Goal: Information Seeking & Learning: Compare options

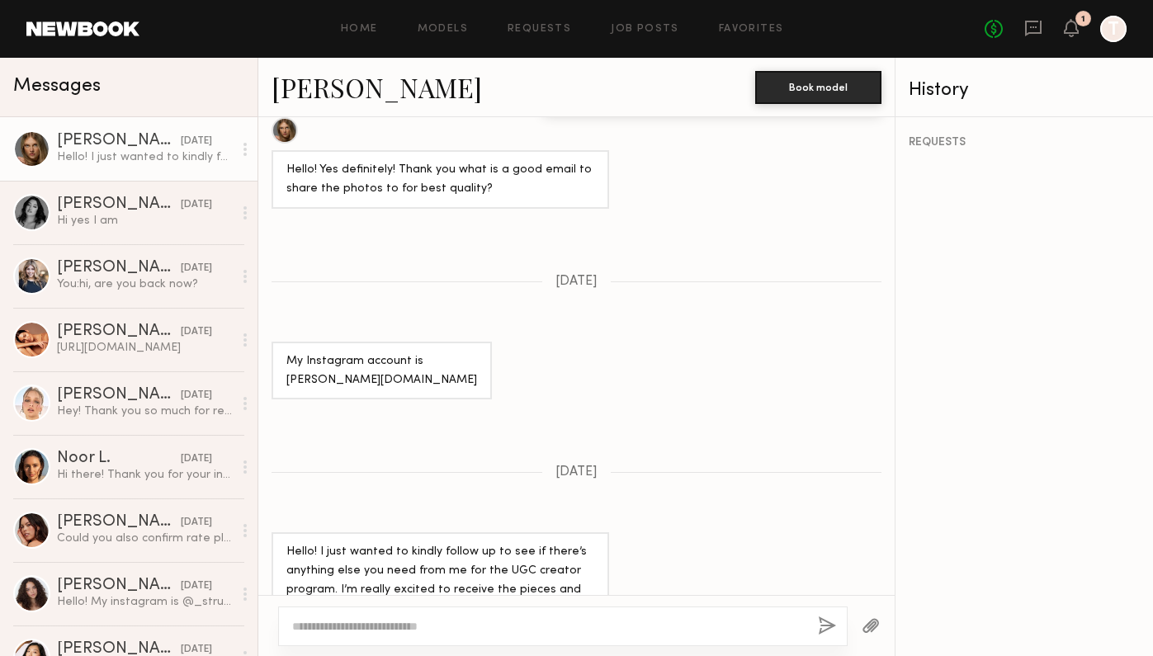
click at [491, 211] on div "Keep direct messages professional and related only to paid job opportunities. M…" at bounding box center [576, 356] width 637 height 478
click at [1038, 26] on icon at bounding box center [1034, 28] width 18 height 18
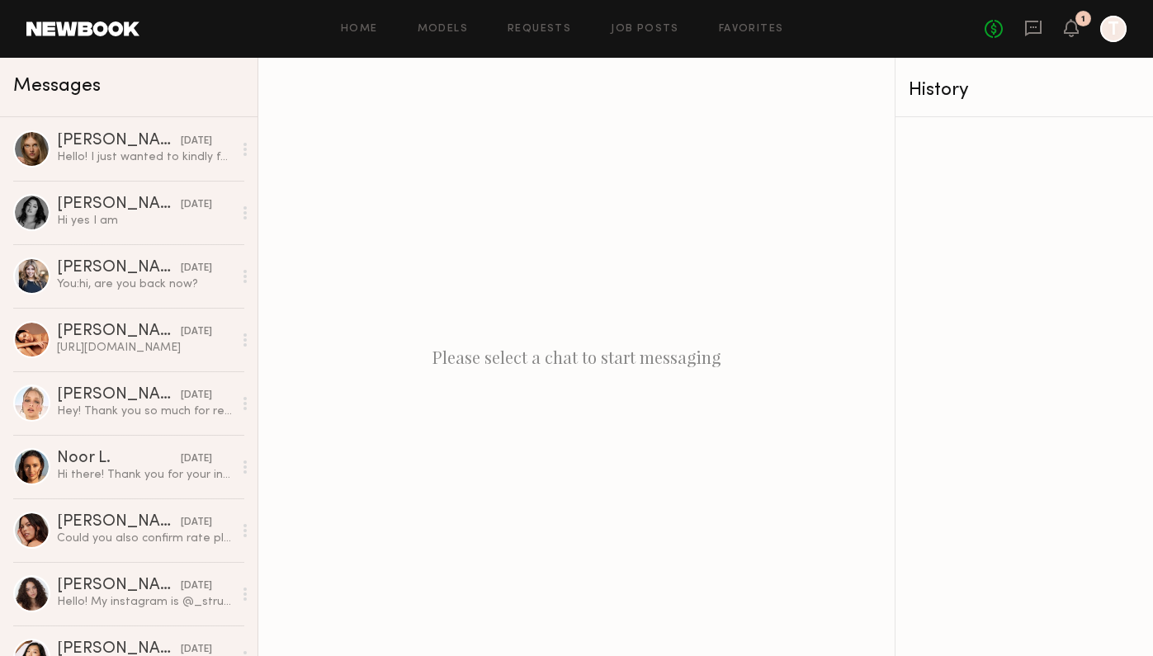
click at [454, 38] on div "Home Models Requests Job Posts Favorites Sign Out No fees up to $5,000 1 T" at bounding box center [634, 29] width 988 height 26
click at [457, 36] on div "Home Models Requests Job Posts Favorites Sign Out No fees up to $5,000 1 T" at bounding box center [634, 29] width 988 height 26
click at [459, 31] on link "Models" at bounding box center [443, 29] width 50 height 11
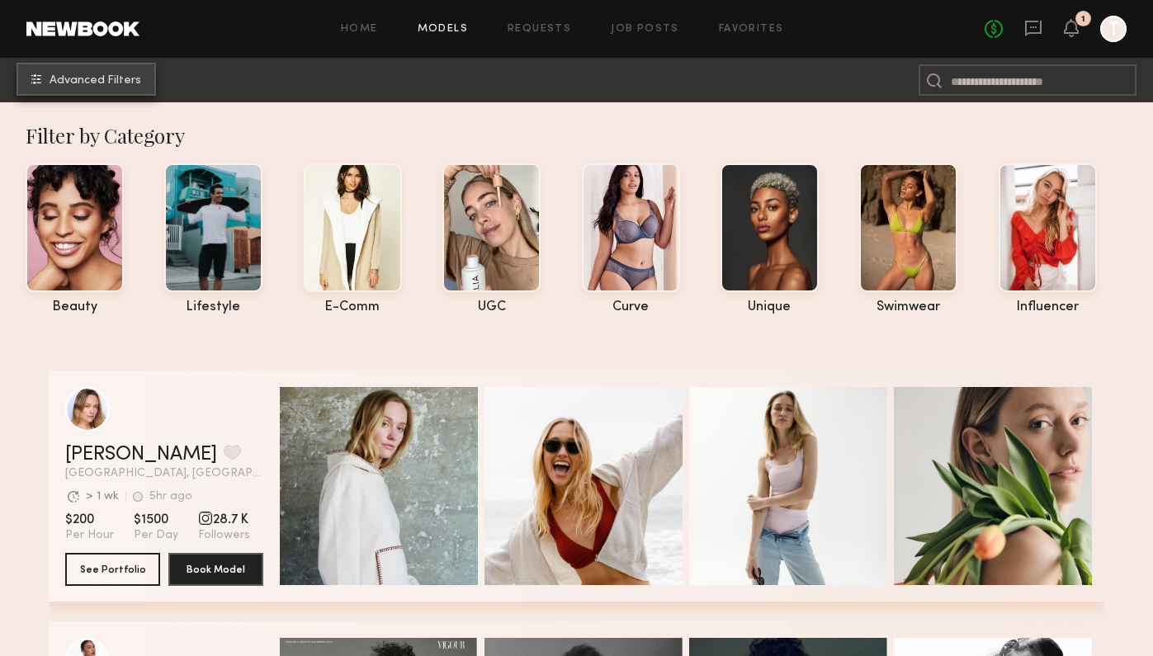
click at [119, 78] on span "Advanced Filters" at bounding box center [96, 81] width 92 height 12
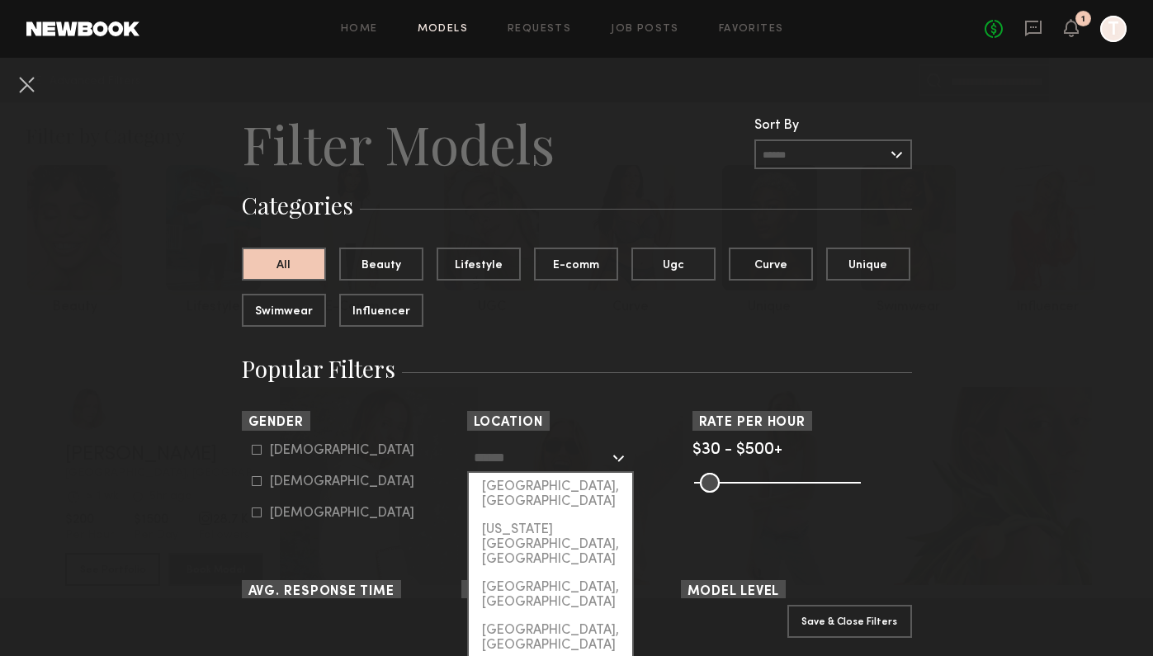
click at [583, 458] on input "text" at bounding box center [541, 457] width 135 height 28
click at [570, 489] on div "[GEOGRAPHIC_DATA], [GEOGRAPHIC_DATA]" at bounding box center [550, 494] width 163 height 43
type input "**********"
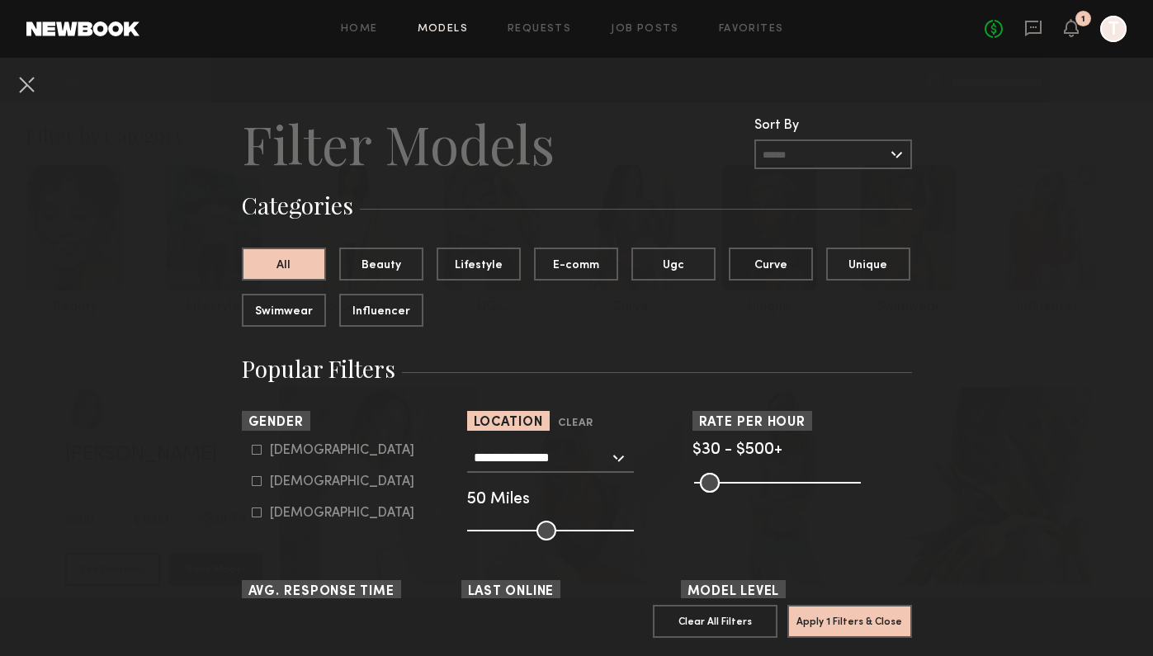
click at [570, 489] on div "**********" at bounding box center [577, 491] width 220 height 97
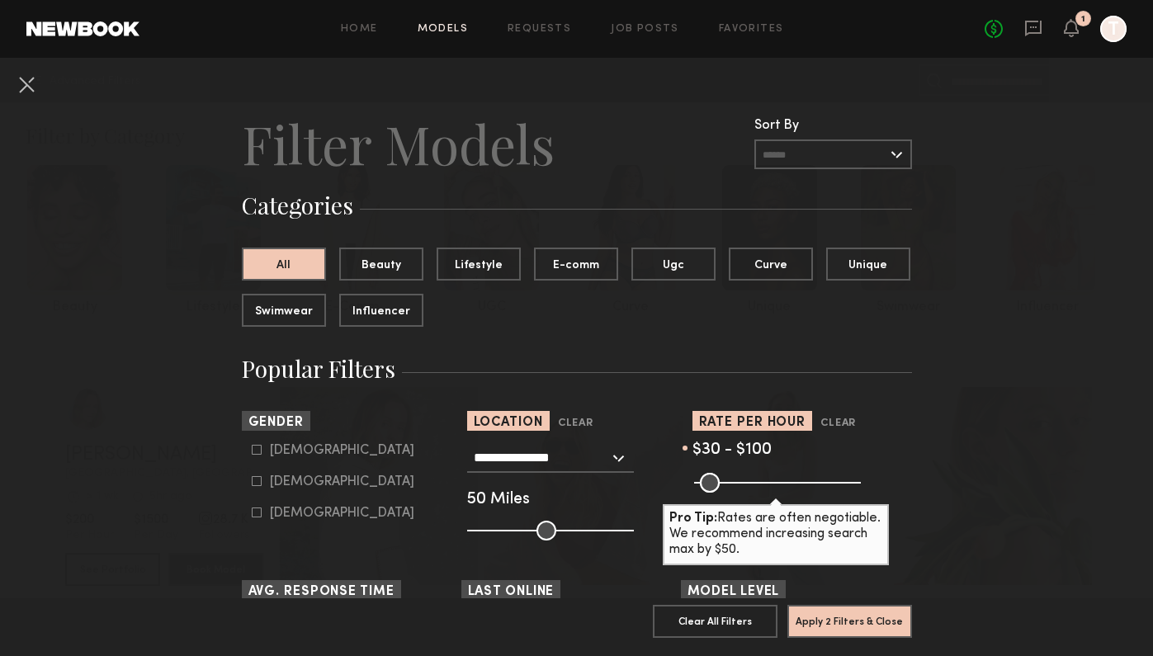
drag, startPoint x: 847, startPoint y: 487, endPoint x: 726, endPoint y: 481, distance: 121.5
type input "***"
click at [726, 481] on input "range" at bounding box center [777, 483] width 167 height 20
click at [831, 610] on button "Apply 2 Filters & Close" at bounding box center [850, 620] width 125 height 33
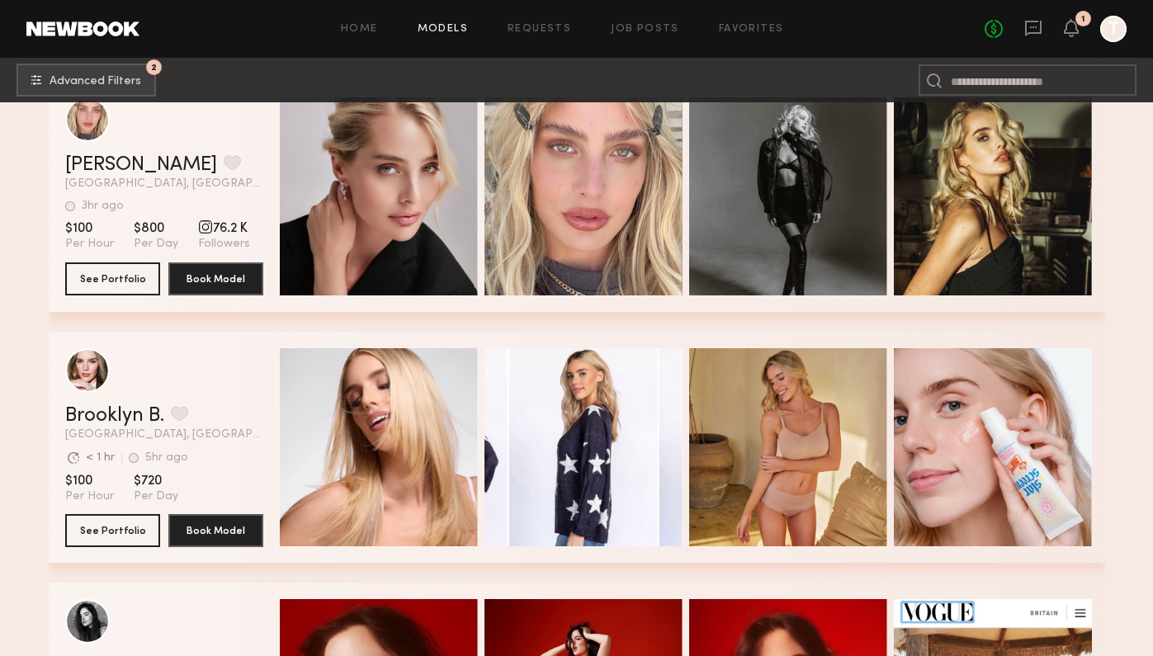
scroll to position [1812, 0]
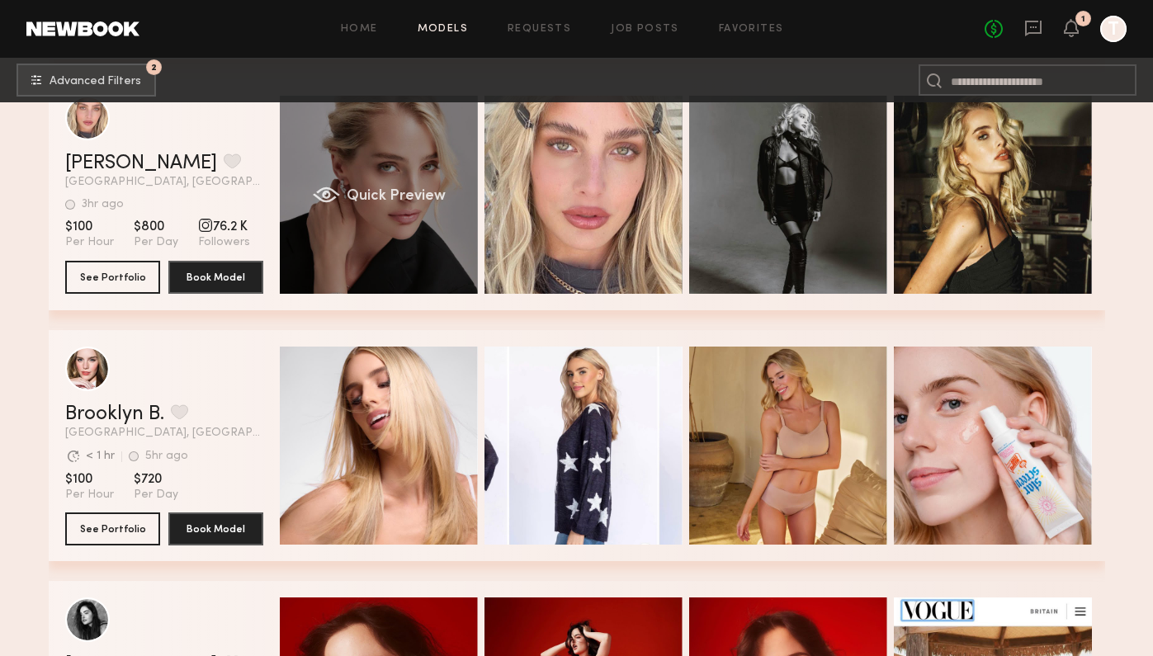
click at [458, 222] on div "Quick Preview" at bounding box center [379, 195] width 198 height 198
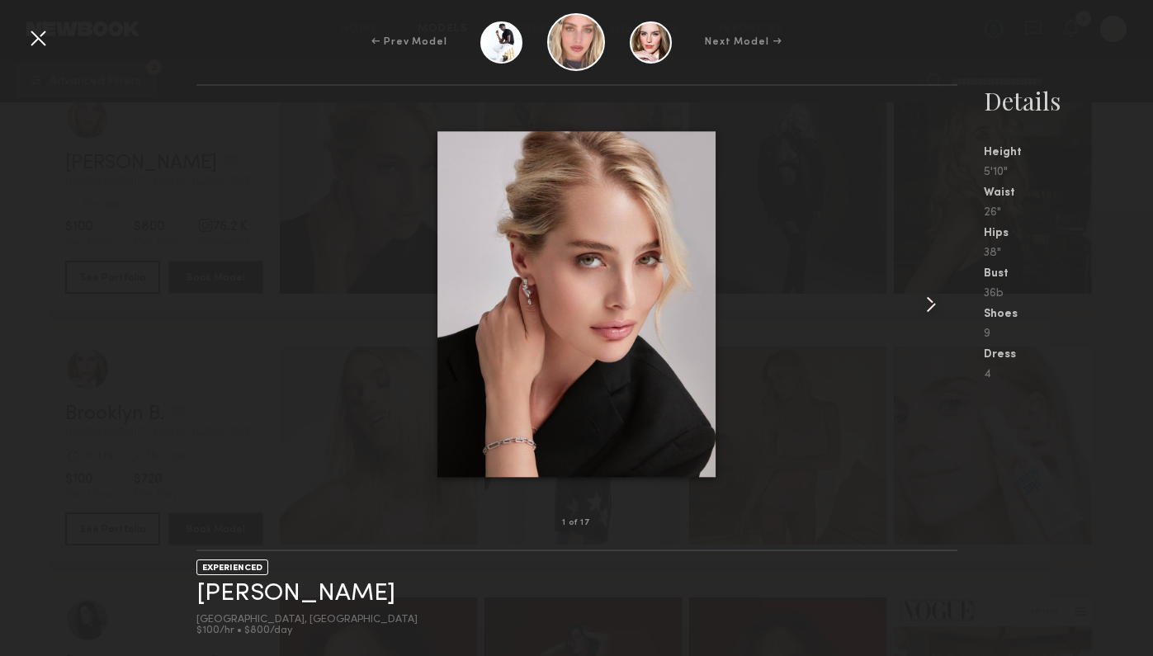
click at [930, 288] on div at bounding box center [942, 304] width 31 height 385
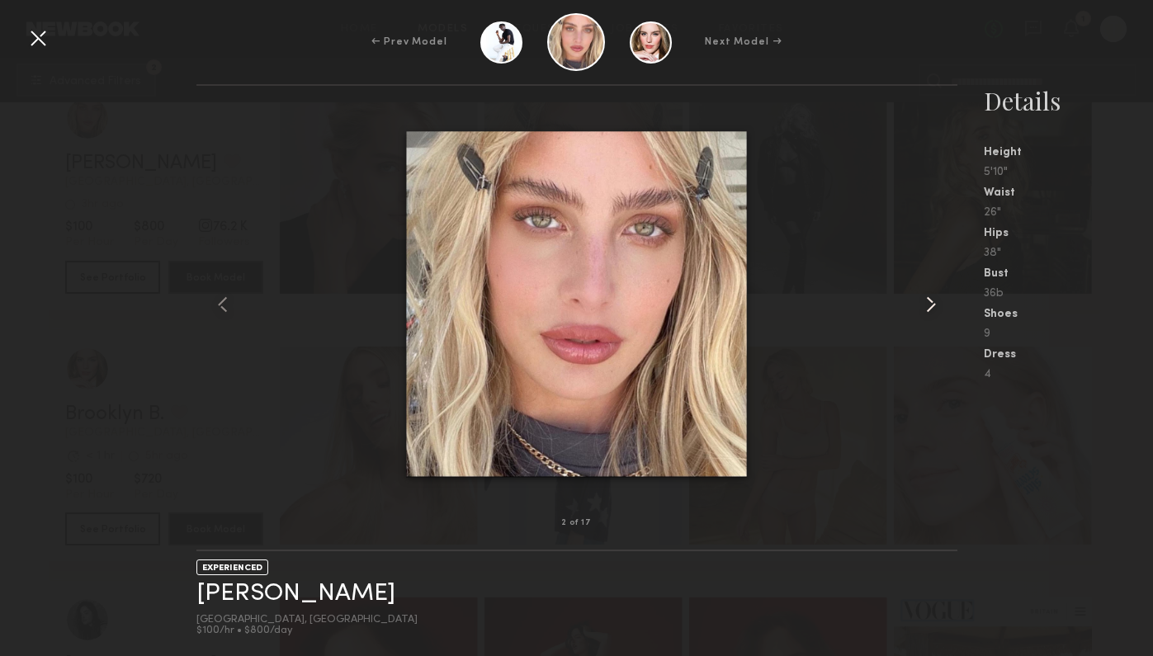
click at [935, 296] on common-icon at bounding box center [931, 304] width 26 height 26
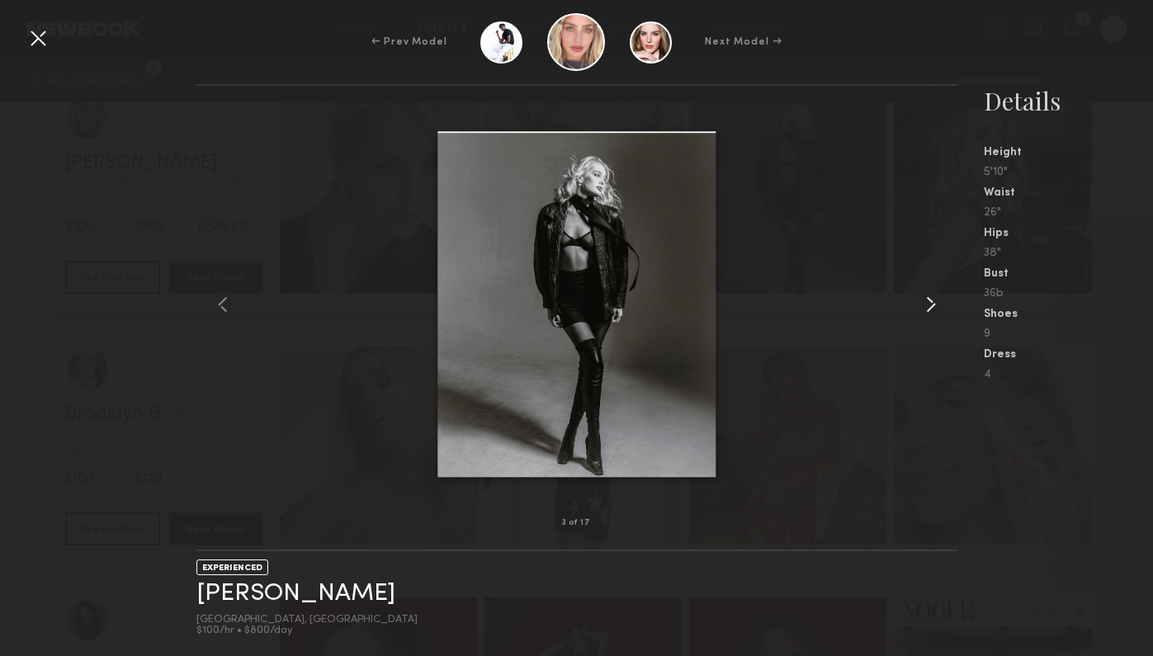
click at [935, 296] on common-icon at bounding box center [931, 304] width 26 height 26
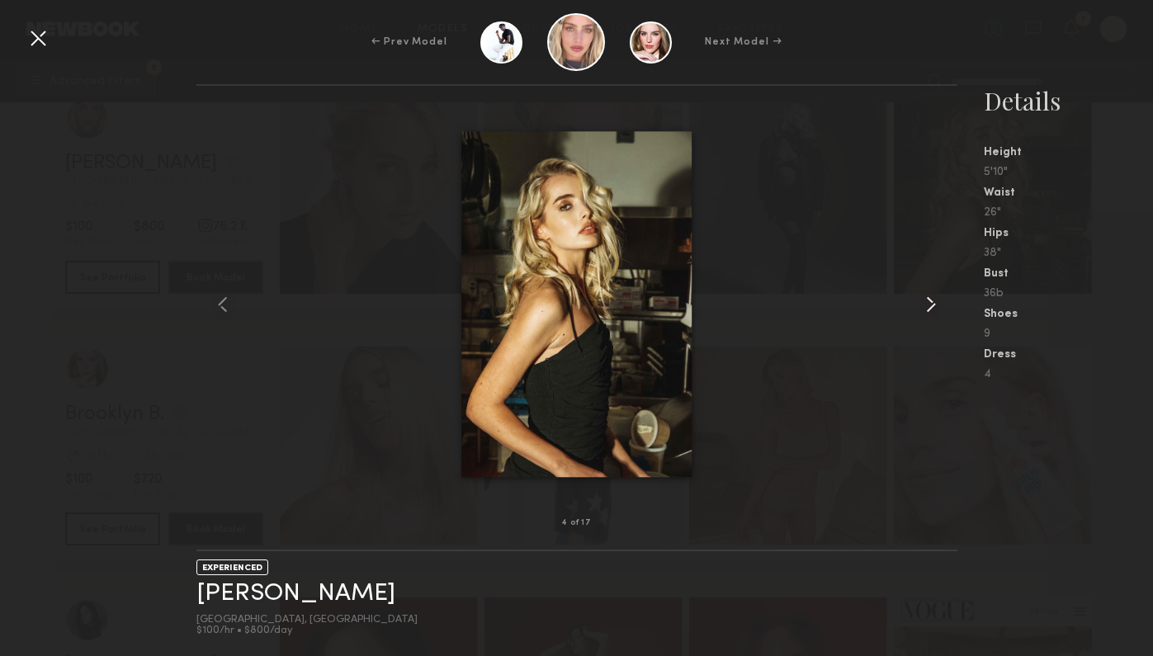
click at [935, 296] on common-icon at bounding box center [931, 304] width 26 height 26
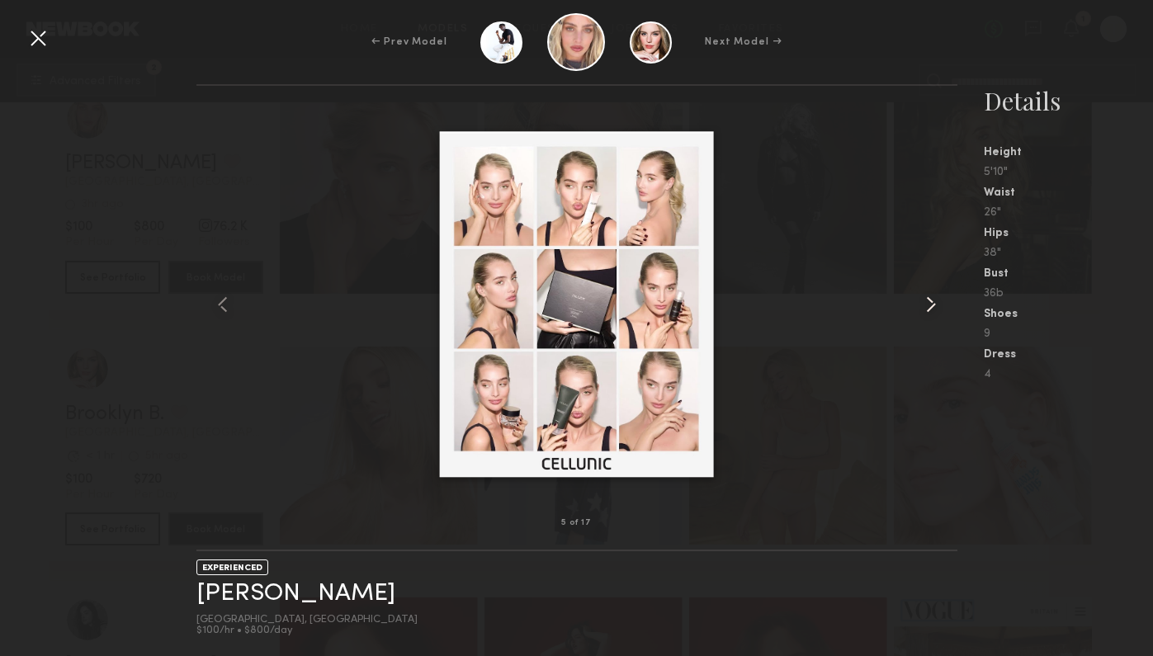
click at [935, 296] on common-icon at bounding box center [931, 304] width 26 height 26
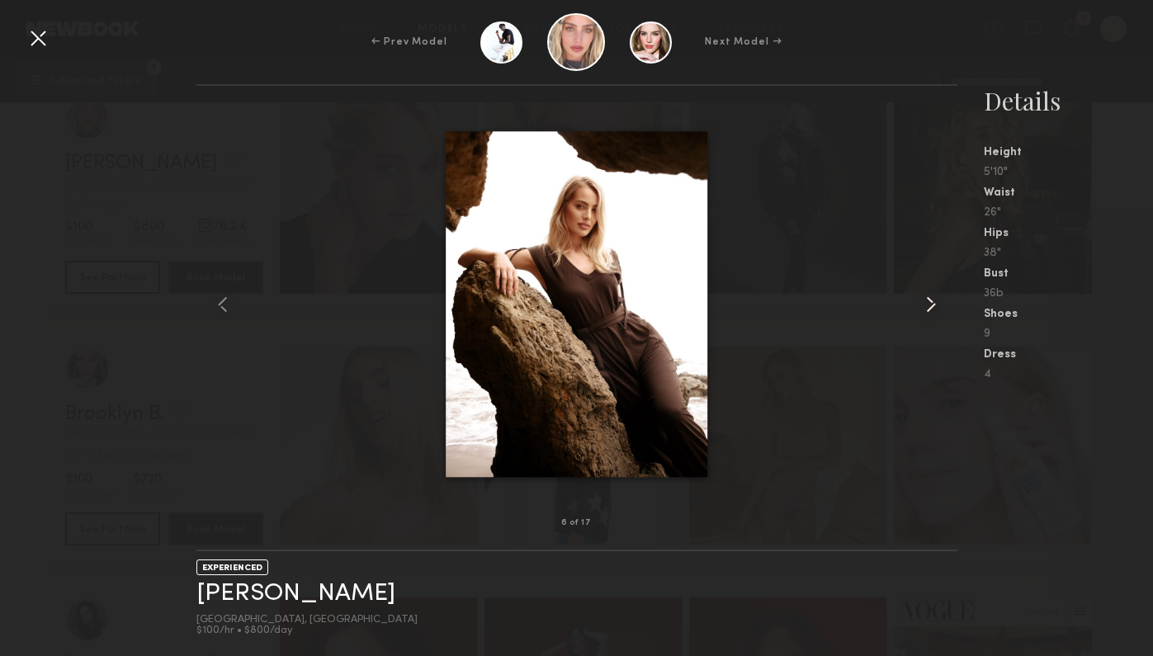
click at [935, 296] on common-icon at bounding box center [931, 304] width 26 height 26
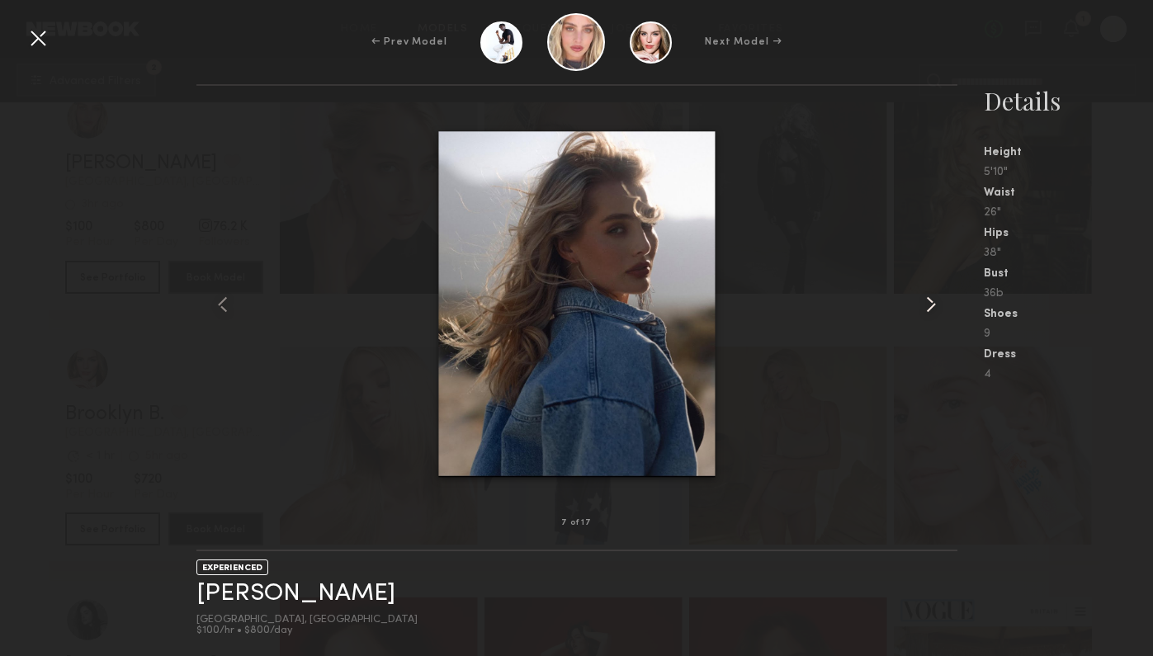
click at [935, 296] on common-icon at bounding box center [931, 304] width 26 height 26
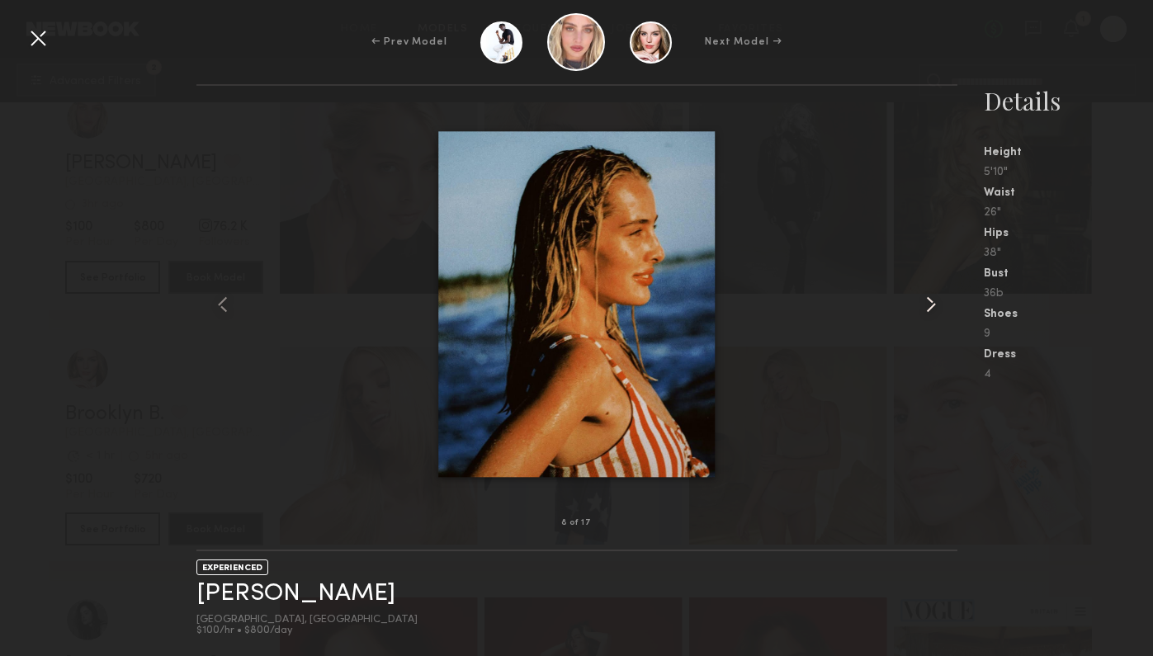
click at [935, 296] on common-icon at bounding box center [931, 304] width 26 height 26
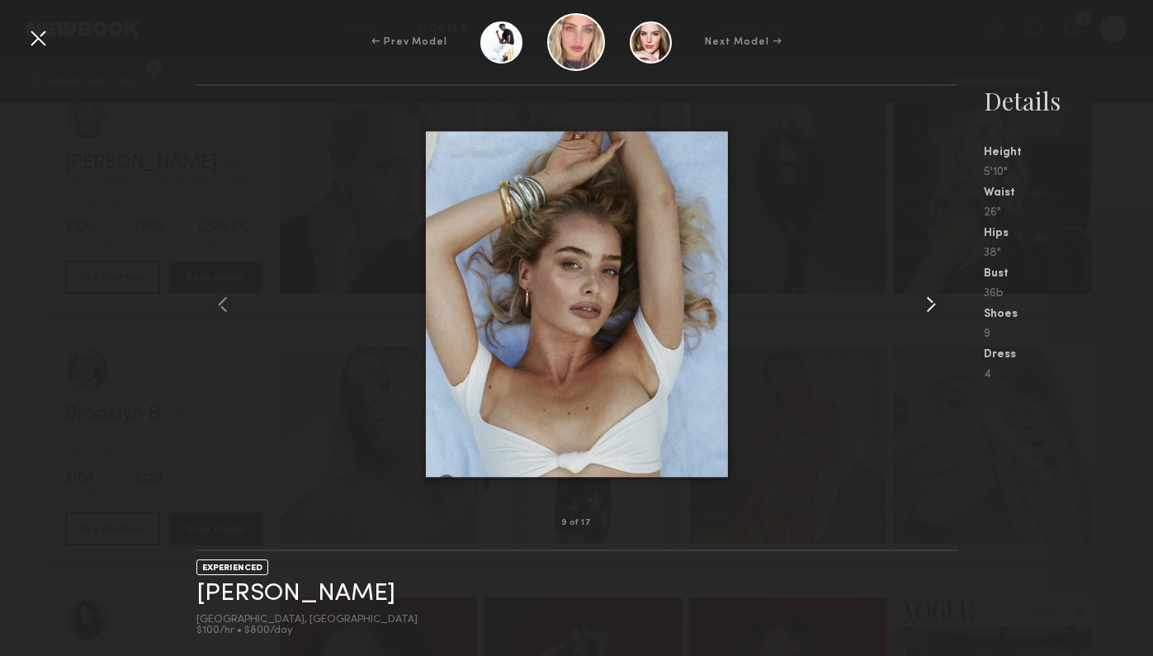
click at [935, 296] on common-icon at bounding box center [931, 304] width 26 height 26
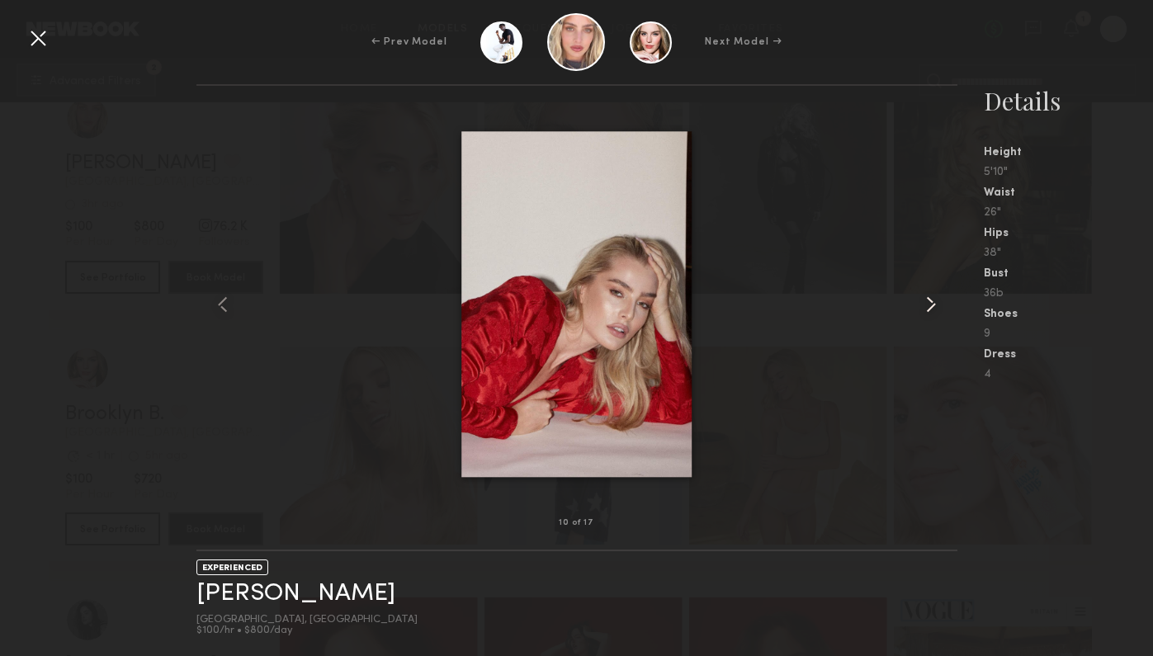
click at [935, 296] on common-icon at bounding box center [931, 304] width 26 height 26
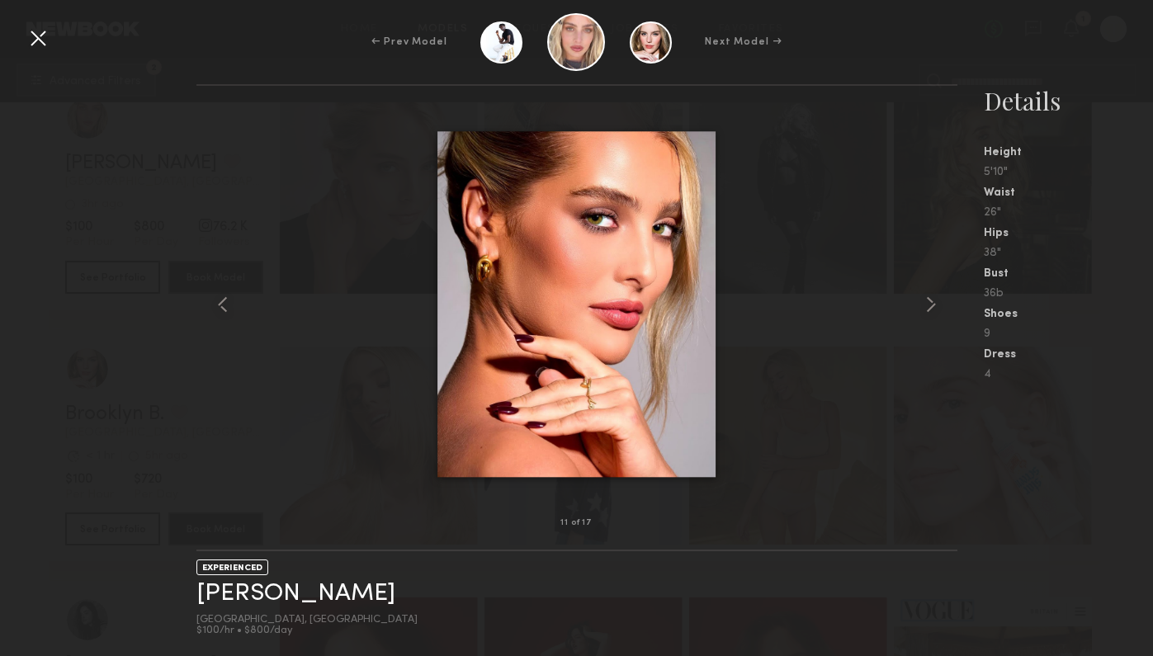
click at [40, 46] on div at bounding box center [38, 38] width 26 height 26
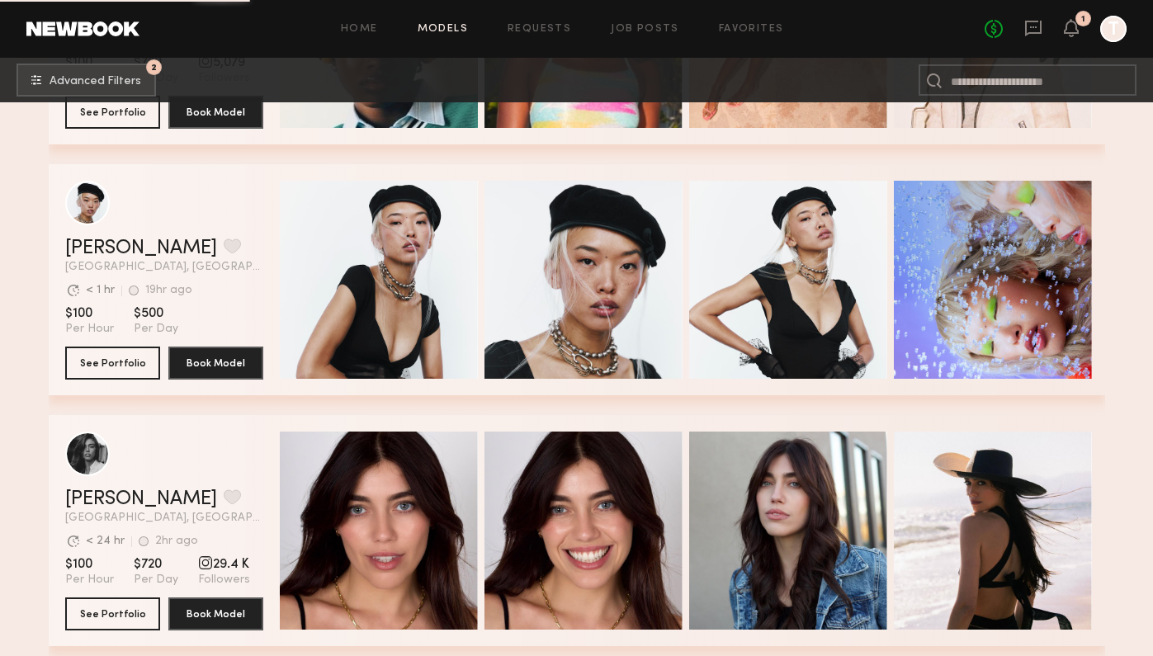
scroll to position [2732, 0]
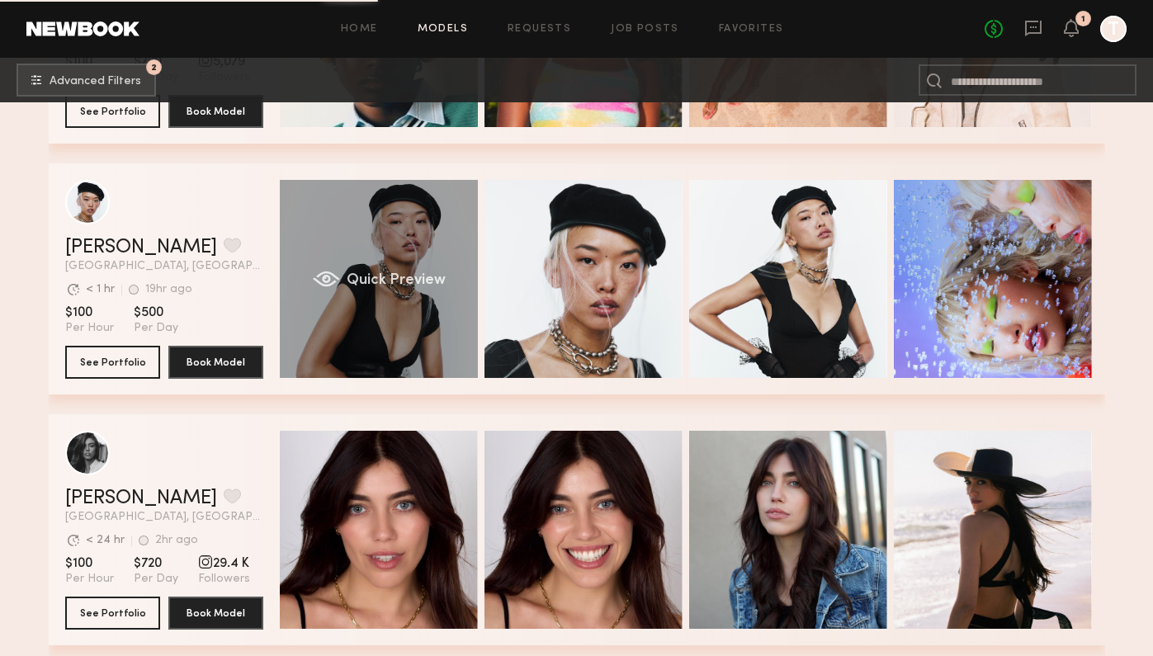
click at [396, 310] on div "Quick Preview" at bounding box center [379, 279] width 198 height 198
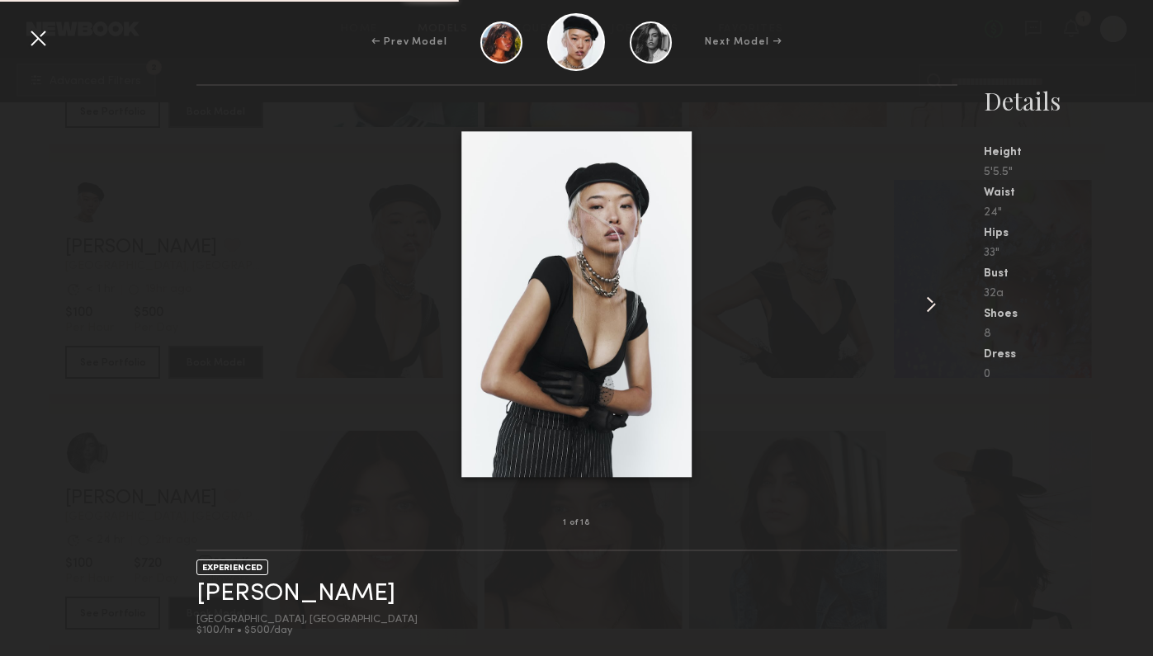
click at [948, 325] on div at bounding box center [942, 304] width 31 height 385
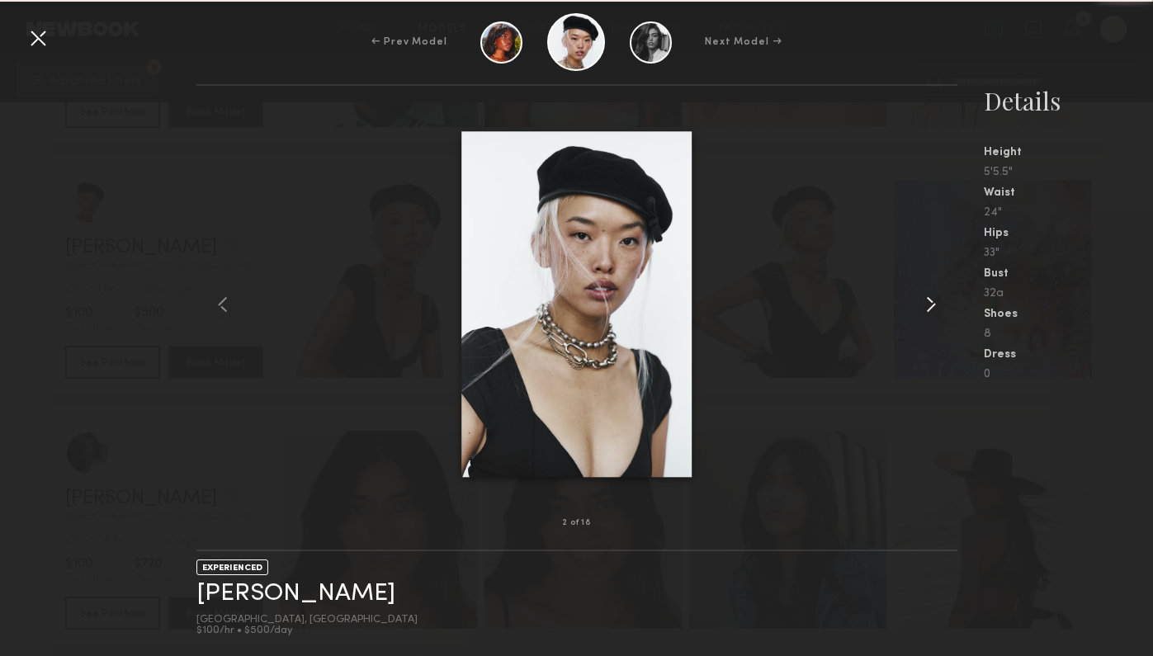
click at [948, 325] on div at bounding box center [942, 304] width 31 height 385
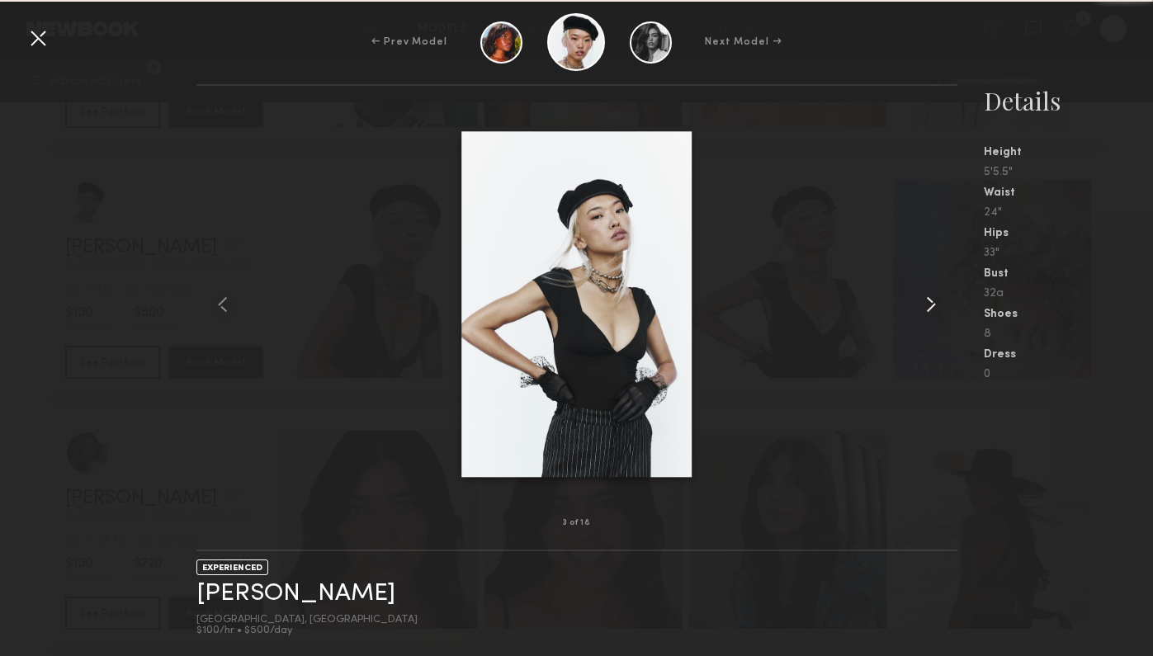
click at [948, 325] on div at bounding box center [942, 304] width 31 height 385
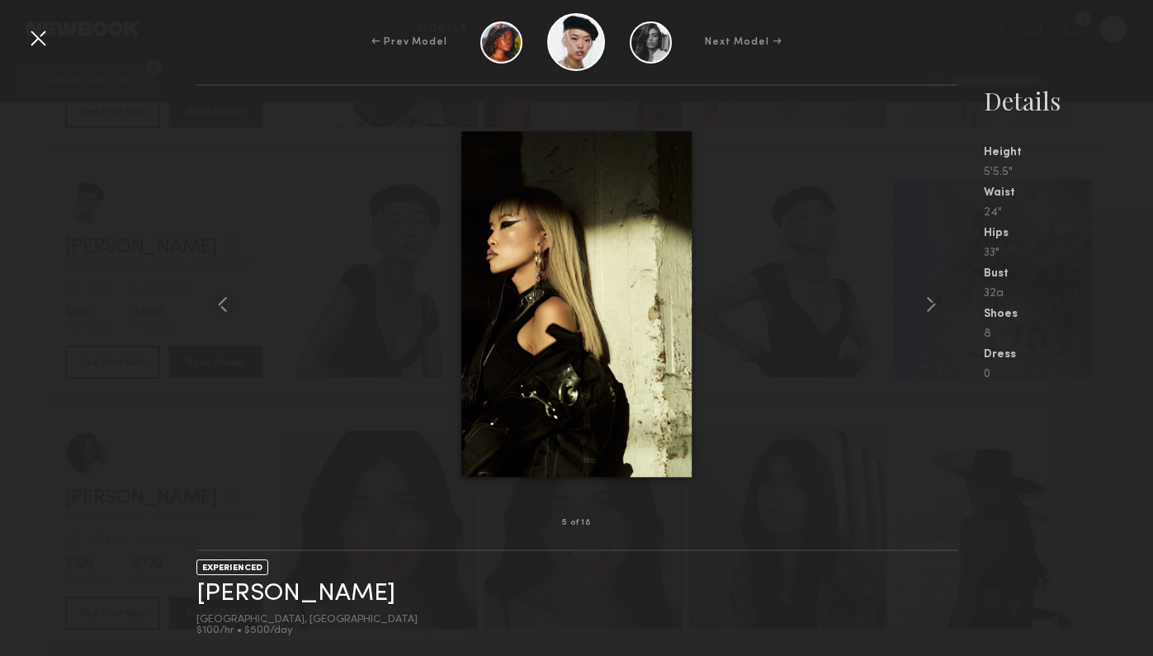
click at [31, 40] on div at bounding box center [38, 38] width 26 height 26
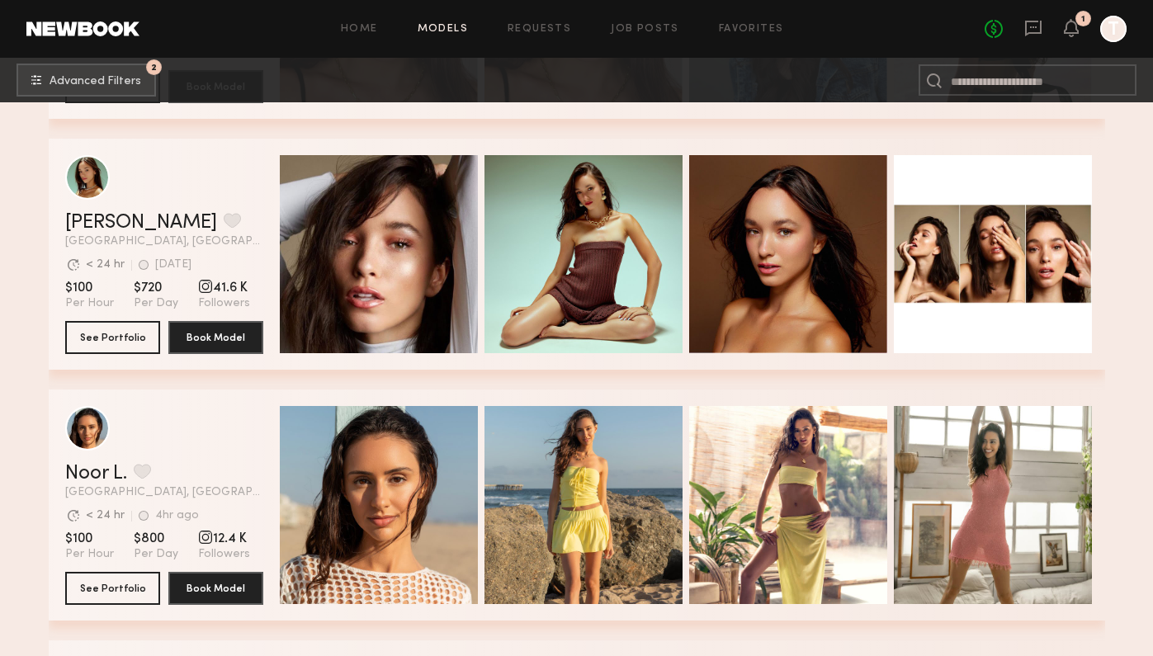
scroll to position [3259, 0]
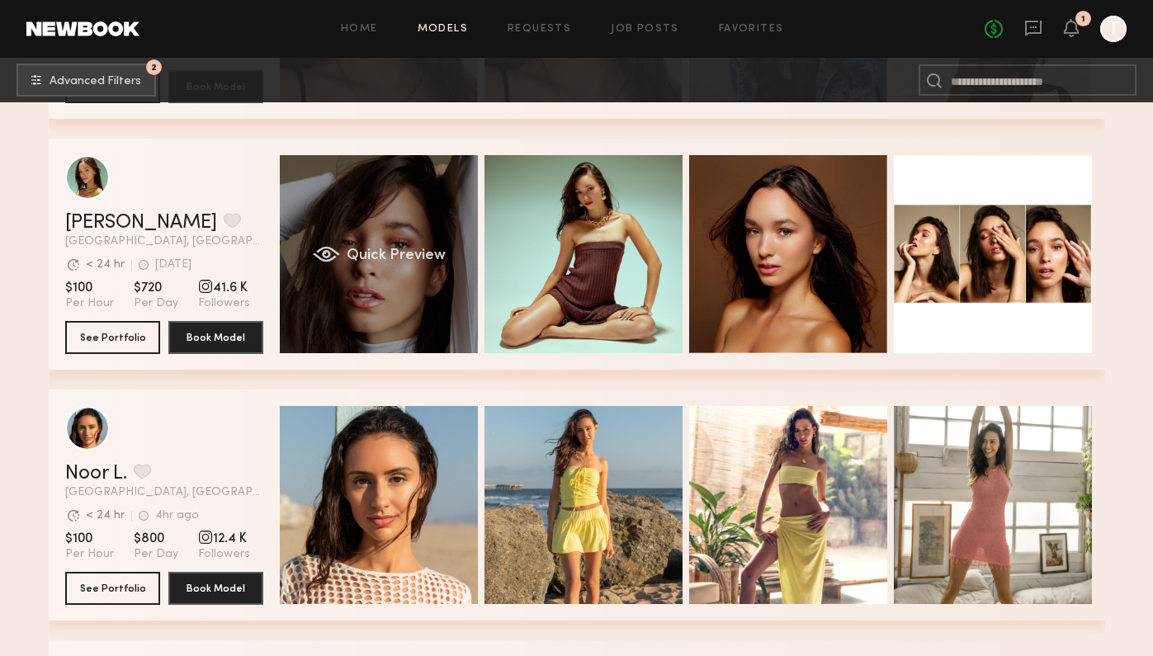
click at [414, 320] on div "Quick Preview" at bounding box center [379, 254] width 198 height 198
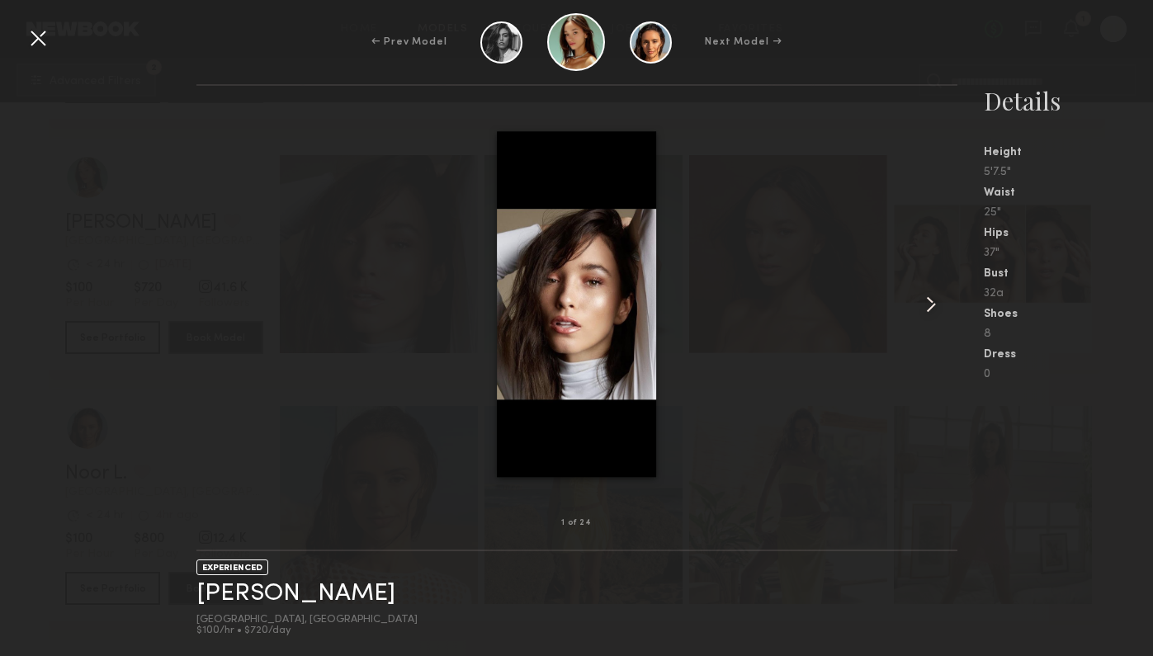
click at [941, 329] on div at bounding box center [942, 304] width 31 height 385
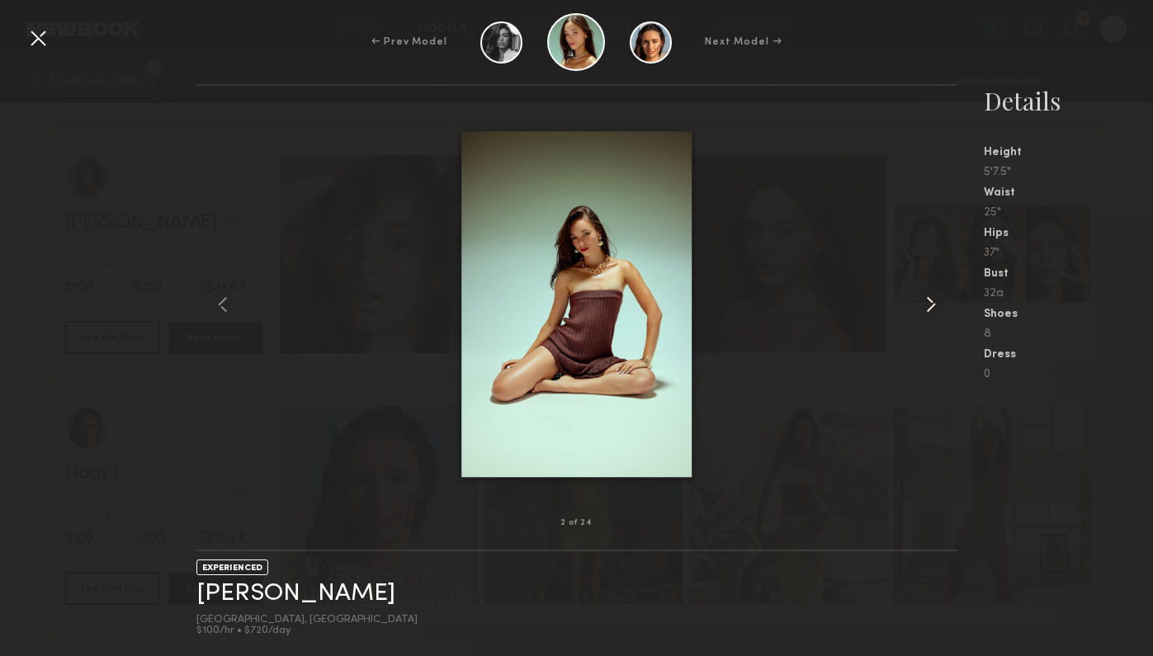
click at [941, 329] on div at bounding box center [942, 304] width 31 height 385
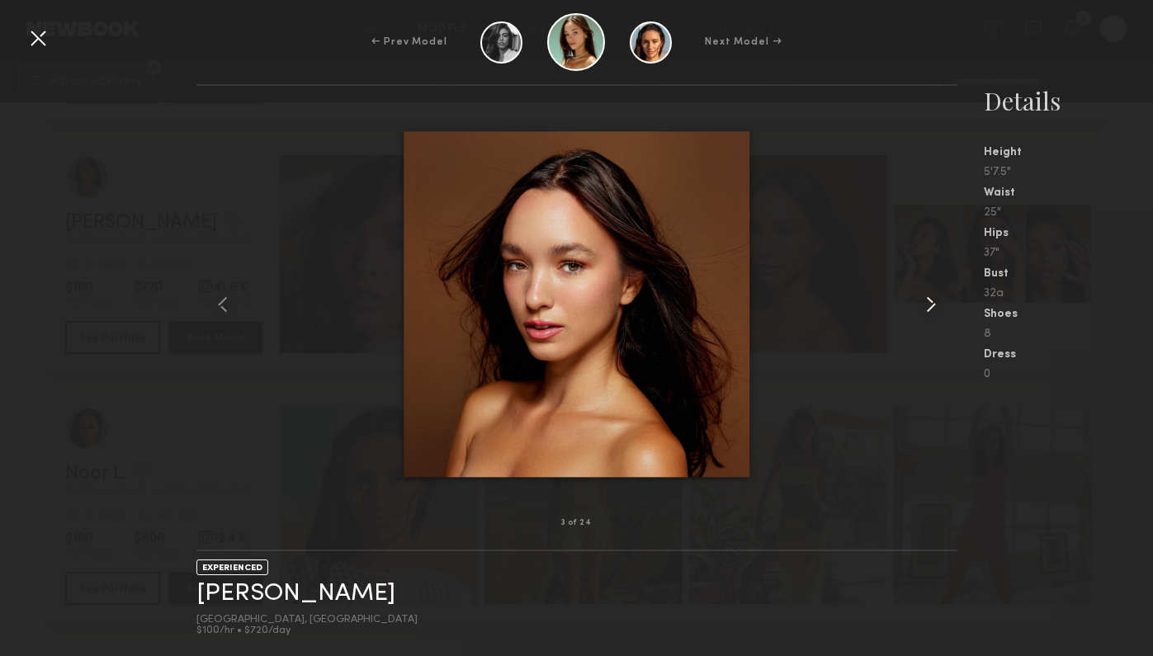
click at [941, 329] on div at bounding box center [942, 304] width 31 height 385
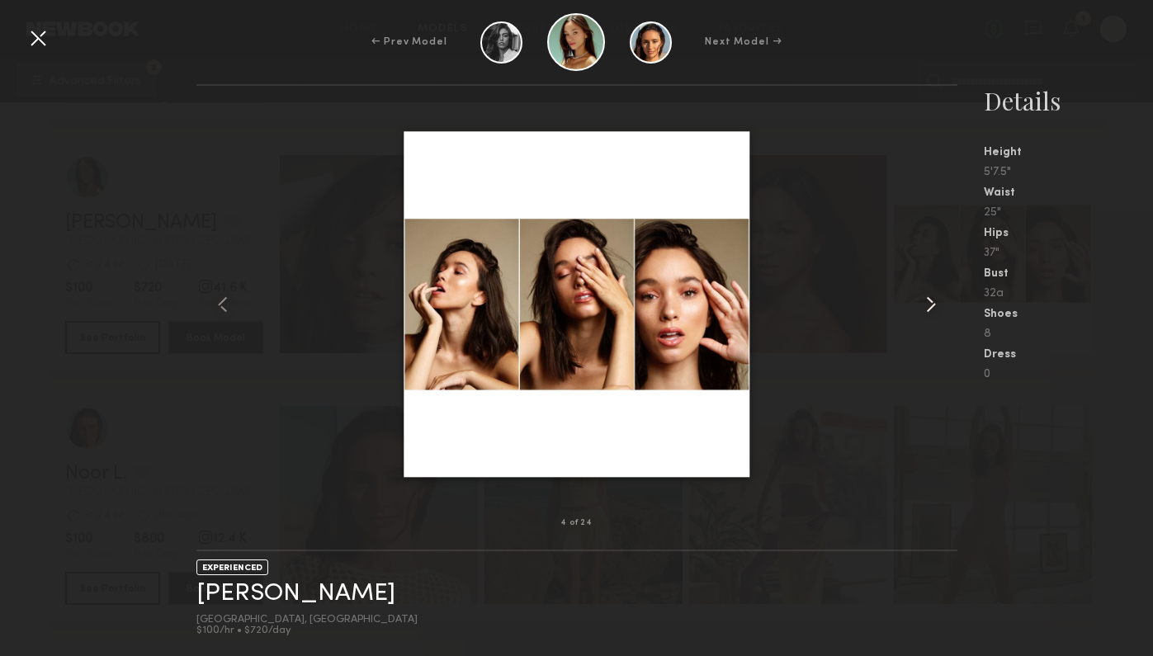
click at [941, 329] on div at bounding box center [942, 304] width 31 height 385
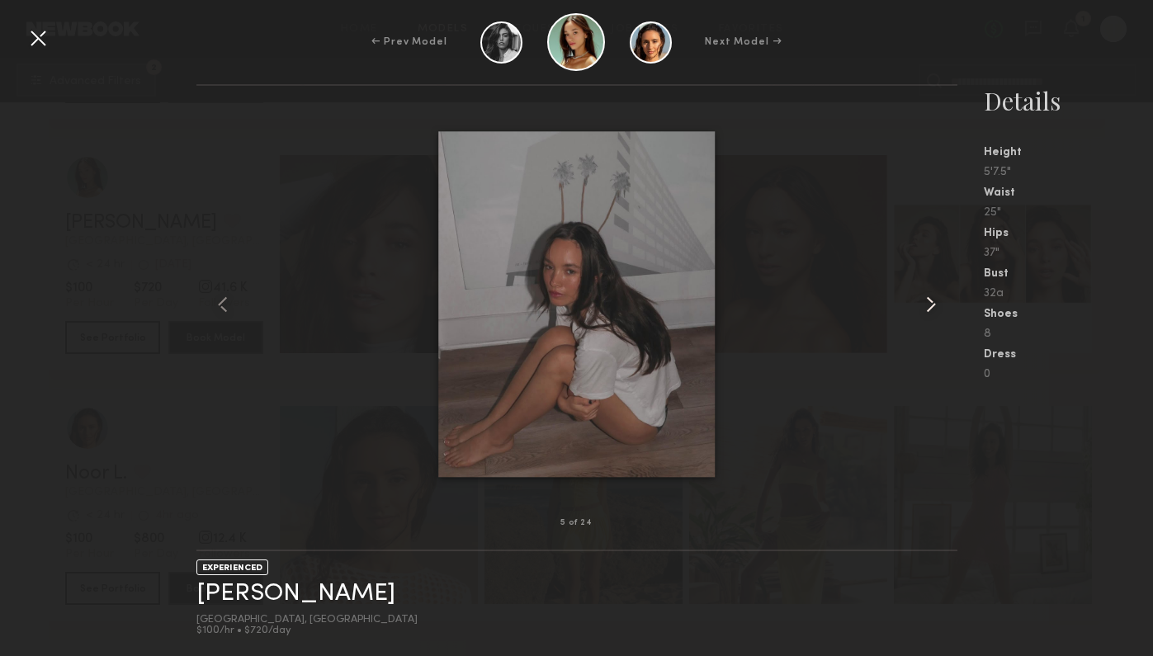
click at [941, 329] on div at bounding box center [942, 304] width 31 height 385
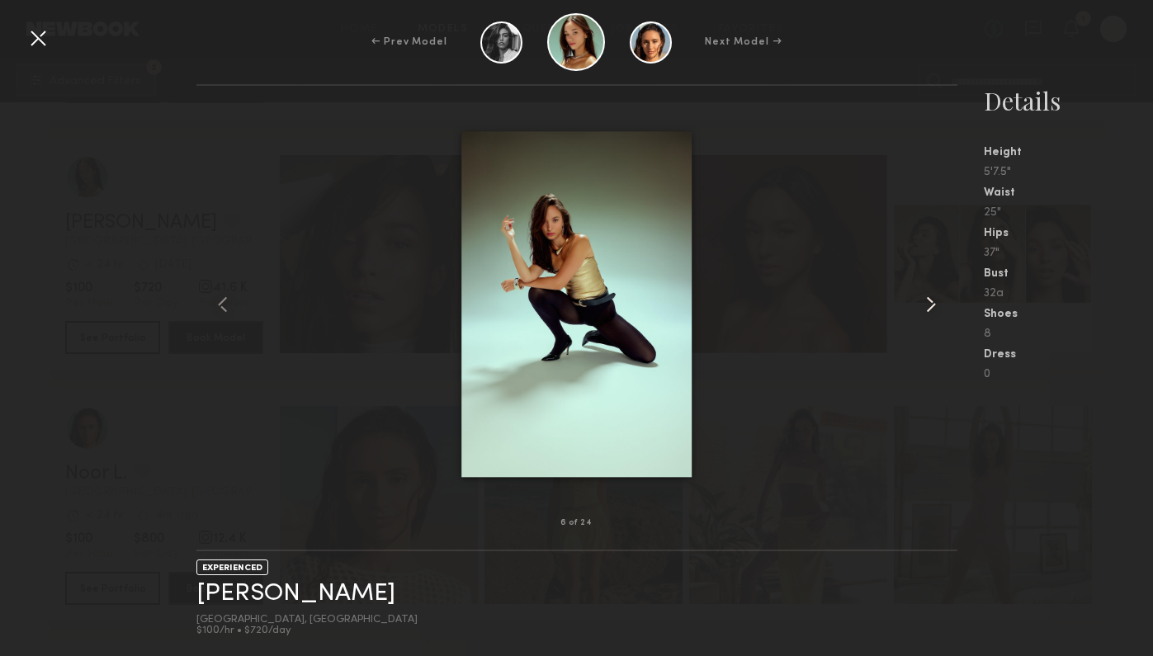
click at [941, 329] on div at bounding box center [942, 304] width 31 height 385
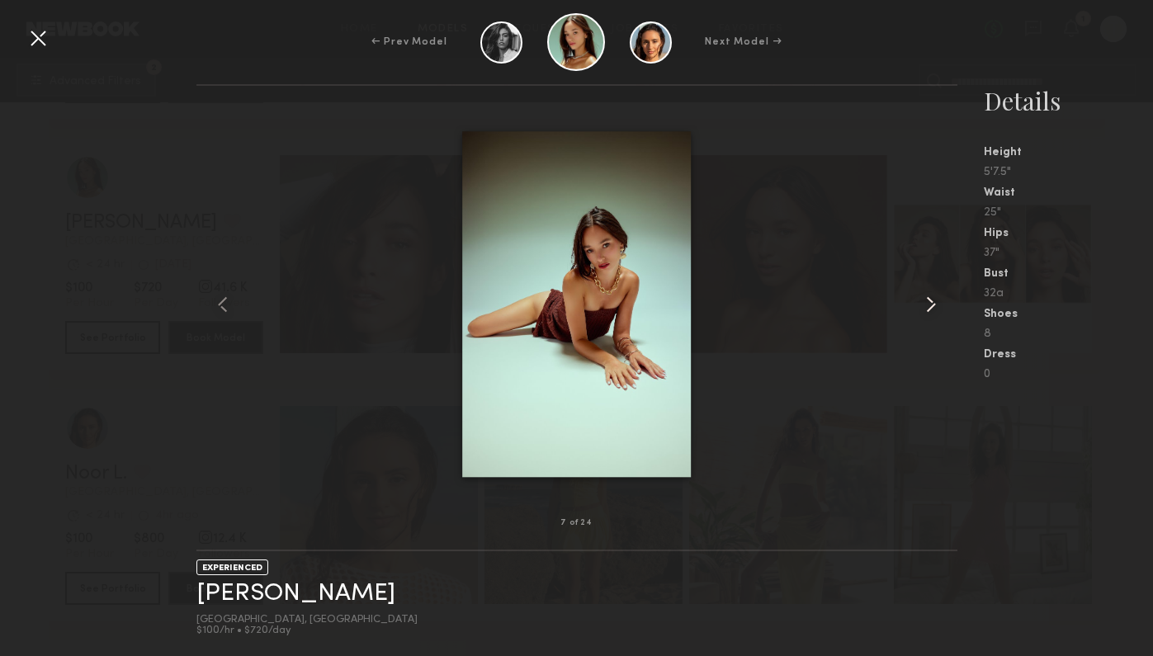
click at [941, 329] on div at bounding box center [942, 304] width 31 height 385
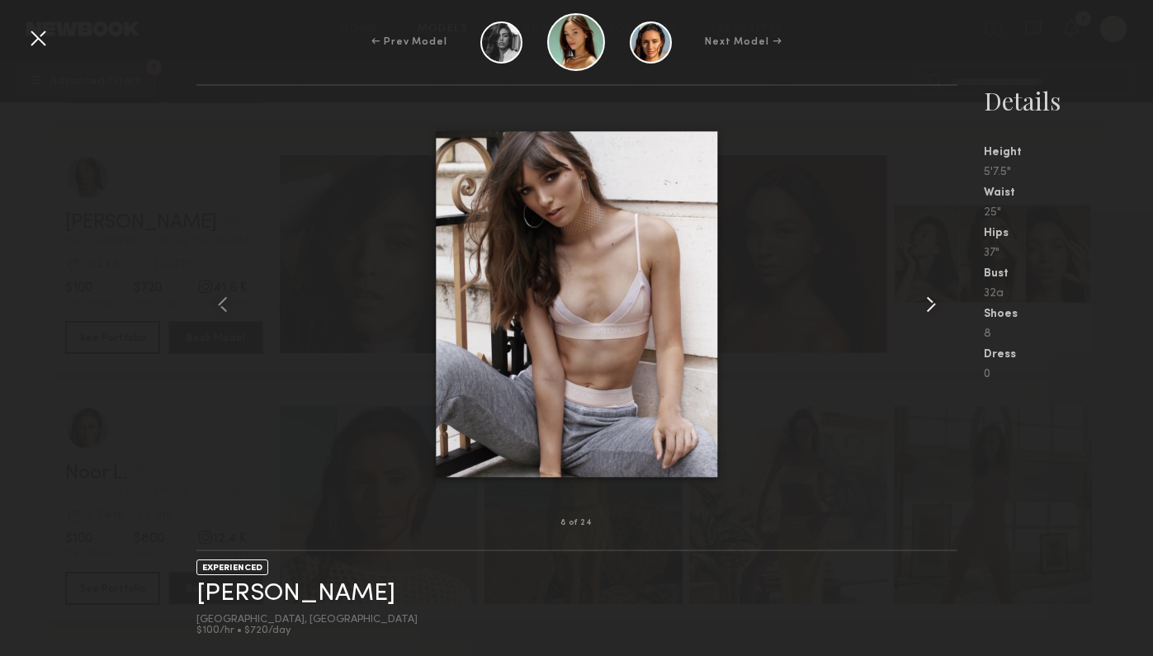
click at [941, 329] on div at bounding box center [942, 304] width 31 height 385
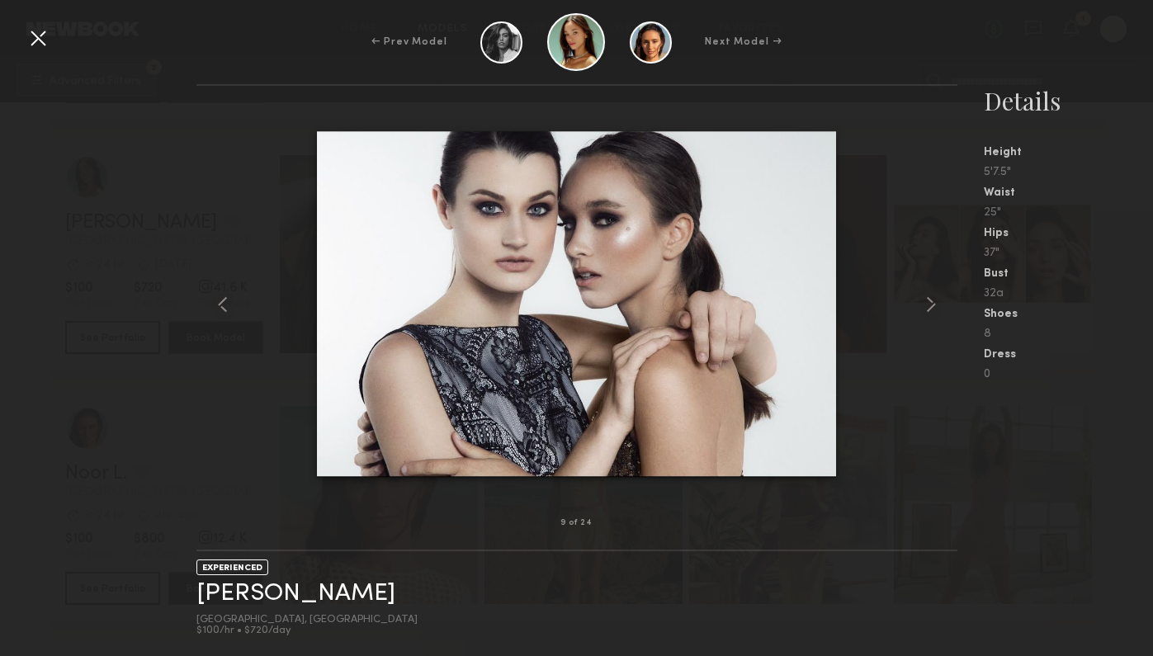
click at [59, 45] on div "← Prev Model Next Model →" at bounding box center [576, 42] width 1153 height 58
click at [44, 43] on div at bounding box center [38, 38] width 26 height 26
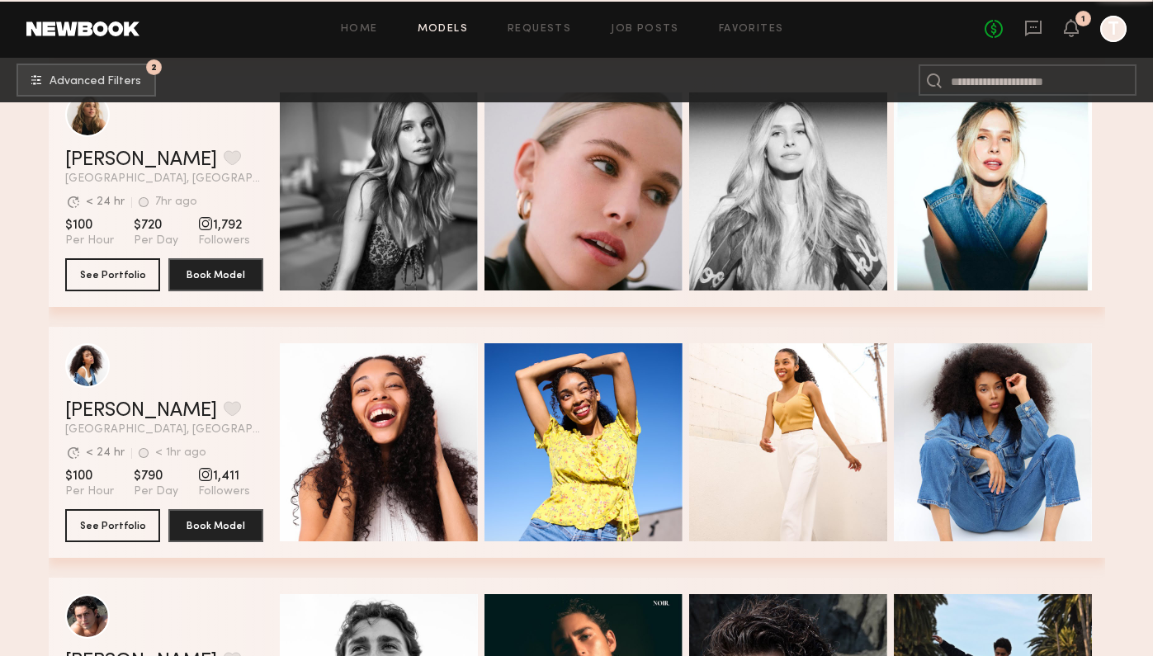
scroll to position [5306, 0]
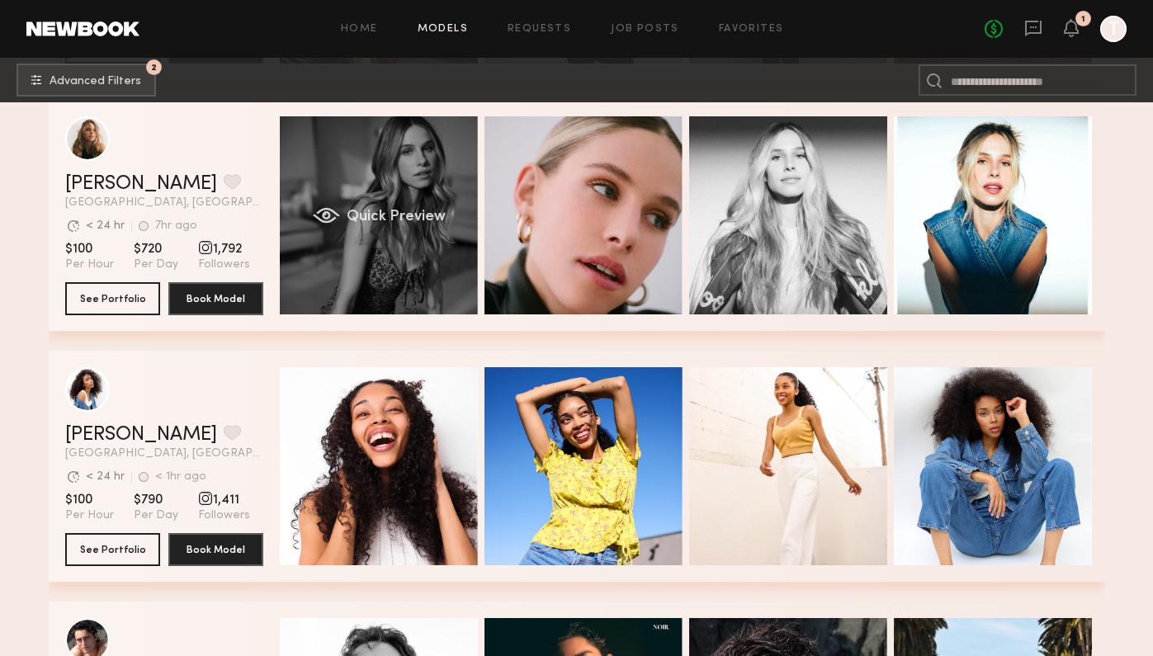
click at [445, 282] on div "Quick Preview" at bounding box center [379, 215] width 198 height 198
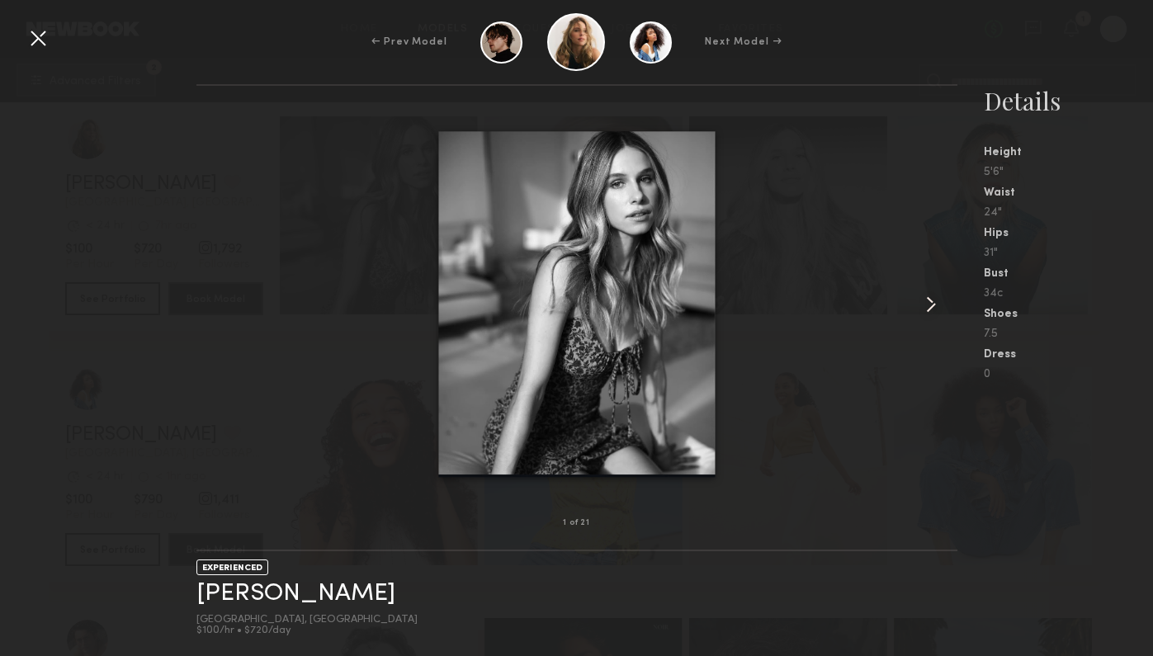
click at [927, 297] on common-icon at bounding box center [931, 304] width 26 height 26
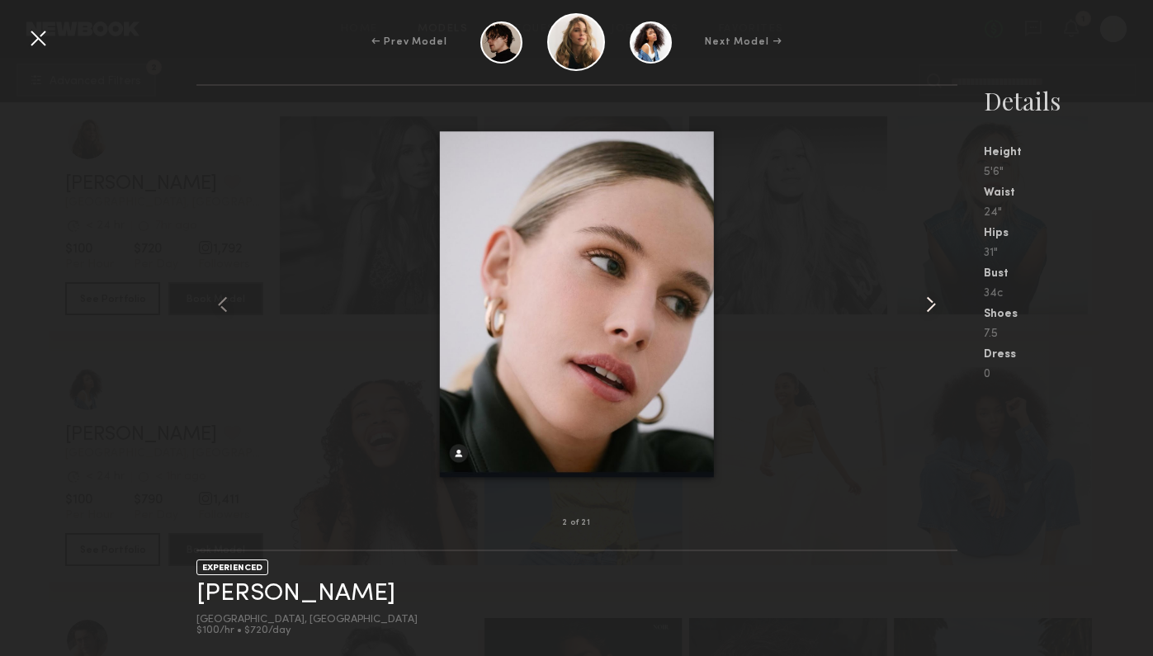
click at [927, 297] on common-icon at bounding box center [931, 304] width 26 height 26
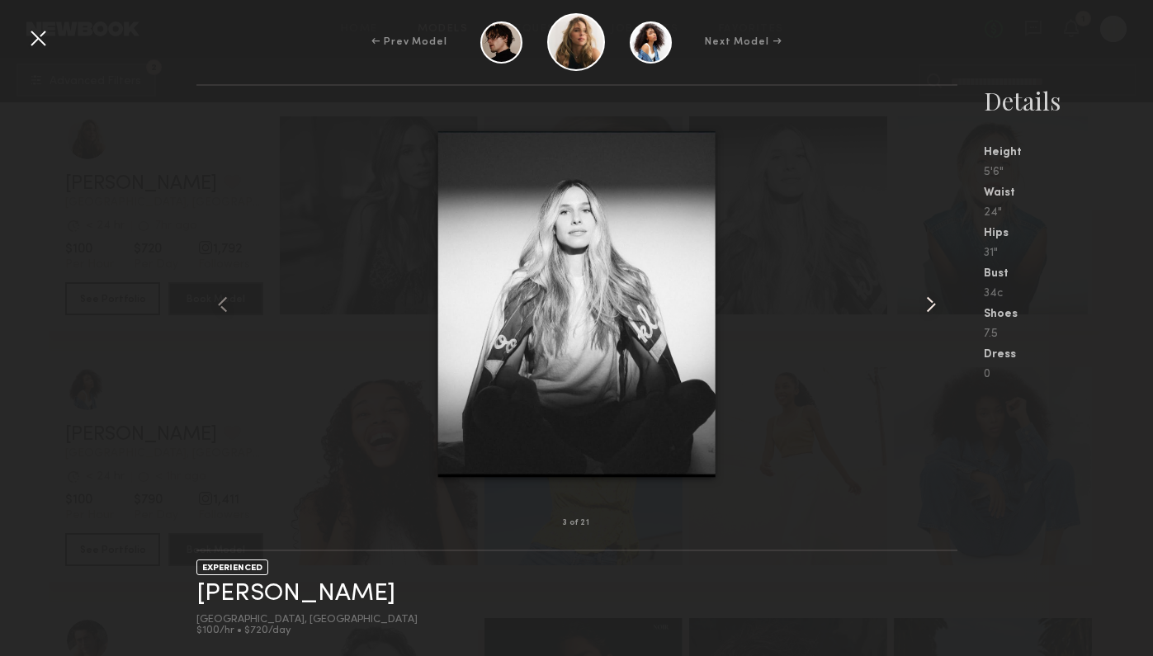
click at [927, 298] on common-icon at bounding box center [931, 304] width 26 height 26
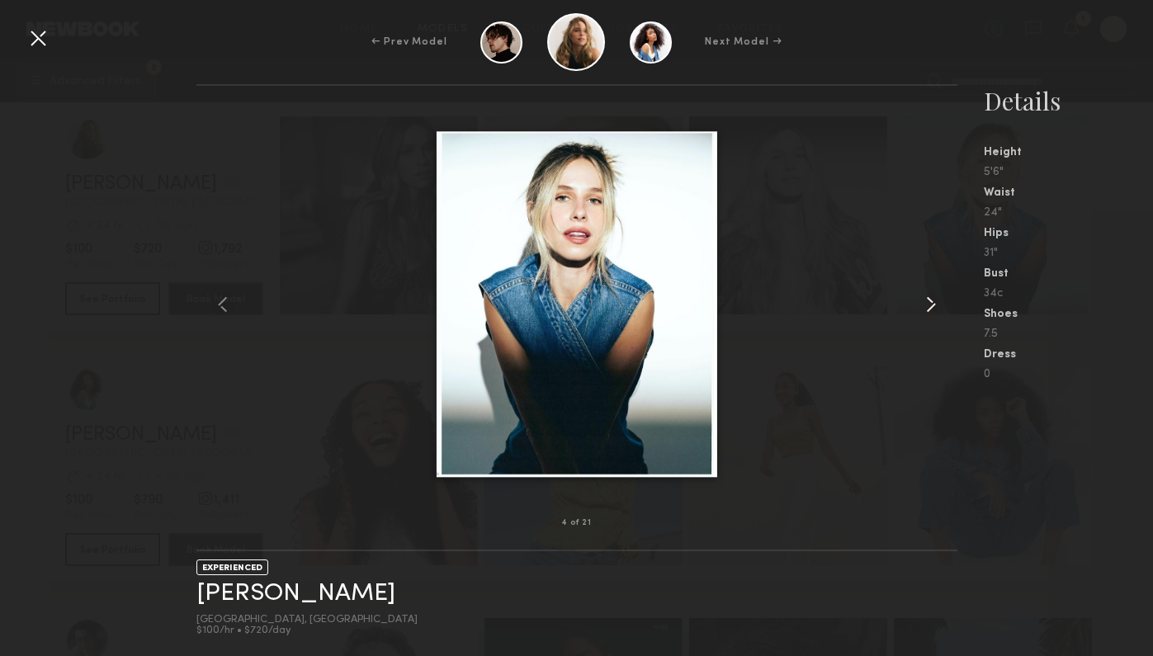
click at [927, 298] on common-icon at bounding box center [931, 304] width 26 height 26
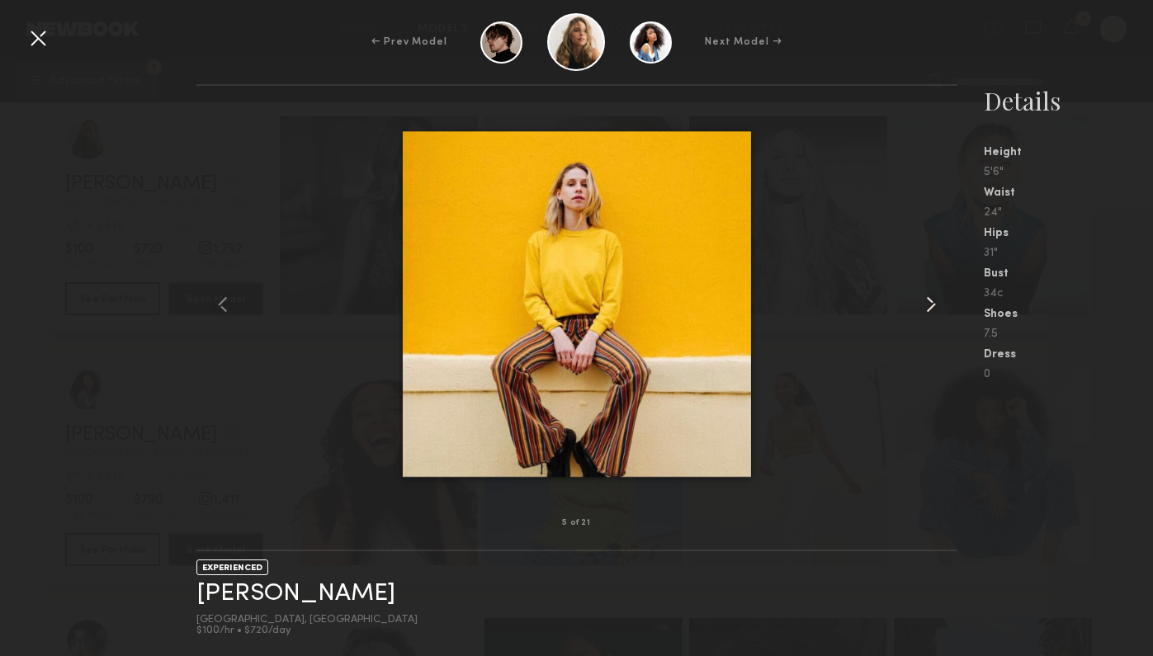
click at [927, 298] on common-icon at bounding box center [931, 304] width 26 height 26
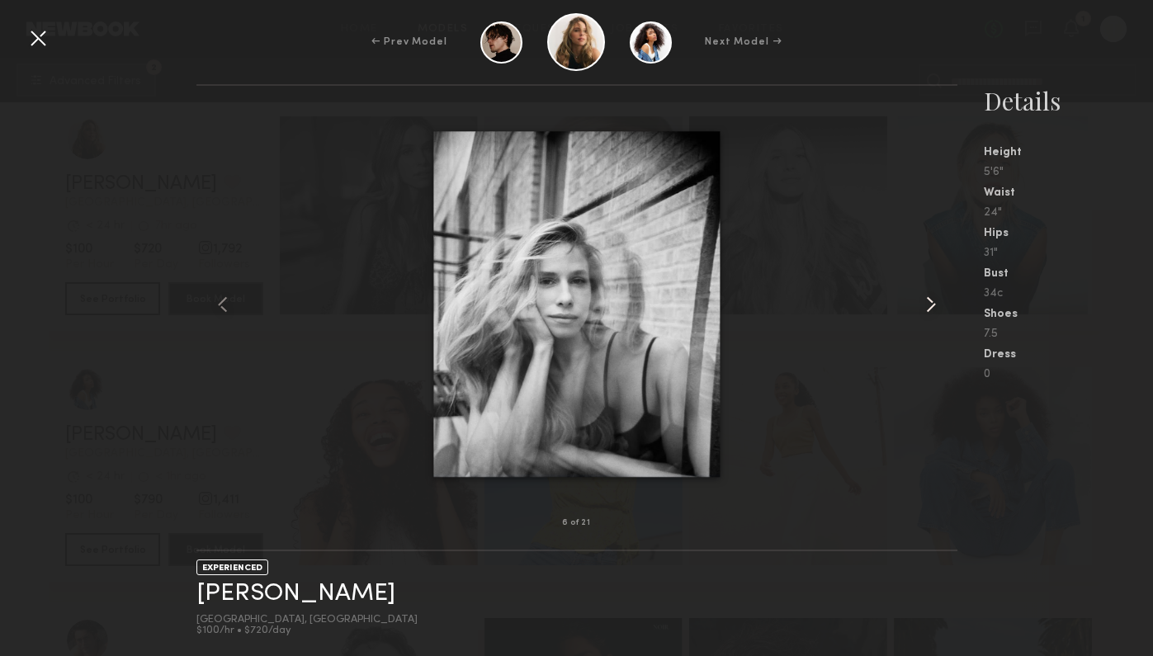
click at [927, 298] on common-icon at bounding box center [931, 304] width 26 height 26
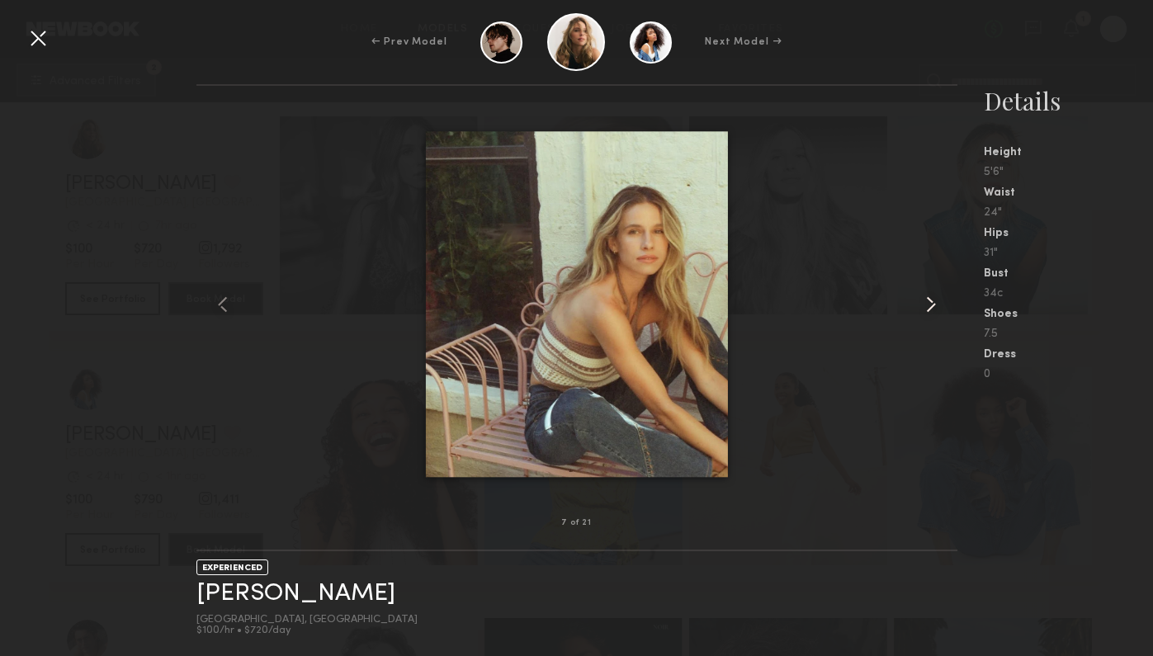
click at [927, 298] on common-icon at bounding box center [931, 304] width 26 height 26
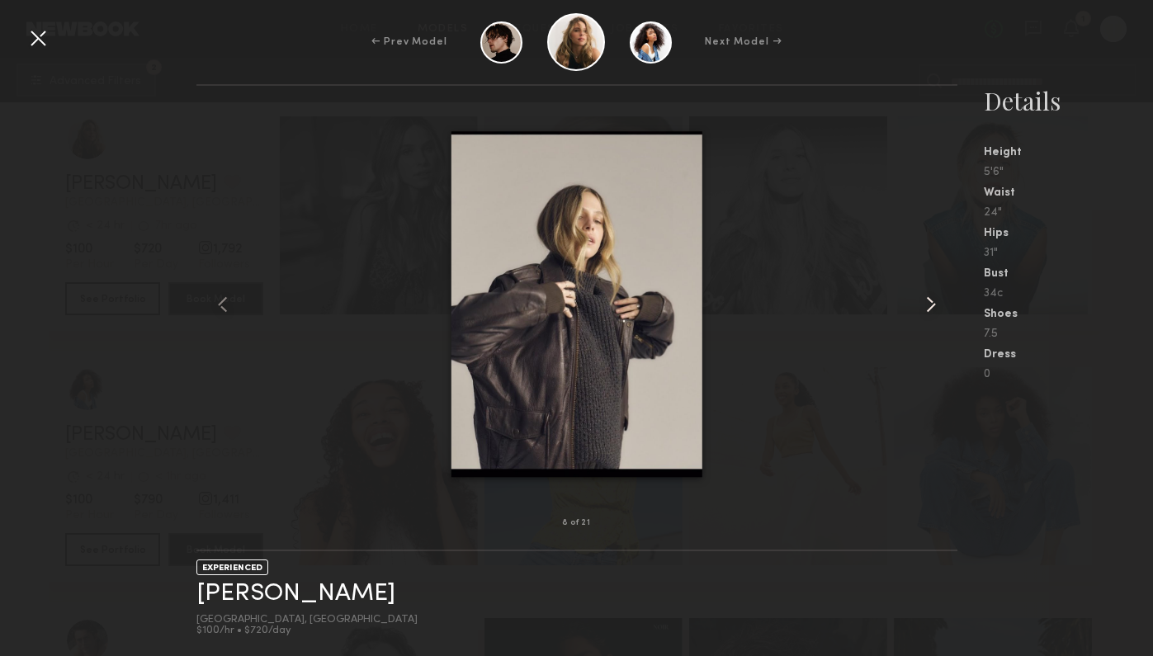
click at [927, 298] on common-icon at bounding box center [931, 304] width 26 height 26
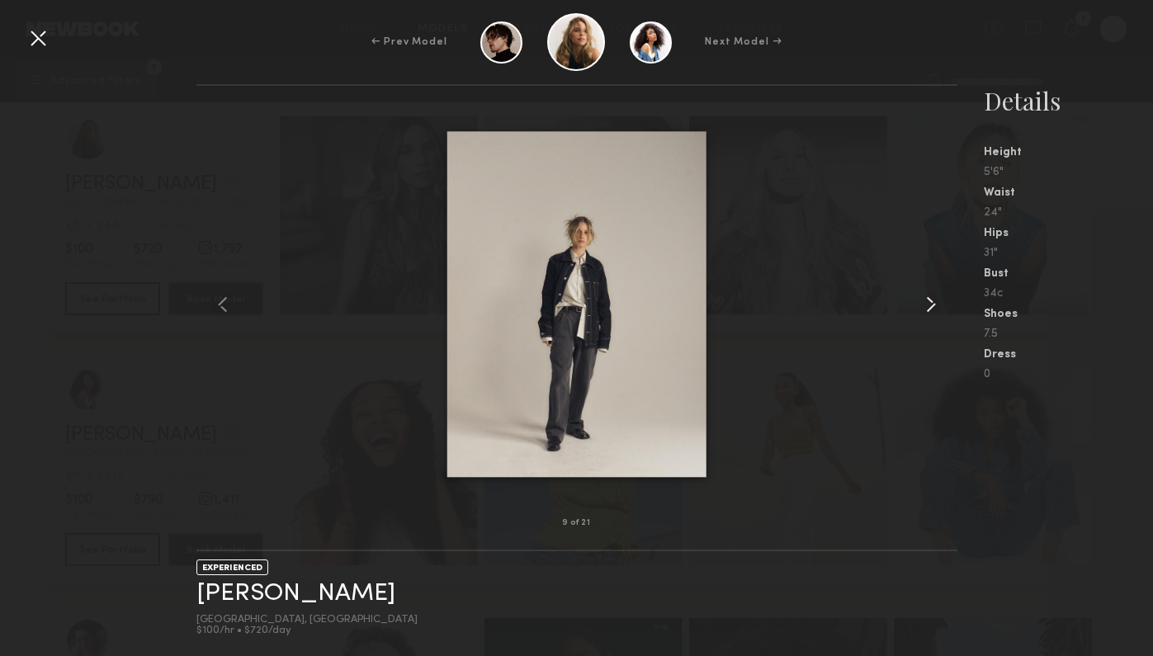
click at [927, 298] on common-icon at bounding box center [931, 304] width 26 height 26
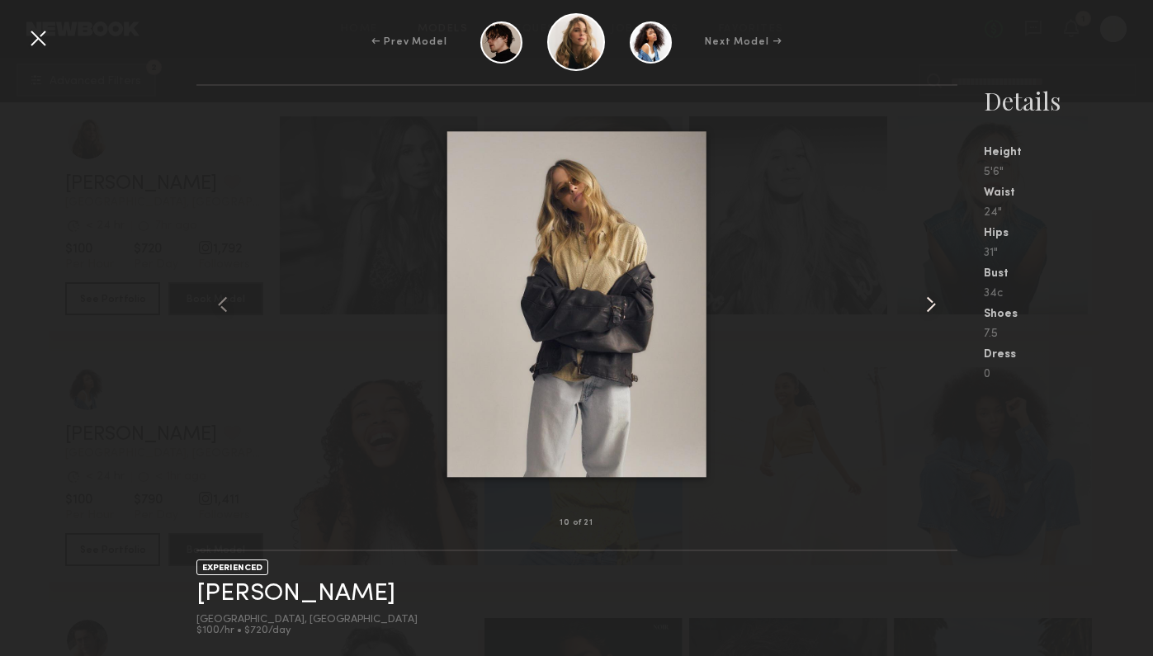
click at [927, 298] on common-icon at bounding box center [931, 304] width 26 height 26
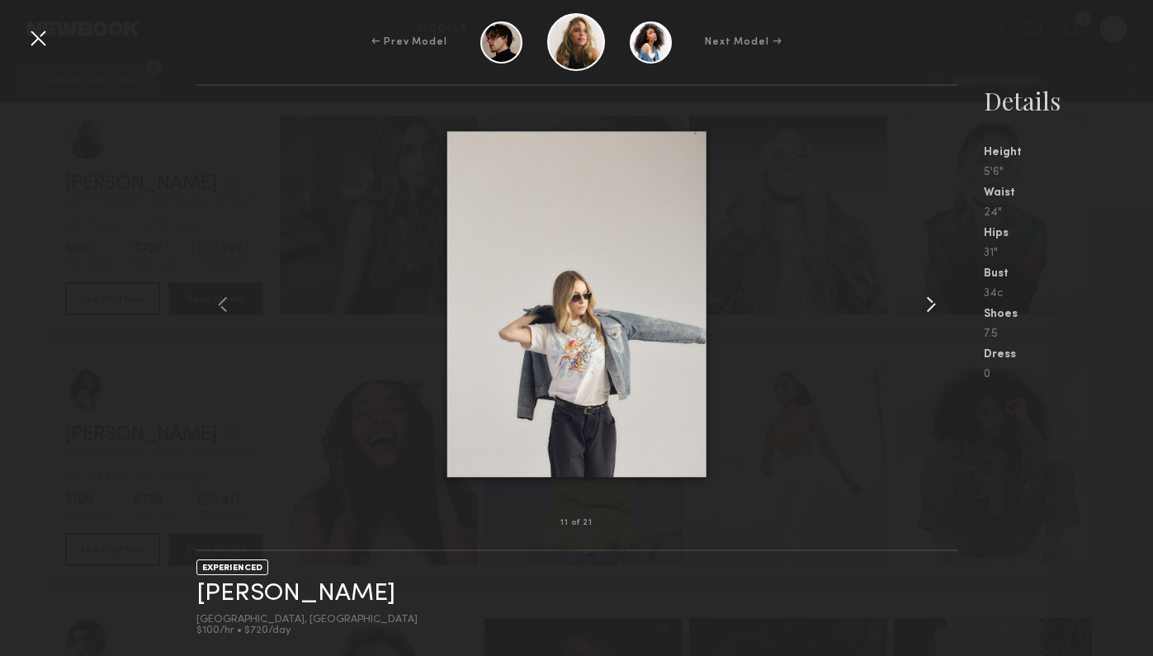
click at [927, 298] on common-icon at bounding box center [931, 304] width 26 height 26
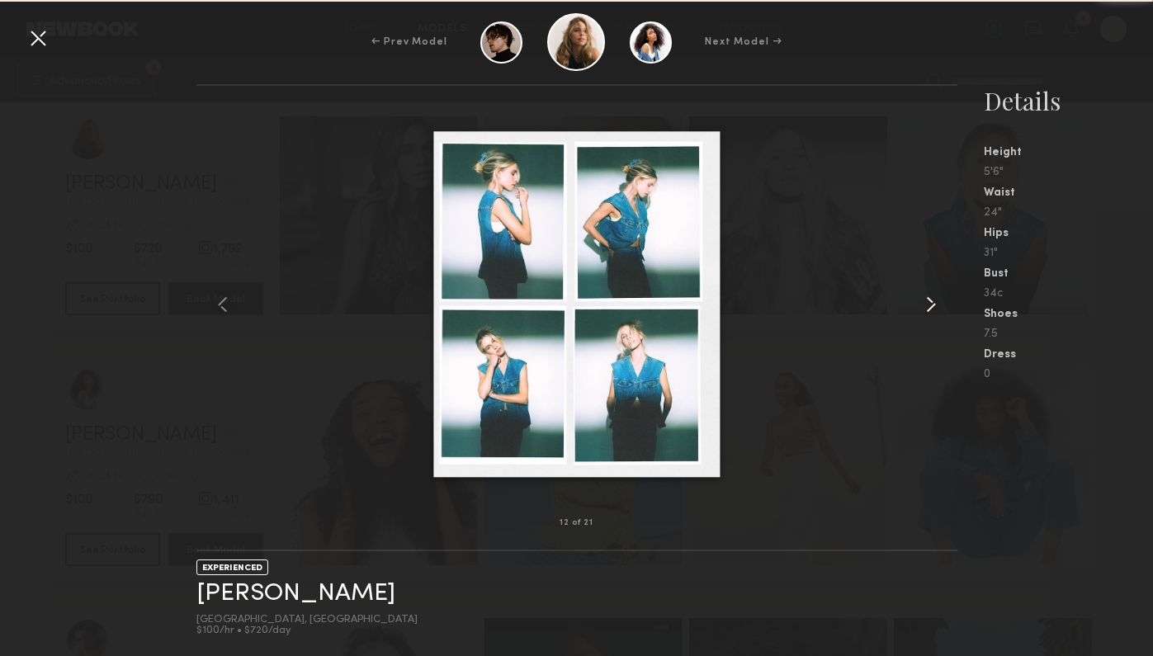
click at [927, 298] on common-icon at bounding box center [931, 304] width 26 height 26
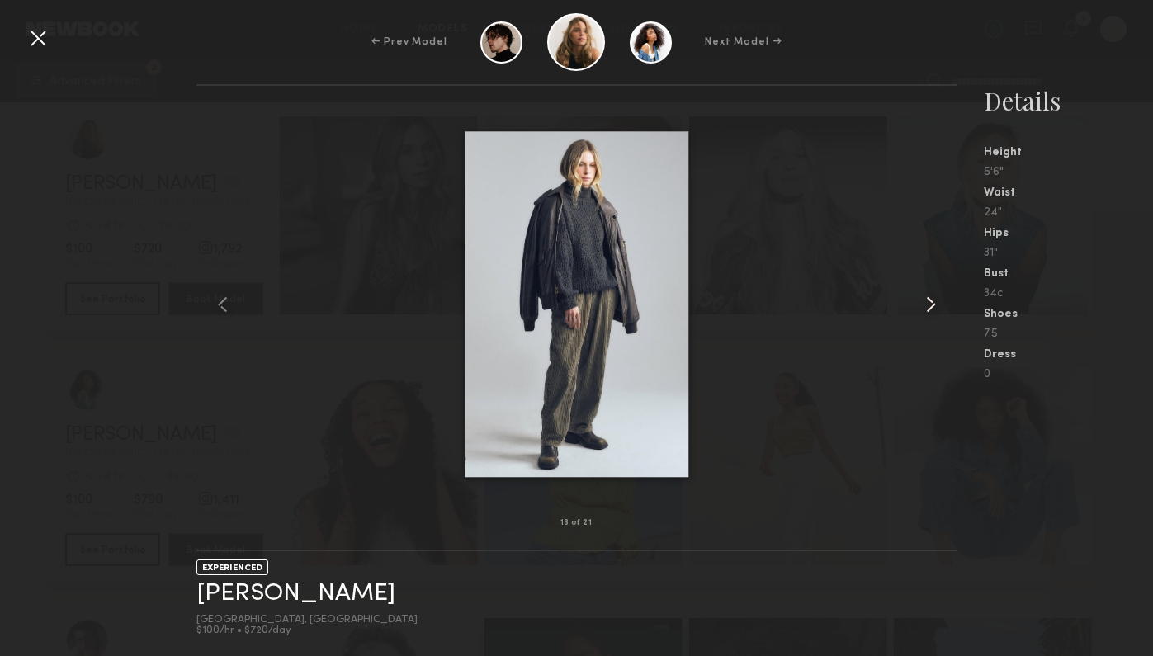
click at [927, 298] on common-icon at bounding box center [931, 304] width 26 height 26
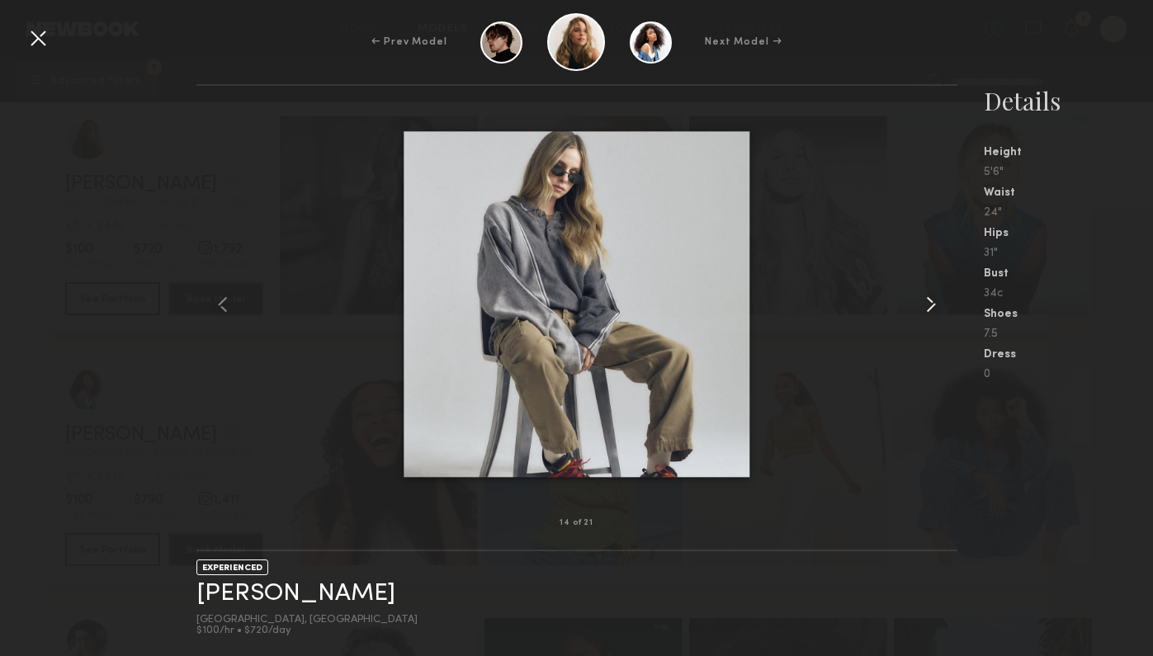
click at [927, 298] on common-icon at bounding box center [931, 304] width 26 height 26
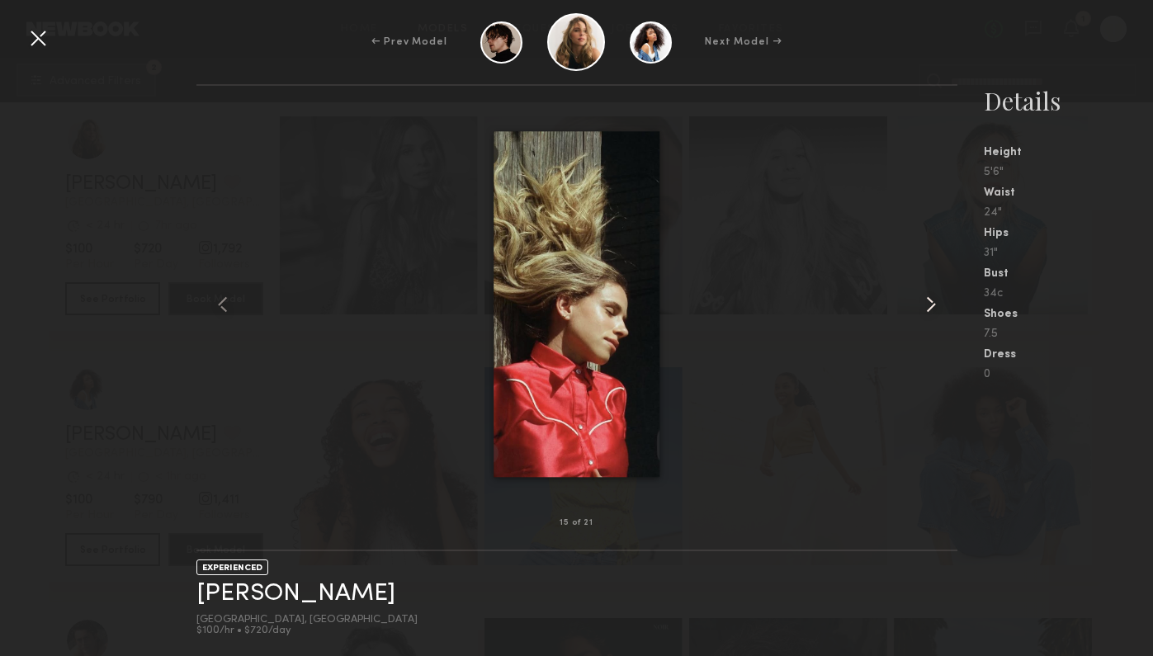
click at [927, 298] on common-icon at bounding box center [931, 304] width 26 height 26
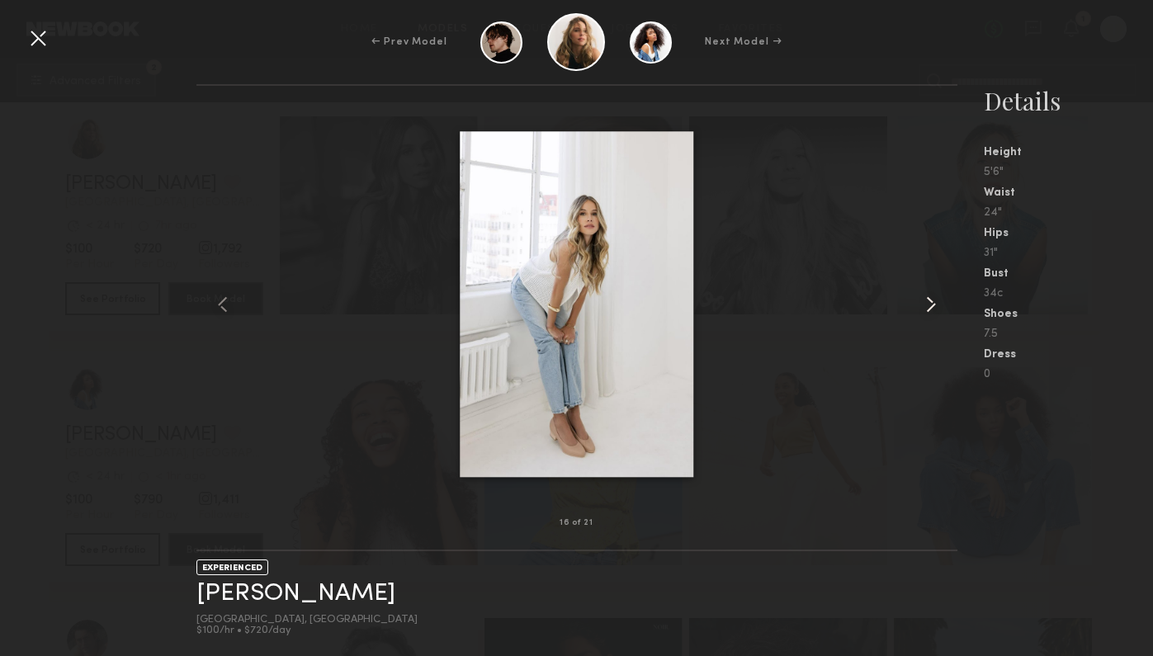
click at [927, 298] on common-icon at bounding box center [931, 304] width 26 height 26
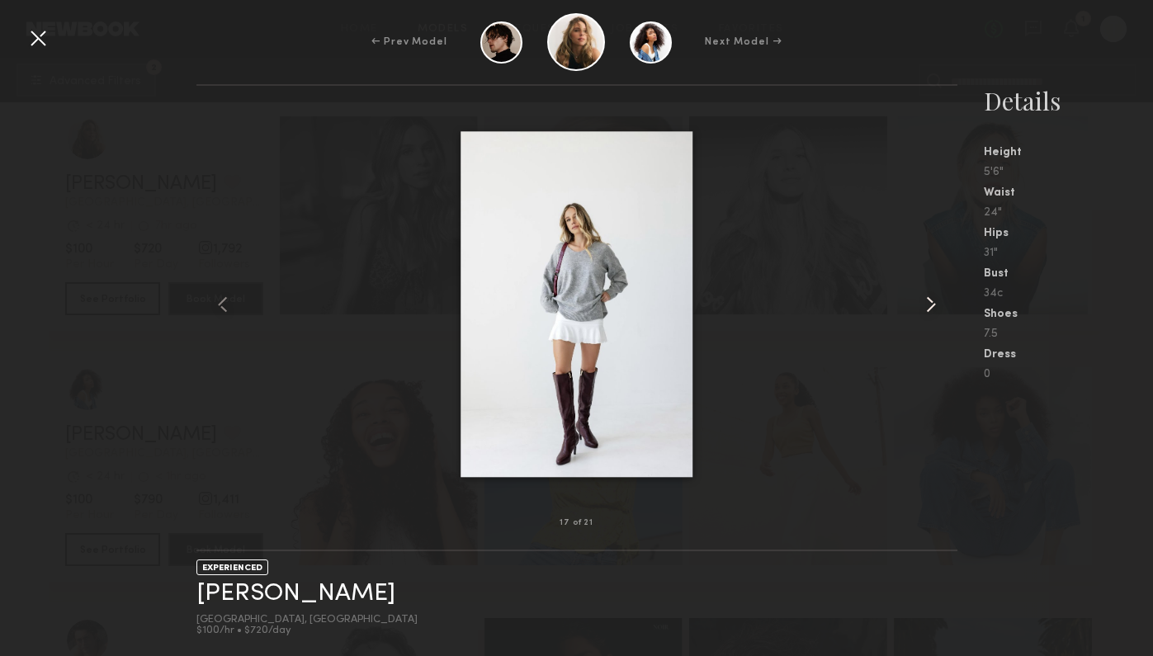
click at [927, 298] on common-icon at bounding box center [931, 304] width 26 height 26
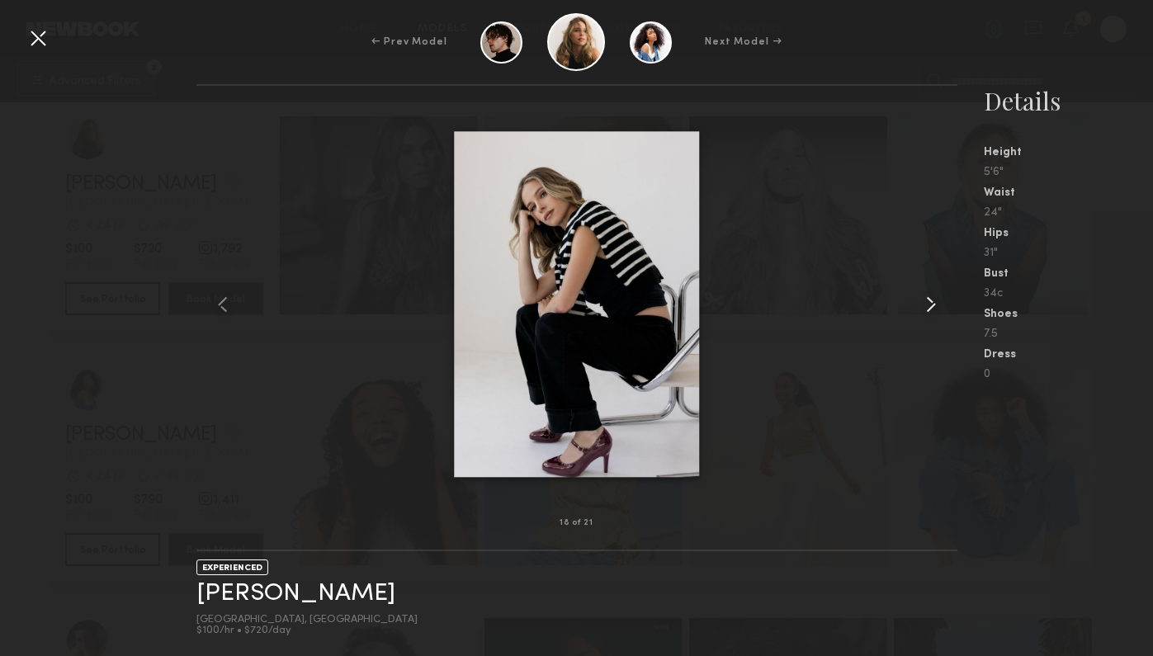
click at [927, 298] on common-icon at bounding box center [931, 304] width 26 height 26
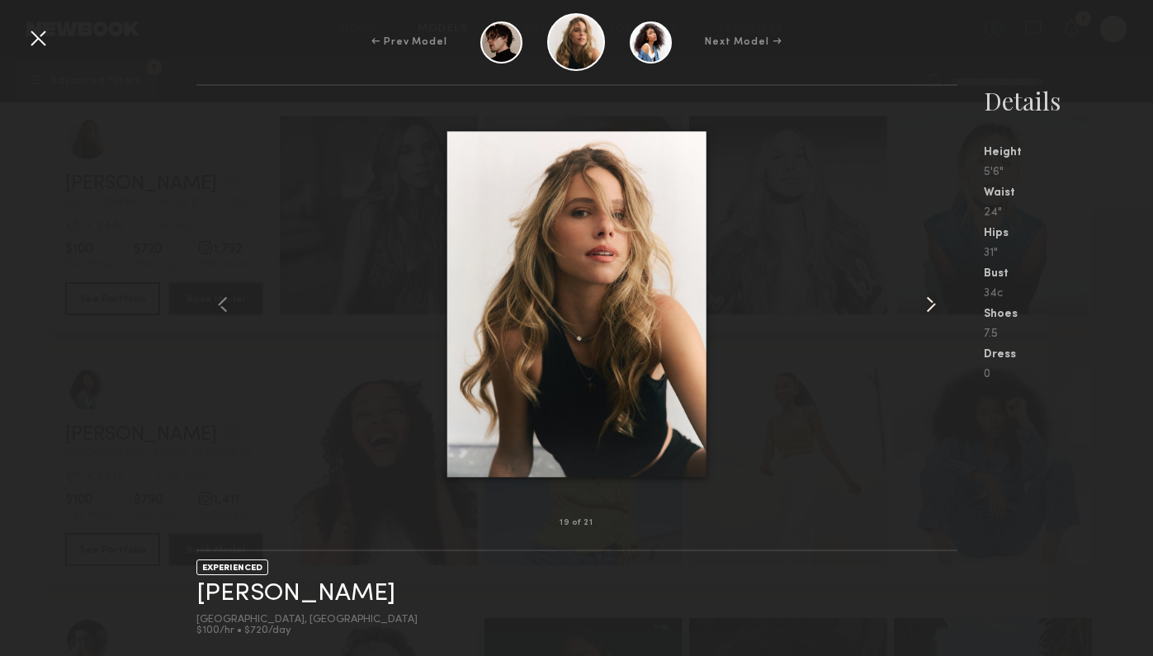
click at [927, 298] on common-icon at bounding box center [931, 304] width 26 height 26
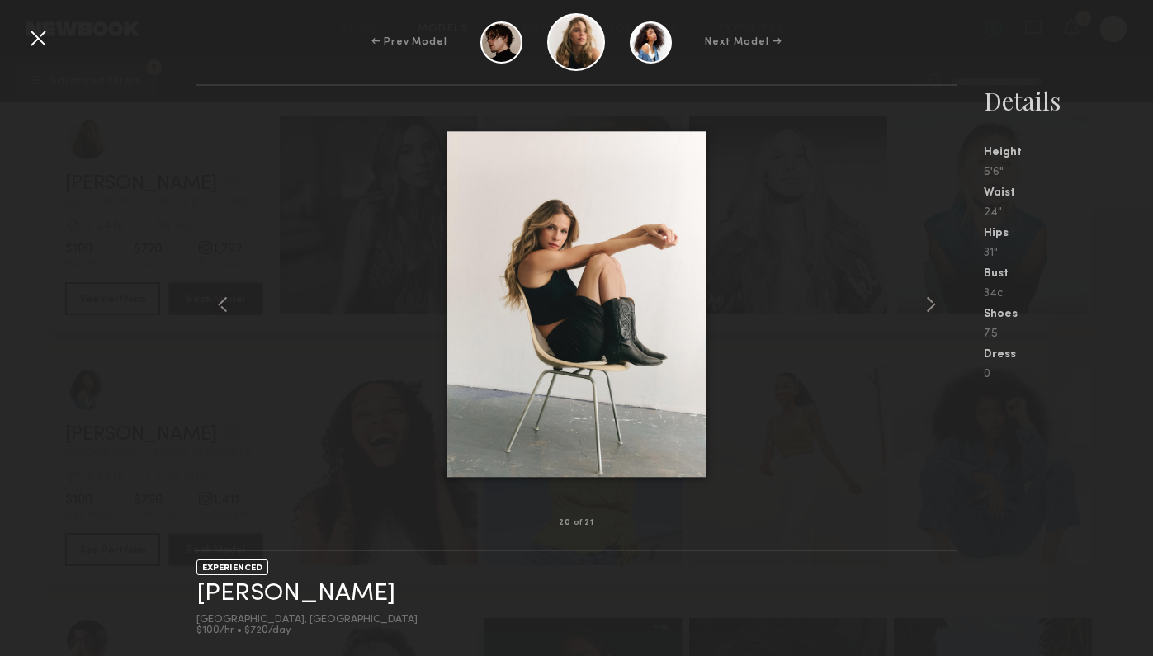
click at [45, 31] on div at bounding box center [38, 38] width 26 height 26
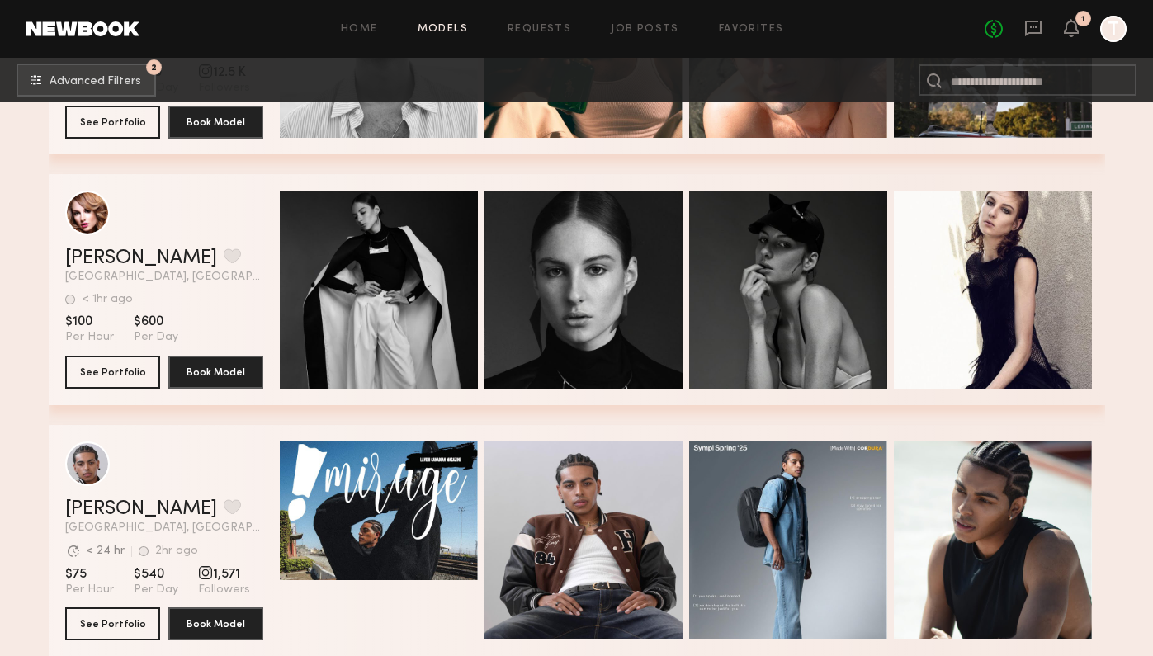
scroll to position [5996, 0]
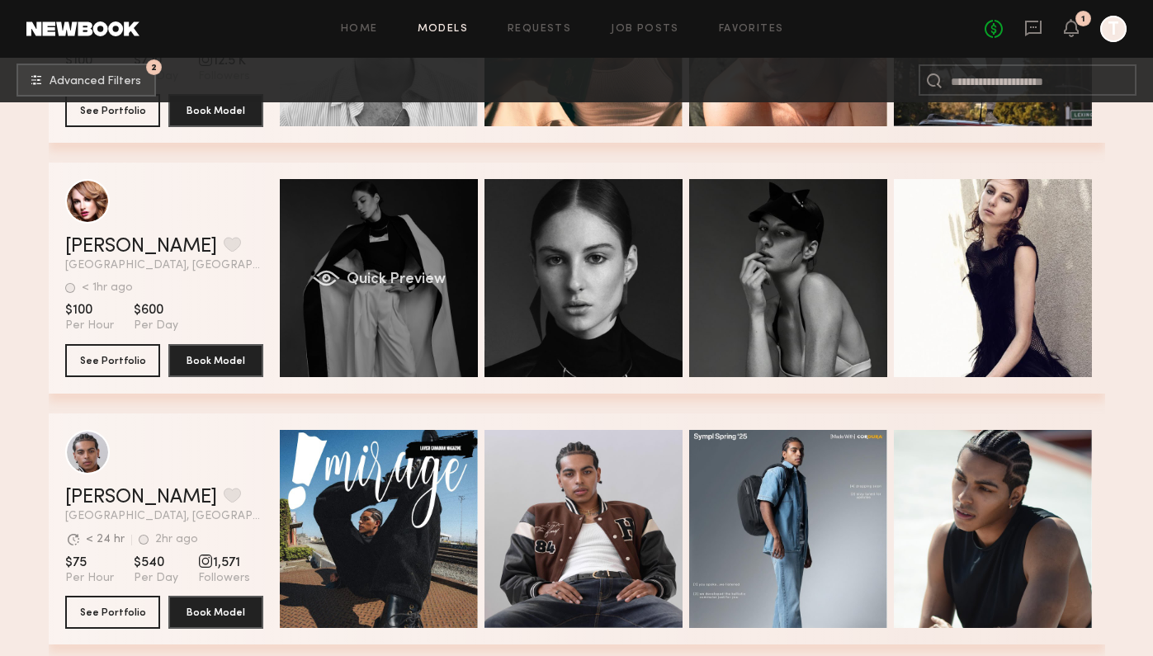
click at [404, 336] on div "Quick Preview" at bounding box center [379, 278] width 198 height 198
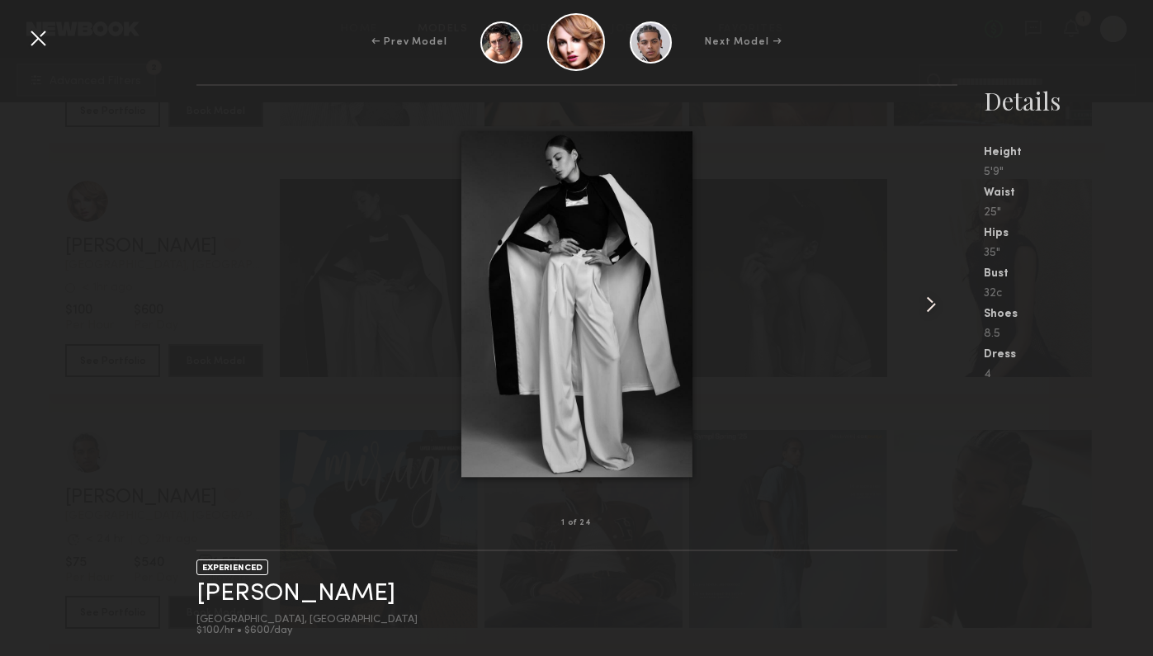
click at [931, 318] on div at bounding box center [942, 304] width 31 height 385
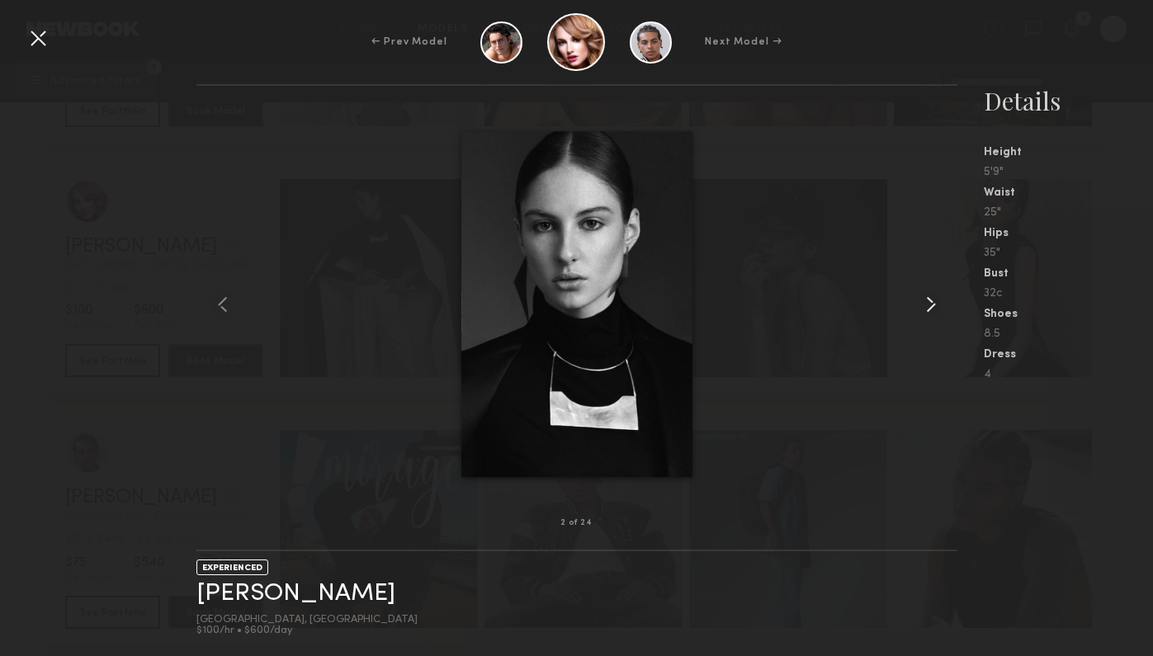
click at [931, 318] on div at bounding box center [942, 304] width 31 height 385
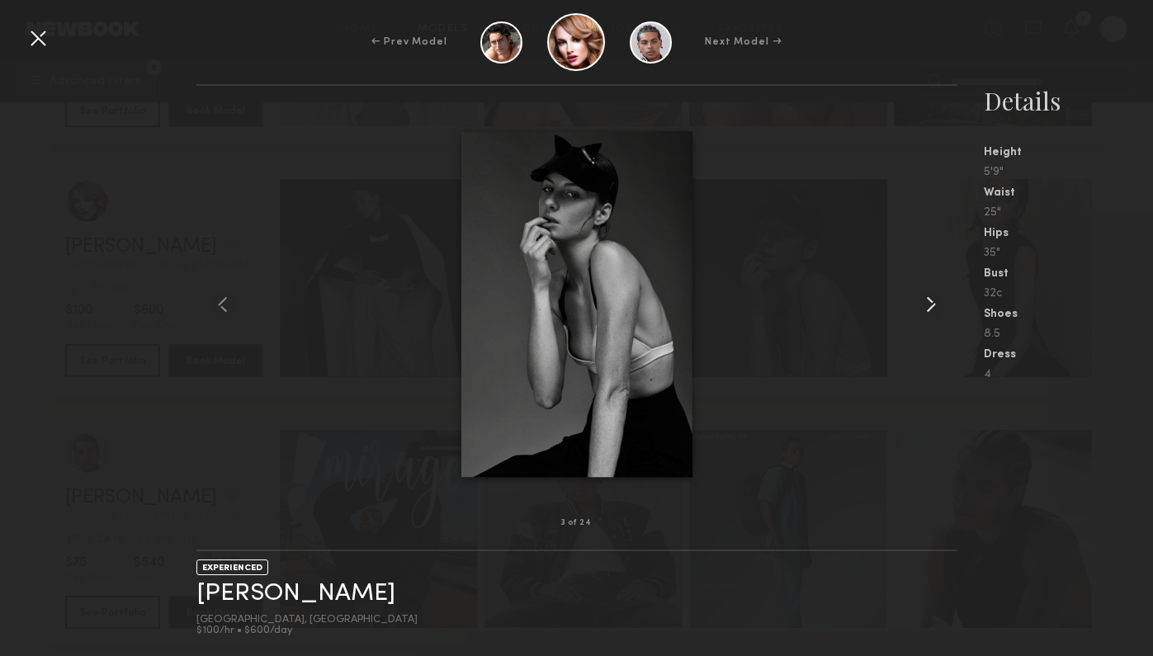
click at [931, 318] on div at bounding box center [942, 304] width 31 height 385
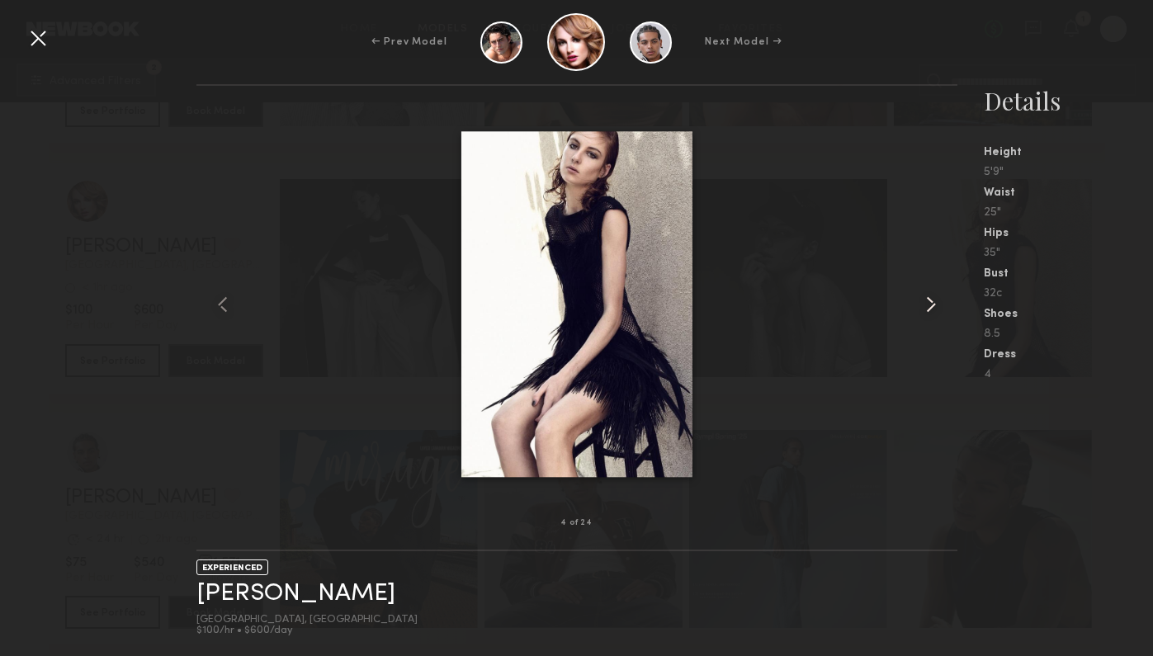
click at [931, 318] on div at bounding box center [942, 304] width 31 height 385
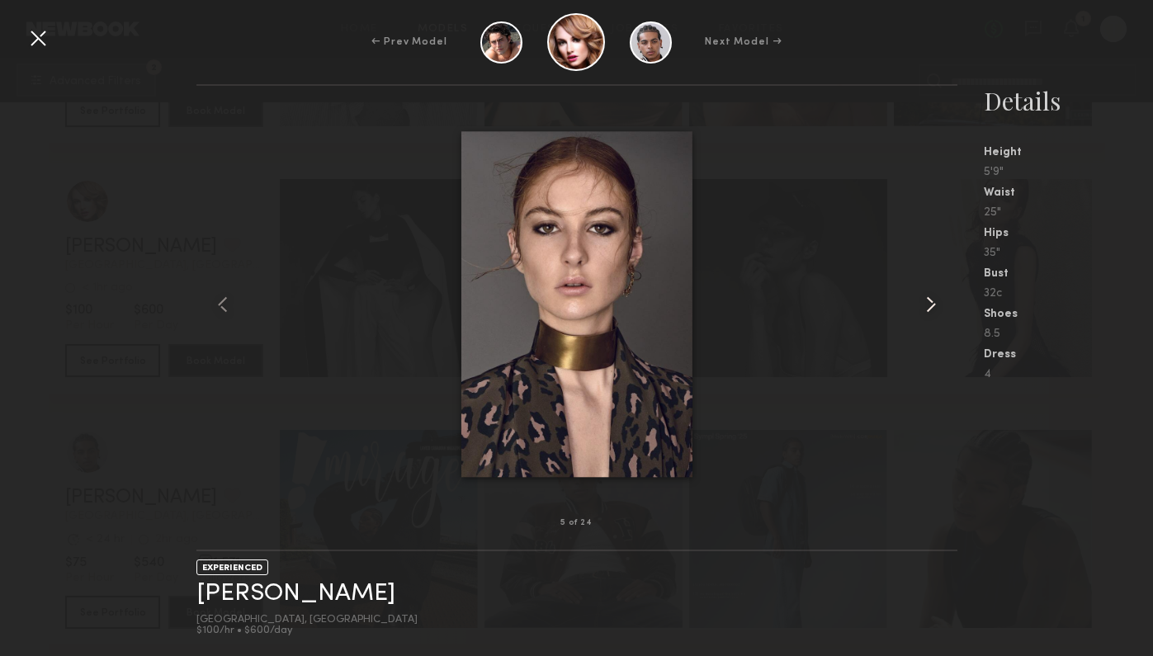
click at [931, 318] on div at bounding box center [942, 304] width 31 height 385
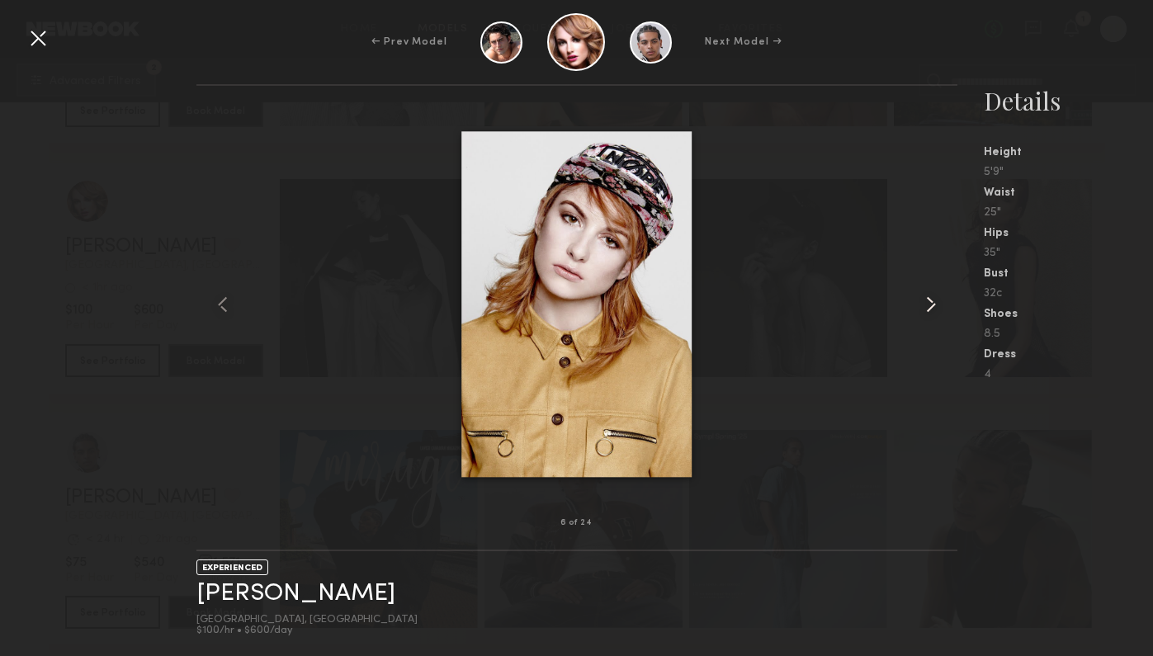
click at [931, 318] on div at bounding box center [942, 304] width 31 height 385
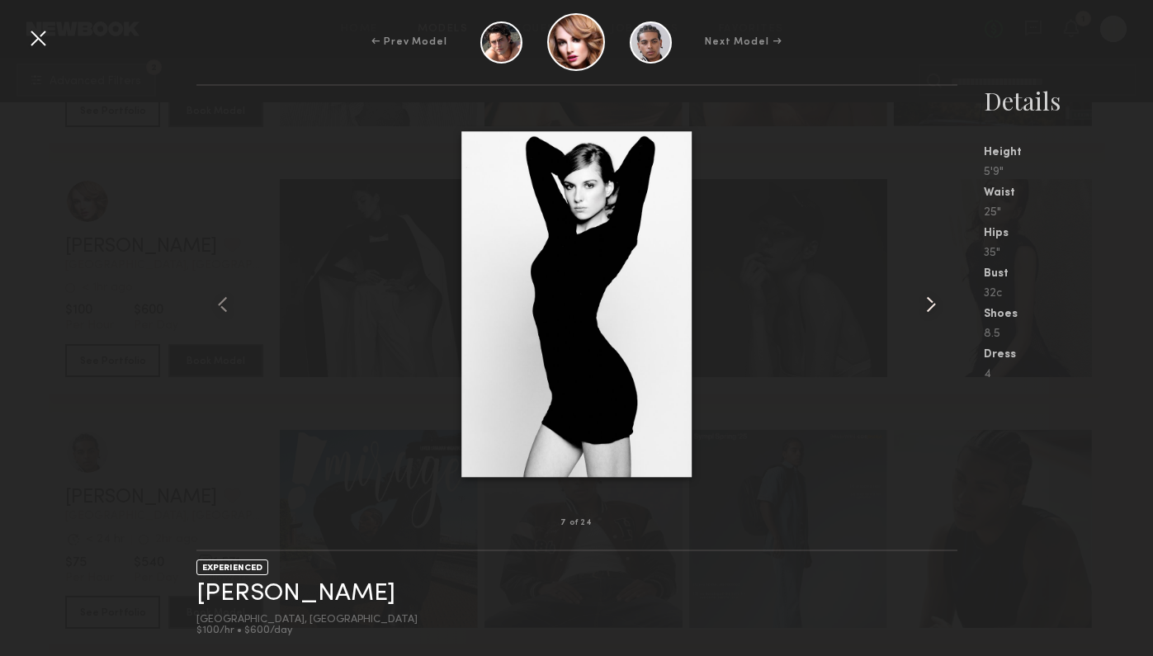
click at [931, 318] on div at bounding box center [942, 304] width 31 height 385
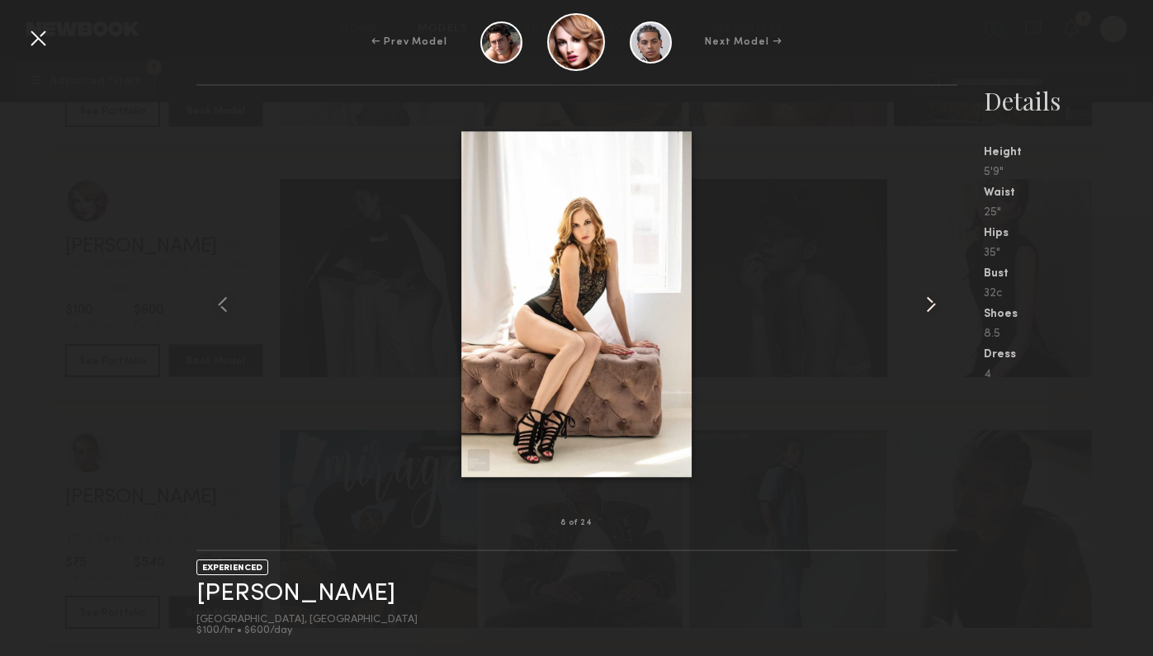
click at [931, 318] on div at bounding box center [942, 304] width 31 height 385
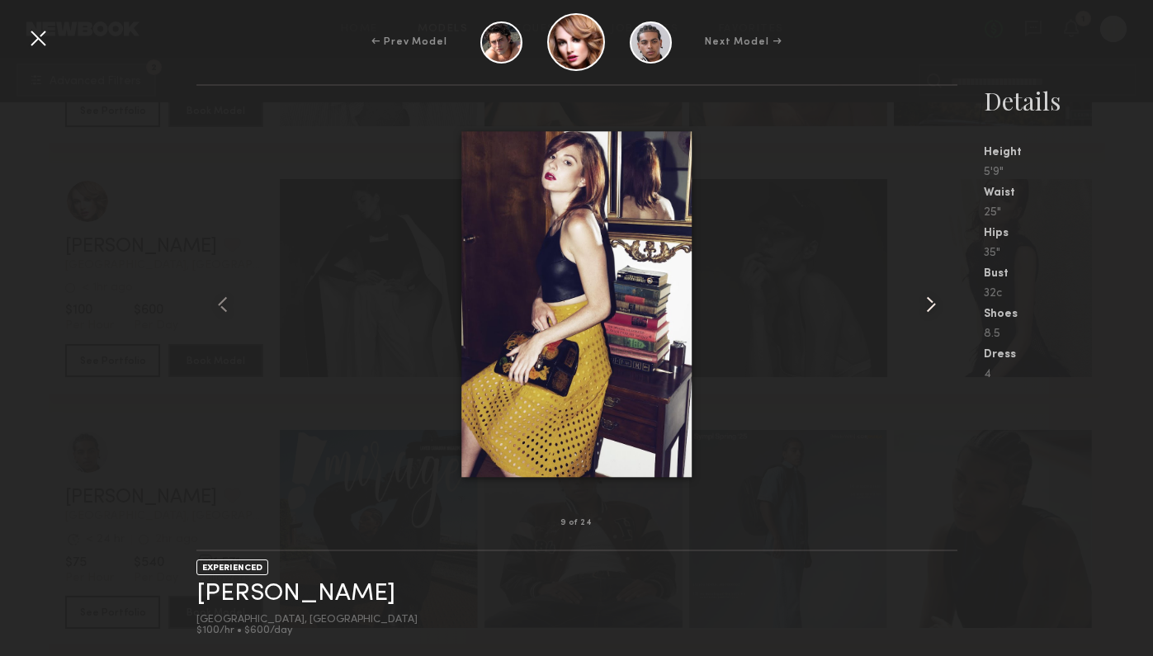
click at [931, 318] on div at bounding box center [942, 304] width 31 height 385
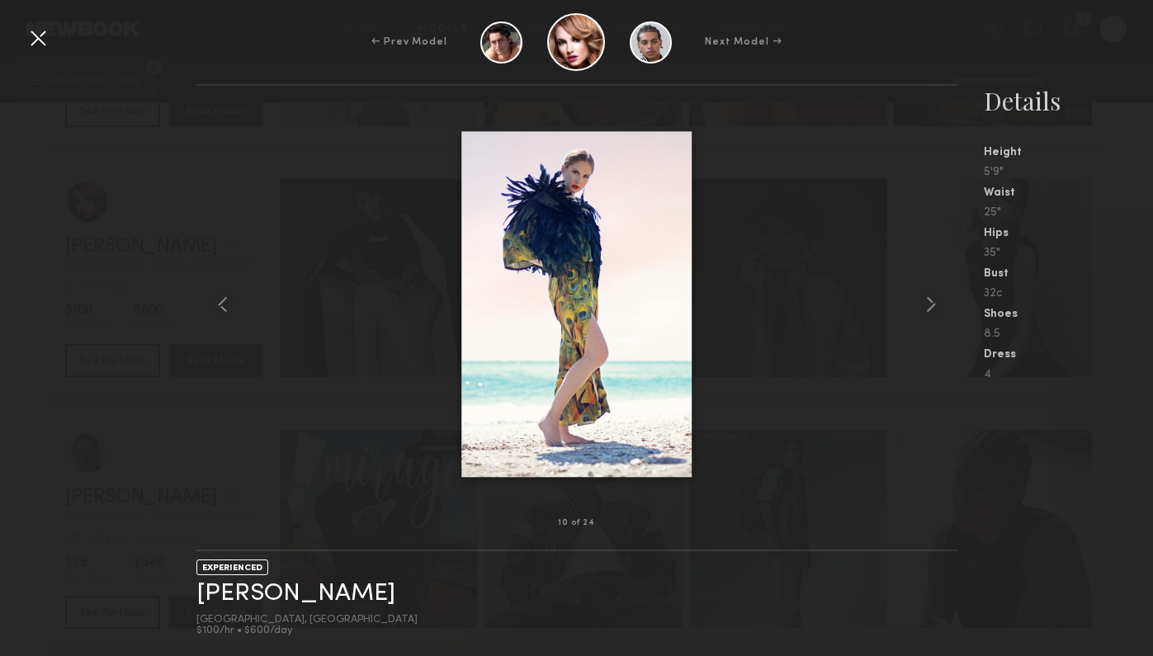
click at [57, 40] on div "← Prev Model Next Model →" at bounding box center [576, 42] width 1153 height 58
click at [40, 40] on div at bounding box center [38, 38] width 26 height 26
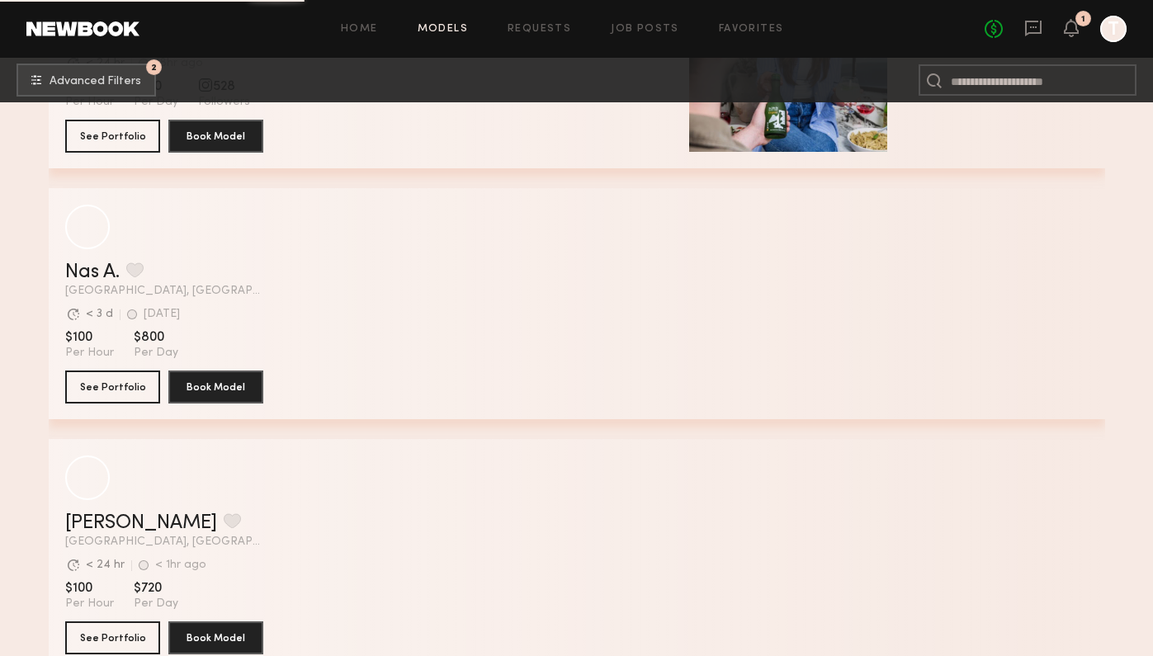
scroll to position [11242, 0]
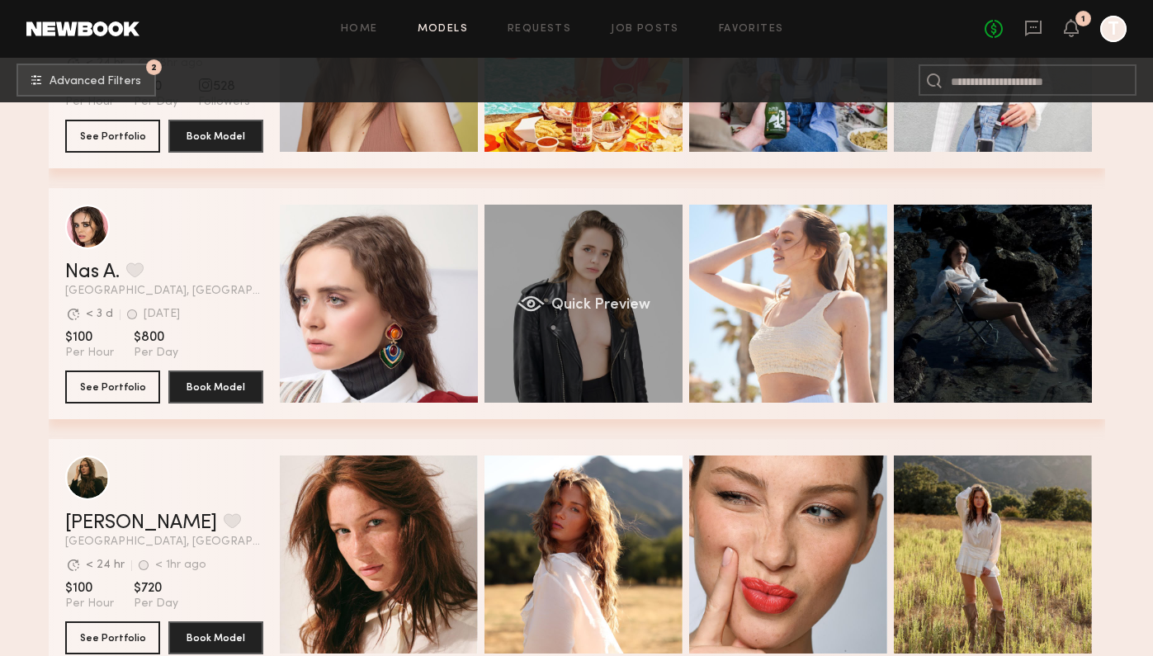
click at [651, 374] on div "Quick Preview" at bounding box center [584, 304] width 198 height 198
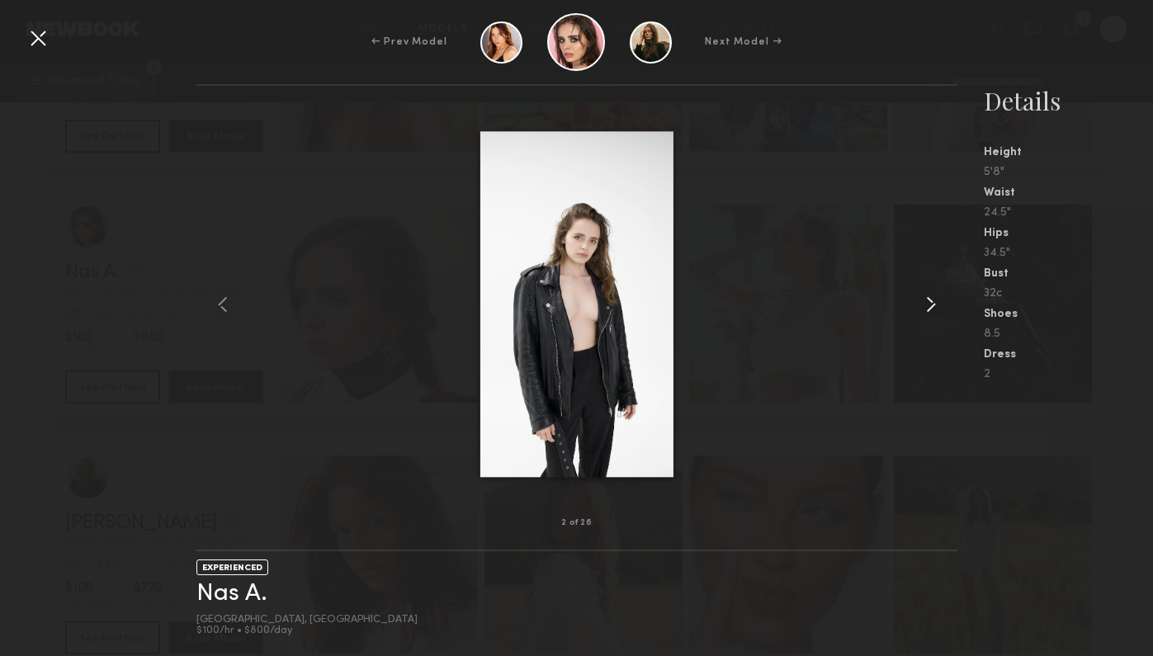
click at [951, 302] on div at bounding box center [942, 304] width 31 height 385
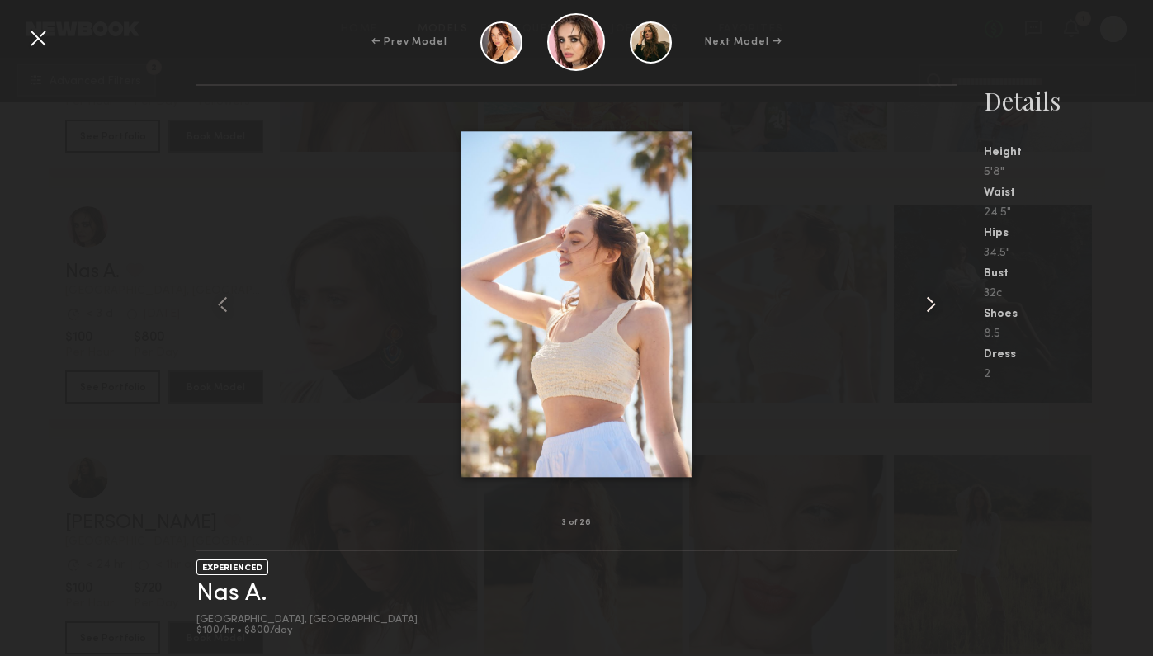
click at [951, 302] on div at bounding box center [942, 304] width 31 height 385
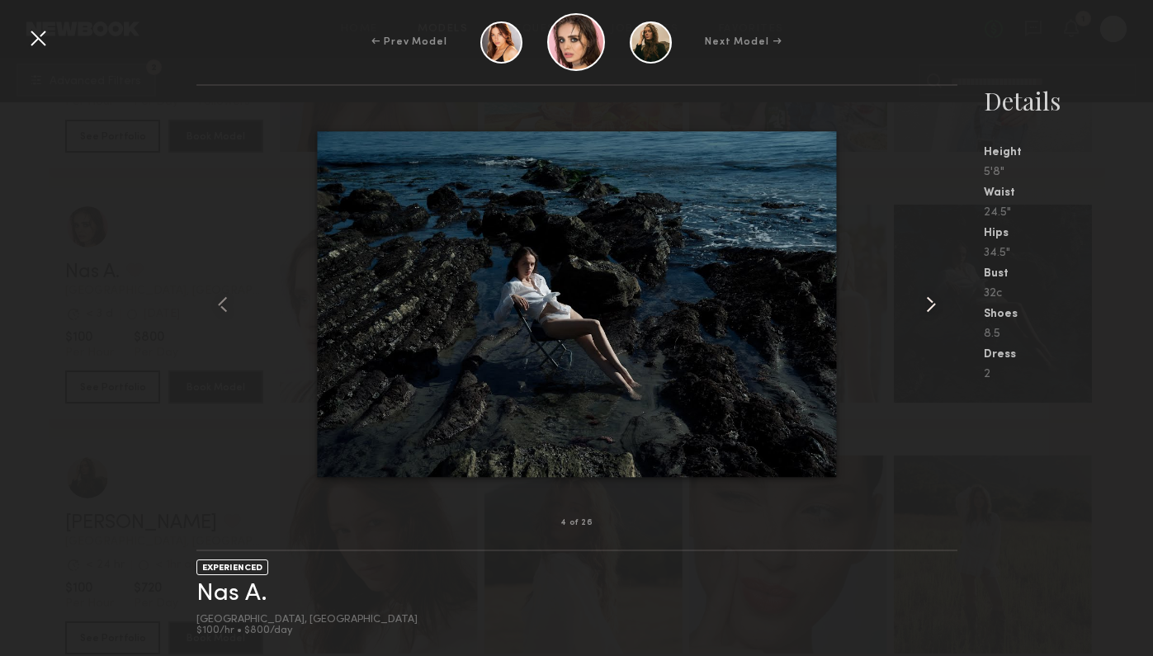
click at [951, 302] on div at bounding box center [942, 304] width 31 height 385
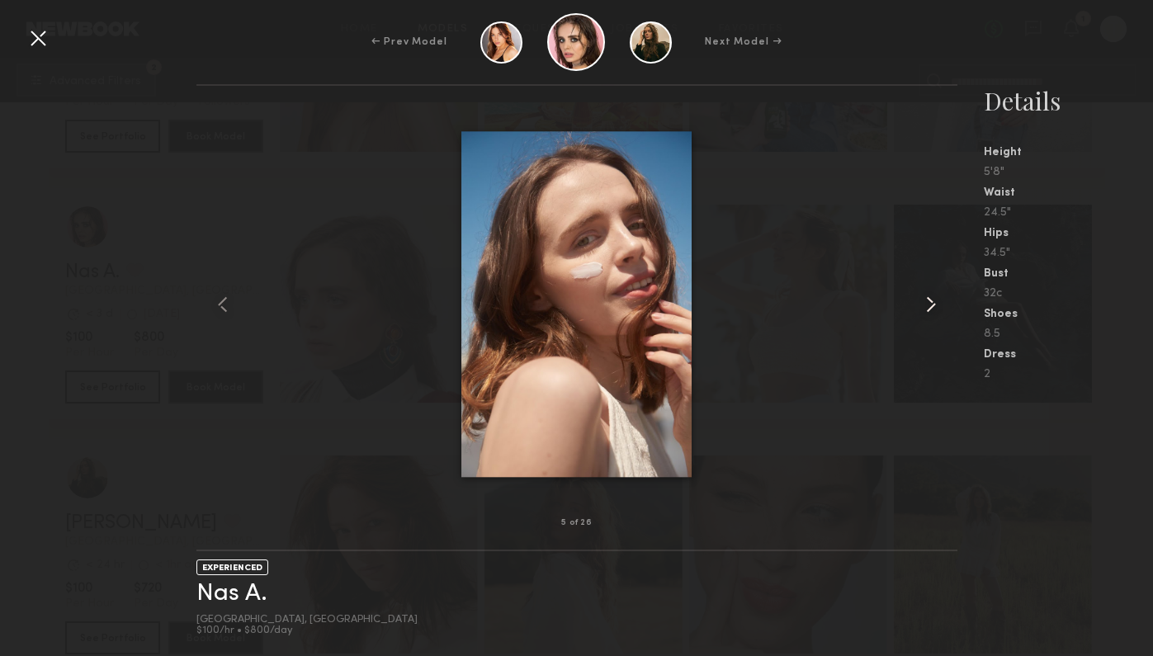
click at [951, 302] on div at bounding box center [942, 304] width 31 height 385
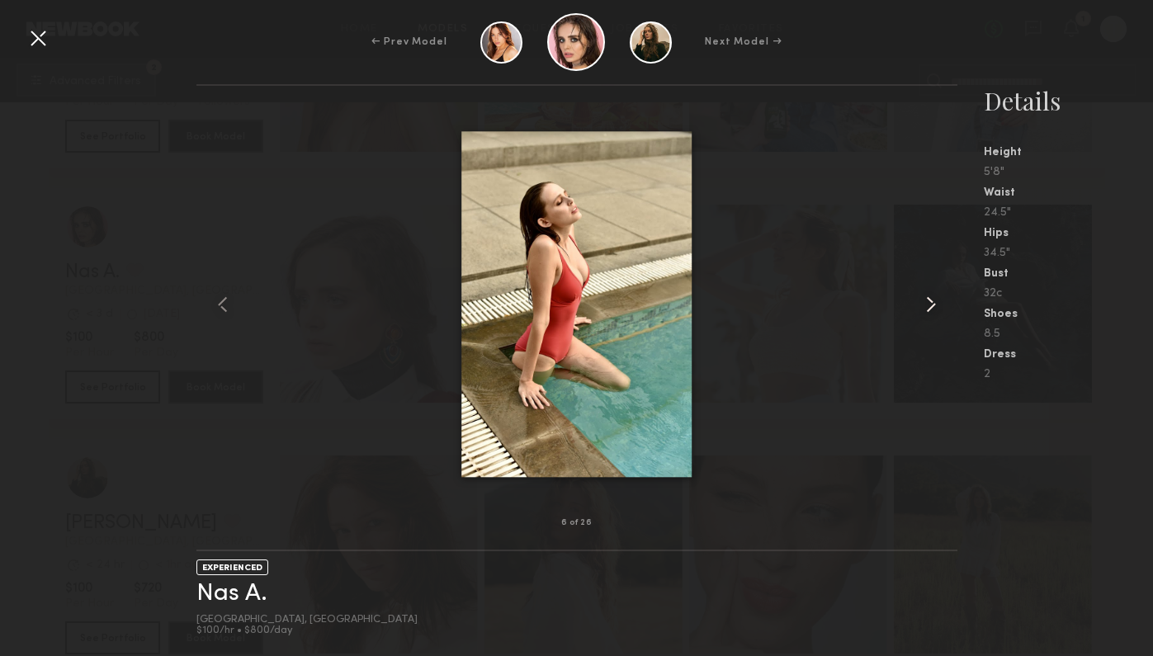
click at [951, 302] on div at bounding box center [942, 304] width 31 height 385
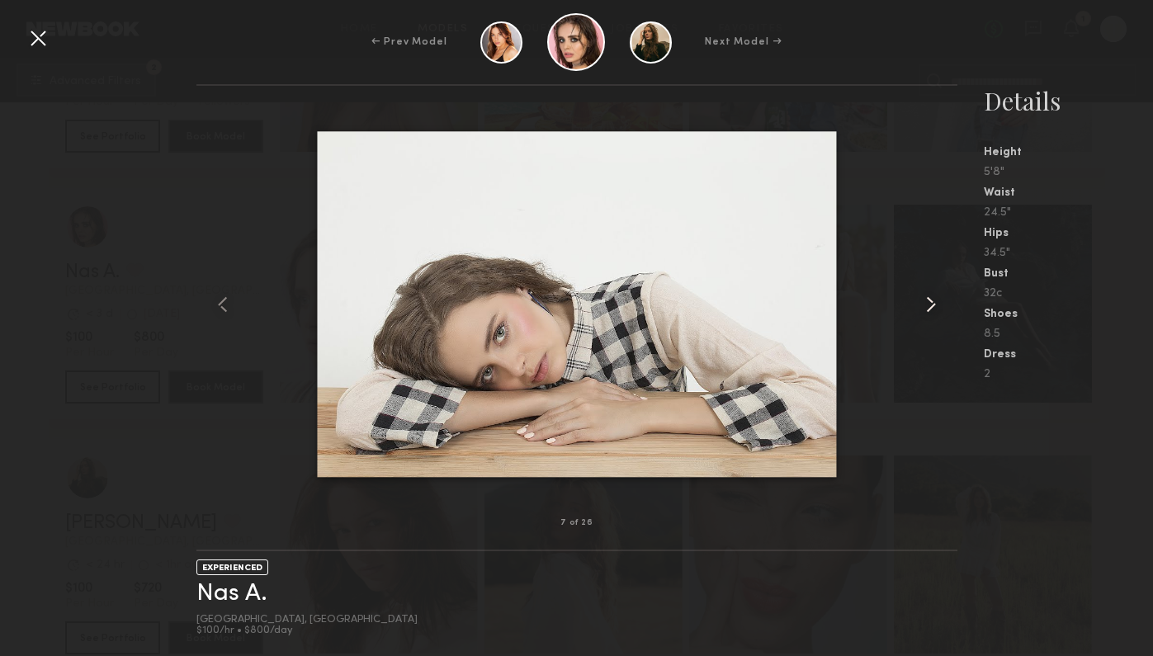
click at [951, 302] on div at bounding box center [942, 304] width 31 height 385
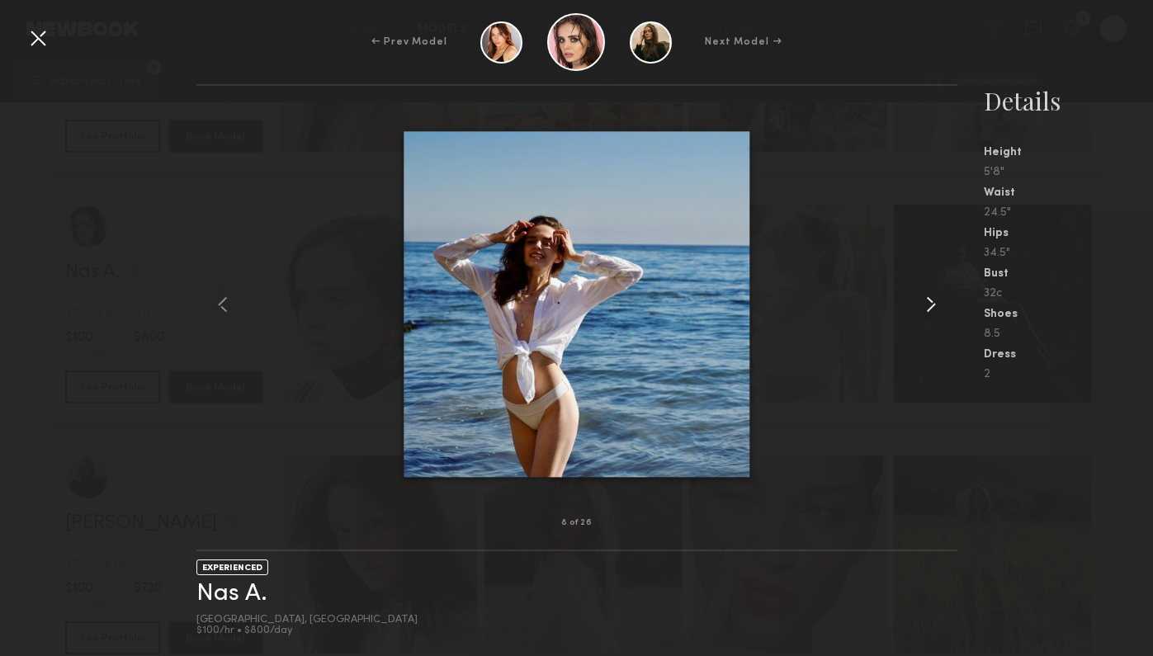
click at [951, 302] on div at bounding box center [942, 304] width 31 height 385
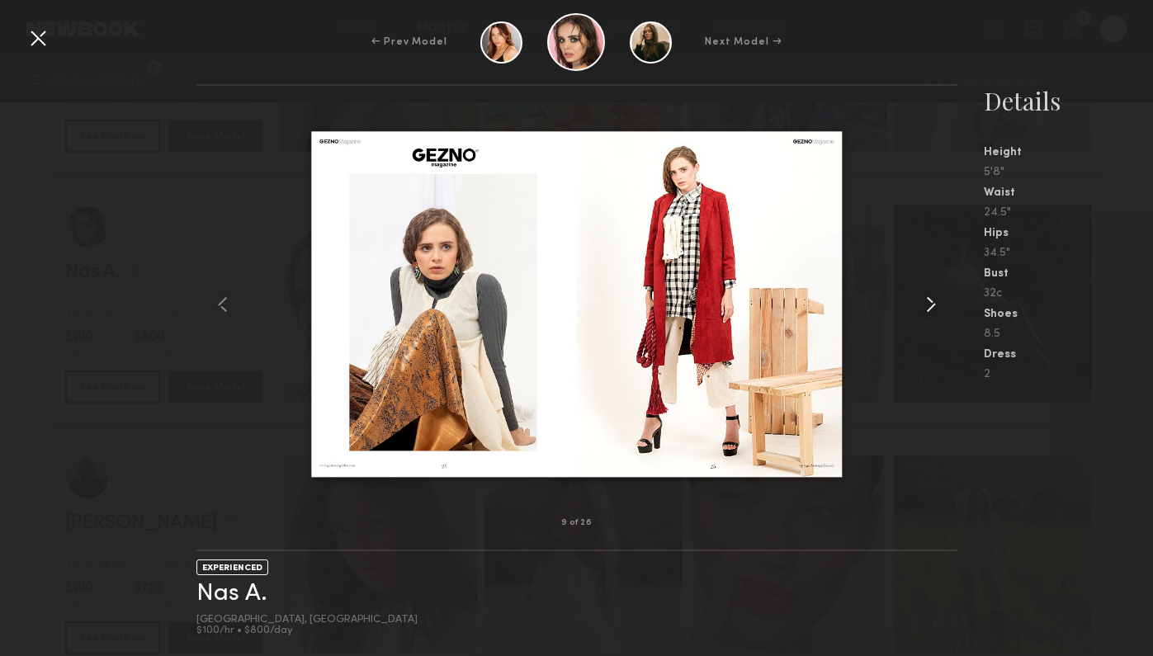
click at [951, 302] on div at bounding box center [942, 304] width 31 height 385
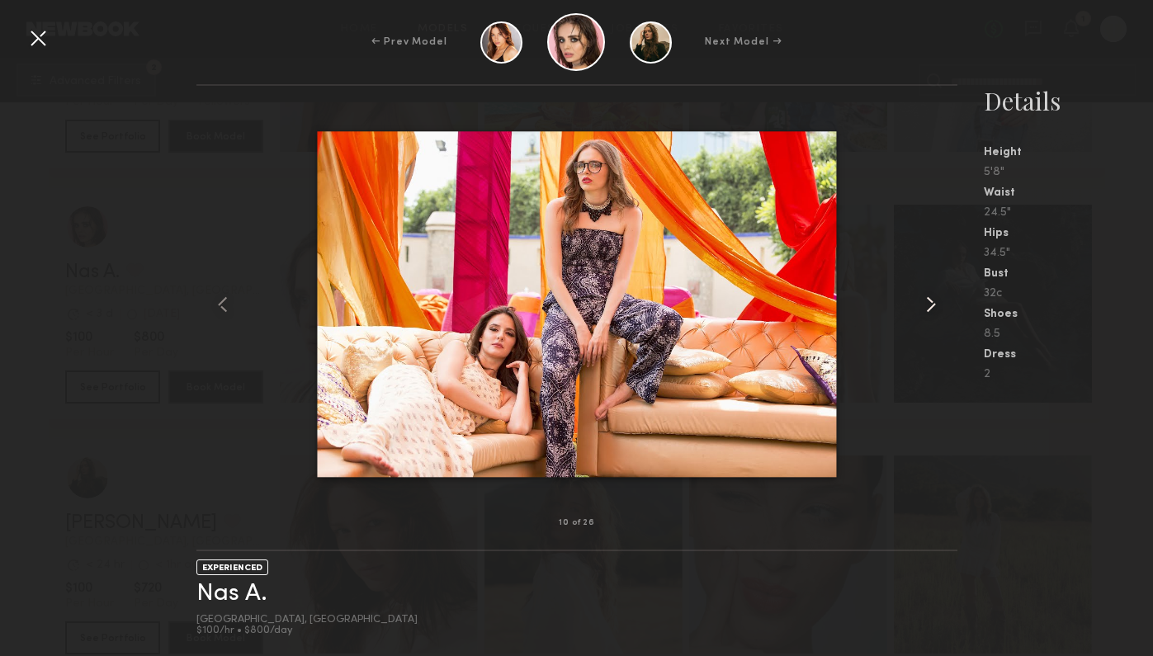
click at [951, 302] on div at bounding box center [942, 304] width 31 height 385
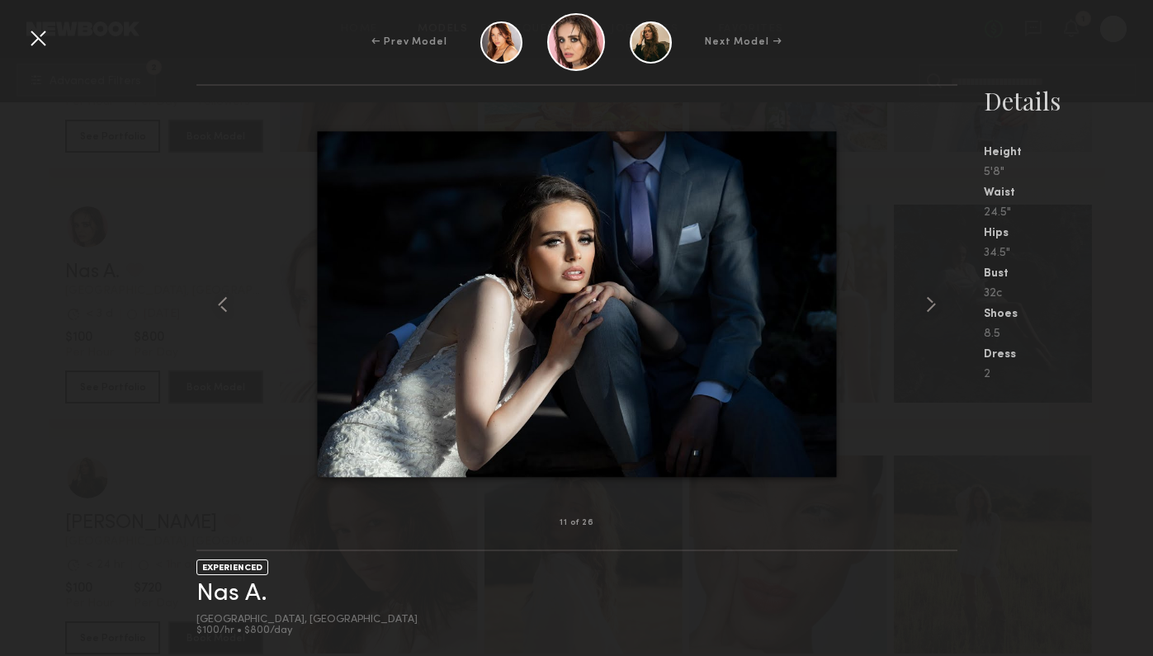
click at [36, 41] on div at bounding box center [38, 38] width 26 height 26
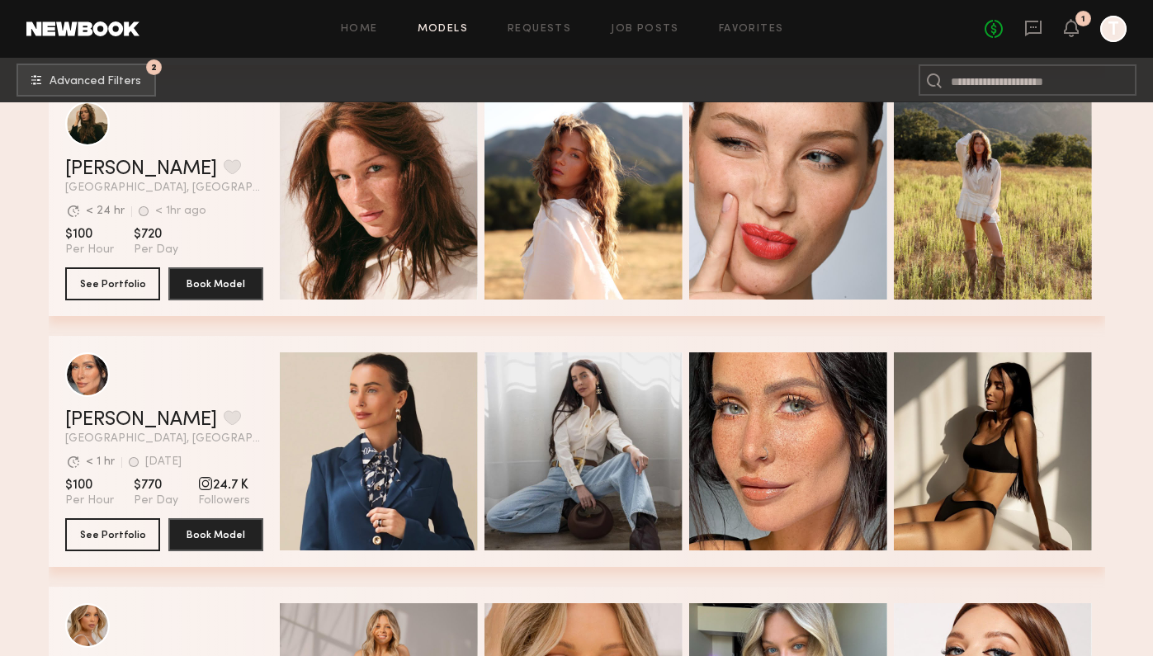
scroll to position [11556, 0]
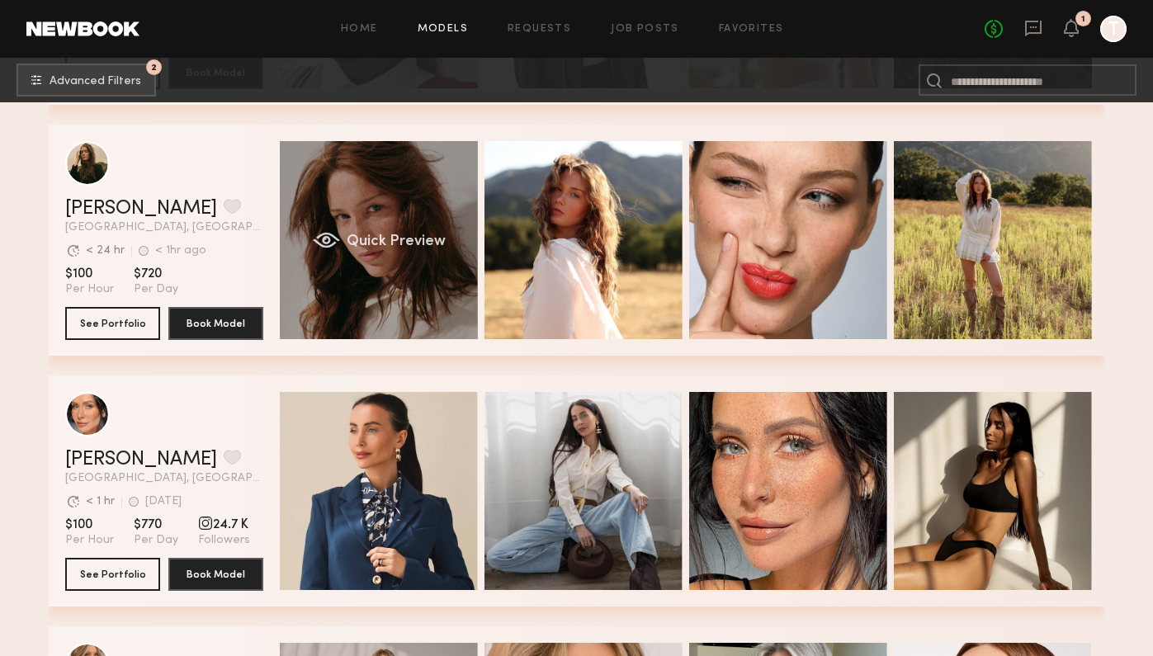
click at [365, 314] on div "Quick Preview" at bounding box center [379, 240] width 198 height 198
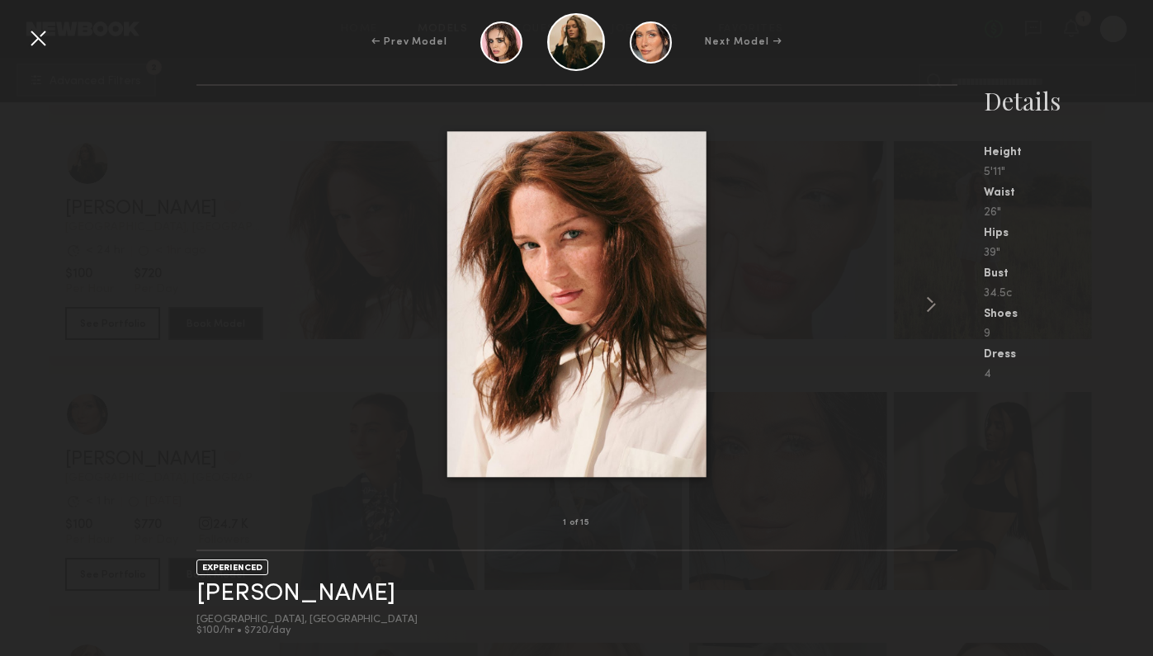
click at [911, 287] on div at bounding box center [577, 304] width 761 height 385
click at [896, 283] on div at bounding box center [577, 304] width 761 height 385
click at [902, 279] on div at bounding box center [577, 304] width 761 height 385
click at [914, 304] on div at bounding box center [577, 304] width 761 height 385
click at [922, 304] on common-icon at bounding box center [931, 304] width 26 height 26
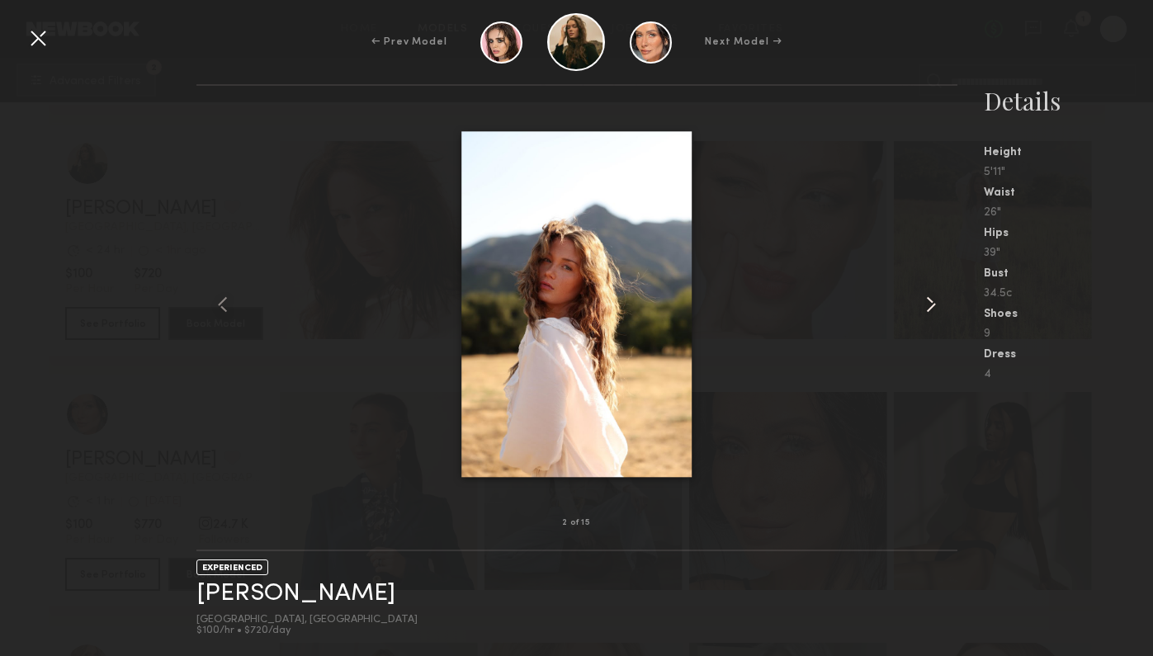
click at [922, 304] on common-icon at bounding box center [931, 304] width 26 height 26
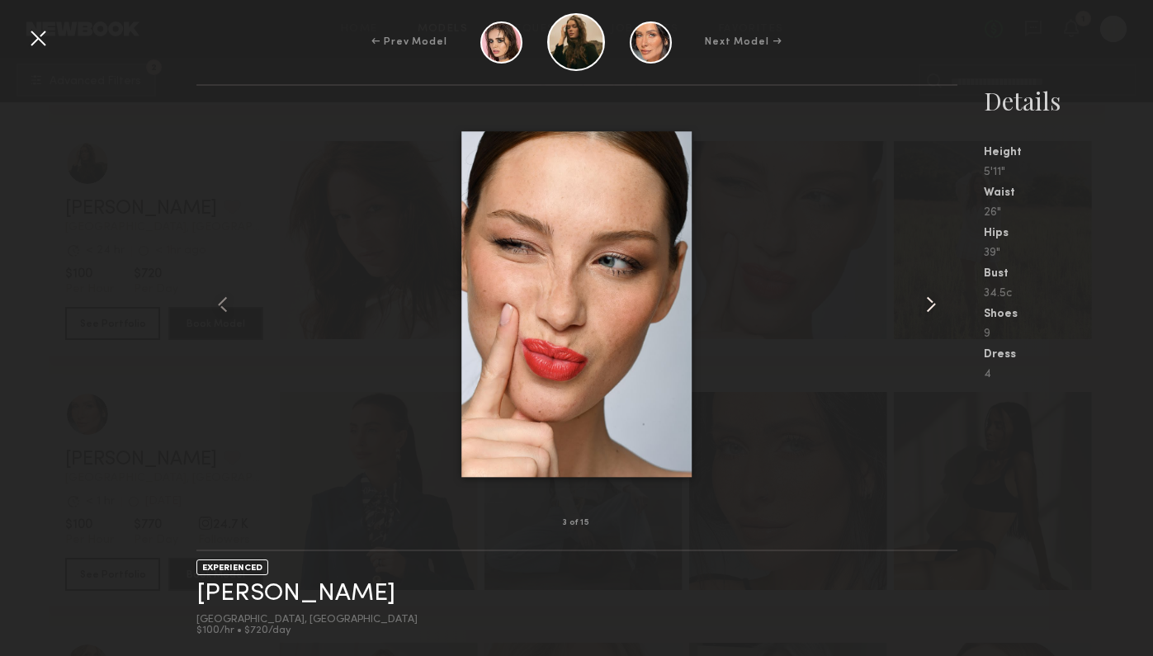
click at [922, 304] on common-icon at bounding box center [931, 304] width 26 height 26
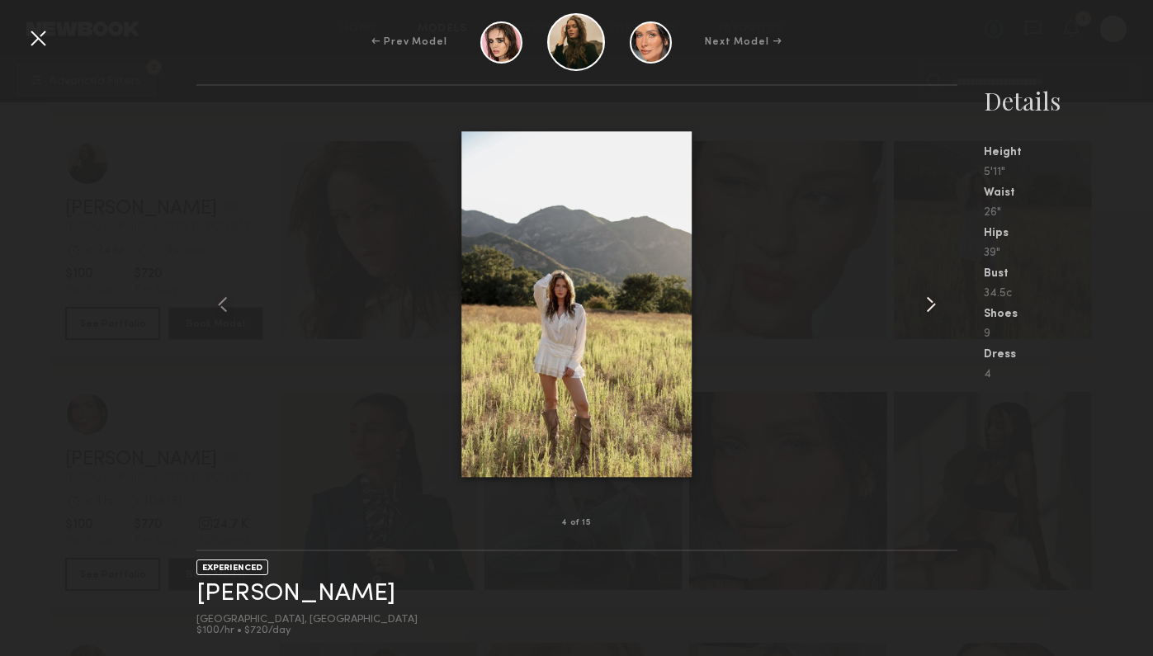
click at [922, 304] on common-icon at bounding box center [931, 304] width 26 height 26
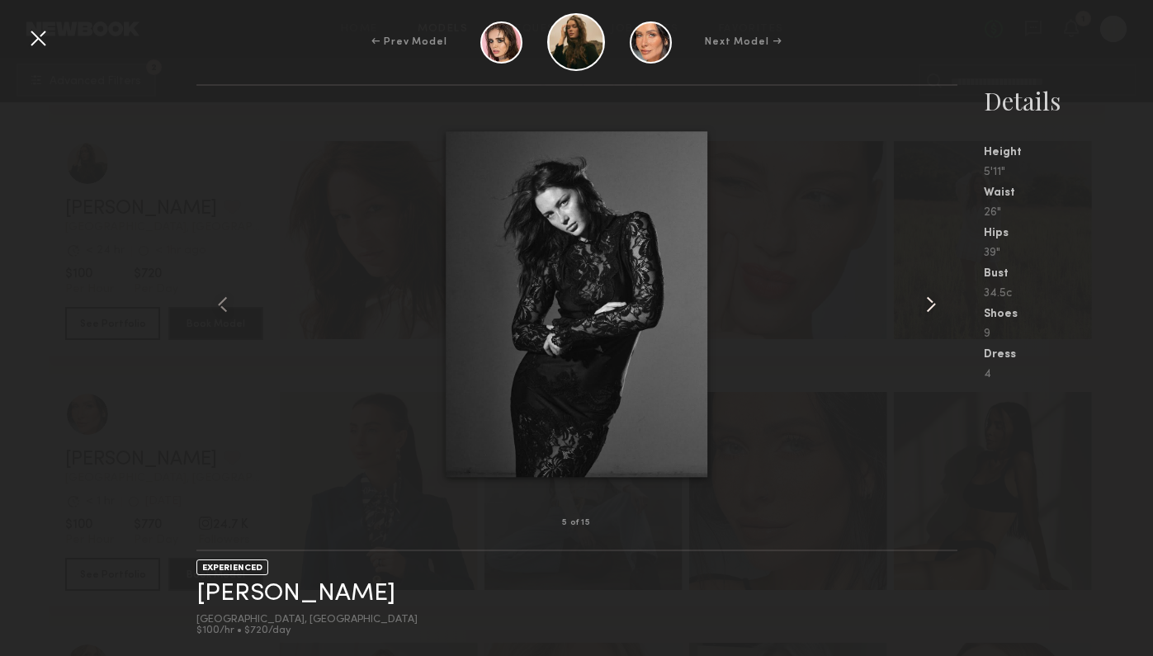
click at [922, 304] on common-icon at bounding box center [931, 304] width 26 height 26
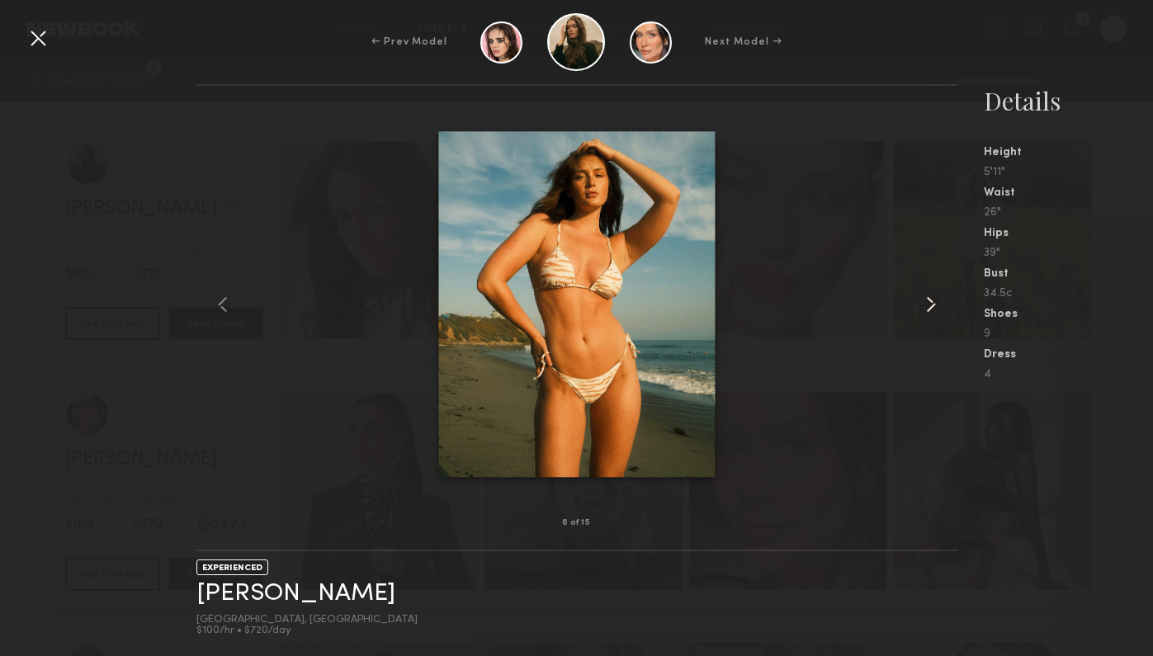
click at [922, 304] on common-icon at bounding box center [931, 304] width 26 height 26
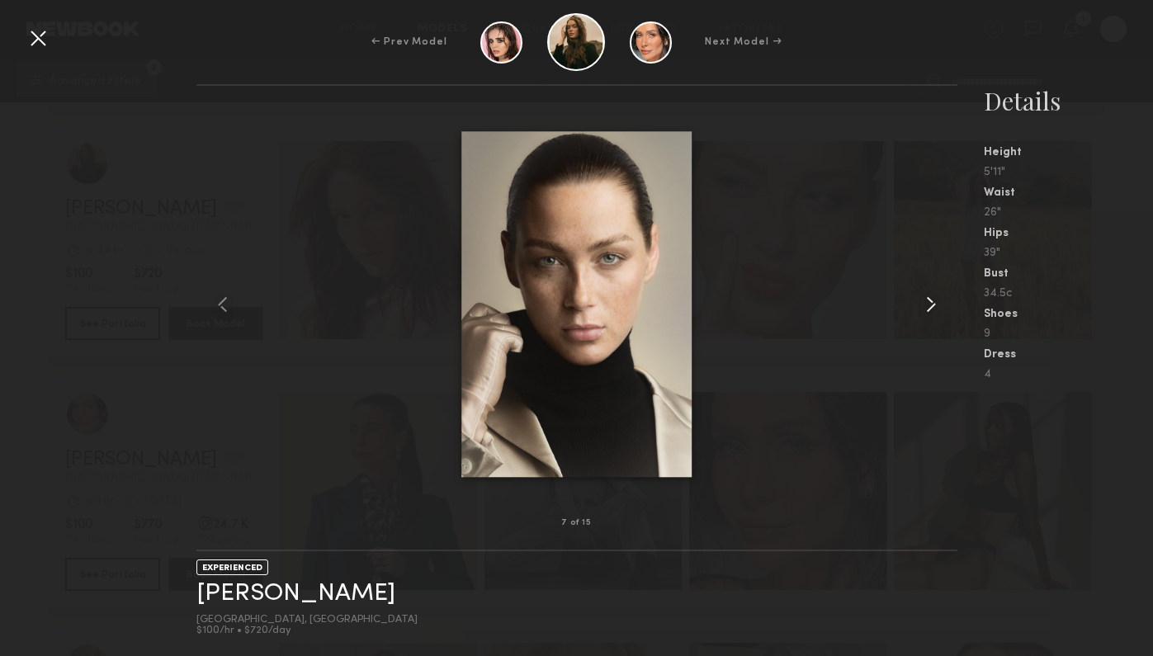
click at [922, 304] on common-icon at bounding box center [931, 304] width 26 height 26
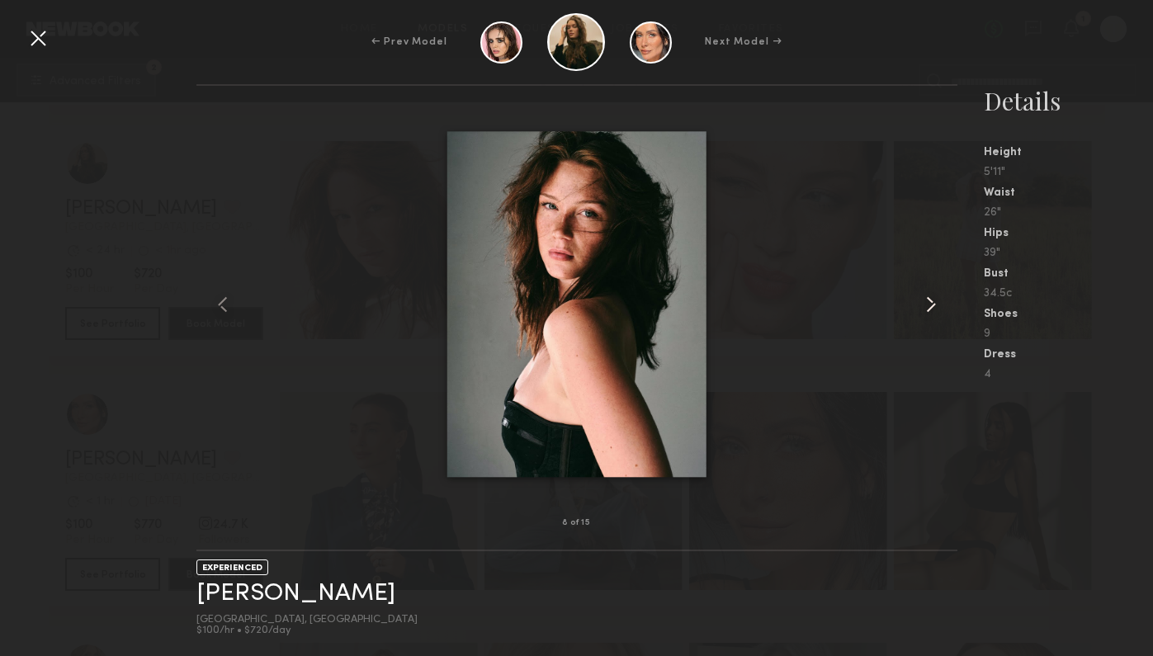
click at [922, 304] on common-icon at bounding box center [931, 304] width 26 height 26
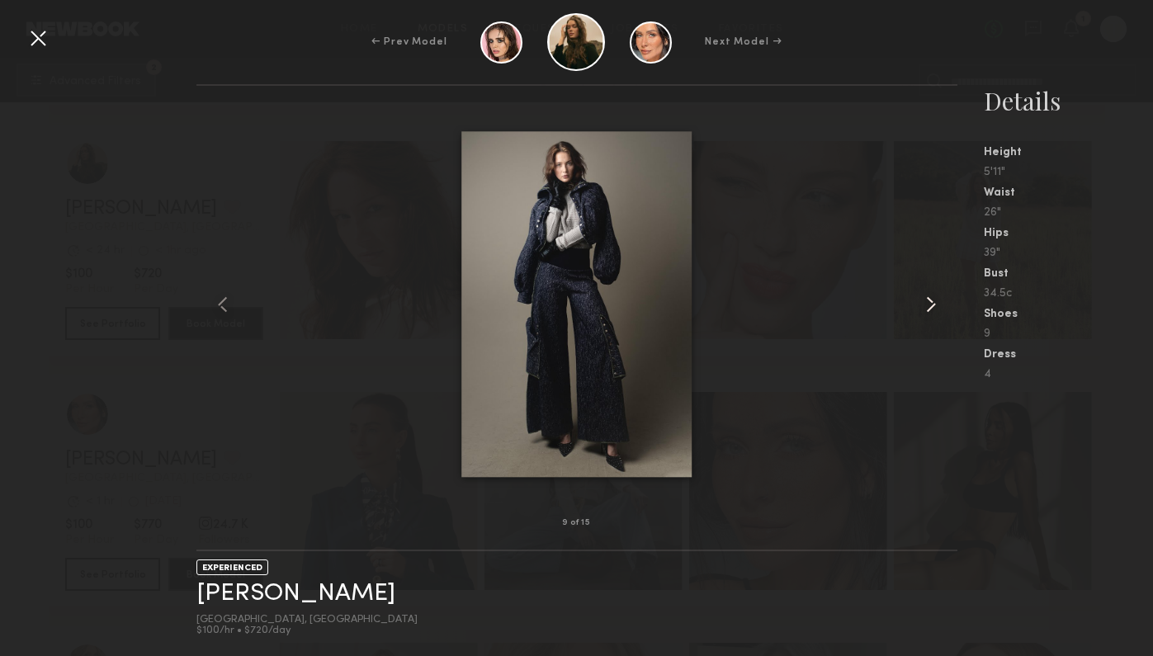
click at [922, 304] on common-icon at bounding box center [931, 304] width 26 height 26
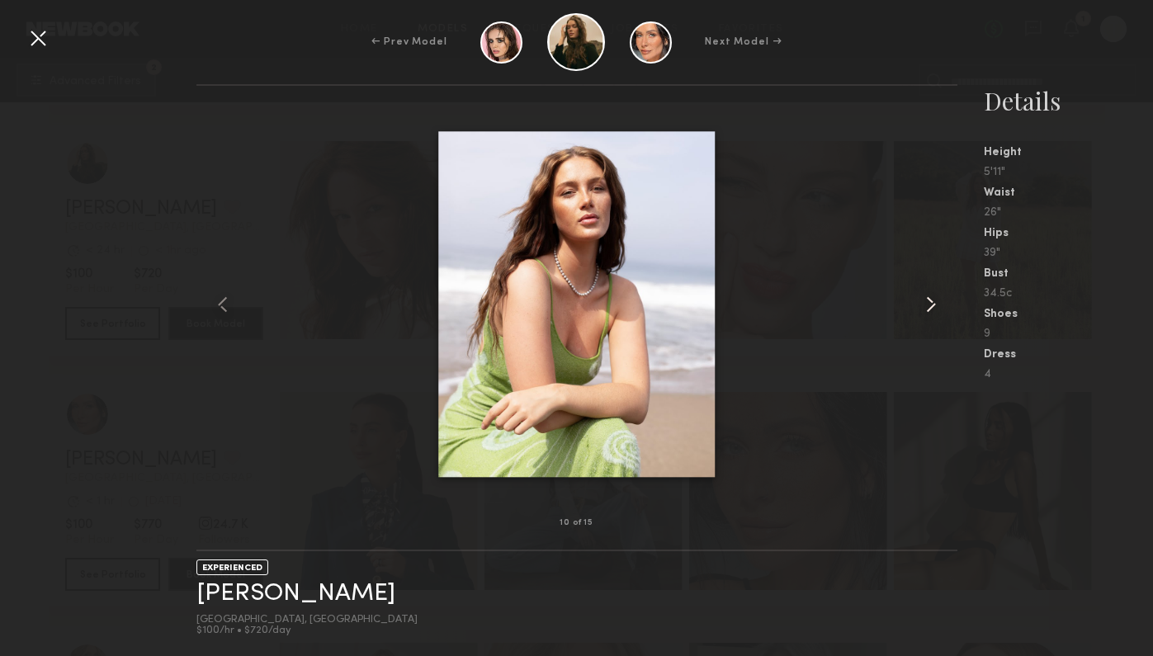
click at [922, 304] on common-icon at bounding box center [931, 304] width 26 height 26
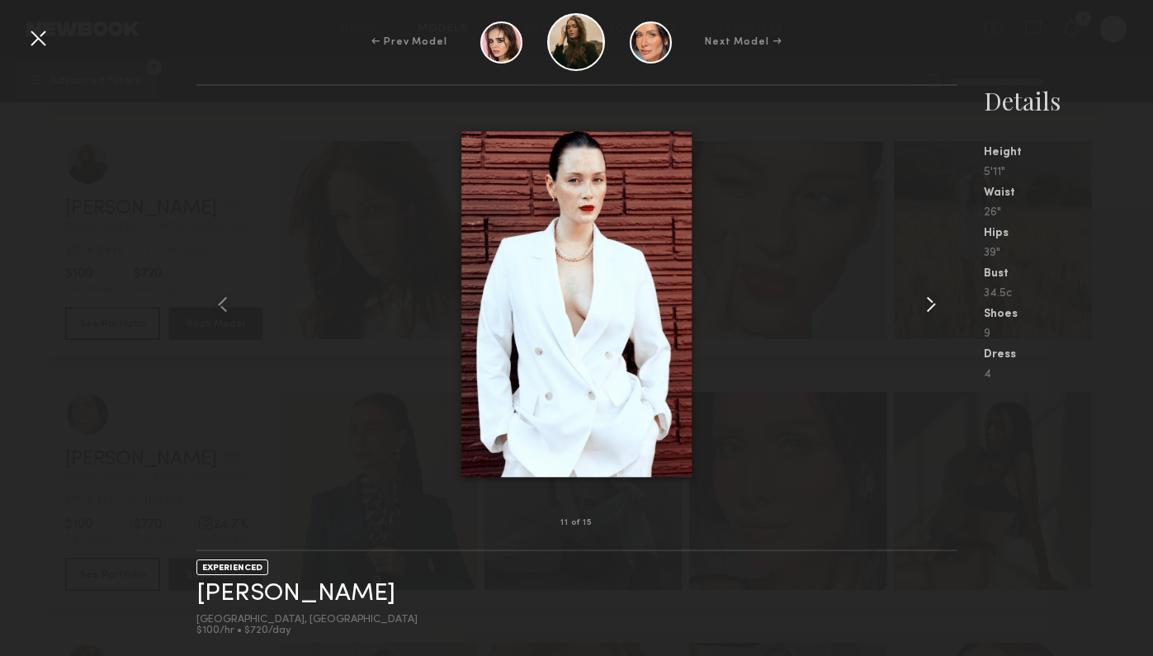
click at [922, 304] on common-icon at bounding box center [931, 304] width 26 height 26
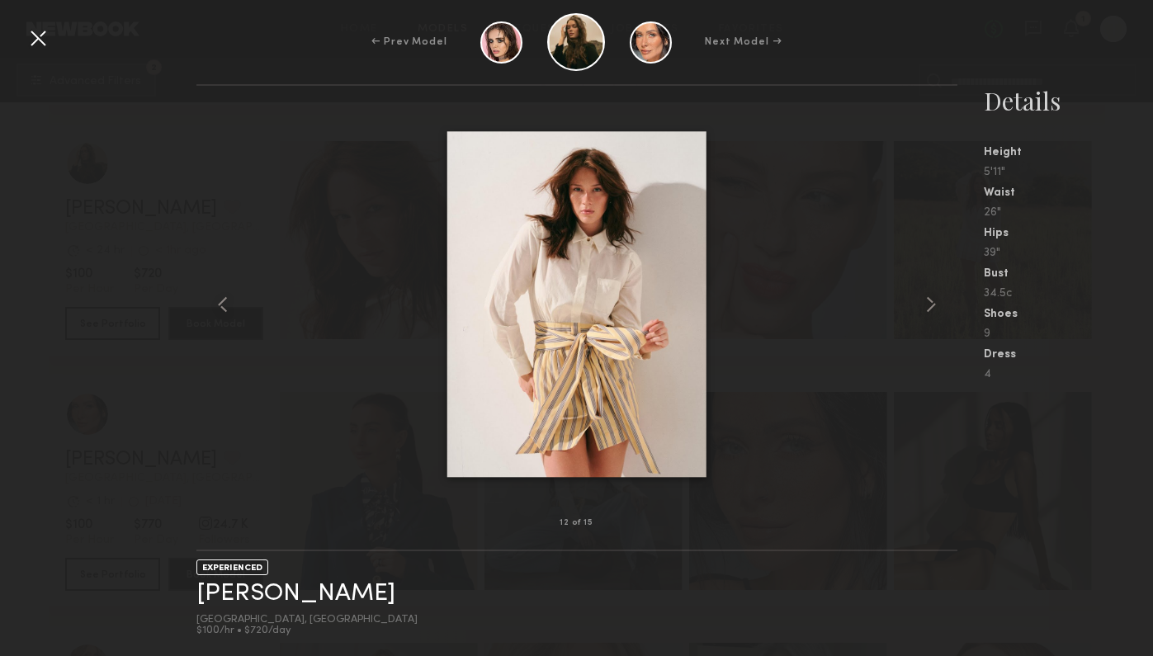
click at [50, 43] on div at bounding box center [38, 38] width 26 height 26
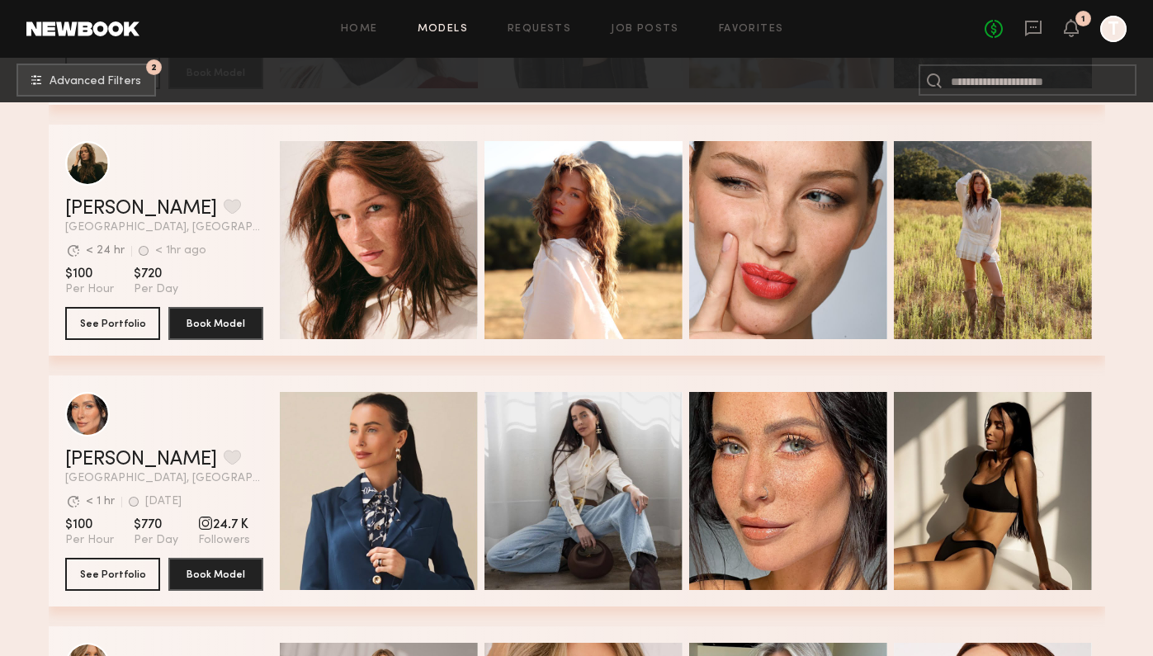
scroll to position [11565, 0]
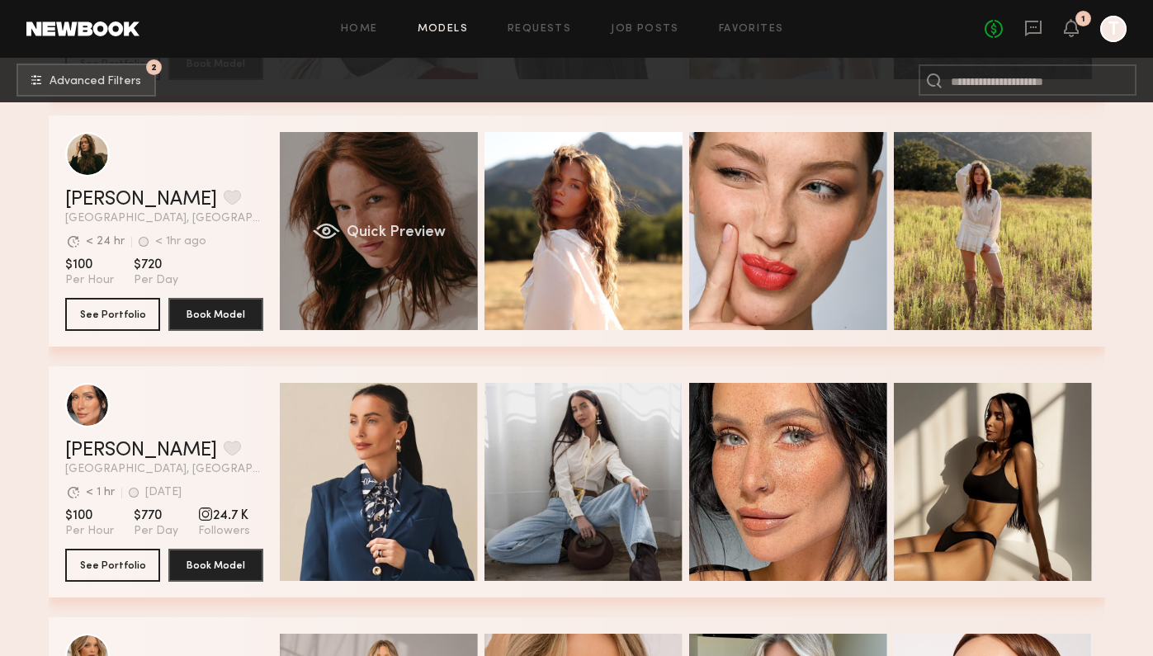
click at [433, 295] on div "Quick Preview" at bounding box center [379, 231] width 198 height 198
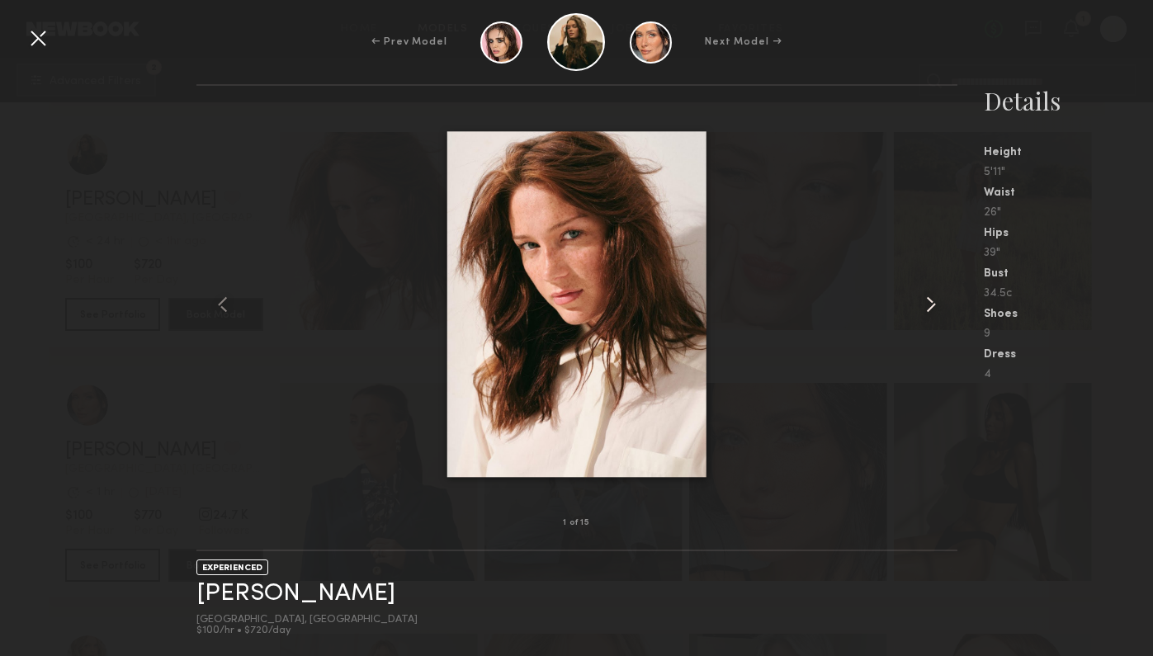
click at [953, 301] on div at bounding box center [942, 304] width 31 height 385
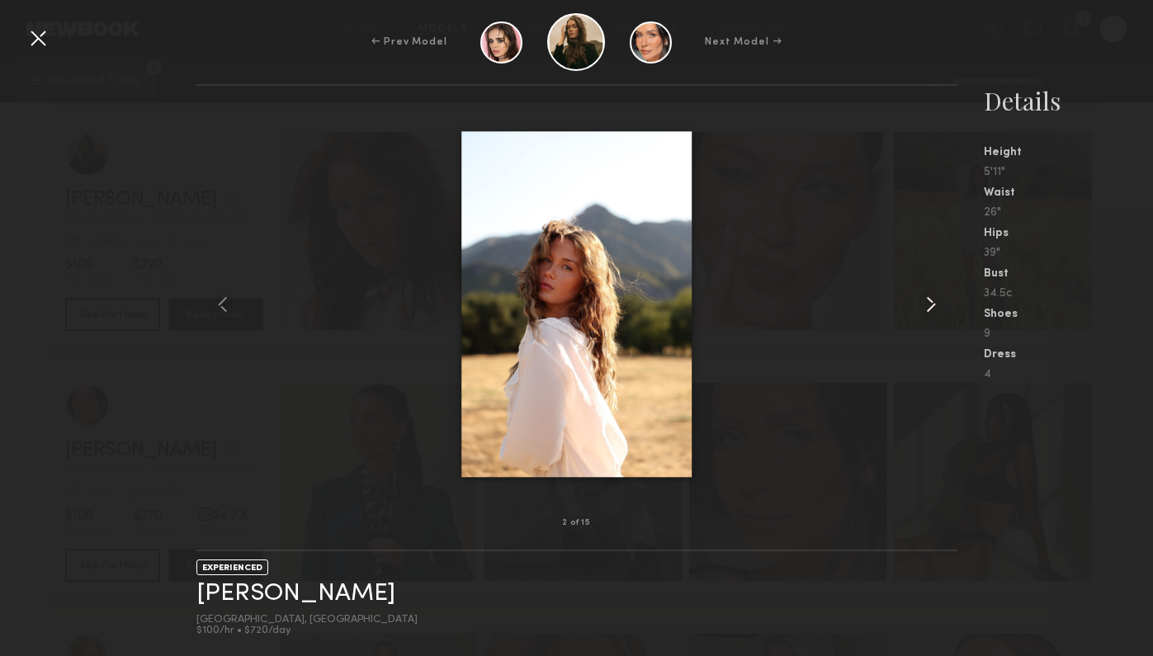
click at [937, 301] on common-icon at bounding box center [931, 304] width 26 height 26
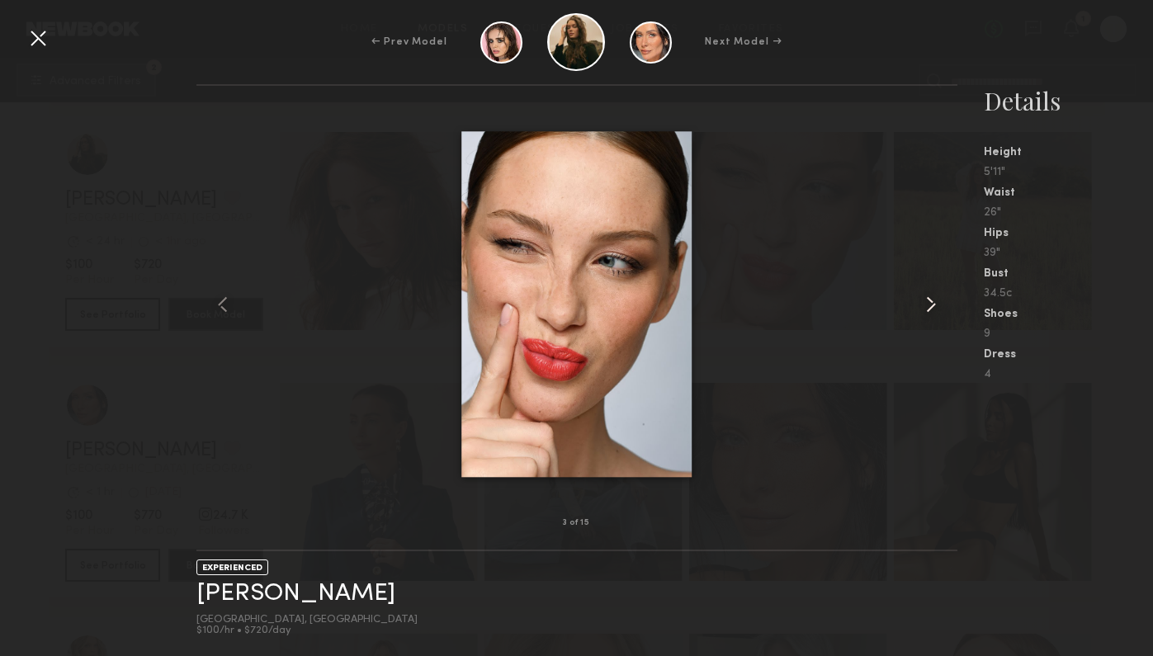
click at [937, 301] on common-icon at bounding box center [931, 304] width 26 height 26
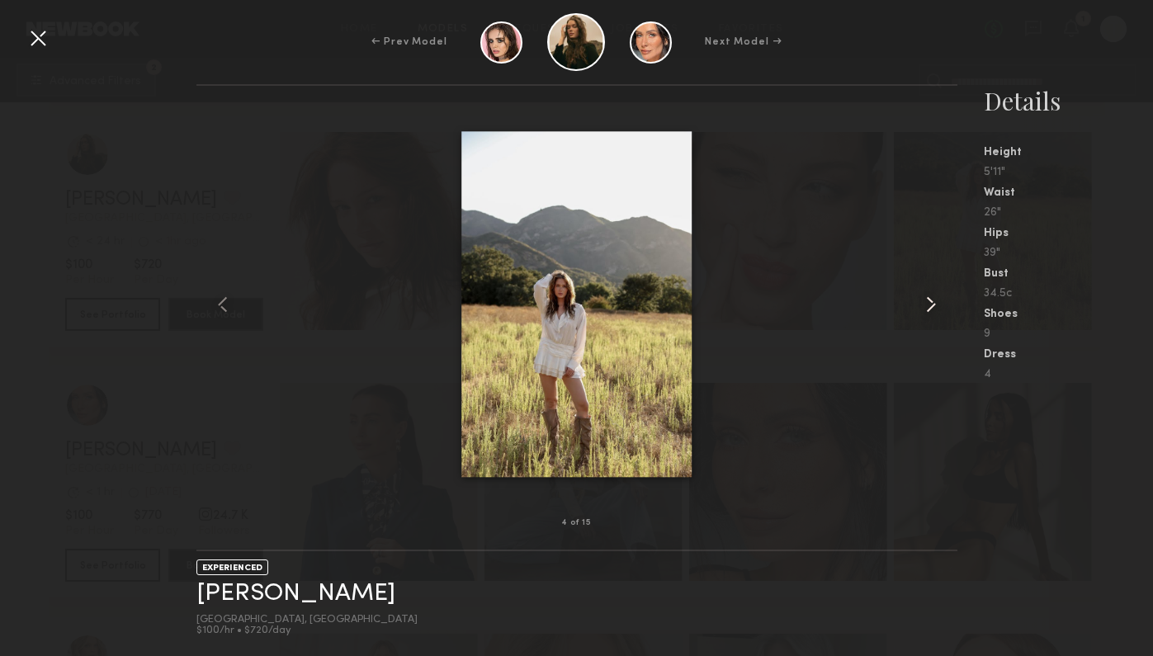
click at [937, 301] on common-icon at bounding box center [931, 304] width 26 height 26
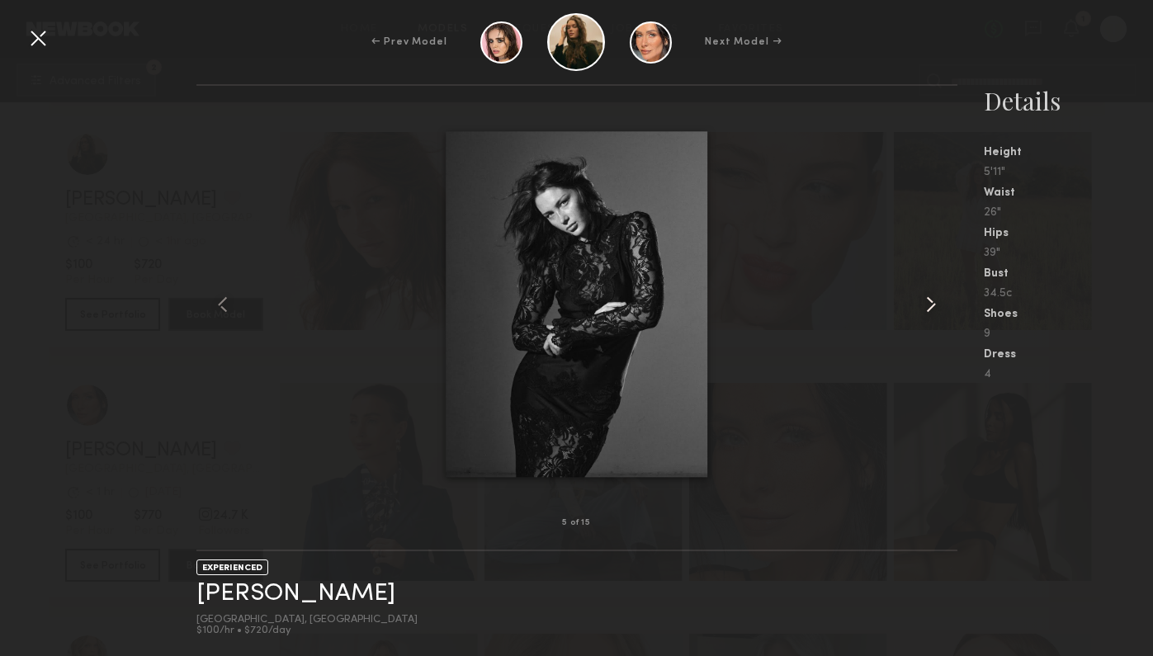
click at [937, 301] on common-icon at bounding box center [931, 304] width 26 height 26
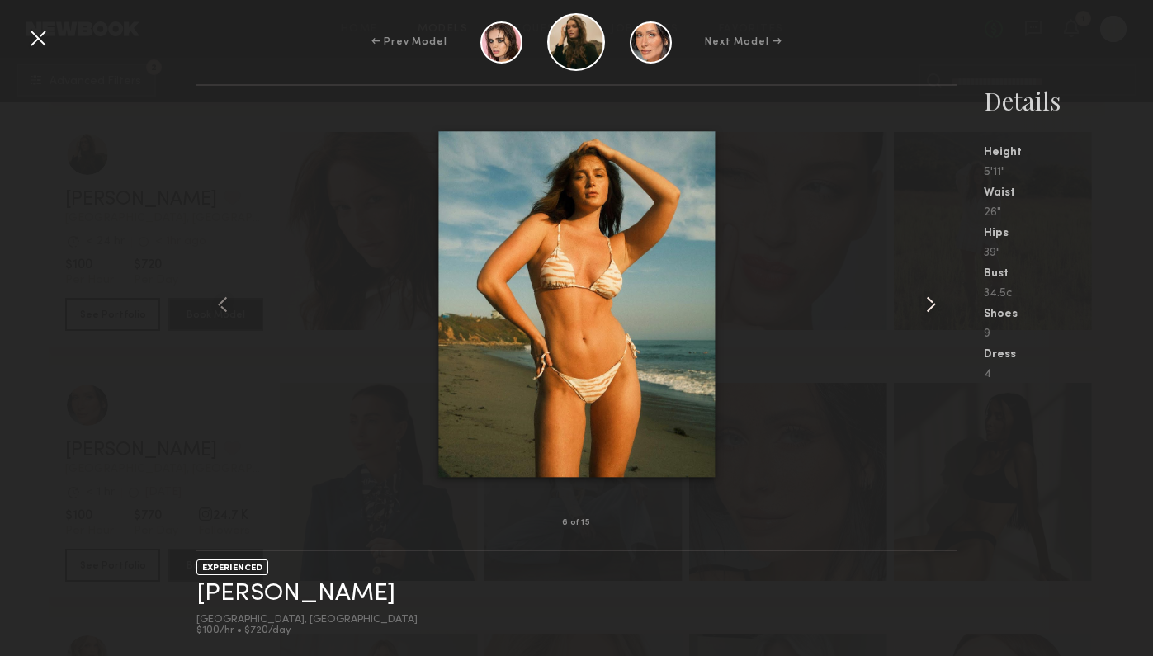
click at [937, 301] on common-icon at bounding box center [931, 304] width 26 height 26
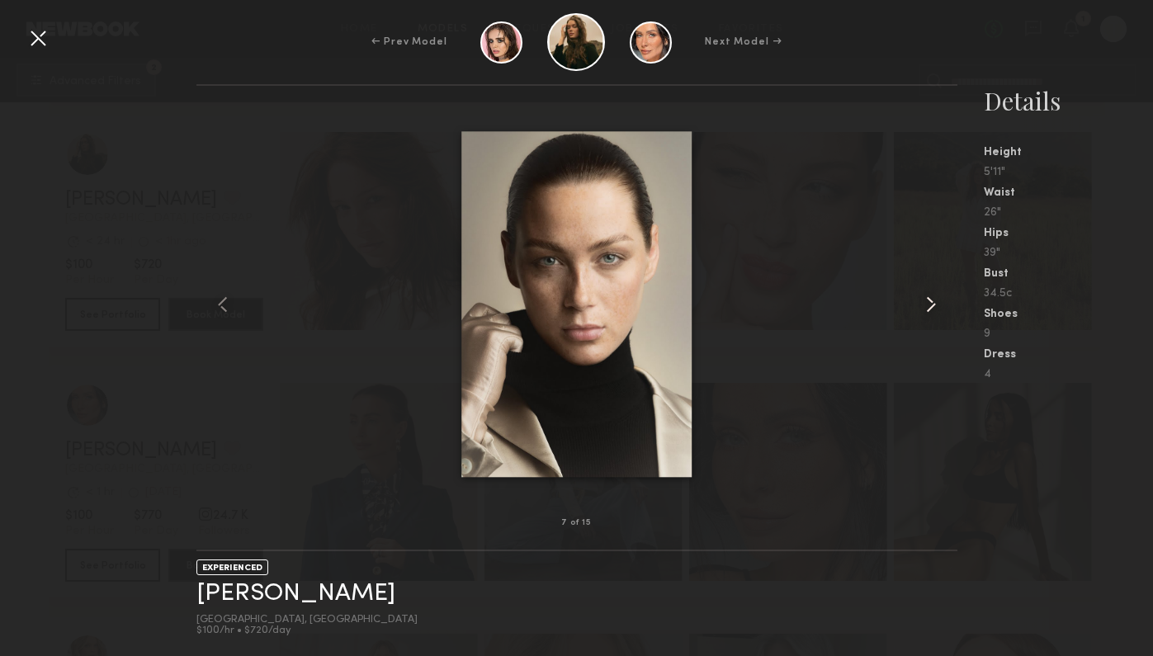
click at [937, 301] on common-icon at bounding box center [931, 304] width 26 height 26
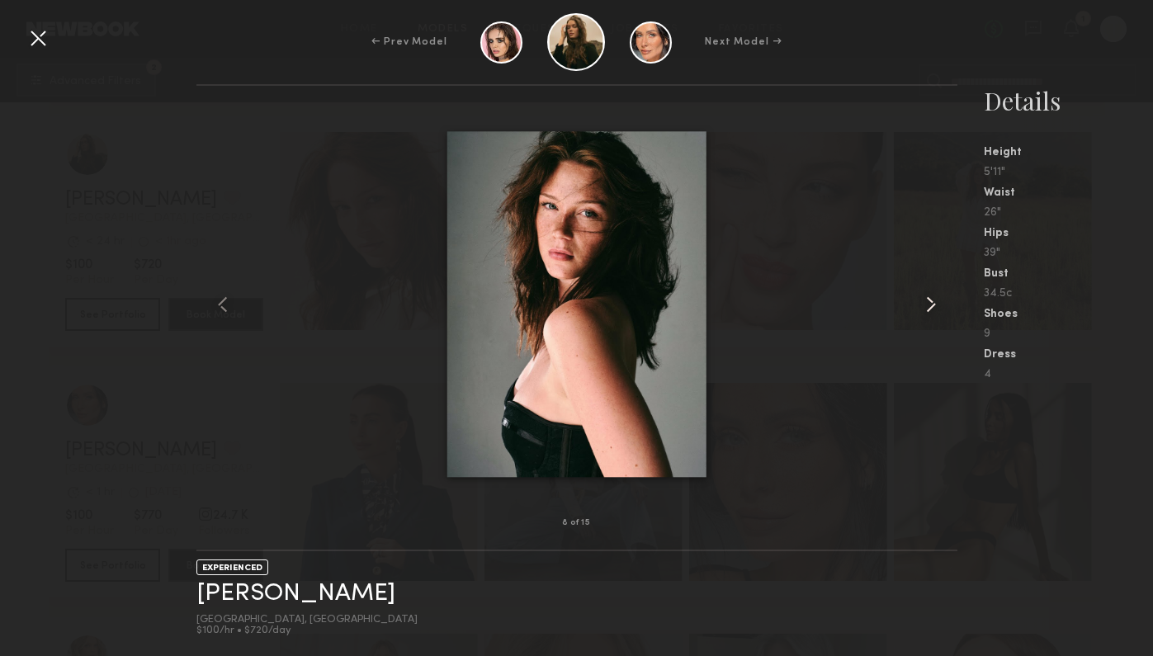
click at [937, 301] on common-icon at bounding box center [931, 304] width 26 height 26
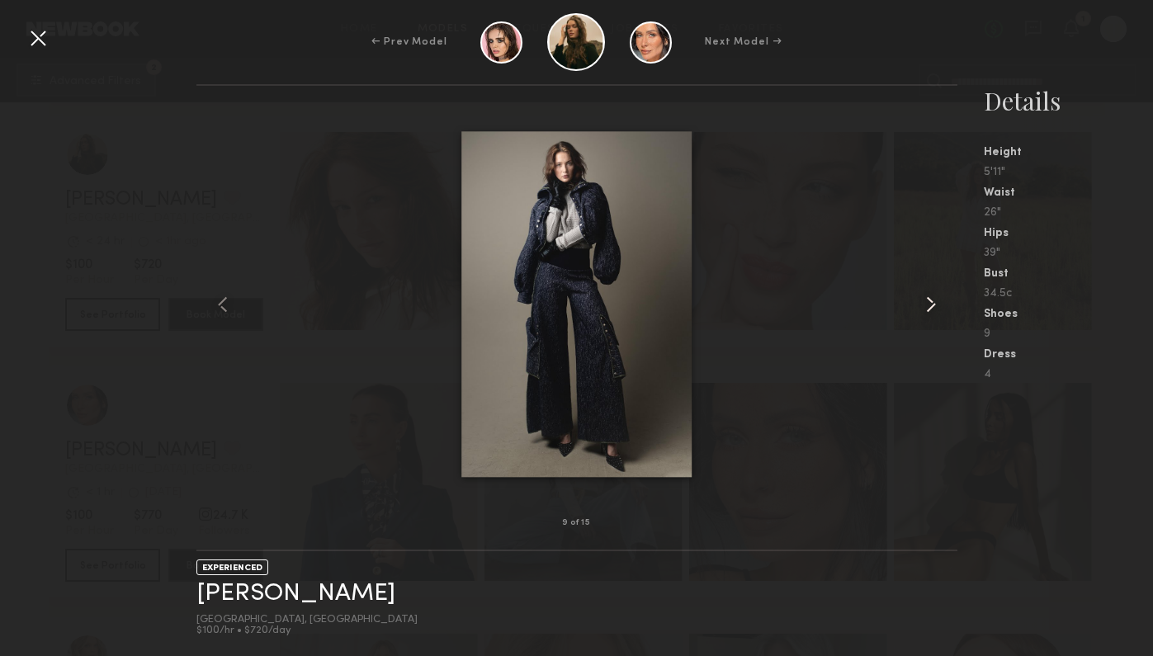
click at [937, 301] on common-icon at bounding box center [931, 304] width 26 height 26
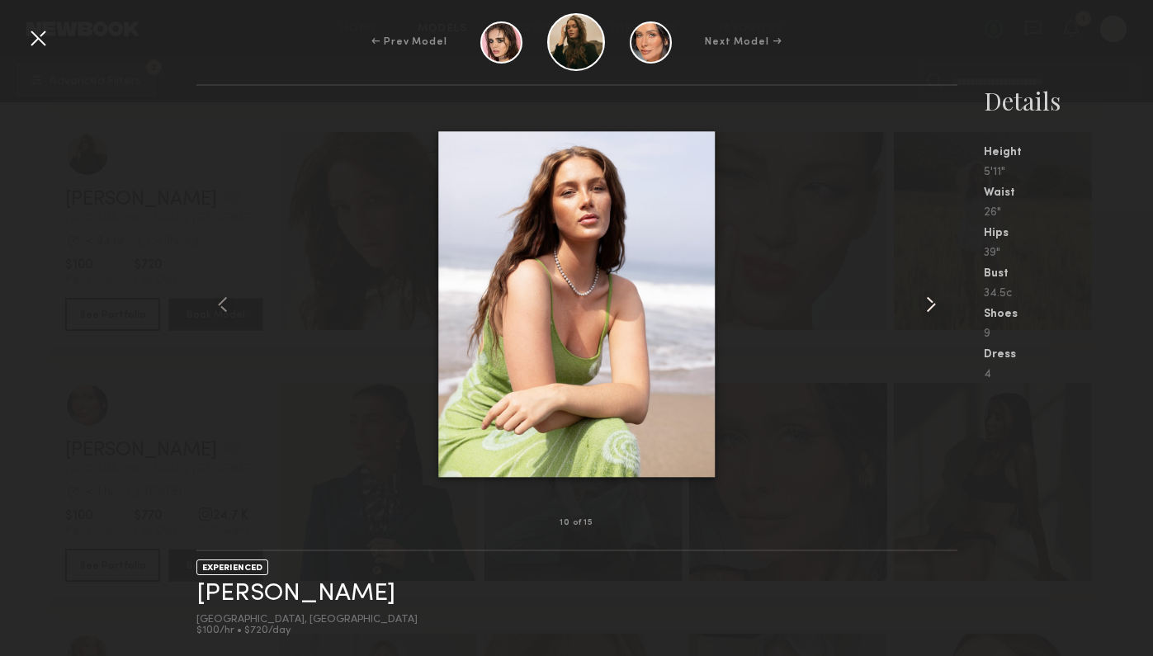
click at [937, 301] on common-icon at bounding box center [931, 304] width 26 height 26
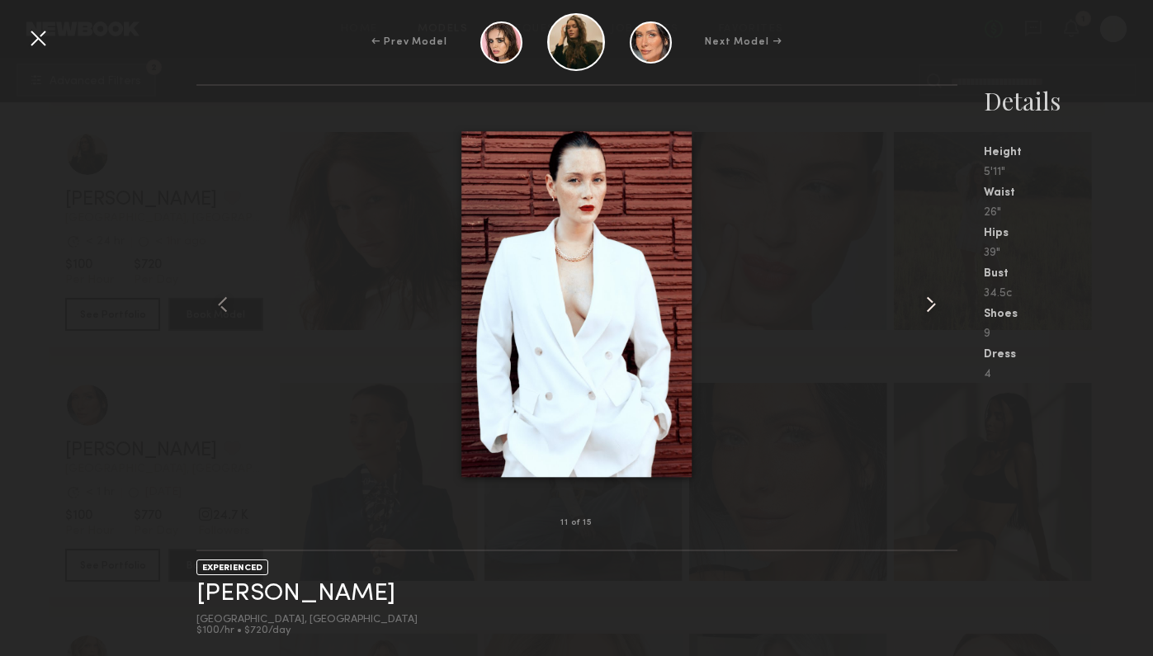
click at [937, 301] on common-icon at bounding box center [931, 304] width 26 height 26
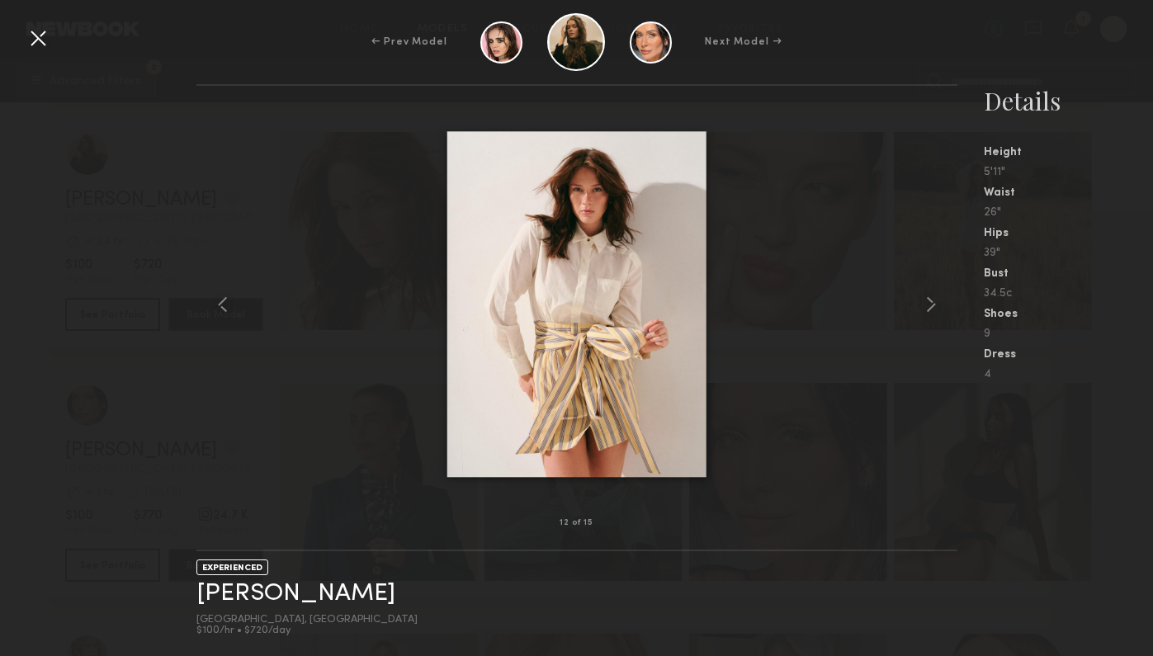
click at [59, 51] on div "← Prev Model Next Model →" at bounding box center [576, 42] width 1153 height 58
click at [44, 41] on div at bounding box center [38, 38] width 26 height 26
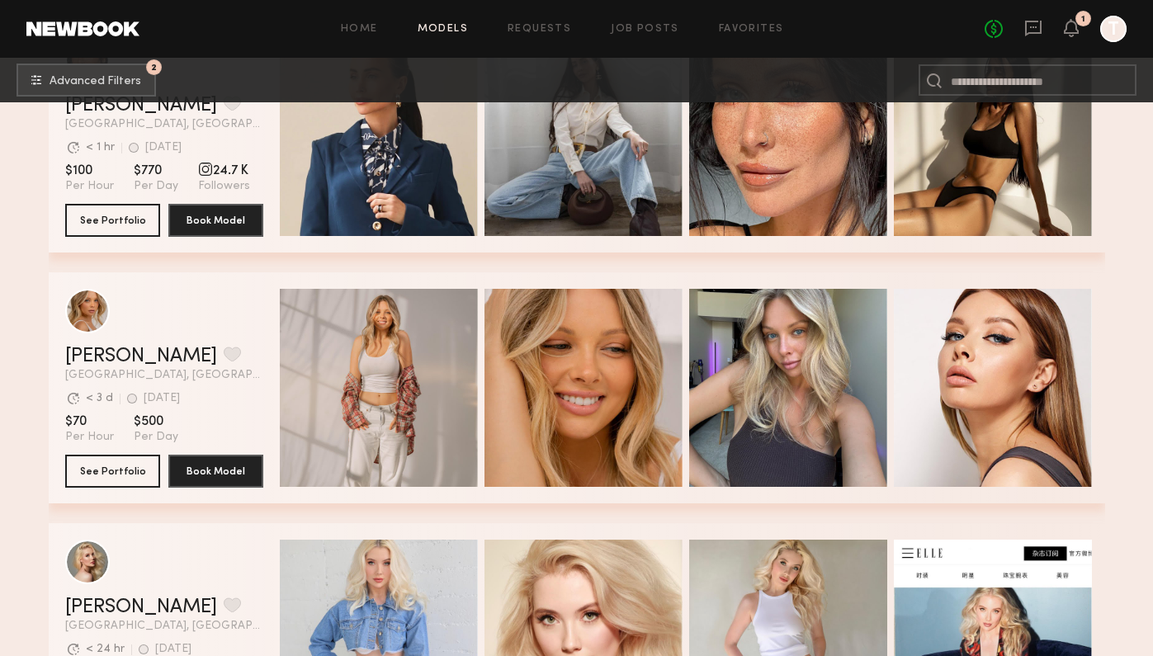
scroll to position [11917, 0]
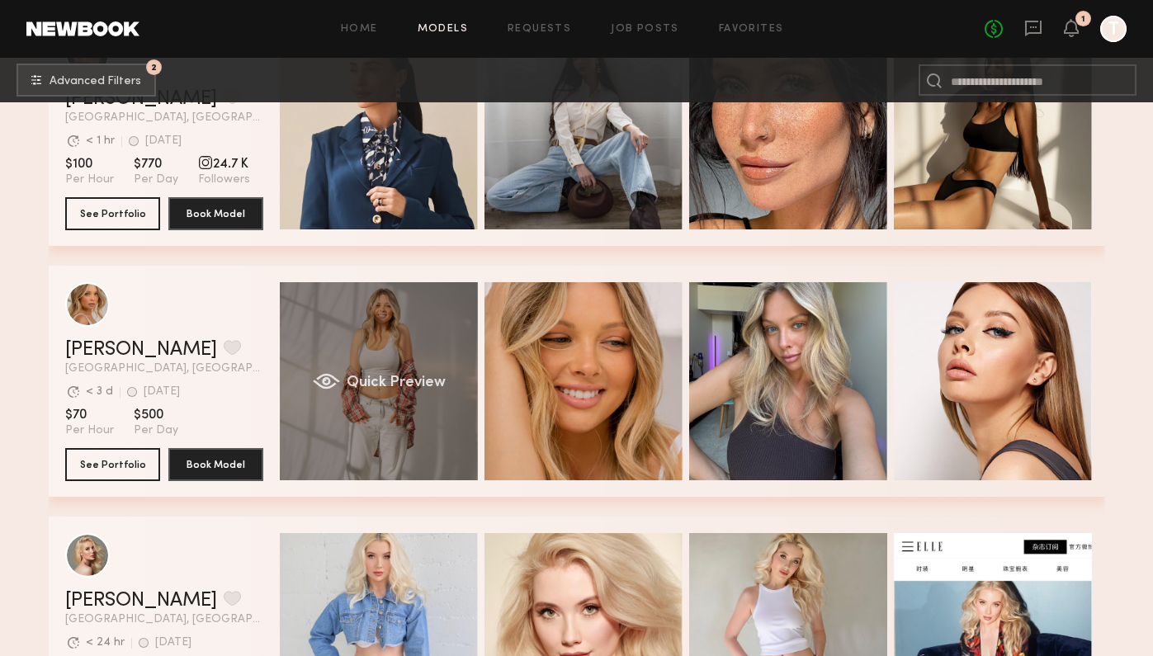
click at [452, 404] on div "Quick Preview" at bounding box center [379, 381] width 198 height 198
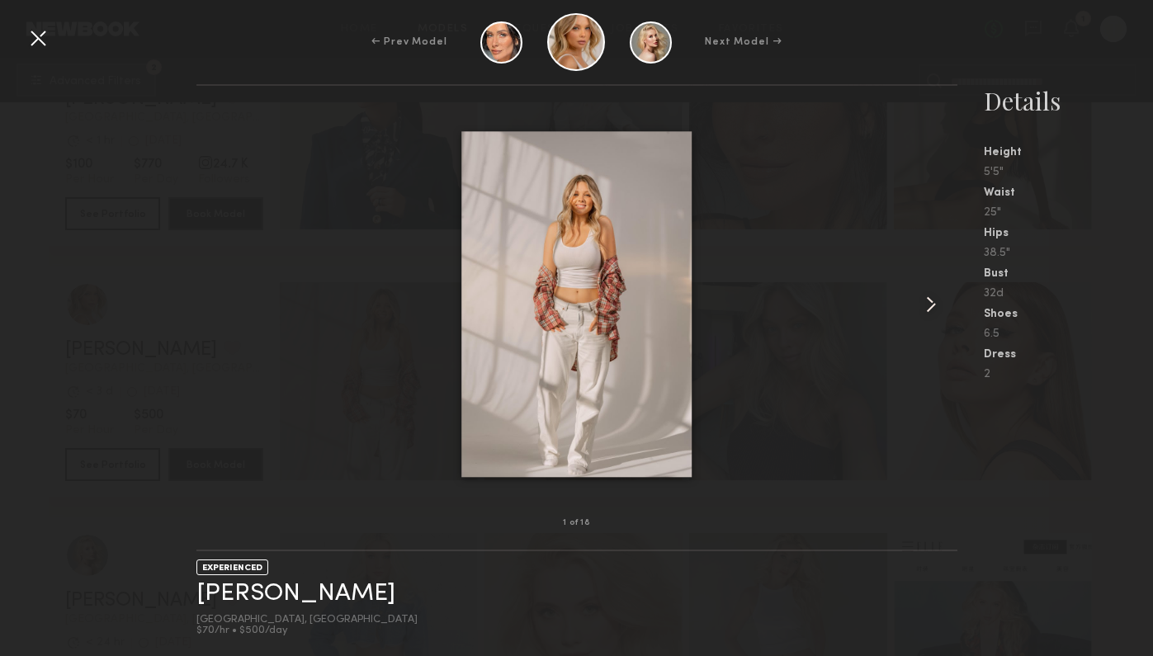
click at [943, 281] on div at bounding box center [942, 304] width 31 height 385
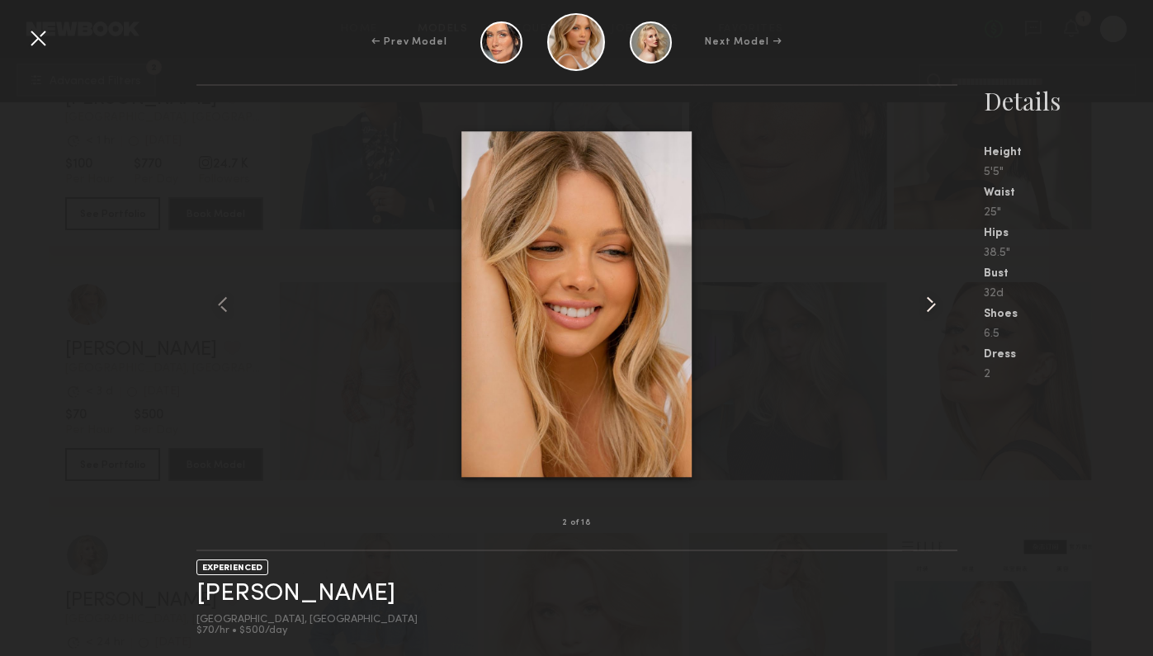
click at [940, 283] on div at bounding box center [942, 304] width 31 height 385
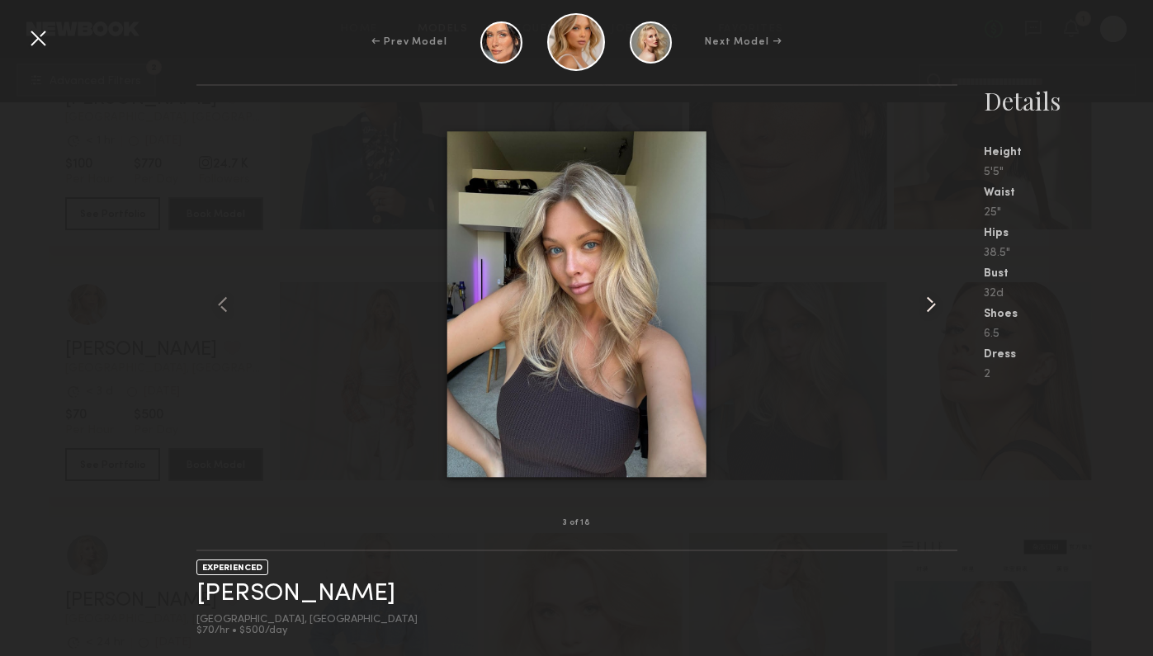
click at [940, 283] on div at bounding box center [942, 304] width 31 height 385
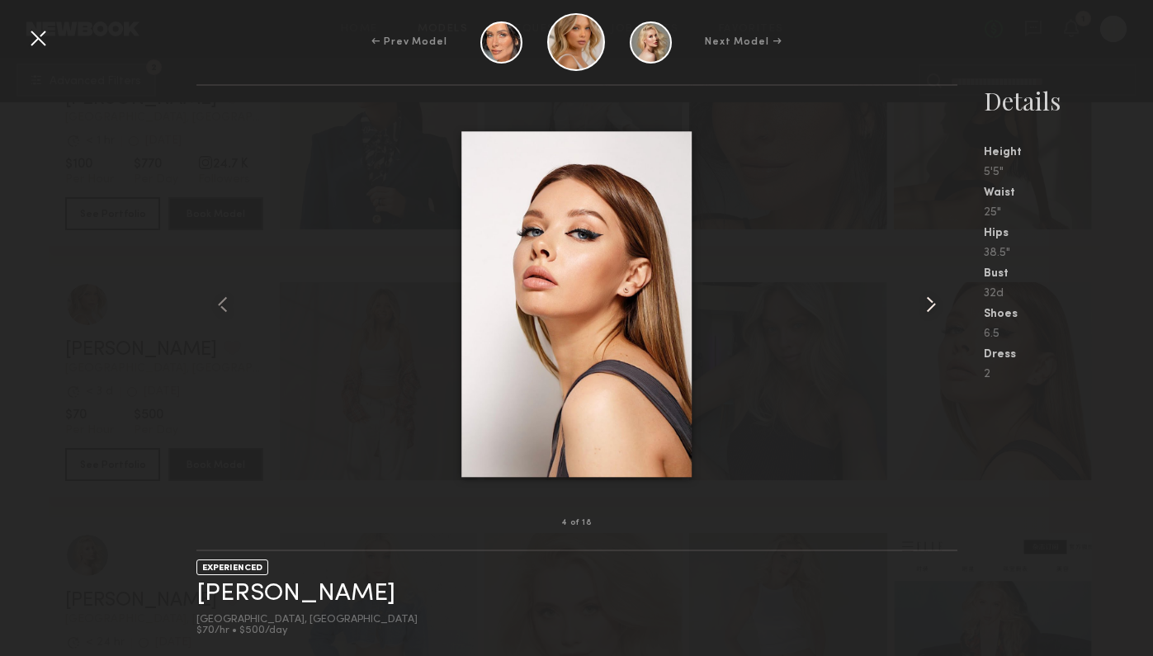
click at [940, 283] on div at bounding box center [942, 304] width 31 height 385
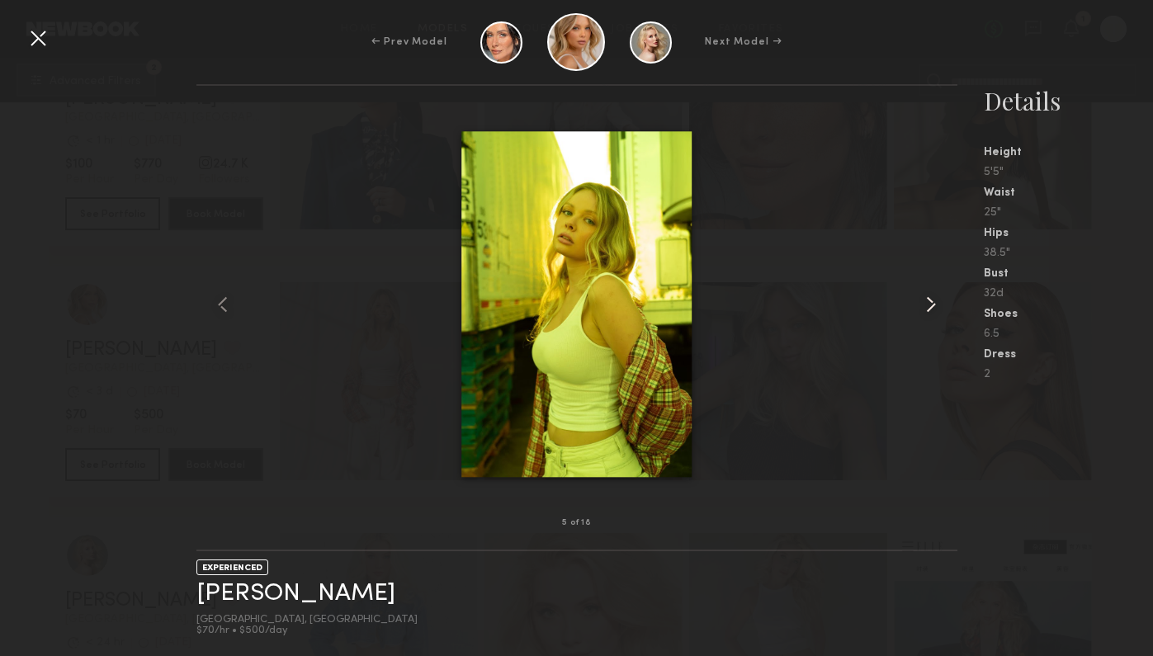
click at [940, 283] on div at bounding box center [942, 304] width 31 height 385
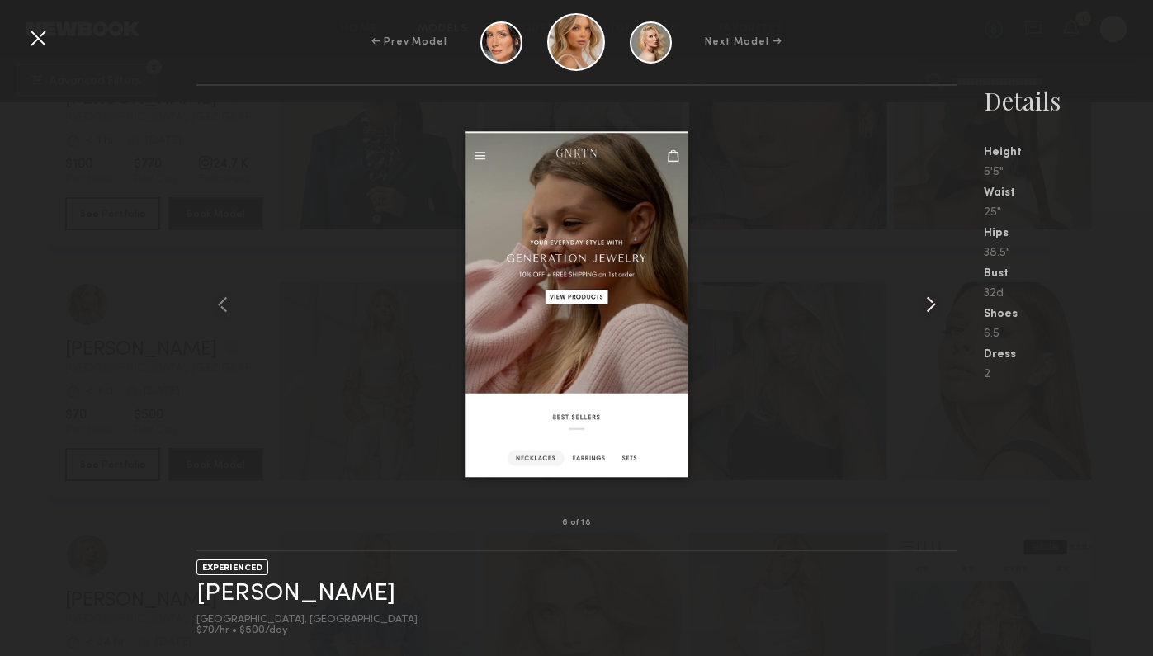
click at [940, 283] on div at bounding box center [942, 304] width 31 height 385
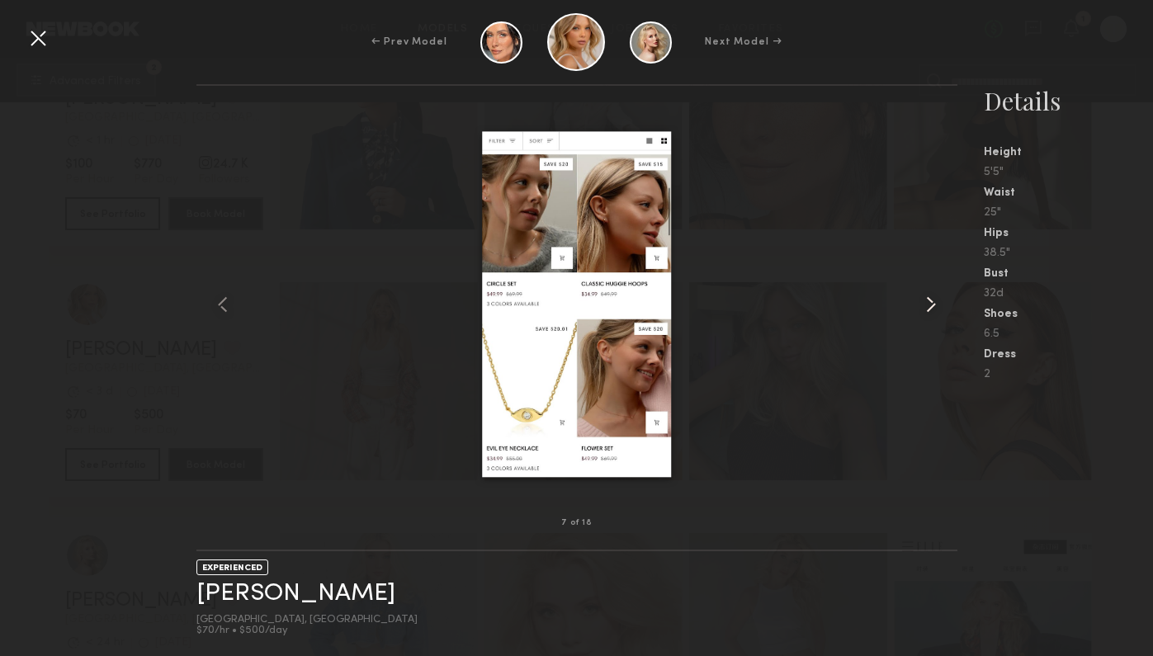
click at [940, 284] on div at bounding box center [942, 304] width 31 height 385
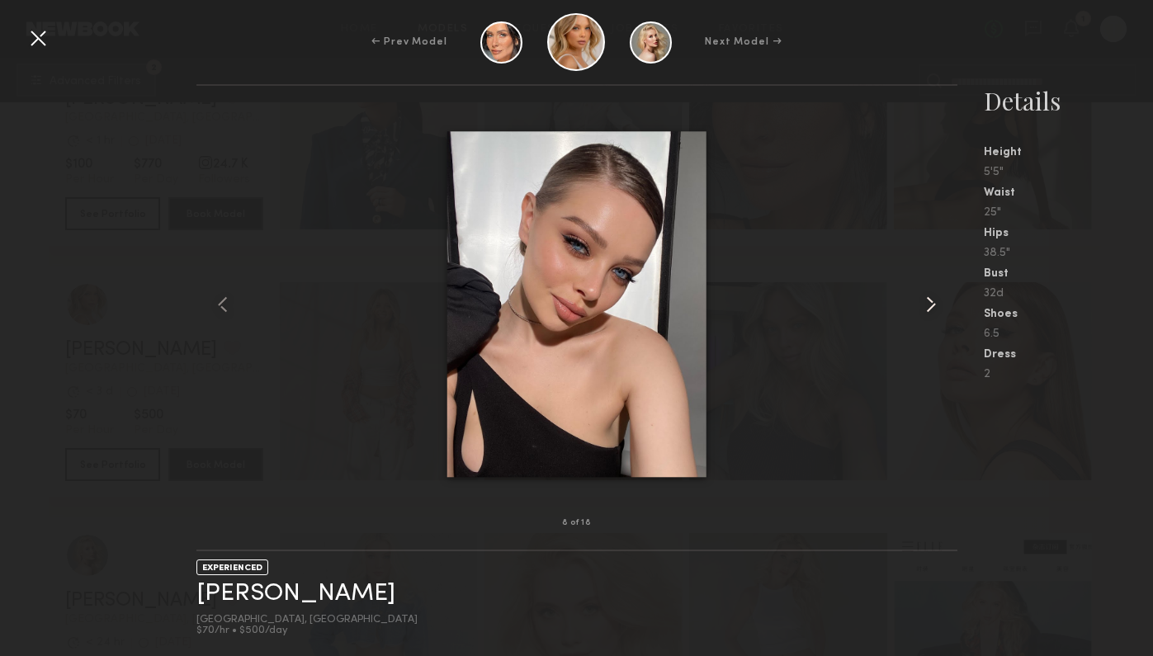
click at [940, 284] on div at bounding box center [942, 304] width 31 height 385
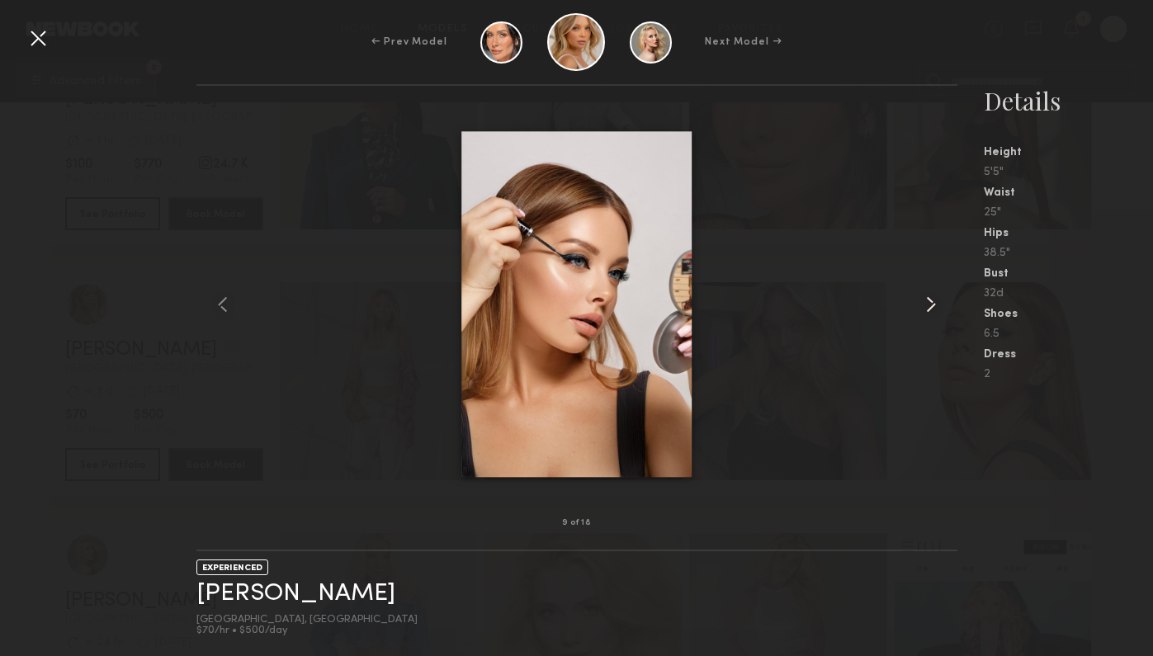
click at [940, 284] on div at bounding box center [942, 304] width 31 height 385
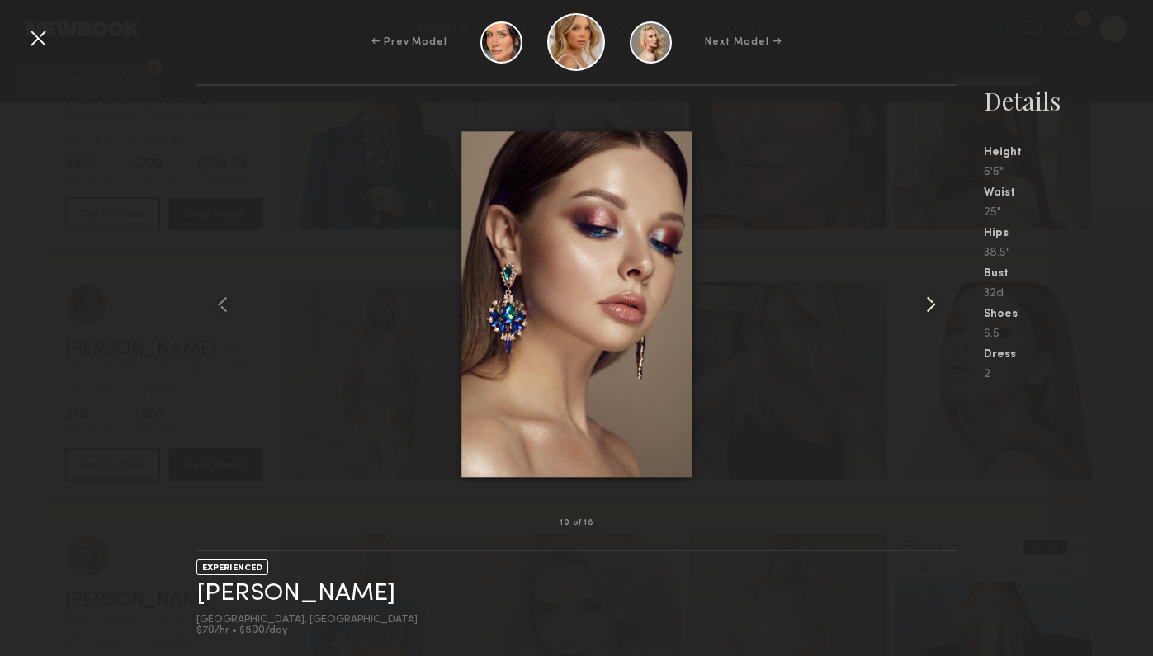
click at [940, 284] on div at bounding box center [942, 304] width 31 height 385
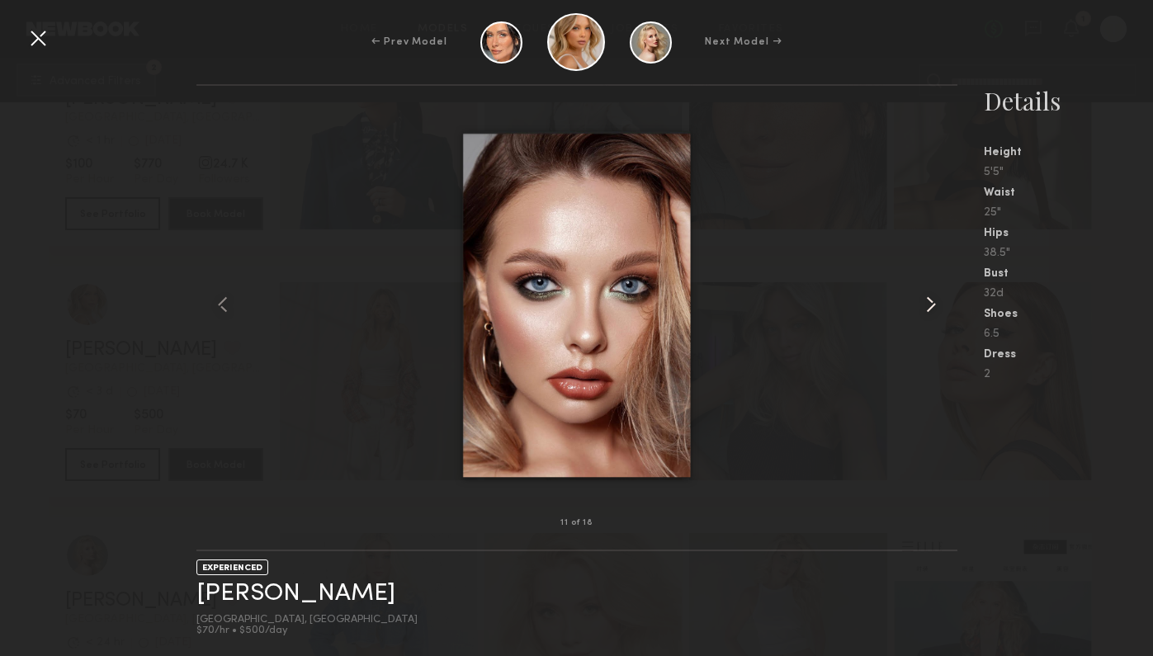
click at [940, 284] on div at bounding box center [942, 304] width 31 height 385
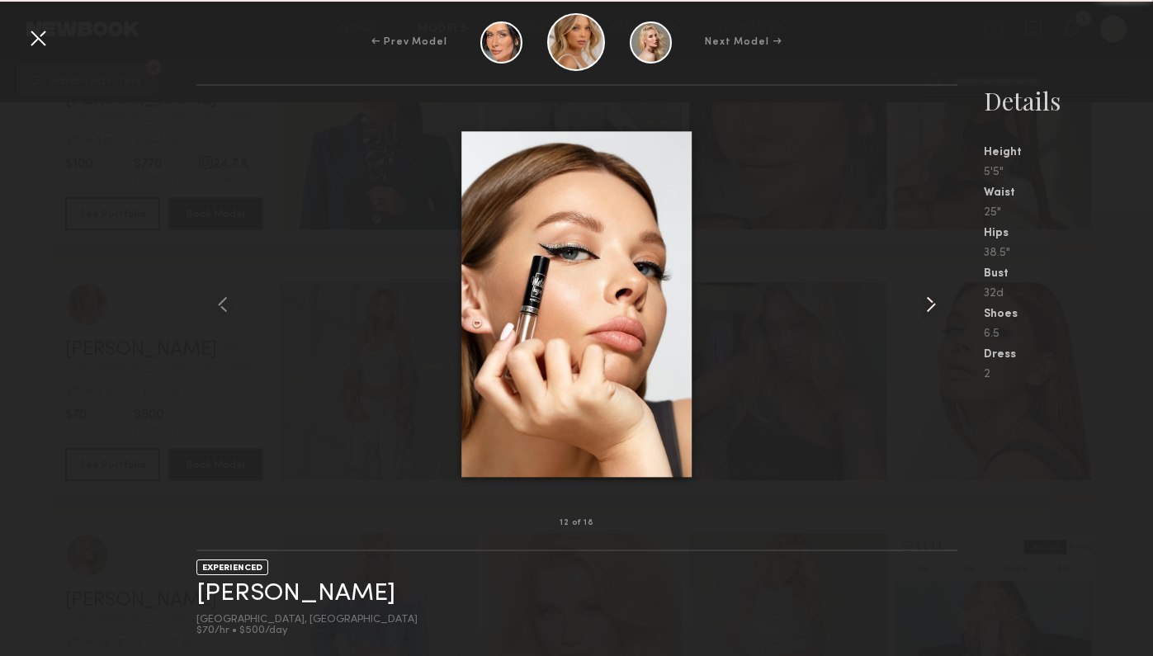
click at [940, 284] on div at bounding box center [942, 304] width 31 height 385
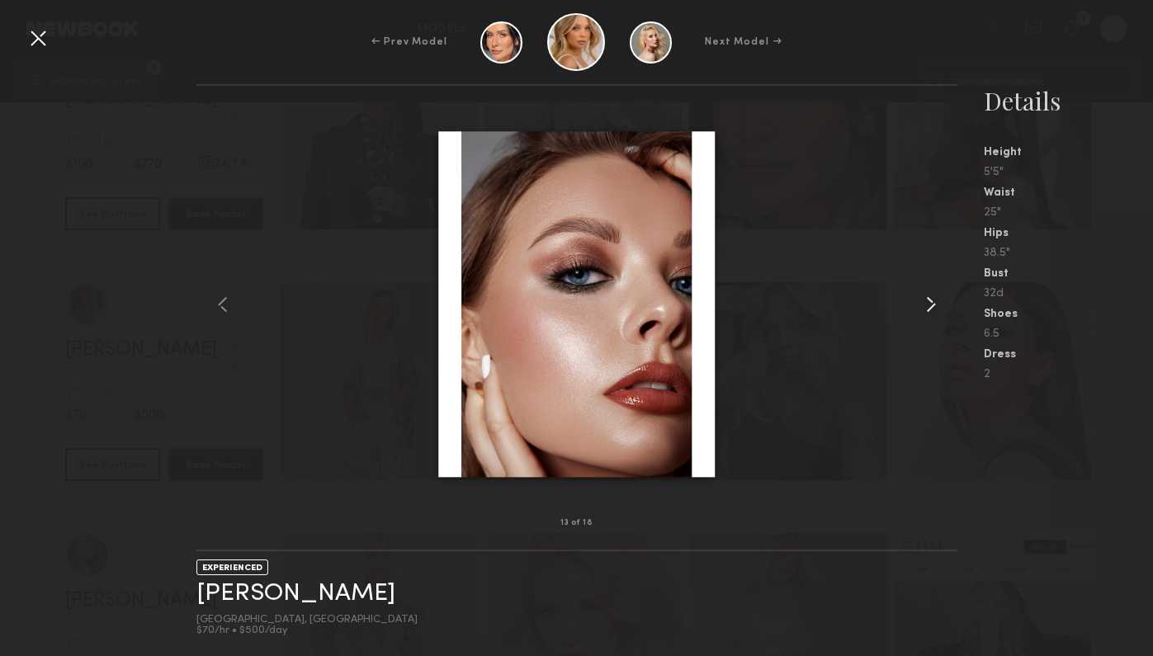
click at [940, 284] on div at bounding box center [942, 304] width 31 height 385
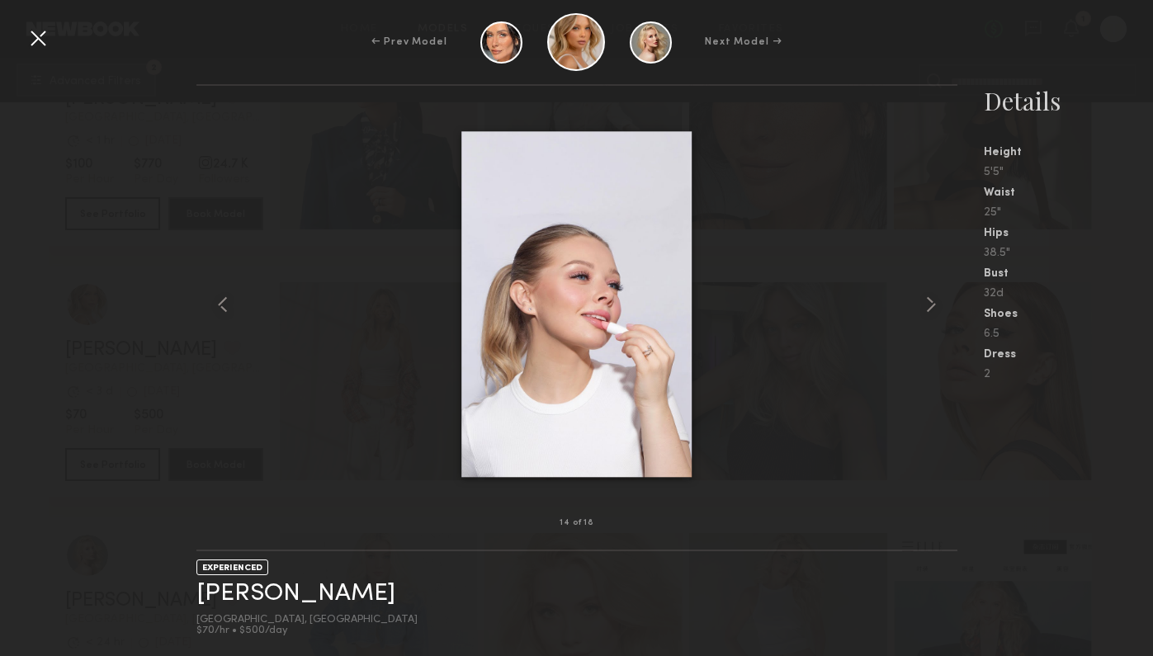
click at [44, 39] on div at bounding box center [38, 38] width 26 height 26
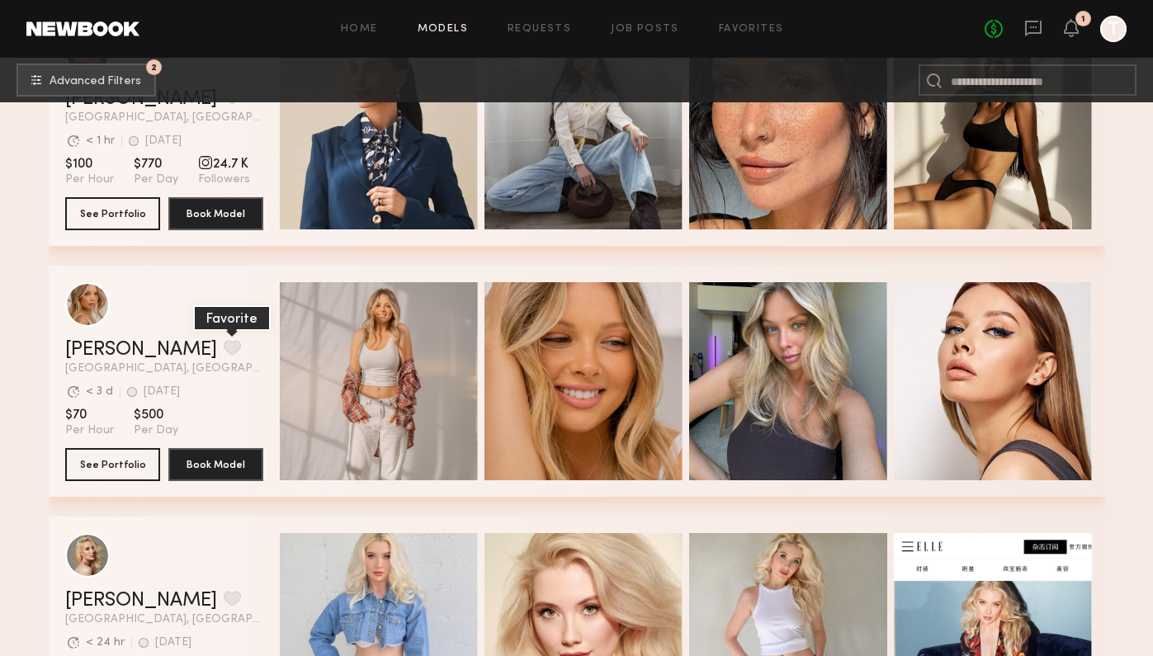
click at [224, 345] on button "grid" at bounding box center [232, 347] width 17 height 15
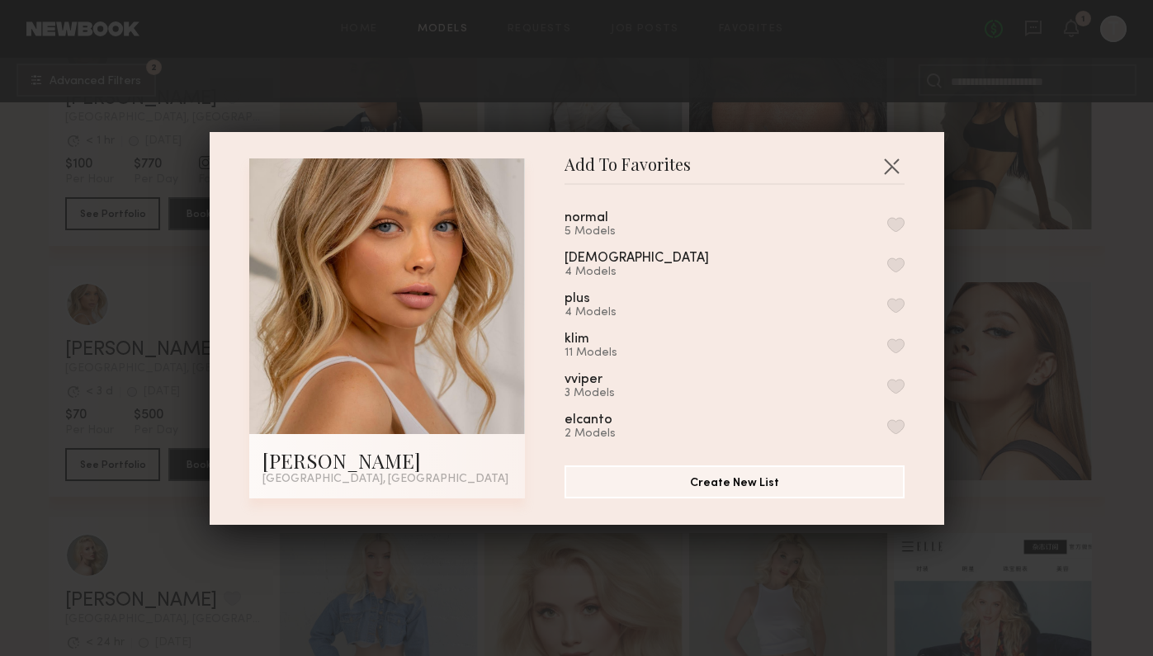
click at [895, 225] on button "button" at bounding box center [896, 224] width 17 height 15
click at [891, 167] on button "button" at bounding box center [892, 166] width 26 height 26
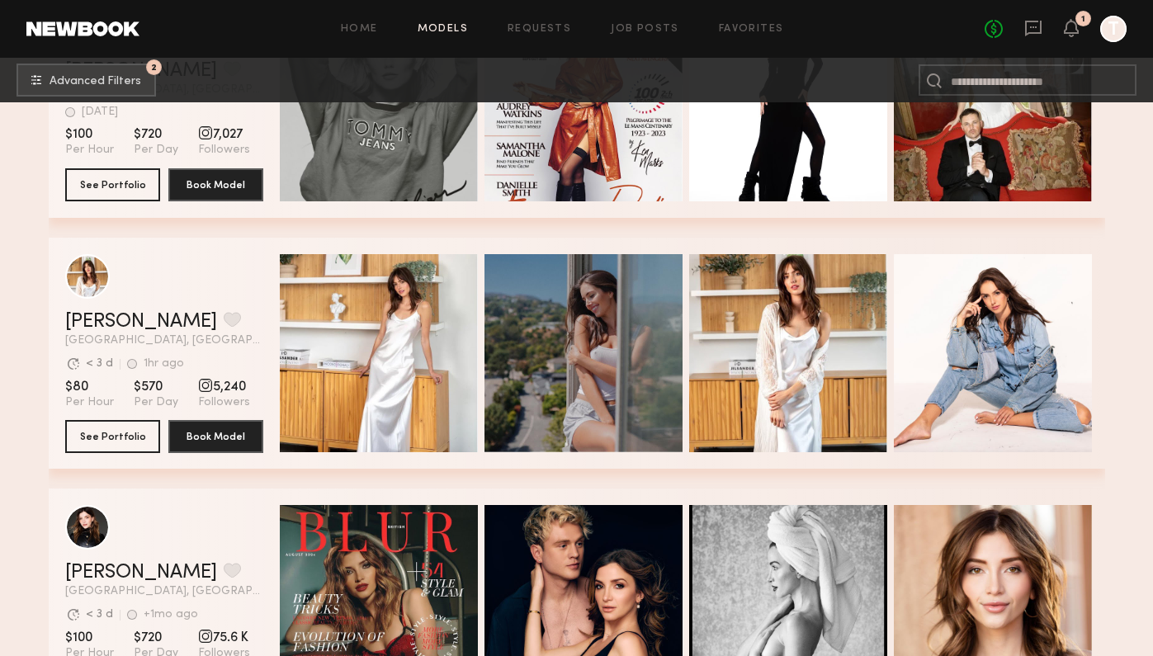
scroll to position [12966, 0]
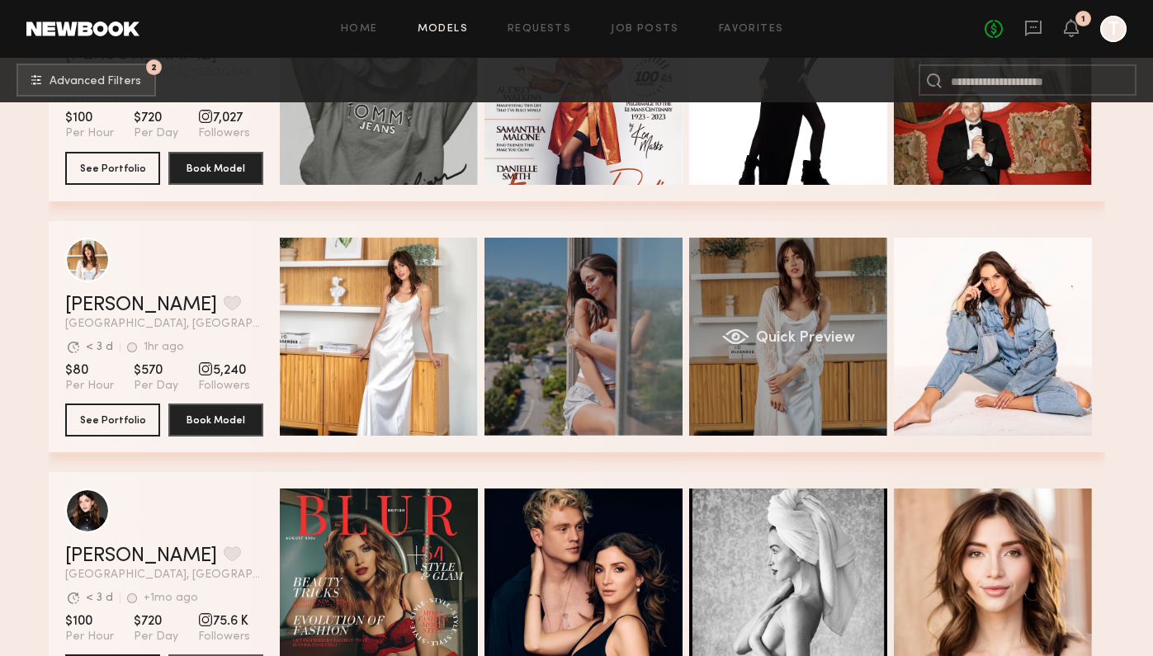
click at [771, 312] on div "Quick Preview" at bounding box center [788, 337] width 198 height 198
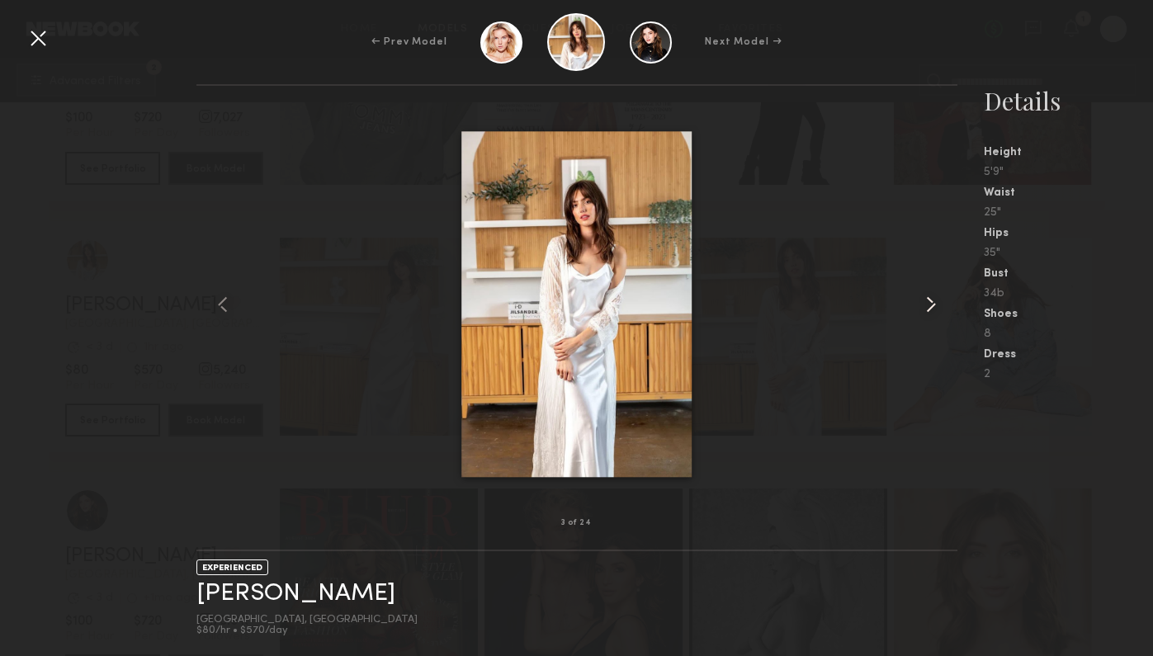
click at [921, 312] on common-icon at bounding box center [931, 304] width 26 height 26
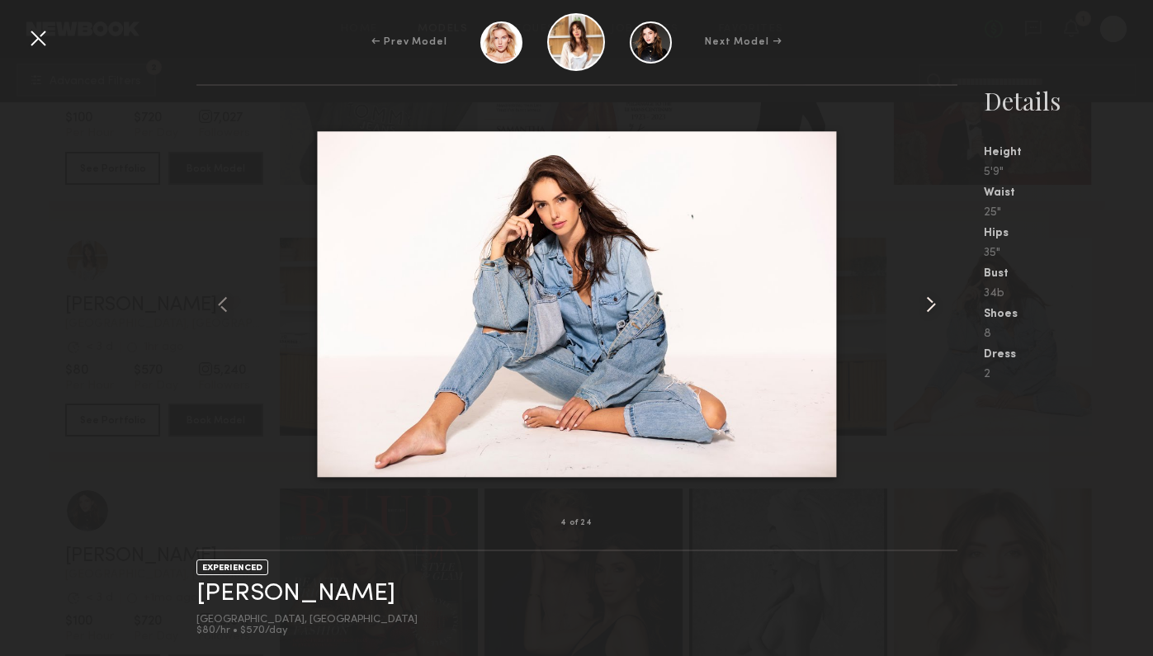
click at [921, 312] on common-icon at bounding box center [931, 304] width 26 height 26
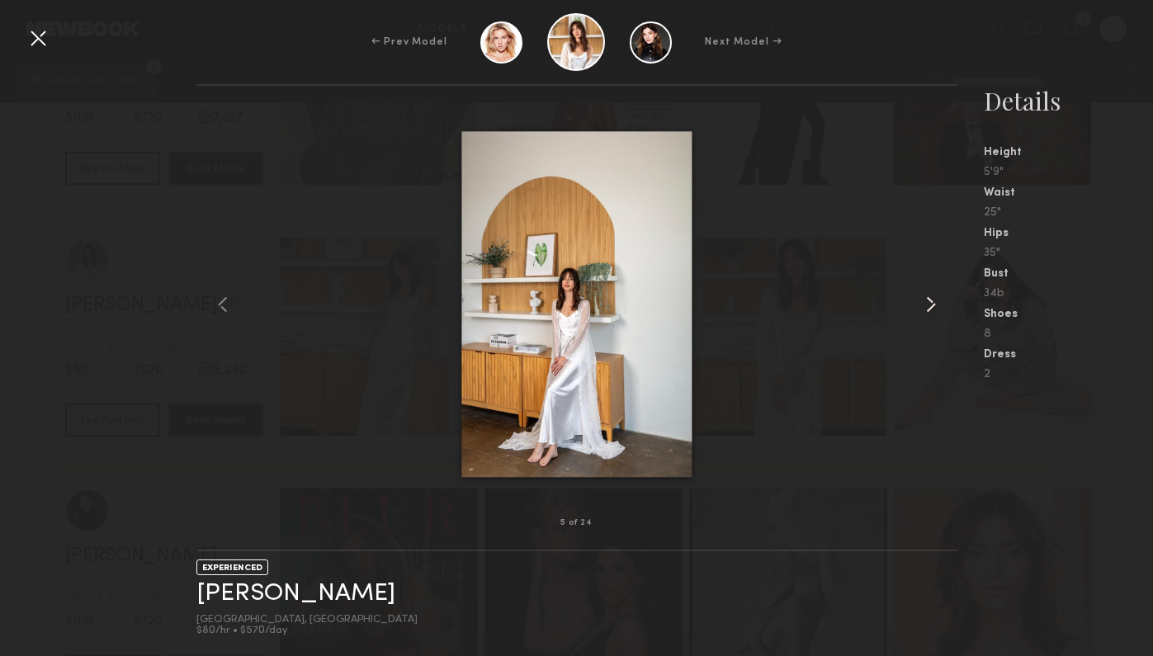
click at [921, 312] on common-icon at bounding box center [931, 304] width 26 height 26
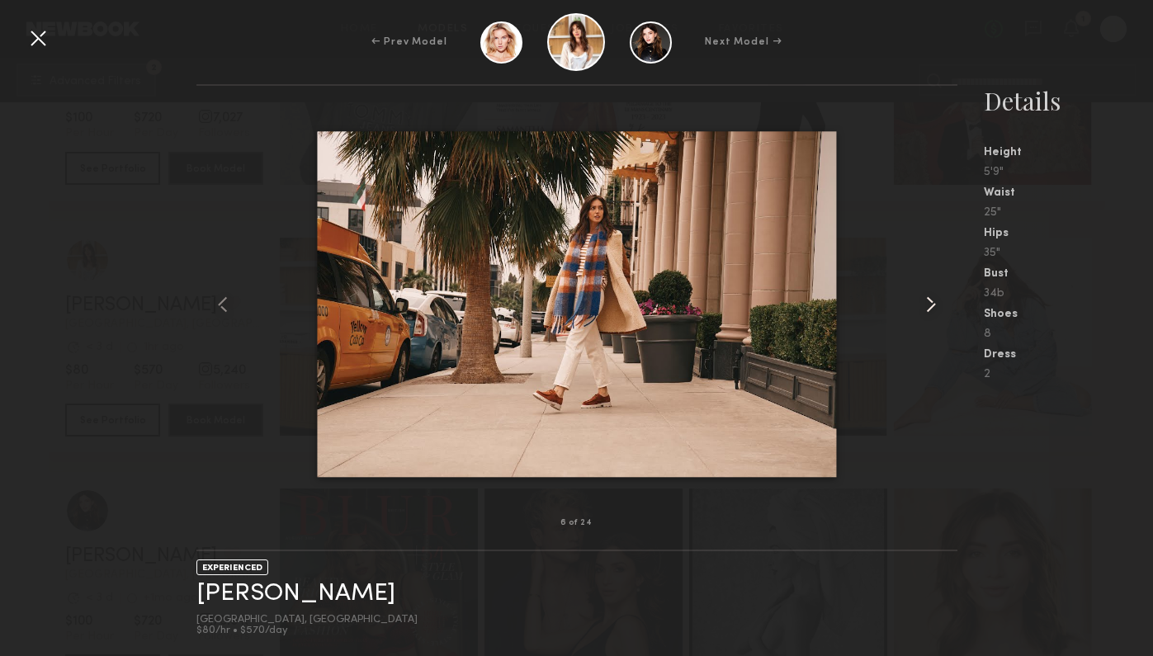
click at [921, 312] on common-icon at bounding box center [931, 304] width 26 height 26
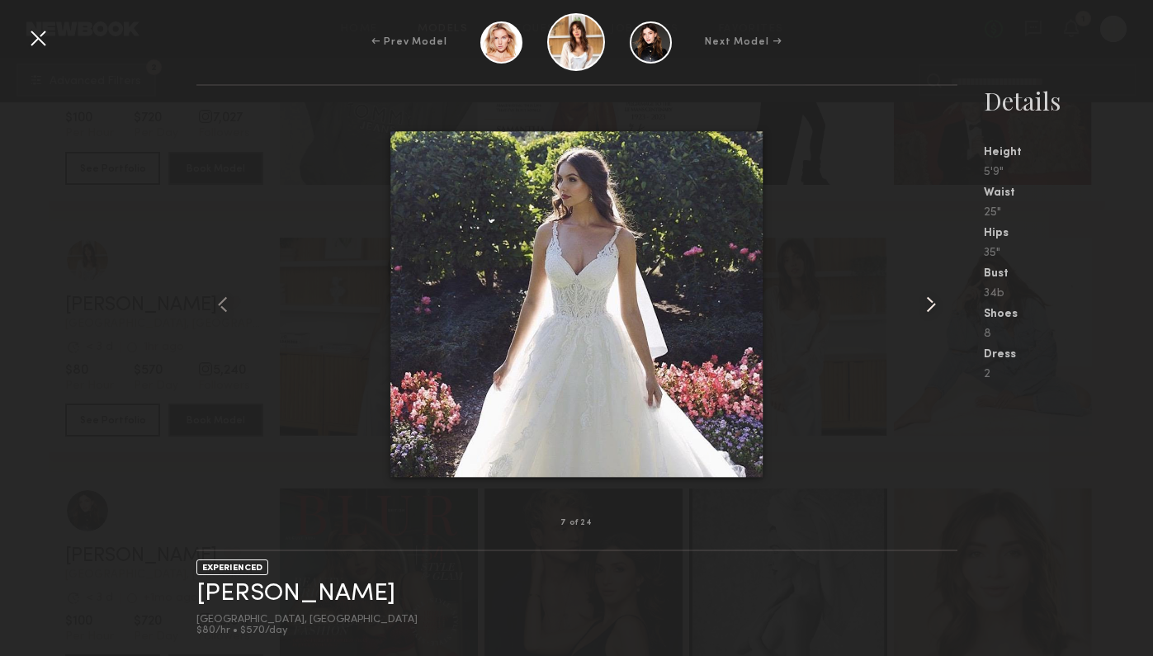
click at [921, 312] on common-icon at bounding box center [931, 304] width 26 height 26
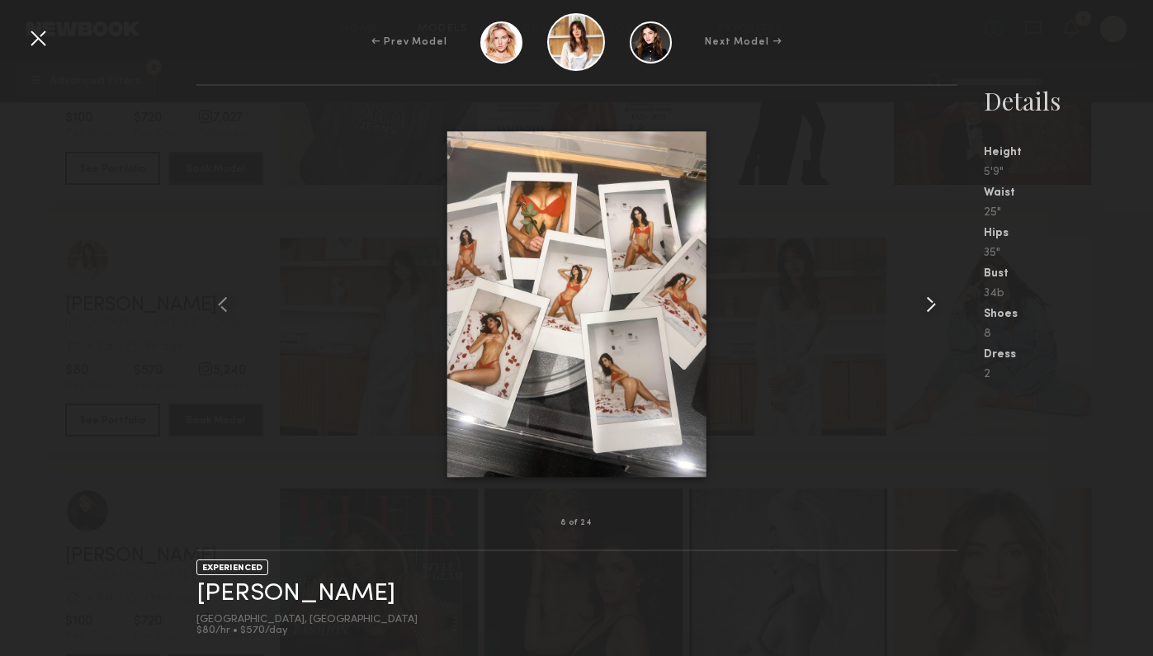
click at [921, 312] on common-icon at bounding box center [931, 304] width 26 height 26
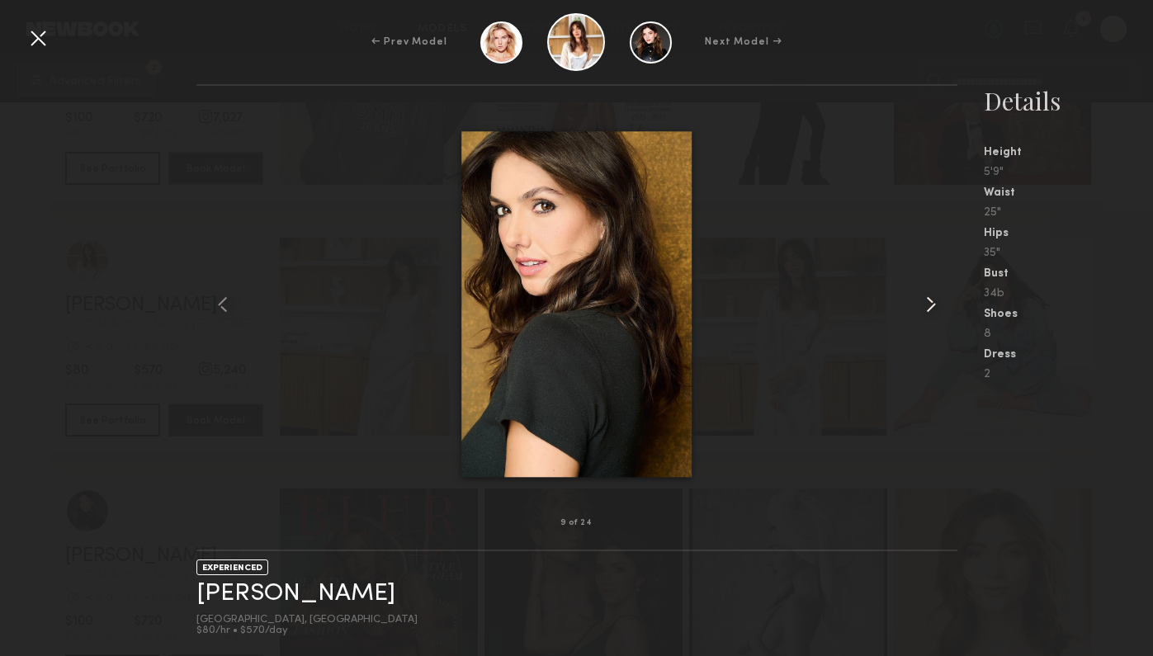
click at [921, 312] on common-icon at bounding box center [931, 304] width 26 height 26
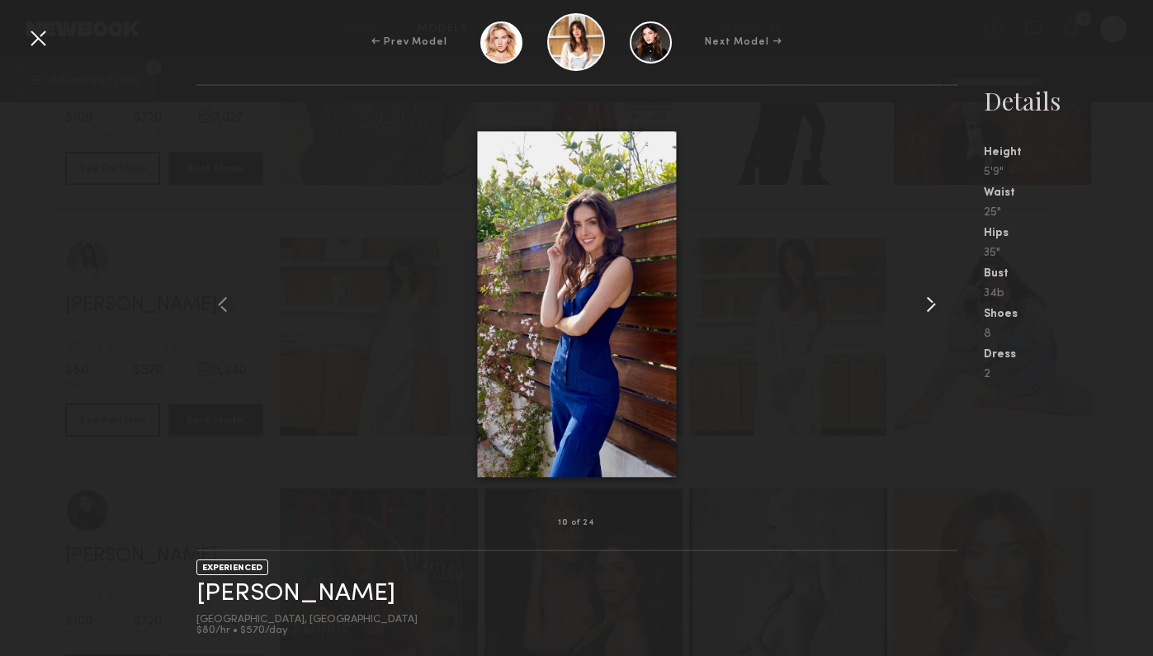
click at [921, 312] on common-icon at bounding box center [931, 304] width 26 height 26
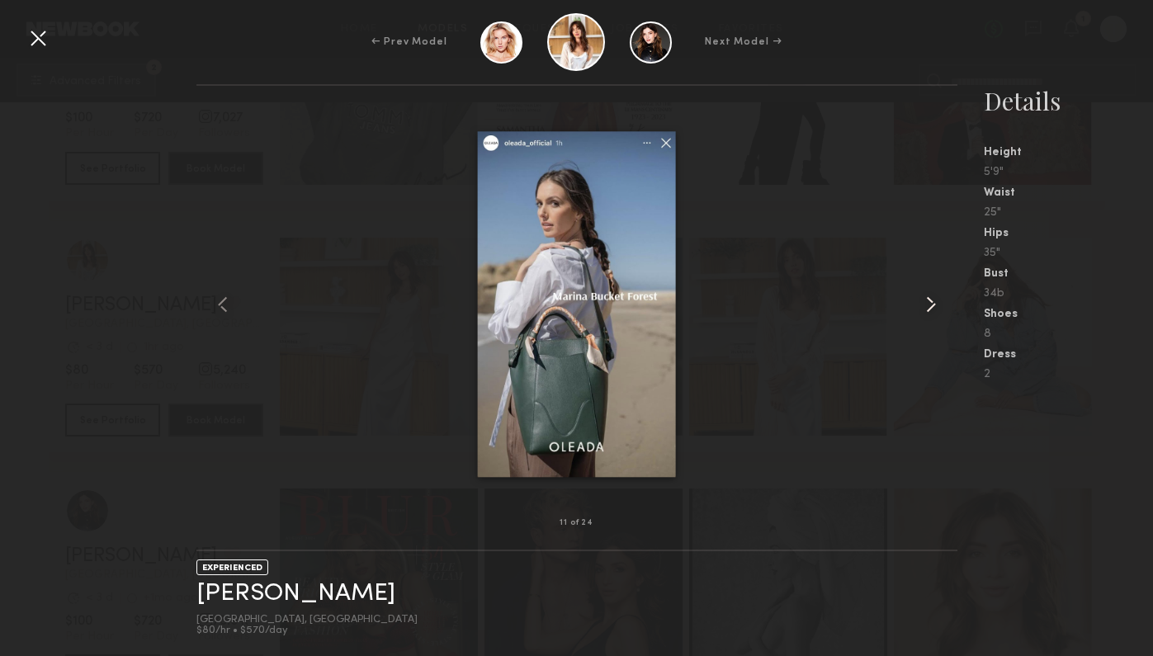
click at [921, 312] on common-icon at bounding box center [931, 304] width 26 height 26
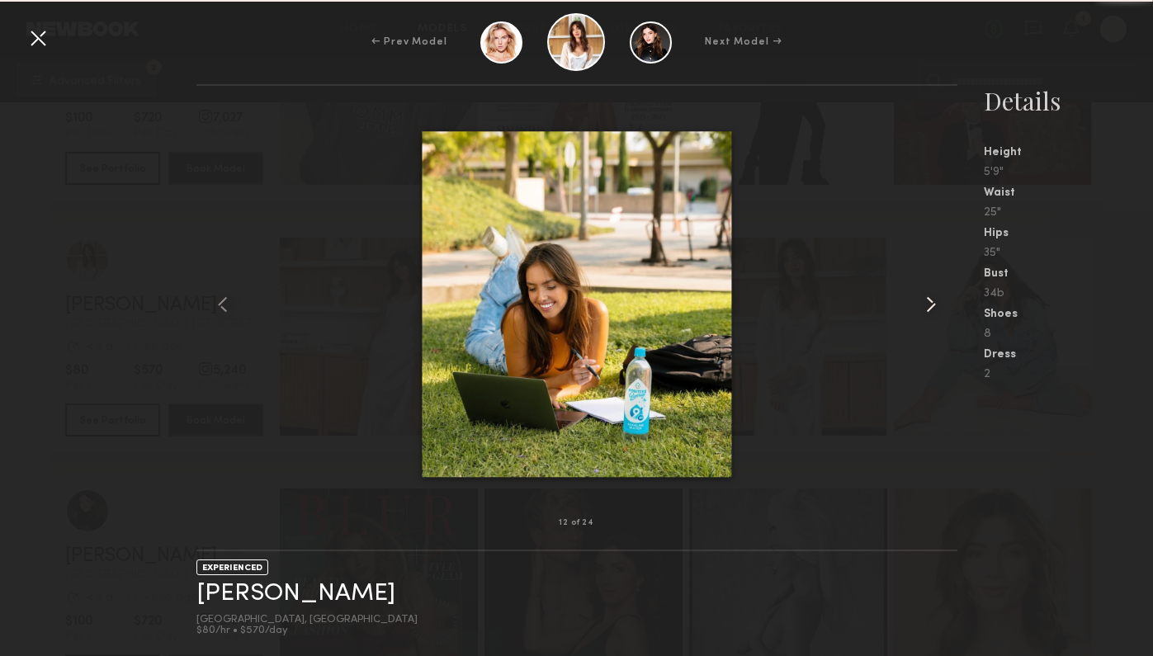
click at [921, 312] on common-icon at bounding box center [931, 304] width 26 height 26
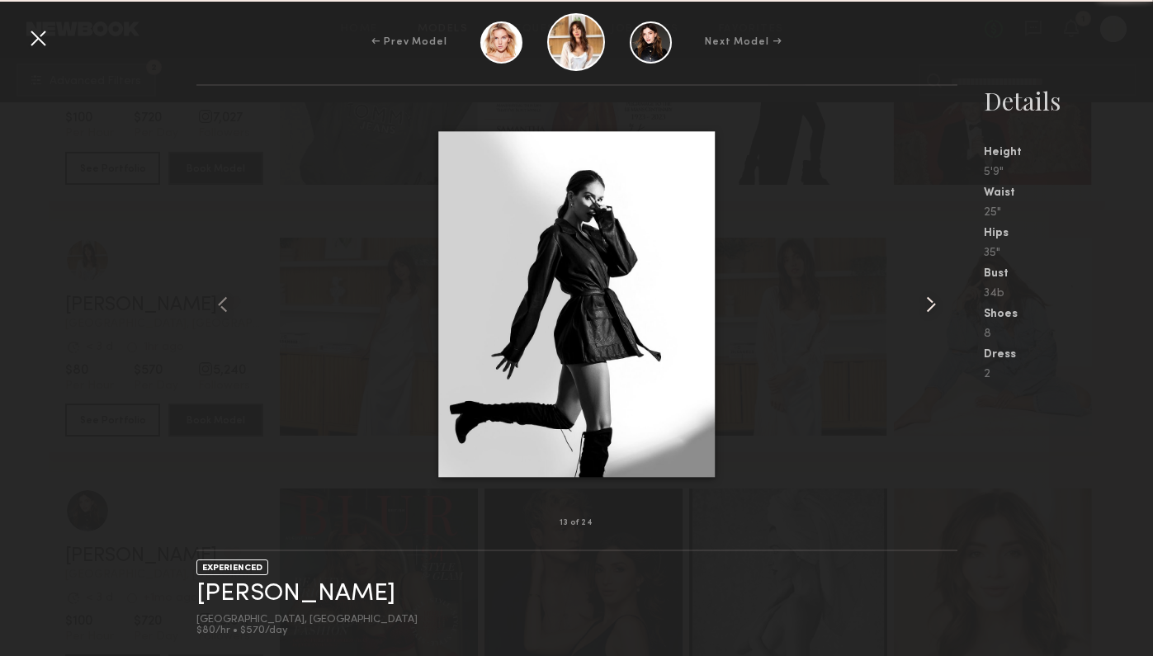
click at [921, 312] on common-icon at bounding box center [931, 304] width 26 height 26
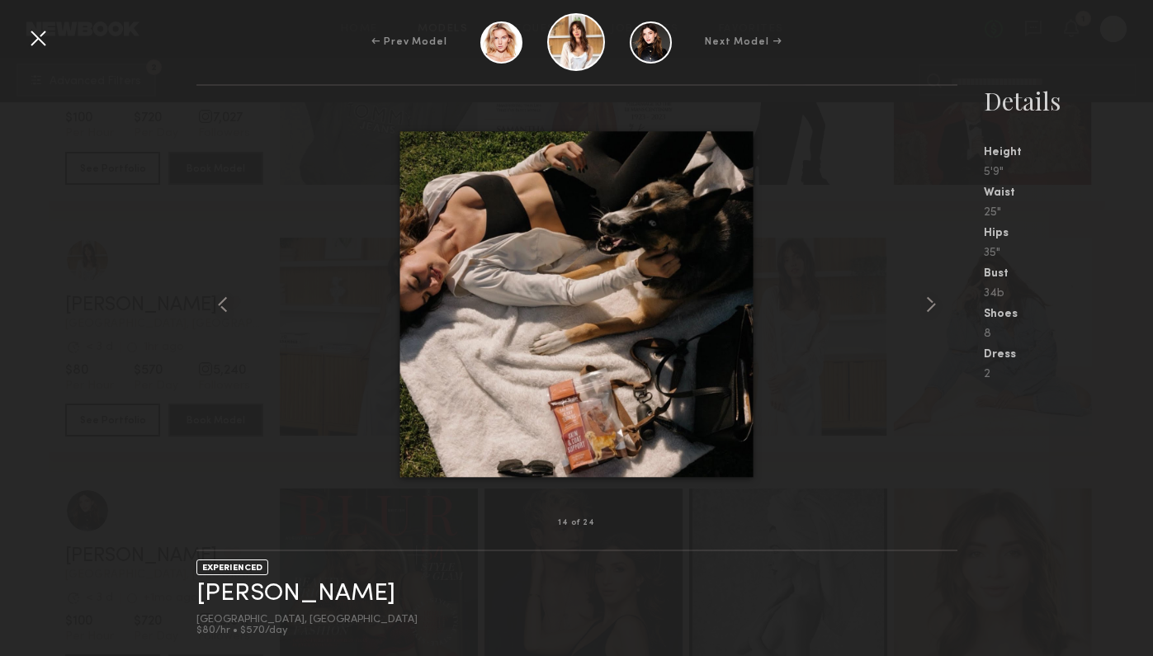
click at [35, 42] on div at bounding box center [38, 38] width 26 height 26
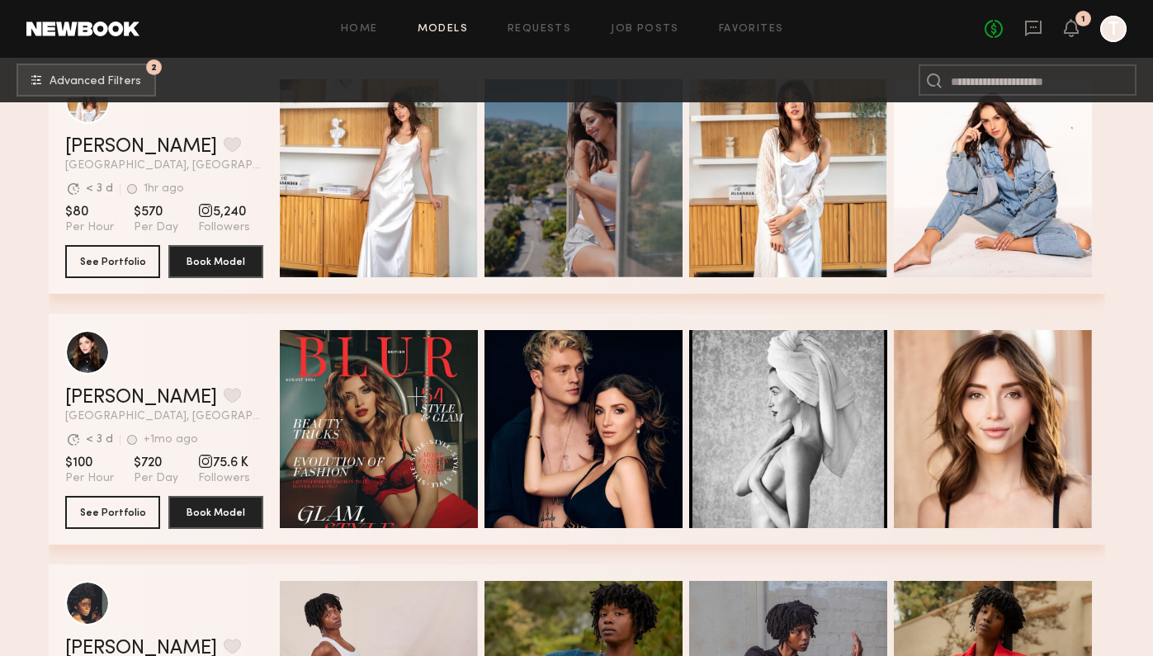
scroll to position [13098, 0]
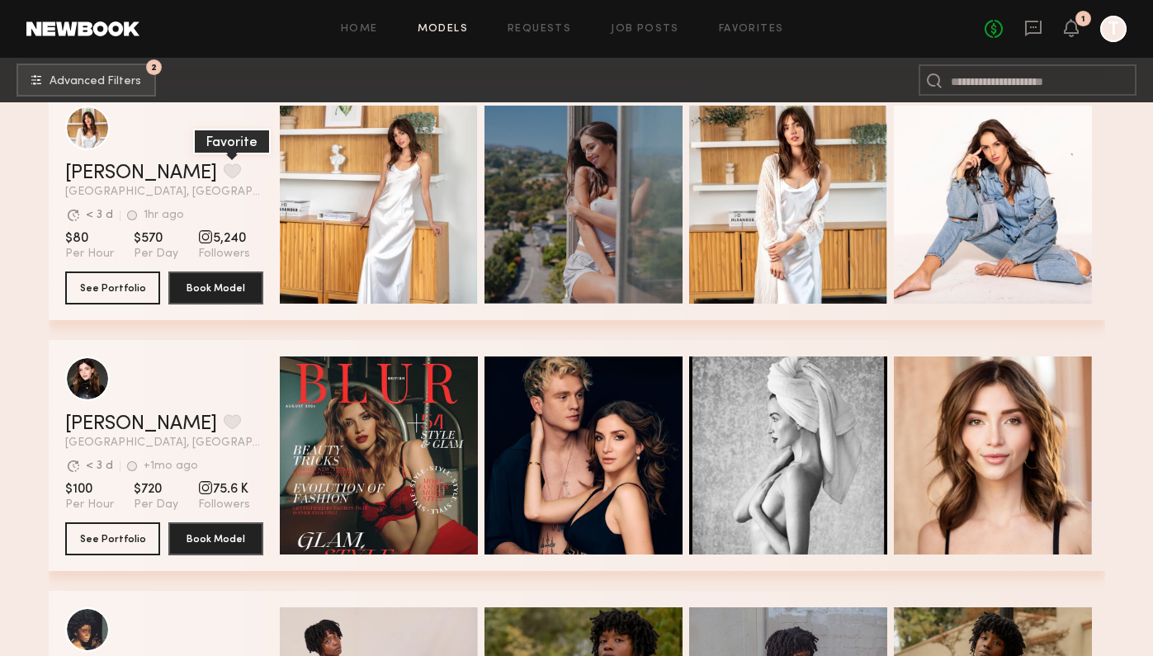
click at [224, 176] on button "grid" at bounding box center [232, 170] width 17 height 15
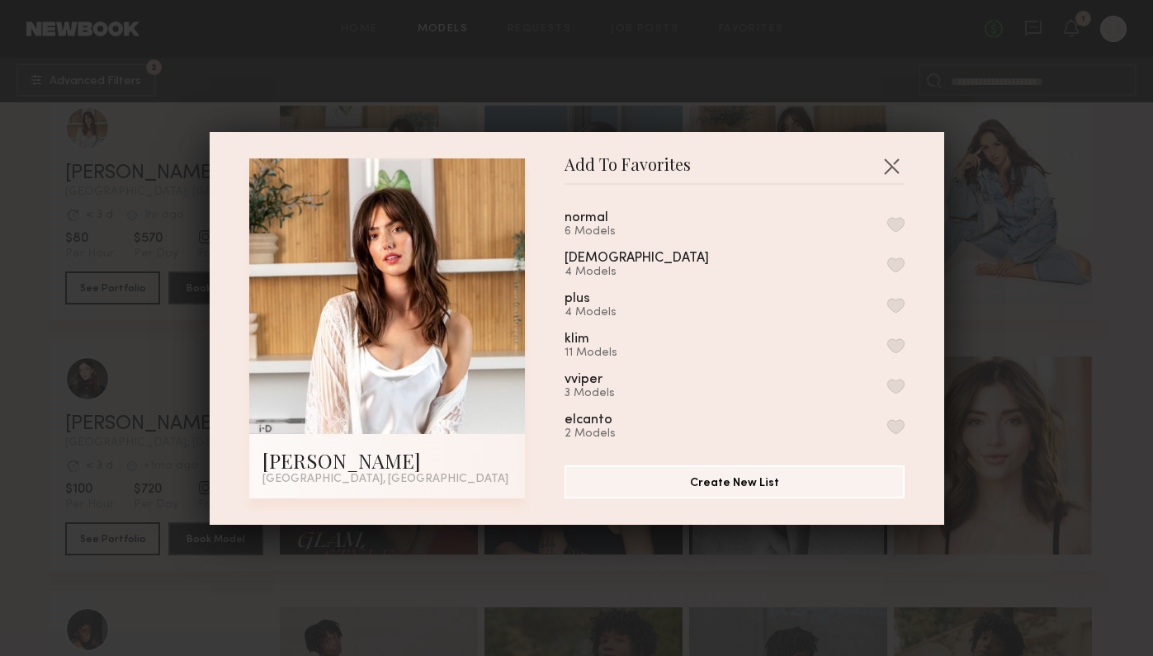
click at [670, 220] on div "normal 6 Models" at bounding box center [735, 224] width 340 height 27
click at [888, 221] on button "button" at bounding box center [896, 224] width 17 height 15
click at [891, 167] on button "button" at bounding box center [892, 166] width 26 height 26
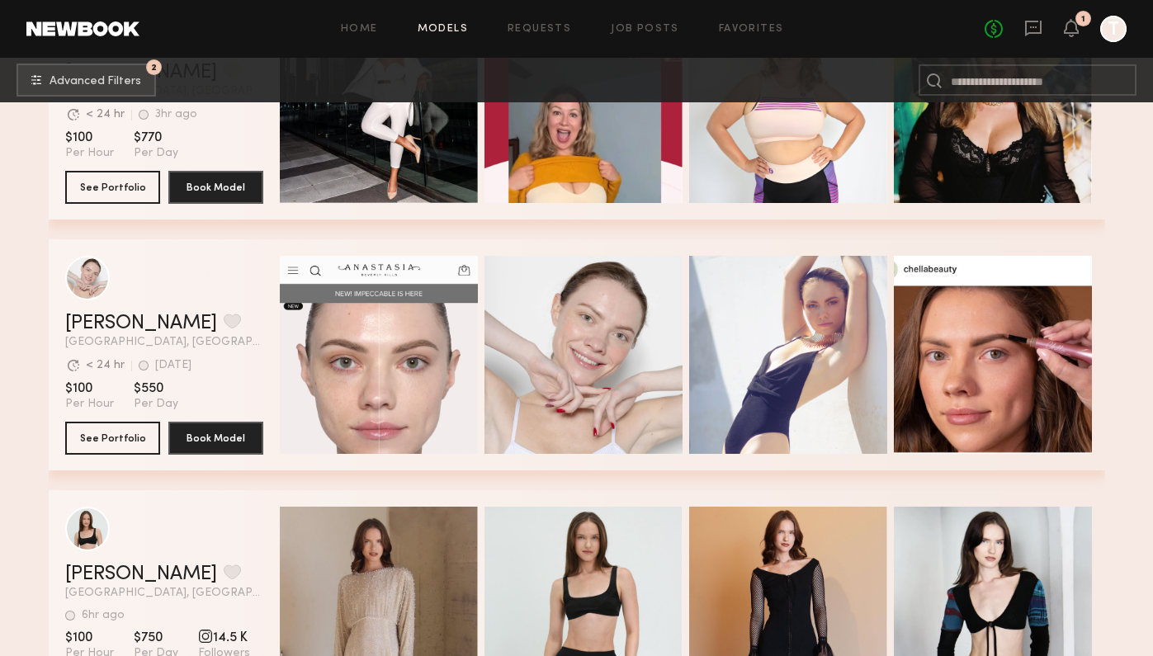
scroll to position [13952, 0]
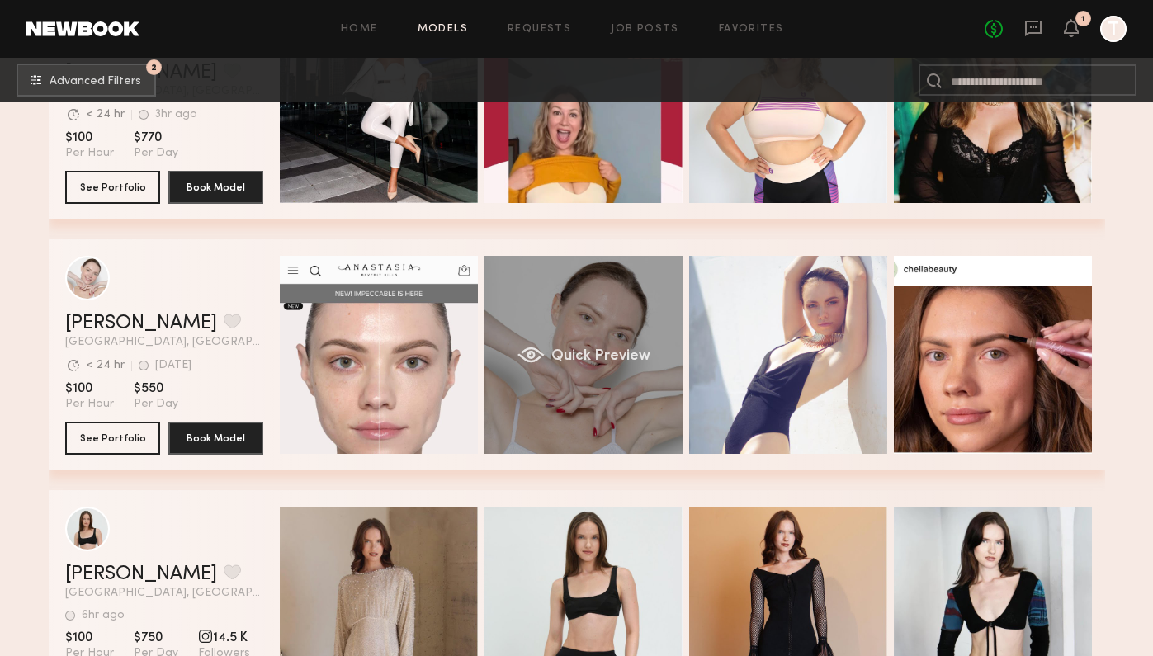
click at [608, 385] on div "Quick Preview" at bounding box center [584, 355] width 198 height 198
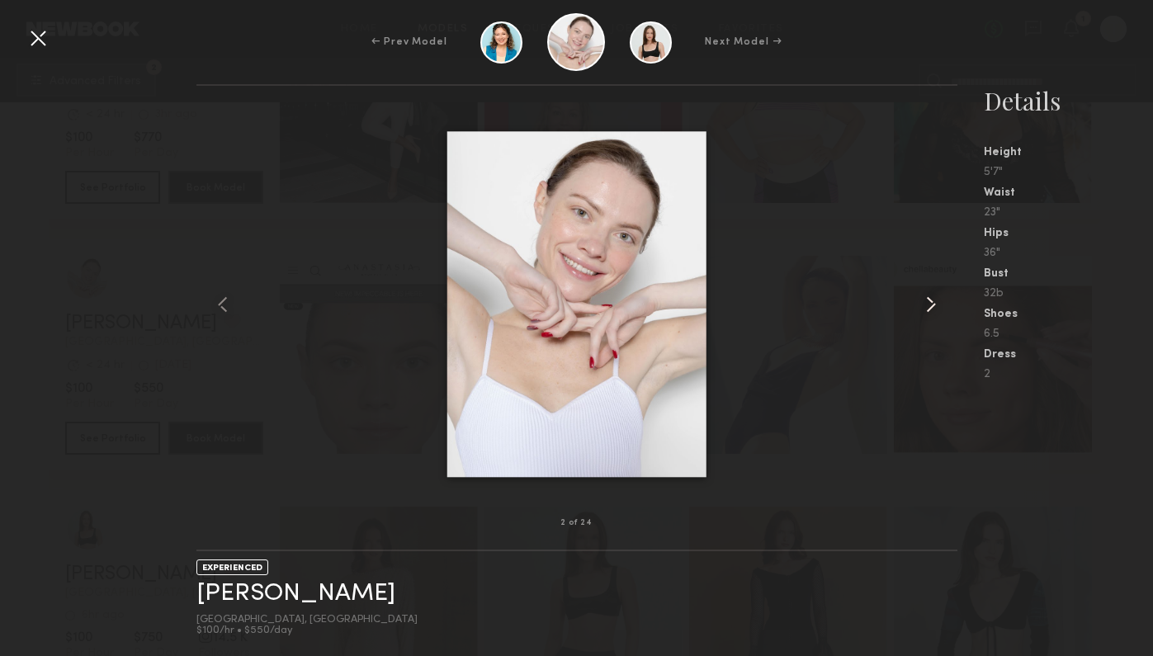
click at [944, 292] on common-icon at bounding box center [931, 304] width 26 height 26
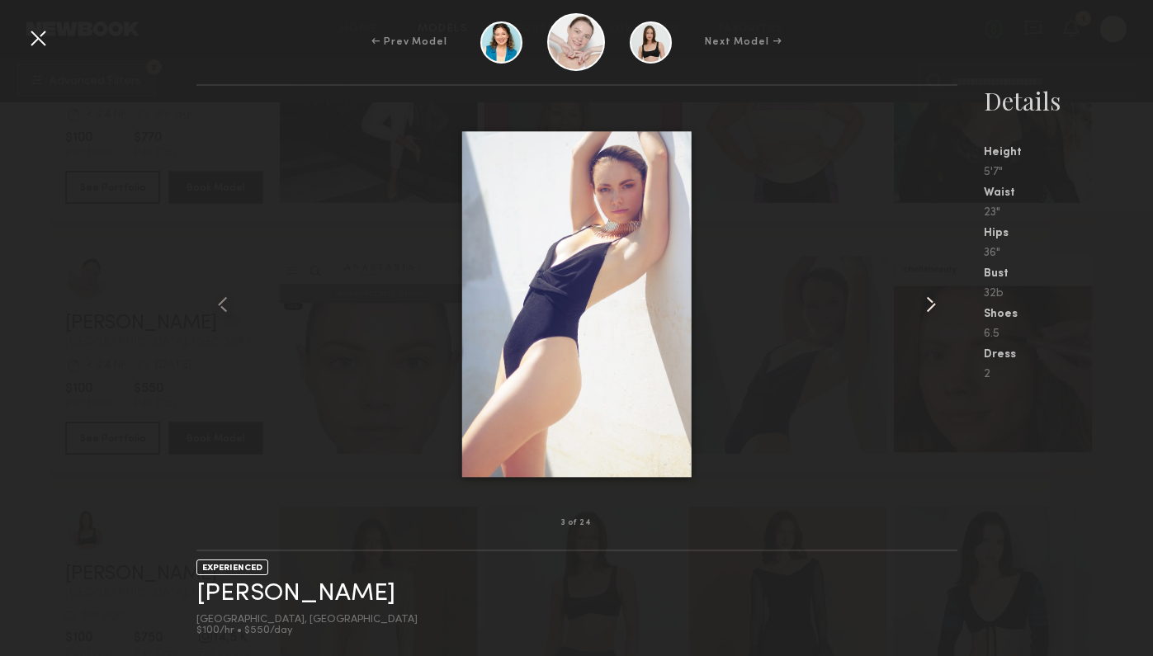
click at [944, 292] on common-icon at bounding box center [931, 304] width 26 height 26
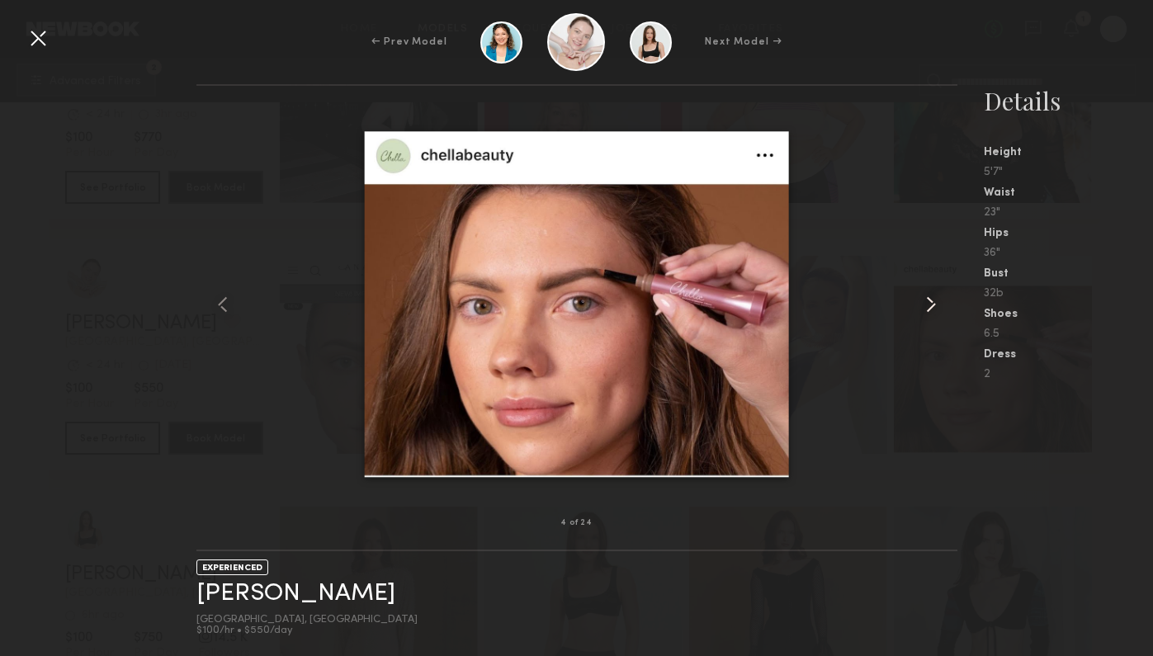
click at [944, 292] on common-icon at bounding box center [931, 304] width 26 height 26
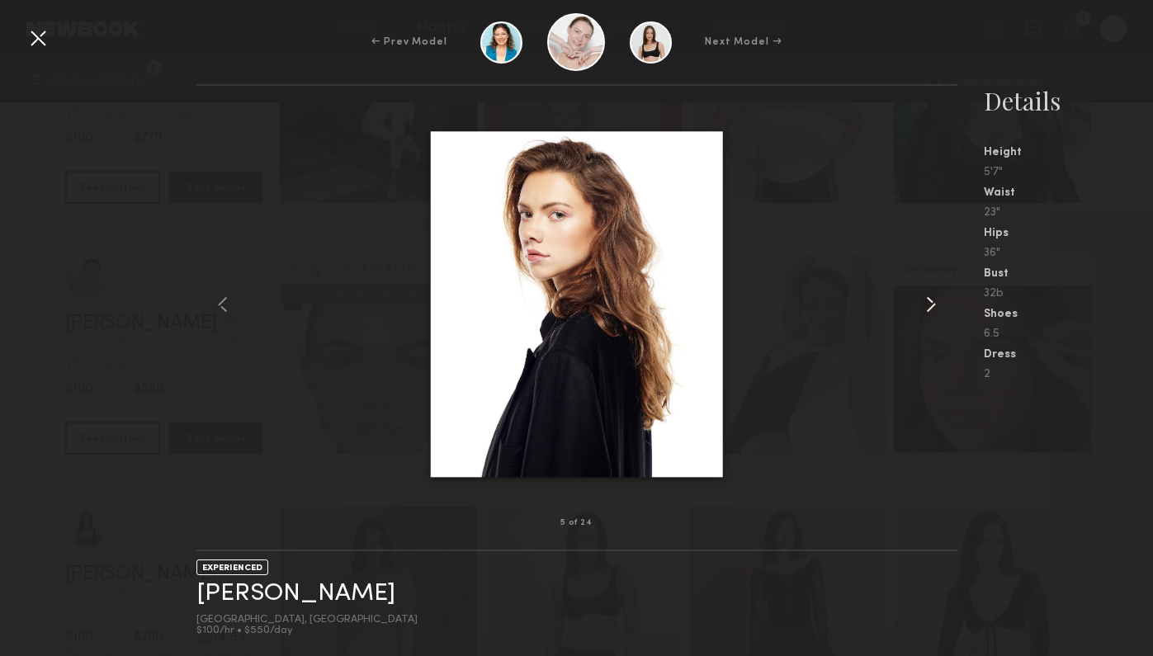
click at [944, 292] on common-icon at bounding box center [931, 304] width 26 height 26
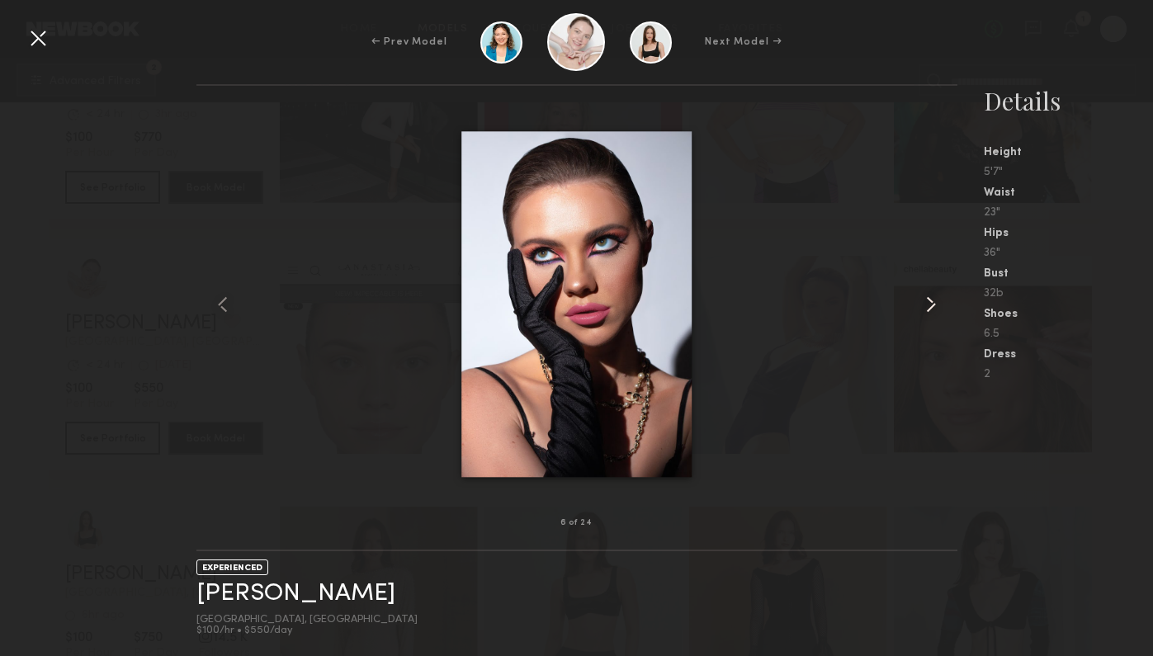
click at [944, 292] on common-icon at bounding box center [931, 304] width 26 height 26
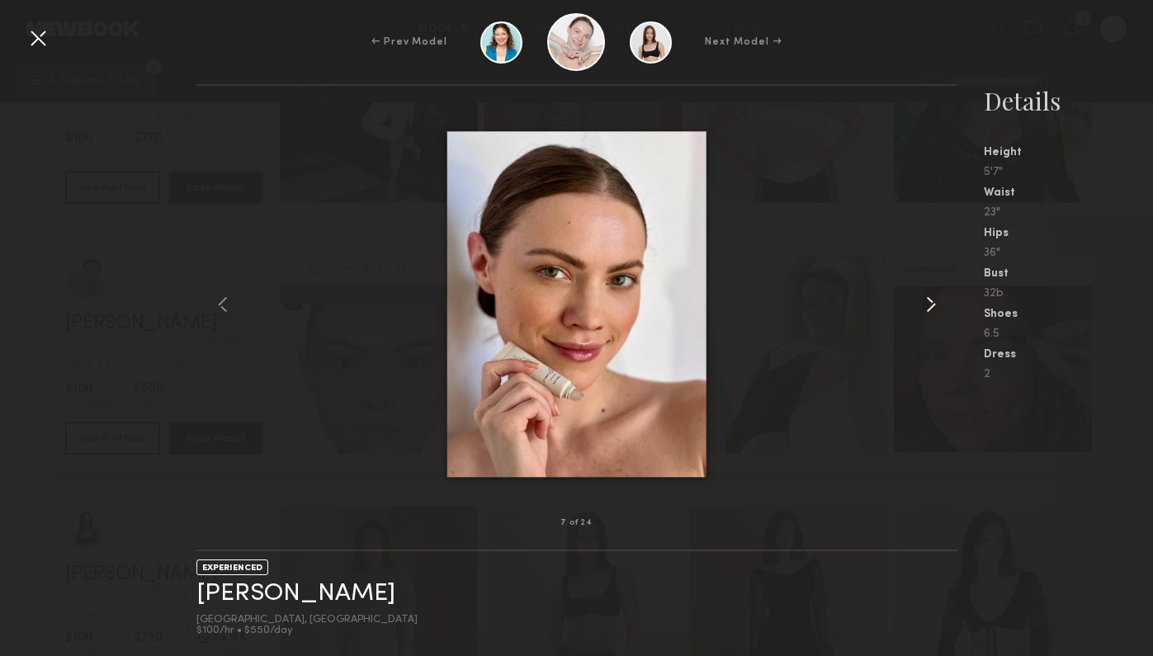
click at [944, 292] on common-icon at bounding box center [931, 304] width 26 height 26
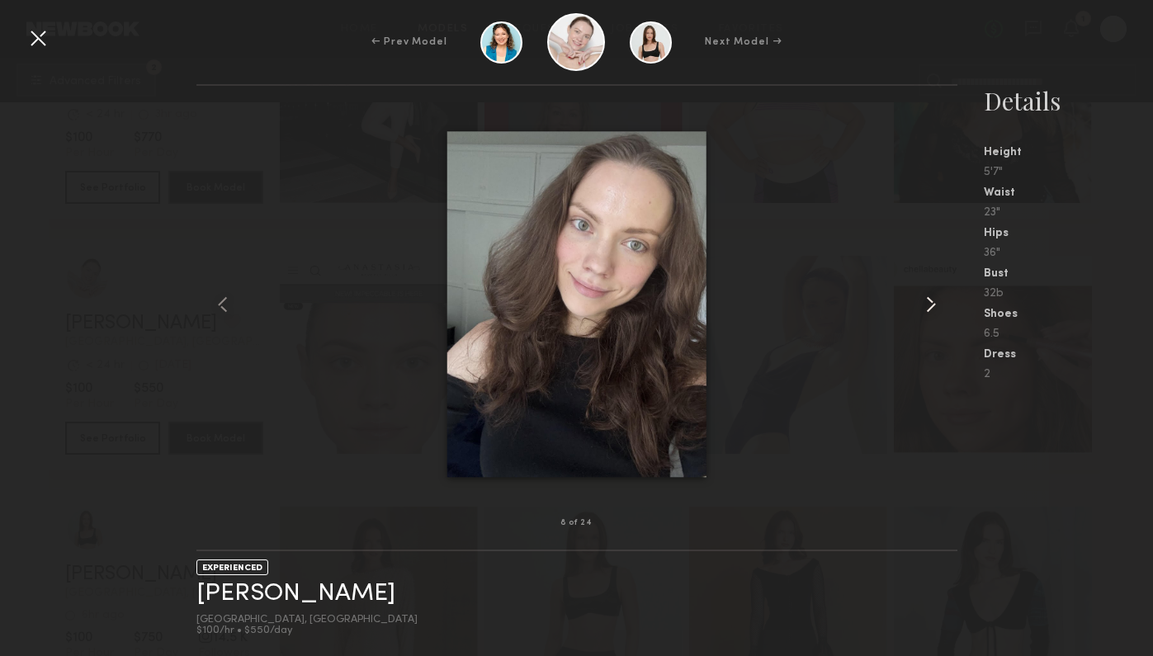
click at [944, 292] on common-icon at bounding box center [931, 304] width 26 height 26
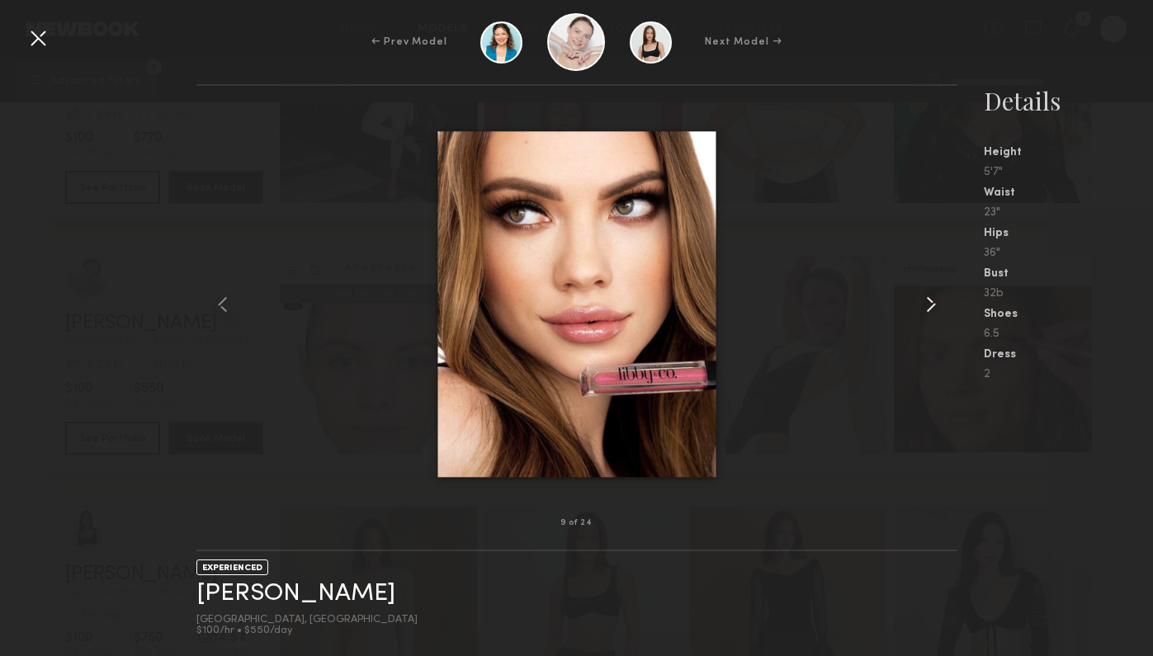
click at [944, 292] on common-icon at bounding box center [931, 304] width 26 height 26
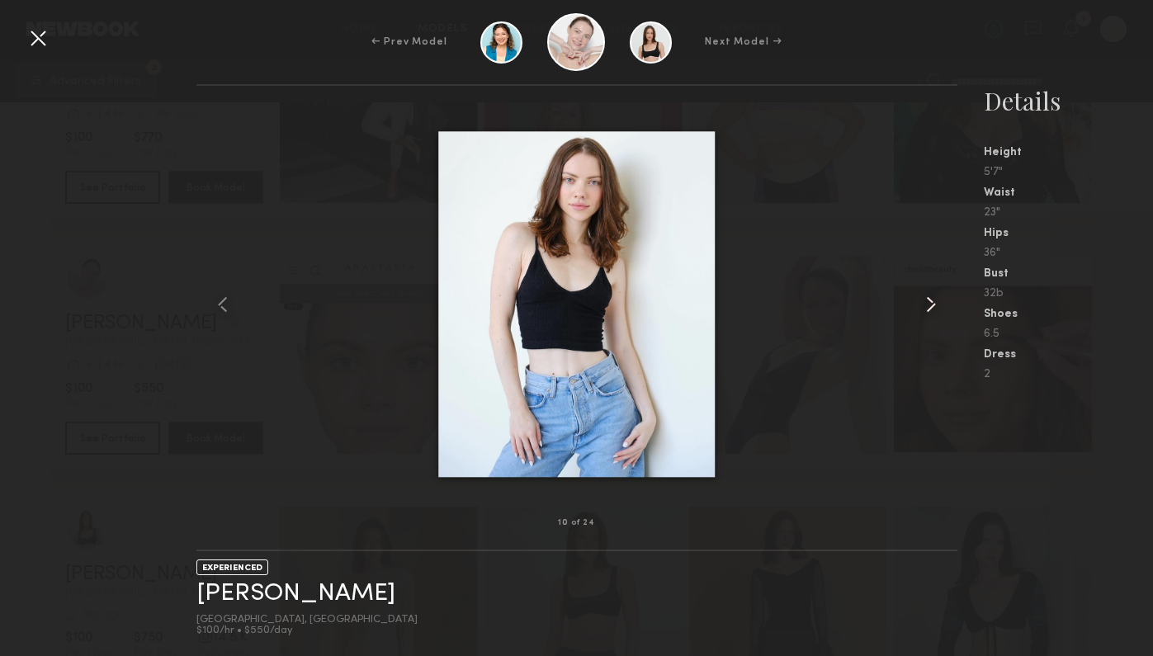
click at [944, 292] on common-icon at bounding box center [931, 304] width 26 height 26
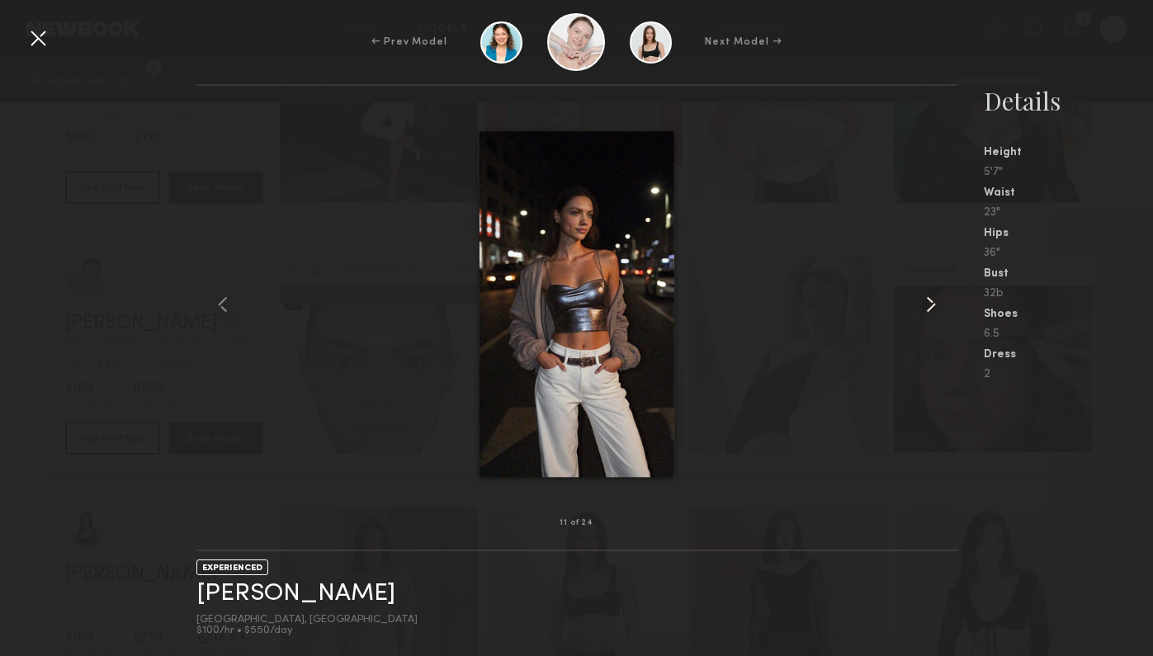
click at [944, 292] on common-icon at bounding box center [931, 304] width 26 height 26
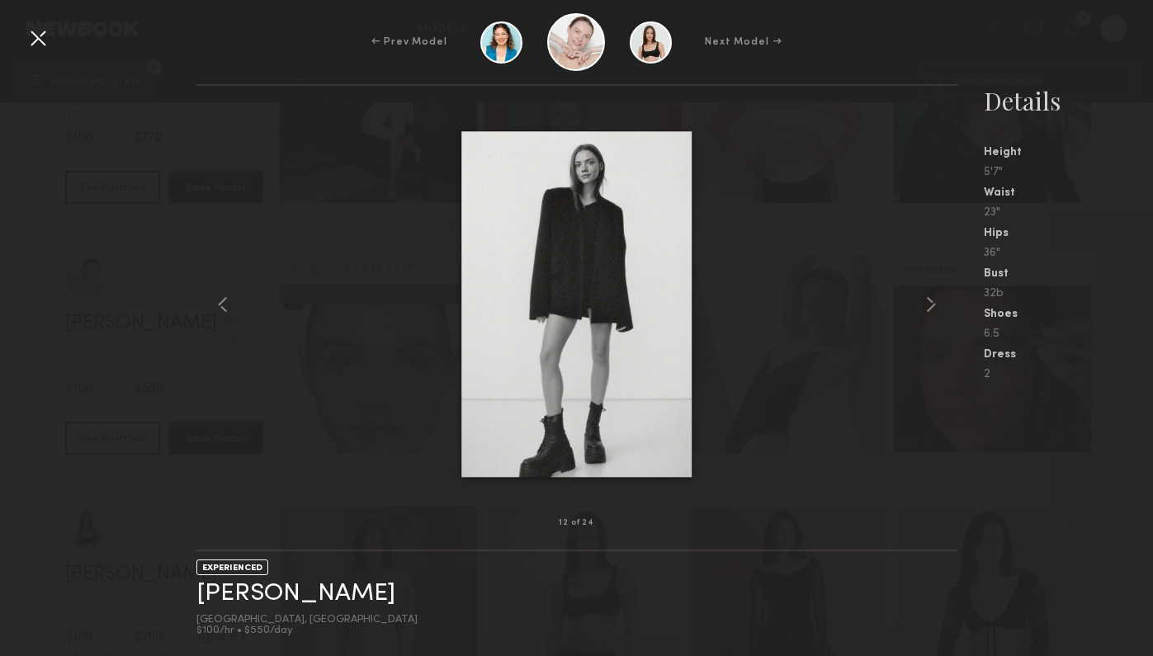
click at [38, 38] on div at bounding box center [38, 38] width 26 height 26
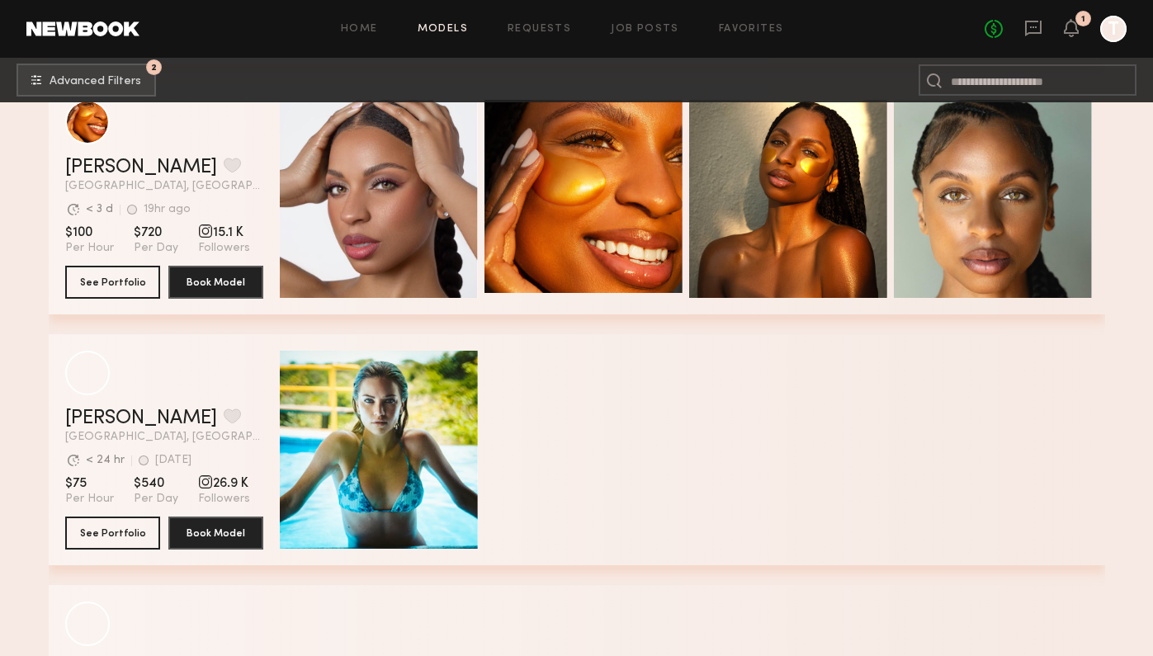
scroll to position [16911, 0]
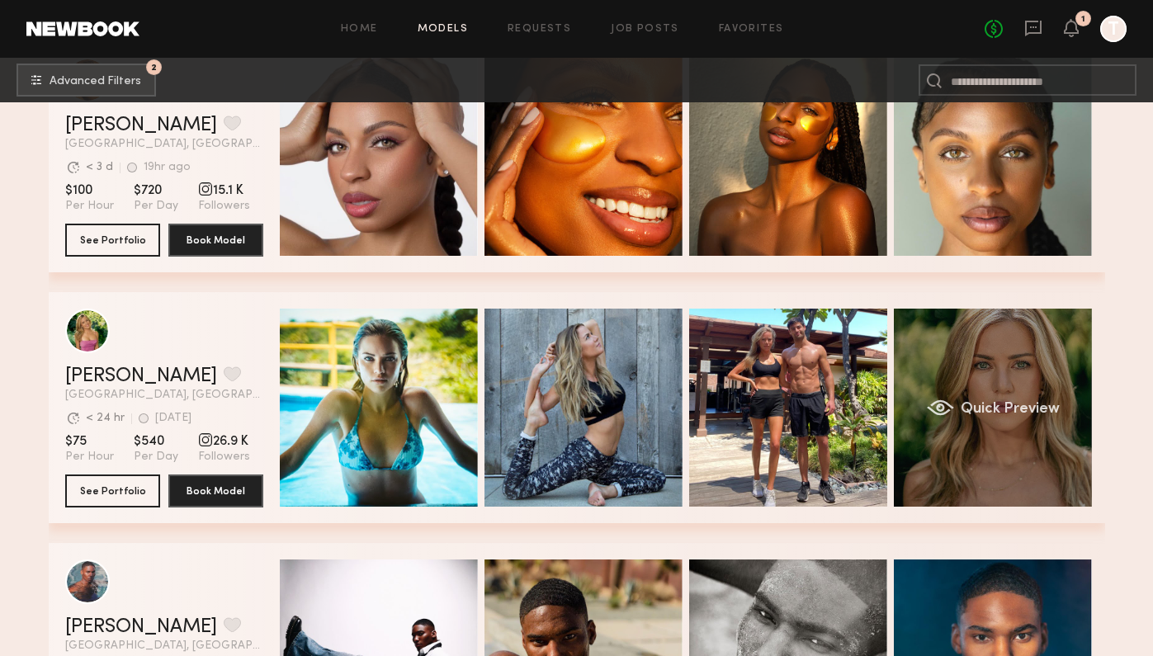
click at [918, 452] on div "Quick Preview" at bounding box center [993, 408] width 198 height 198
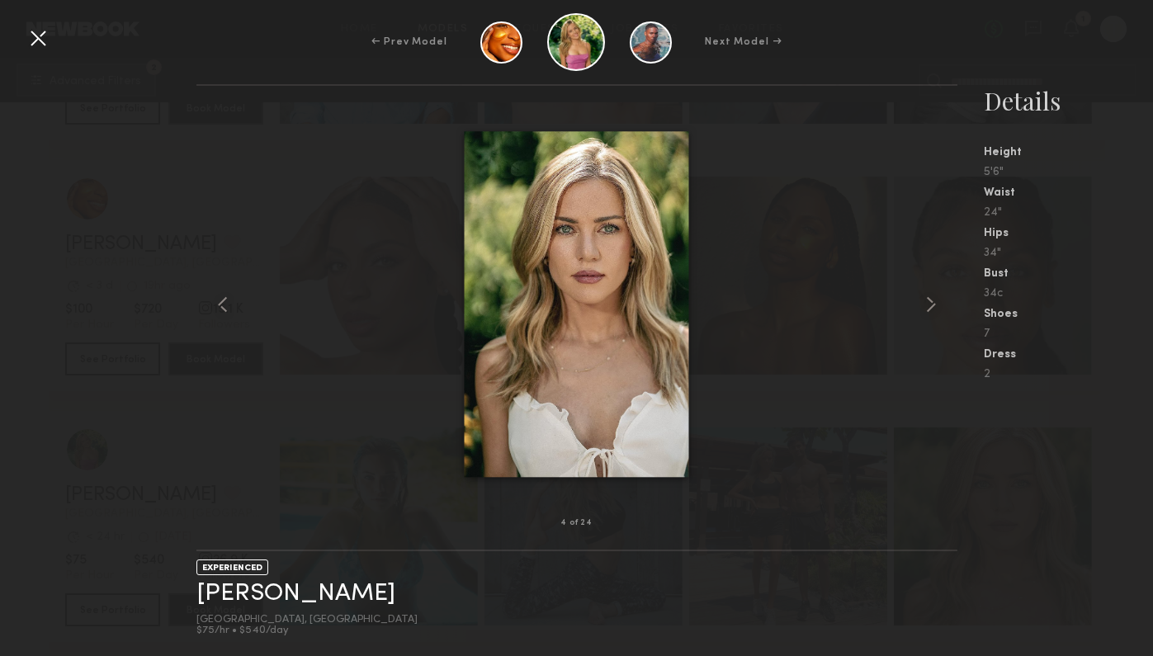
scroll to position [16770, 0]
click at [61, 35] on div "← Prev Model Next Model →" at bounding box center [576, 42] width 1153 height 58
click at [49, 42] on div at bounding box center [38, 38] width 26 height 26
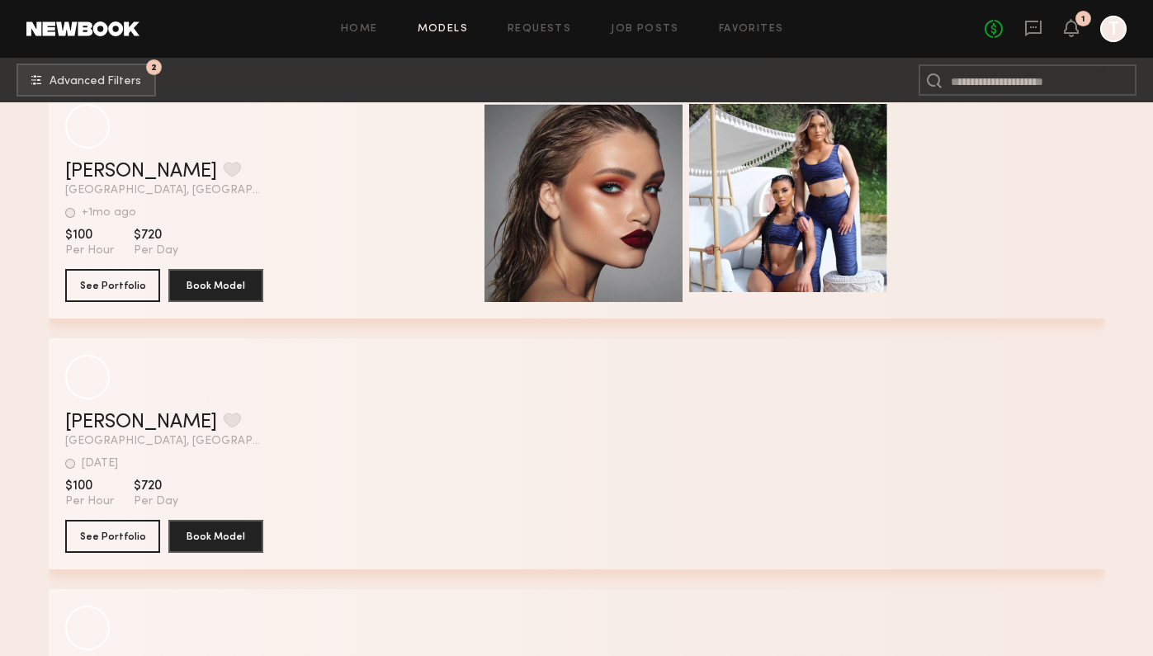
scroll to position [22387, 0]
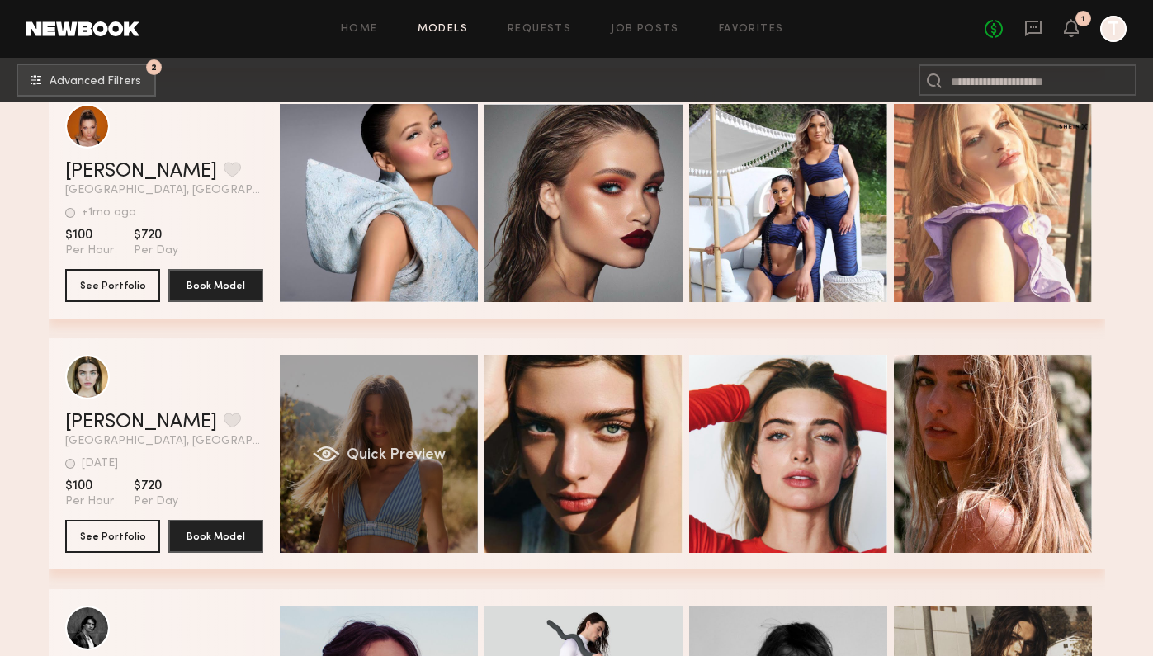
click at [424, 502] on div "Quick Preview" at bounding box center [379, 454] width 198 height 198
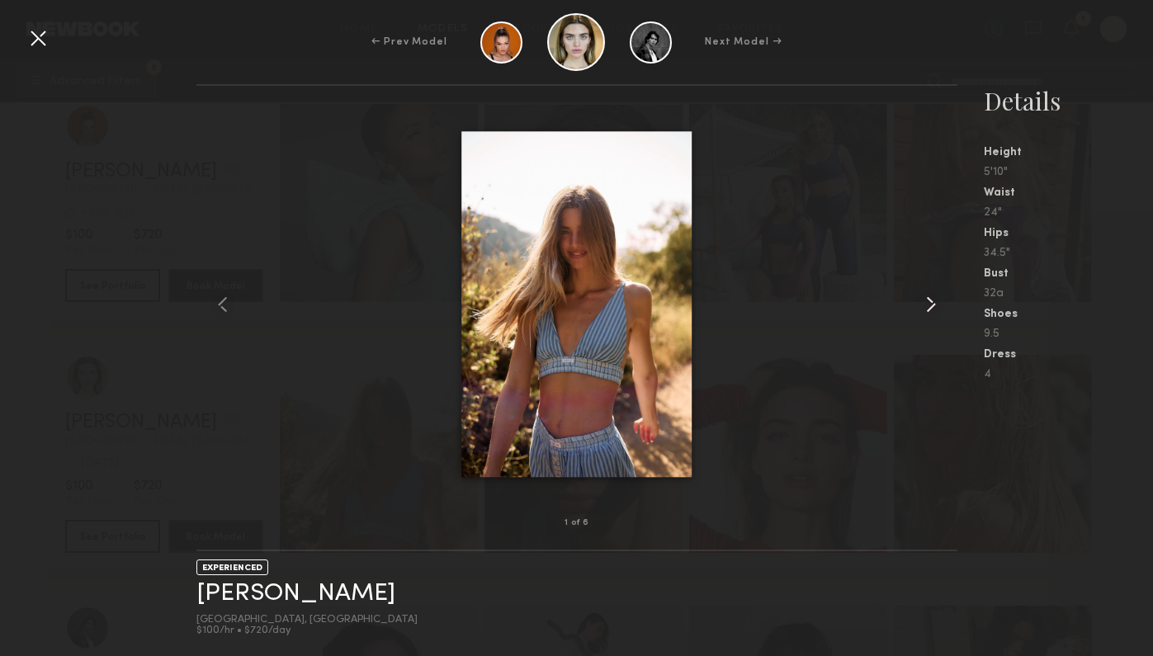
click at [928, 284] on div at bounding box center [942, 304] width 31 height 385
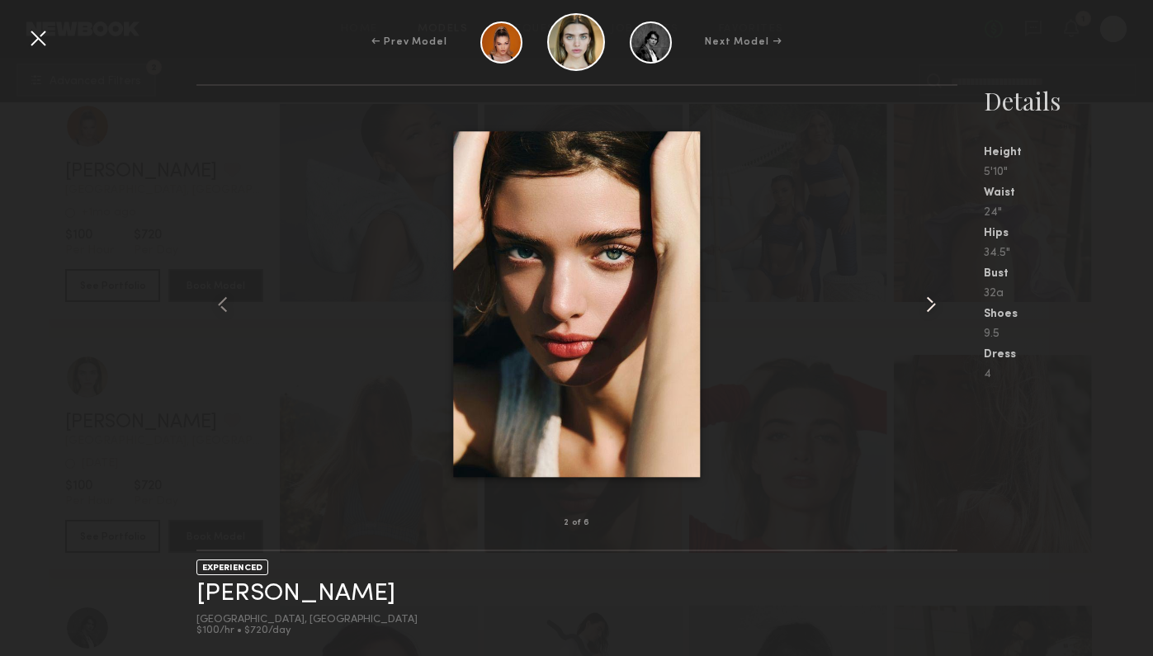
click at [927, 290] on div at bounding box center [942, 304] width 31 height 385
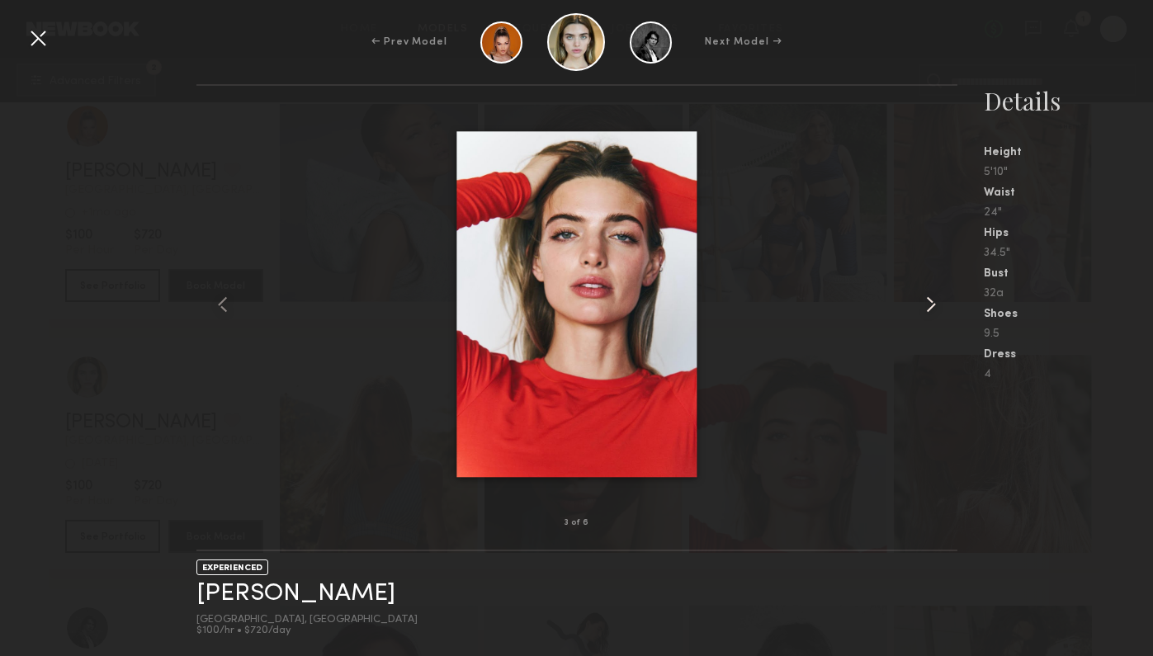
click at [927, 290] on div at bounding box center [942, 304] width 31 height 385
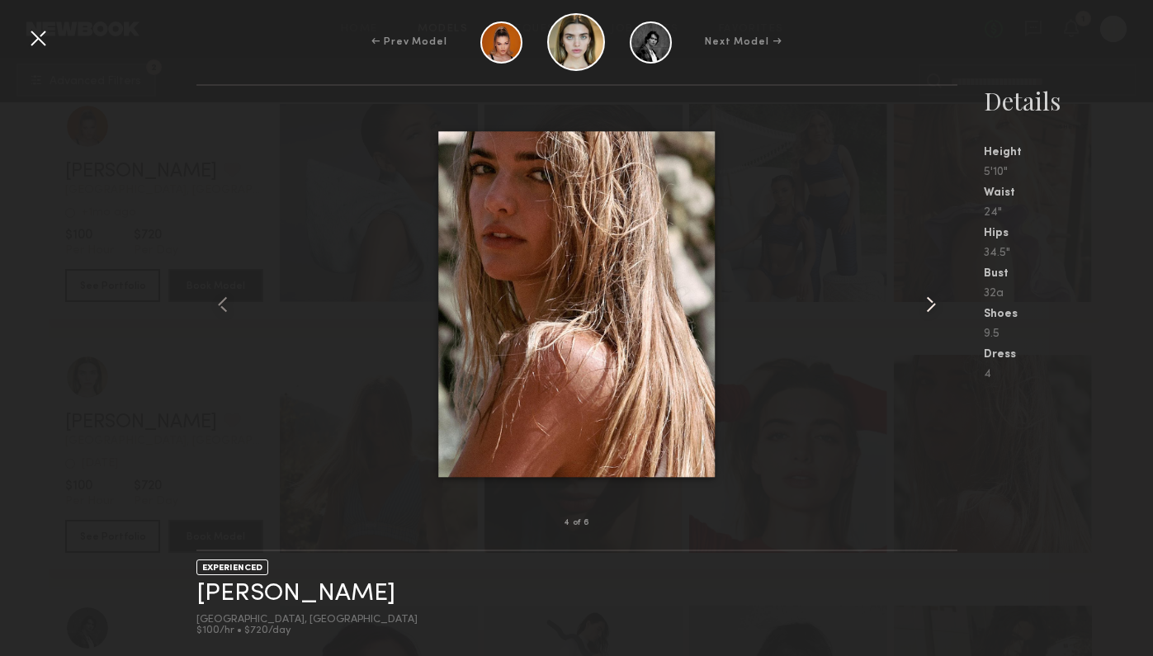
click at [927, 290] on div at bounding box center [942, 304] width 31 height 385
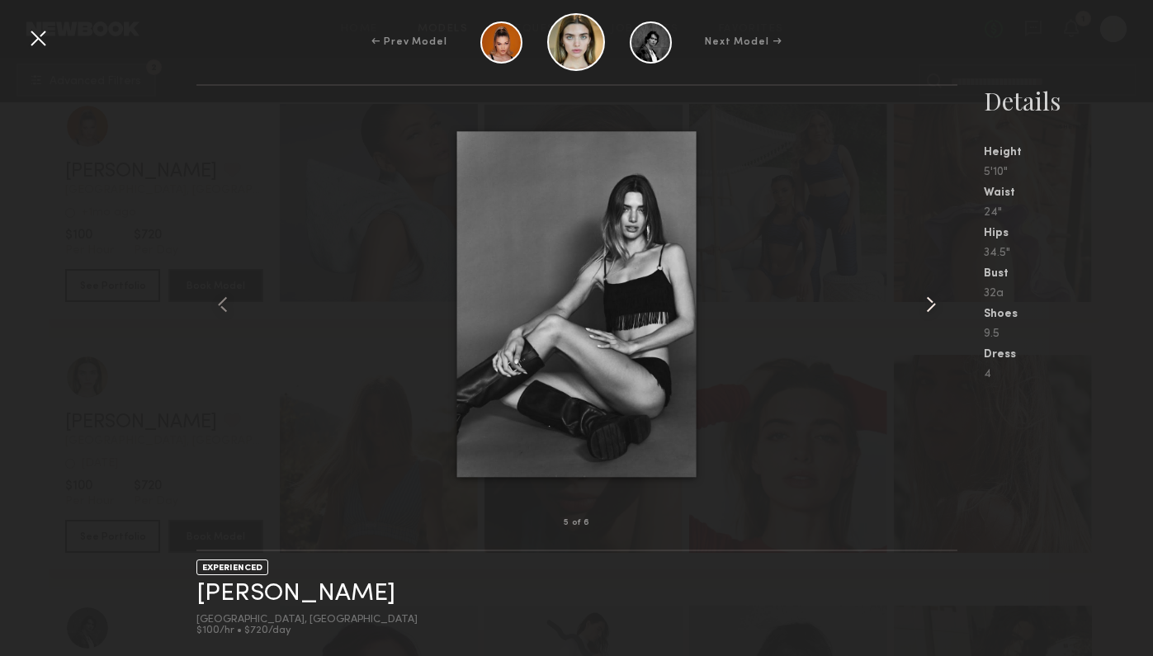
click at [927, 290] on div at bounding box center [942, 304] width 31 height 385
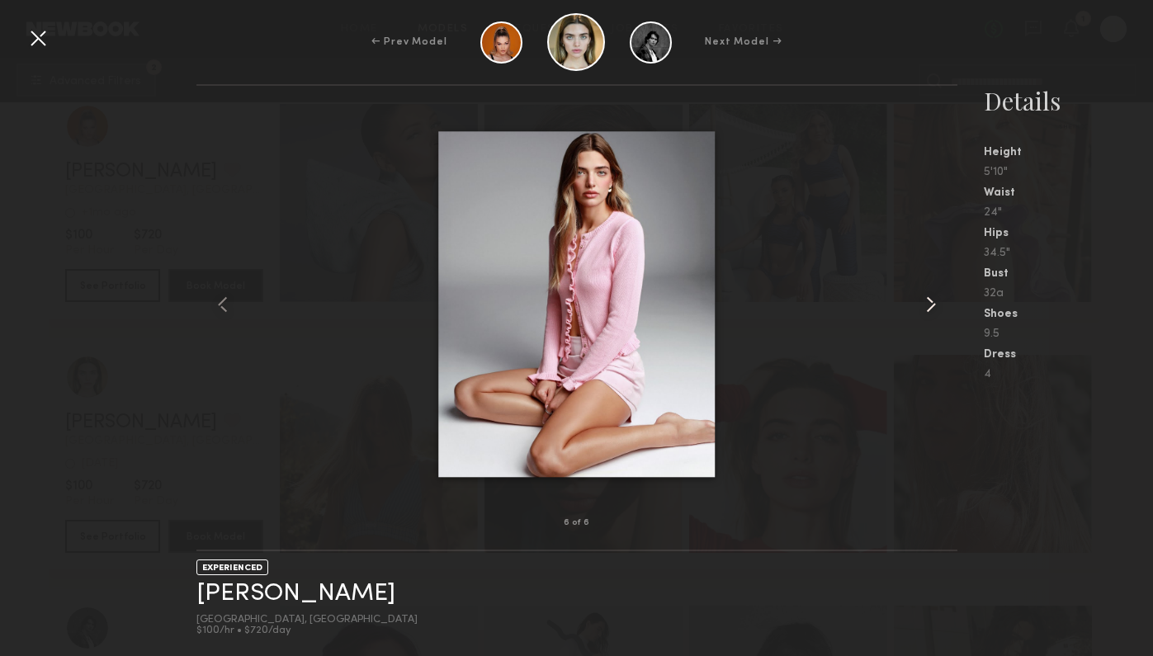
click at [927, 290] on div at bounding box center [942, 304] width 31 height 385
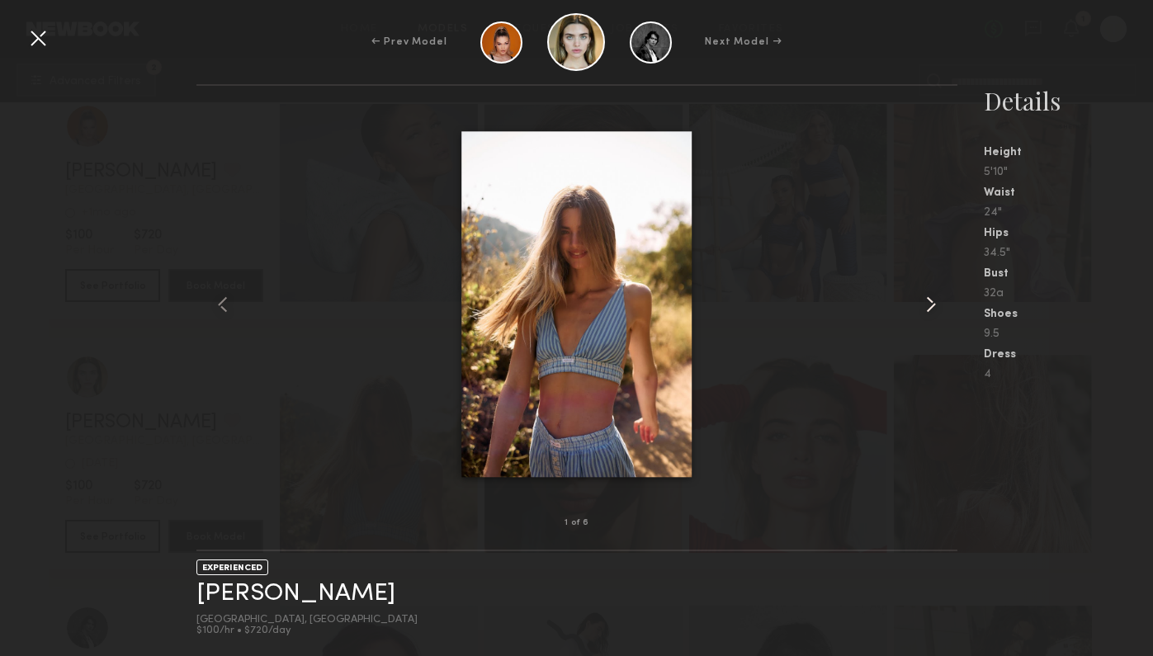
click at [927, 290] on div at bounding box center [942, 304] width 31 height 385
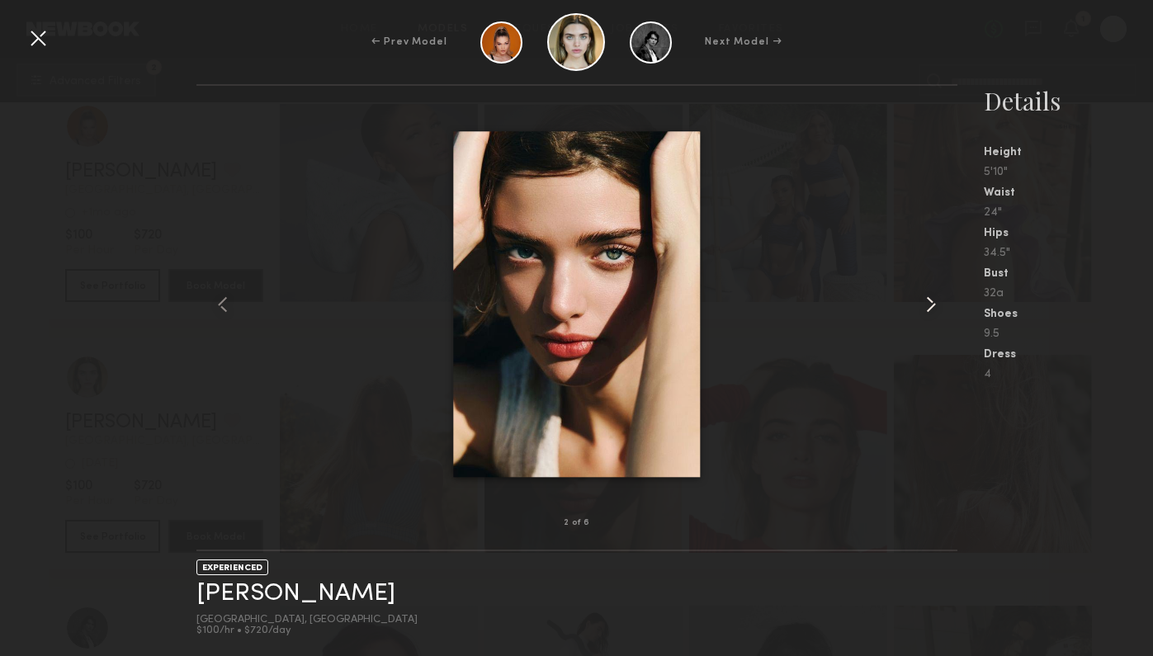
click at [927, 290] on div at bounding box center [942, 304] width 31 height 385
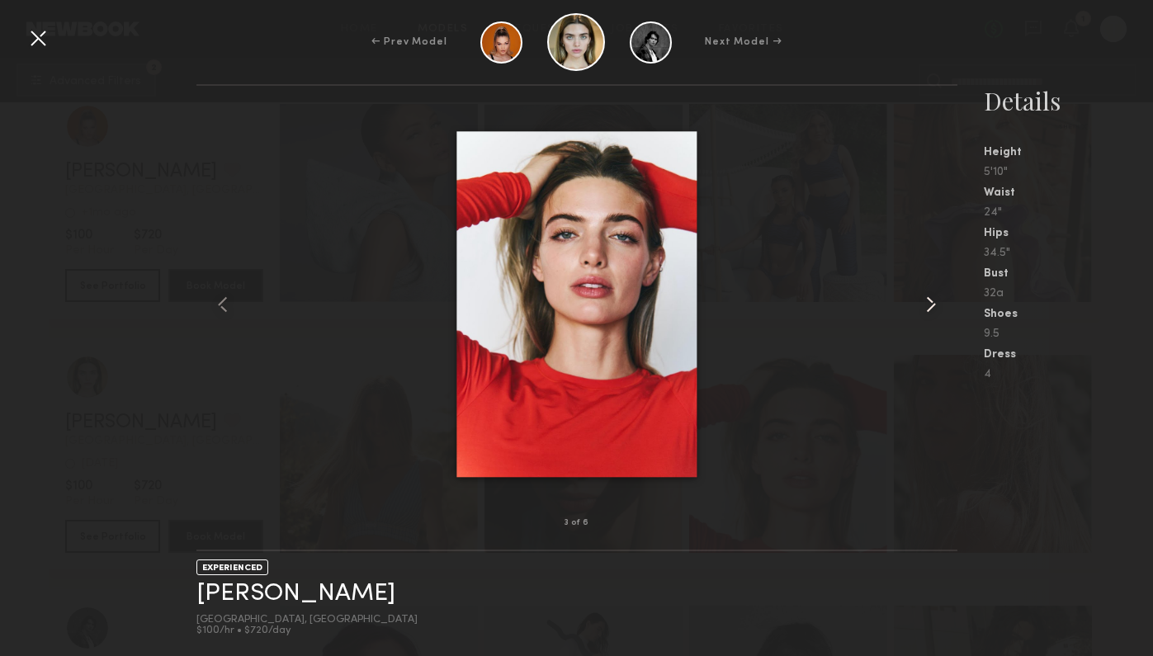
click at [927, 291] on div at bounding box center [942, 304] width 31 height 385
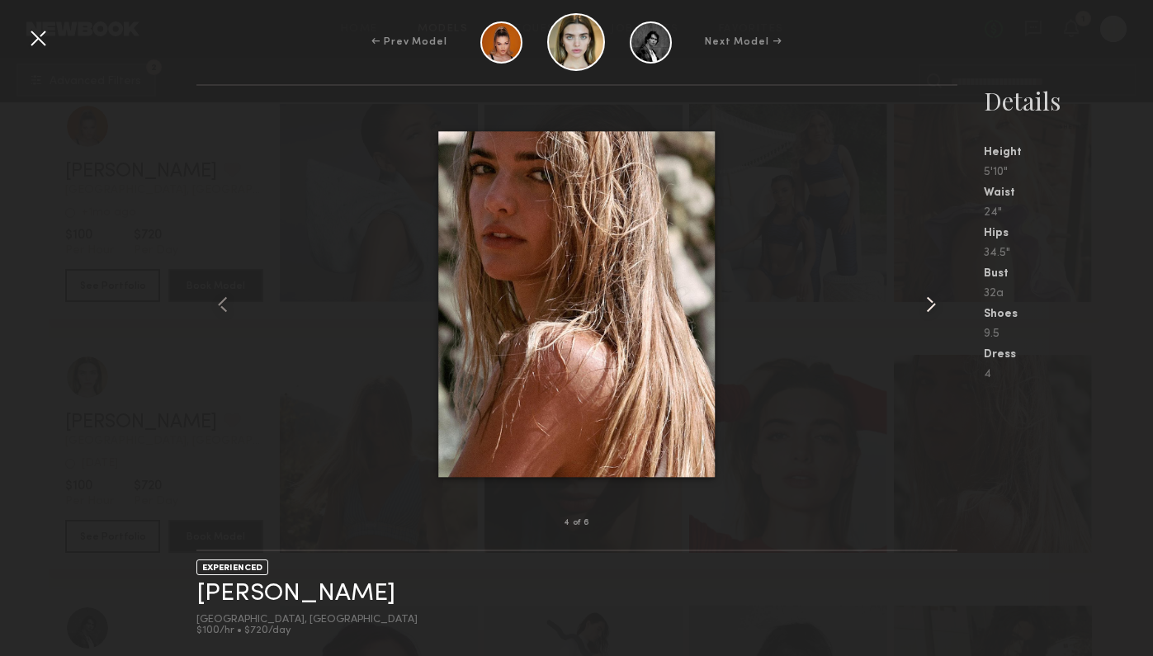
click at [927, 291] on div at bounding box center [942, 304] width 31 height 385
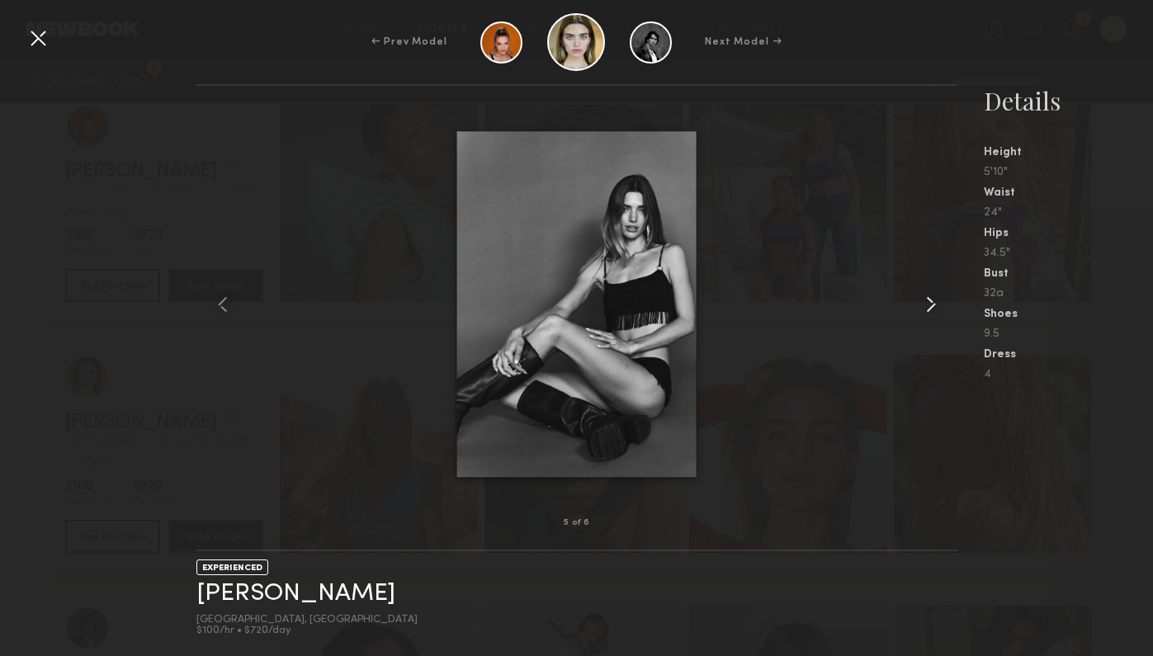
click at [927, 291] on div at bounding box center [942, 304] width 31 height 385
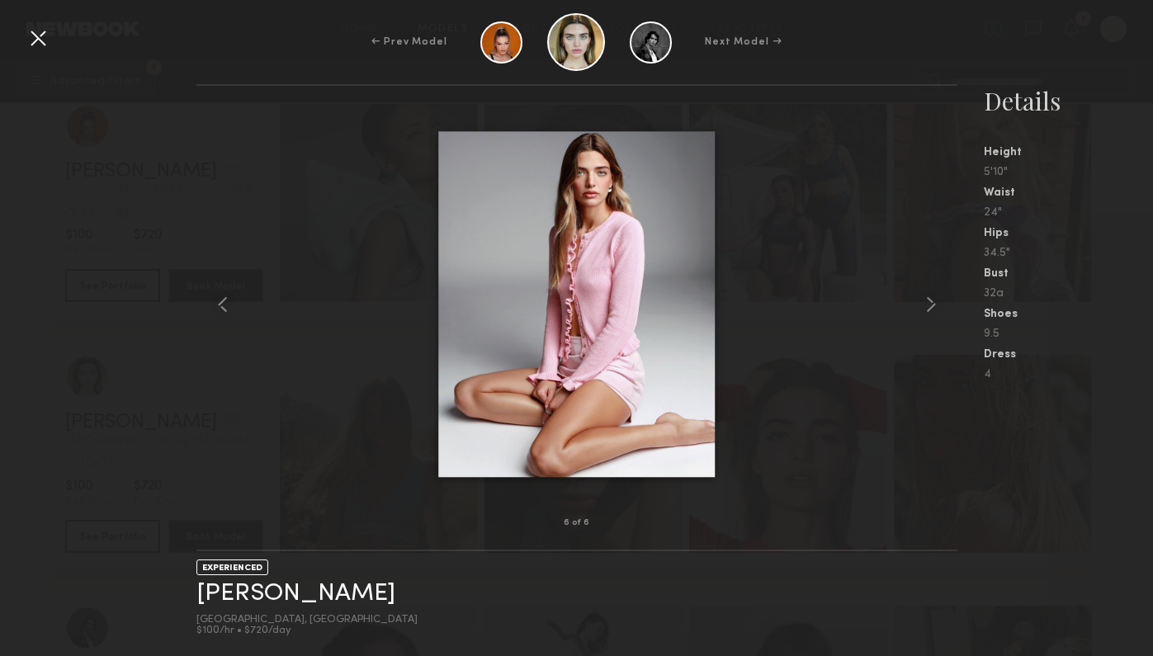
click at [45, 44] on div at bounding box center [38, 38] width 26 height 26
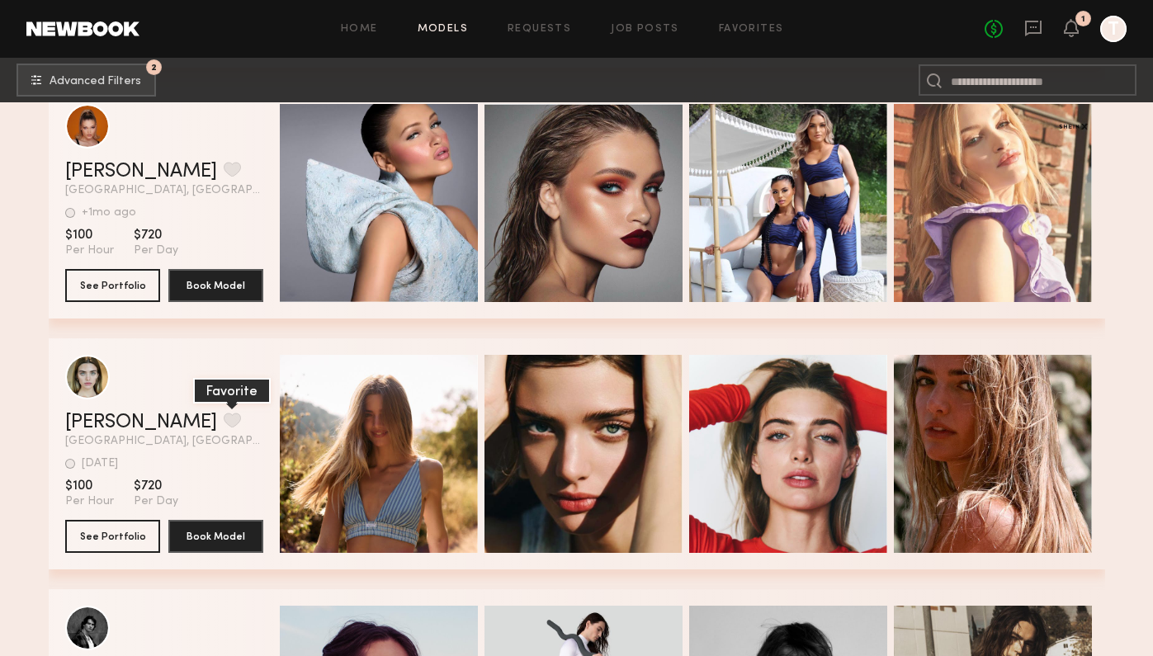
click at [224, 426] on button "grid" at bounding box center [232, 420] width 17 height 15
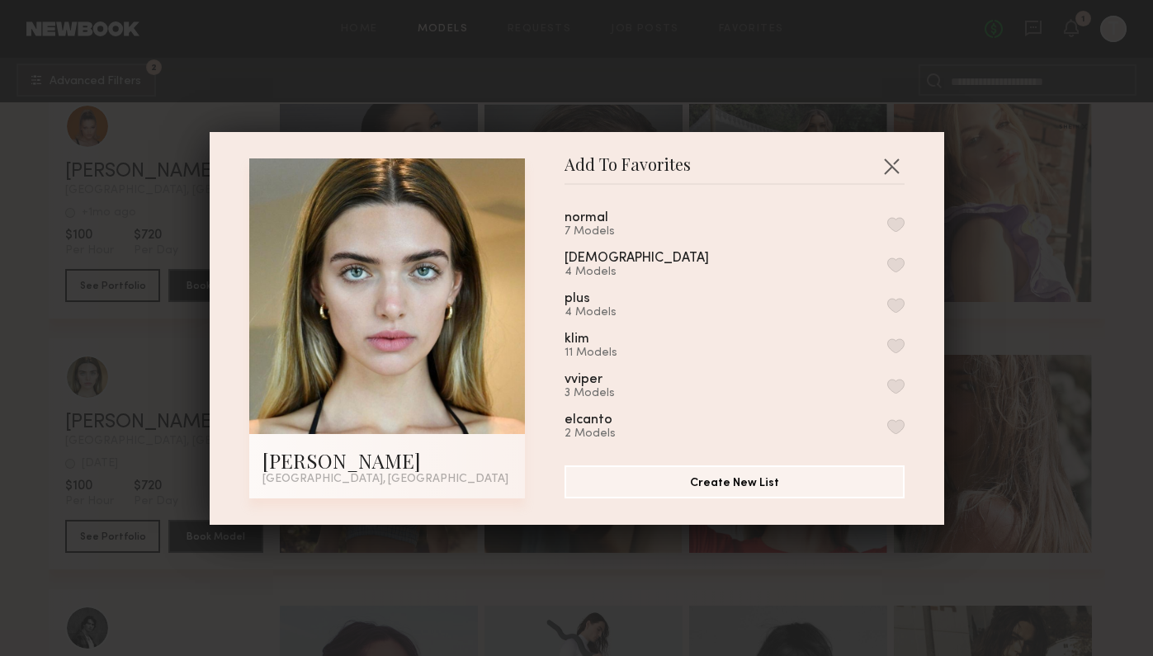
click at [800, 214] on div "normal 7 Models" at bounding box center [735, 224] width 340 height 27
click at [897, 227] on button "button" at bounding box center [896, 224] width 17 height 15
click at [893, 171] on button "button" at bounding box center [892, 166] width 26 height 26
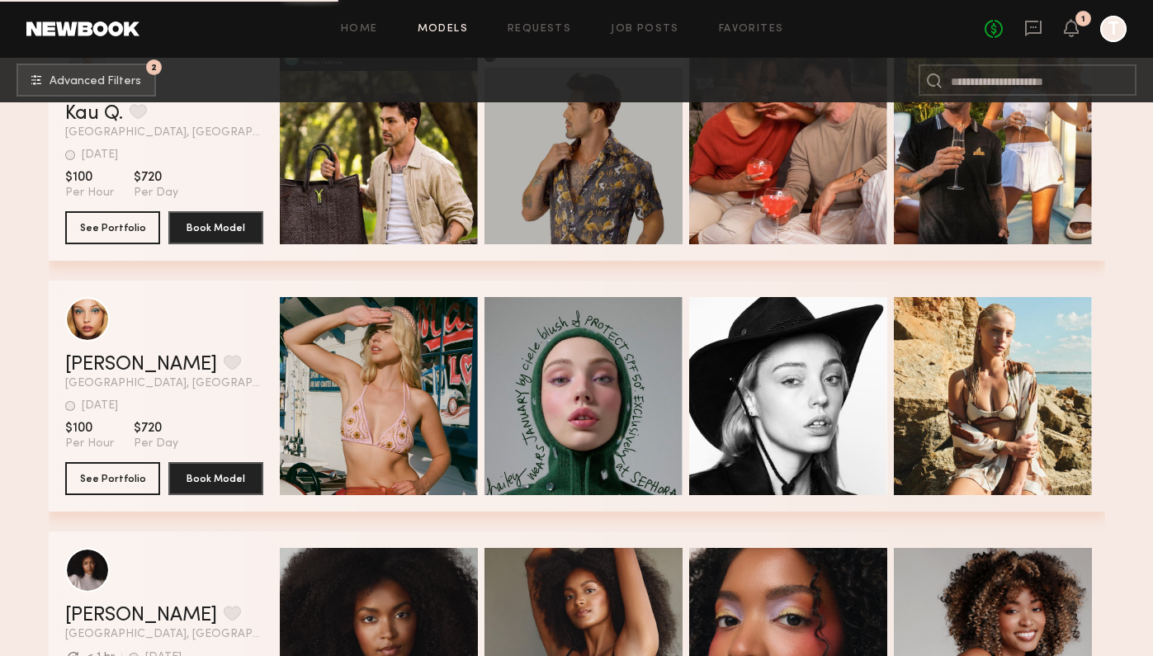
scroll to position [23199, 0]
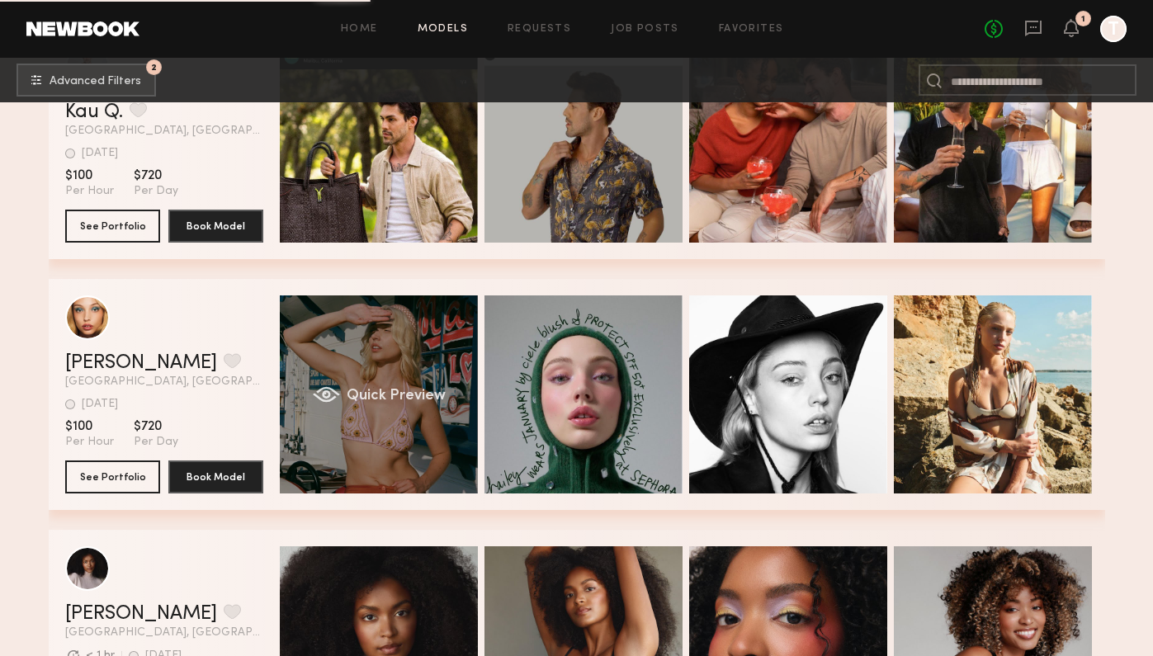
click at [432, 404] on div "Quick Preview" at bounding box center [379, 395] width 198 height 198
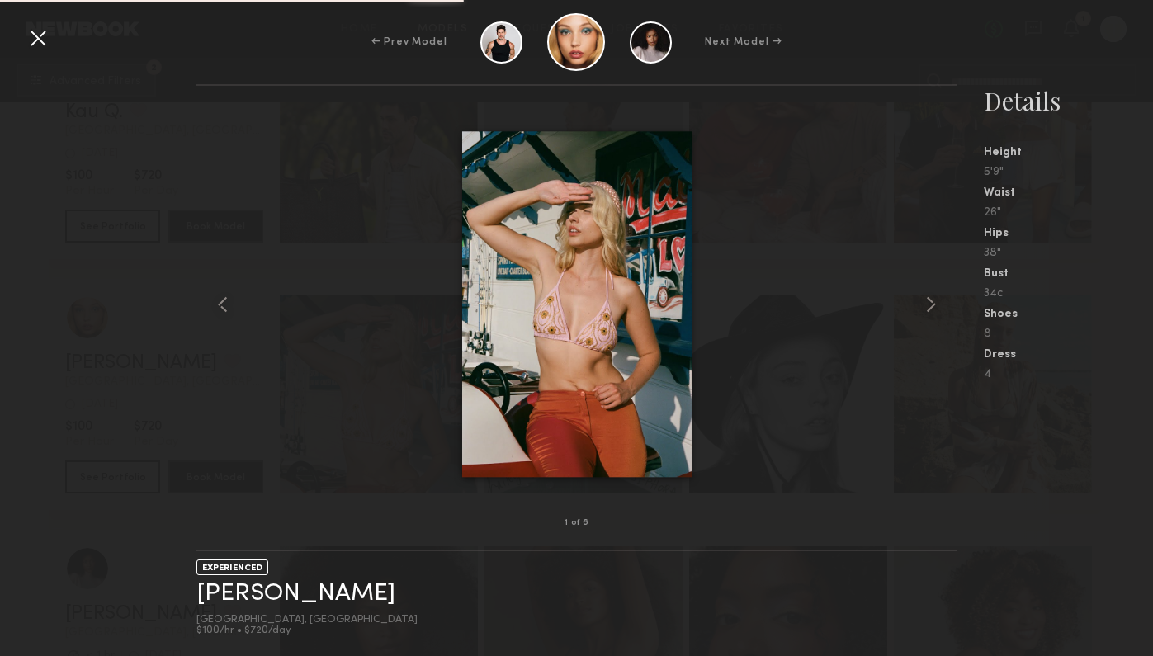
click at [921, 323] on div at bounding box center [577, 304] width 761 height 385
click at [936, 292] on common-icon at bounding box center [931, 304] width 26 height 26
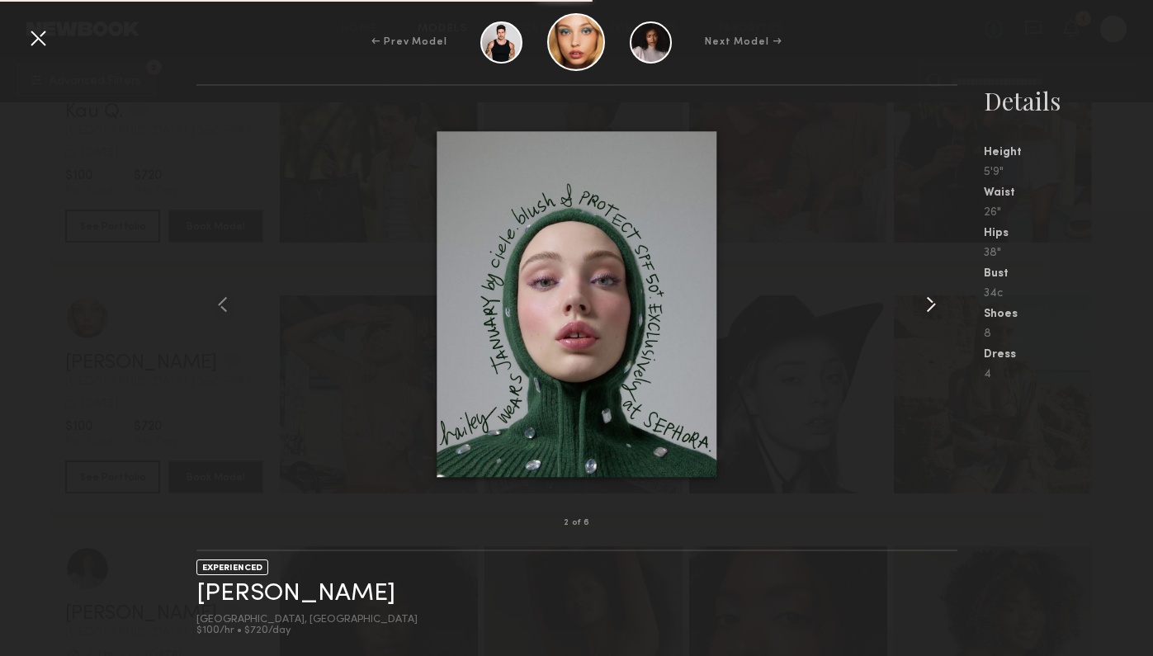
click at [936, 296] on common-icon at bounding box center [931, 304] width 26 height 26
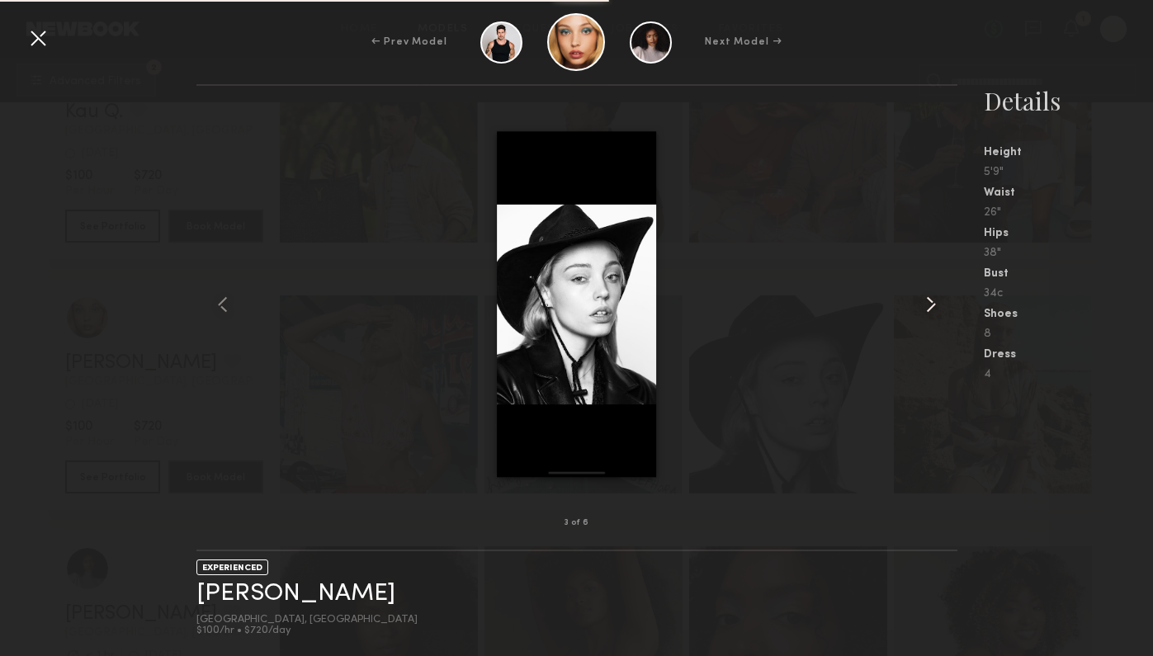
click at [936, 296] on common-icon at bounding box center [931, 304] width 26 height 26
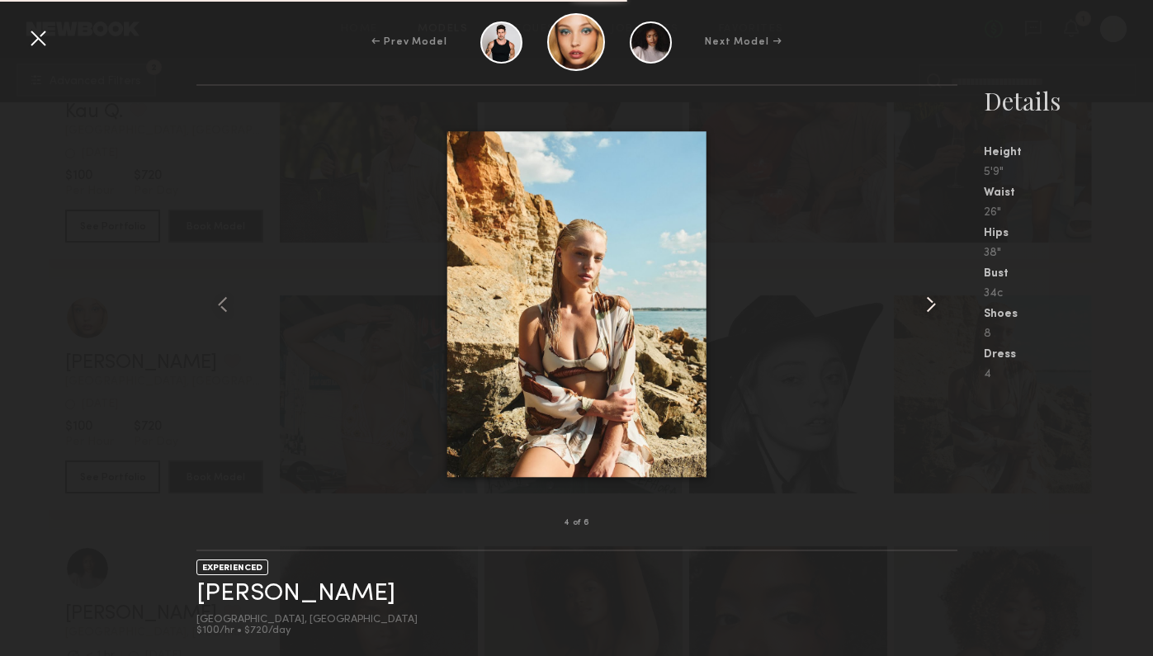
click at [936, 296] on common-icon at bounding box center [931, 304] width 26 height 26
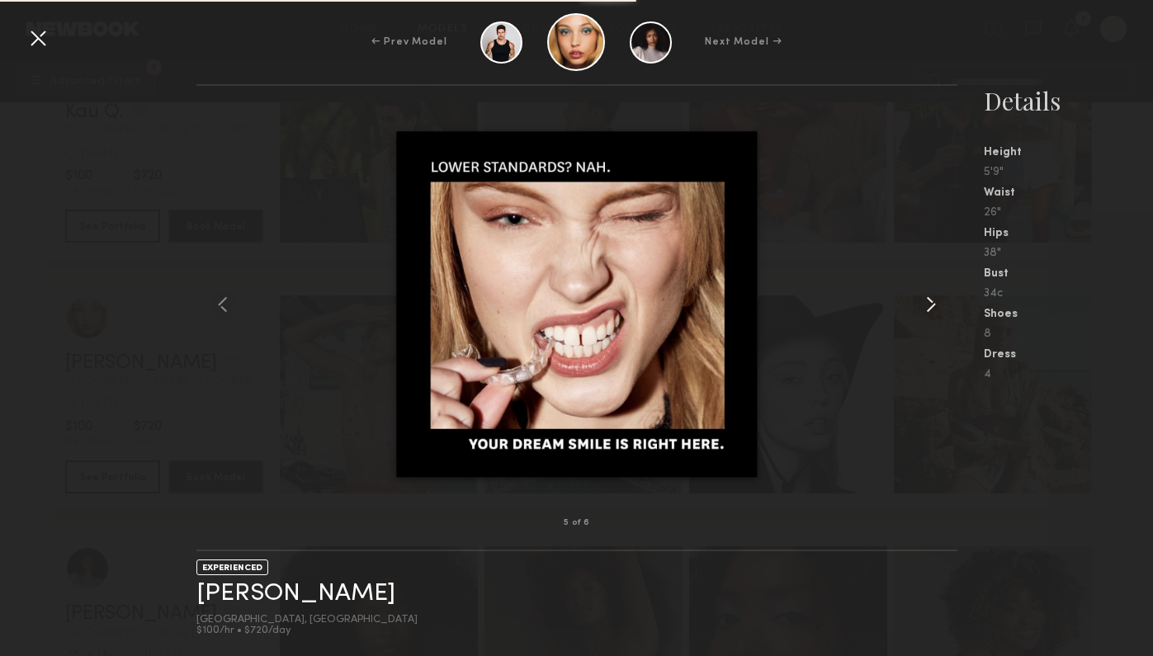
click at [936, 296] on common-icon at bounding box center [931, 304] width 26 height 26
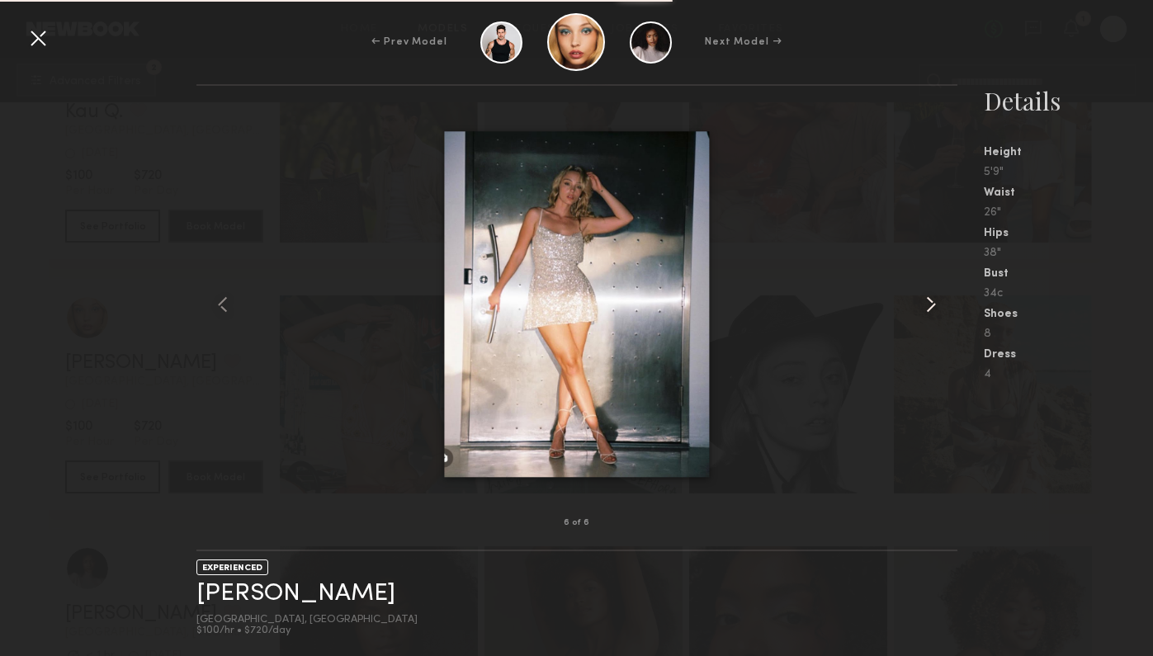
click at [936, 296] on common-icon at bounding box center [931, 304] width 26 height 26
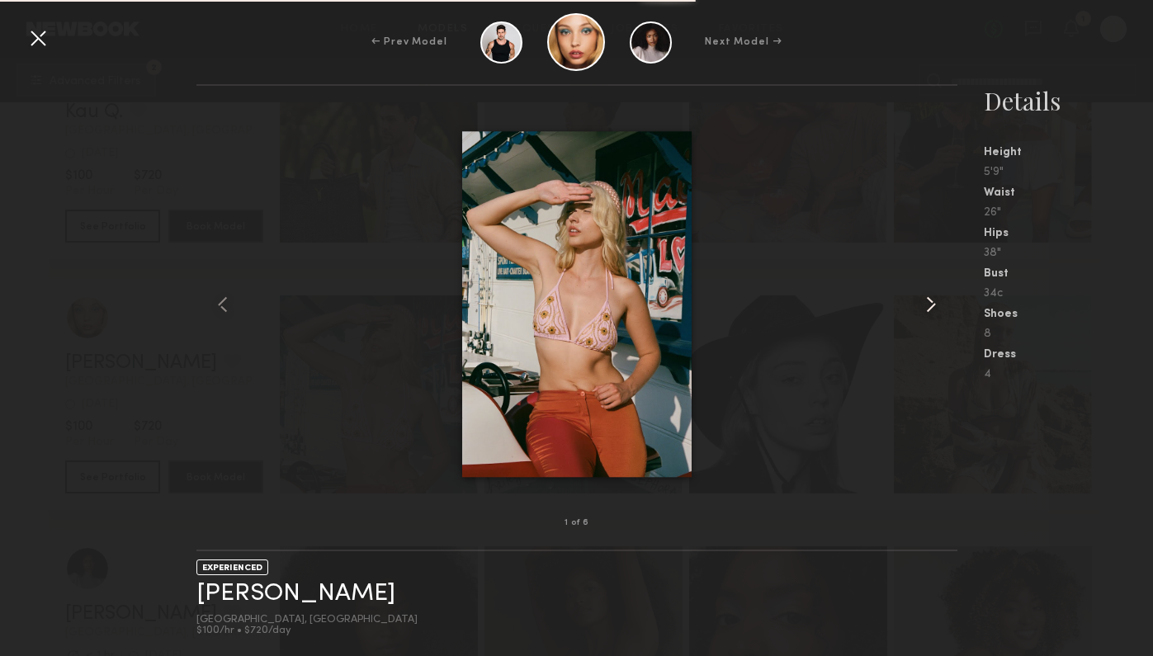
click at [936, 296] on common-icon at bounding box center [931, 304] width 26 height 26
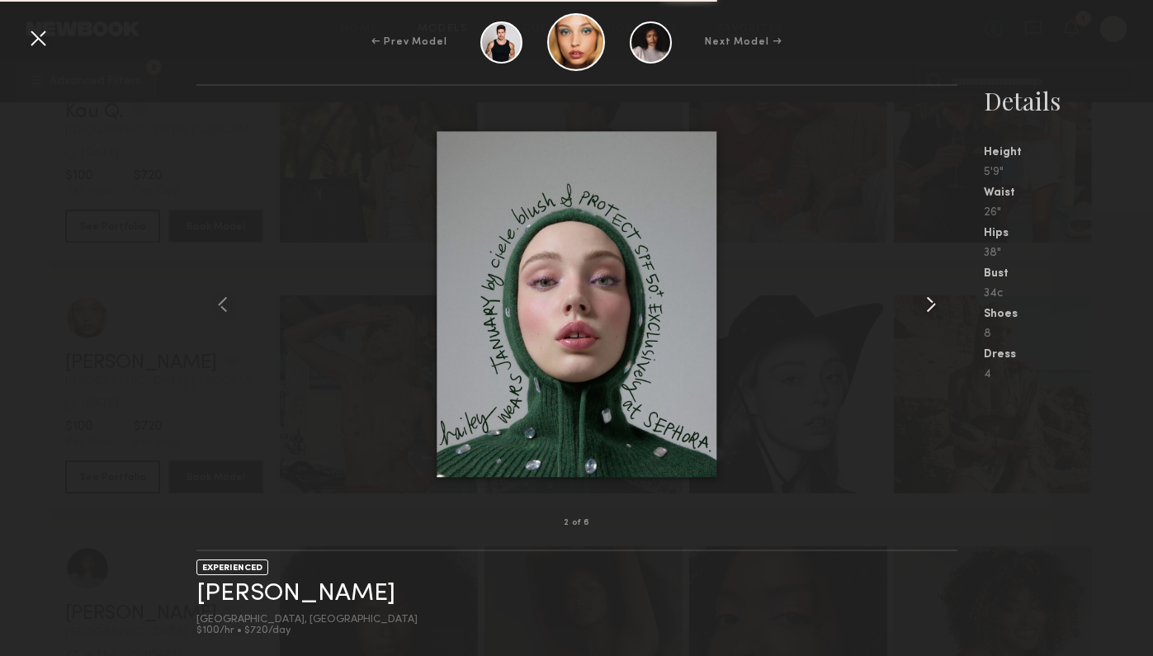
click at [936, 296] on common-icon at bounding box center [931, 304] width 26 height 26
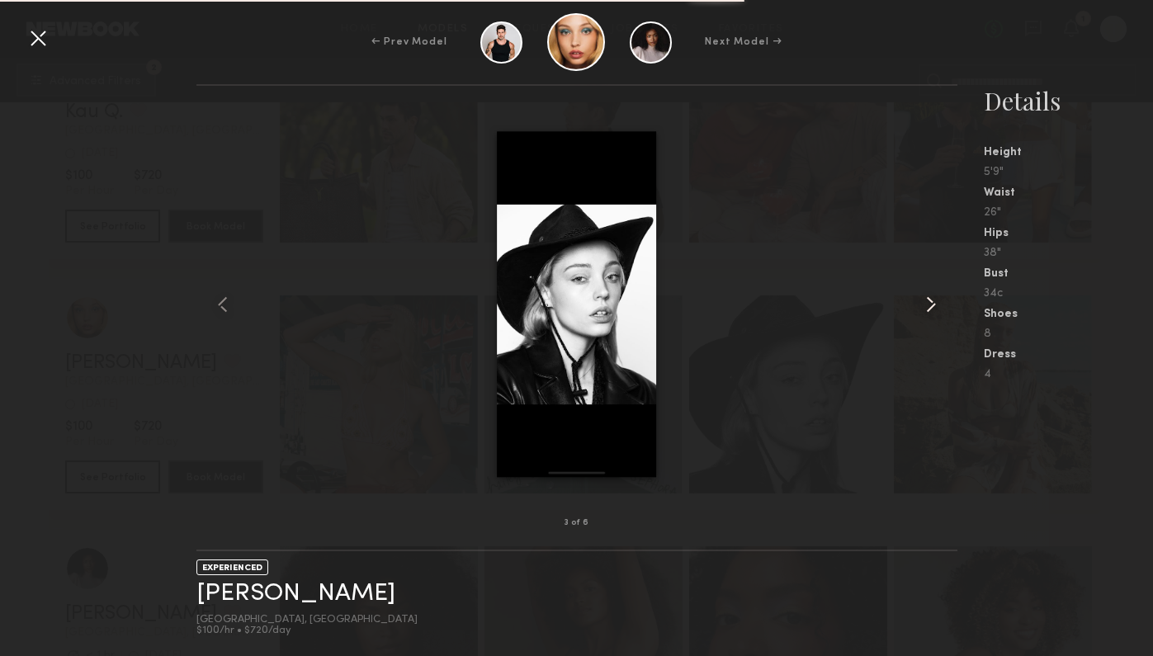
click at [936, 296] on common-icon at bounding box center [931, 304] width 26 height 26
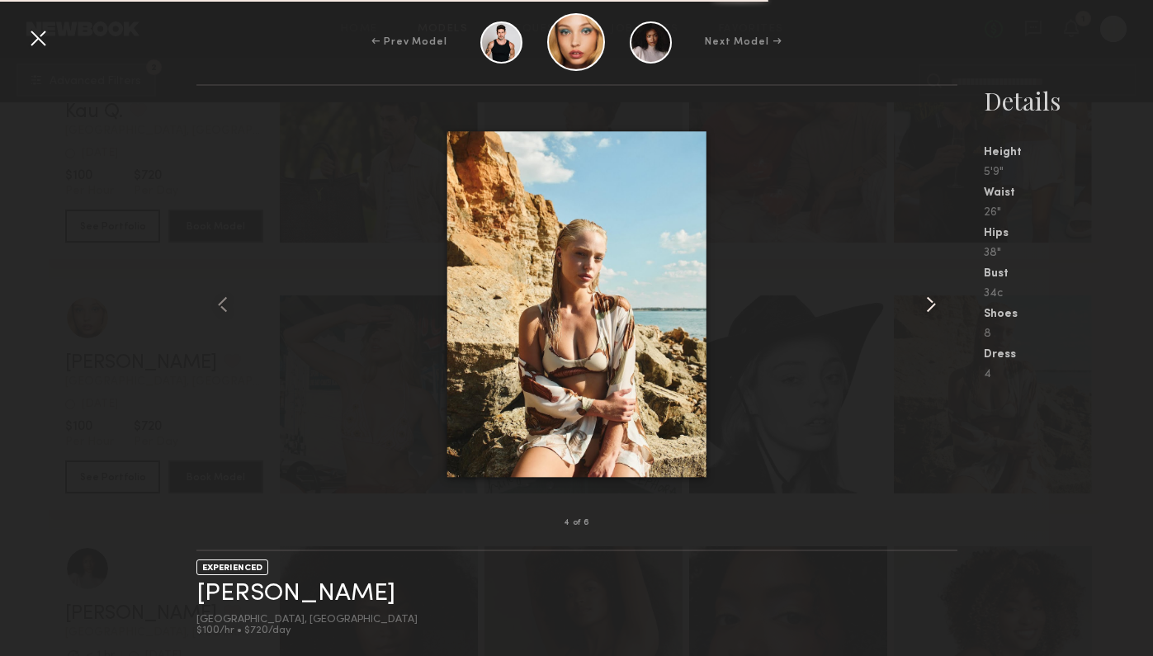
click at [936, 296] on common-icon at bounding box center [931, 304] width 26 height 26
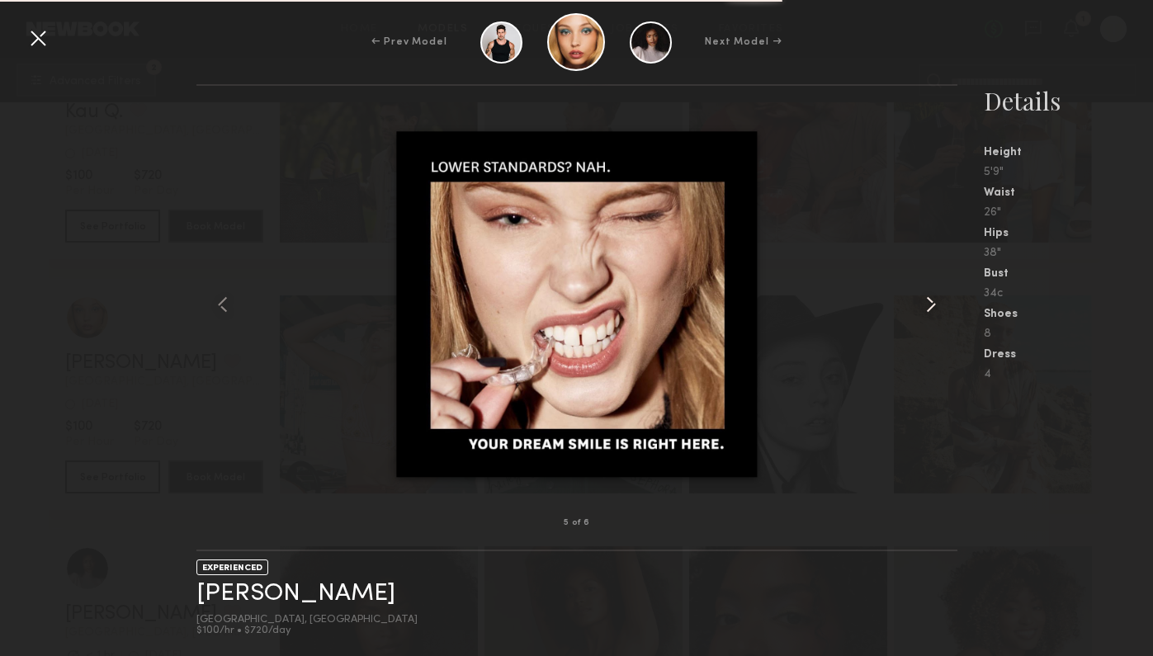
click at [936, 296] on common-icon at bounding box center [931, 304] width 26 height 26
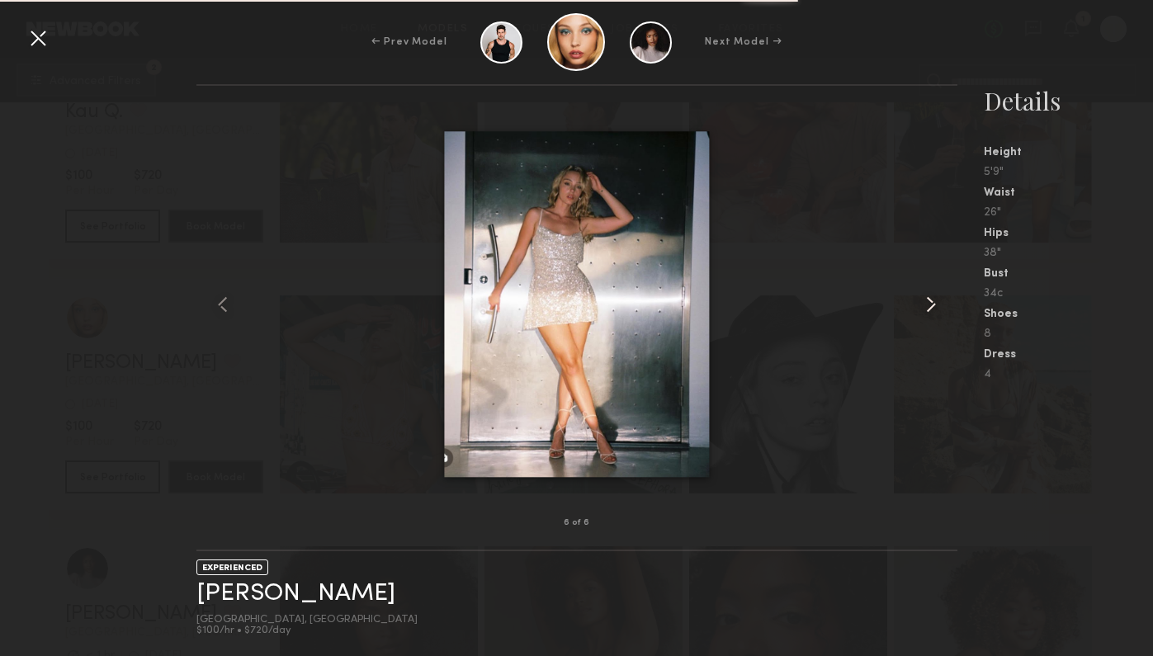
click at [936, 296] on common-icon at bounding box center [931, 304] width 26 height 26
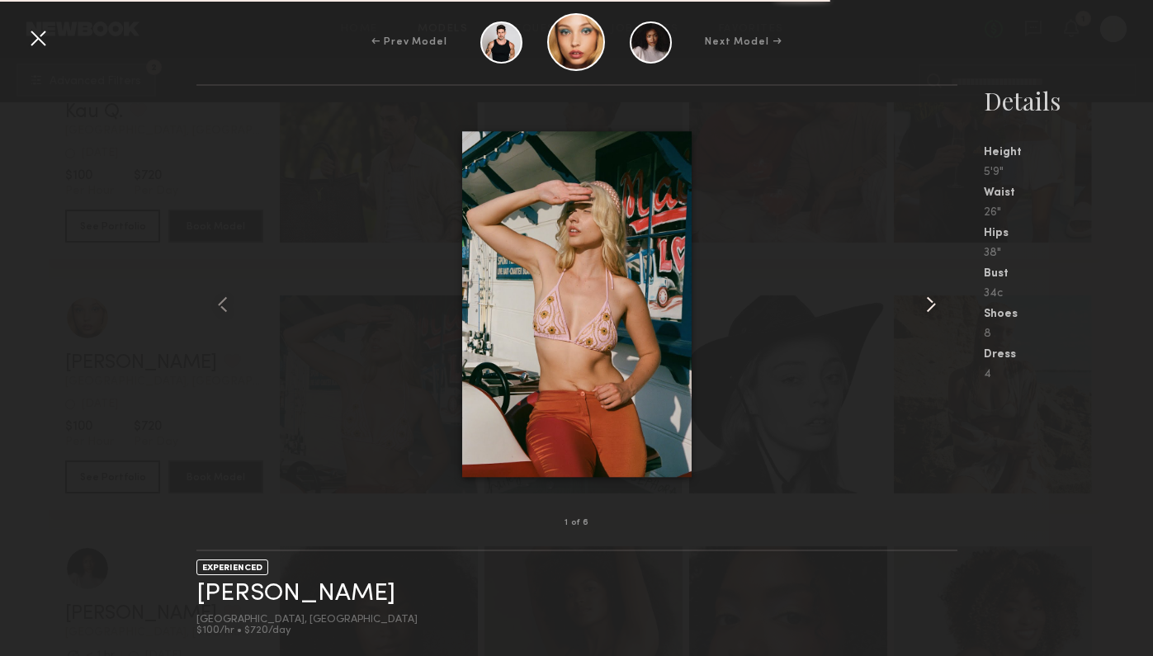
click at [936, 296] on common-icon at bounding box center [931, 304] width 26 height 26
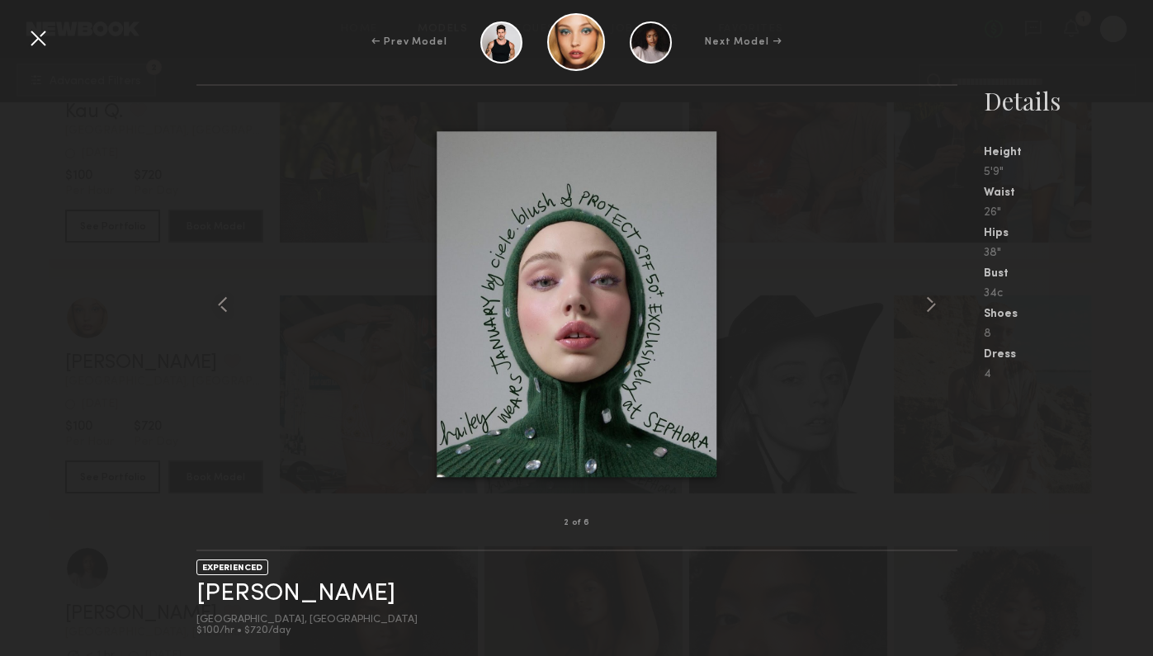
click at [926, 272] on div at bounding box center [577, 304] width 761 height 385
click at [926, 286] on div at bounding box center [577, 304] width 761 height 385
click at [926, 287] on div at bounding box center [577, 304] width 761 height 385
click at [926, 298] on common-icon at bounding box center [931, 304] width 26 height 26
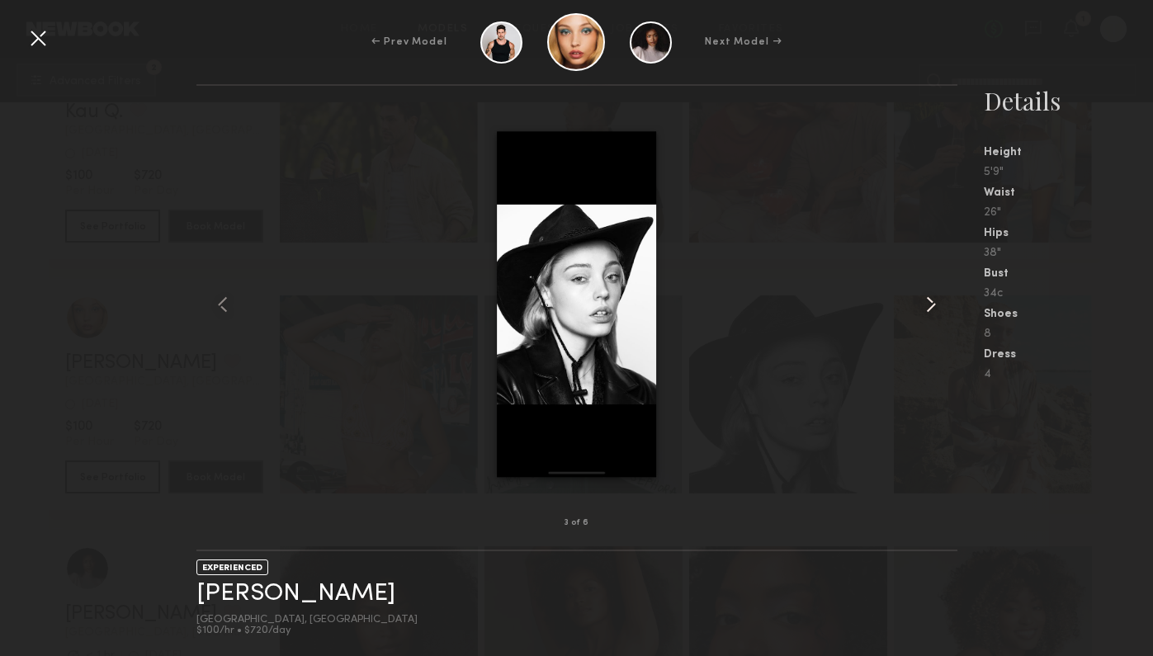
click at [926, 298] on common-icon at bounding box center [931, 304] width 26 height 26
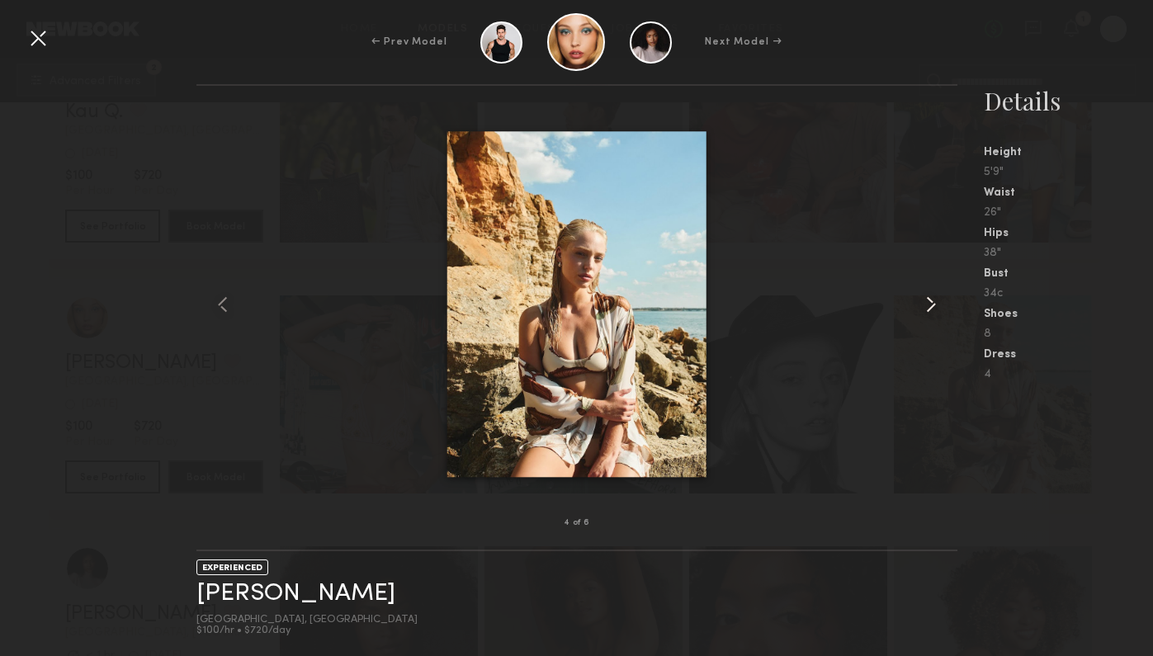
click at [926, 298] on common-icon at bounding box center [931, 304] width 26 height 26
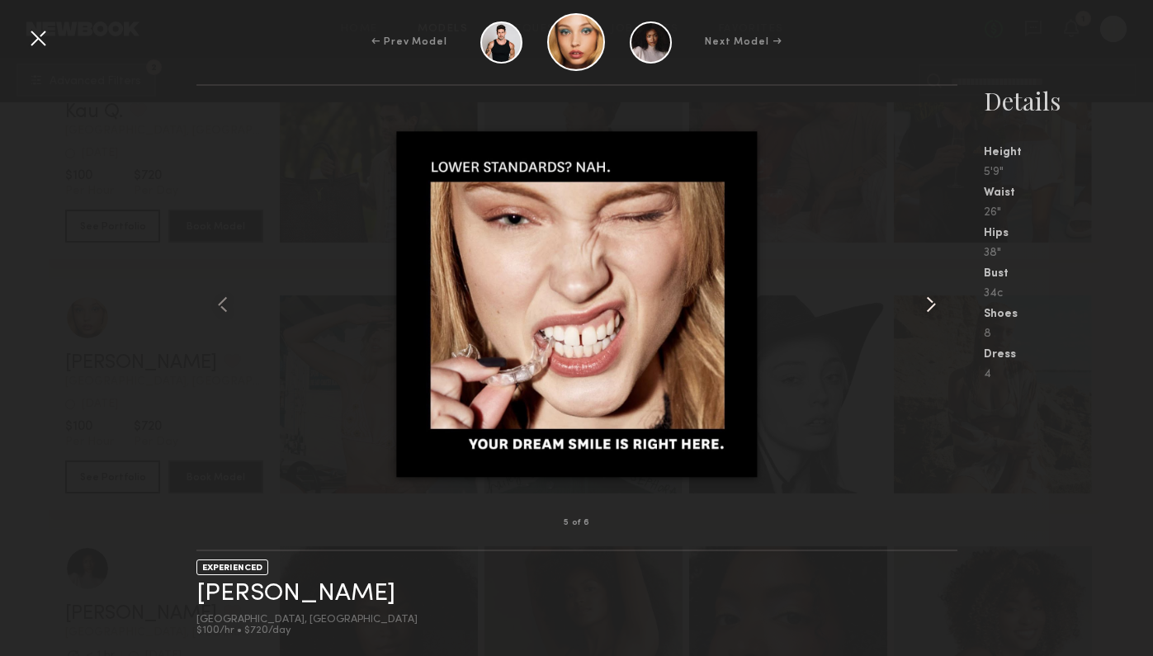
click at [926, 298] on common-icon at bounding box center [931, 304] width 26 height 26
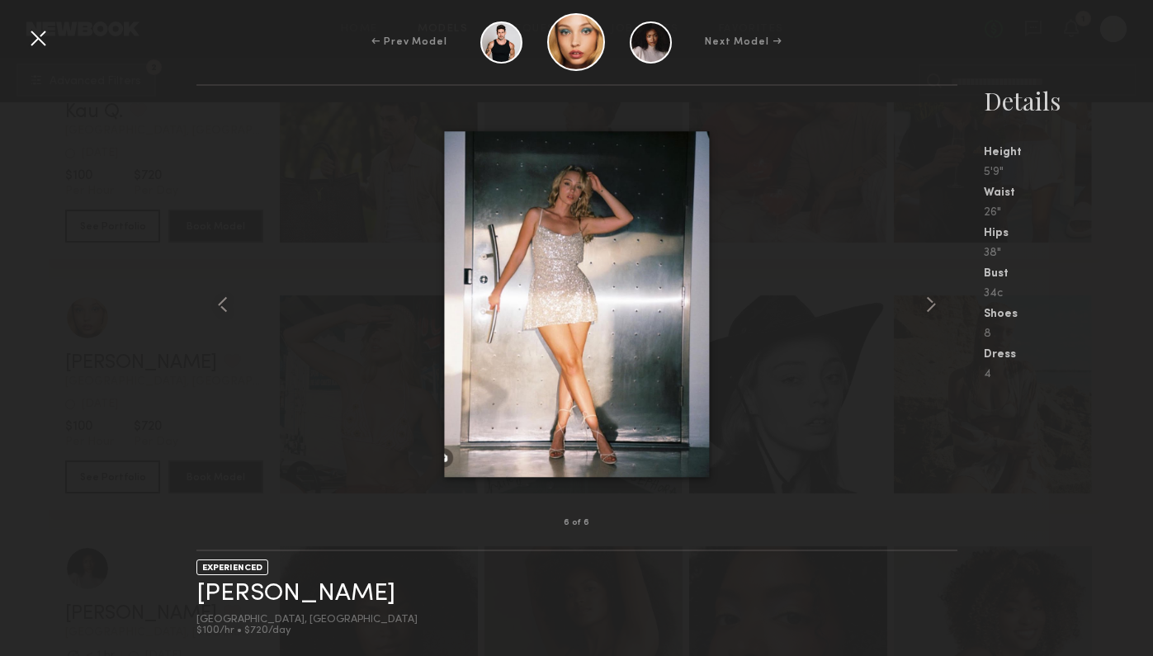
click at [19, 43] on div "← Prev Model Next Model →" at bounding box center [576, 42] width 1153 height 58
click at [30, 45] on div at bounding box center [38, 38] width 26 height 26
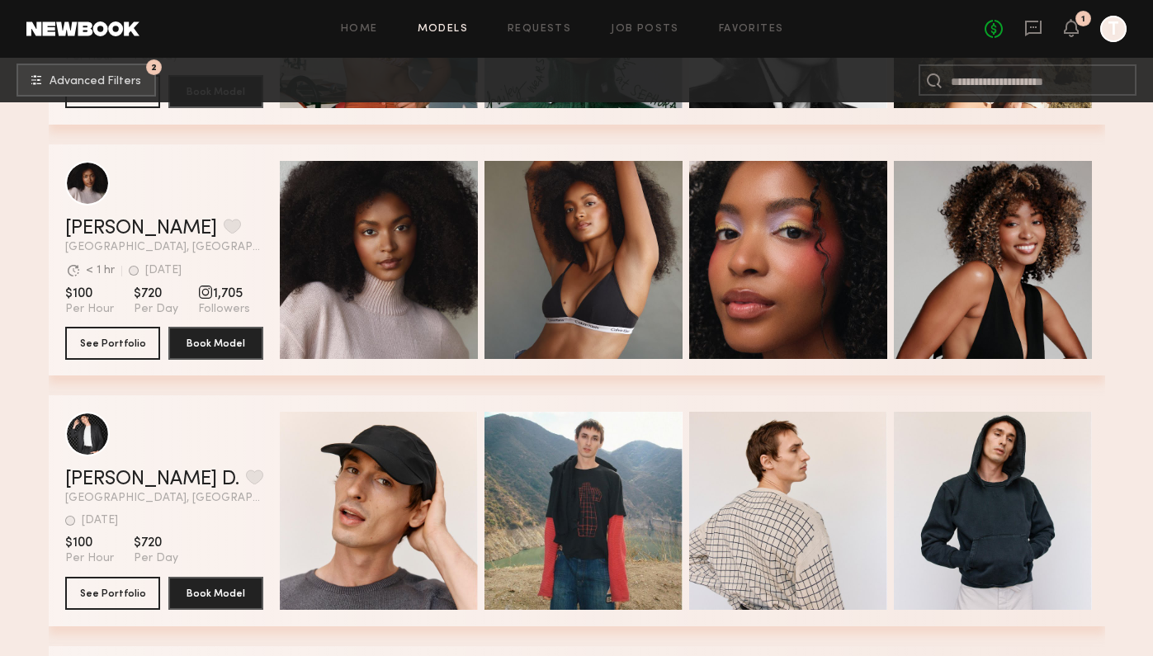
scroll to position [23586, 0]
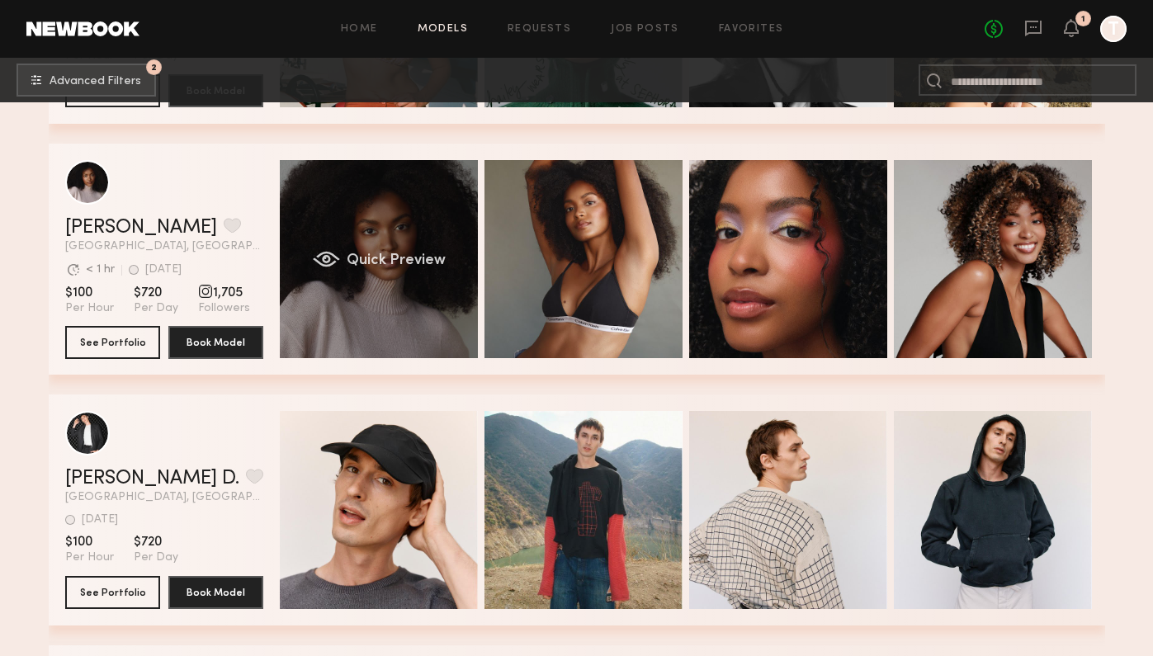
click at [449, 307] on div "Quick Preview" at bounding box center [379, 259] width 198 height 198
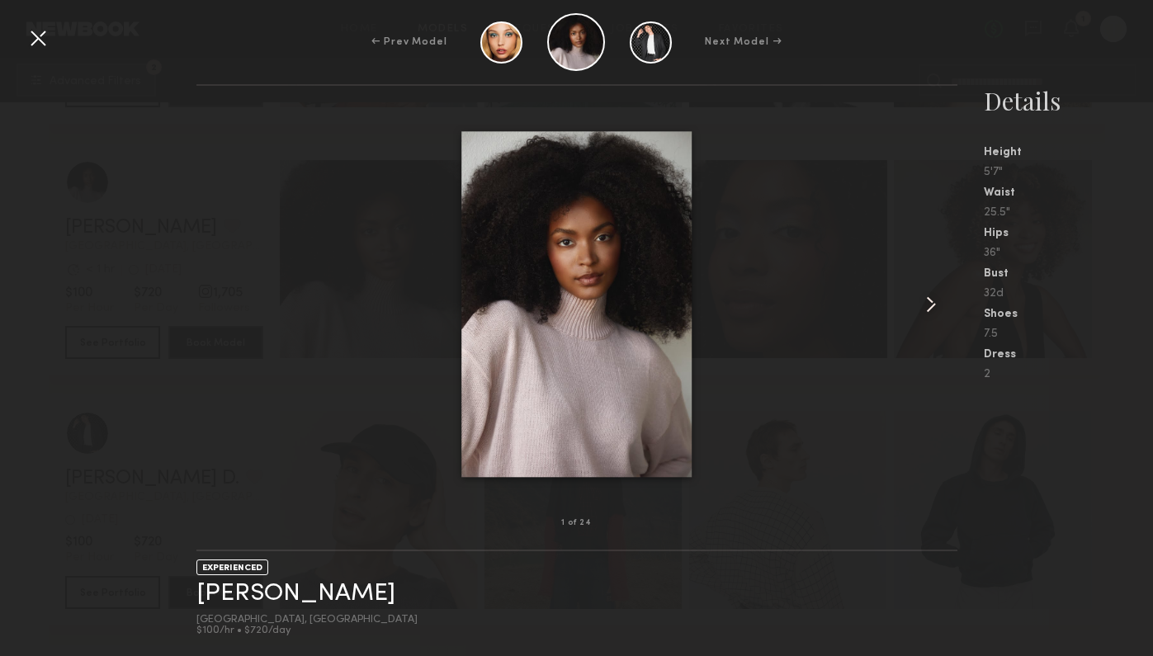
click at [931, 291] on div at bounding box center [942, 304] width 31 height 385
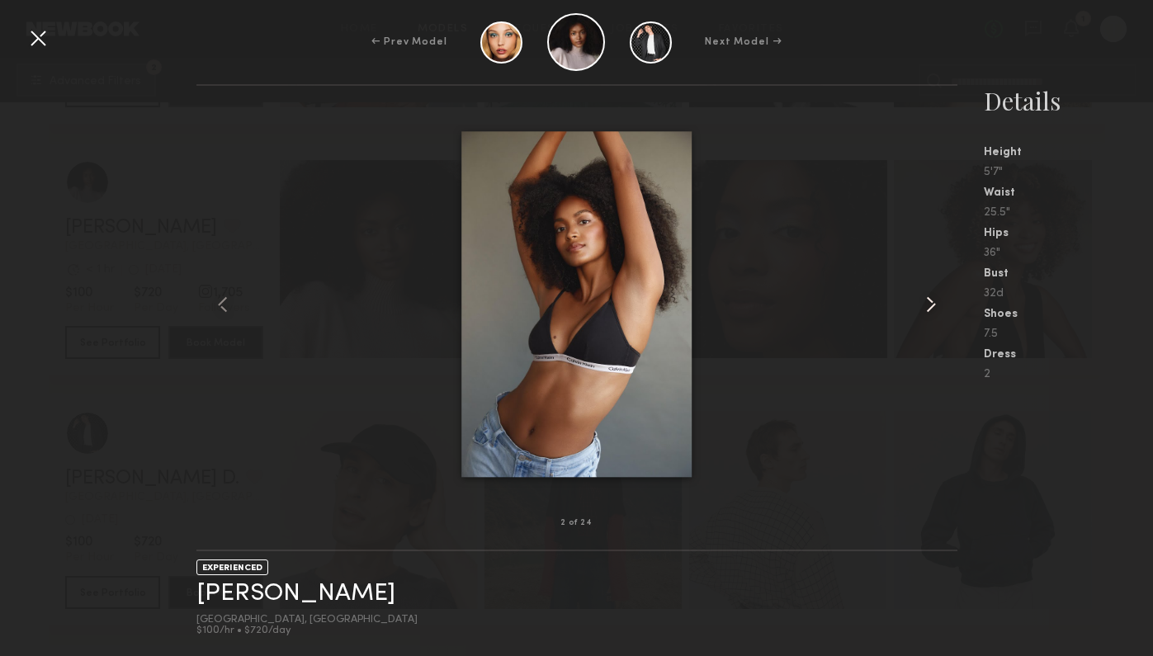
click at [931, 290] on div at bounding box center [942, 304] width 31 height 385
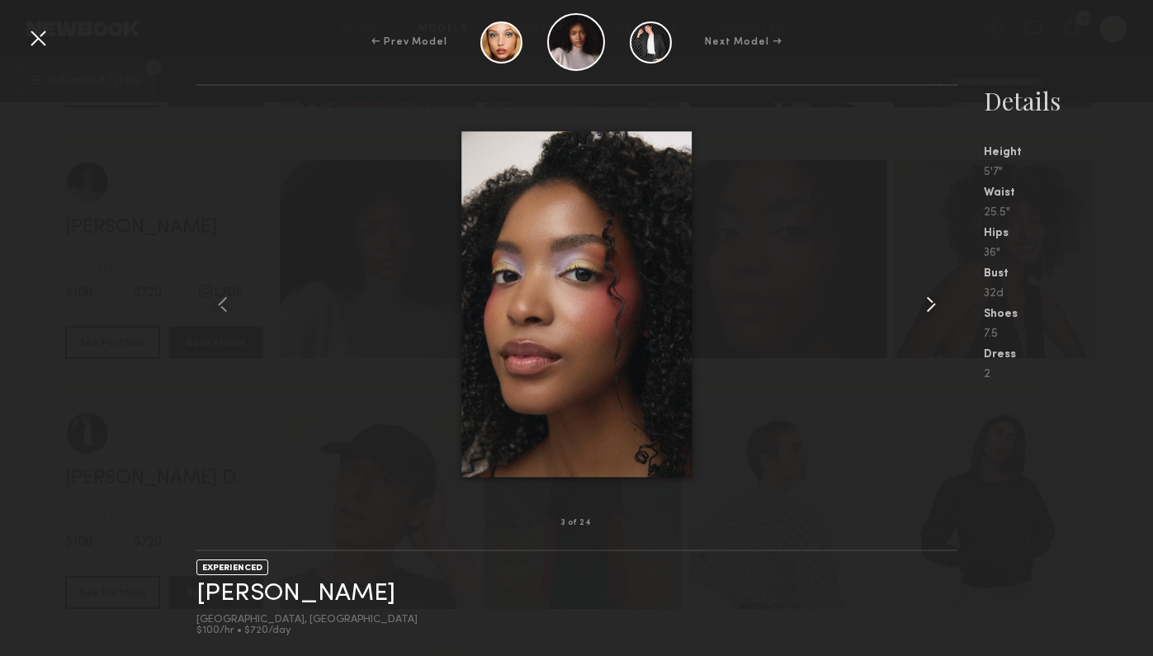
click at [931, 290] on div at bounding box center [942, 304] width 31 height 385
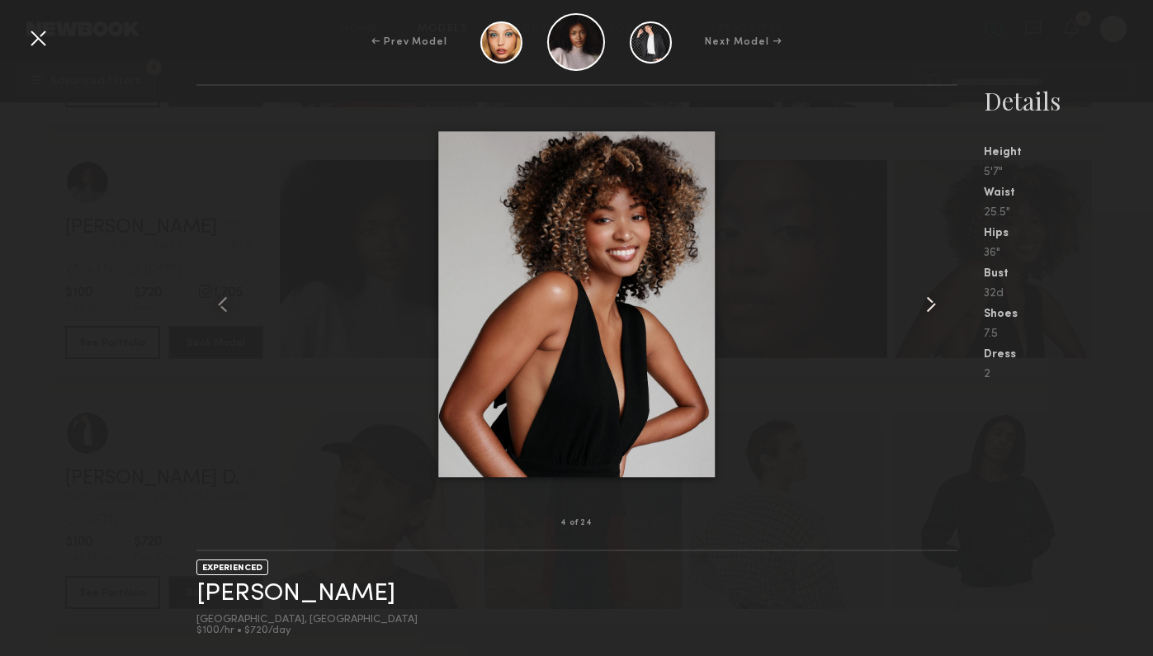
click at [931, 290] on div at bounding box center [942, 304] width 31 height 385
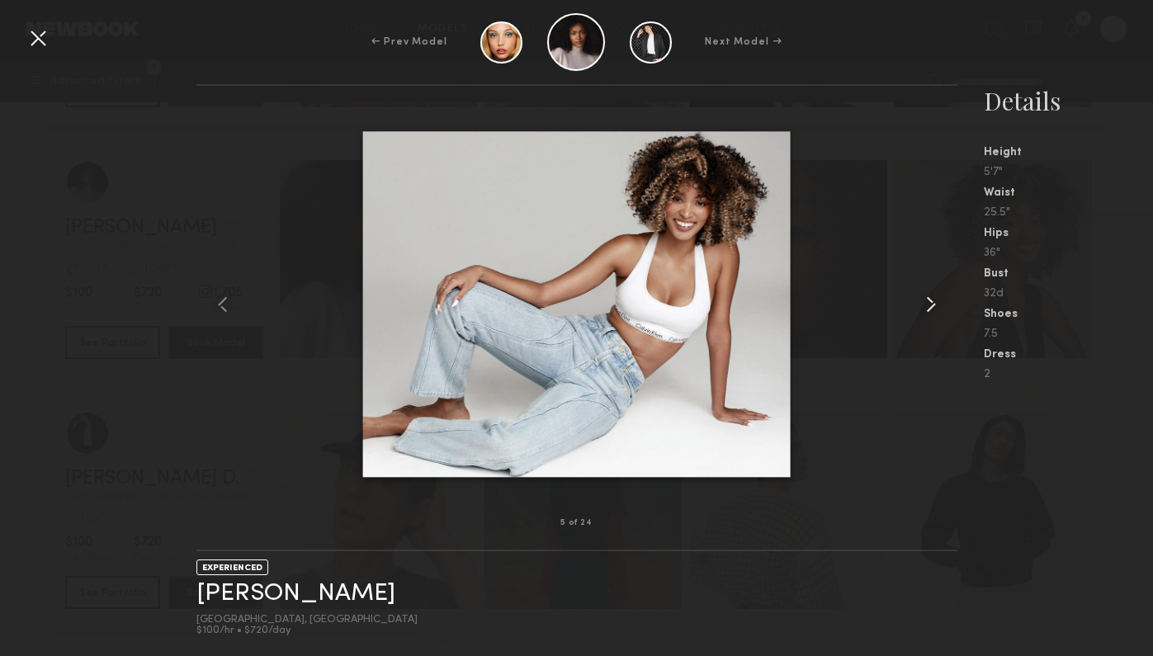
click at [931, 290] on div at bounding box center [942, 304] width 31 height 385
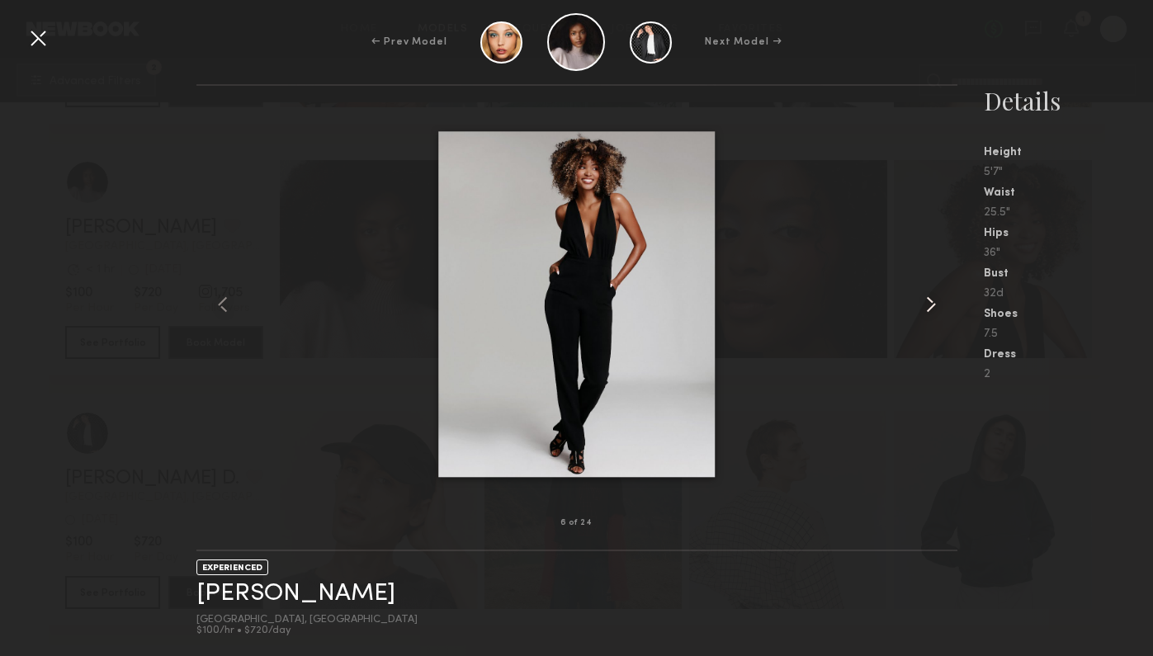
click at [931, 290] on div at bounding box center [942, 304] width 31 height 385
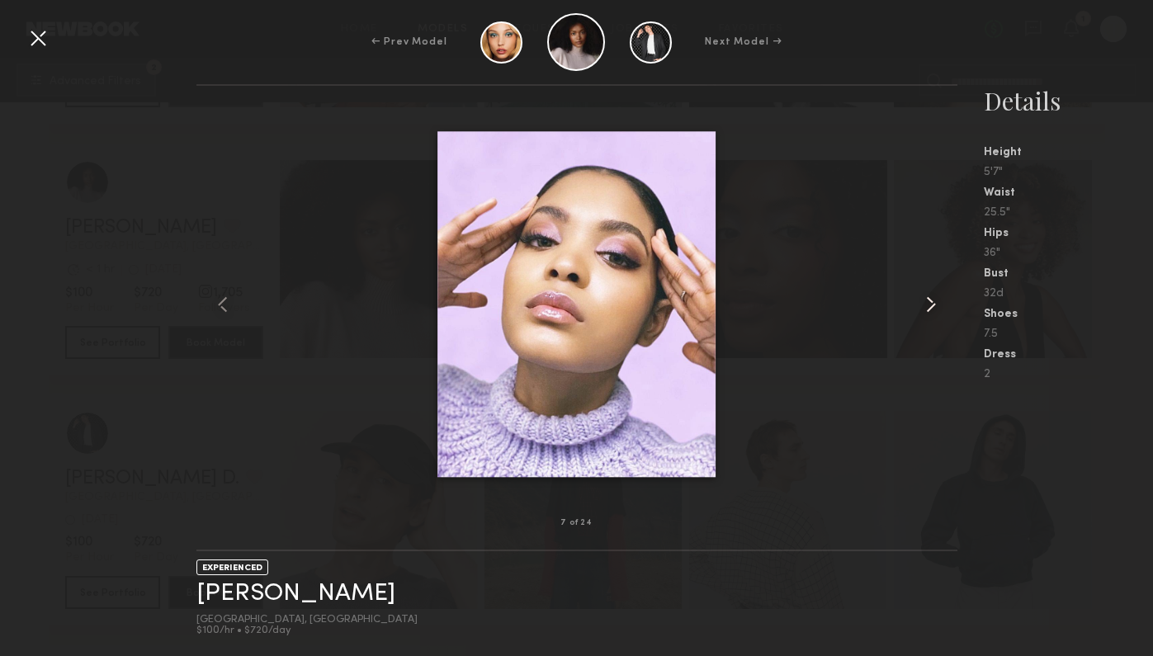
click at [931, 290] on div at bounding box center [942, 304] width 31 height 385
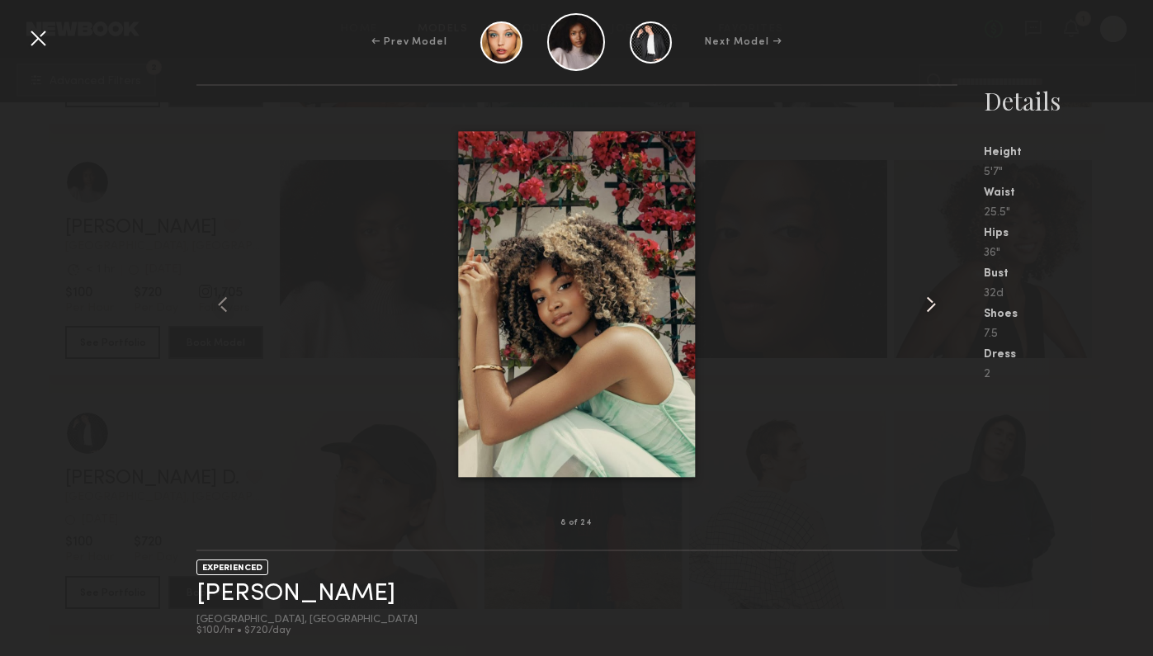
click at [931, 290] on div at bounding box center [942, 304] width 31 height 385
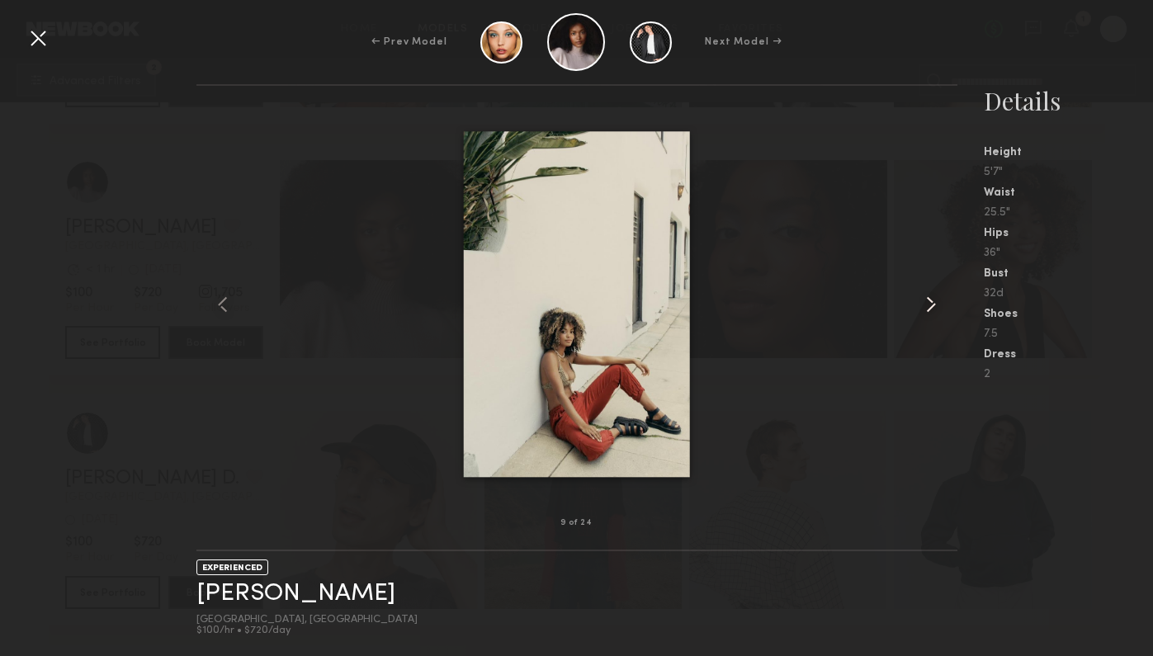
click at [931, 290] on div at bounding box center [942, 304] width 31 height 385
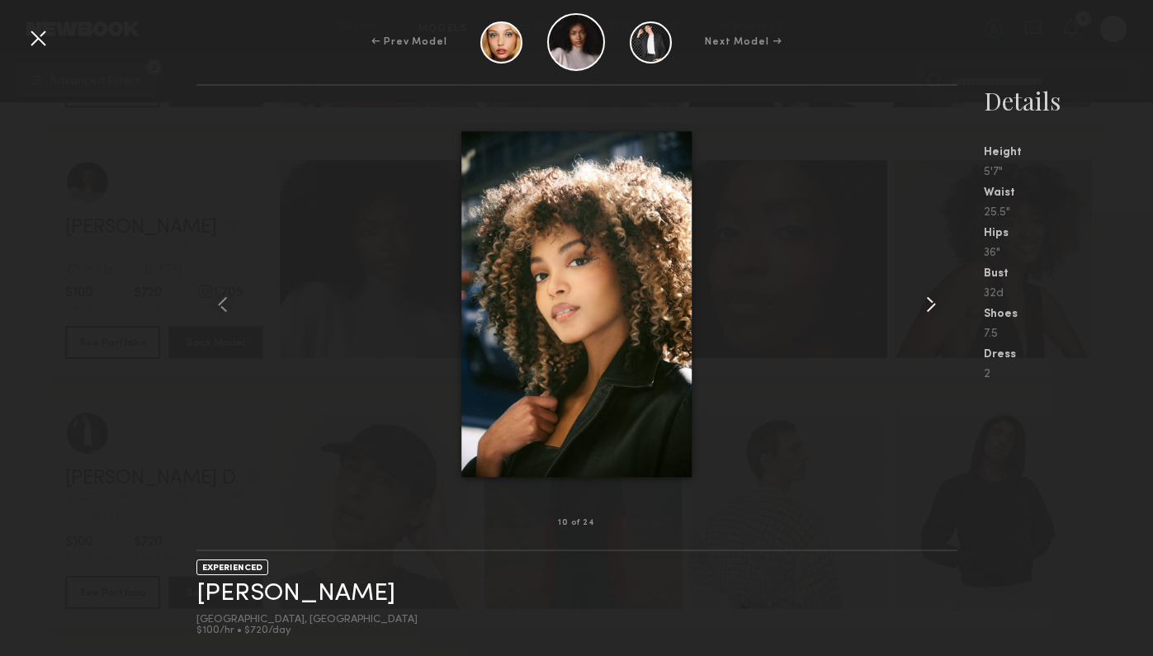
click at [931, 290] on div at bounding box center [942, 304] width 31 height 385
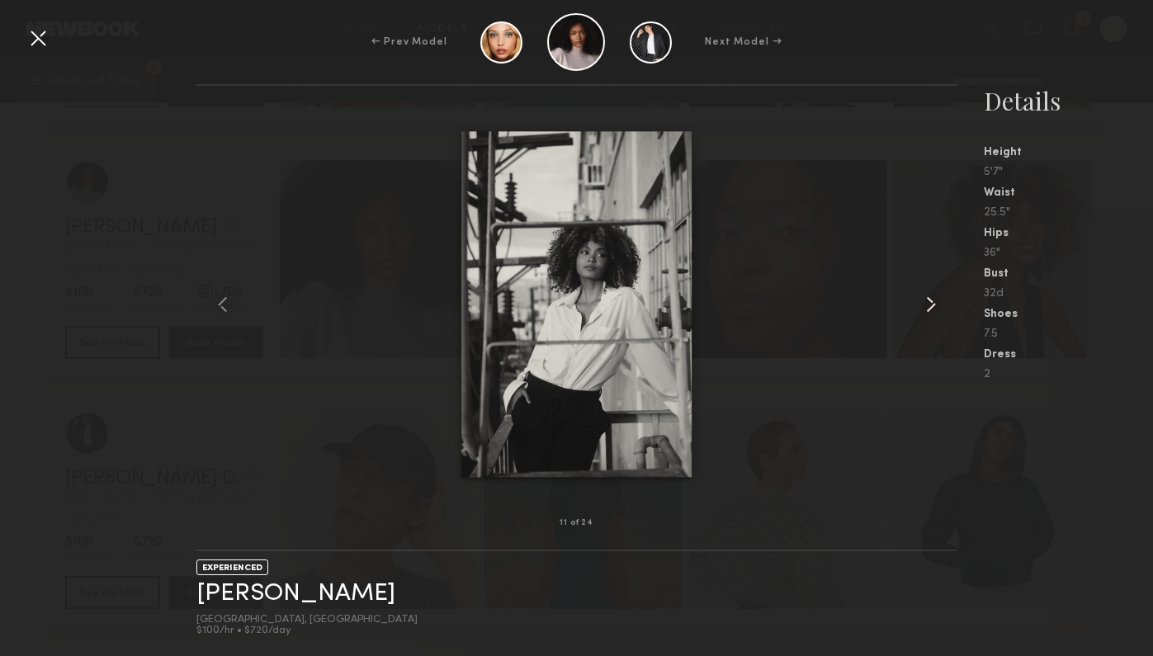
click at [931, 290] on div at bounding box center [942, 304] width 31 height 385
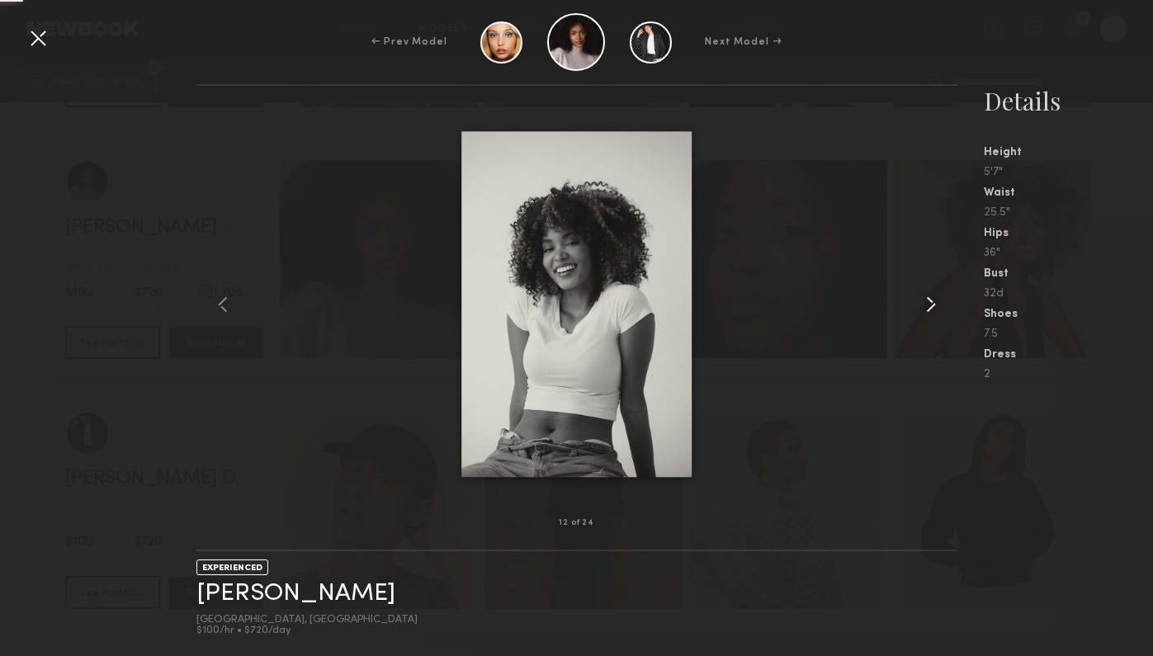
click at [931, 290] on div at bounding box center [942, 304] width 31 height 385
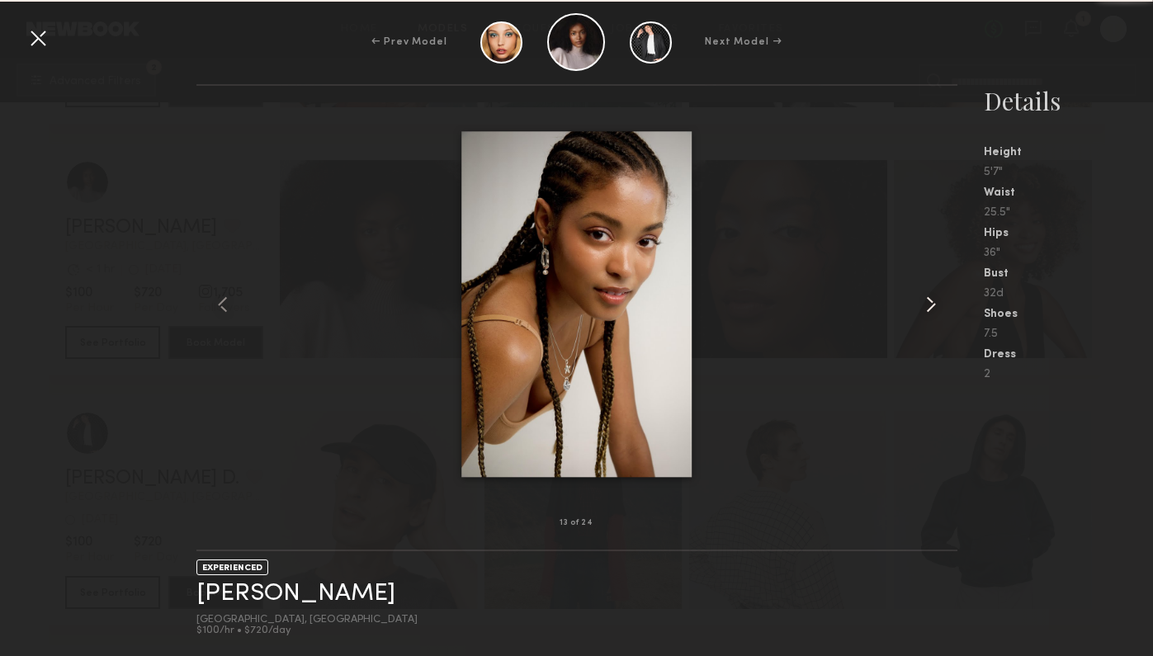
click at [931, 290] on div at bounding box center [942, 304] width 31 height 385
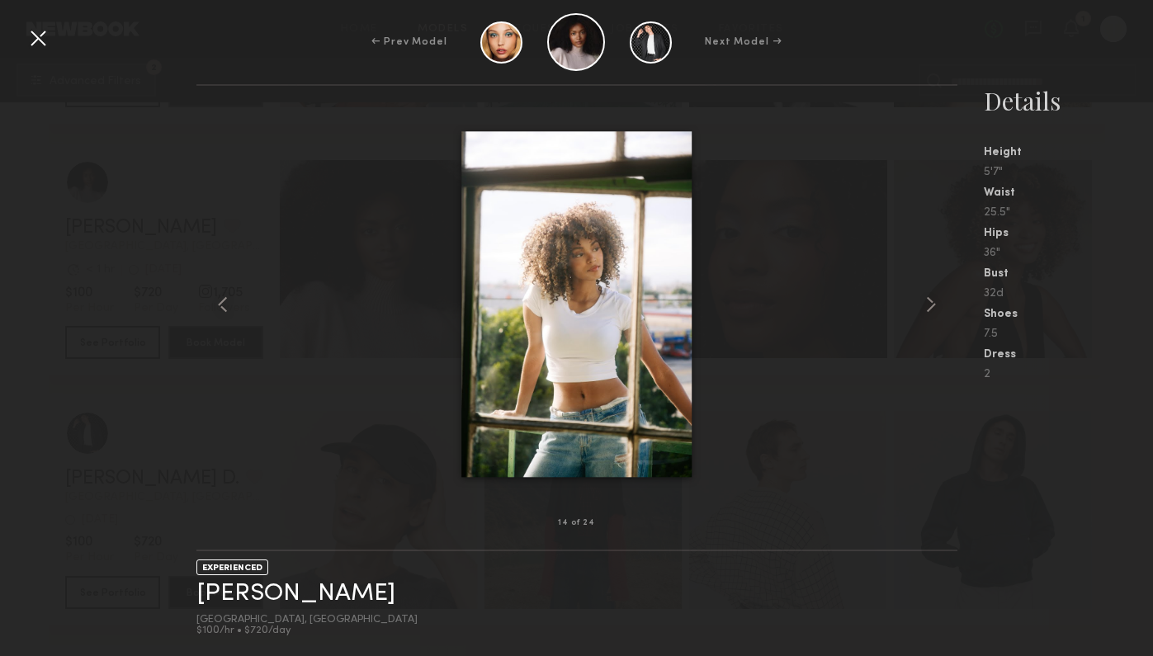
click at [247, 294] on div at bounding box center [577, 304] width 761 height 385
click at [241, 294] on div at bounding box center [577, 304] width 761 height 385
click at [225, 294] on common-icon at bounding box center [223, 304] width 26 height 26
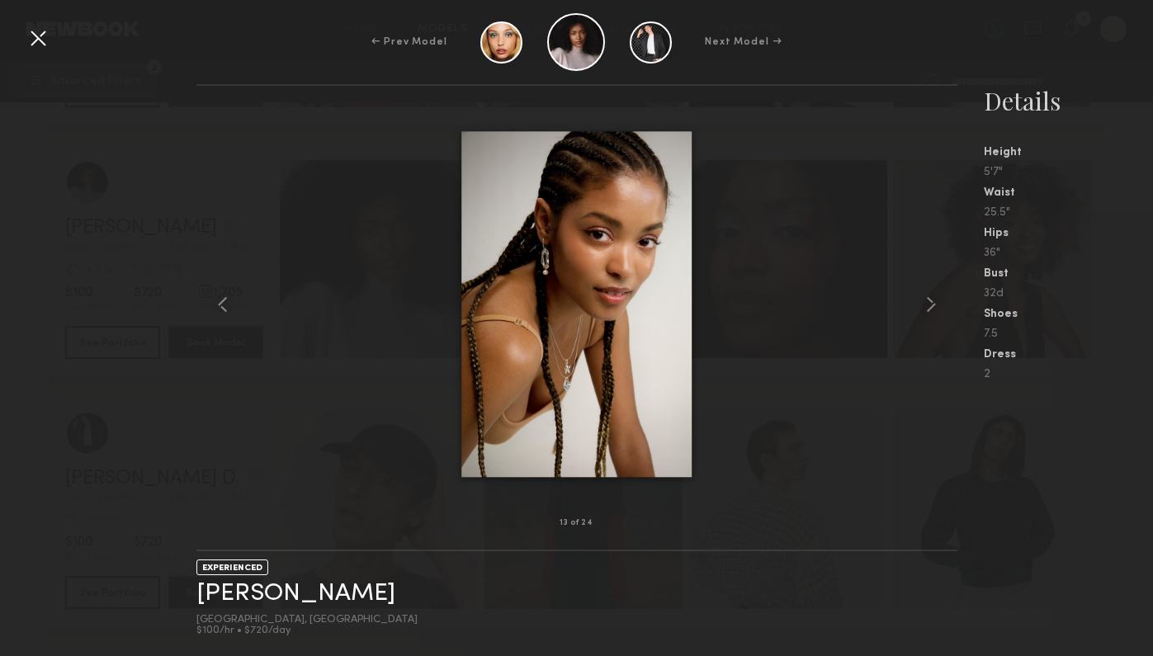
click at [32, 41] on div at bounding box center [38, 38] width 26 height 26
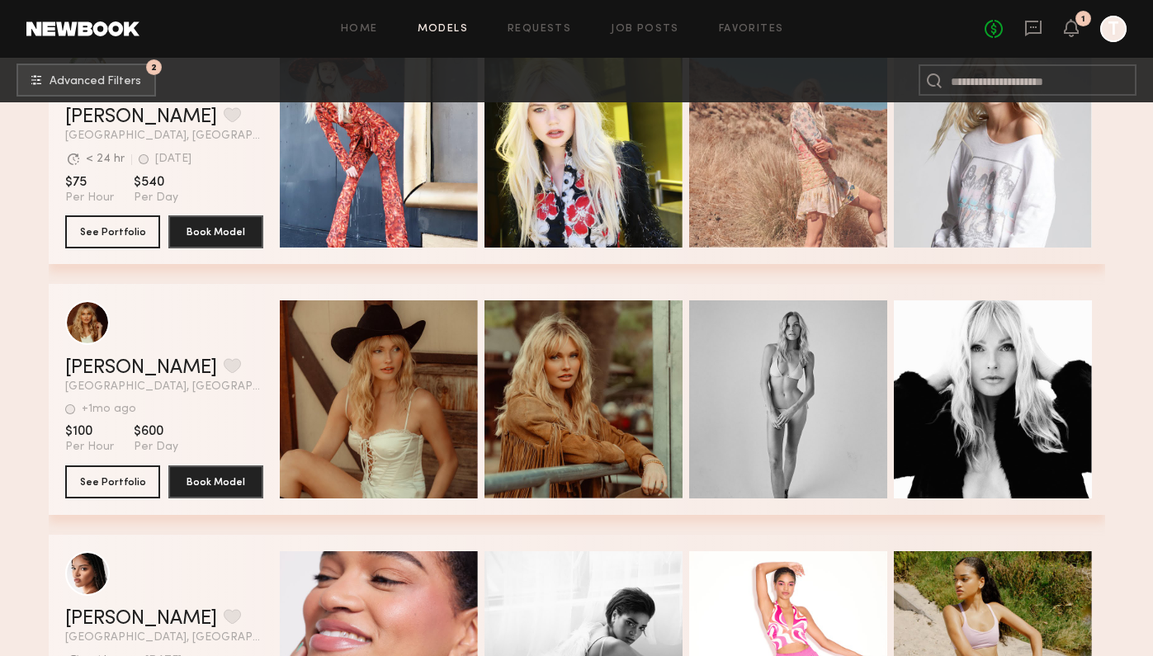
scroll to position [27462, 0]
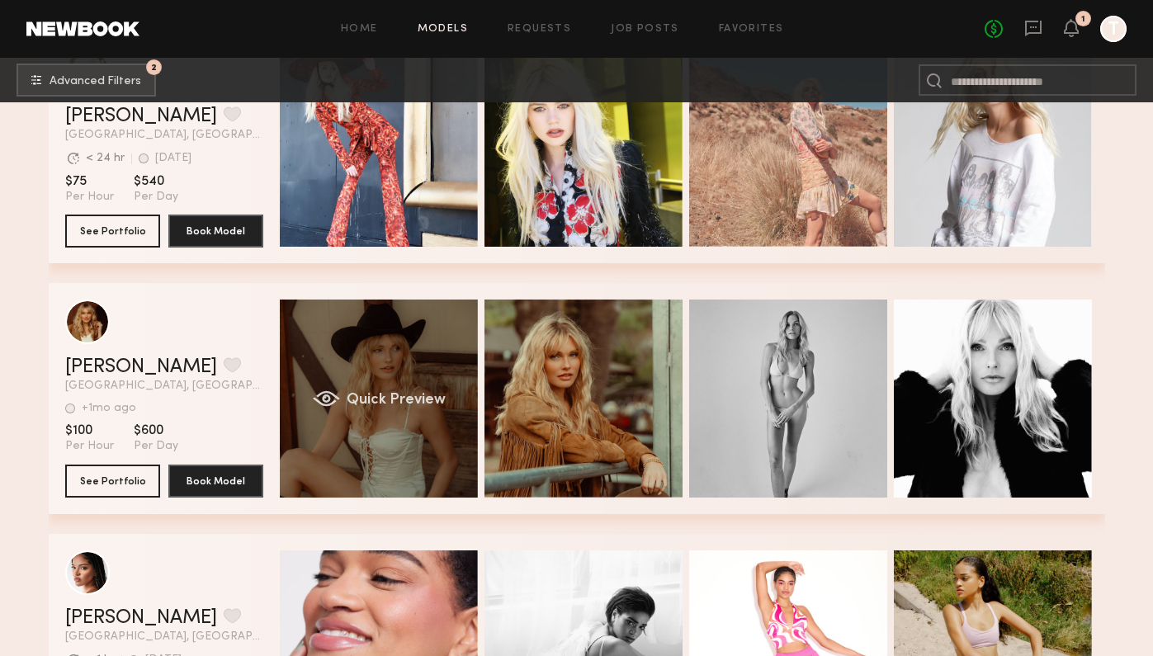
click at [440, 366] on div "Quick Preview" at bounding box center [379, 399] width 198 height 198
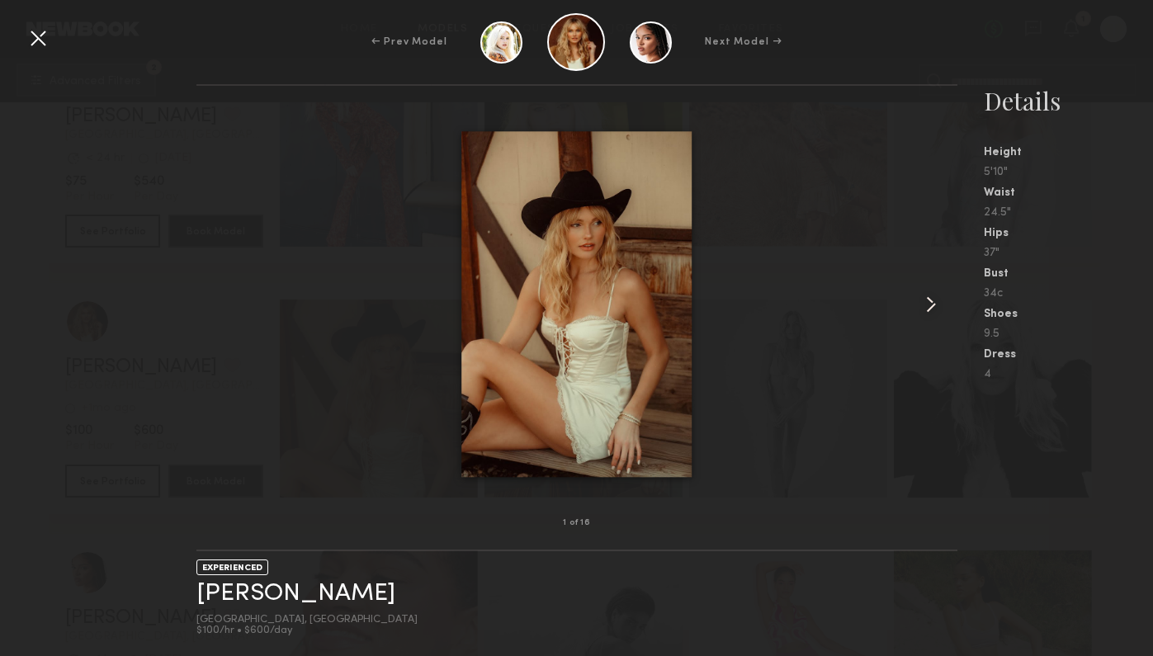
click at [924, 315] on common-icon at bounding box center [931, 304] width 26 height 26
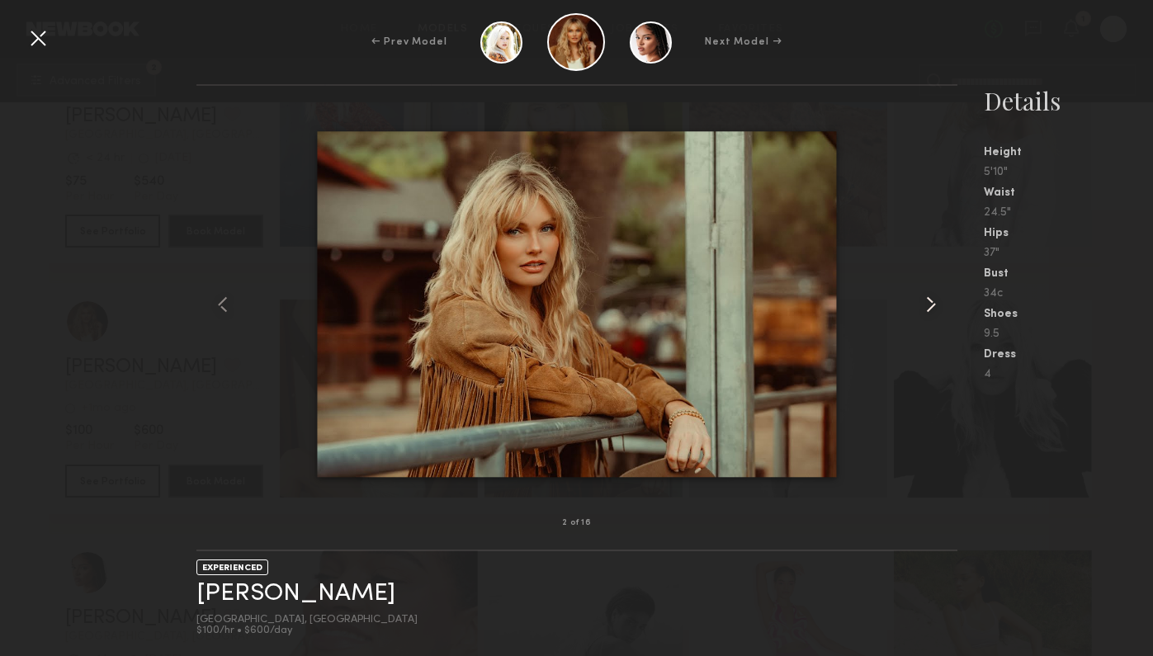
click at [924, 315] on common-icon at bounding box center [931, 304] width 26 height 26
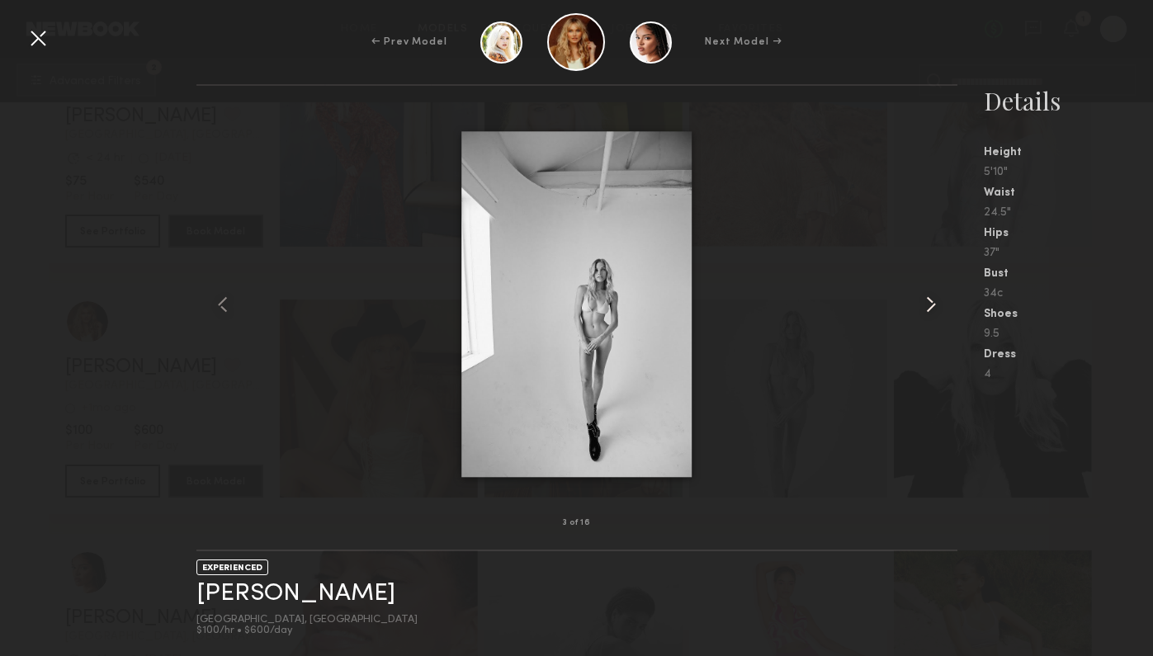
click at [924, 315] on common-icon at bounding box center [931, 304] width 26 height 26
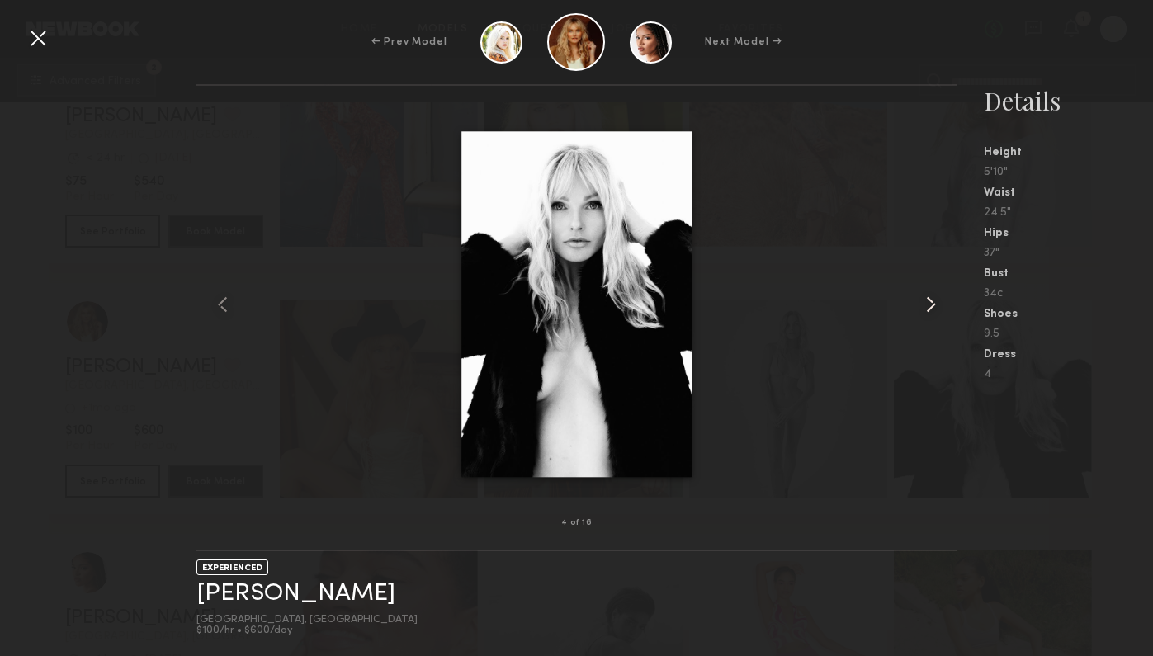
click at [924, 315] on common-icon at bounding box center [931, 304] width 26 height 26
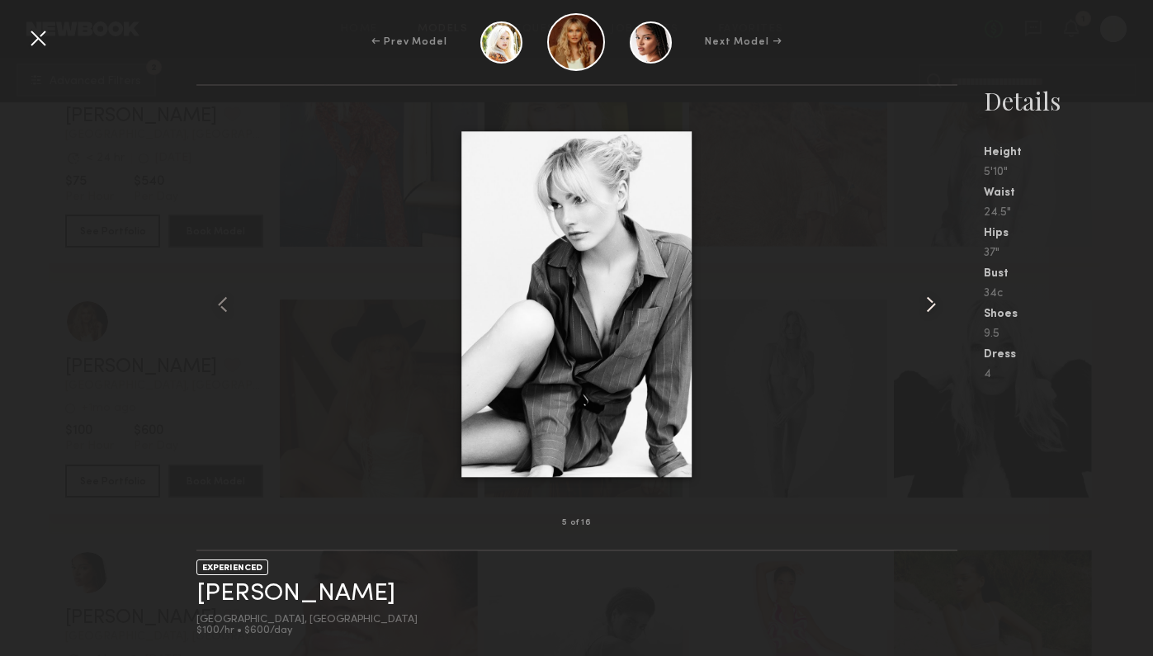
click at [924, 315] on common-icon at bounding box center [931, 304] width 26 height 26
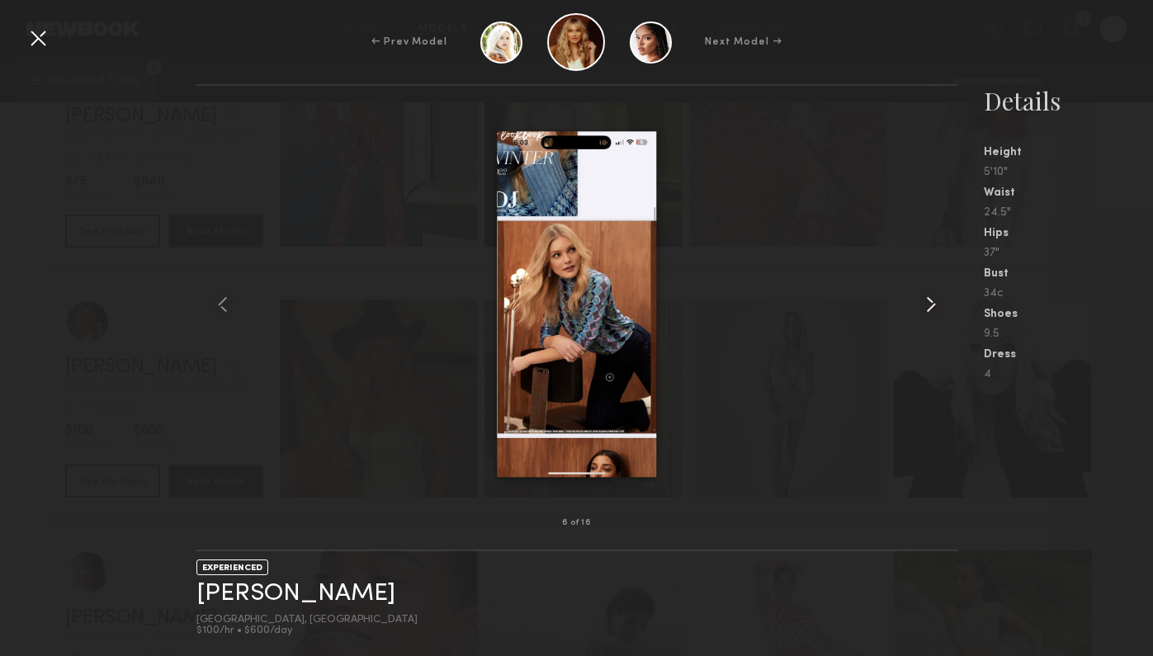
click at [924, 315] on common-icon at bounding box center [931, 304] width 26 height 26
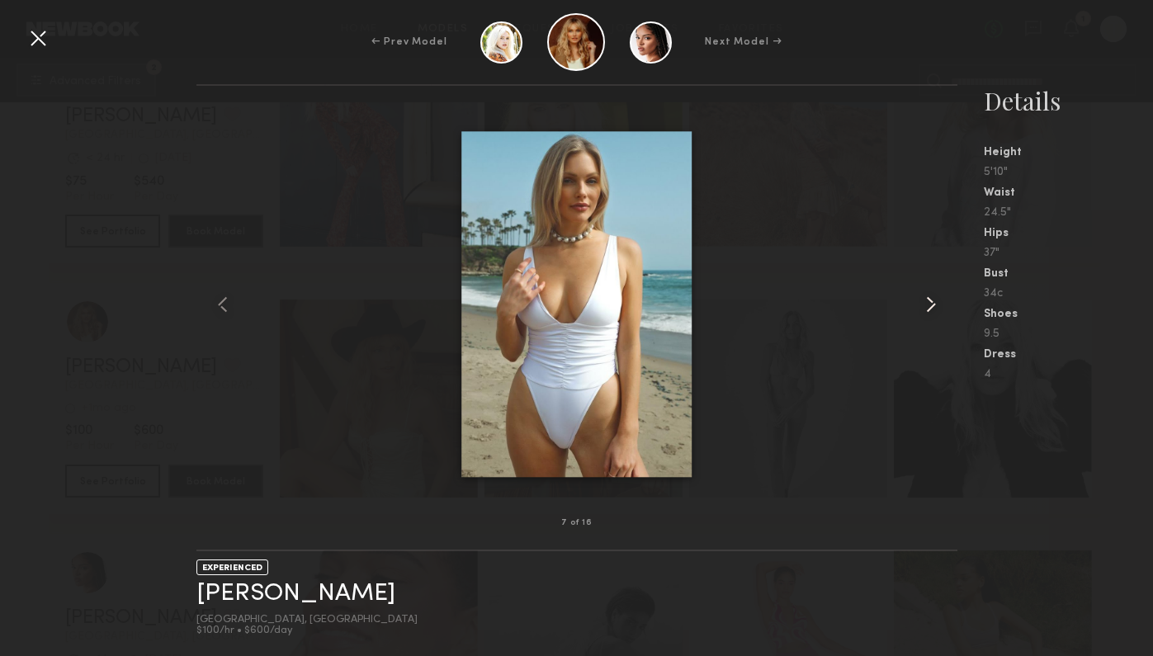
click at [924, 315] on common-icon at bounding box center [931, 304] width 26 height 26
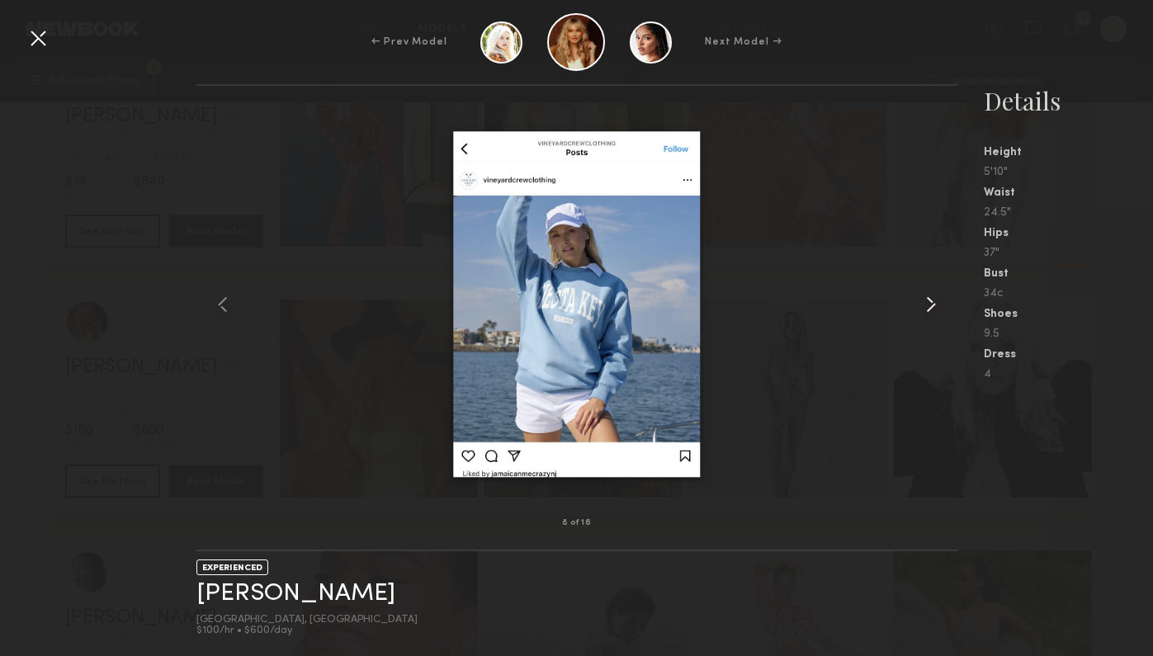
click at [924, 315] on common-icon at bounding box center [931, 304] width 26 height 26
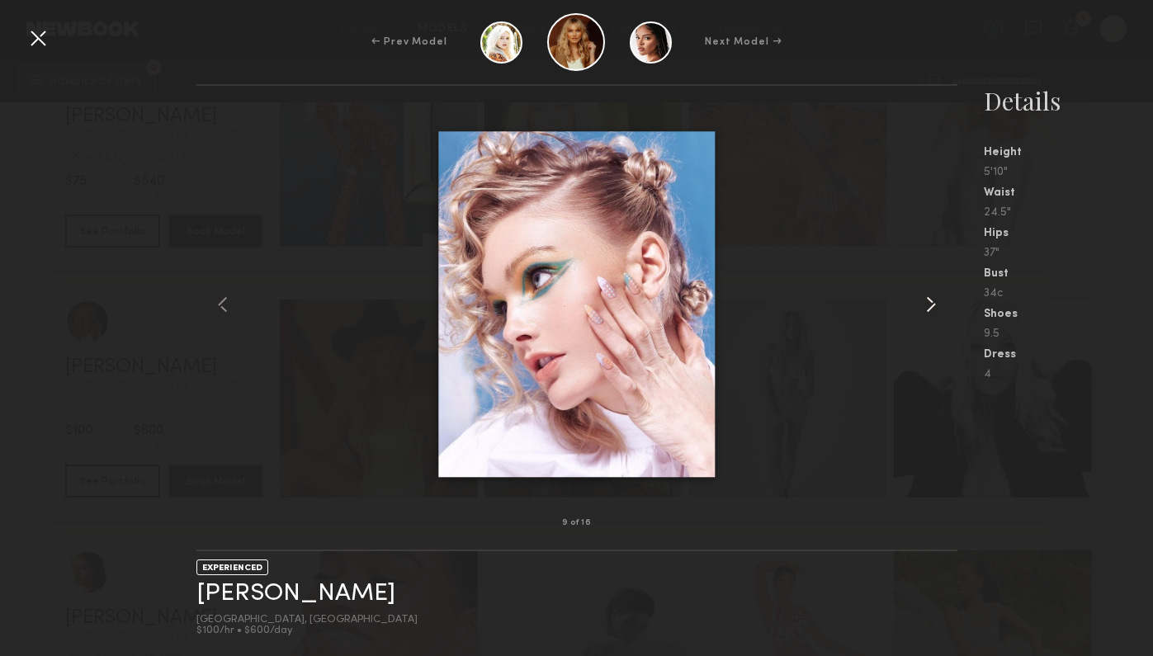
click at [924, 315] on common-icon at bounding box center [931, 304] width 26 height 26
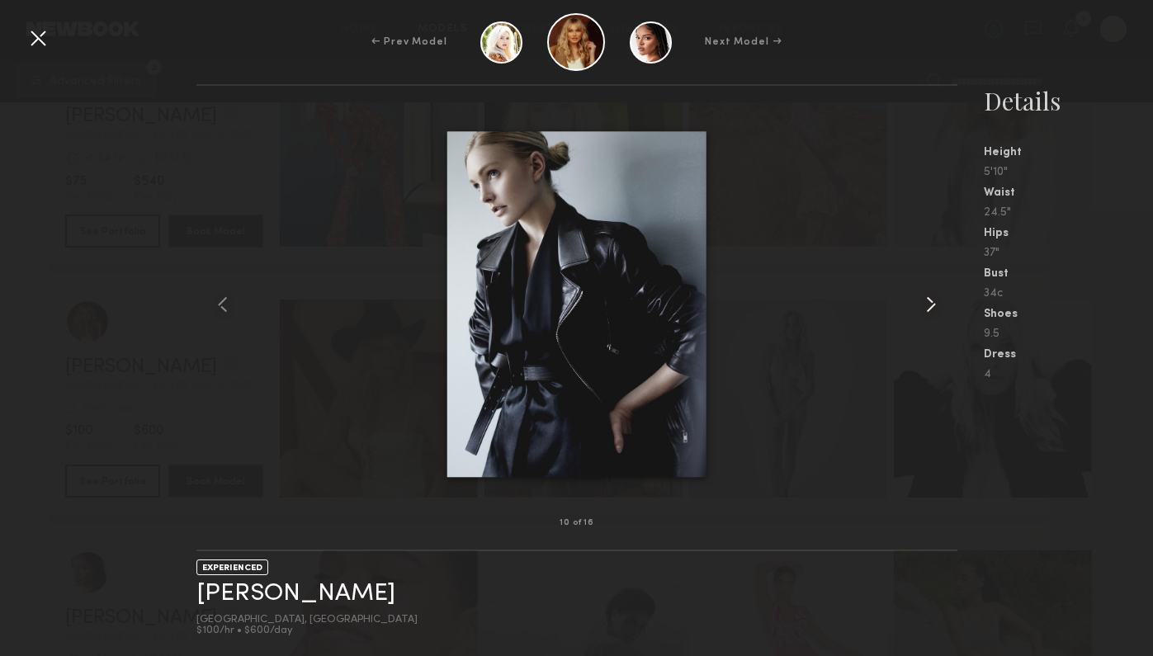
click at [924, 315] on common-icon at bounding box center [931, 304] width 26 height 26
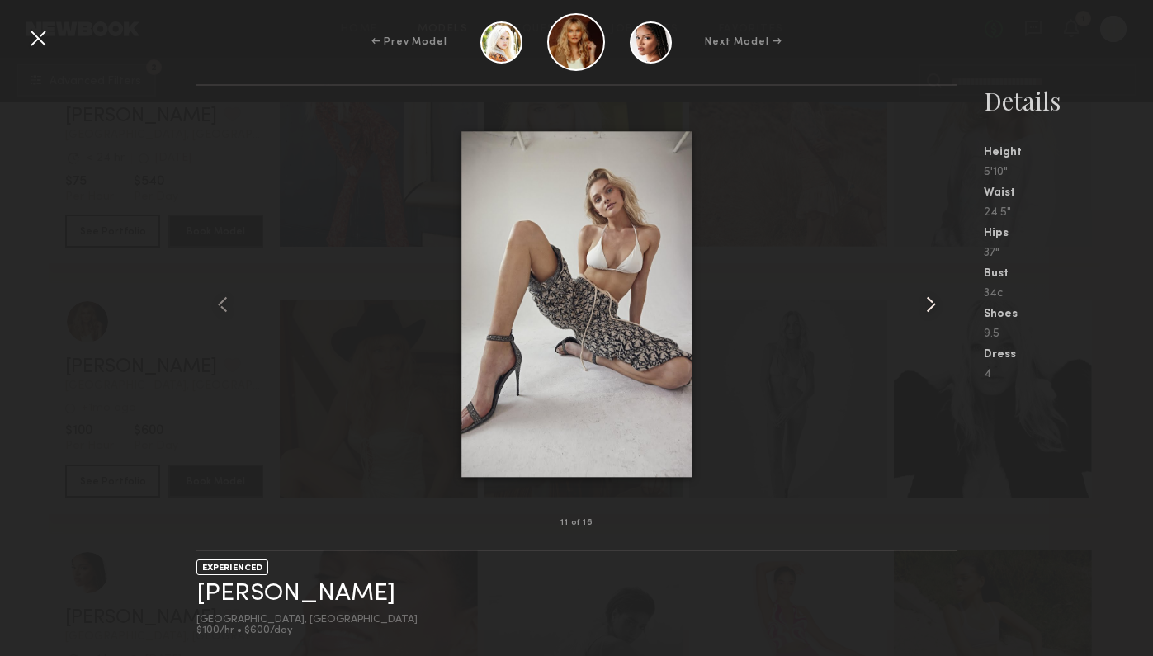
click at [924, 315] on common-icon at bounding box center [931, 304] width 26 height 26
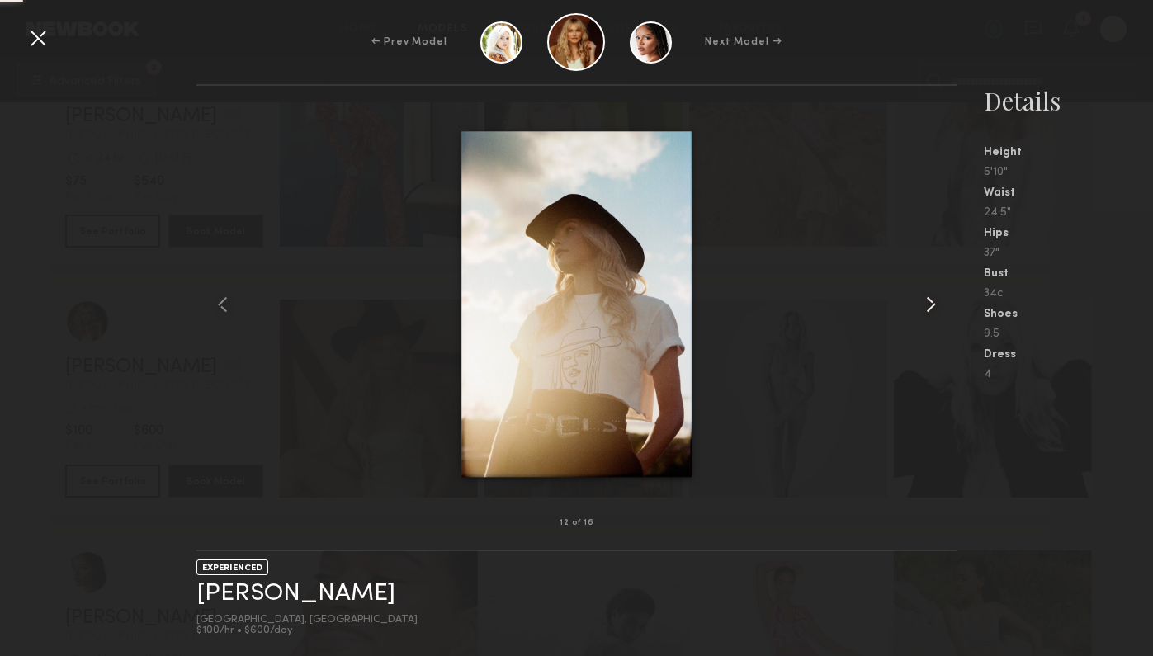
click at [924, 315] on common-icon at bounding box center [931, 304] width 26 height 26
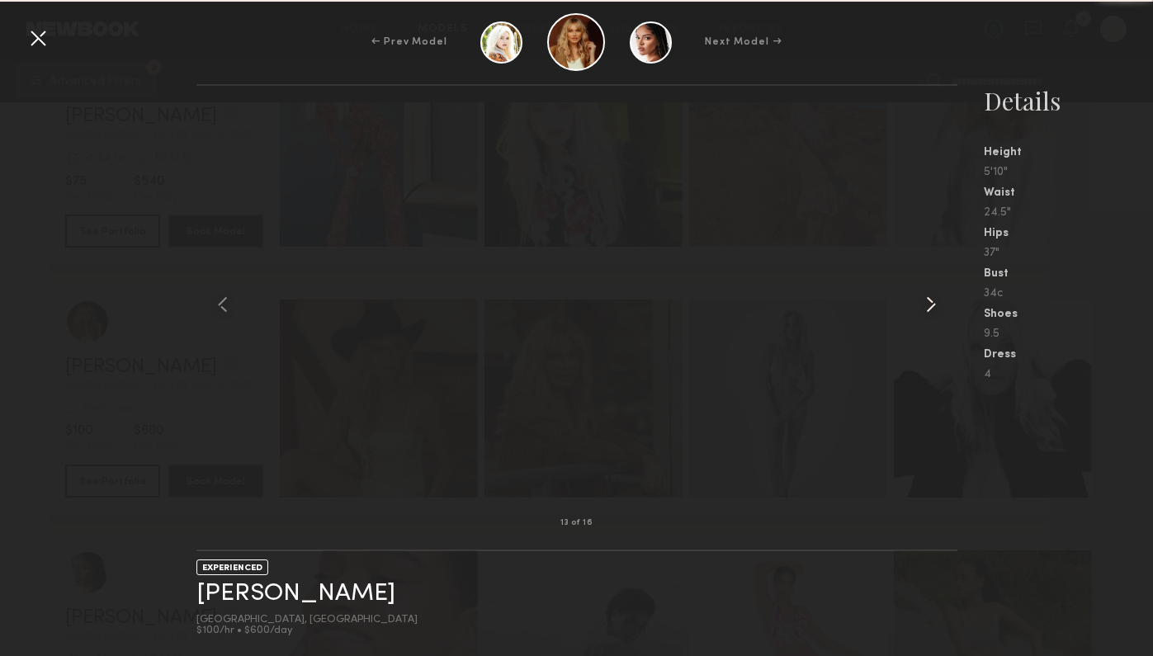
click at [924, 315] on common-icon at bounding box center [931, 304] width 26 height 26
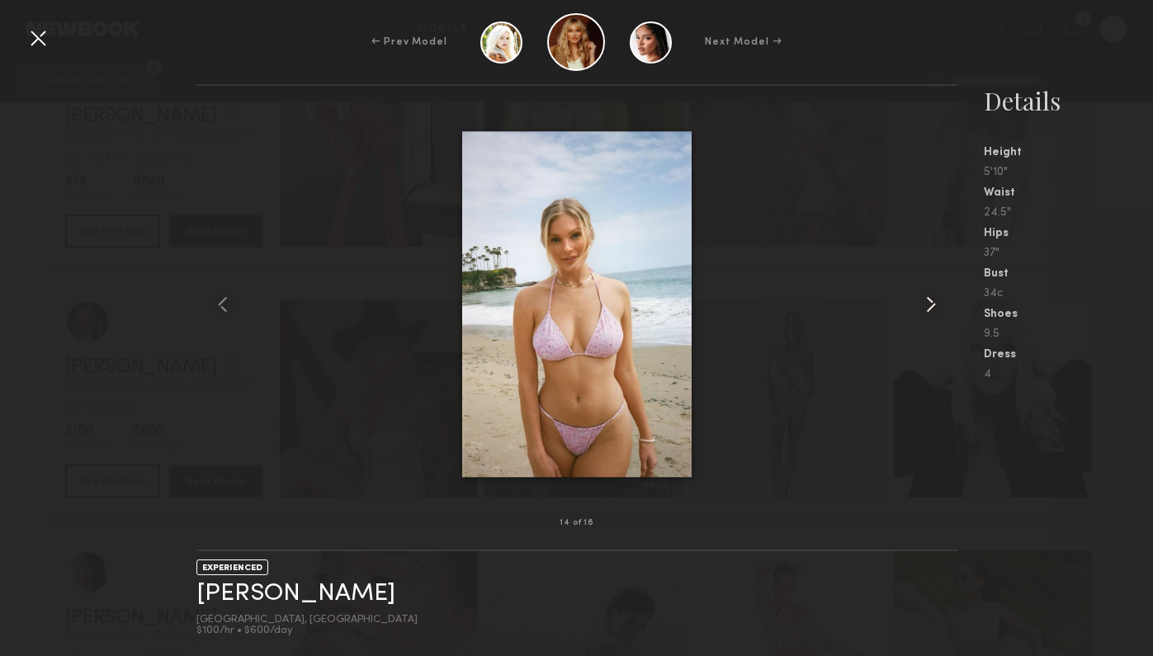
click at [924, 315] on common-icon at bounding box center [931, 304] width 26 height 26
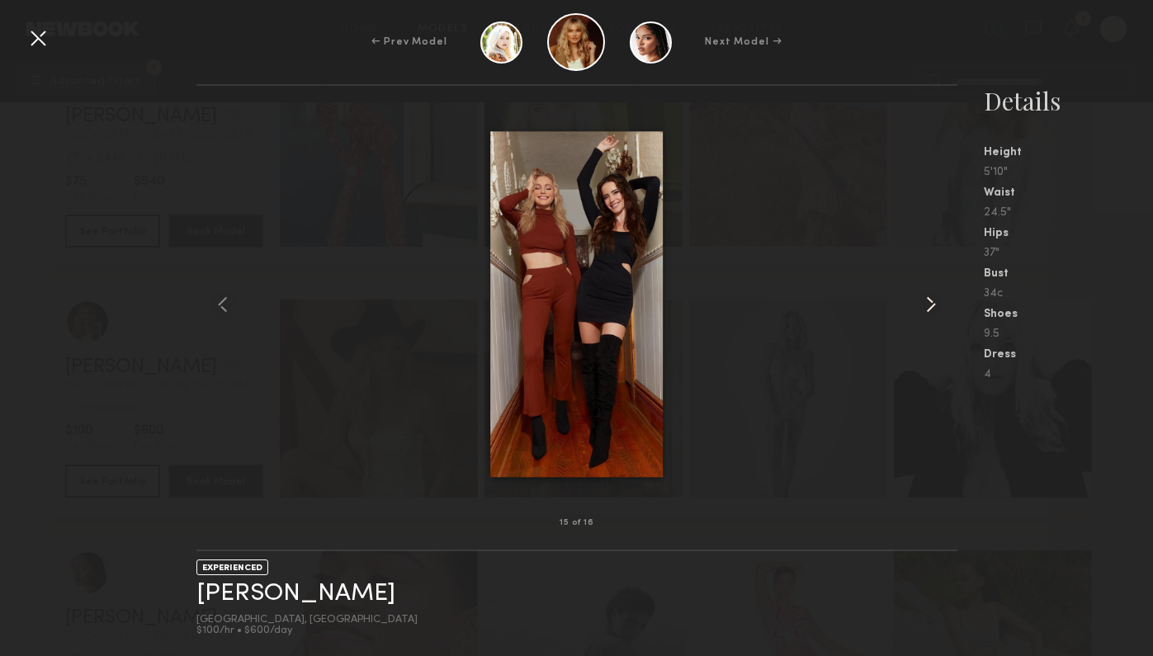
click at [924, 315] on common-icon at bounding box center [931, 304] width 26 height 26
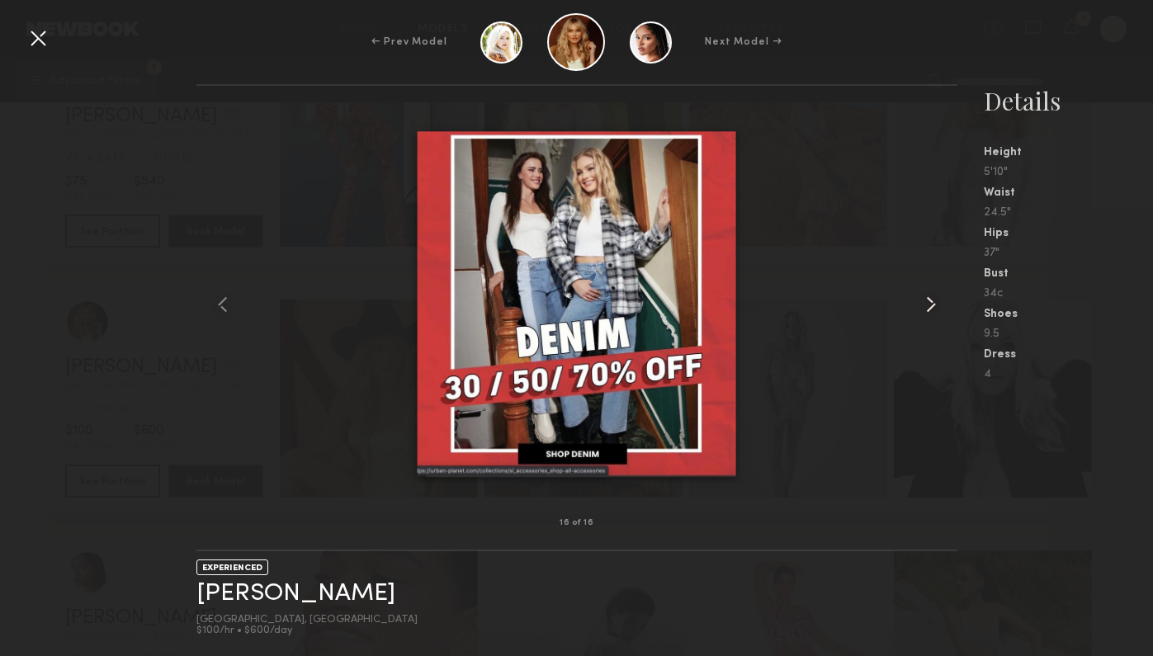
click at [924, 315] on common-icon at bounding box center [931, 304] width 26 height 26
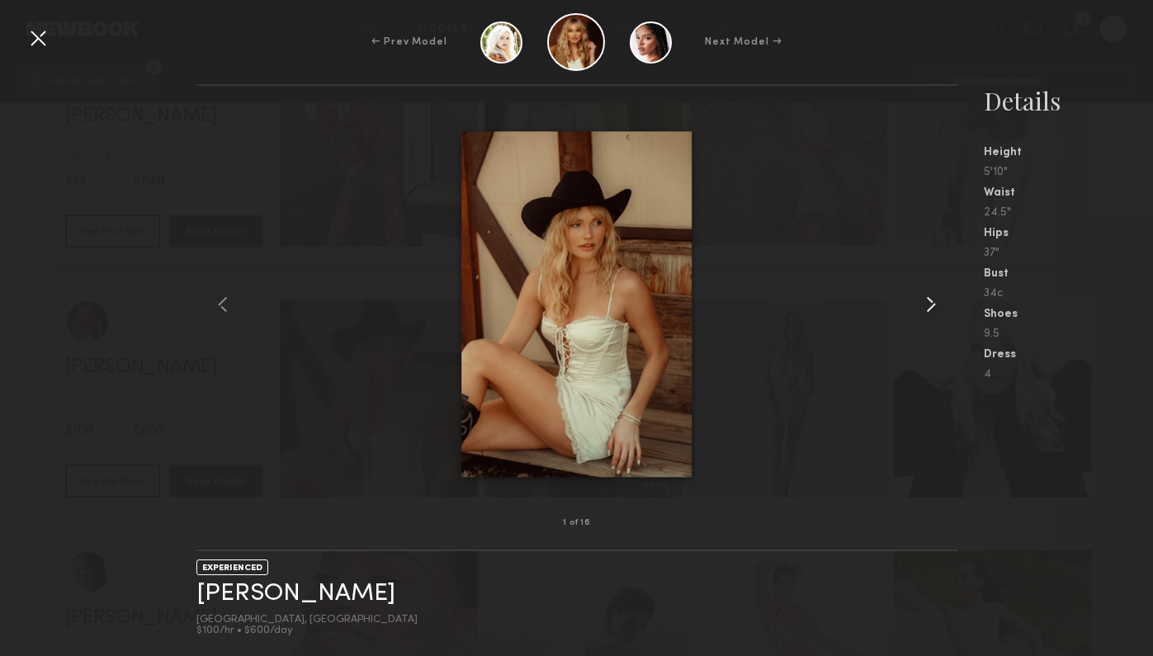
click at [924, 315] on common-icon at bounding box center [931, 304] width 26 height 26
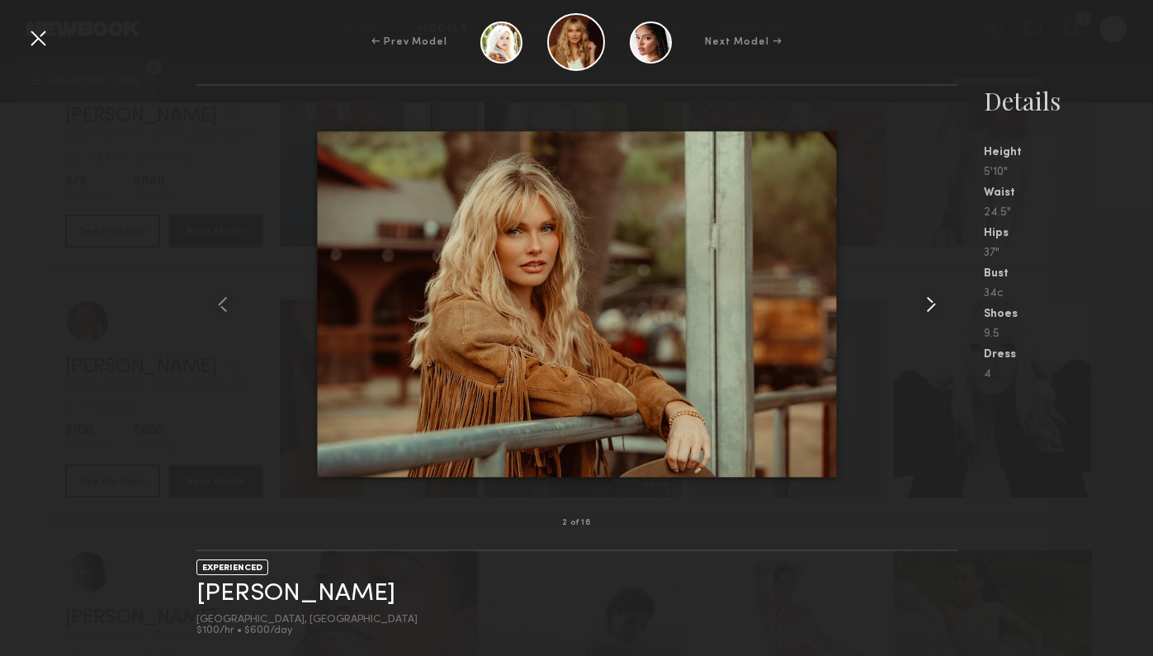
click at [924, 315] on common-icon at bounding box center [931, 304] width 26 height 26
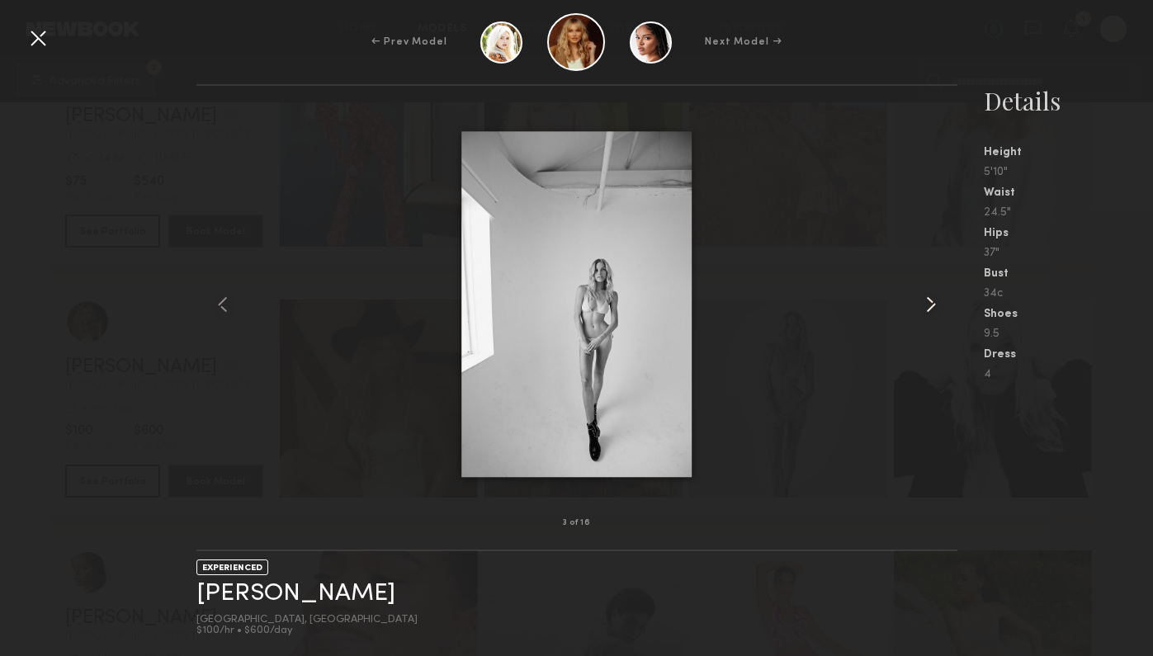
click at [924, 315] on common-icon at bounding box center [931, 304] width 26 height 26
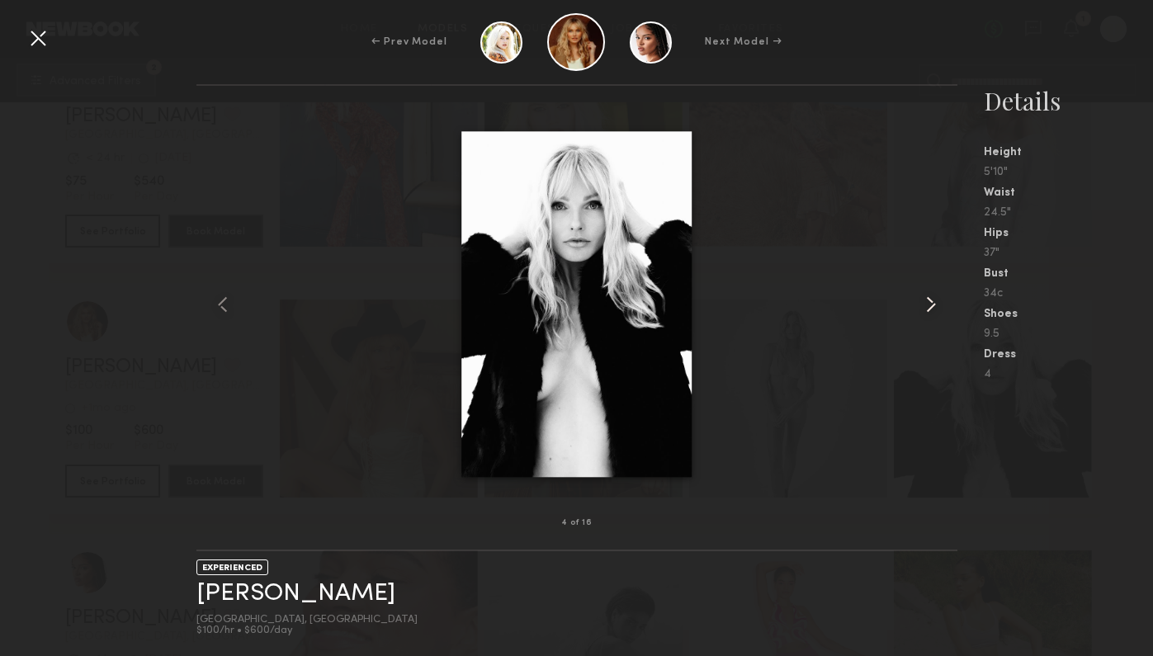
click at [924, 315] on common-icon at bounding box center [931, 304] width 26 height 26
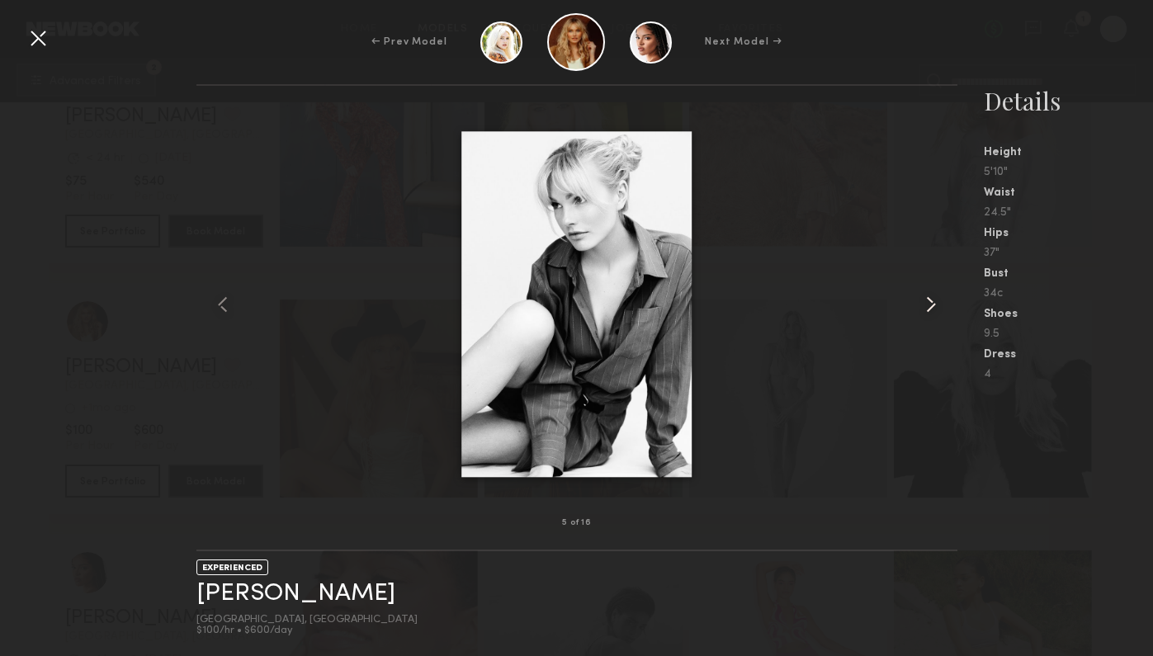
click at [924, 315] on common-icon at bounding box center [931, 304] width 26 height 26
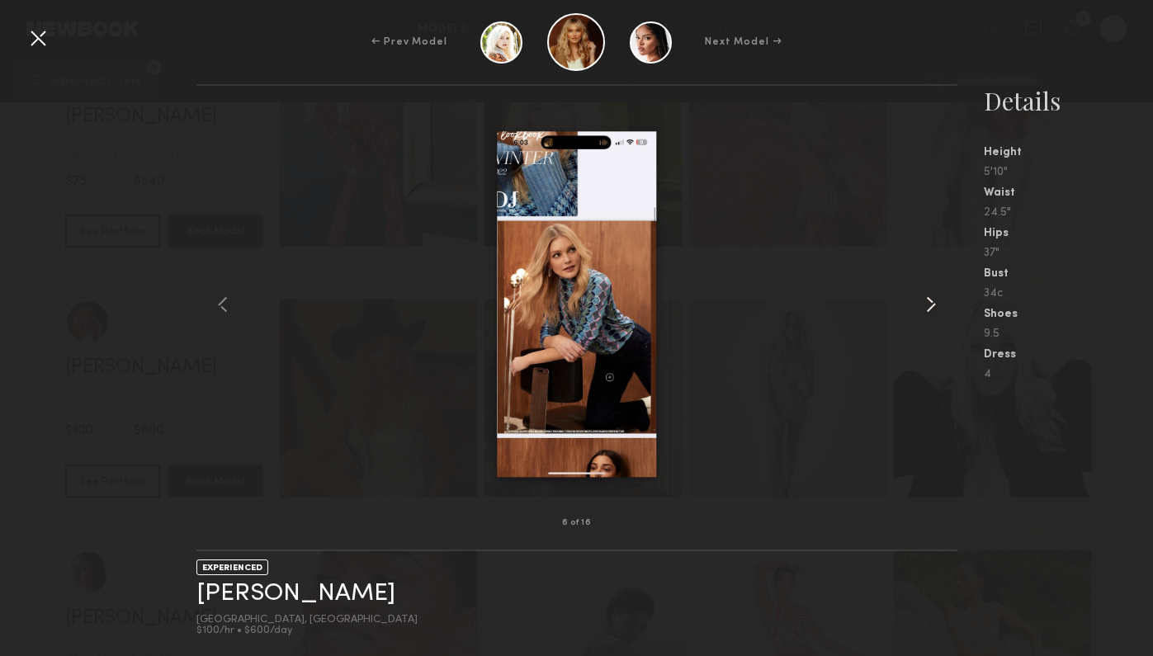
click at [924, 315] on common-icon at bounding box center [931, 304] width 26 height 26
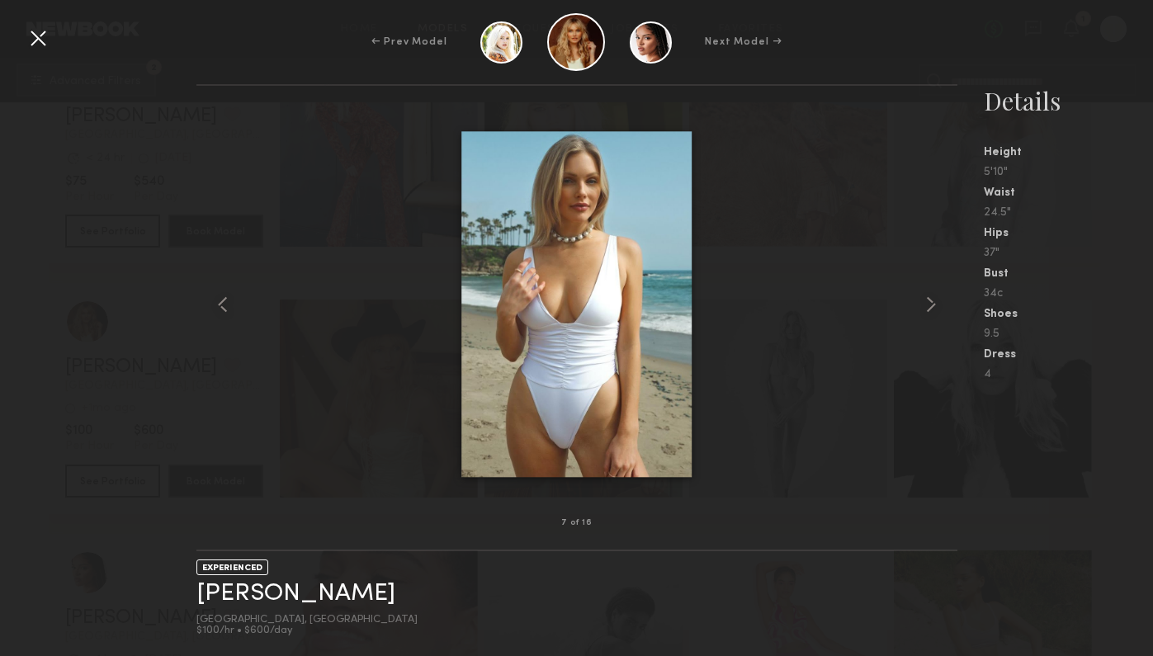
click at [40, 46] on div at bounding box center [38, 38] width 26 height 26
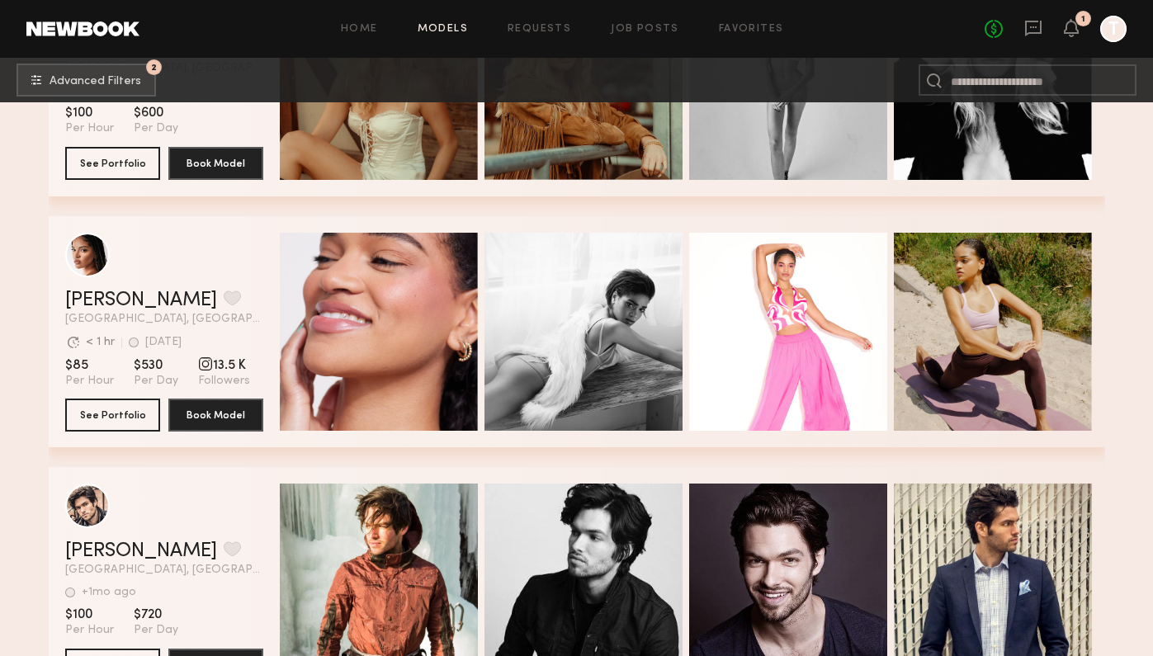
scroll to position [27784, 0]
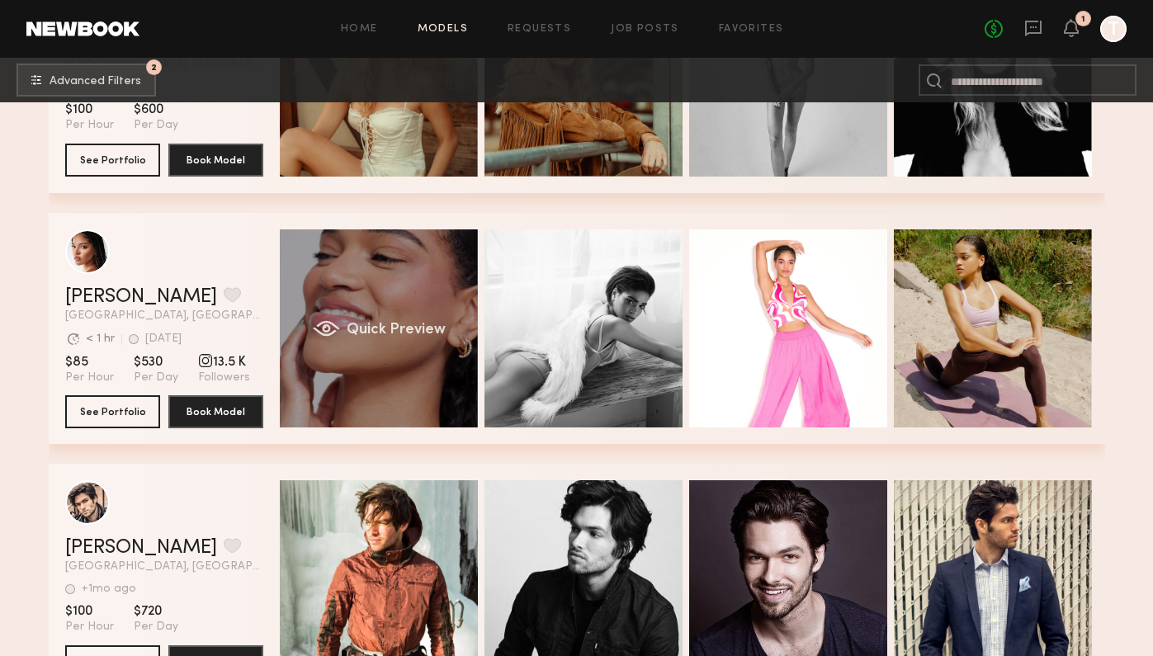
click at [430, 390] on div "Quick Preview" at bounding box center [379, 329] width 198 height 198
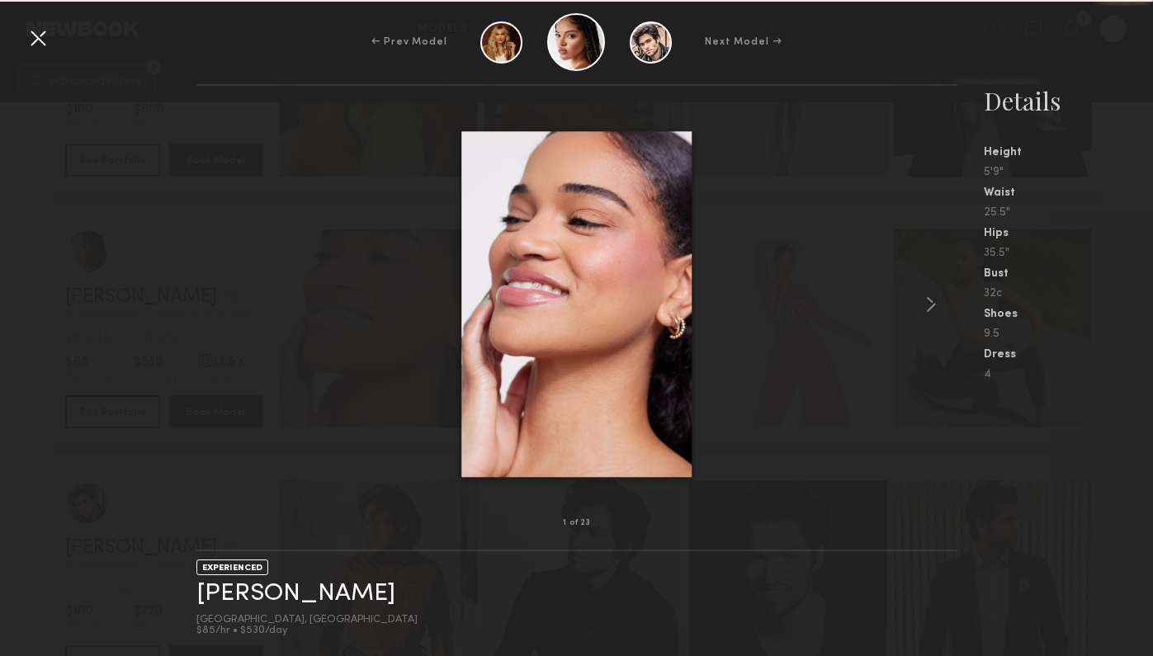
click at [898, 310] on div at bounding box center [577, 304] width 761 height 385
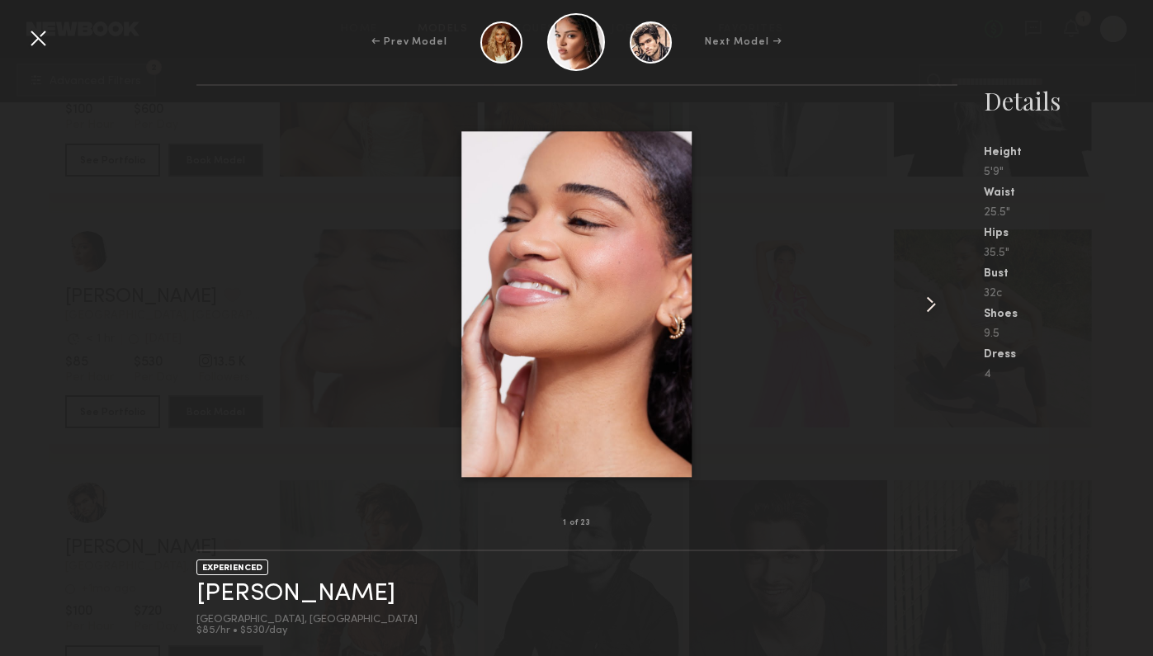
click at [935, 310] on common-icon at bounding box center [931, 304] width 26 height 26
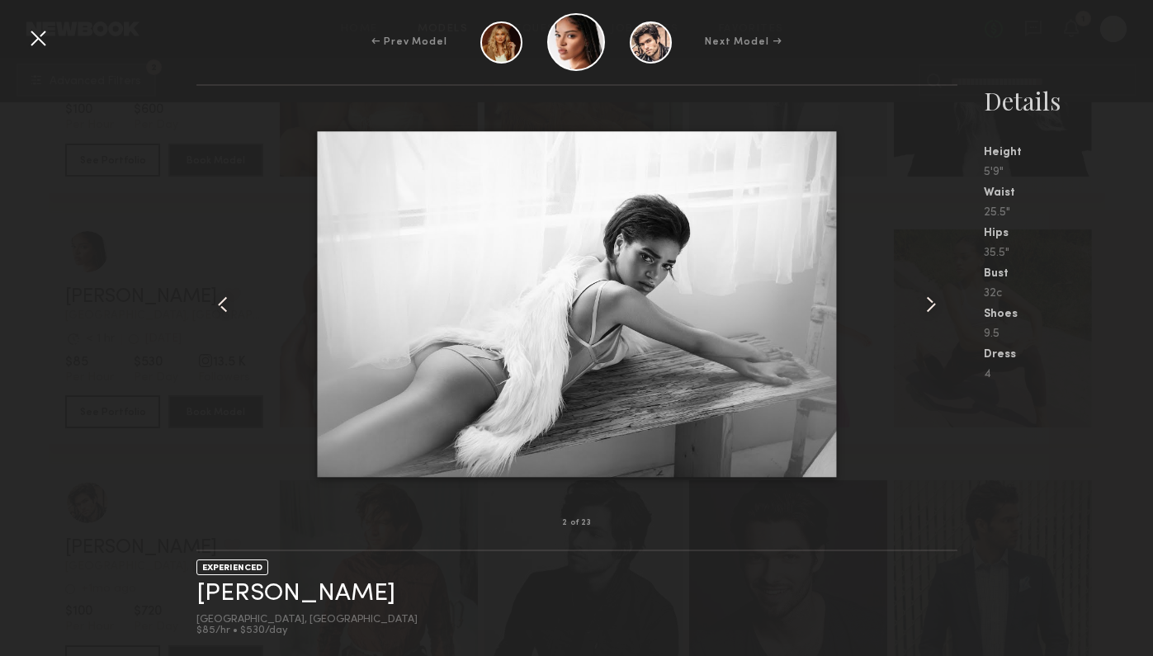
click at [935, 305] on common-icon at bounding box center [931, 304] width 26 height 26
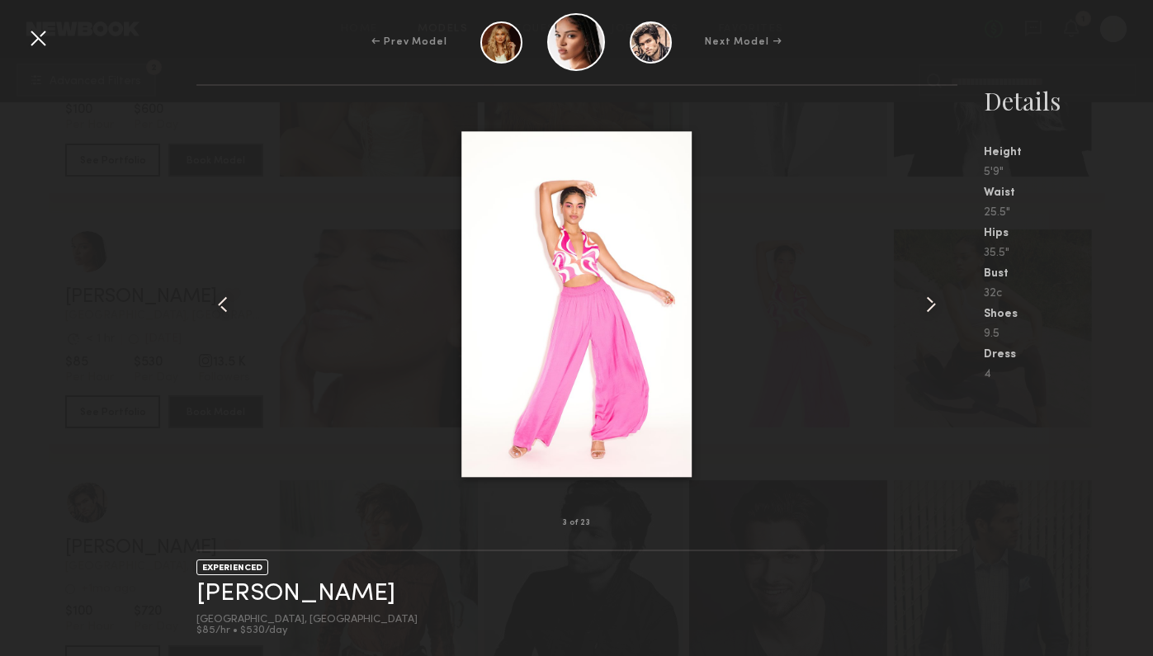
click at [935, 305] on common-icon at bounding box center [931, 304] width 26 height 26
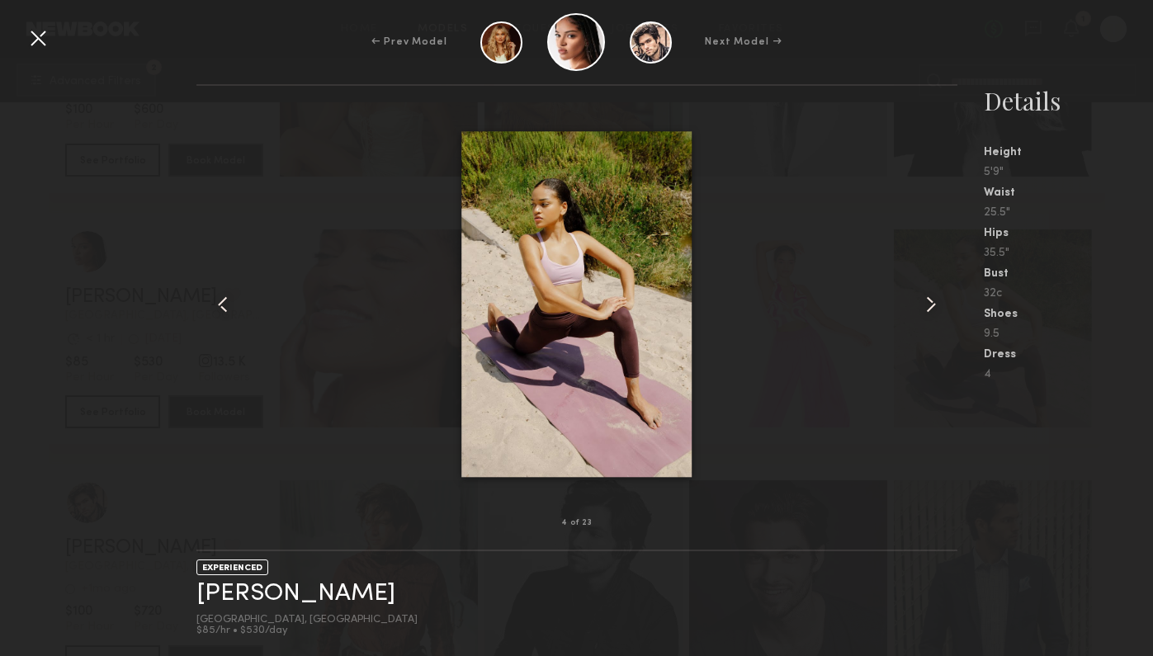
click at [935, 305] on common-icon at bounding box center [931, 304] width 26 height 26
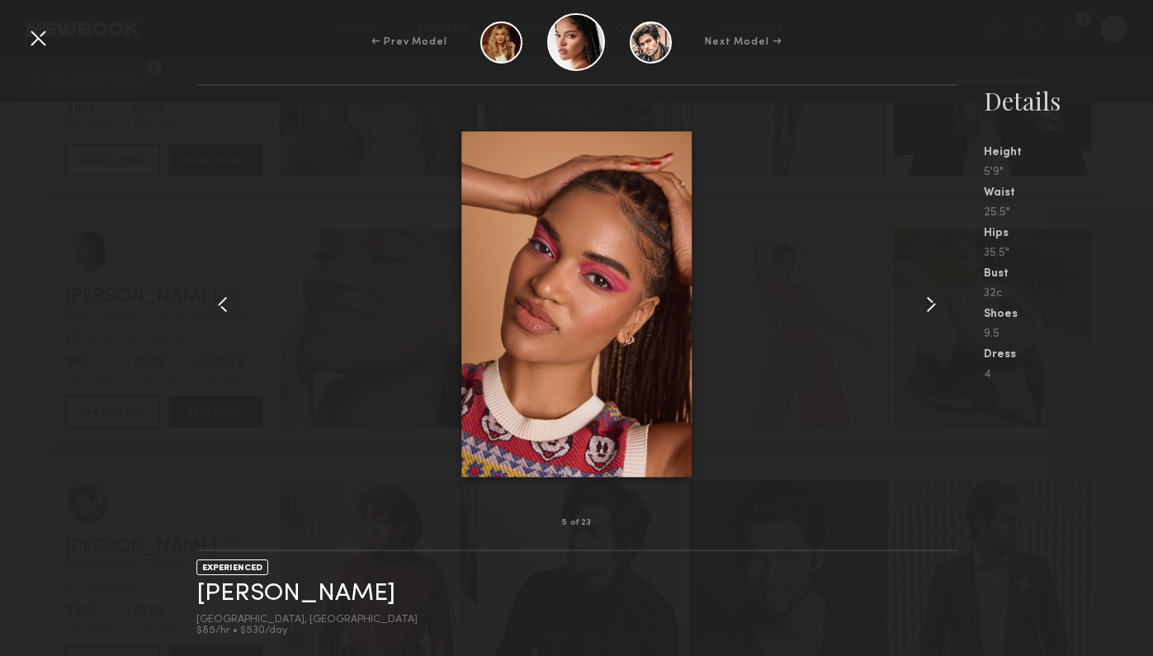
click at [935, 305] on common-icon at bounding box center [931, 304] width 26 height 26
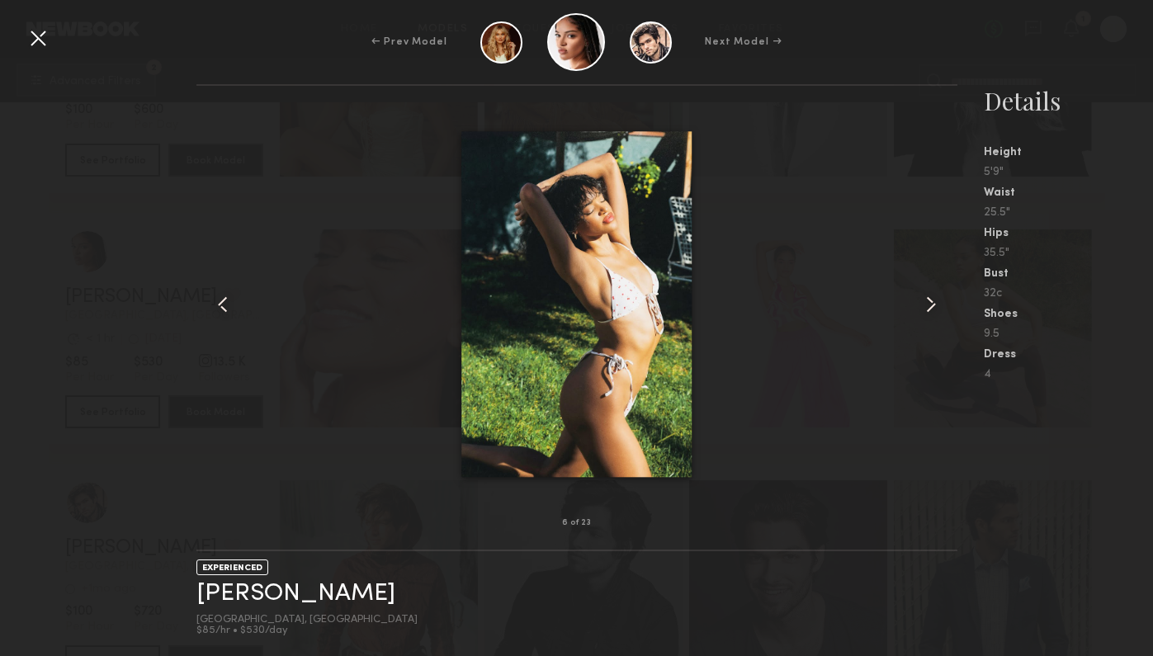
click at [935, 305] on common-icon at bounding box center [931, 304] width 26 height 26
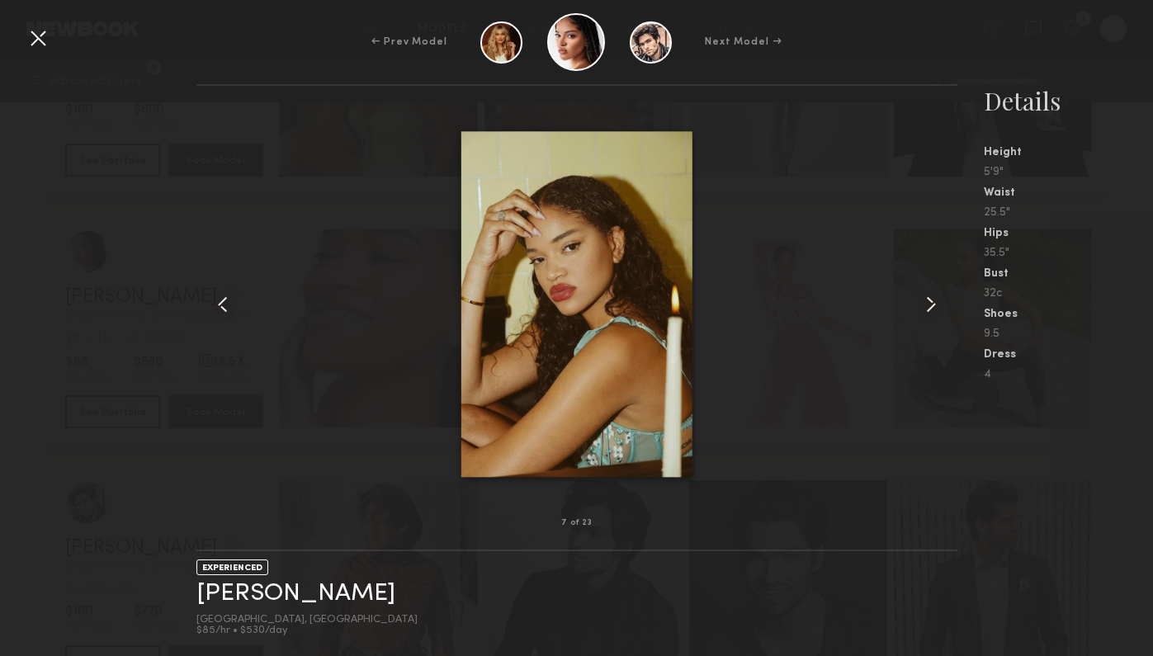
click at [935, 305] on common-icon at bounding box center [931, 304] width 26 height 26
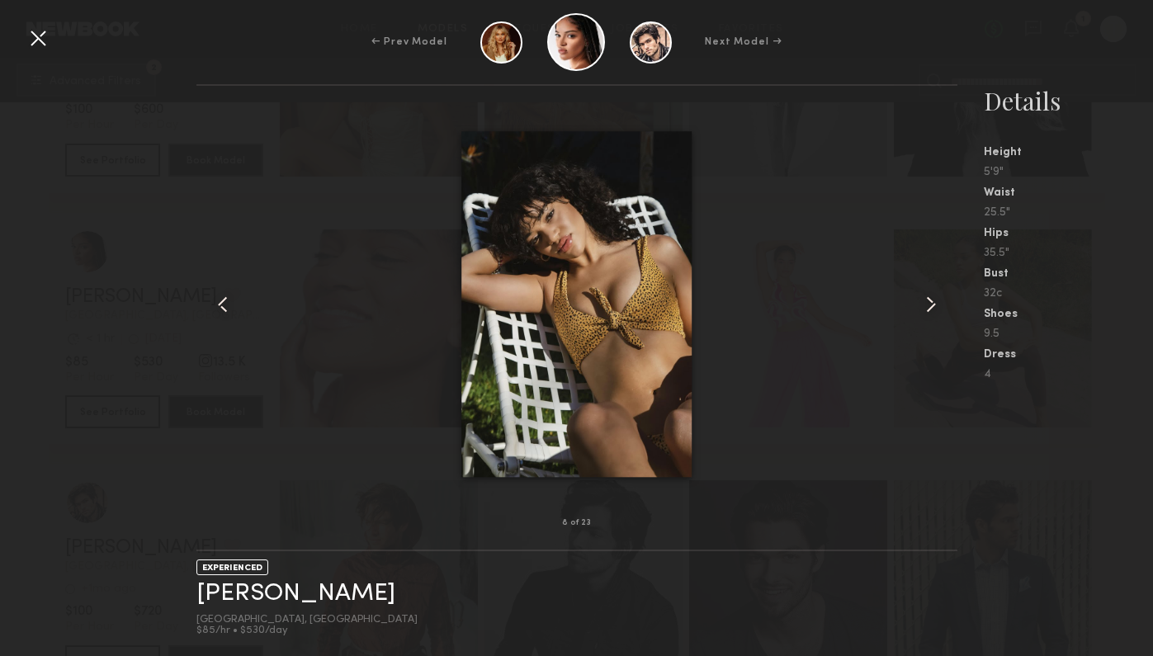
click at [935, 305] on common-icon at bounding box center [931, 304] width 26 height 26
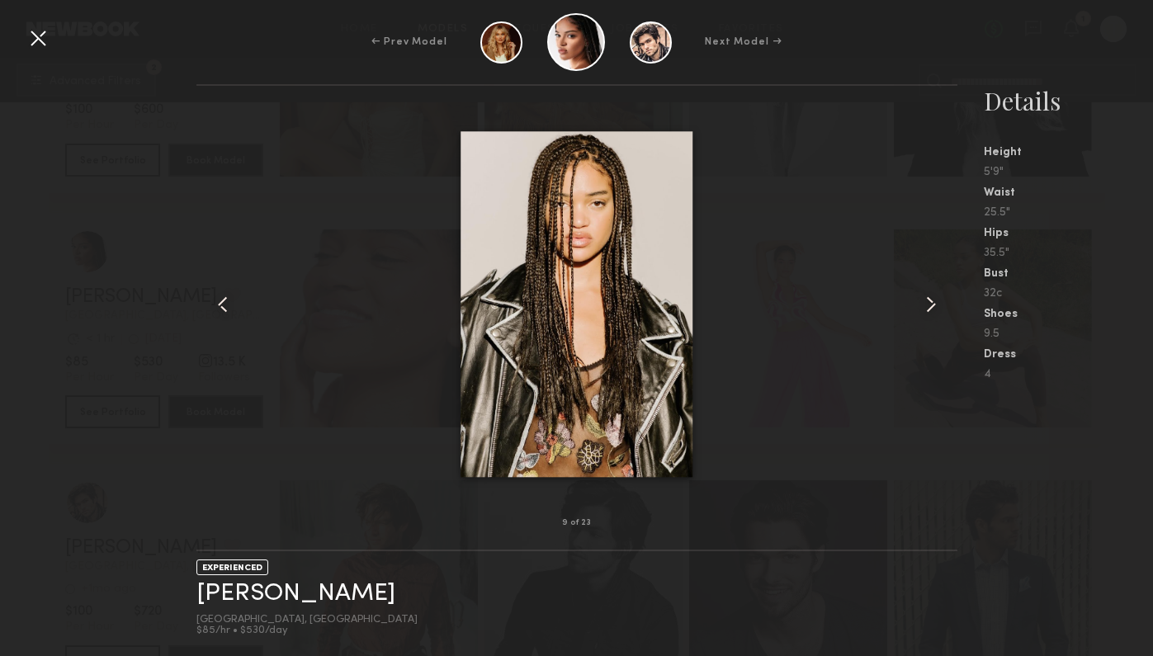
click at [42, 35] on div at bounding box center [38, 38] width 26 height 26
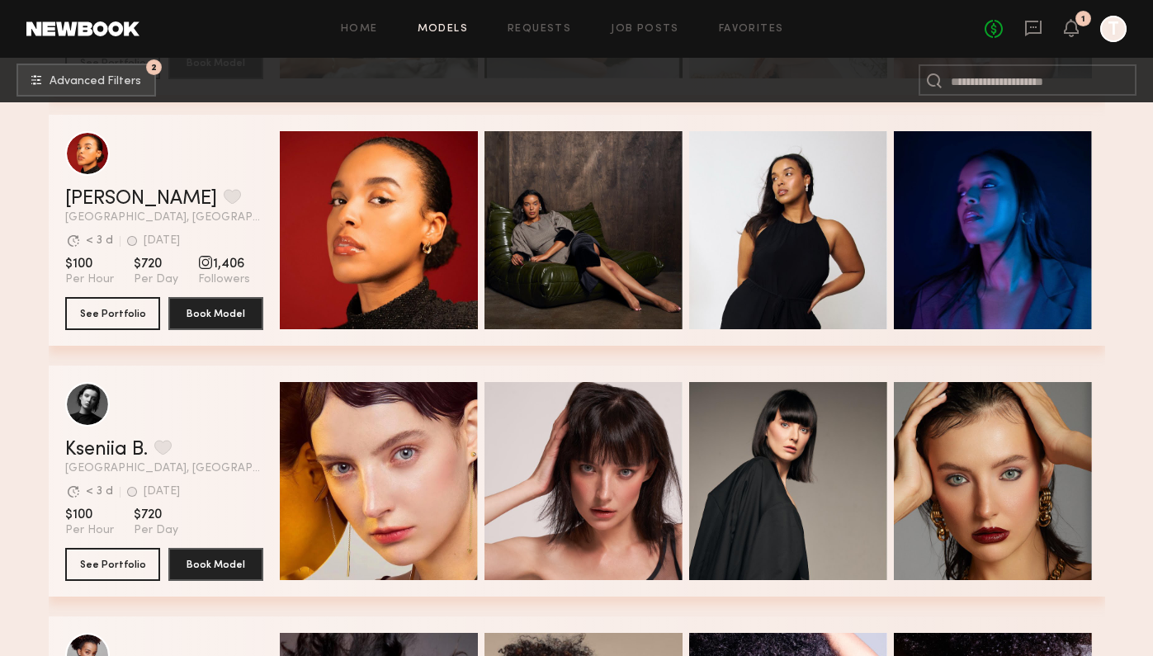
scroll to position [31685, 0]
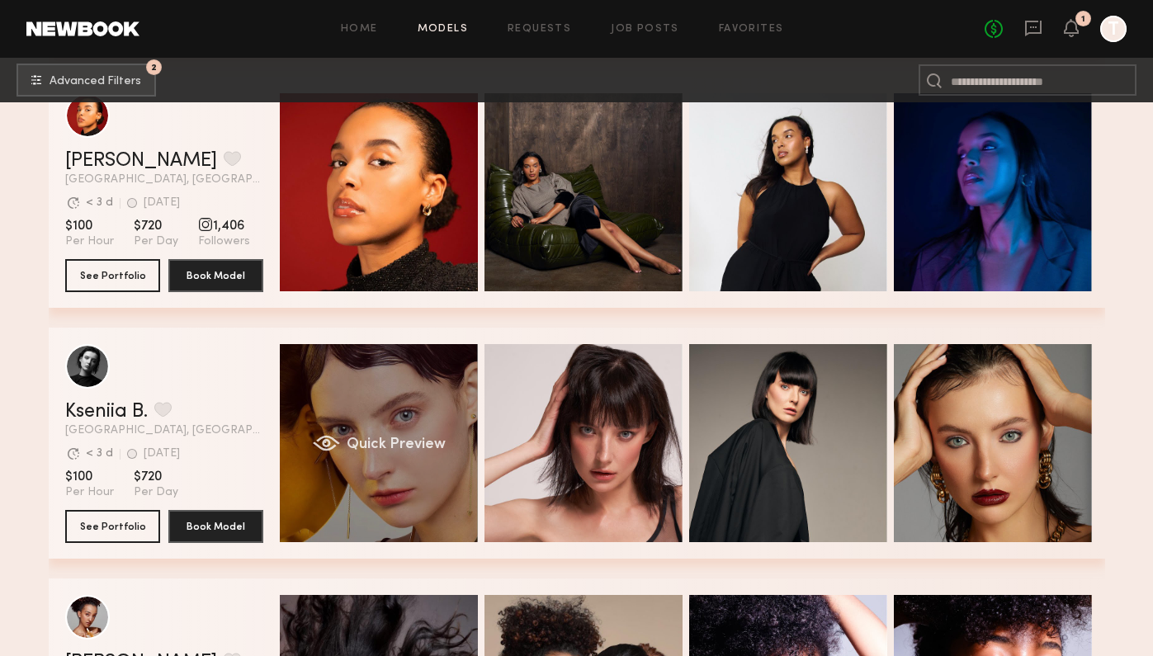
click at [411, 433] on div "Quick Preview" at bounding box center [379, 443] width 198 height 198
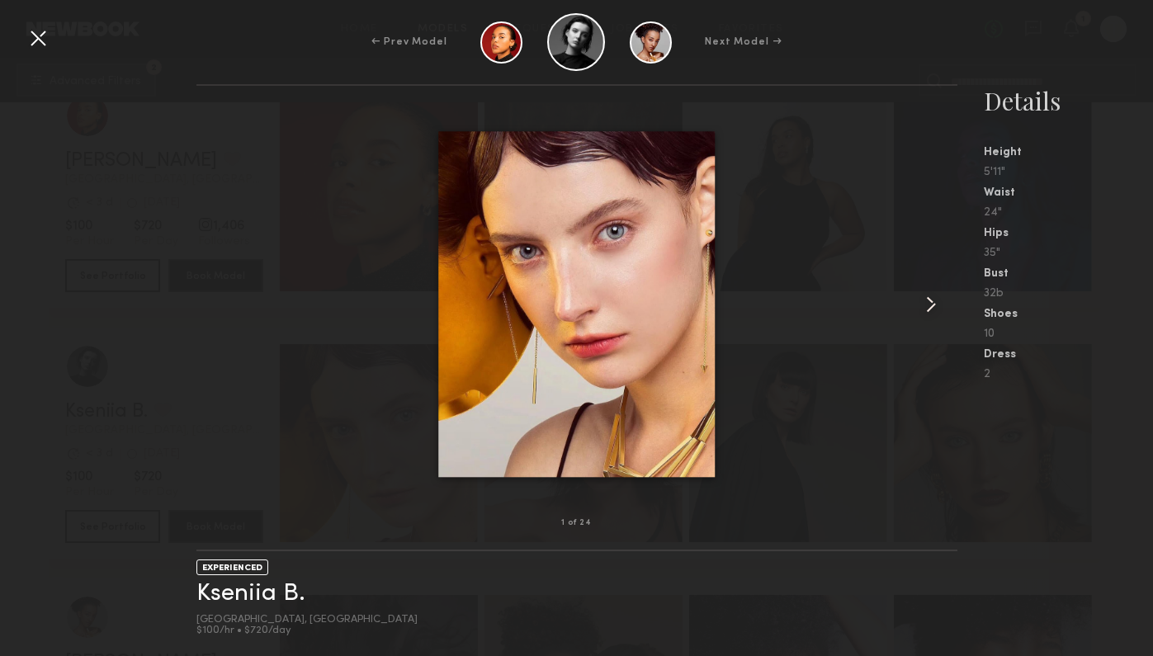
click at [931, 305] on common-icon at bounding box center [931, 304] width 26 height 26
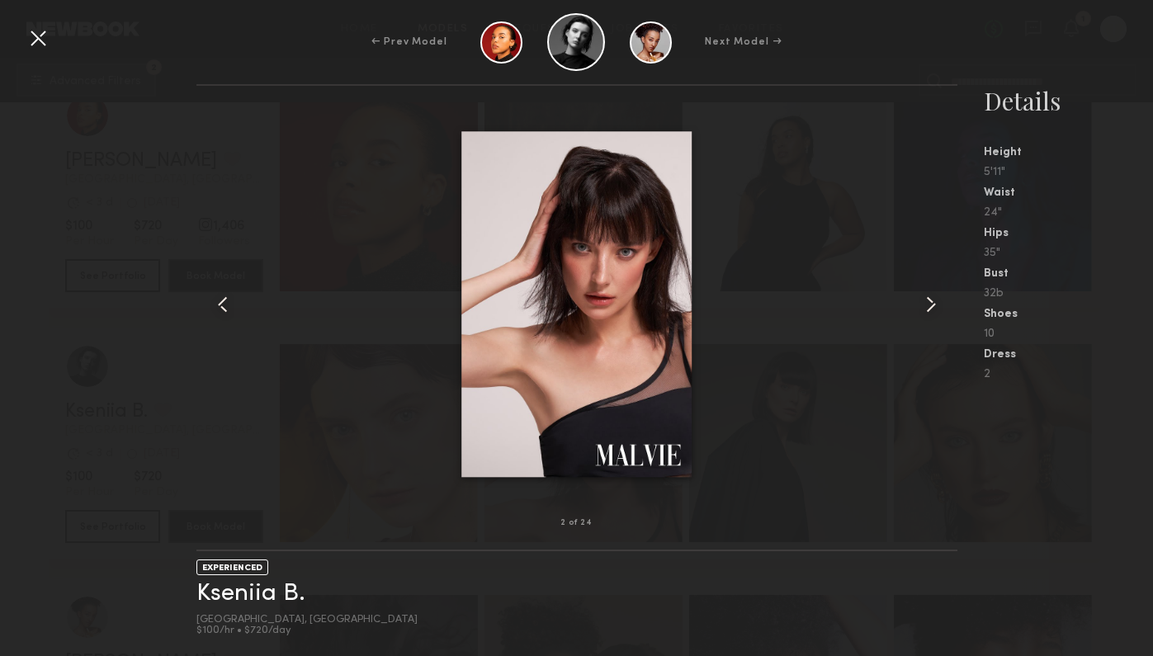
click at [931, 305] on common-icon at bounding box center [931, 304] width 26 height 26
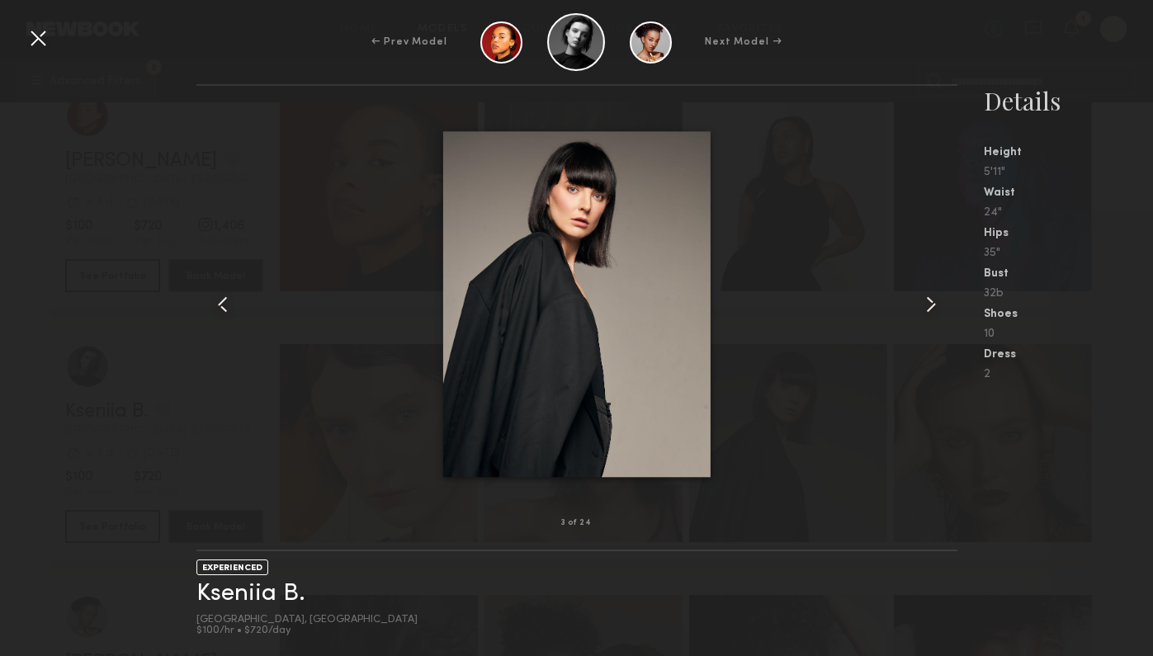
click at [931, 305] on common-icon at bounding box center [931, 304] width 26 height 26
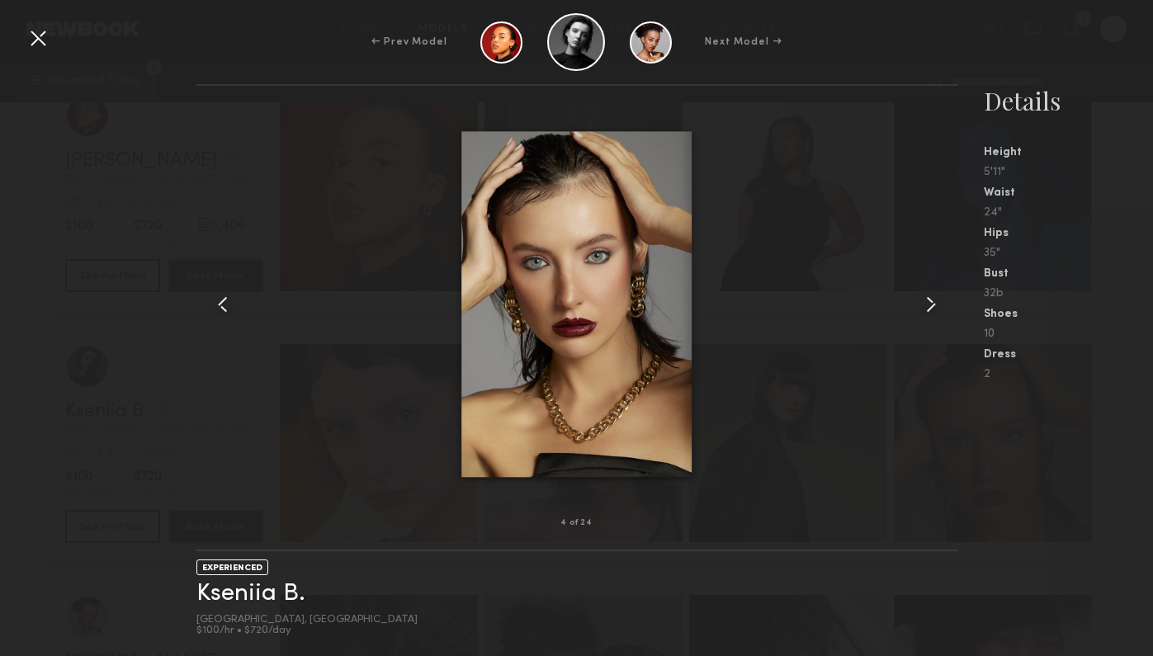
click at [931, 305] on common-icon at bounding box center [931, 304] width 26 height 26
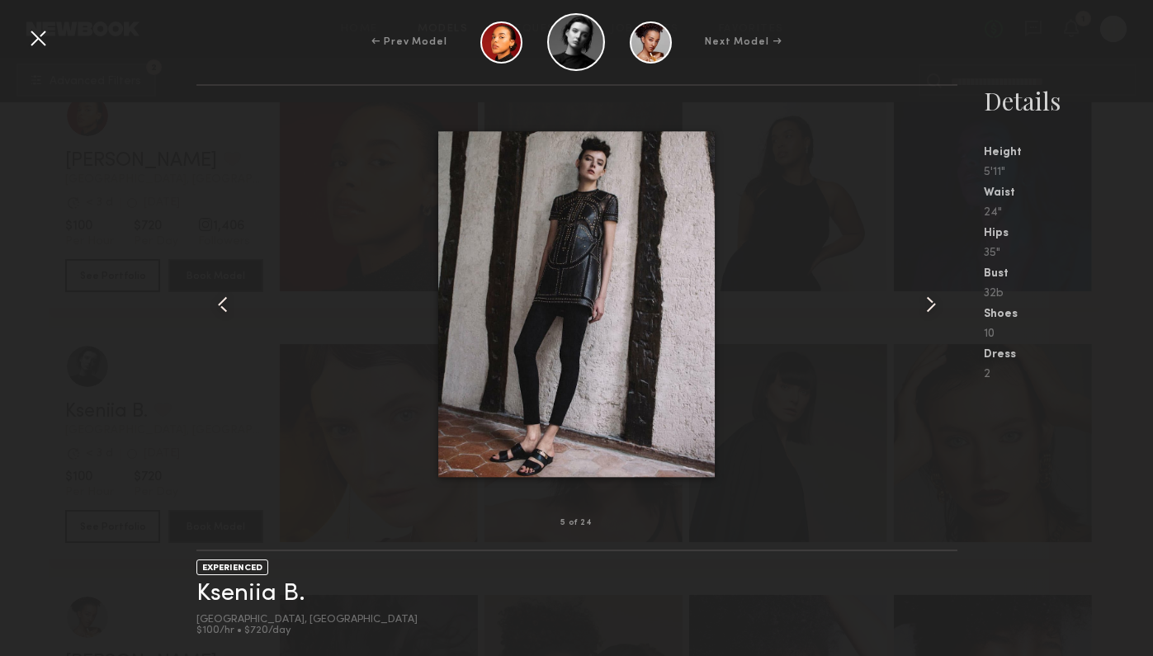
click at [931, 306] on common-icon at bounding box center [931, 304] width 26 height 26
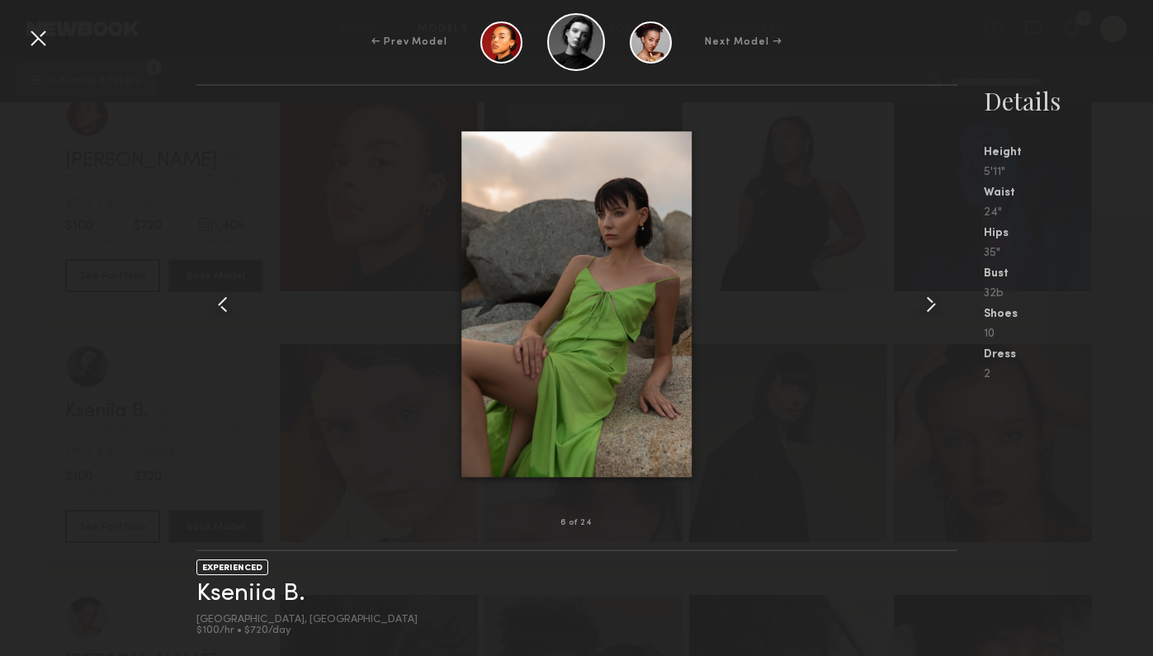
click at [931, 306] on common-icon at bounding box center [931, 304] width 26 height 26
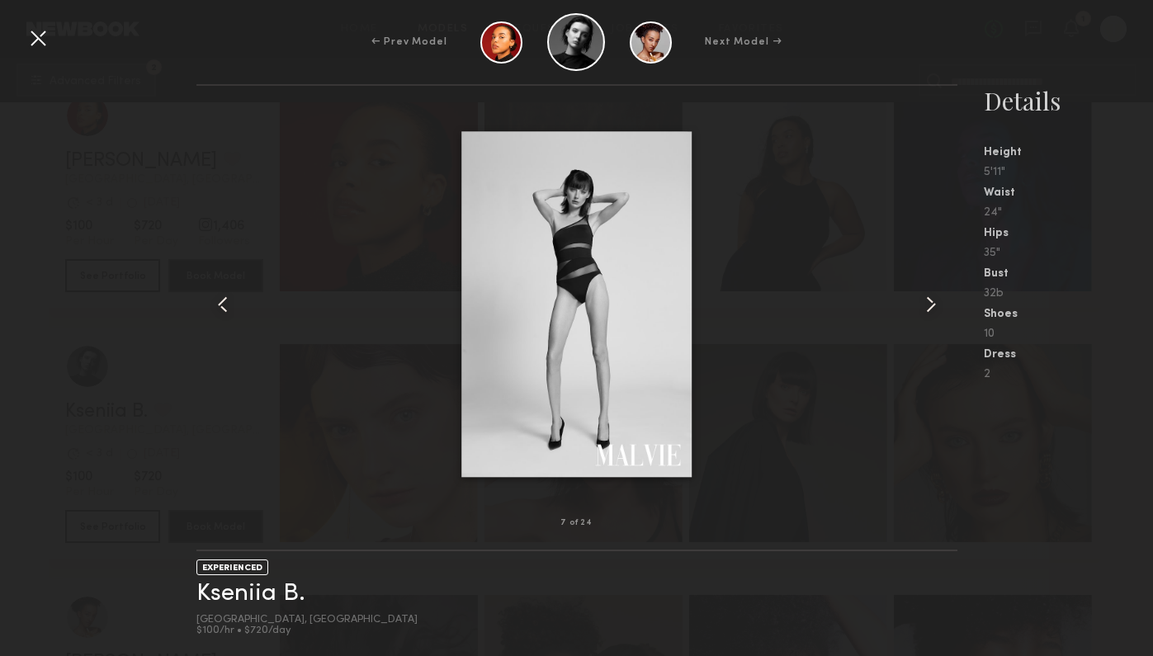
click at [45, 49] on div at bounding box center [38, 38] width 26 height 26
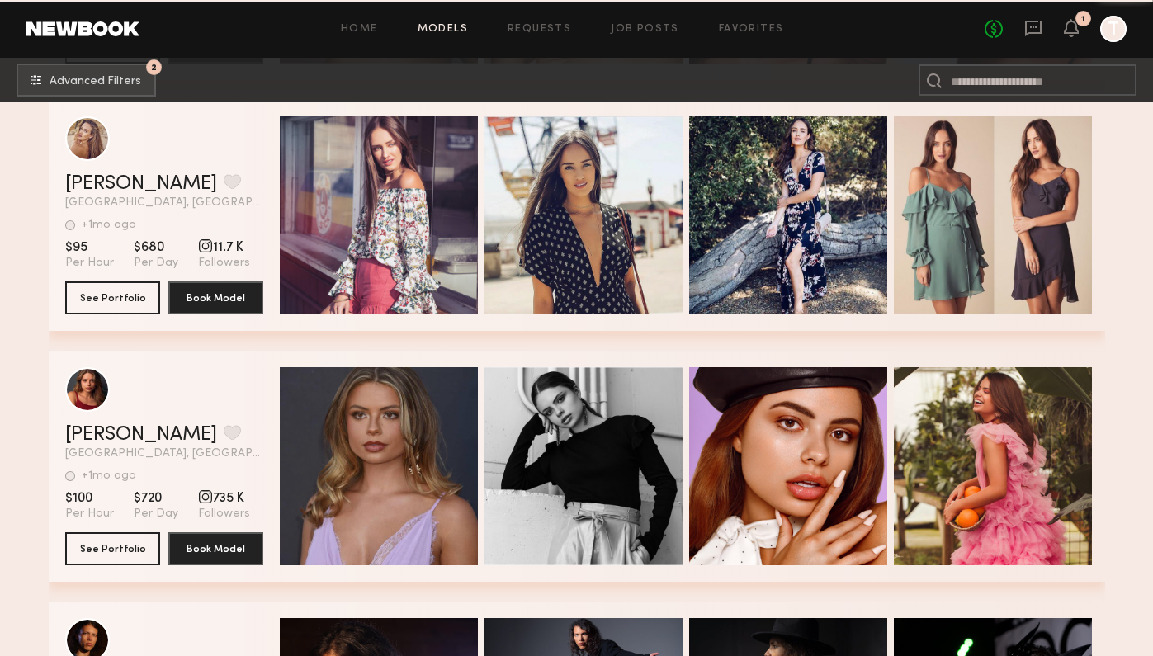
scroll to position [32407, 0]
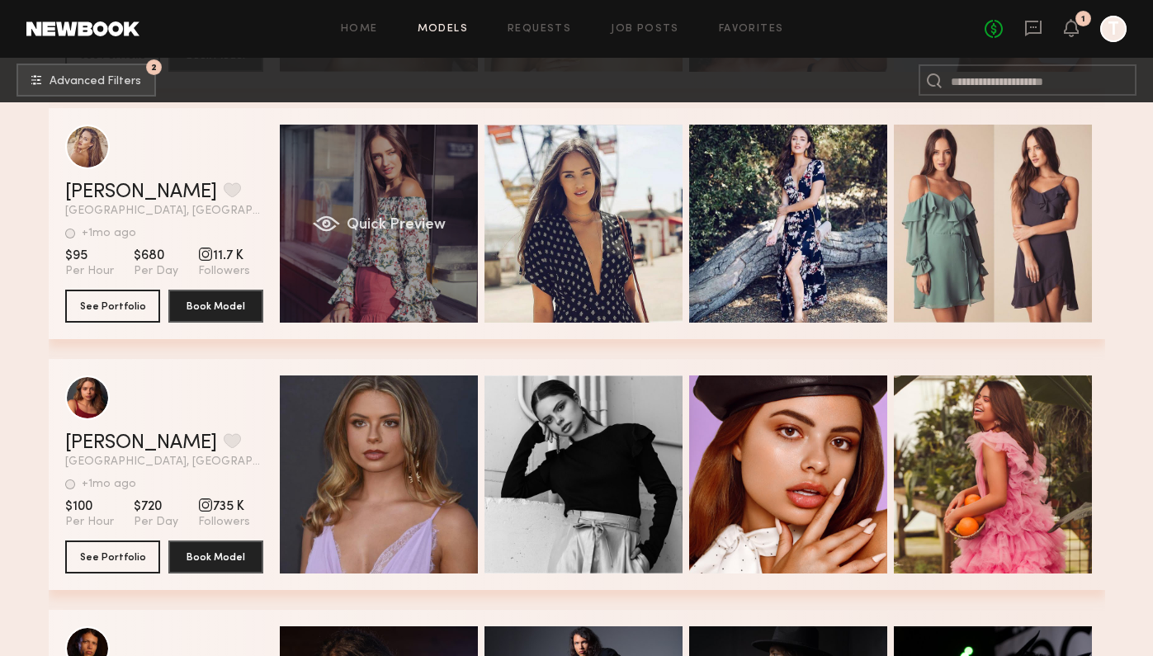
click at [419, 258] on div "Quick Preview" at bounding box center [379, 224] width 198 height 198
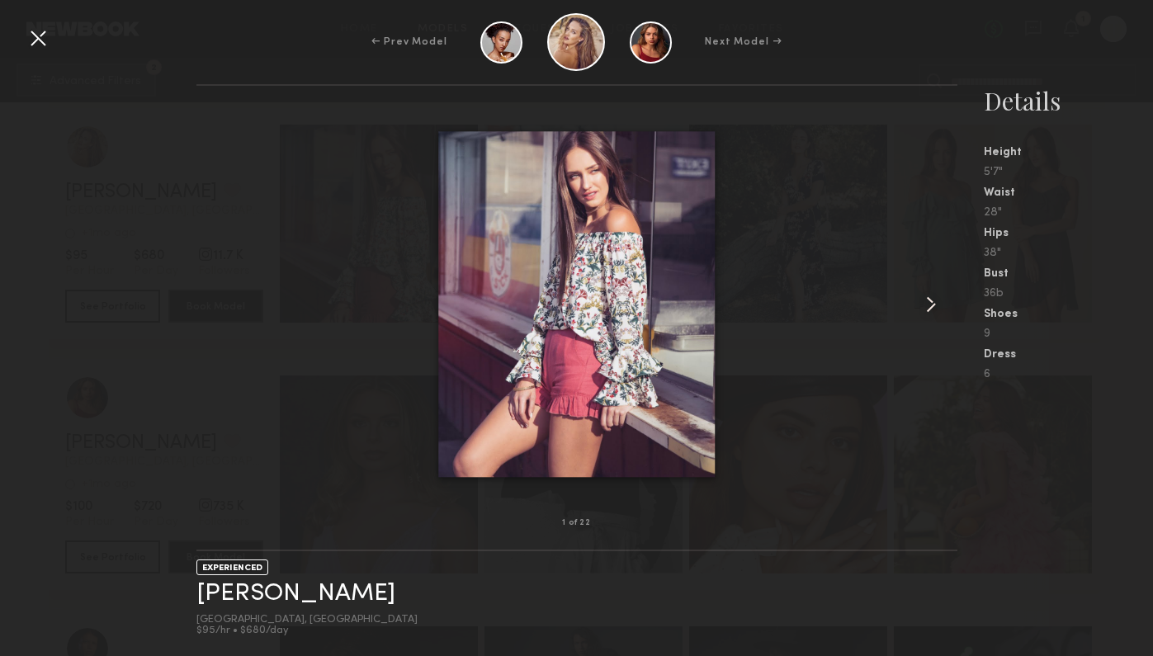
click at [973, 296] on nb-gallery-model-stats "Details Height 5'7" Waist 28" Hips 38" Bust 36b Shoes 9 Dress 6" at bounding box center [1056, 370] width 196 height 572
click at [956, 297] on div at bounding box center [942, 304] width 31 height 385
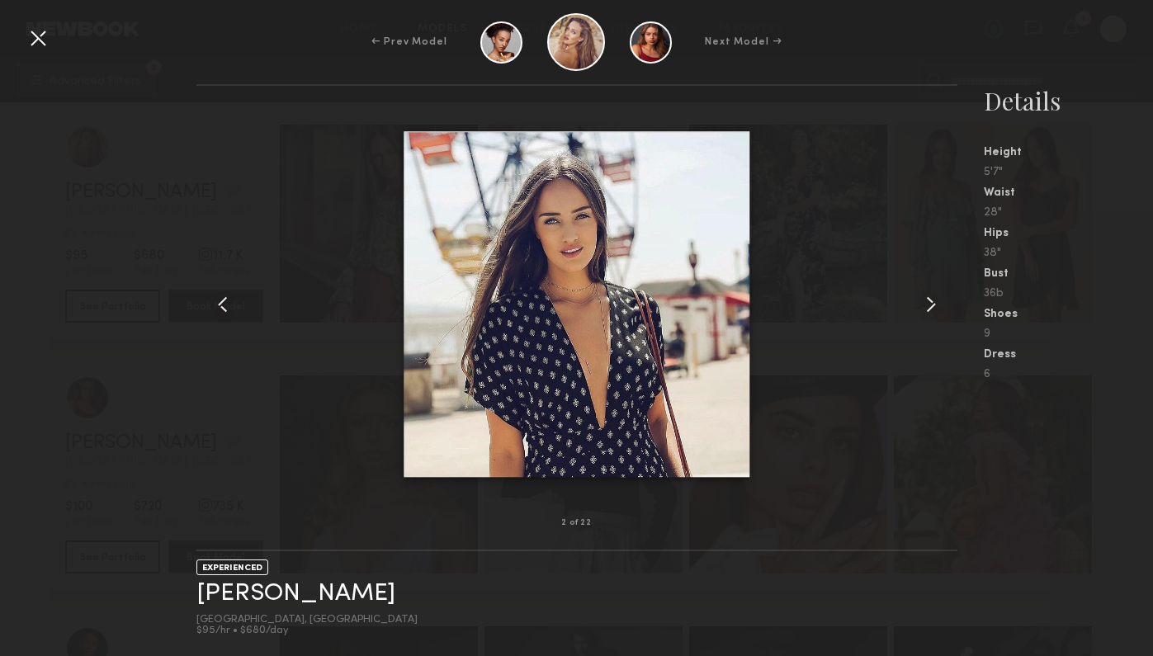
click at [954, 301] on div at bounding box center [942, 304] width 31 height 385
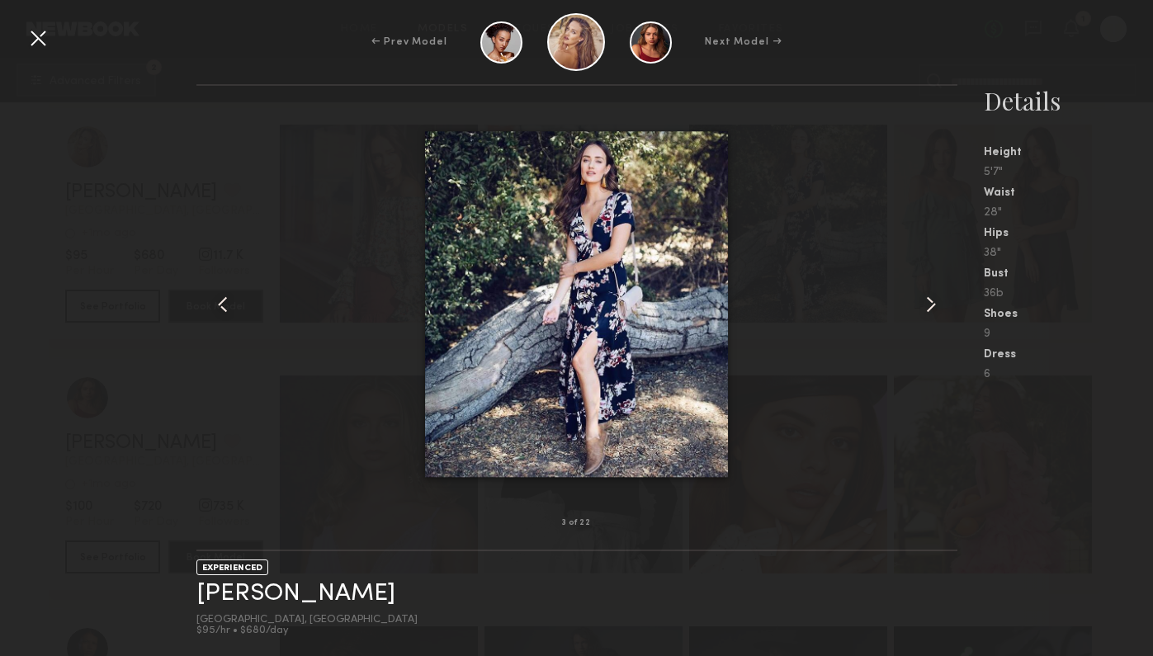
click at [954, 301] on div at bounding box center [942, 304] width 31 height 385
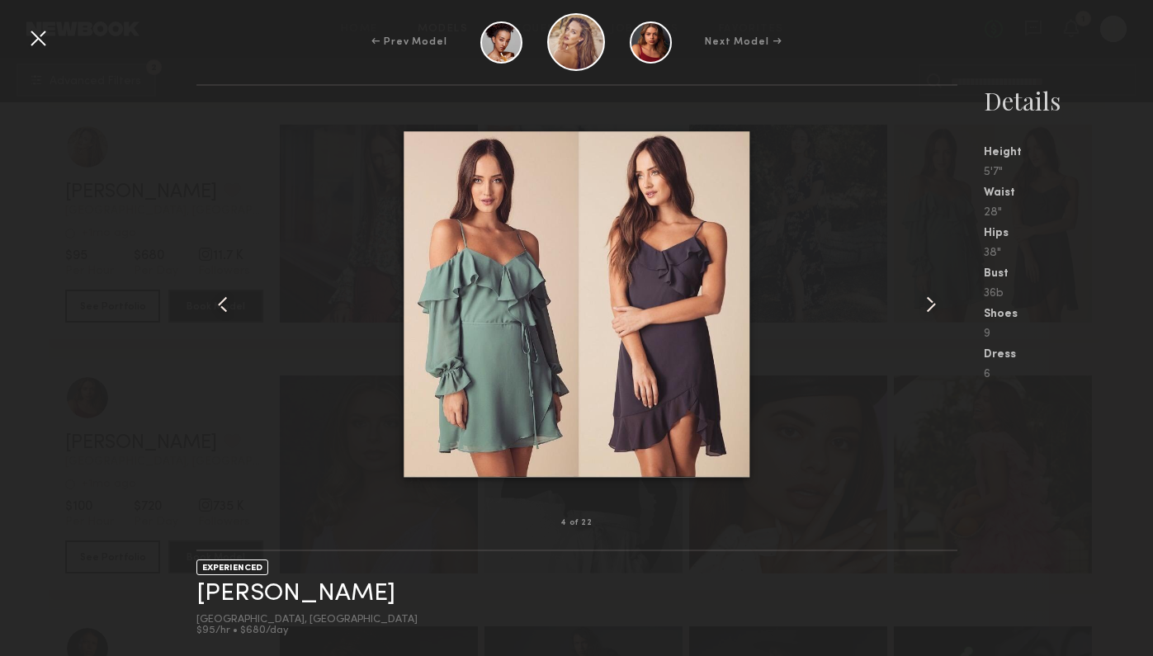
click at [954, 301] on div at bounding box center [942, 304] width 31 height 385
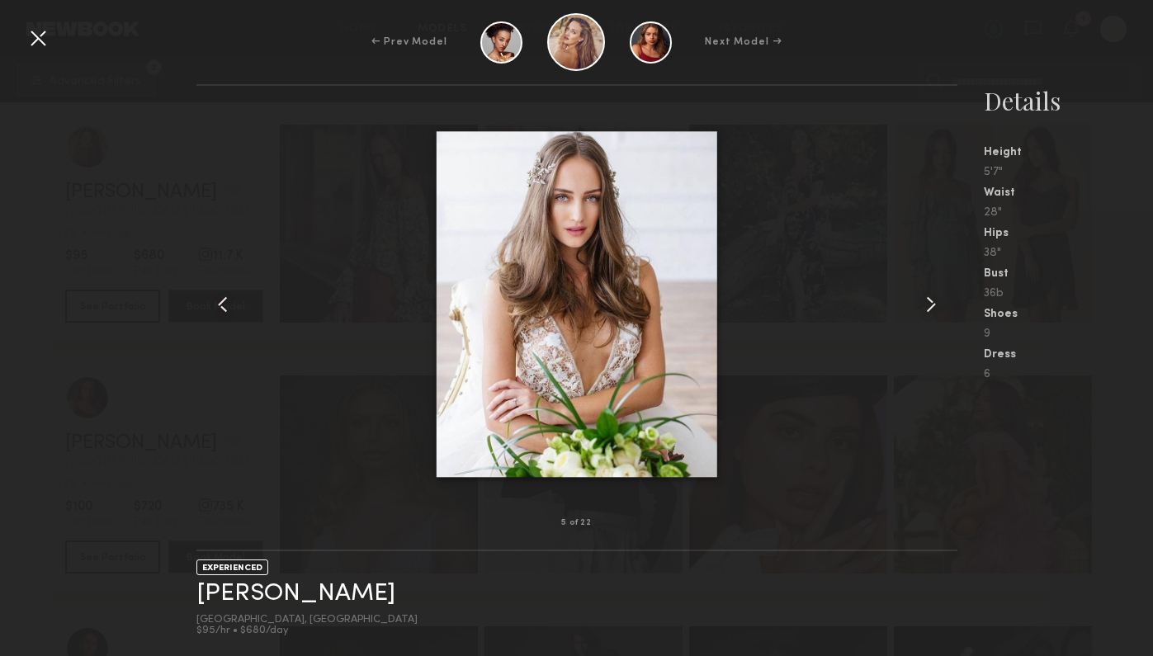
click at [46, 54] on div "← Prev Model Next Model →" at bounding box center [576, 42] width 1153 height 58
click at [44, 44] on div at bounding box center [38, 38] width 26 height 26
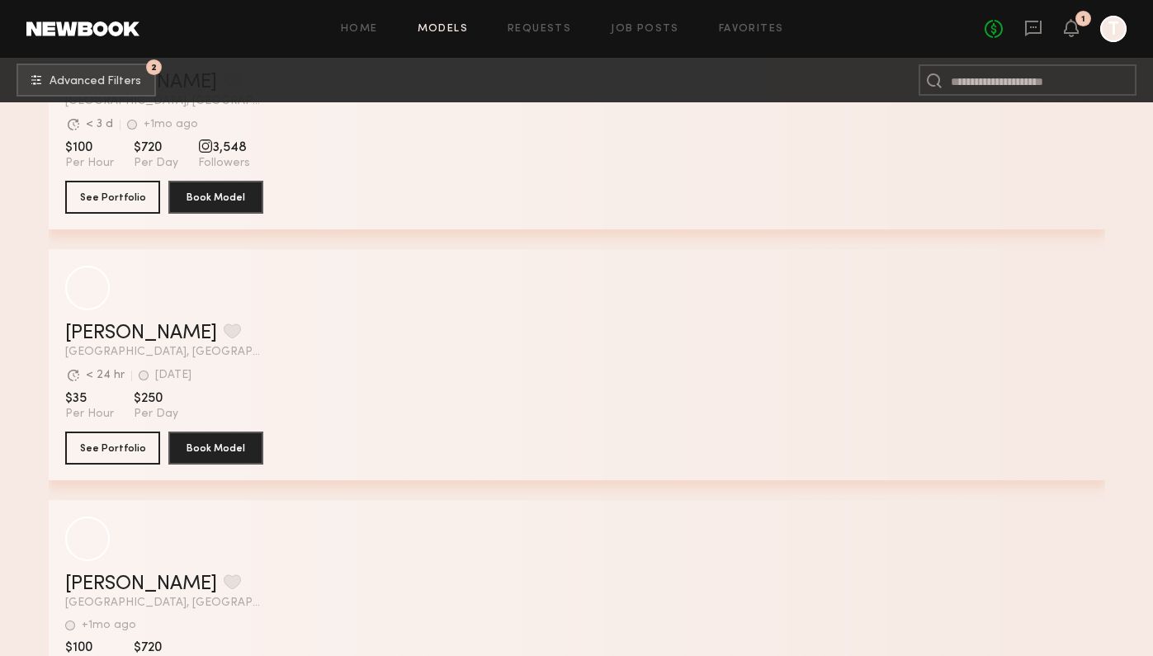
scroll to position [34023, 0]
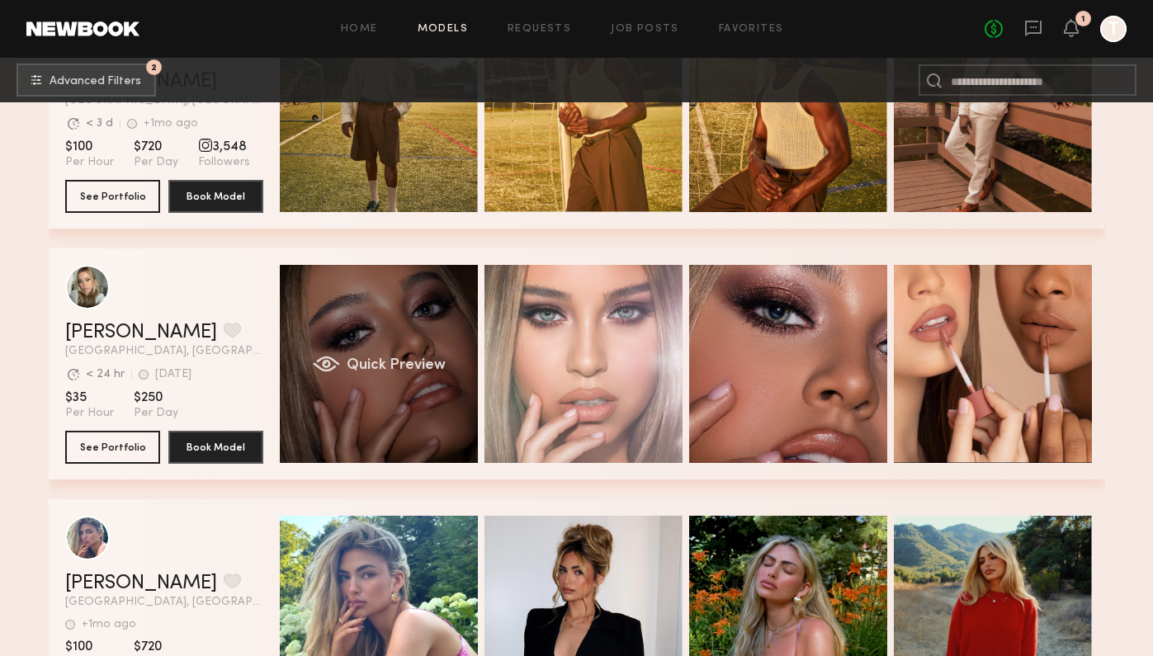
click at [408, 393] on div "Quick Preview" at bounding box center [379, 364] width 198 height 198
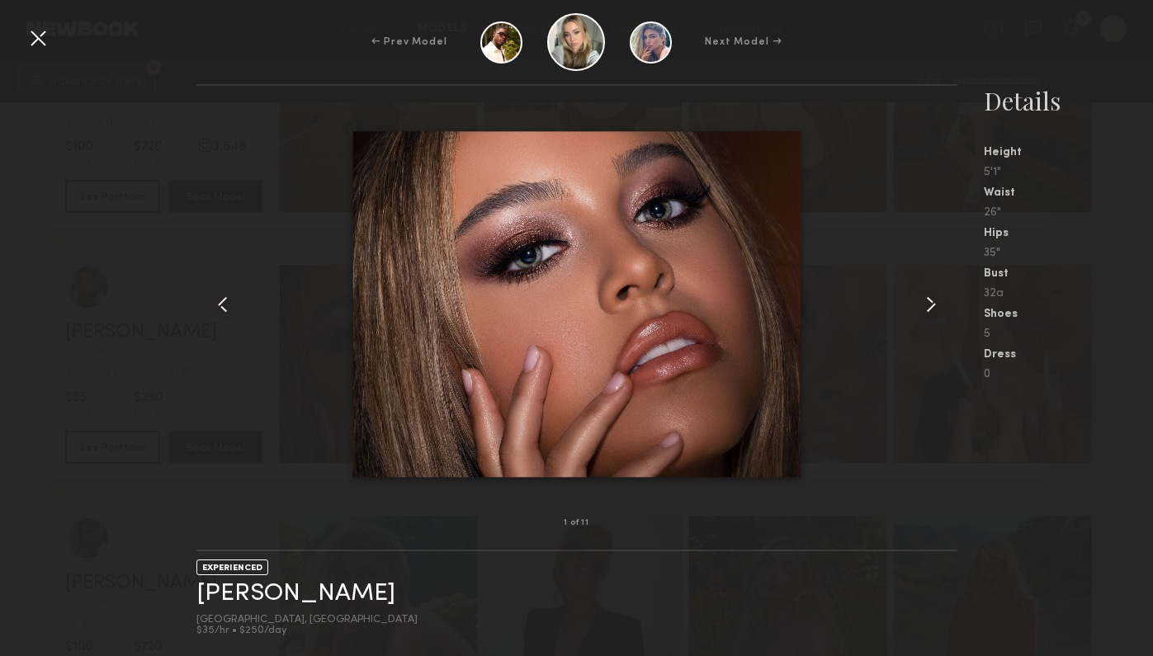
click at [946, 320] on div at bounding box center [942, 304] width 31 height 385
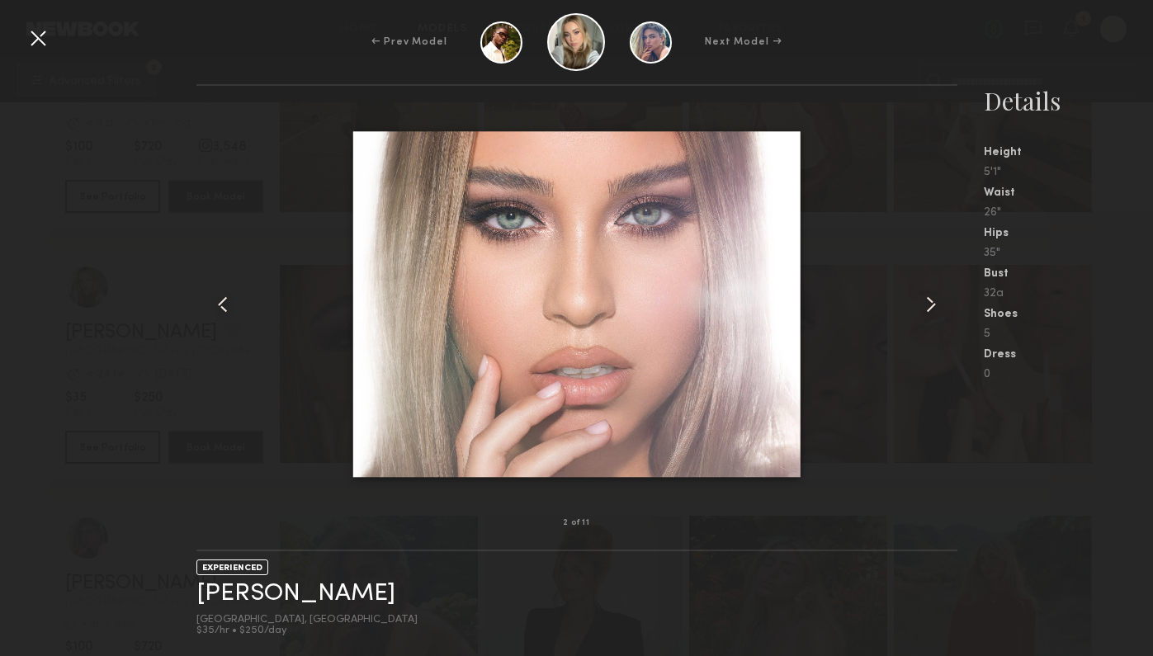
click at [946, 320] on div at bounding box center [942, 304] width 31 height 385
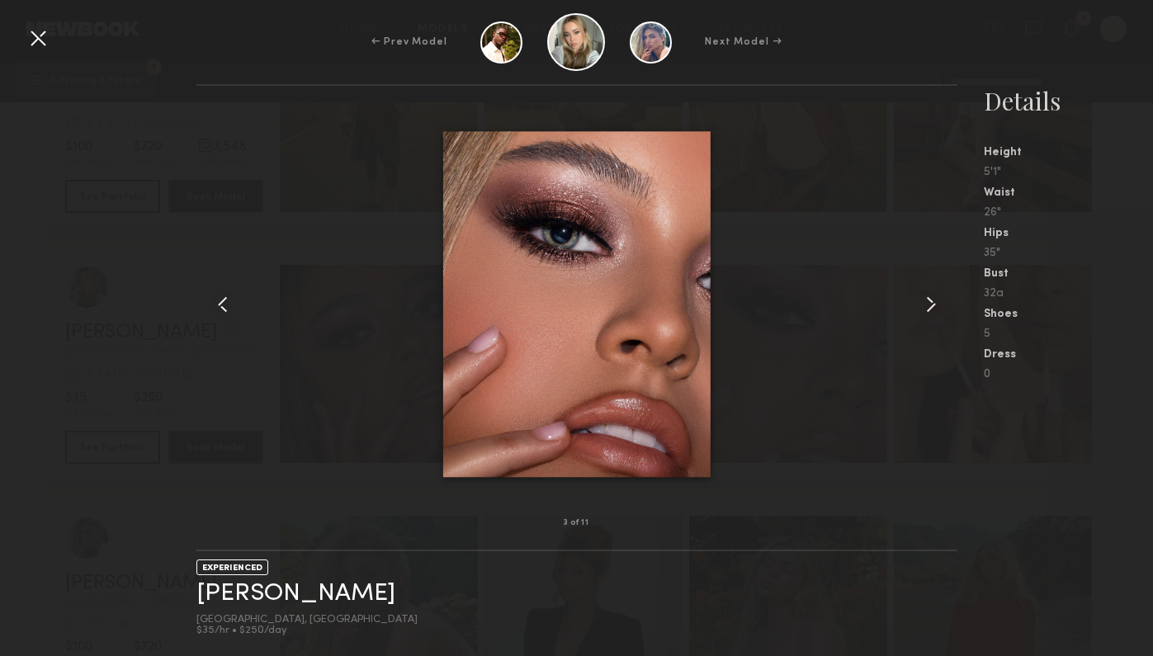
click at [946, 320] on div at bounding box center [942, 304] width 31 height 385
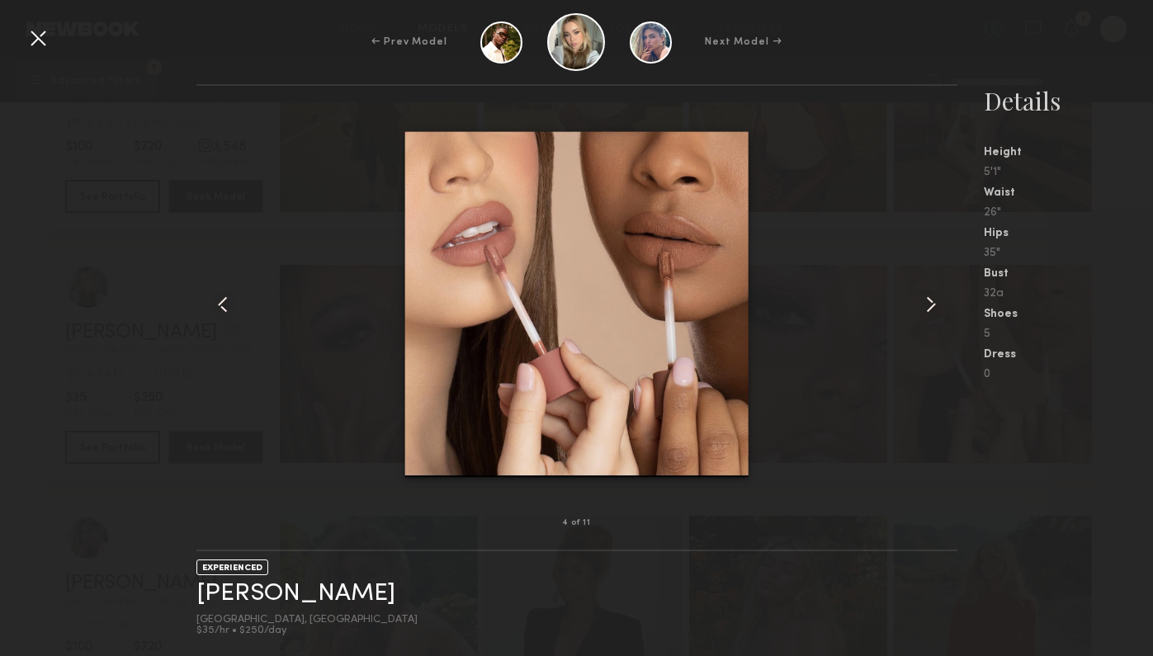
click at [946, 320] on div at bounding box center [942, 304] width 31 height 385
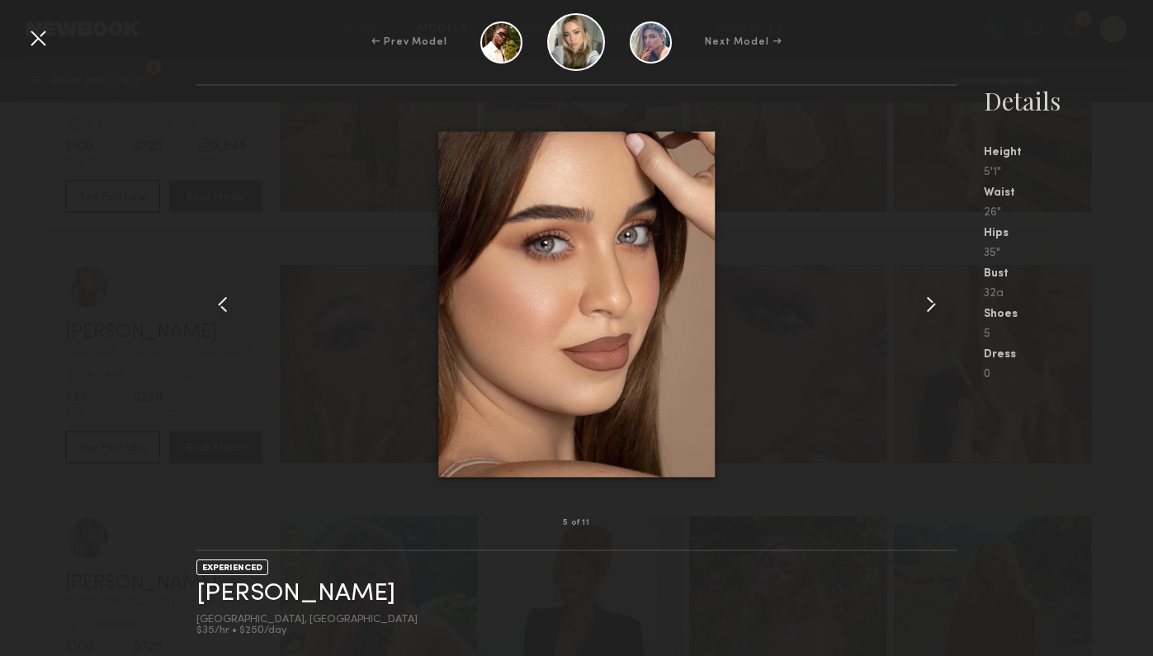
click at [946, 320] on div at bounding box center [942, 304] width 31 height 385
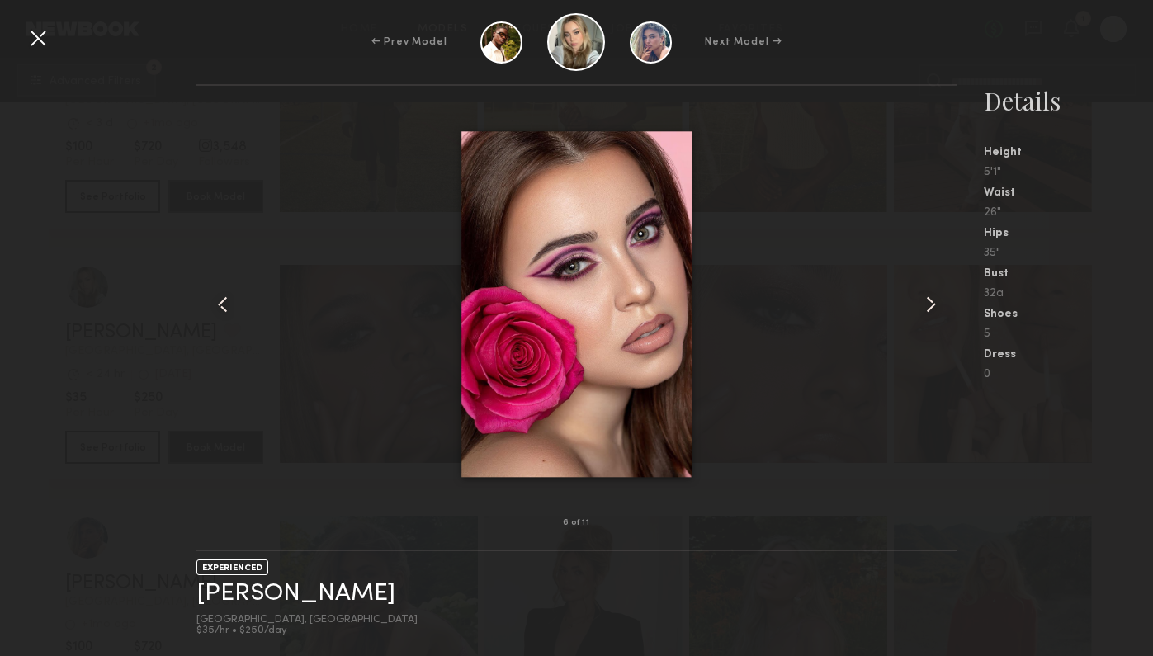
click at [946, 320] on div at bounding box center [942, 304] width 31 height 385
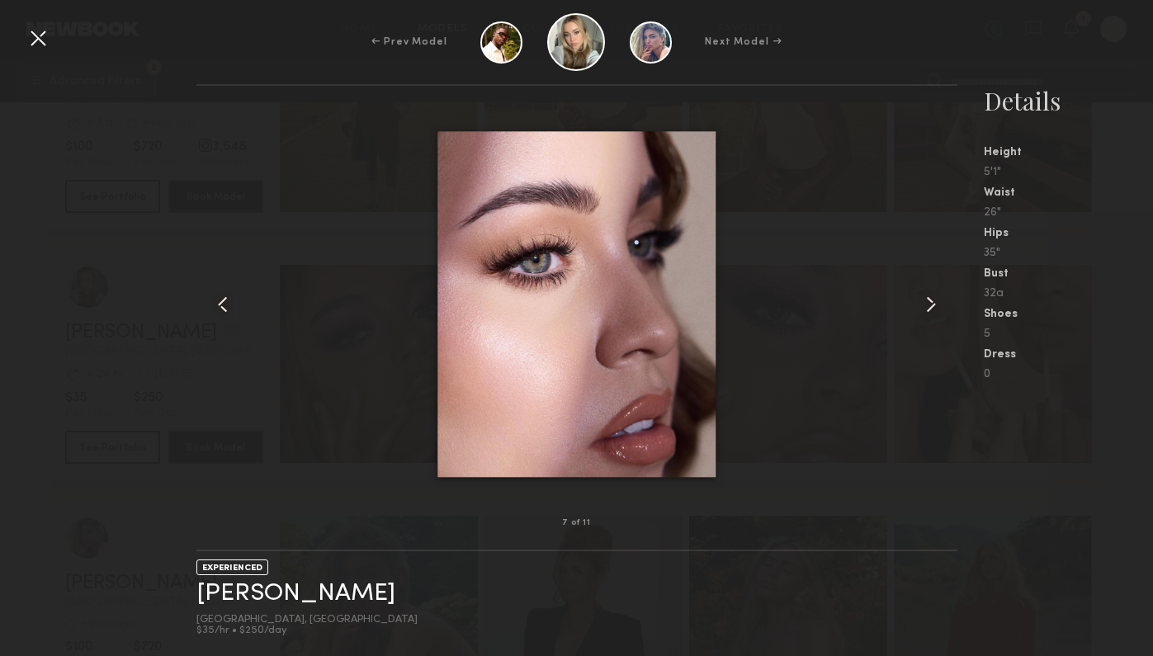
click at [946, 320] on div at bounding box center [942, 304] width 31 height 385
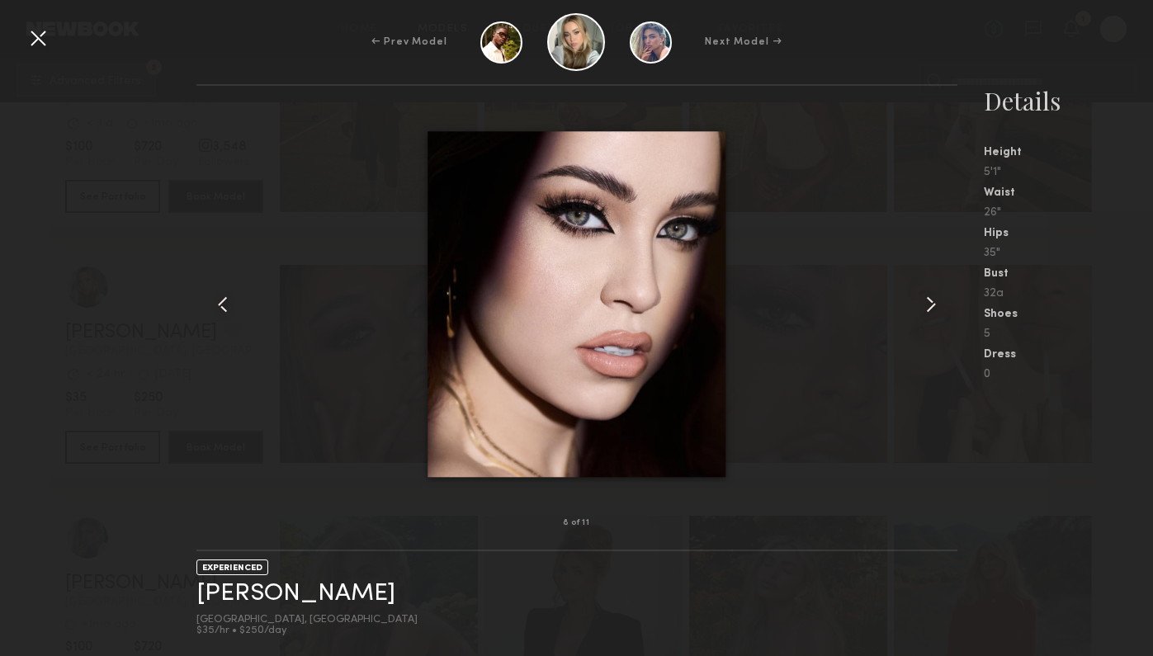
click at [946, 320] on div at bounding box center [942, 304] width 31 height 385
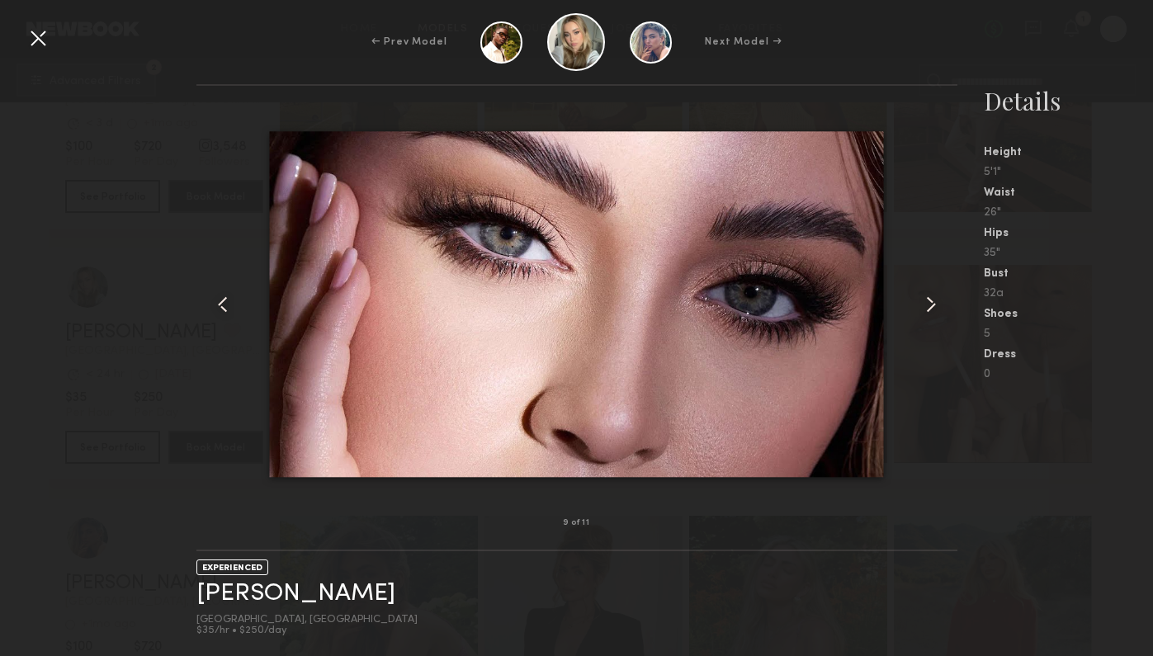
click at [51, 31] on div "← Prev Model Next Model →" at bounding box center [576, 42] width 1153 height 58
click at [48, 31] on div at bounding box center [38, 38] width 26 height 26
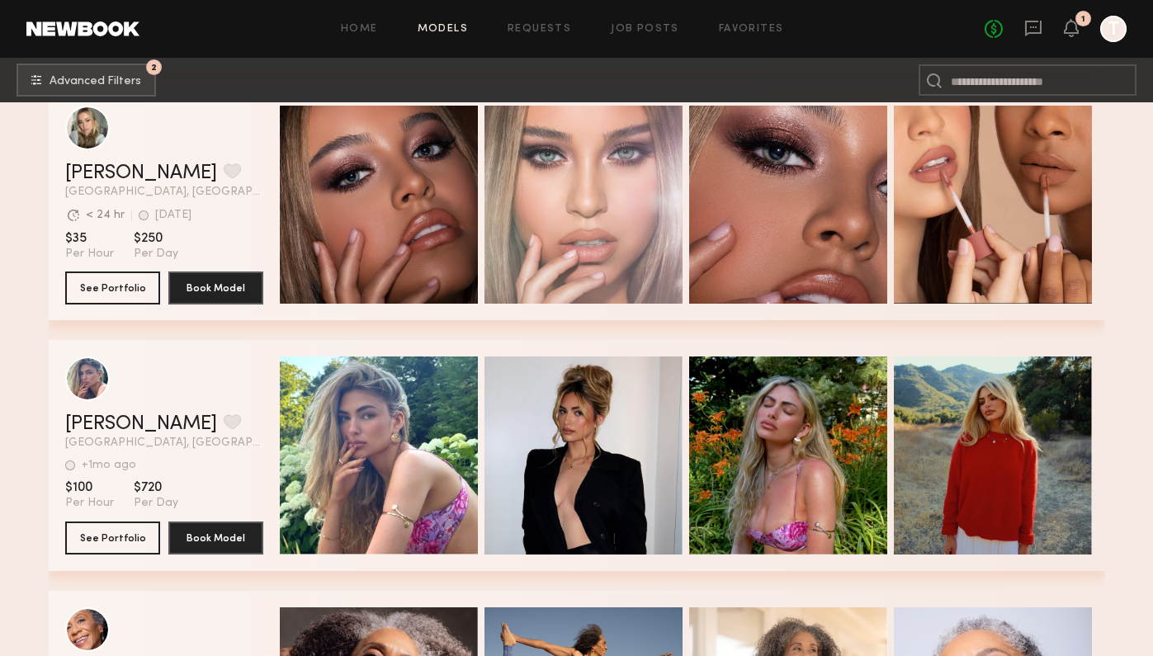
scroll to position [34179, 0]
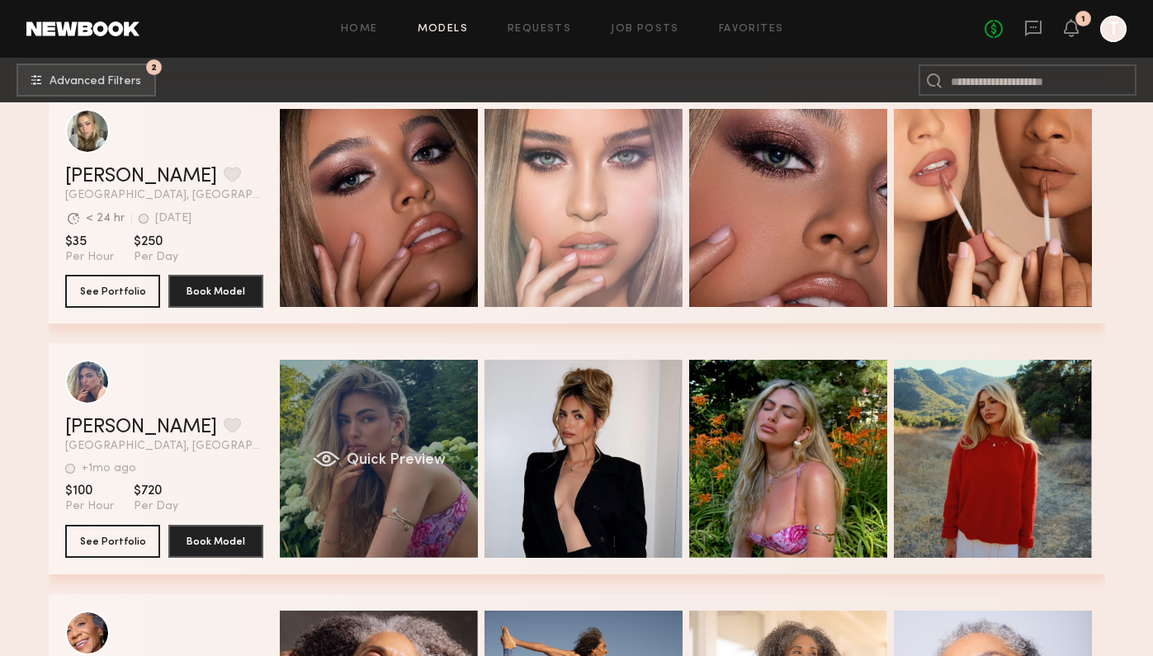
click at [443, 438] on div "Quick Preview" at bounding box center [379, 459] width 198 height 198
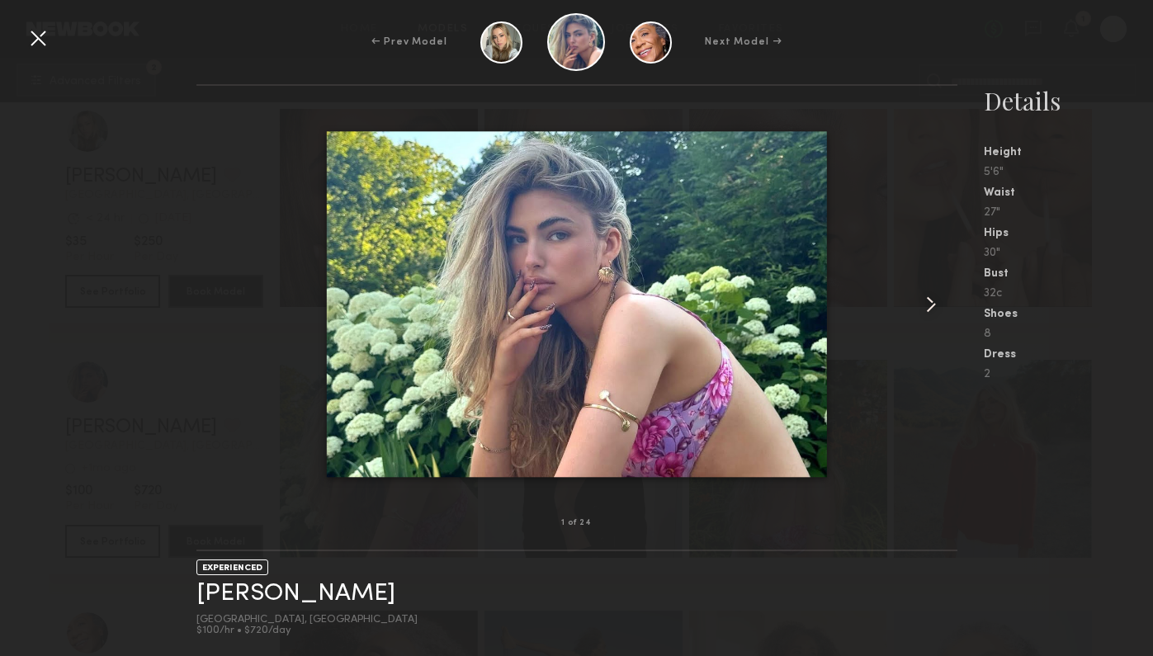
click at [927, 291] on common-icon at bounding box center [931, 304] width 26 height 26
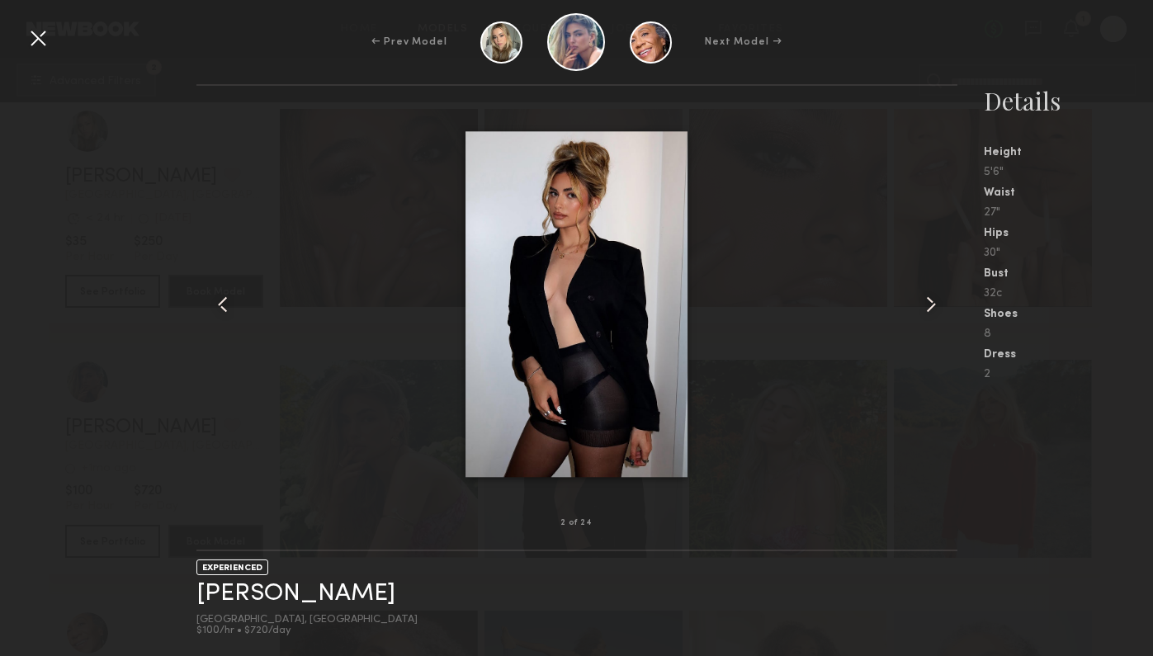
click at [927, 306] on common-icon at bounding box center [931, 304] width 26 height 26
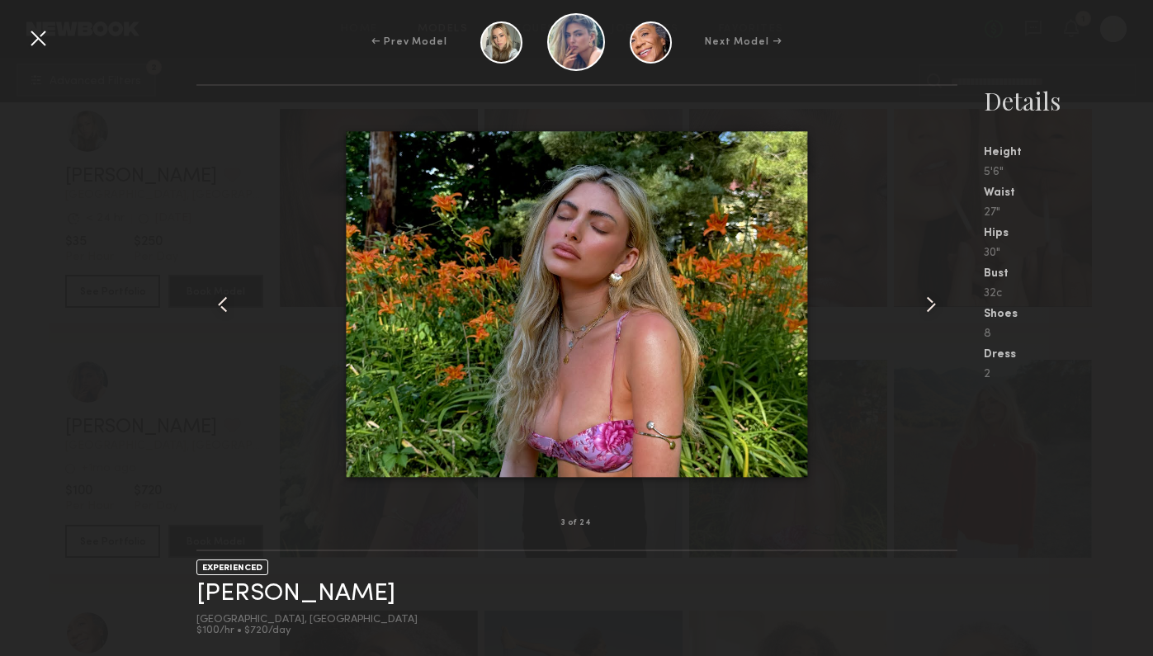
click at [927, 306] on common-icon at bounding box center [931, 304] width 26 height 26
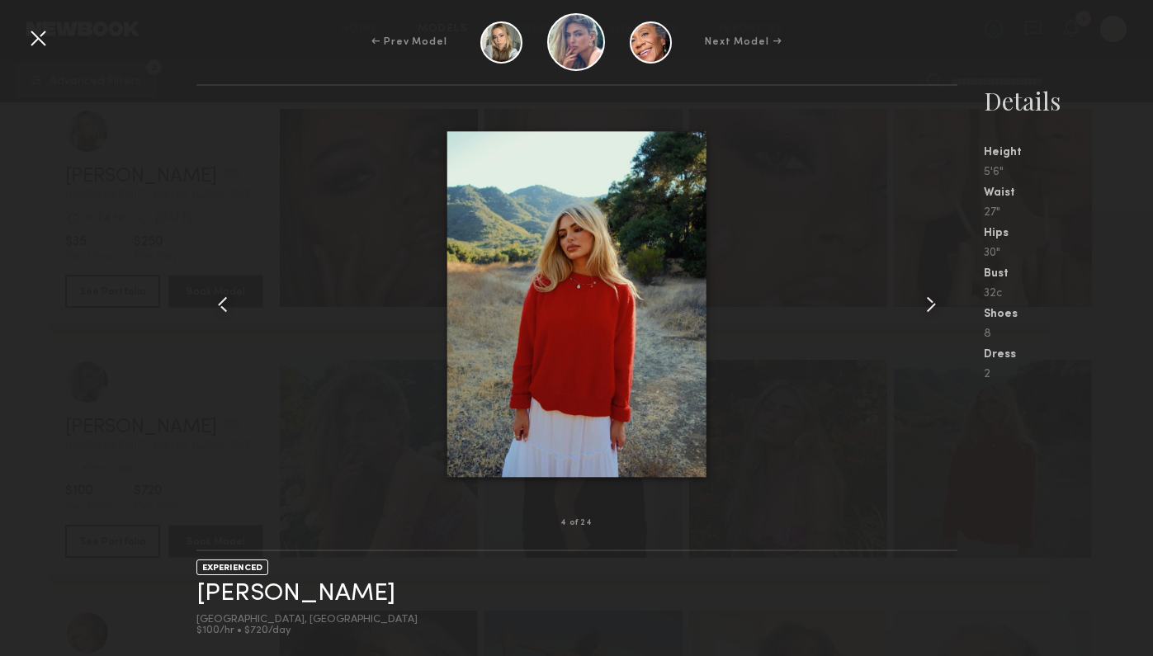
click at [927, 306] on common-icon at bounding box center [931, 304] width 26 height 26
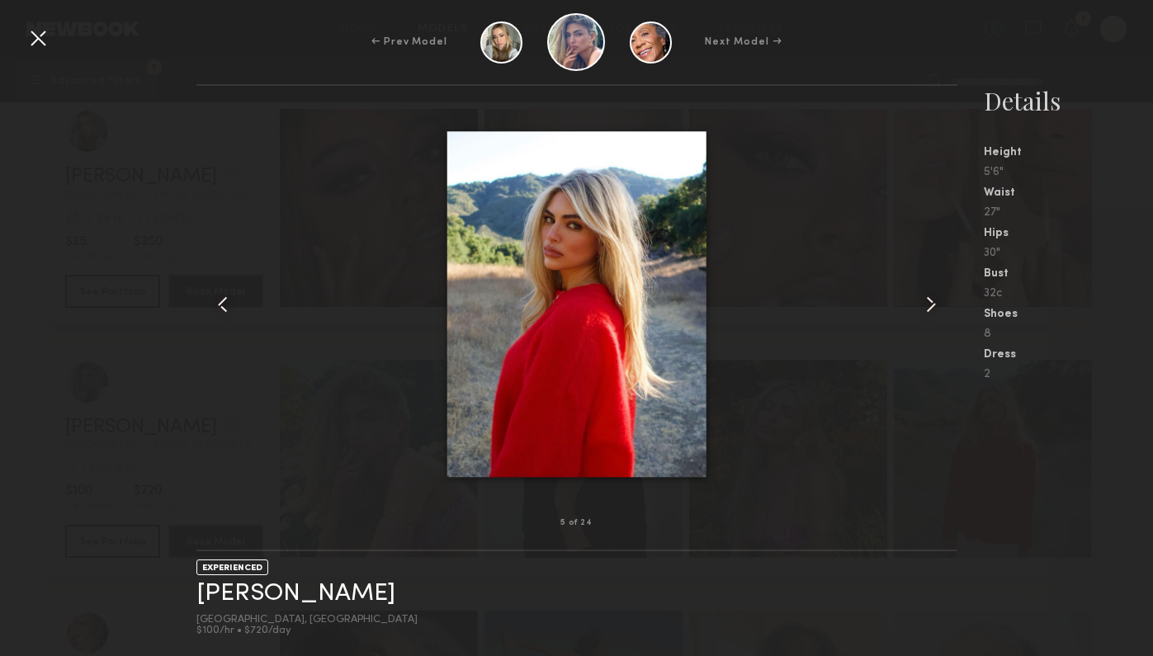
click at [927, 306] on common-icon at bounding box center [931, 304] width 26 height 26
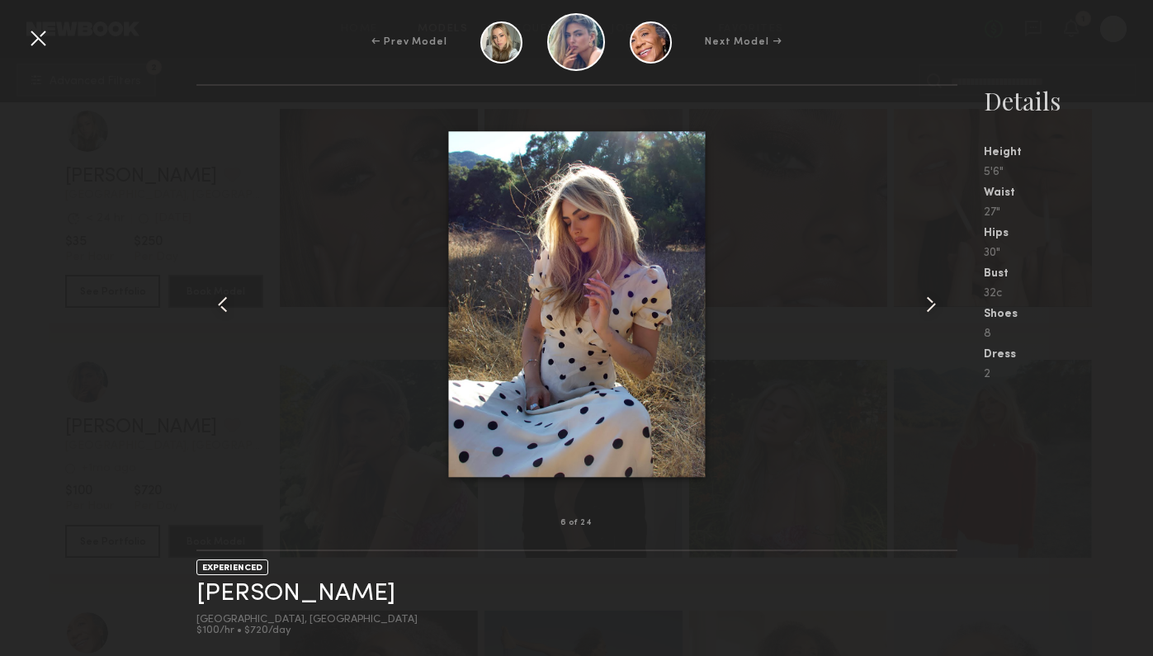
click at [927, 306] on common-icon at bounding box center [931, 304] width 26 height 26
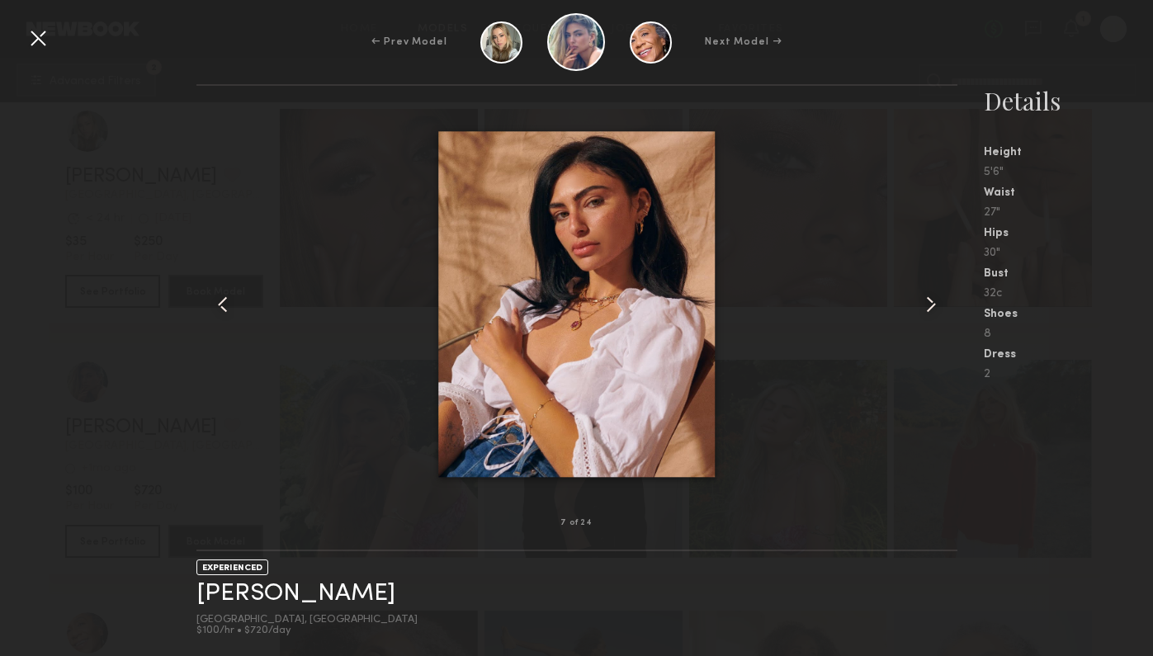
click at [927, 306] on common-icon at bounding box center [931, 304] width 26 height 26
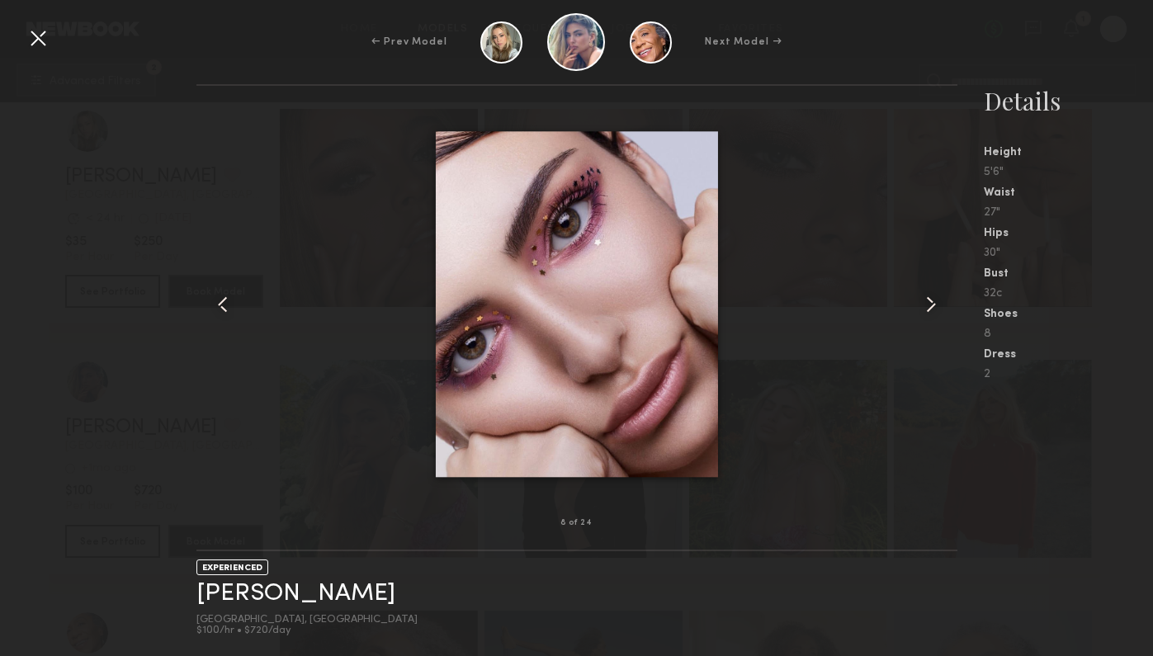
click at [927, 306] on common-icon at bounding box center [931, 304] width 26 height 26
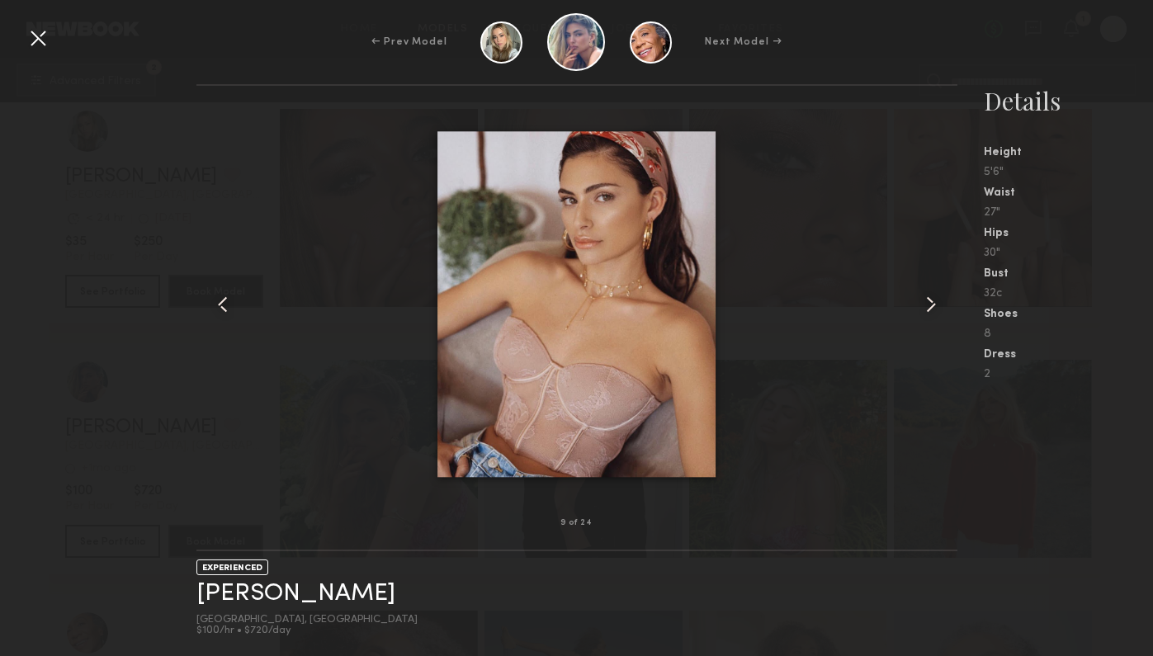
click at [927, 306] on common-icon at bounding box center [931, 304] width 26 height 26
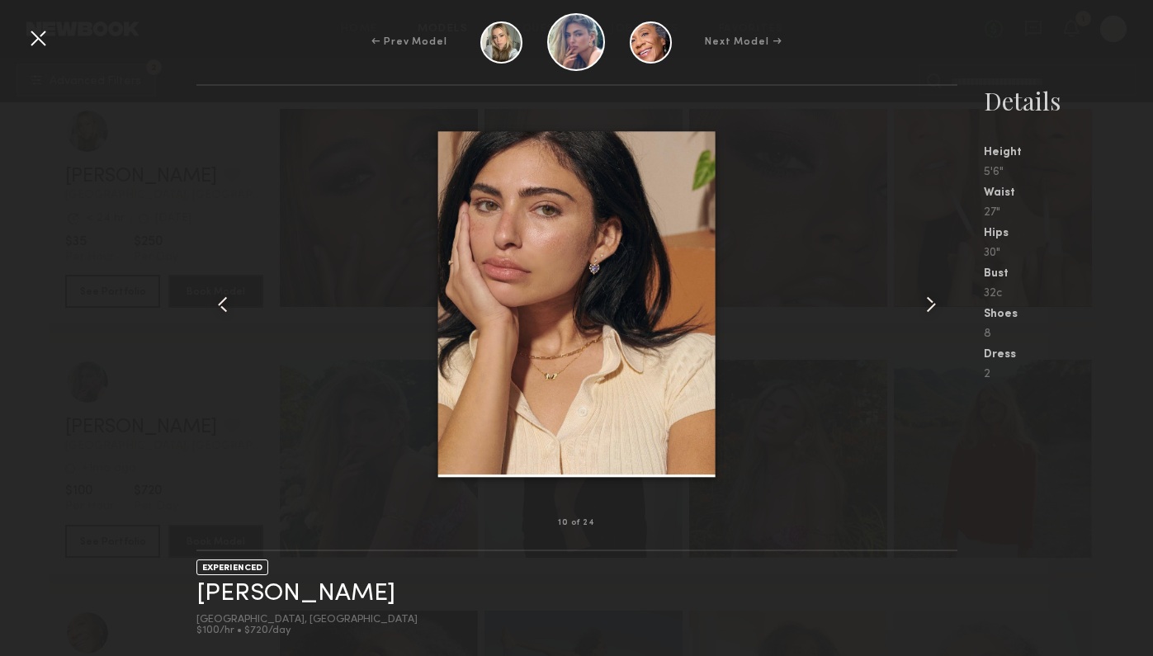
click at [927, 306] on common-icon at bounding box center [931, 304] width 26 height 26
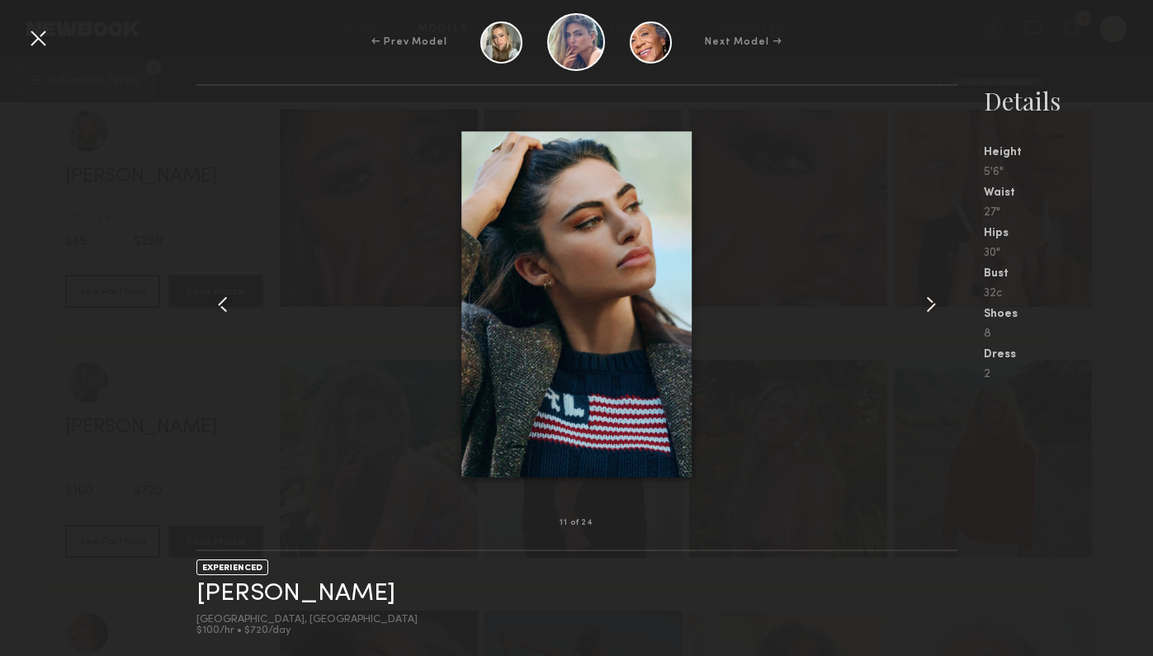
click at [927, 306] on common-icon at bounding box center [931, 304] width 26 height 26
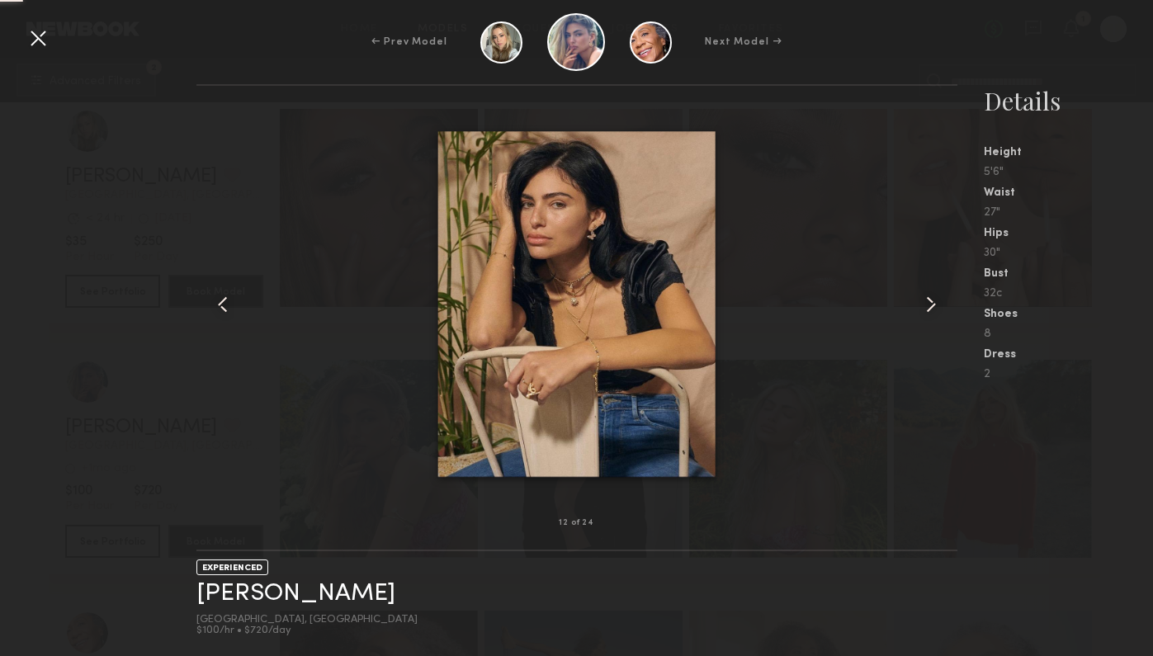
click at [927, 306] on common-icon at bounding box center [931, 304] width 26 height 26
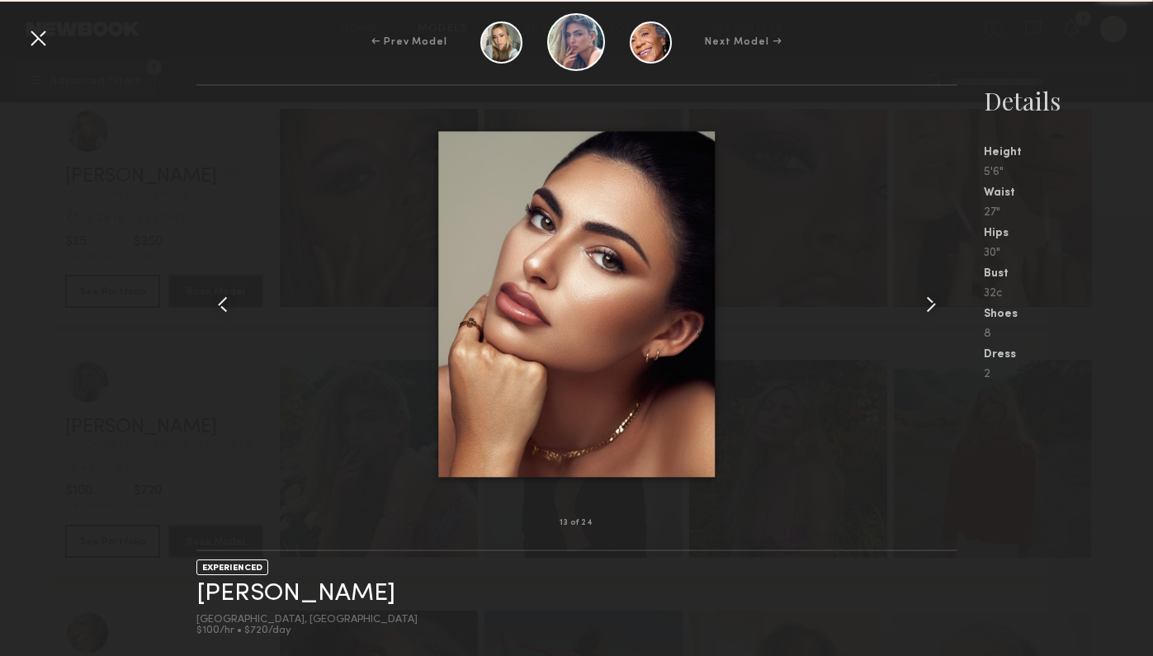
click at [927, 306] on common-icon at bounding box center [931, 304] width 26 height 26
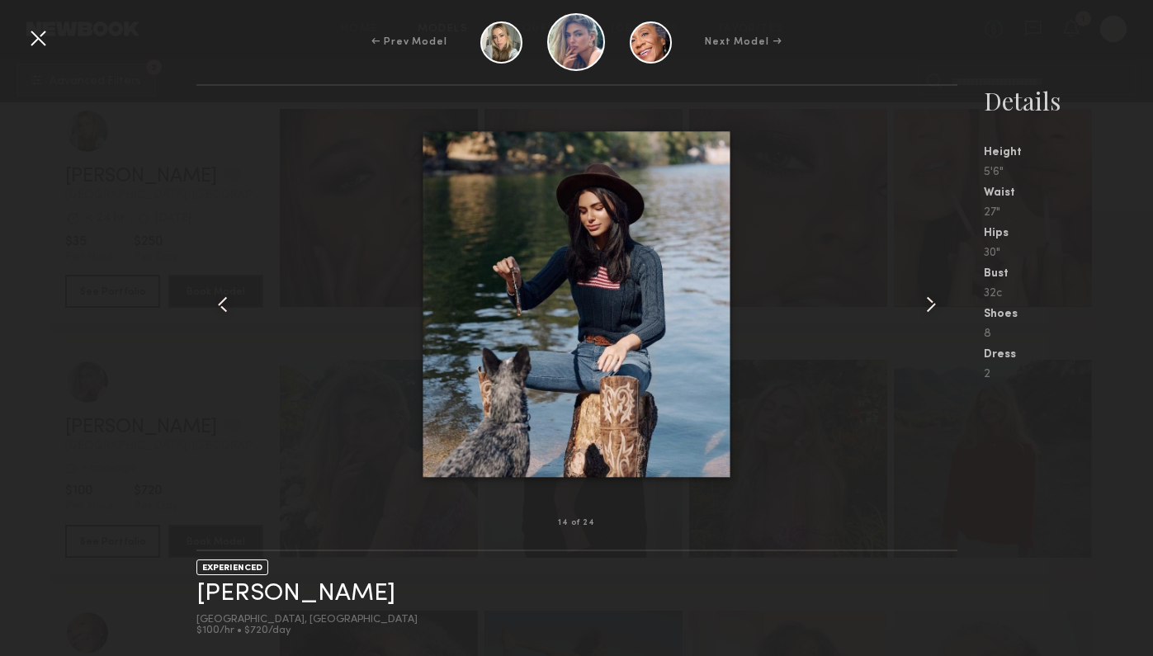
click at [927, 306] on common-icon at bounding box center [931, 304] width 26 height 26
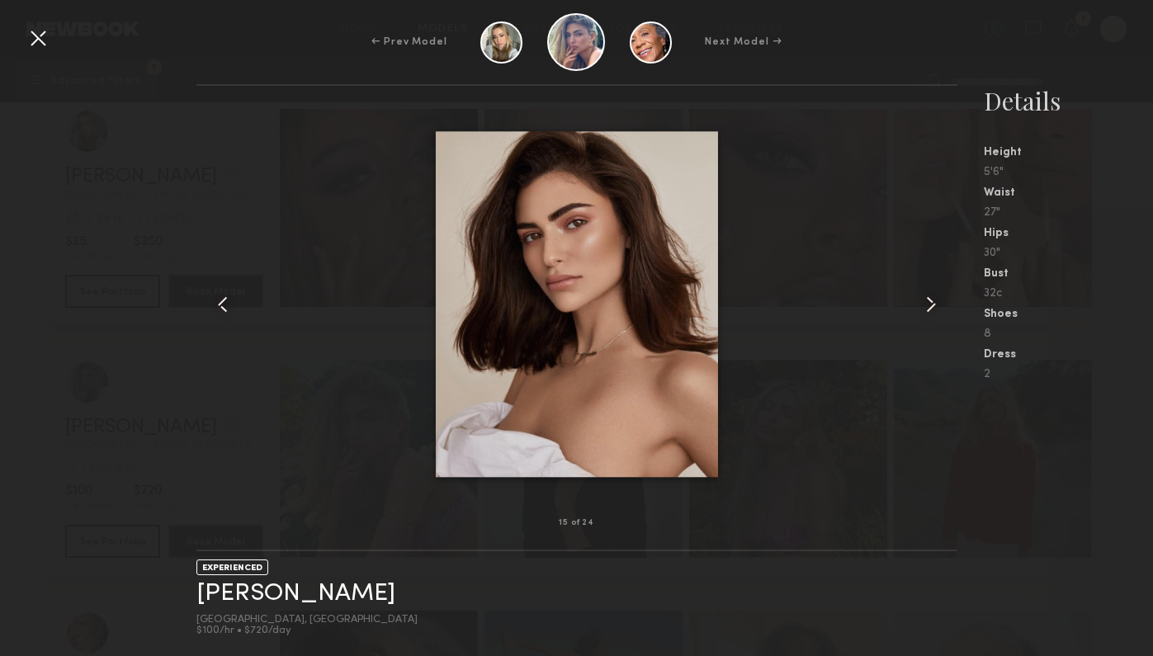
click at [34, 36] on div at bounding box center [38, 38] width 26 height 26
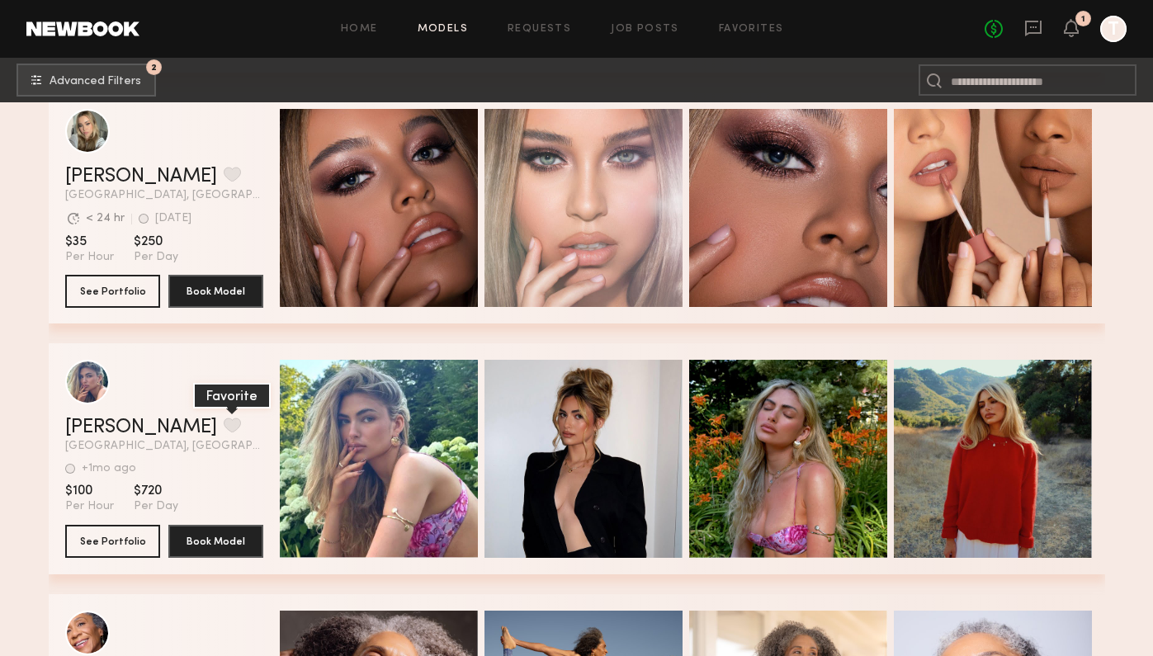
click at [224, 430] on button "grid" at bounding box center [232, 425] width 17 height 15
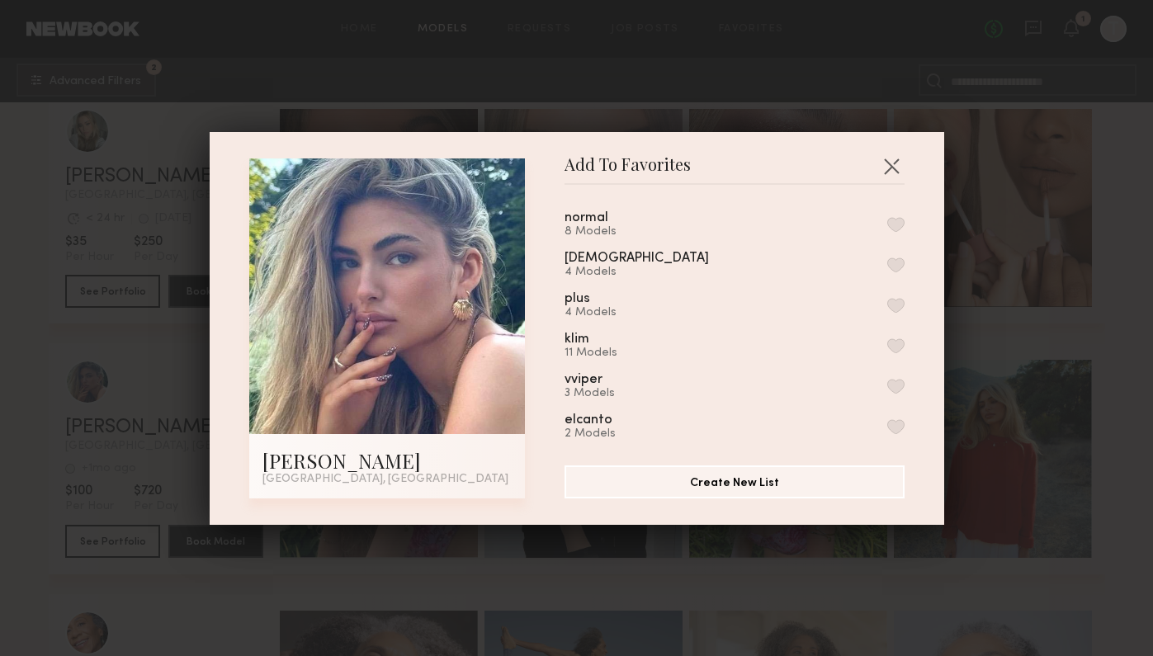
click at [743, 226] on div "normal 8 Models" at bounding box center [735, 224] width 340 height 27
click at [893, 223] on button "button" at bounding box center [896, 224] width 17 height 15
click at [898, 171] on button "button" at bounding box center [892, 166] width 26 height 26
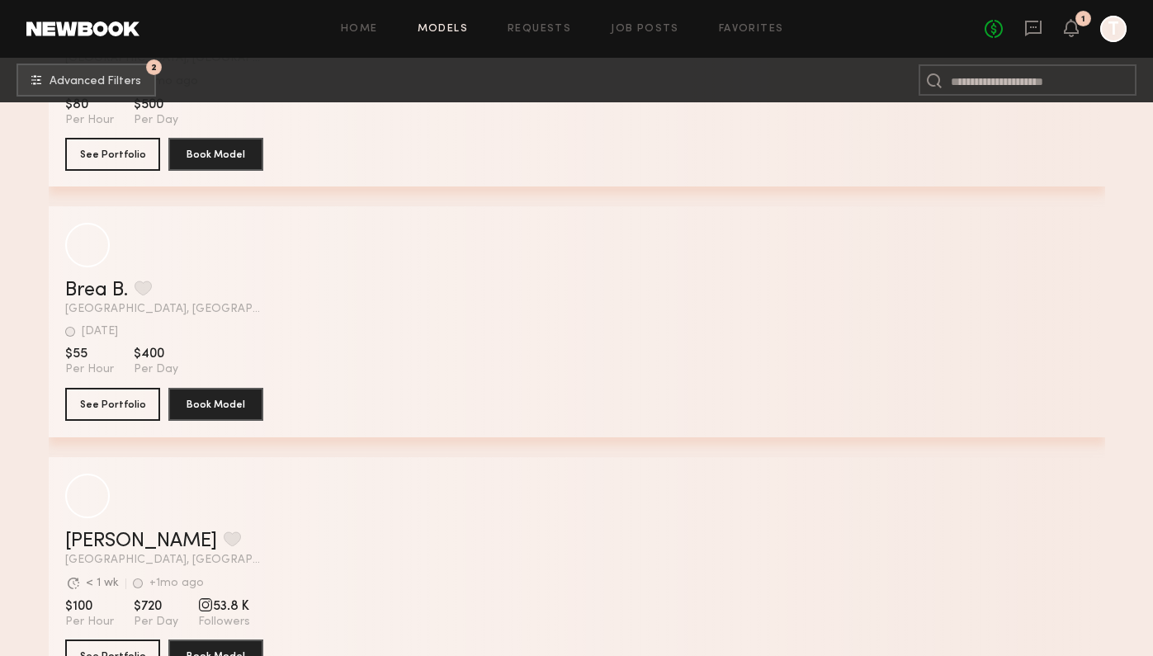
scroll to position [37564, 0]
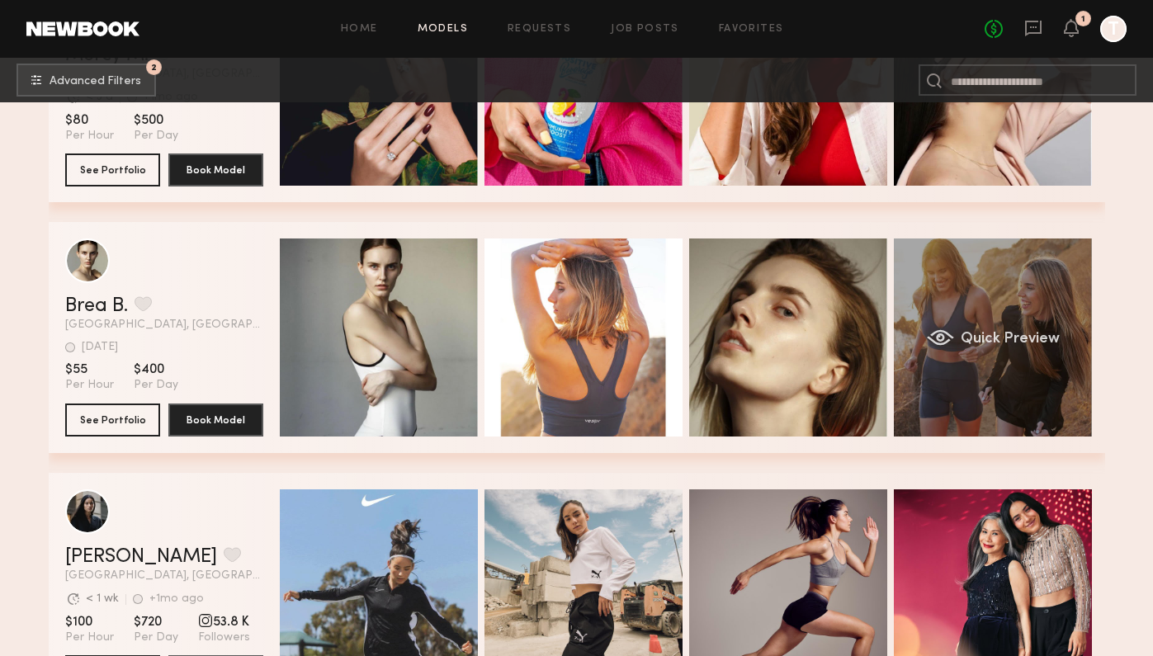
click at [930, 358] on div "Quick Preview" at bounding box center [993, 338] width 198 height 198
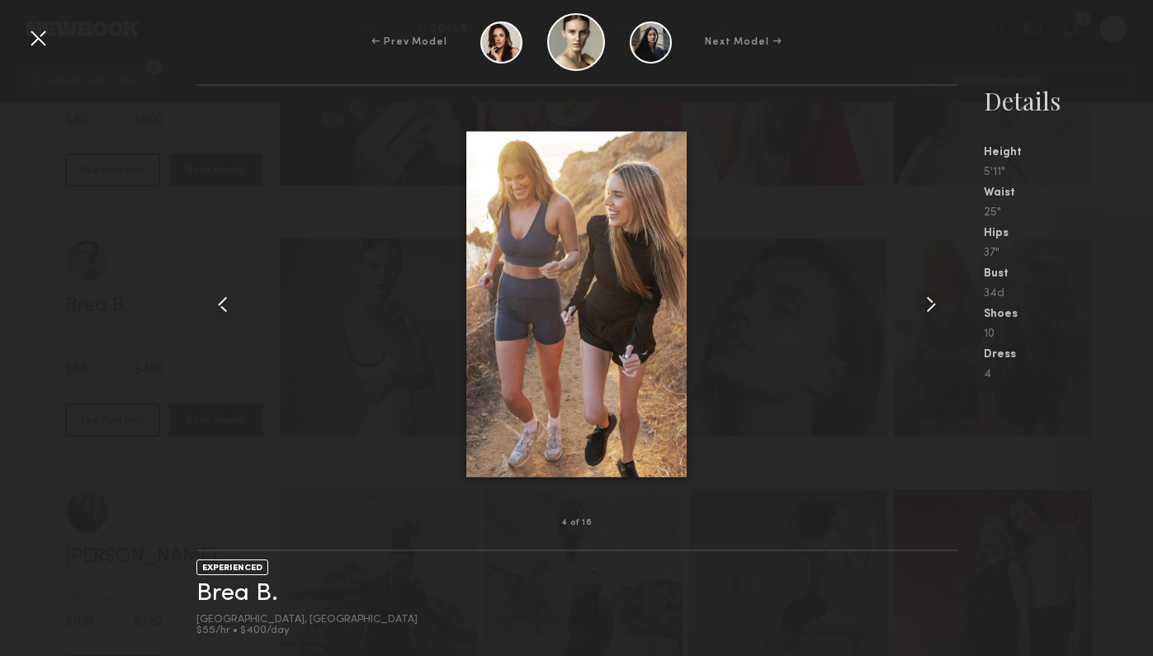
click at [921, 309] on common-icon at bounding box center [931, 304] width 26 height 26
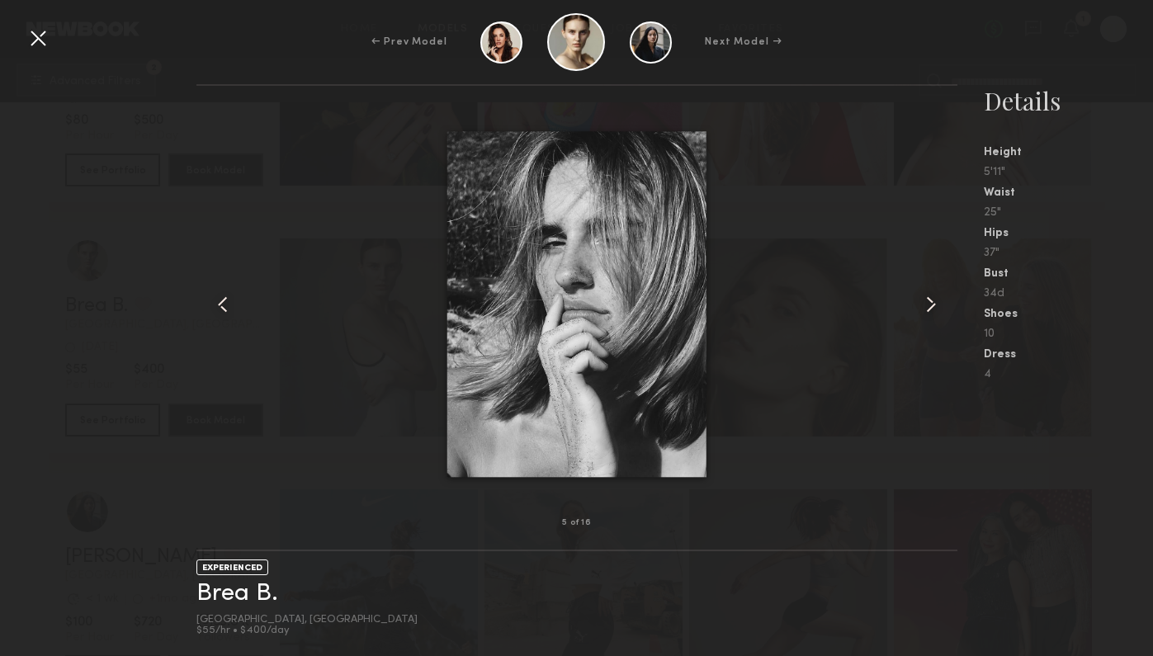
click at [921, 309] on common-icon at bounding box center [931, 304] width 26 height 26
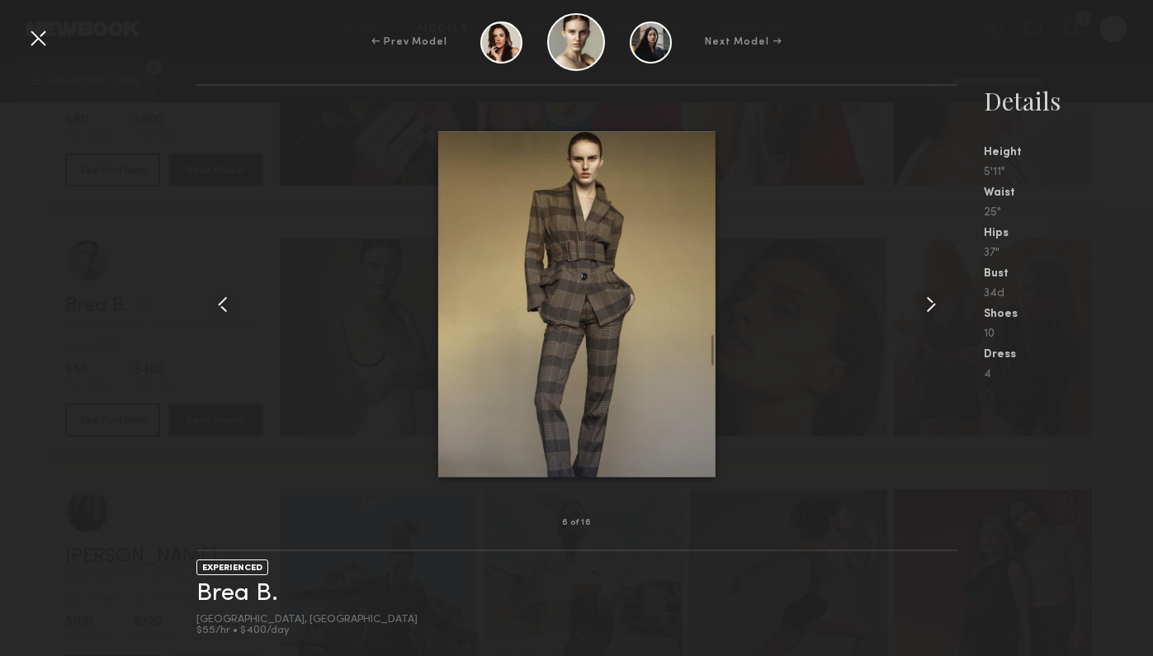
click at [921, 309] on common-icon at bounding box center [931, 304] width 26 height 26
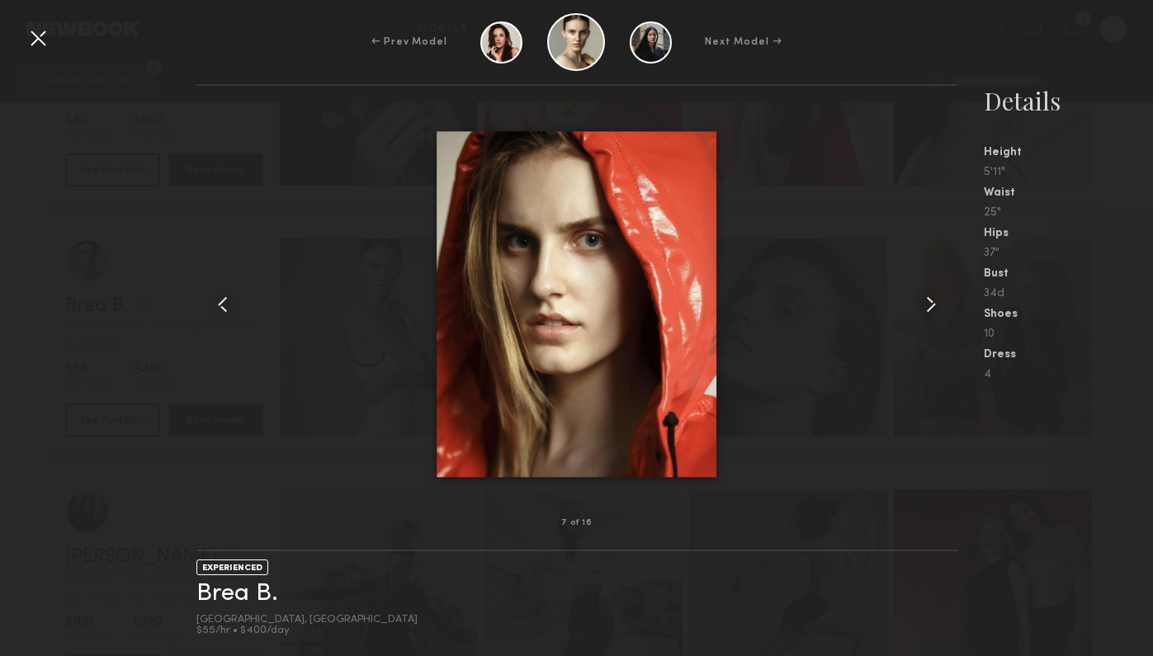
click at [921, 309] on common-icon at bounding box center [931, 304] width 26 height 26
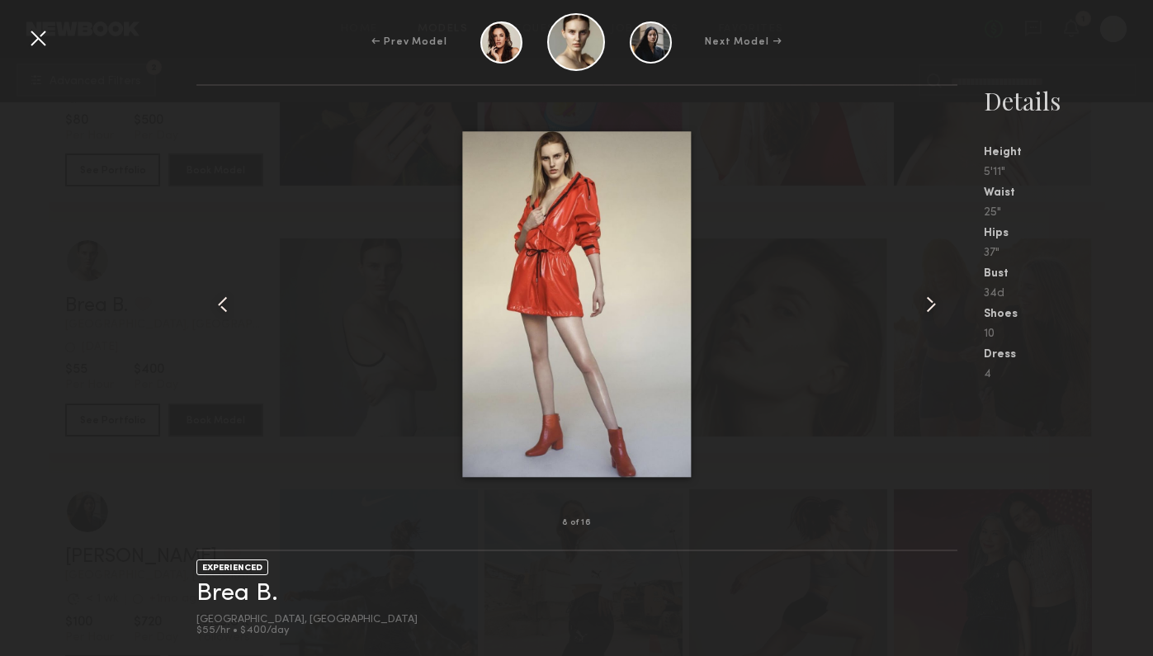
click at [921, 309] on common-icon at bounding box center [931, 304] width 26 height 26
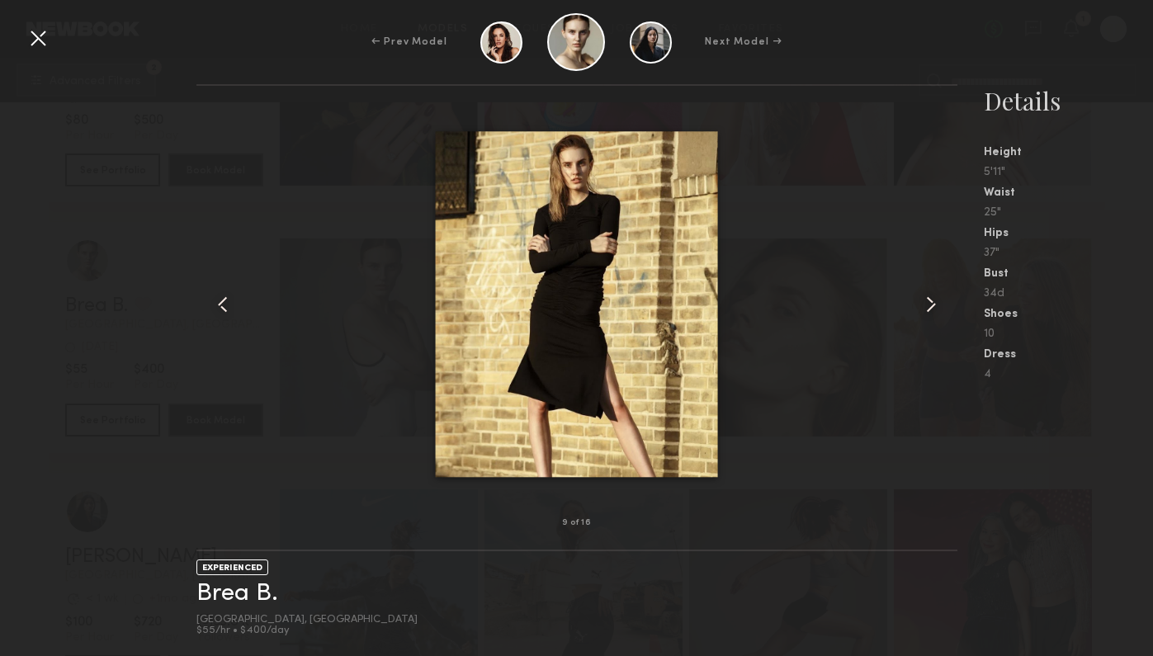
click at [921, 309] on common-icon at bounding box center [931, 304] width 26 height 26
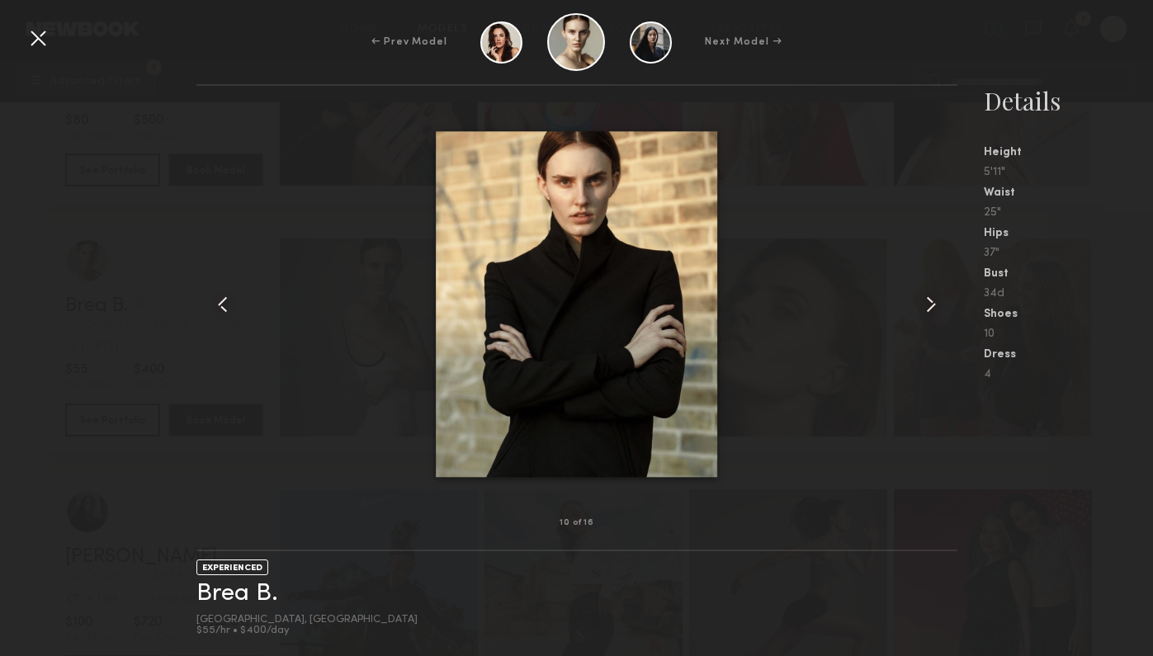
click at [50, 31] on div at bounding box center [38, 38] width 26 height 26
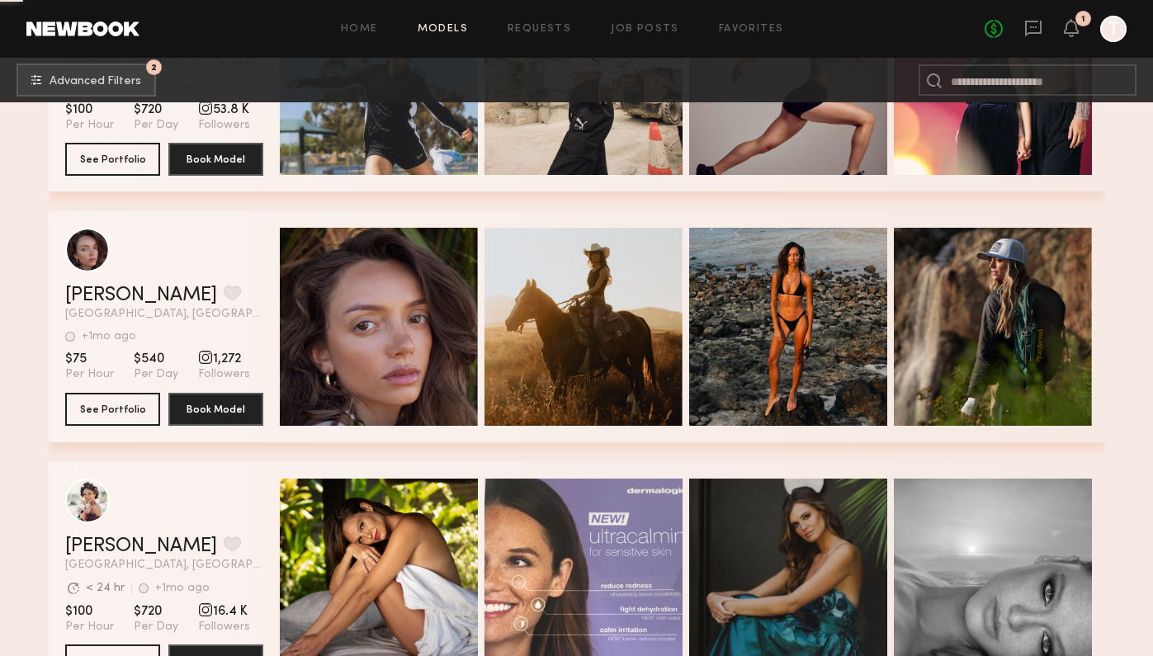
scroll to position [38088, 0]
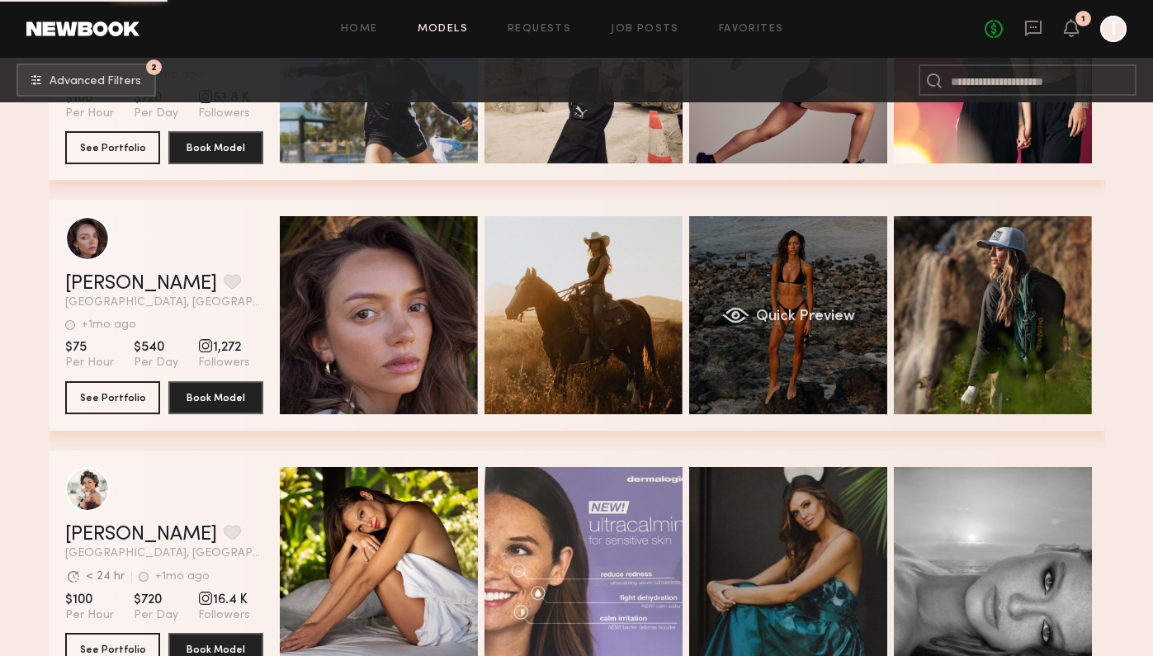
click at [781, 337] on div "Quick Preview" at bounding box center [788, 315] width 198 height 198
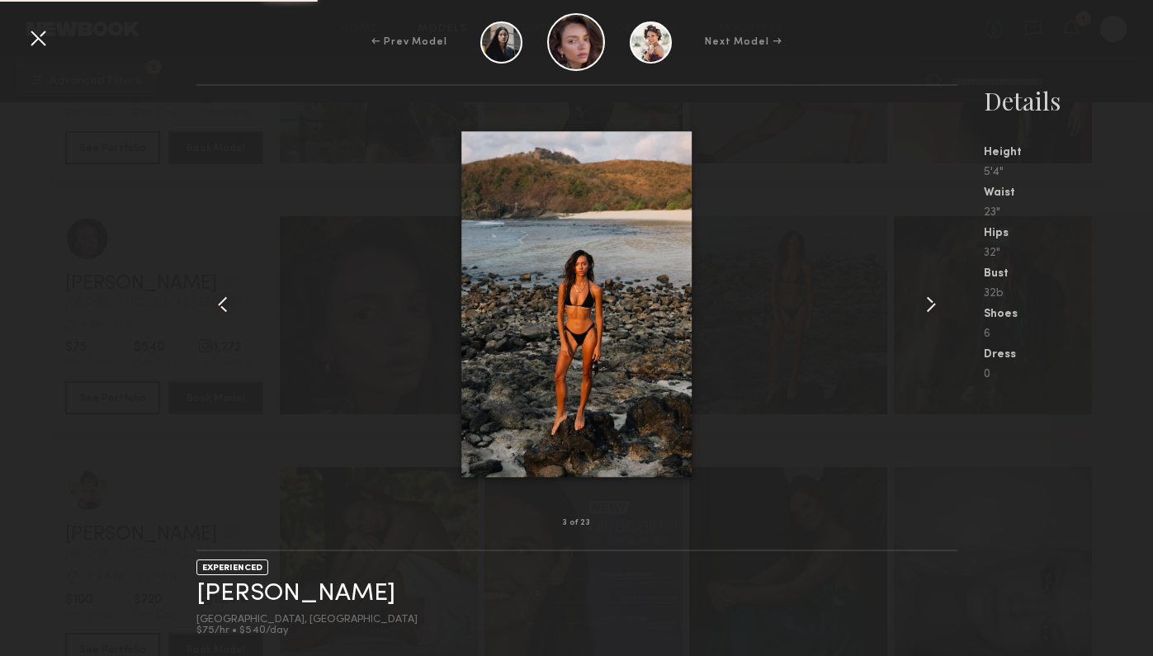
click at [945, 282] on div at bounding box center [942, 304] width 31 height 385
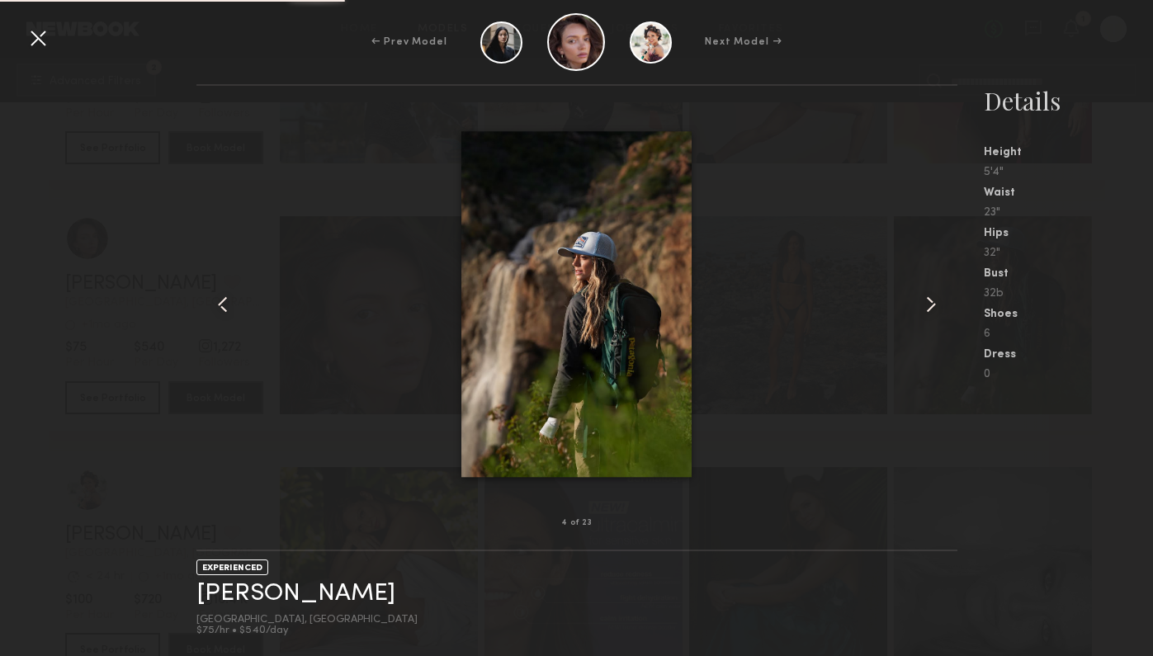
click at [938, 291] on div at bounding box center [942, 304] width 31 height 385
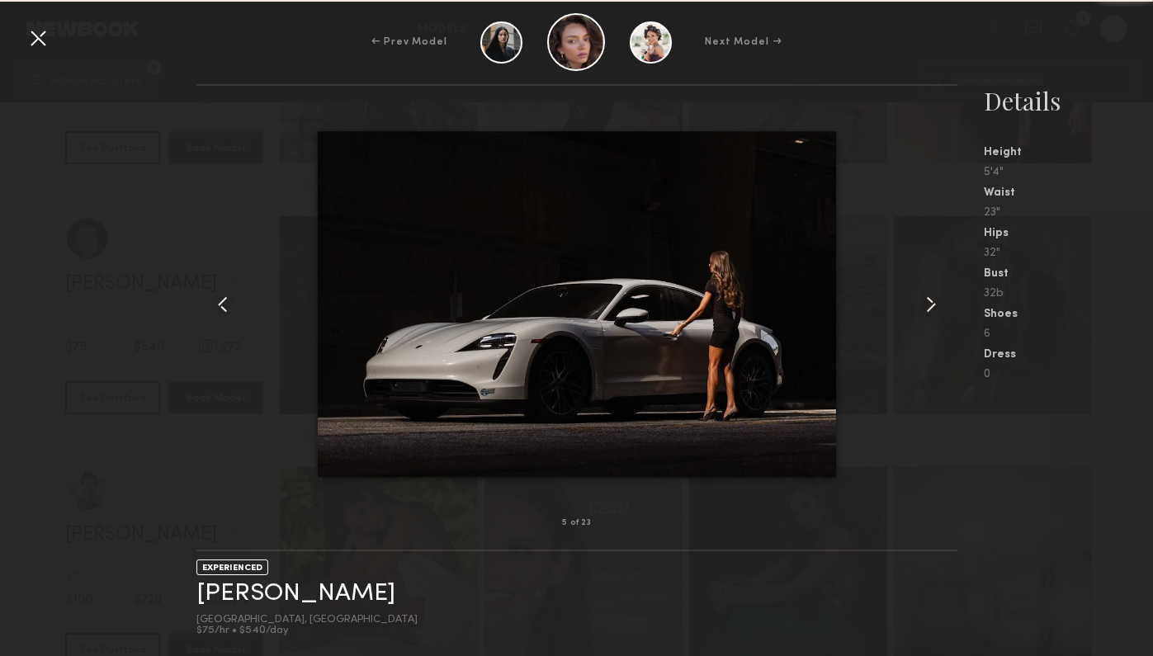
click at [938, 291] on div at bounding box center [942, 304] width 31 height 385
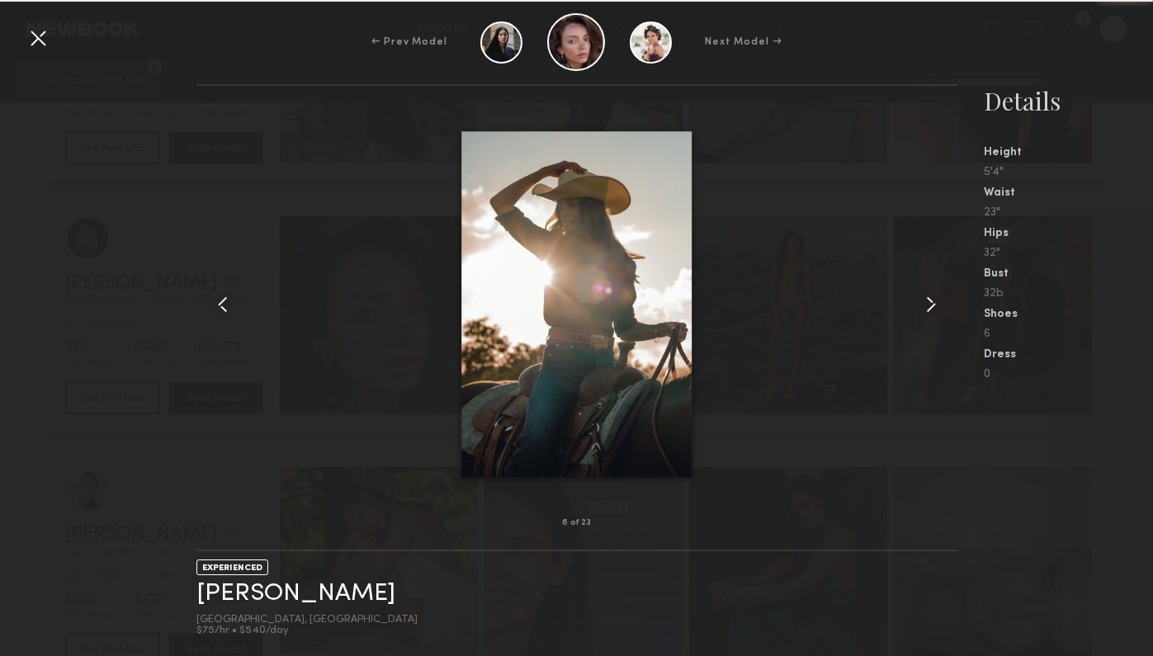
click at [938, 291] on div at bounding box center [942, 304] width 31 height 385
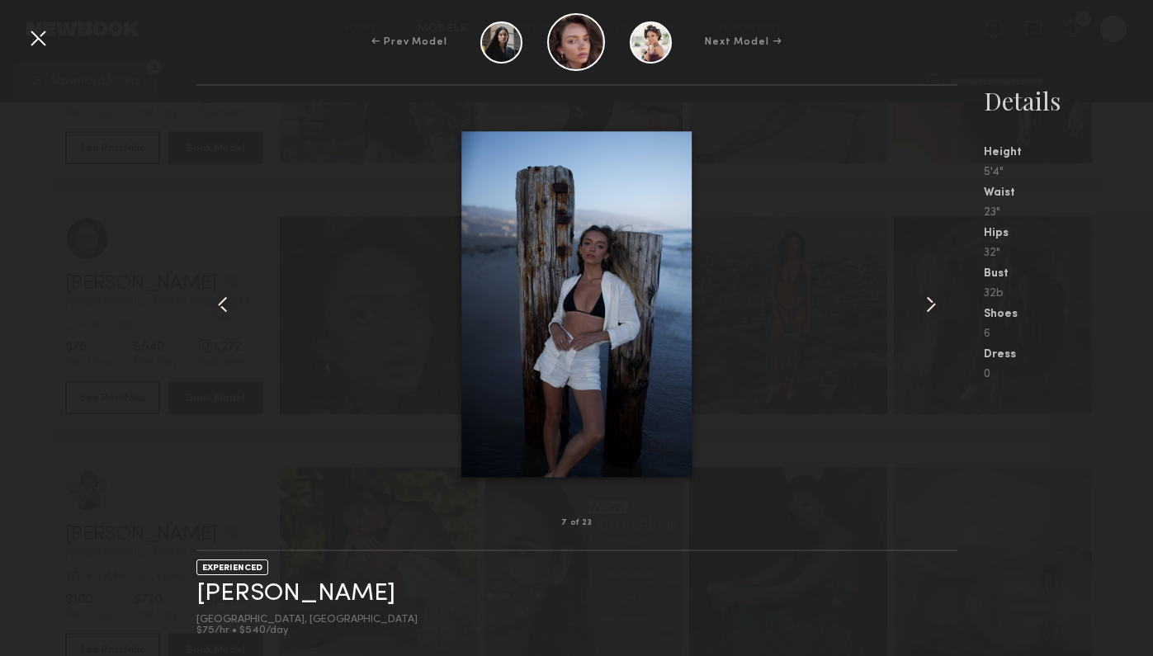
click at [938, 291] on div at bounding box center [942, 304] width 31 height 385
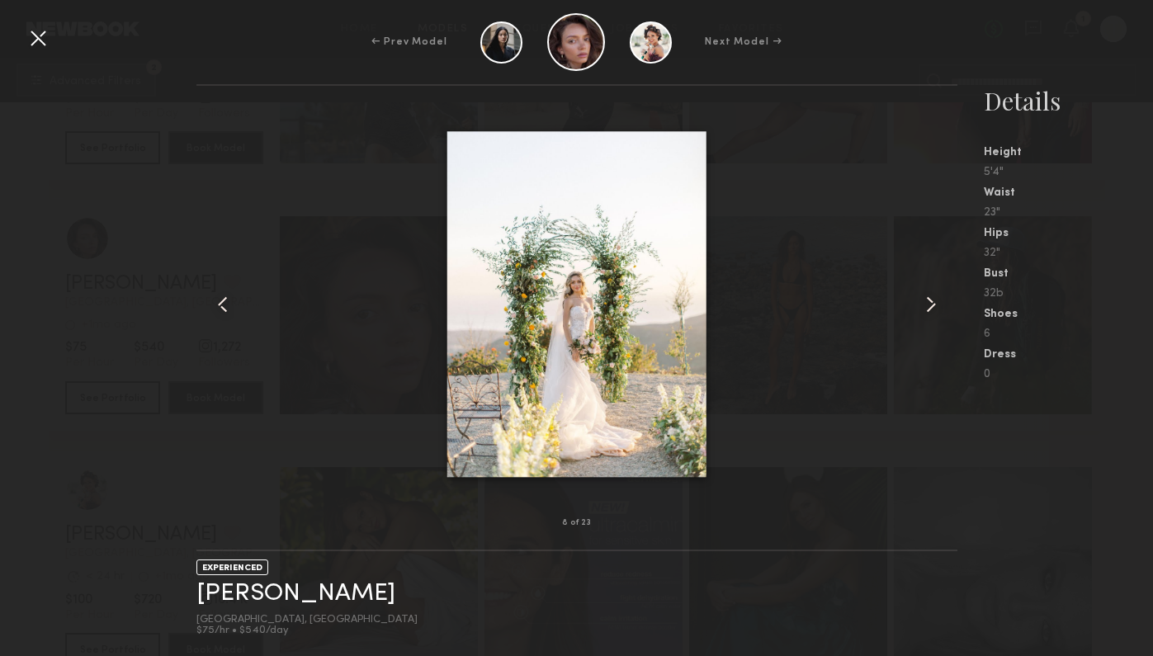
click at [938, 291] on div at bounding box center [942, 304] width 31 height 385
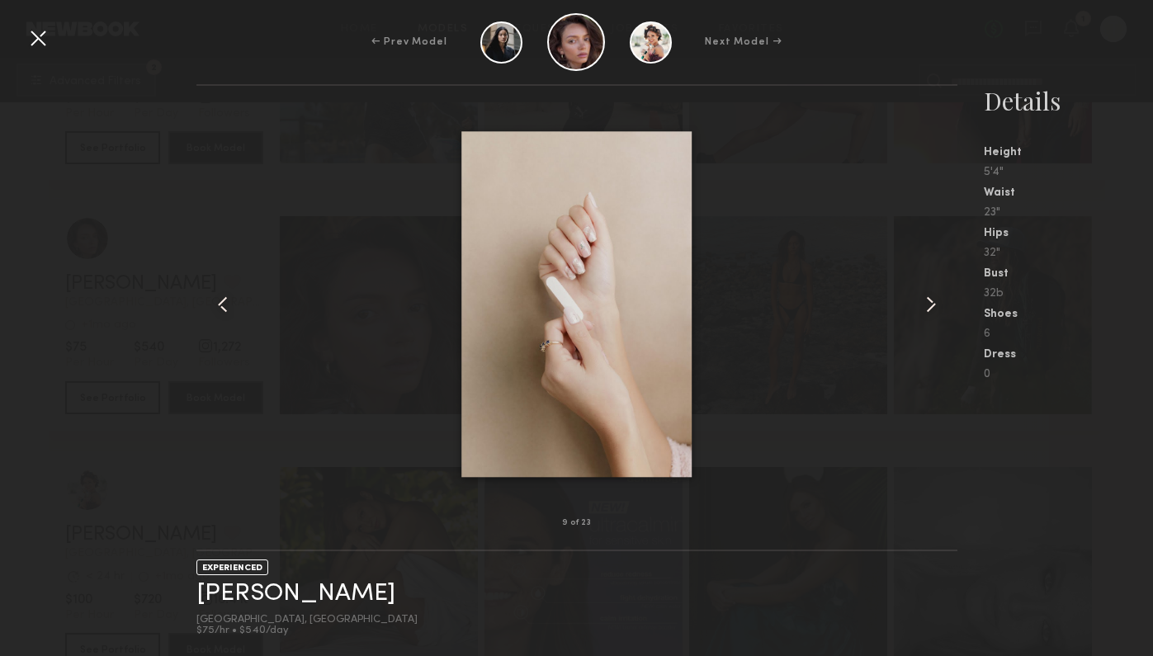
click at [938, 291] on div at bounding box center [942, 304] width 31 height 385
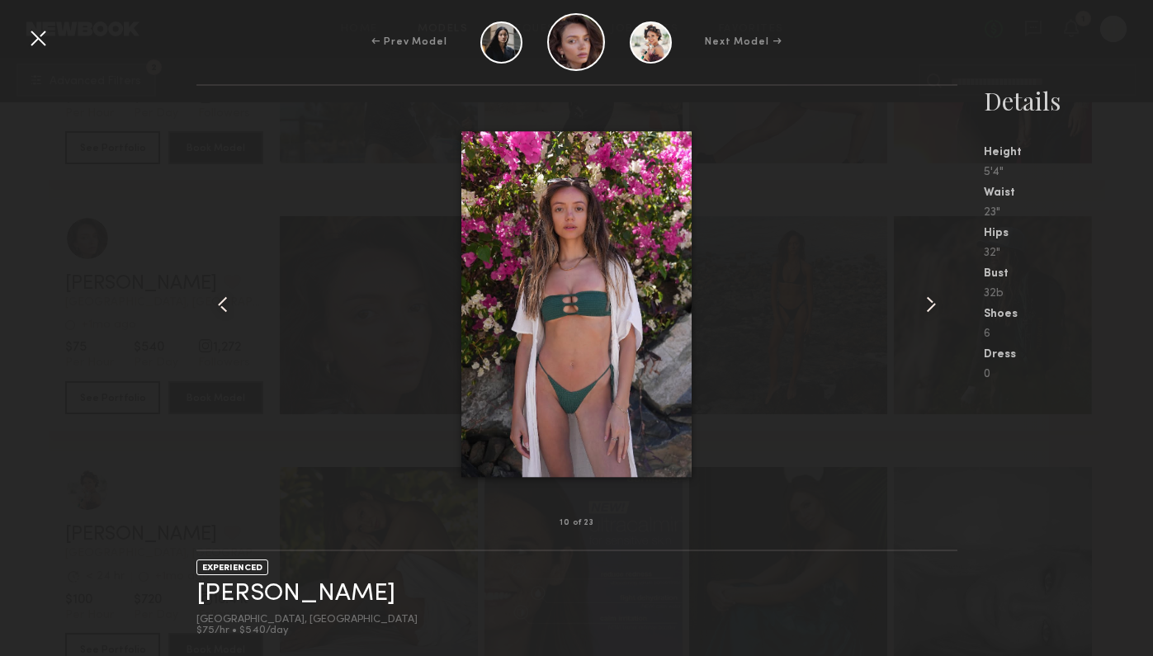
click at [938, 291] on div at bounding box center [942, 304] width 31 height 385
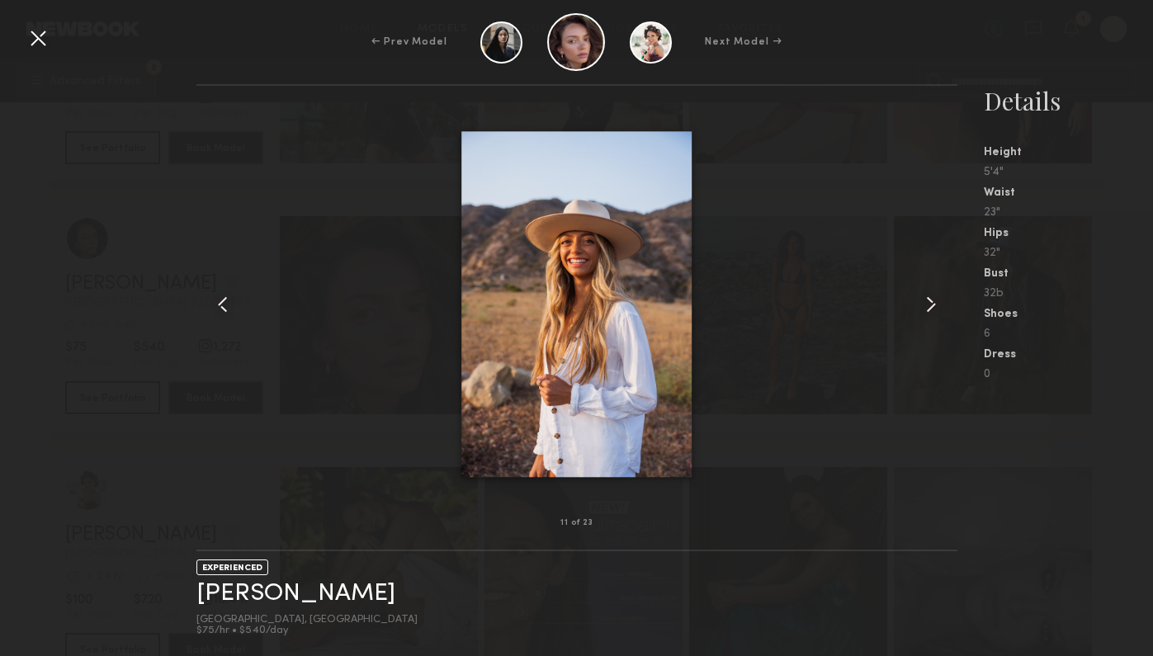
click at [40, 37] on div at bounding box center [38, 38] width 26 height 26
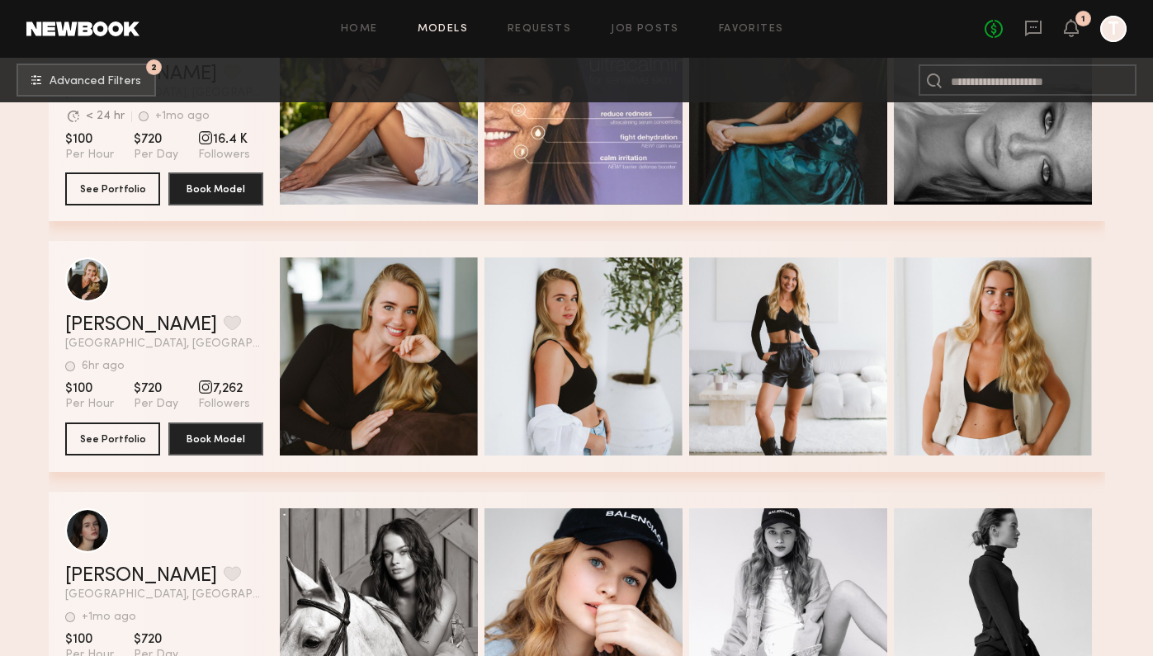
scroll to position [38549, 0]
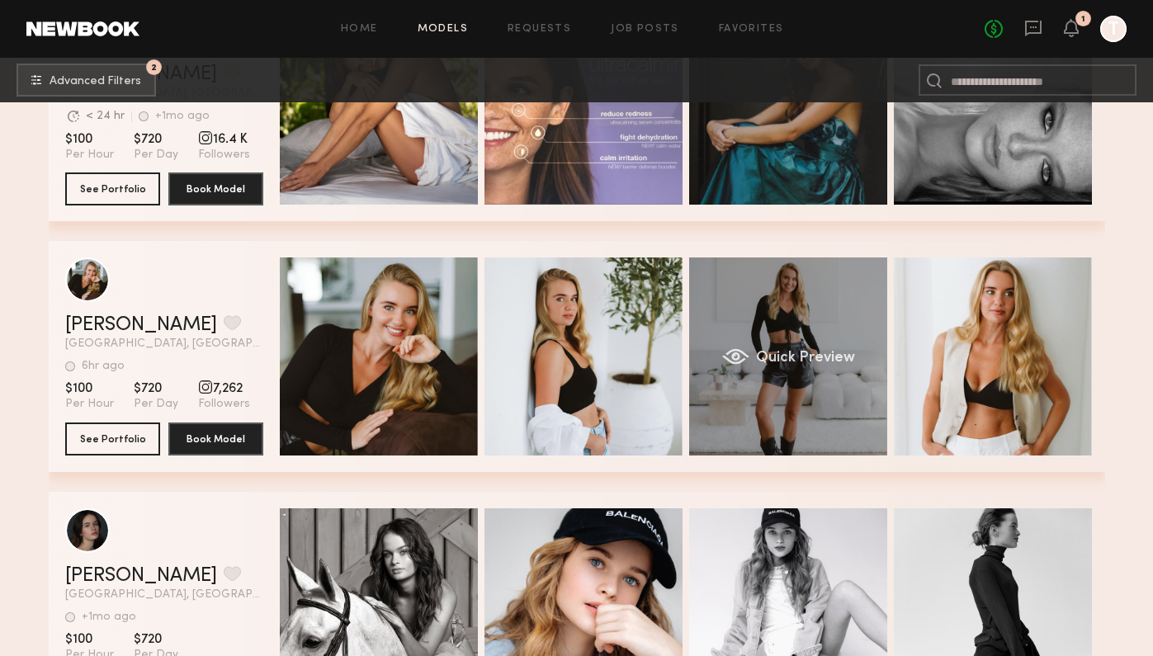
click at [880, 414] on div "Quick Preview" at bounding box center [788, 357] width 198 height 198
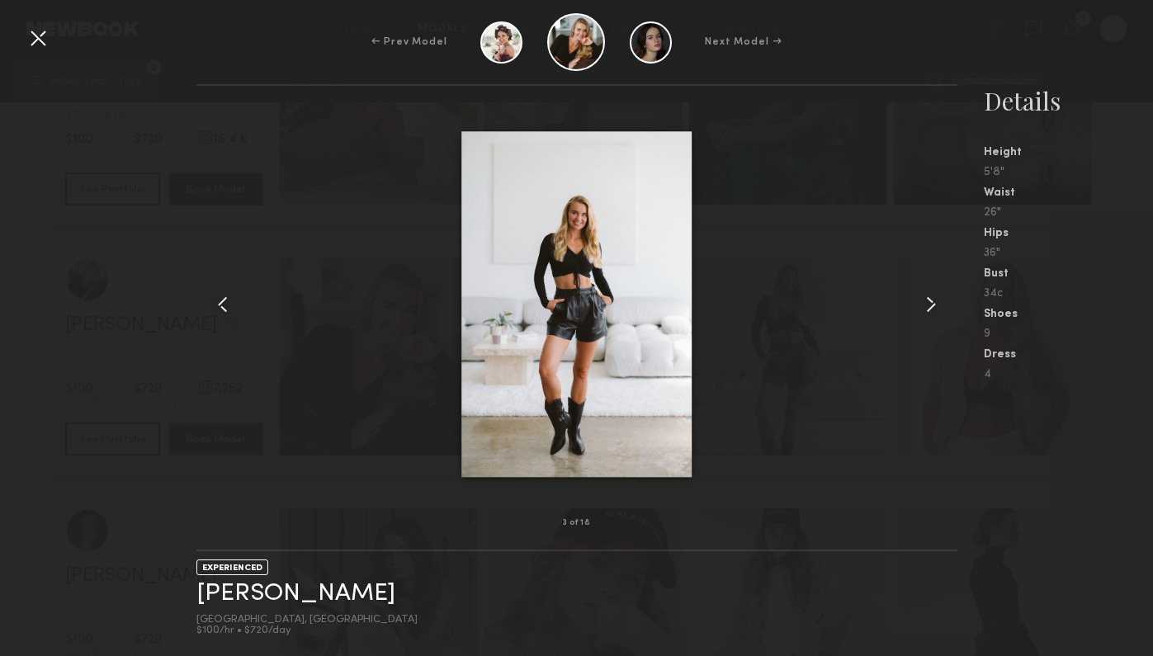
click at [926, 299] on common-icon at bounding box center [931, 304] width 26 height 26
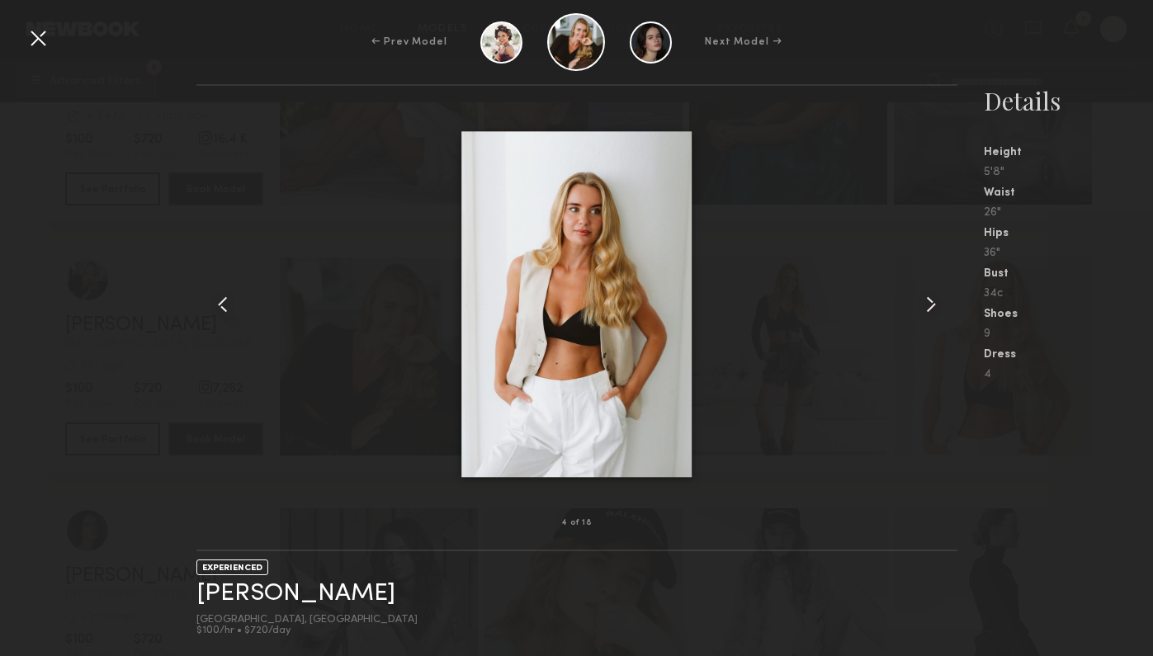
click at [926, 299] on common-icon at bounding box center [931, 304] width 26 height 26
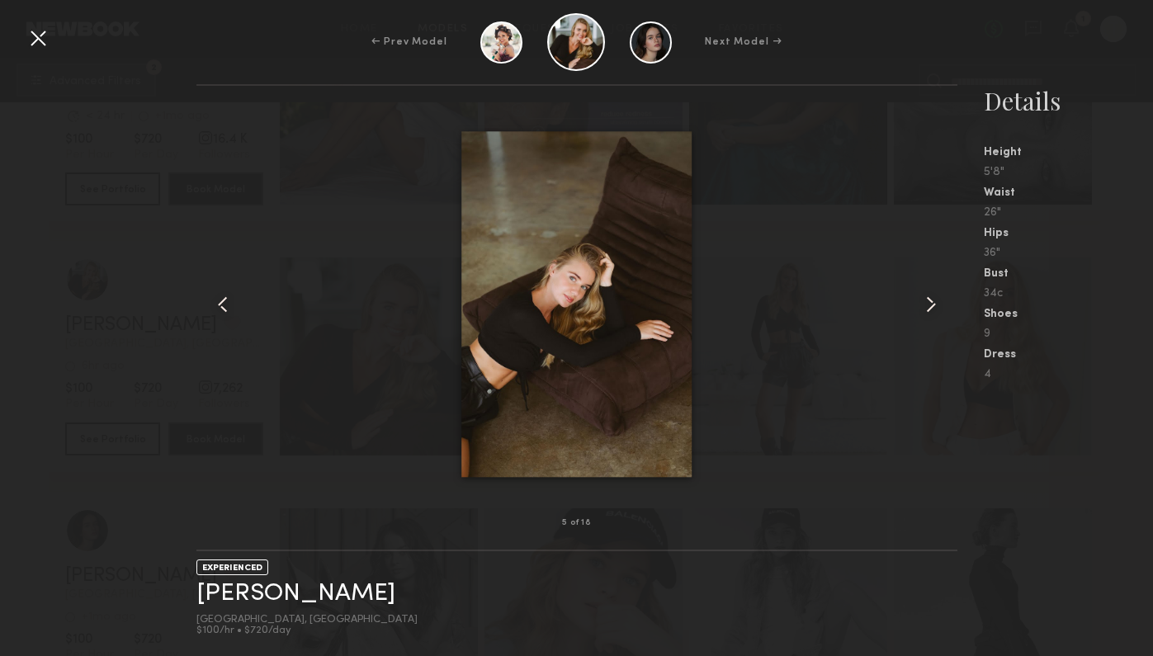
click at [926, 299] on common-icon at bounding box center [931, 304] width 26 height 26
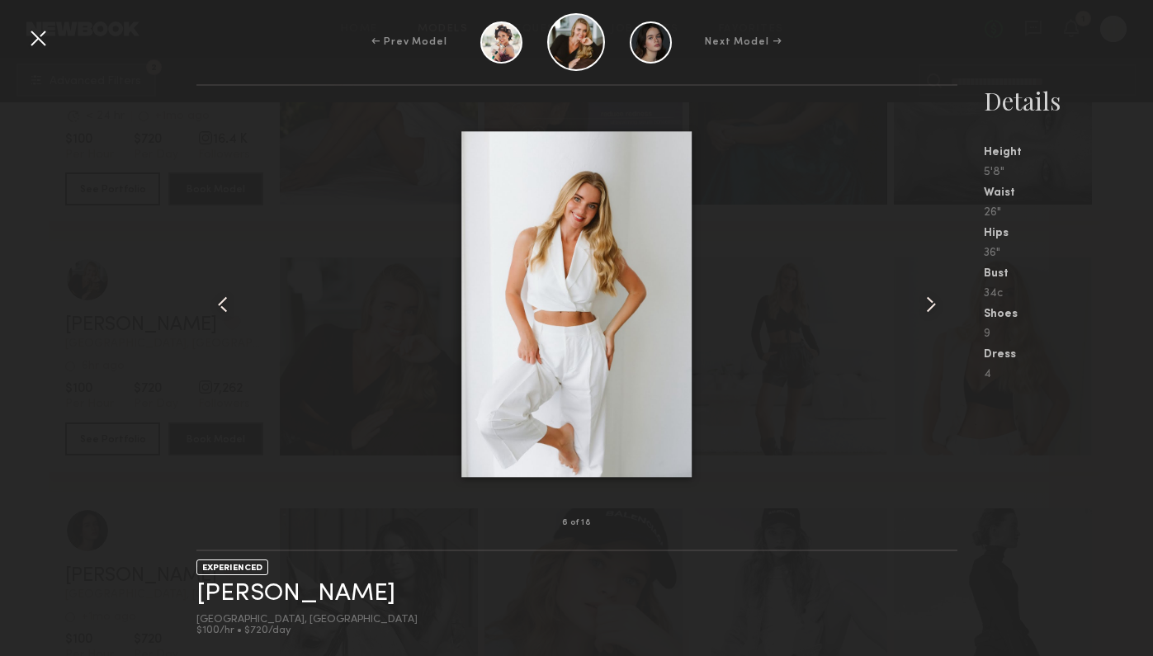
click at [926, 299] on common-icon at bounding box center [931, 304] width 26 height 26
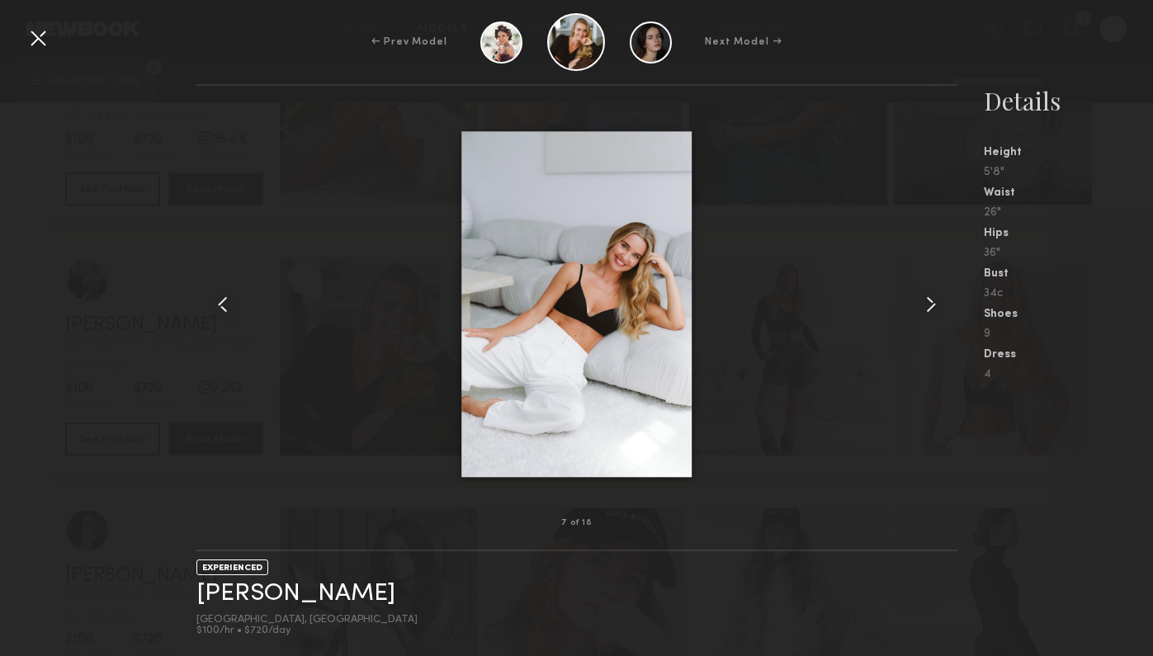
click at [35, 34] on div at bounding box center [38, 38] width 26 height 26
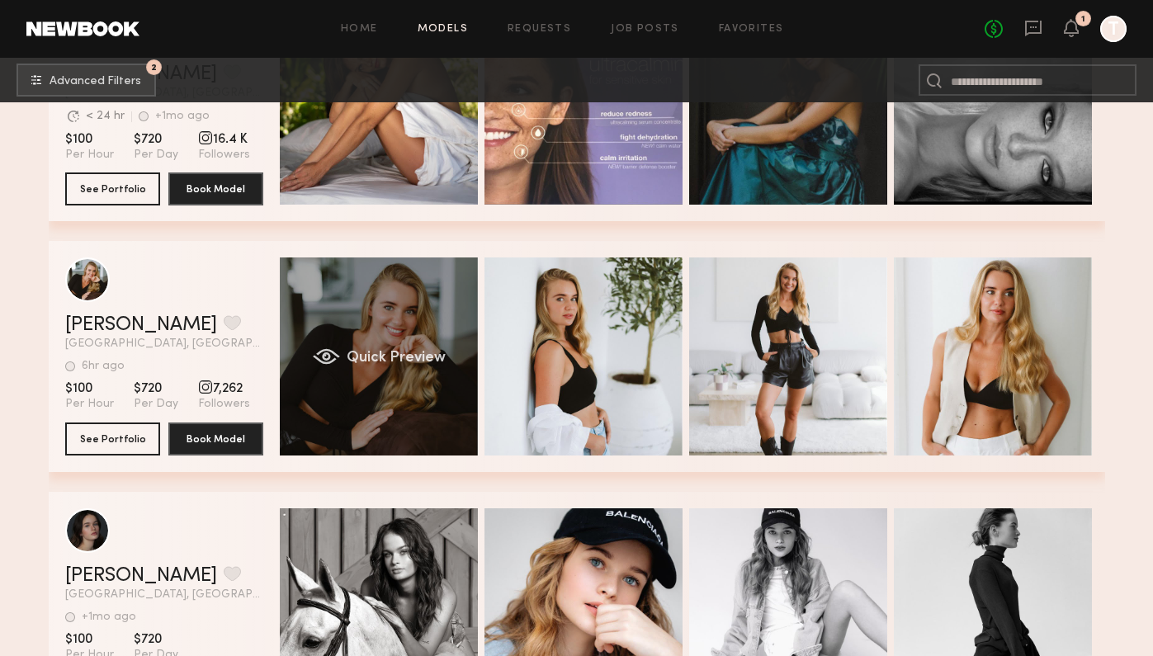
click at [437, 401] on div "Quick Preview" at bounding box center [379, 357] width 198 height 198
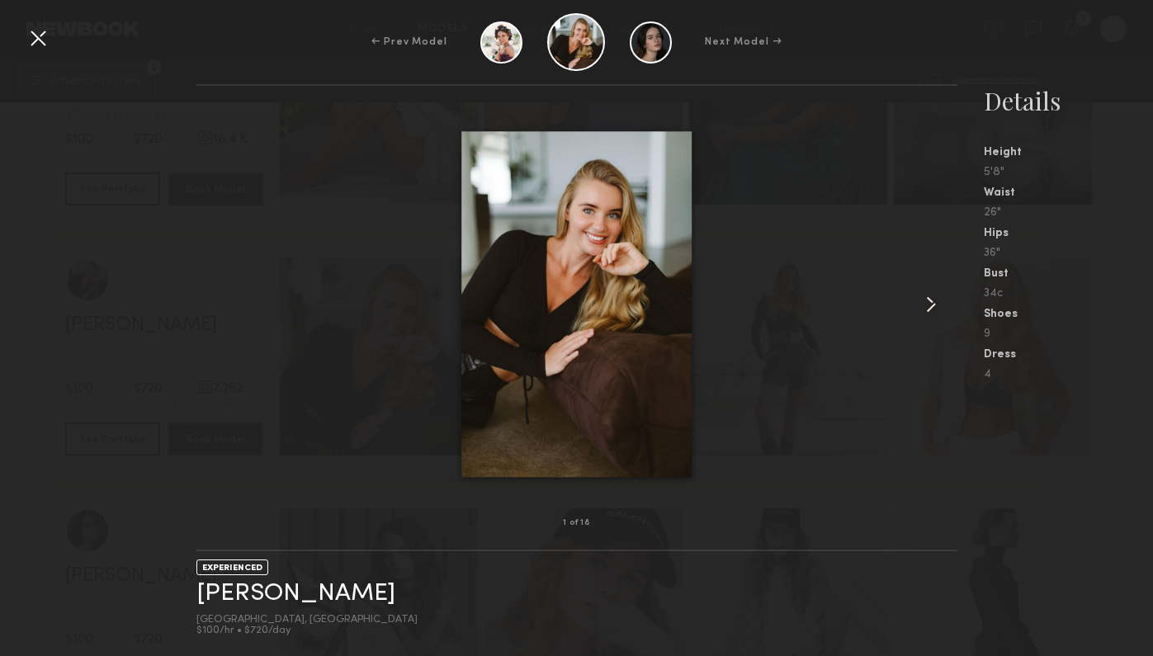
click at [922, 299] on common-icon at bounding box center [931, 304] width 26 height 26
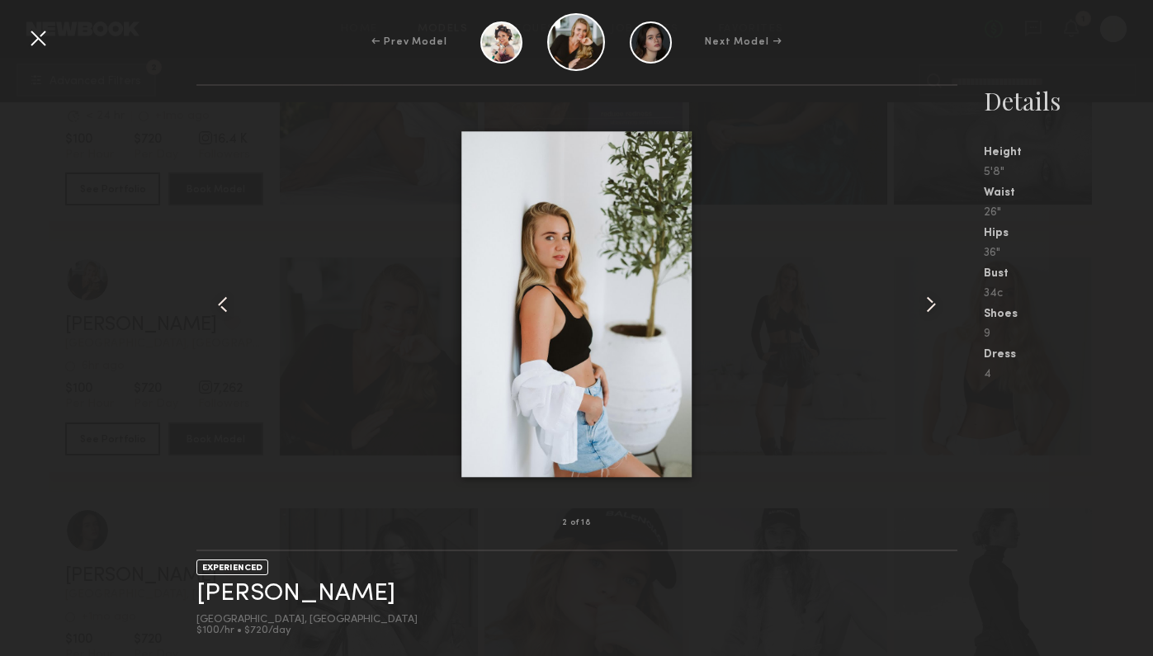
click at [922, 299] on common-icon at bounding box center [931, 304] width 26 height 26
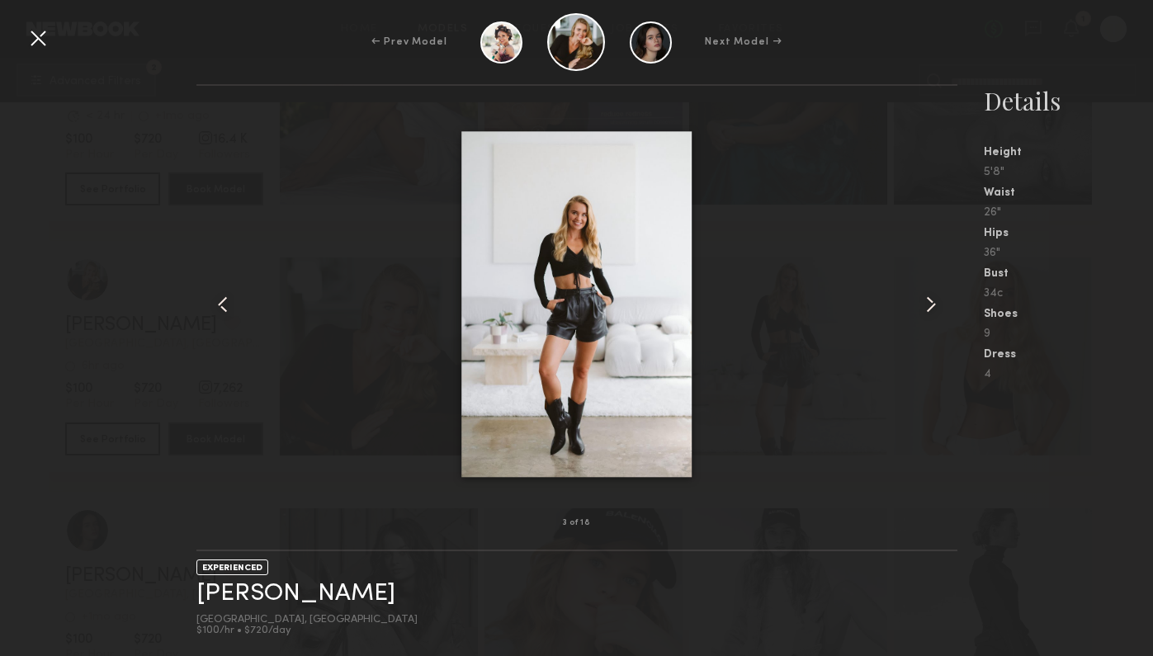
click at [922, 299] on common-icon at bounding box center [931, 304] width 26 height 26
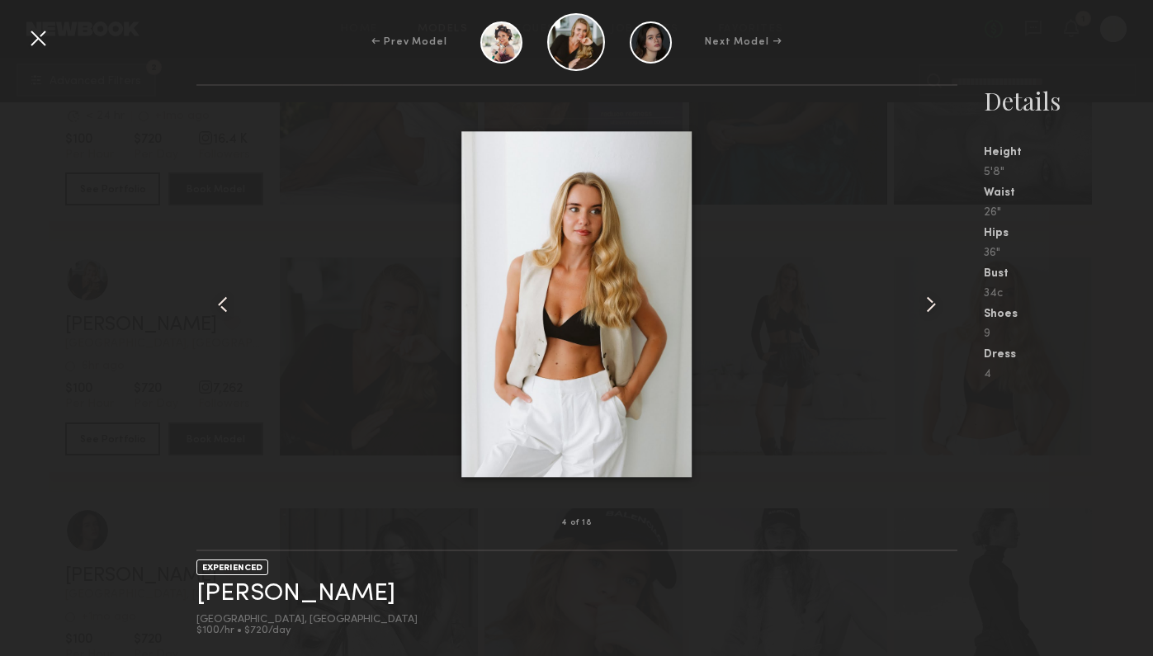
click at [922, 299] on common-icon at bounding box center [931, 304] width 26 height 26
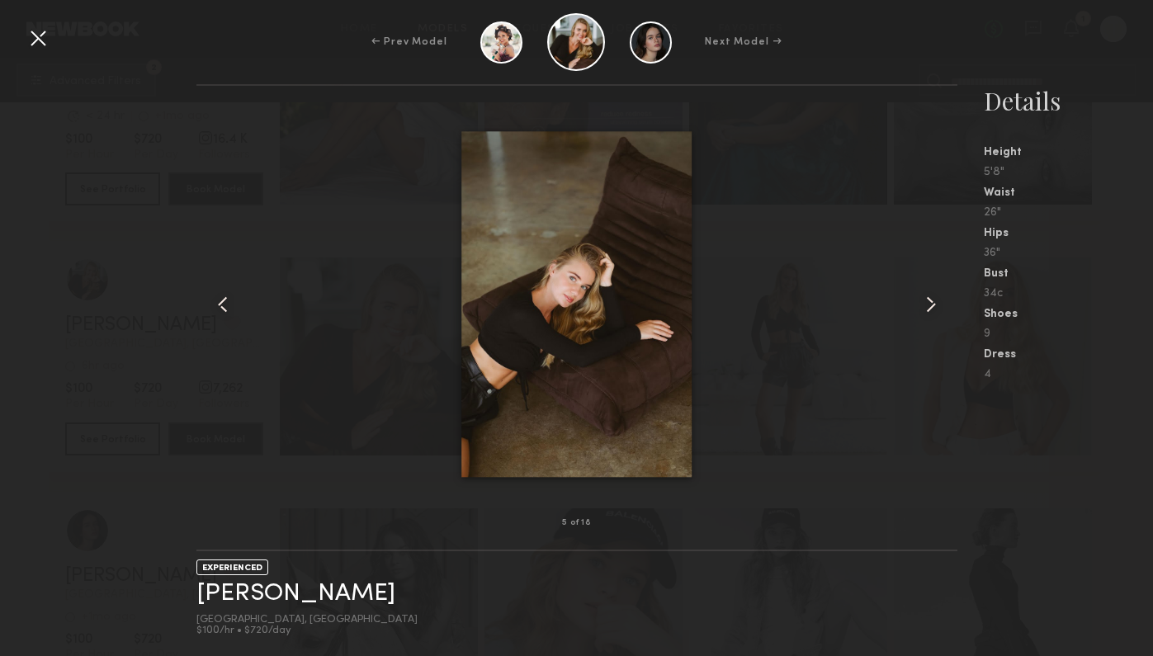
click at [922, 299] on common-icon at bounding box center [931, 304] width 26 height 26
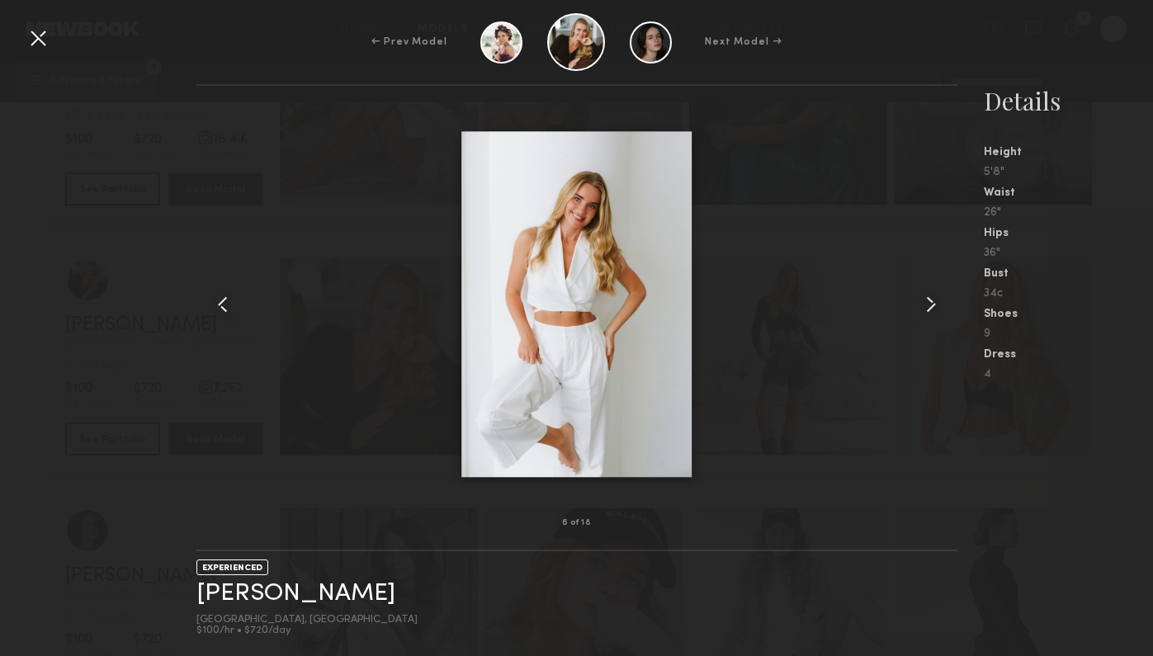
click at [922, 299] on common-icon at bounding box center [931, 304] width 26 height 26
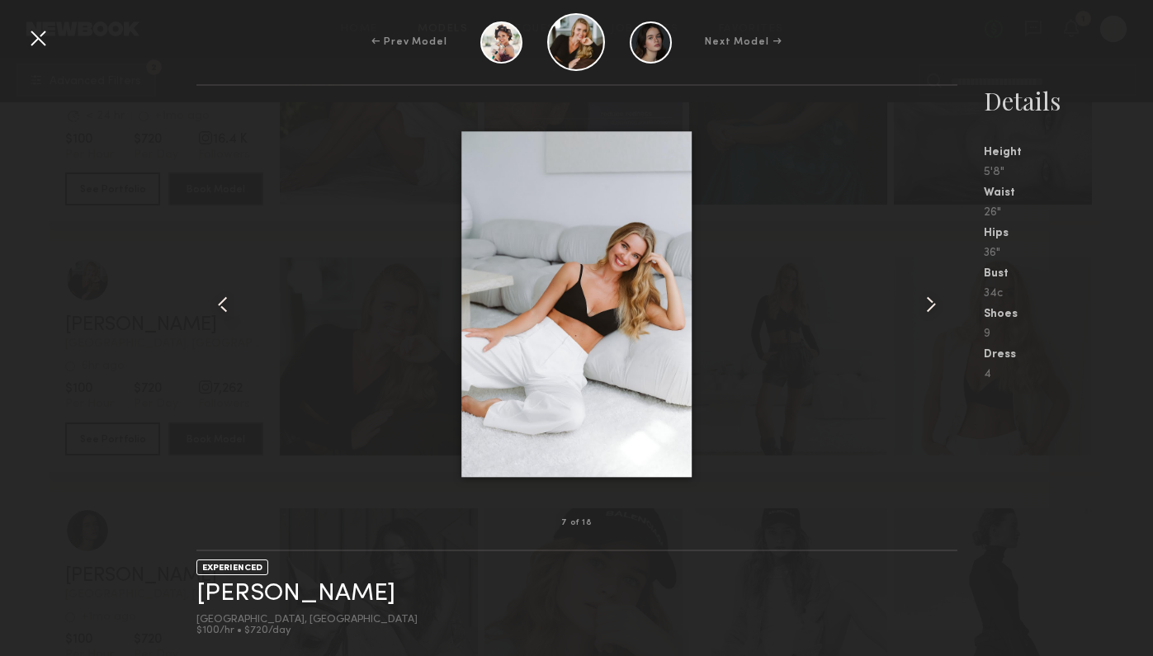
click at [922, 299] on common-icon at bounding box center [931, 304] width 26 height 26
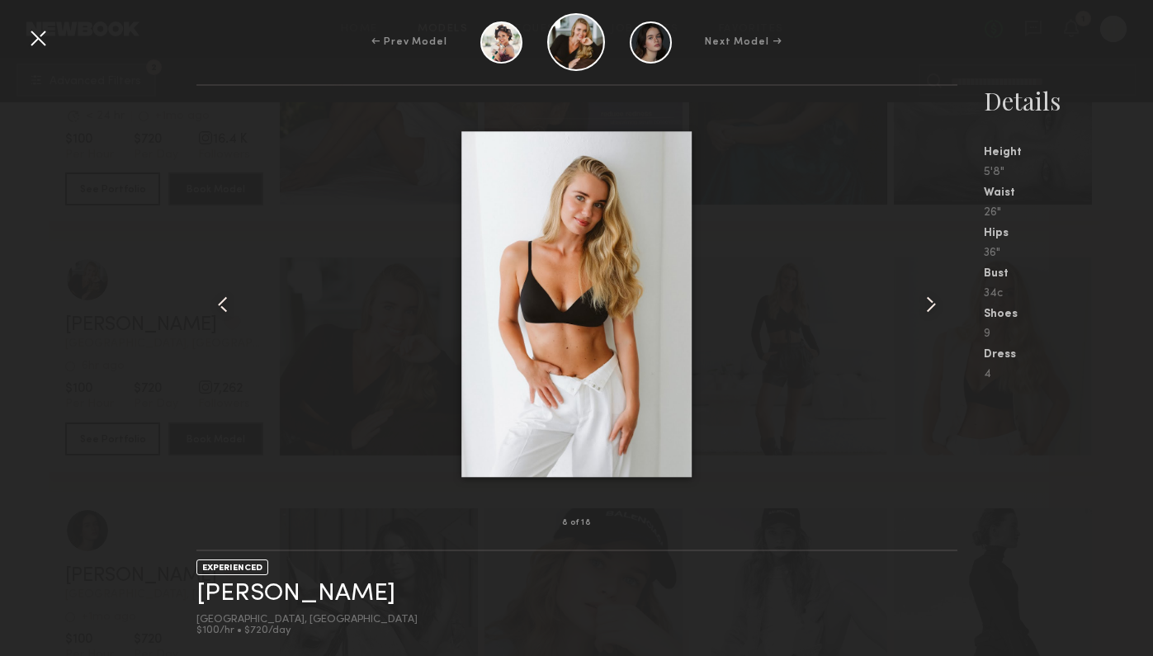
click at [53, 32] on div "← Prev Model Next Model →" at bounding box center [576, 42] width 1153 height 58
click at [50, 36] on div at bounding box center [38, 38] width 26 height 26
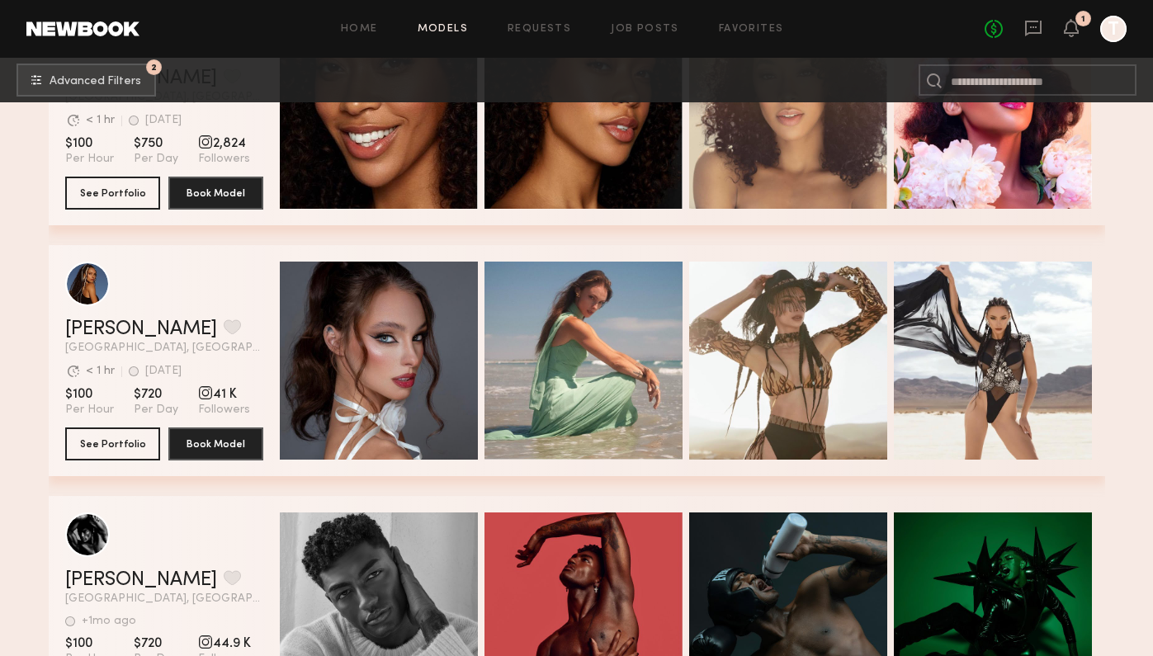
scroll to position [39304, 0]
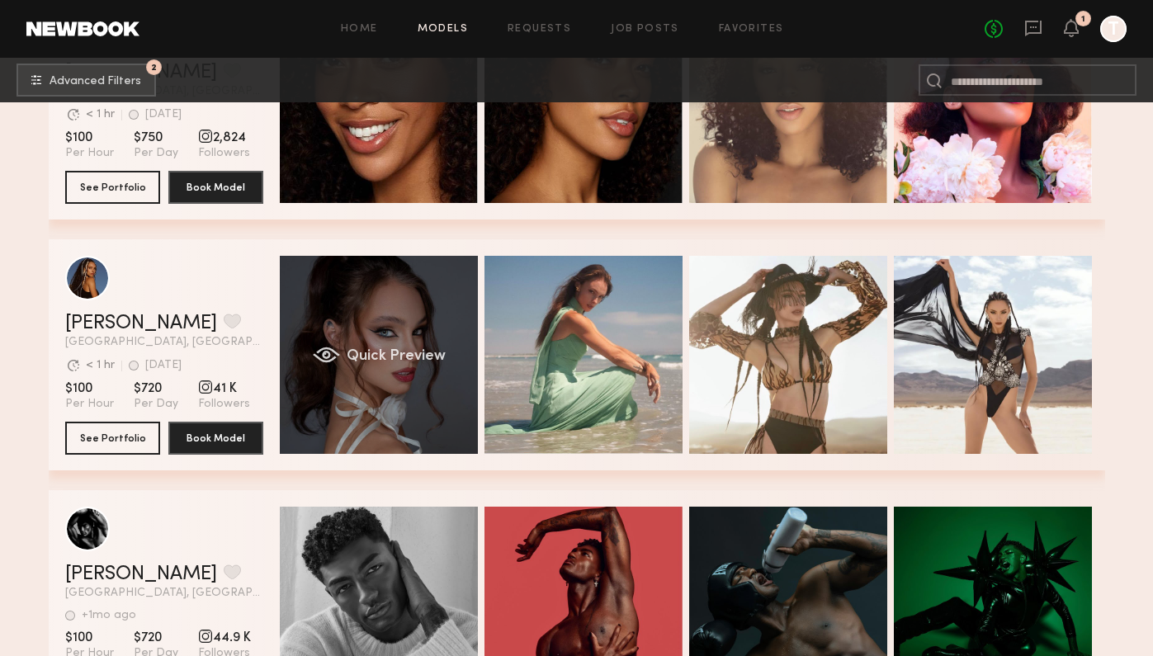
click at [400, 356] on span "Quick Preview" at bounding box center [395, 356] width 99 height 15
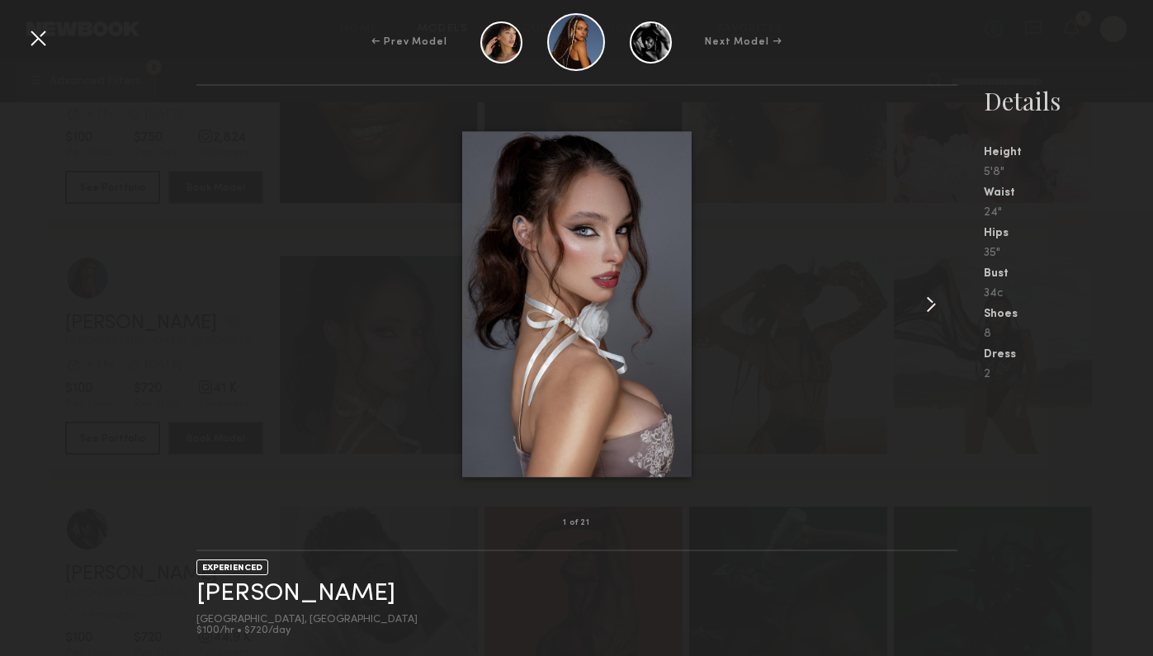
click at [943, 298] on common-icon at bounding box center [931, 304] width 26 height 26
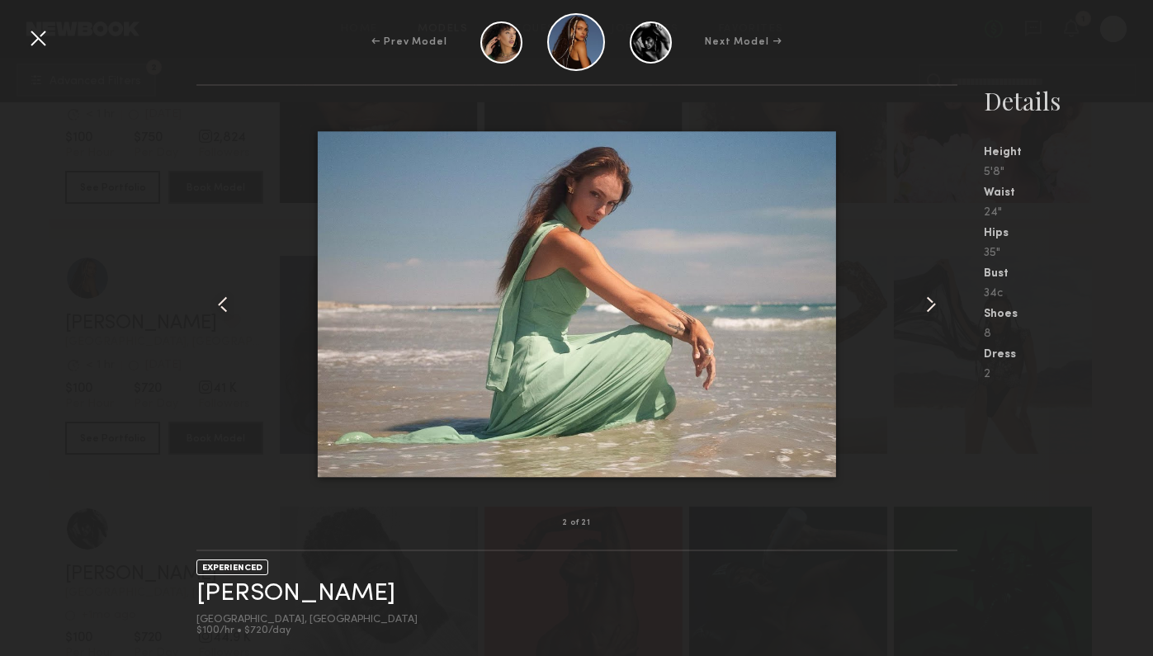
click at [943, 298] on common-icon at bounding box center [931, 304] width 26 height 26
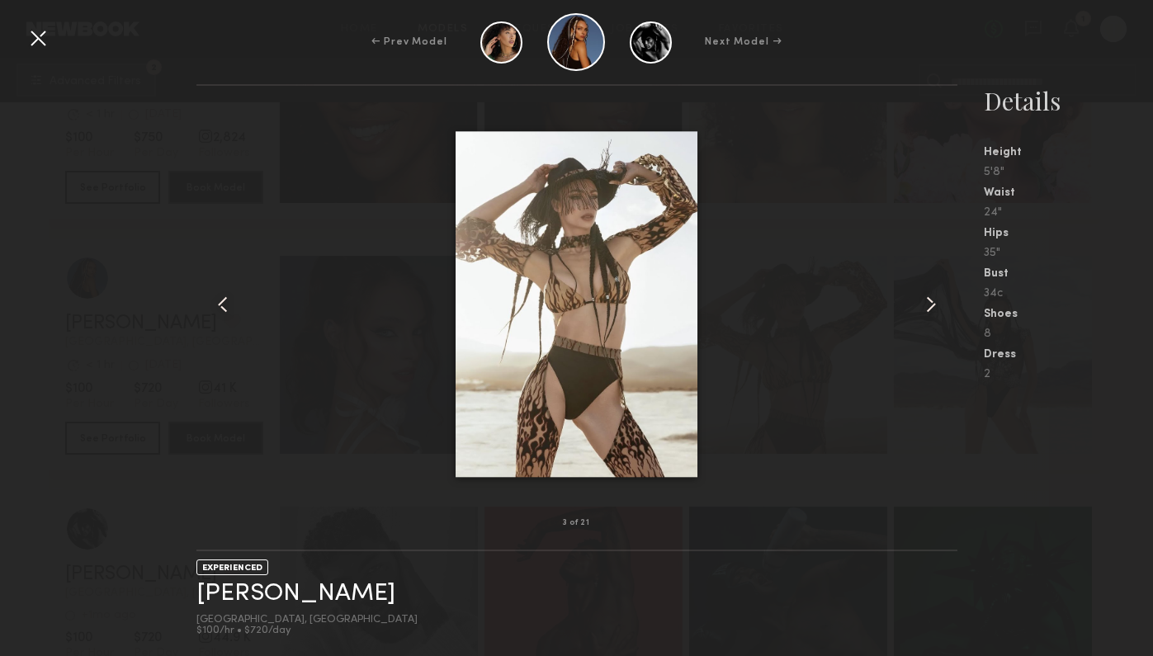
click at [943, 298] on common-icon at bounding box center [931, 304] width 26 height 26
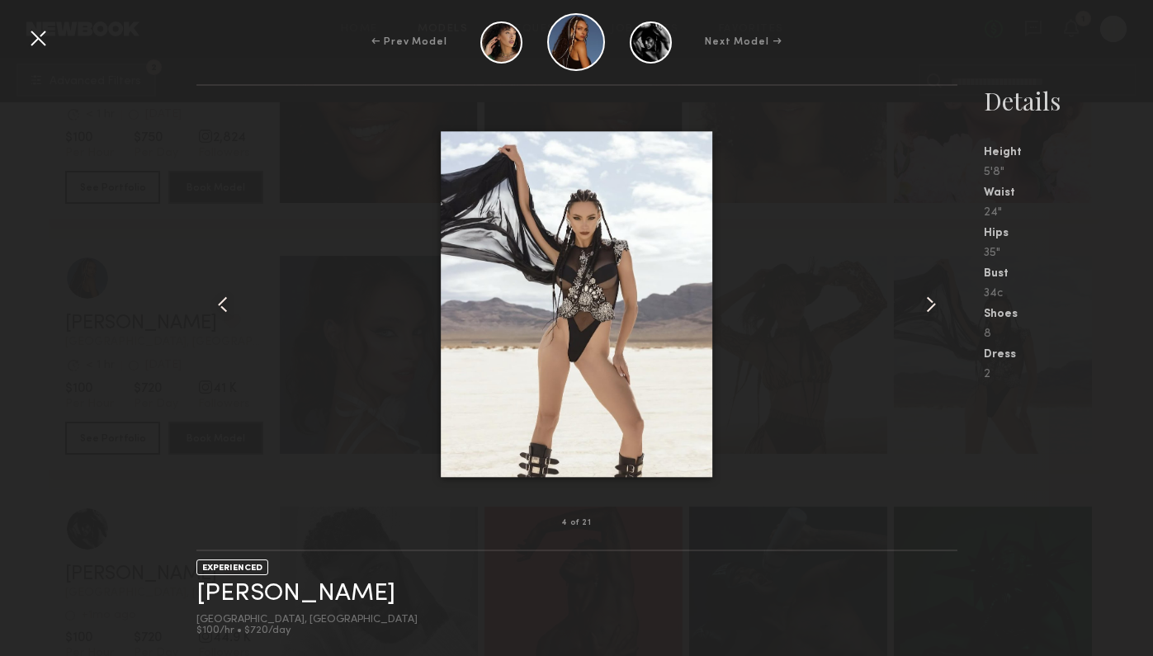
click at [943, 298] on common-icon at bounding box center [931, 304] width 26 height 26
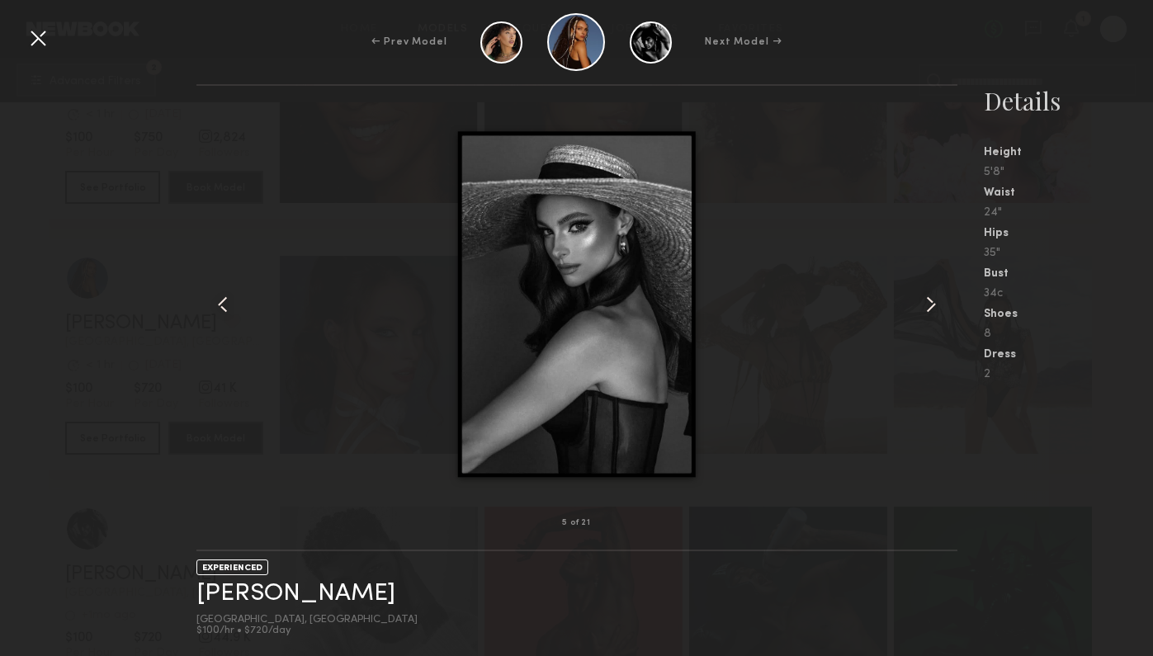
click at [943, 298] on common-icon at bounding box center [931, 304] width 26 height 26
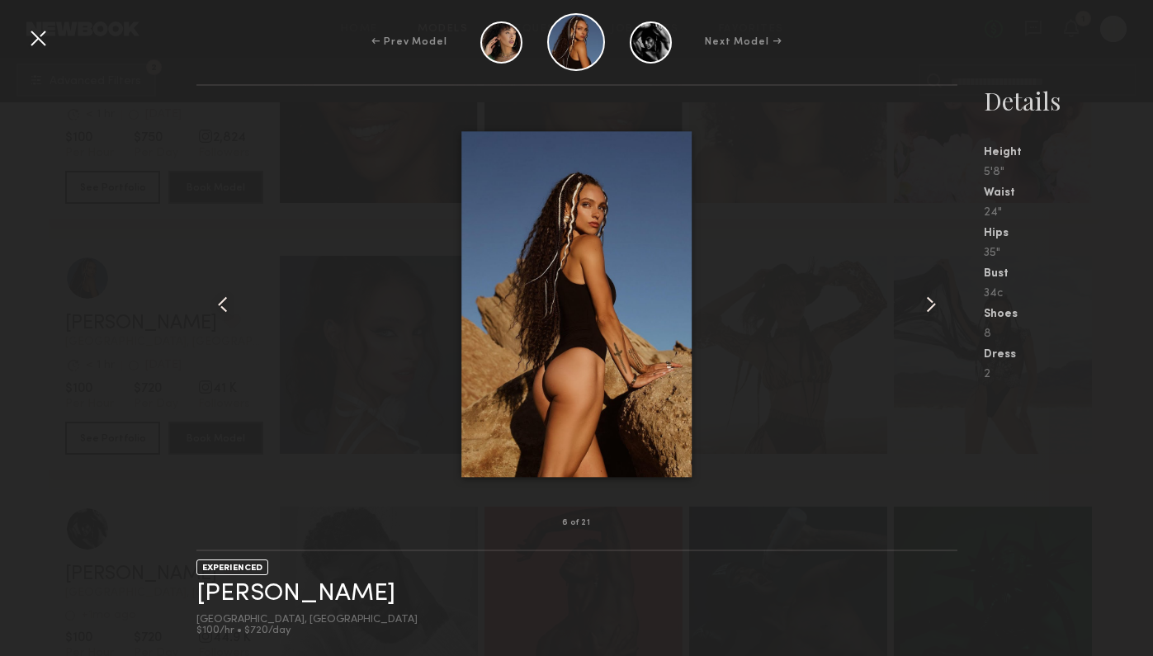
click at [943, 298] on common-icon at bounding box center [931, 304] width 26 height 26
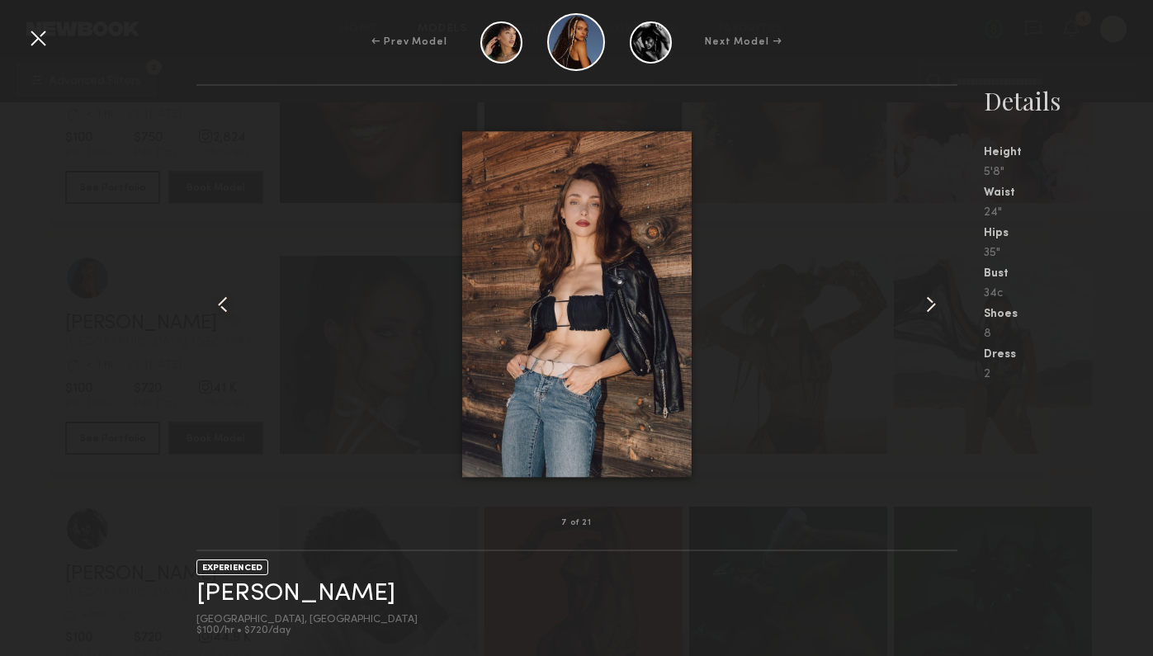
click at [943, 298] on common-icon at bounding box center [931, 304] width 26 height 26
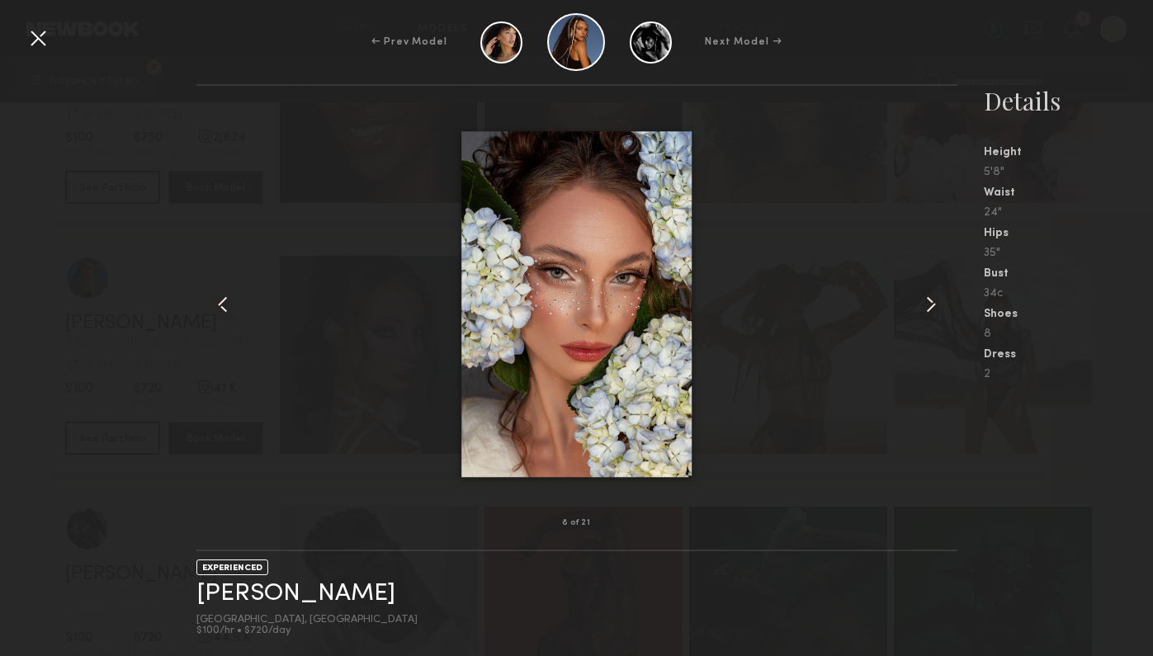
click at [943, 298] on common-icon at bounding box center [931, 304] width 26 height 26
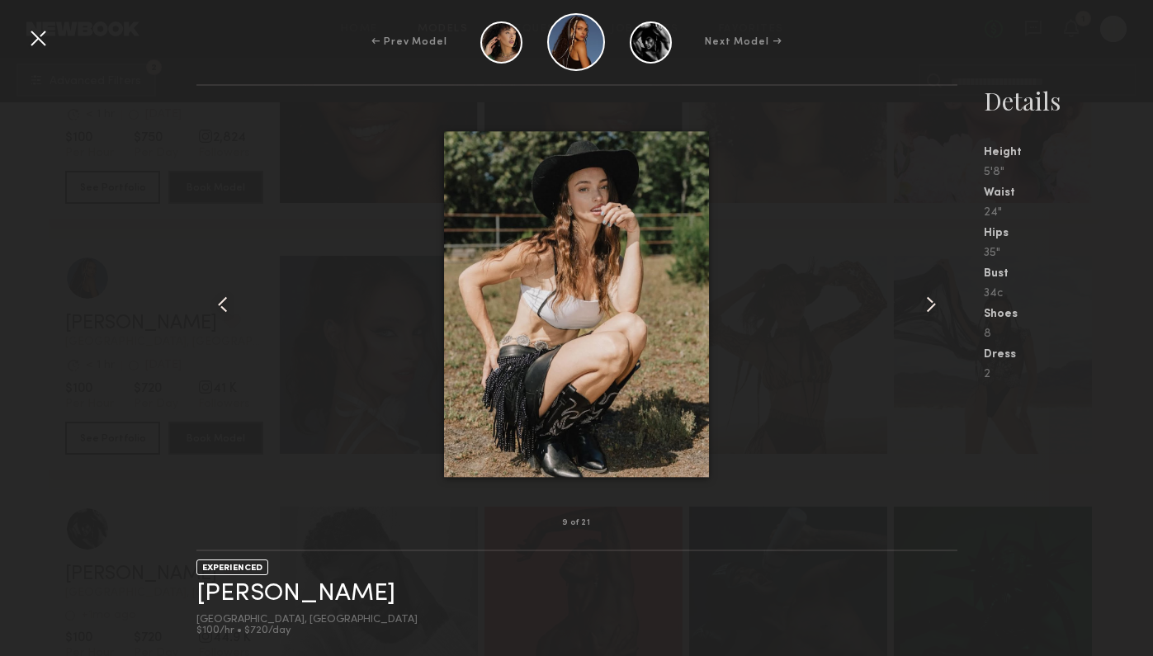
click at [943, 298] on common-icon at bounding box center [931, 304] width 26 height 26
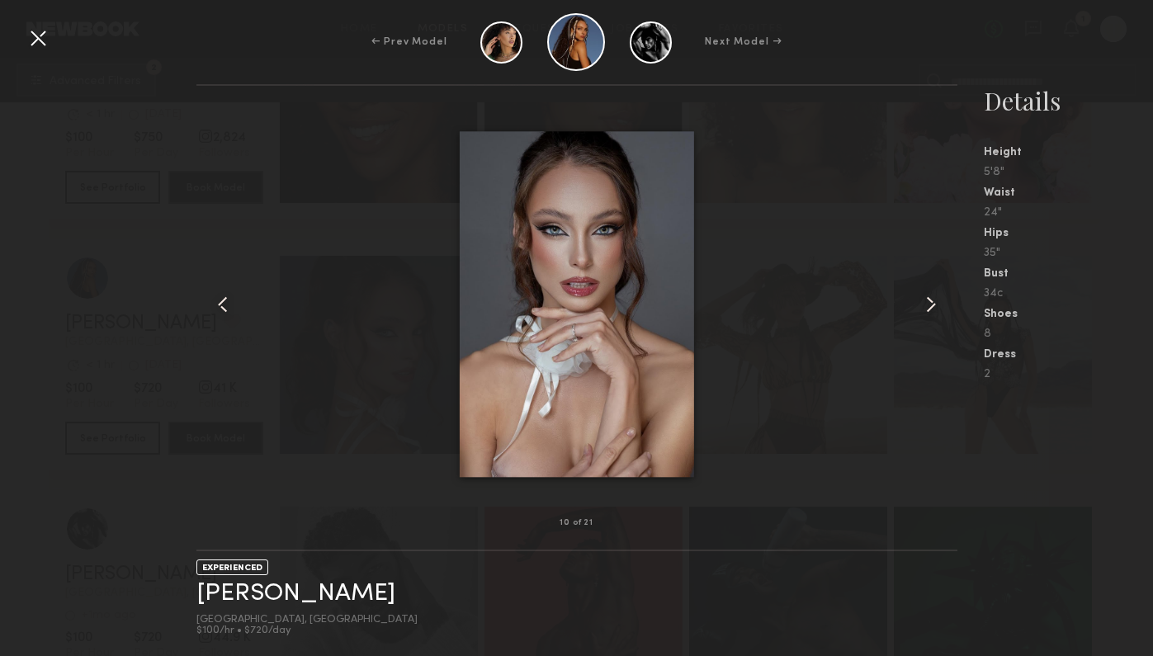
click at [943, 298] on common-icon at bounding box center [931, 304] width 26 height 26
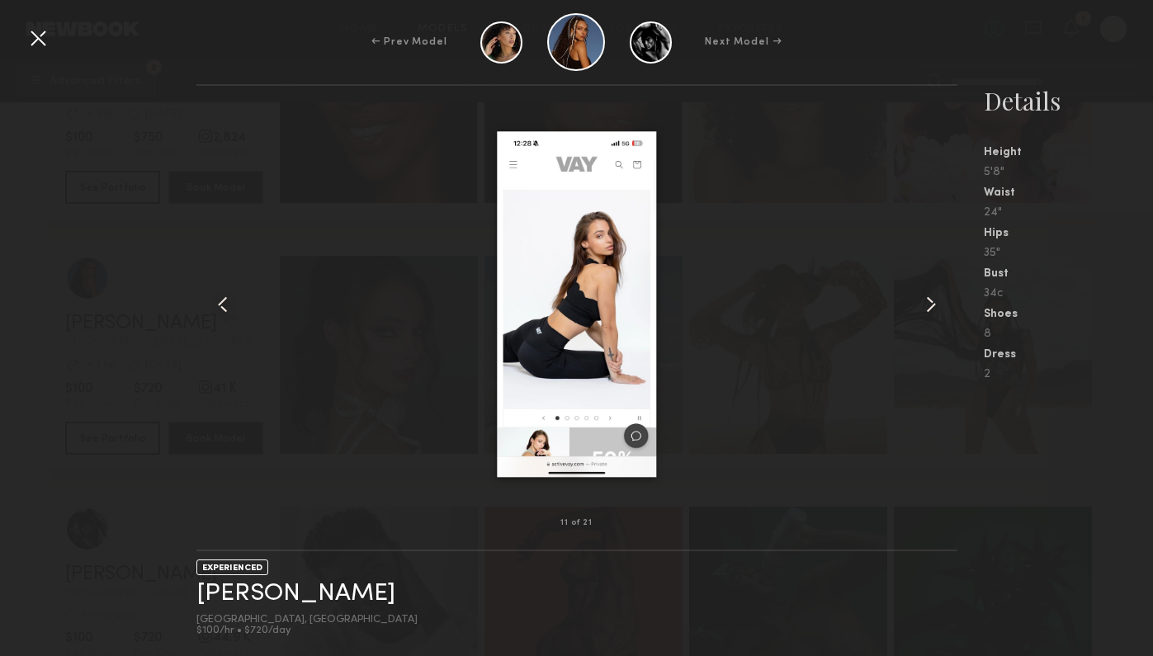
click at [943, 298] on common-icon at bounding box center [931, 304] width 26 height 26
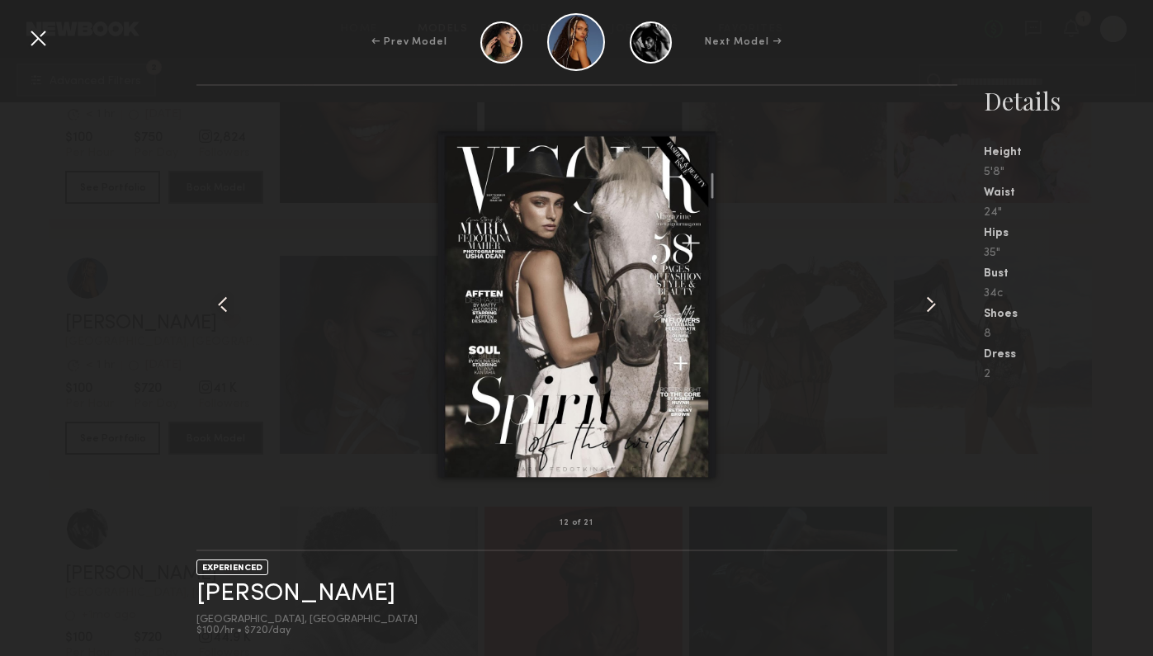
click at [35, 36] on div at bounding box center [38, 38] width 26 height 26
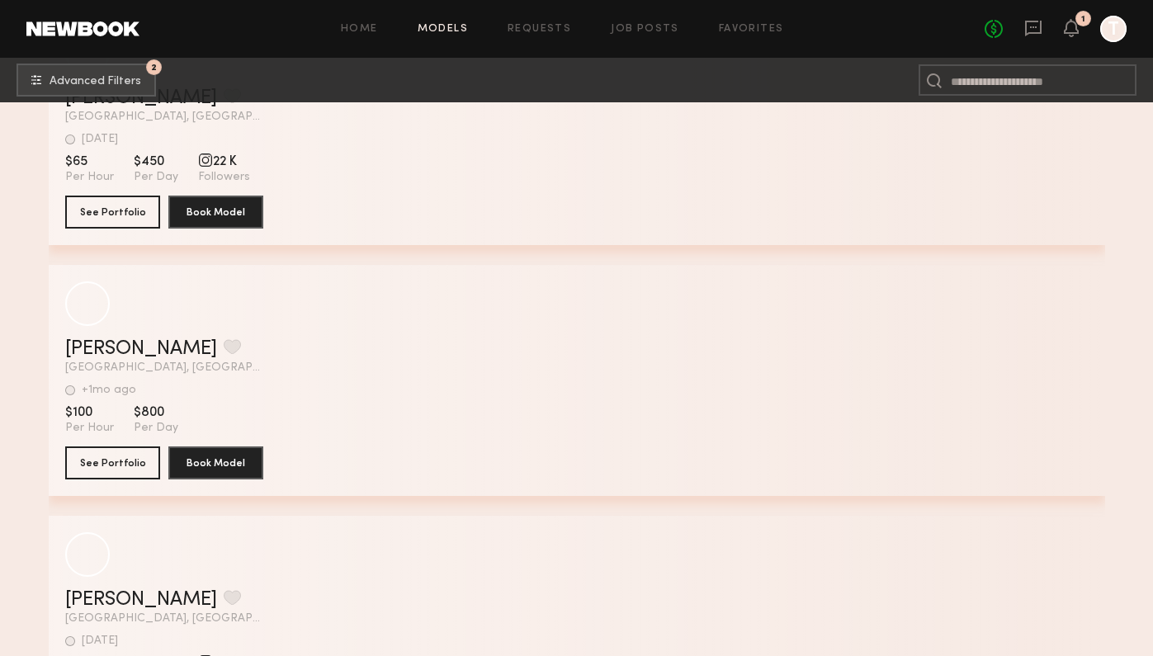
scroll to position [43870, 0]
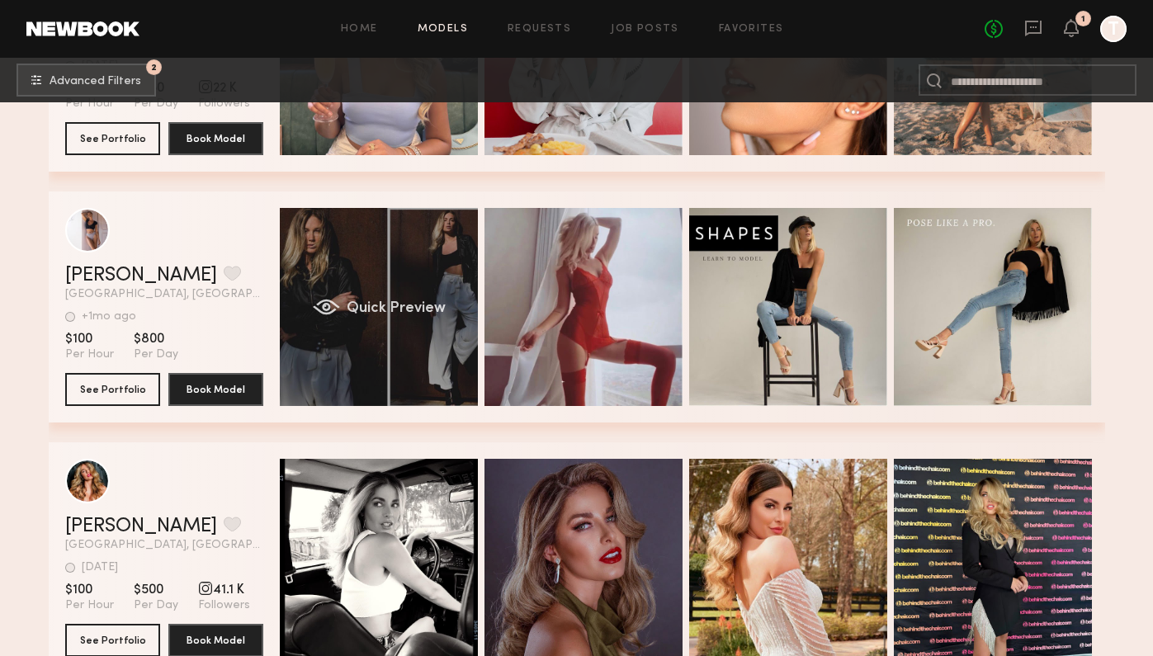
click at [424, 324] on div "Quick Preview" at bounding box center [379, 307] width 198 height 198
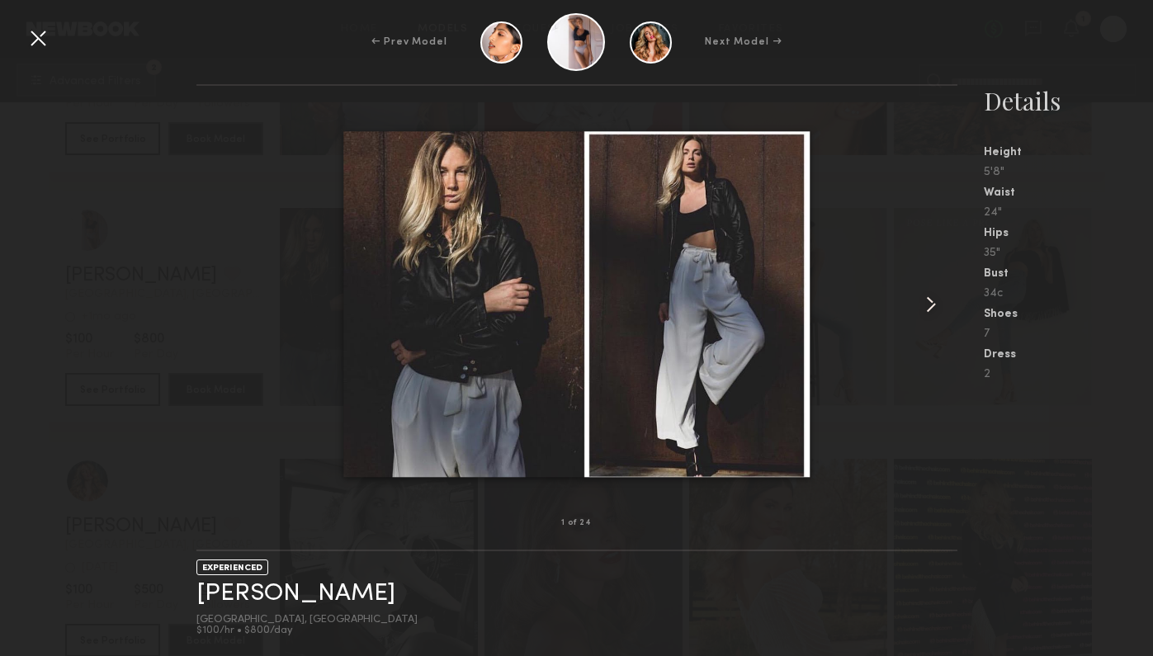
click at [958, 334] on nb-gallery-model-stats "Details Height 5'8" Waist 24" Hips 35" Bust 34c Shoes 7 Dress 2" at bounding box center [1056, 370] width 196 height 572
click at [951, 322] on div at bounding box center [942, 304] width 31 height 385
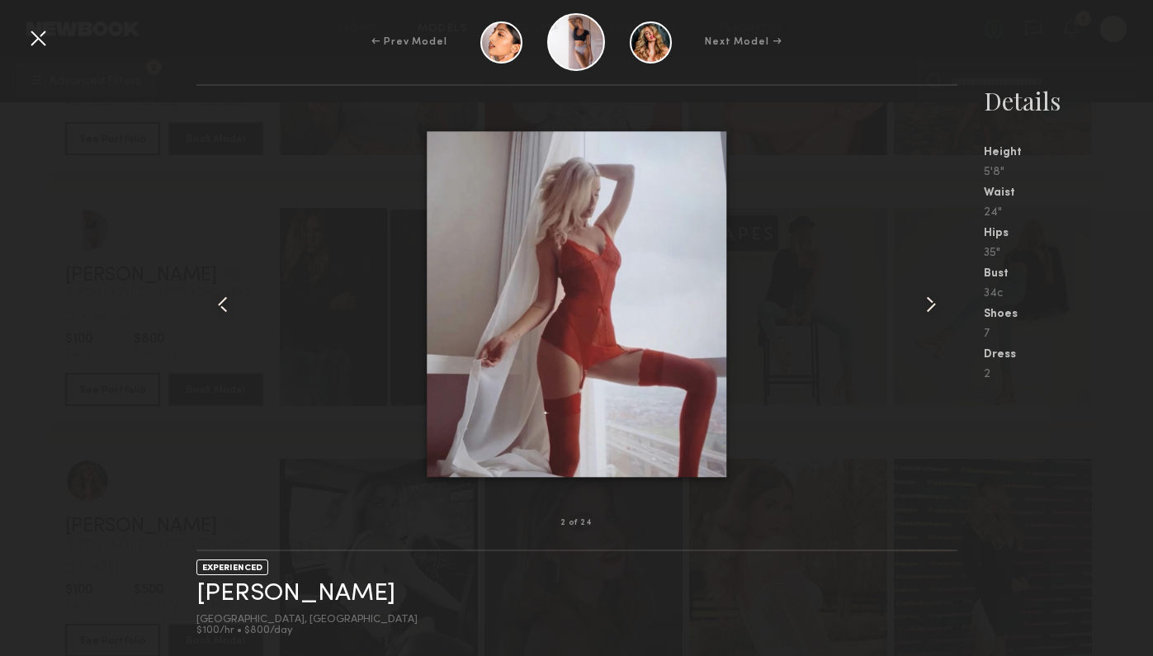
click at [951, 322] on div at bounding box center [942, 304] width 31 height 385
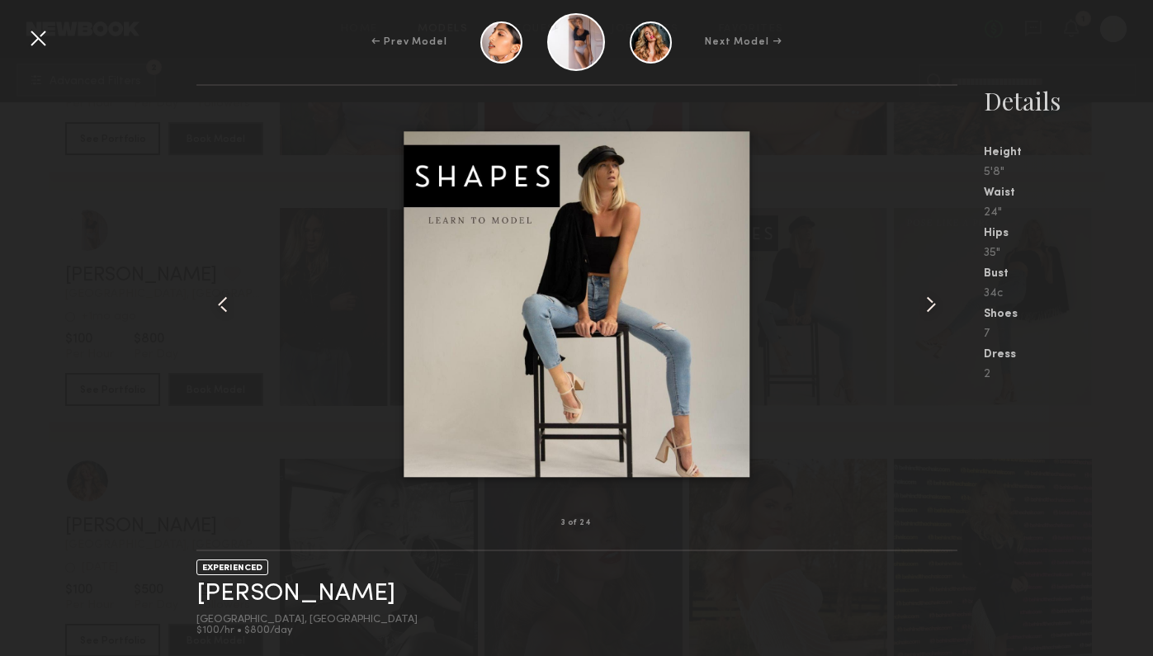
click at [951, 322] on div at bounding box center [942, 304] width 31 height 385
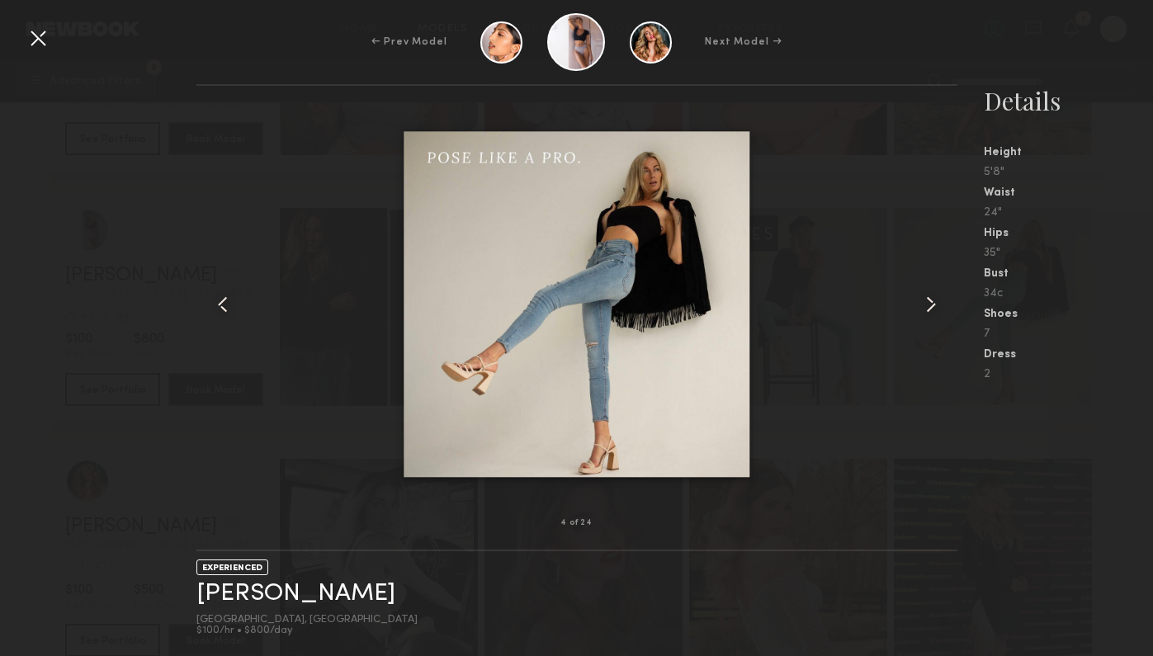
click at [951, 322] on div at bounding box center [942, 304] width 31 height 385
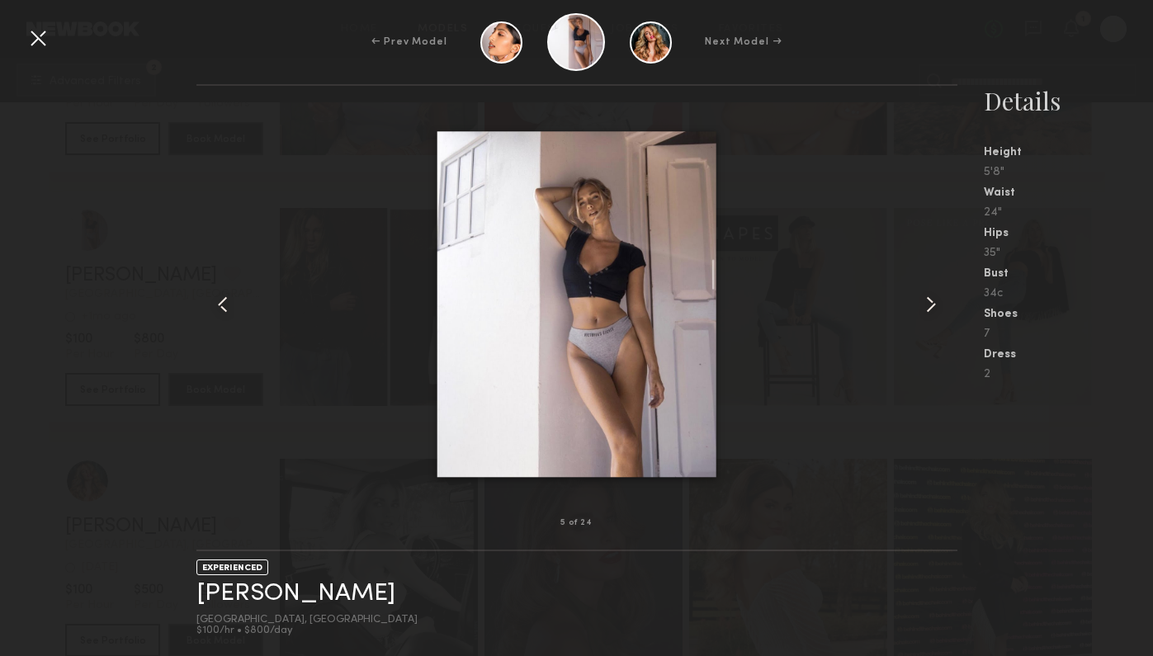
click at [951, 322] on div at bounding box center [942, 304] width 31 height 385
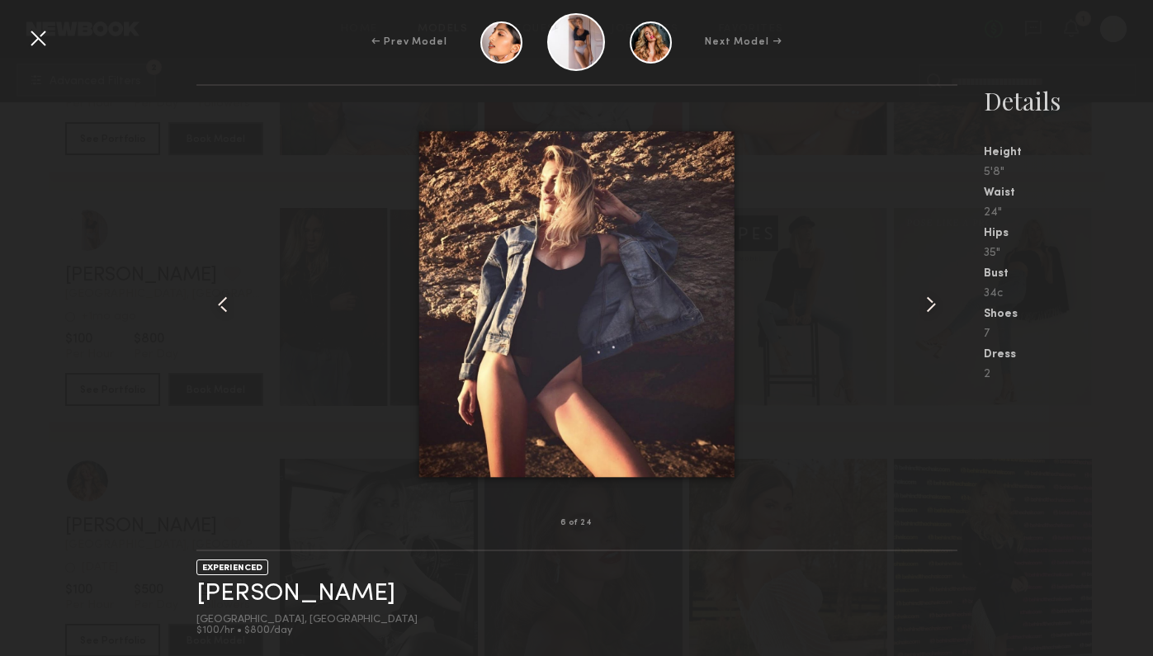
click at [951, 322] on div at bounding box center [942, 304] width 31 height 385
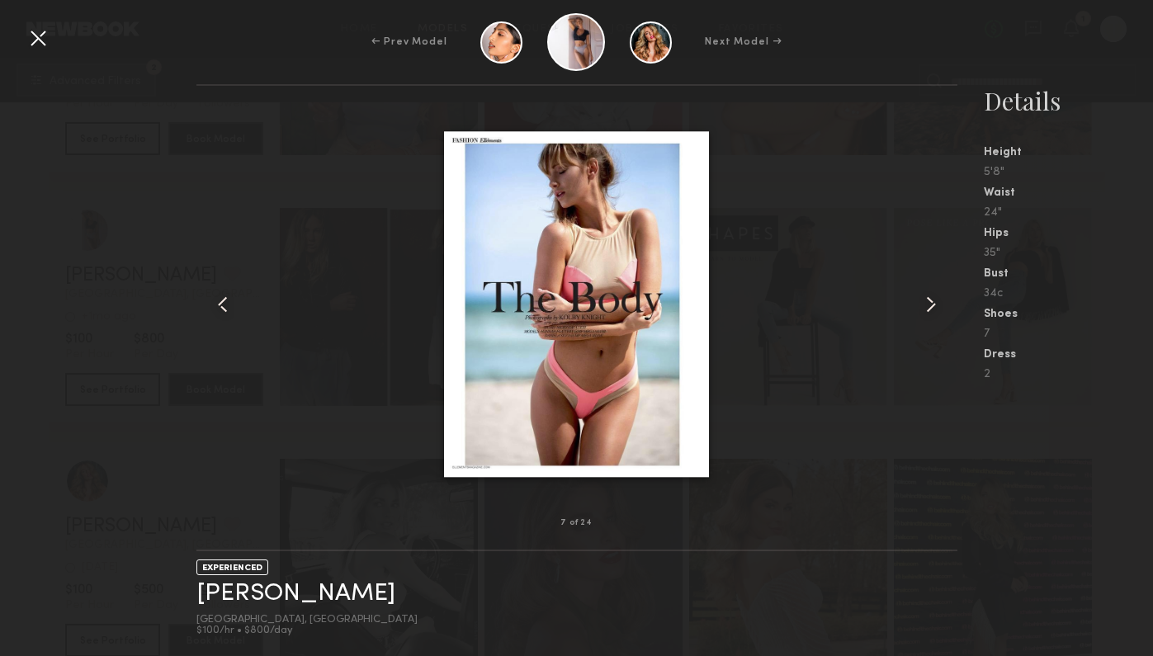
click at [951, 322] on div at bounding box center [942, 304] width 31 height 385
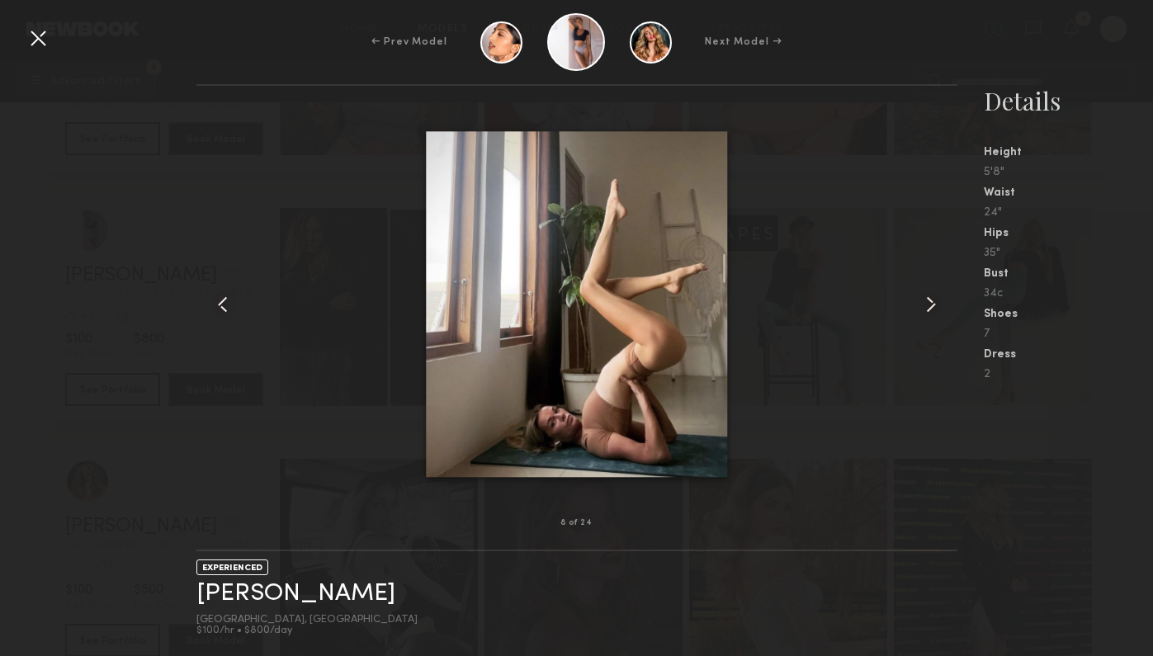
click at [951, 322] on div at bounding box center [942, 304] width 31 height 385
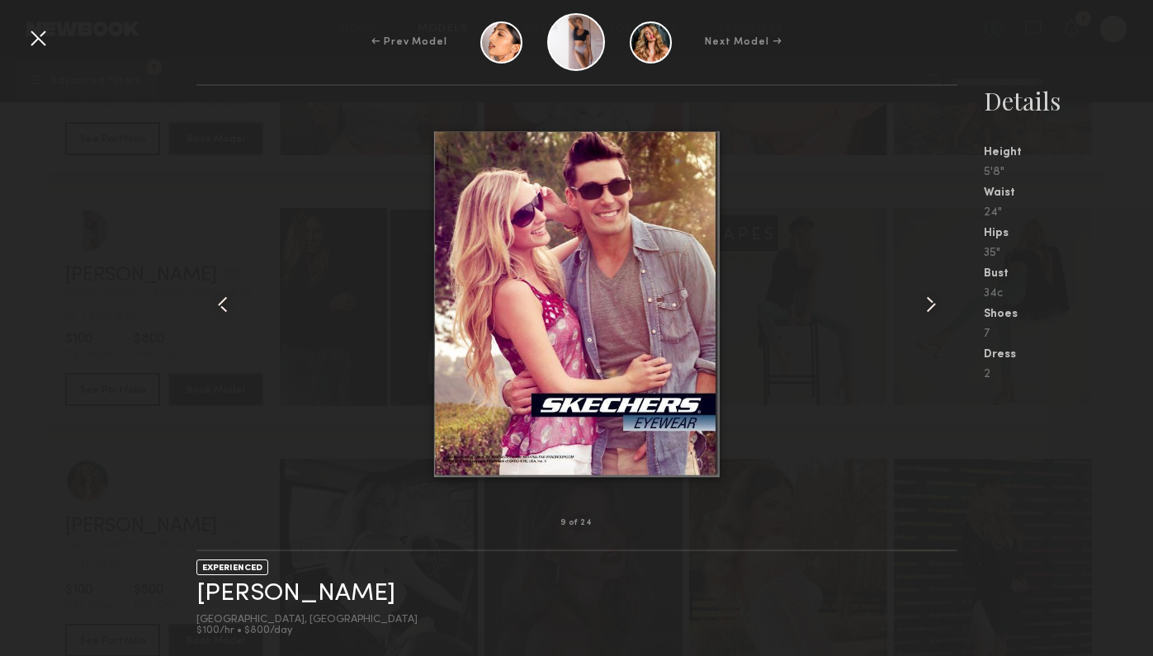
click at [951, 322] on div at bounding box center [942, 304] width 31 height 385
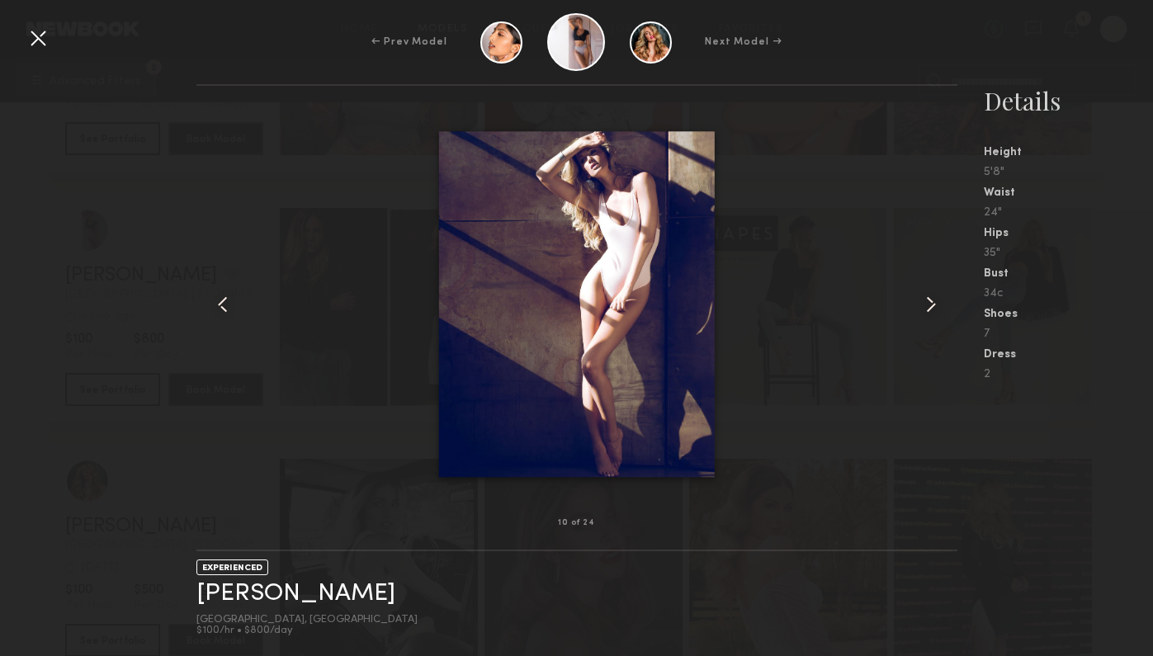
click at [951, 322] on div at bounding box center [942, 304] width 31 height 385
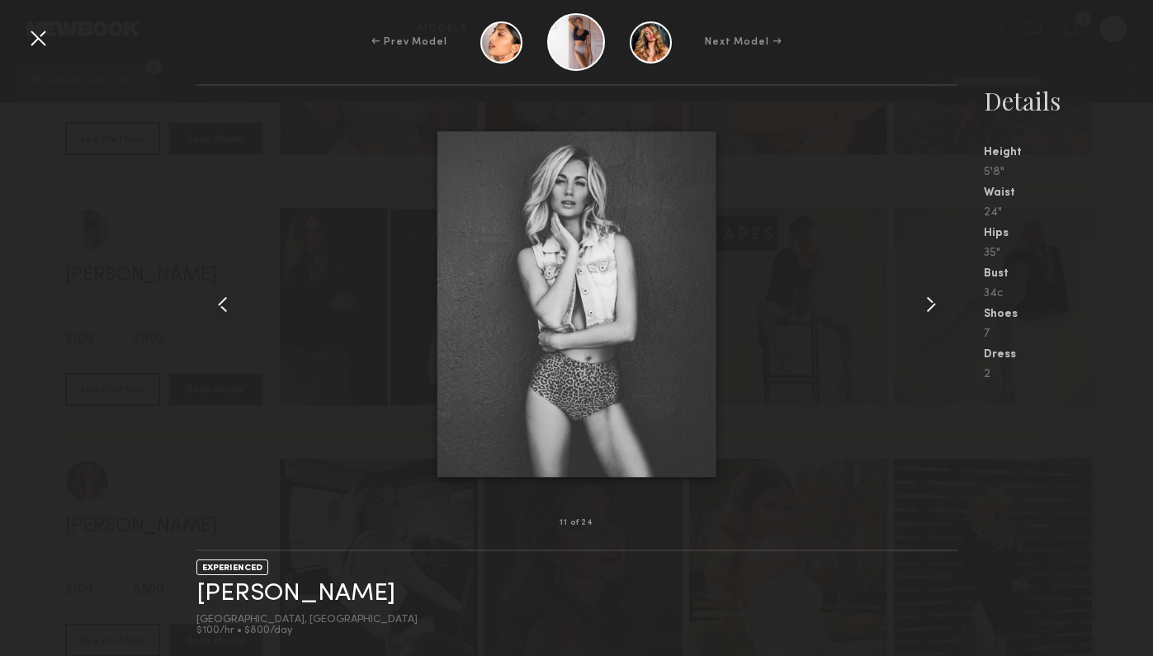
click at [951, 322] on div at bounding box center [942, 304] width 31 height 385
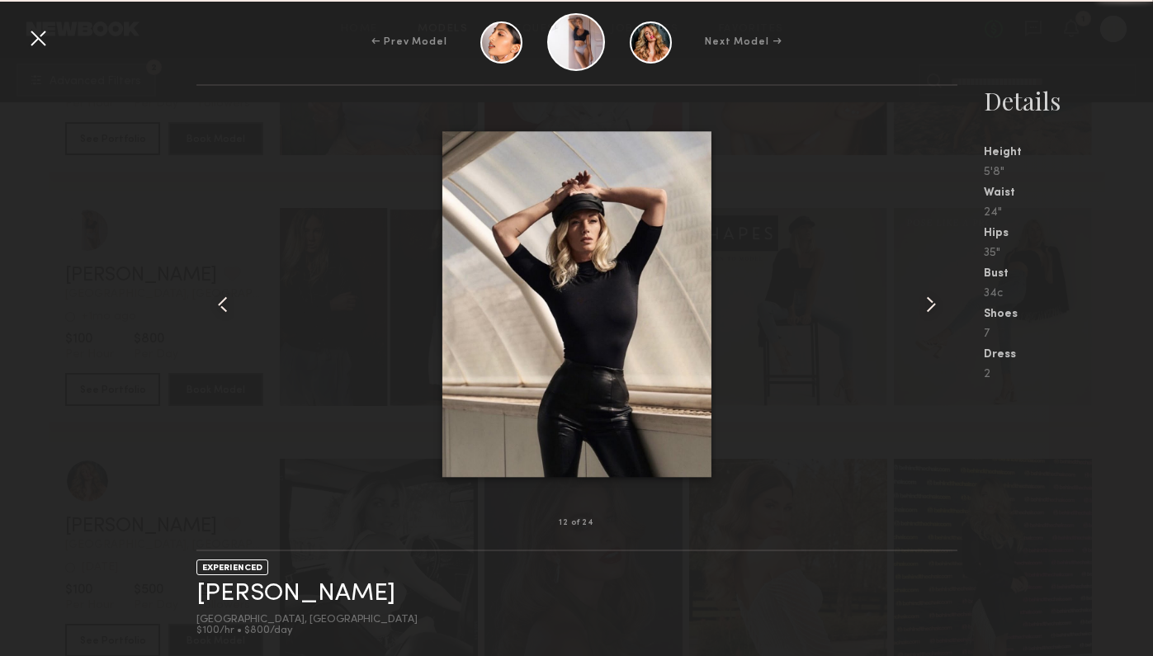
click at [951, 322] on div at bounding box center [942, 304] width 31 height 385
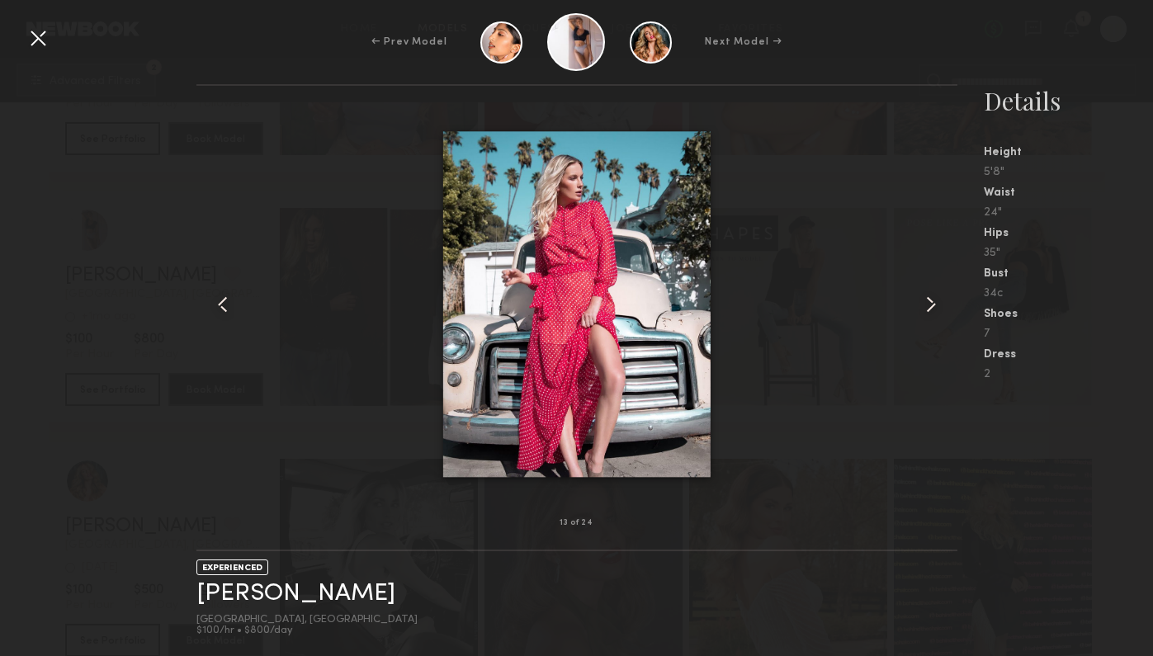
click at [46, 39] on div at bounding box center [38, 38] width 26 height 26
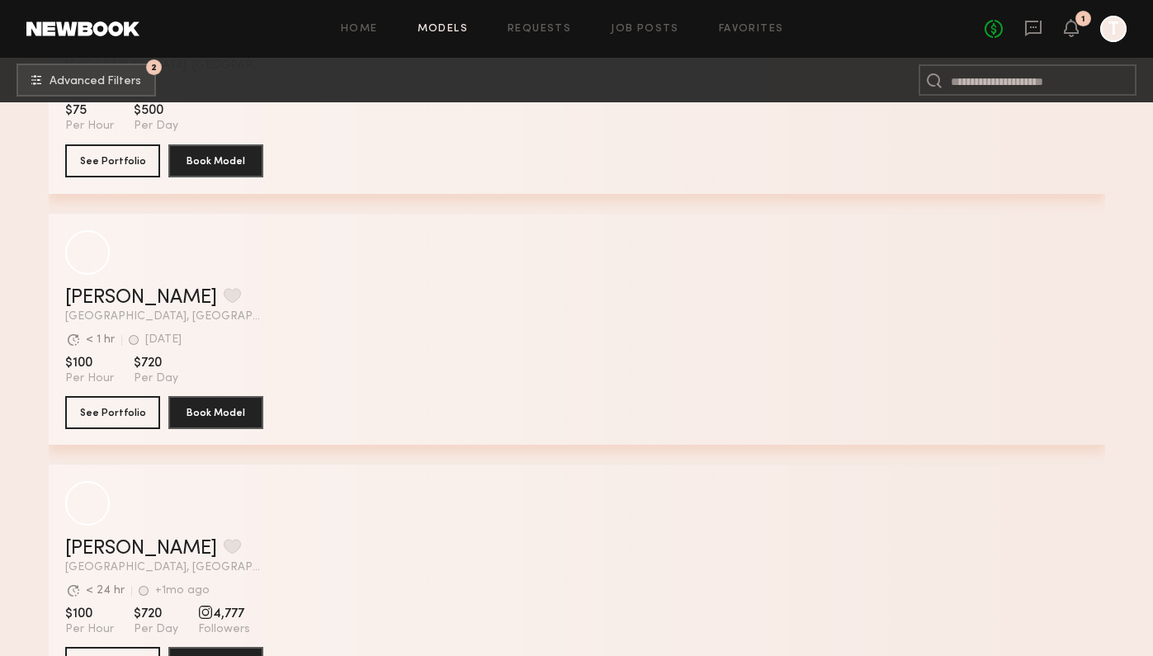
scroll to position [49122, 0]
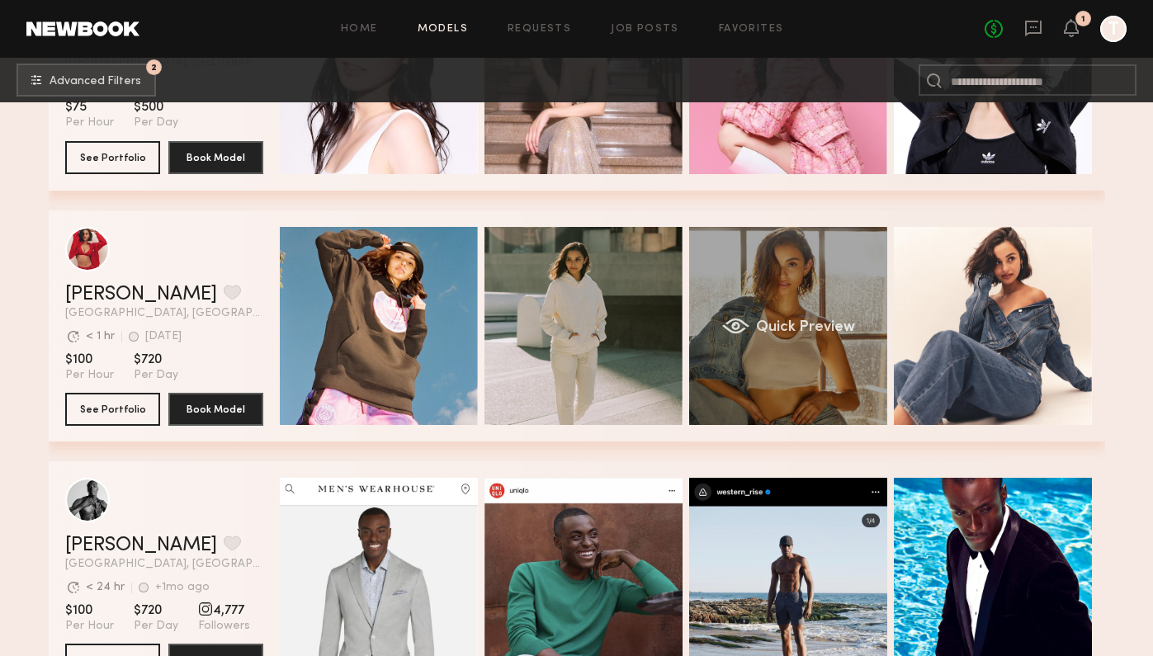
click at [776, 358] on div "Quick Preview" at bounding box center [788, 326] width 198 height 198
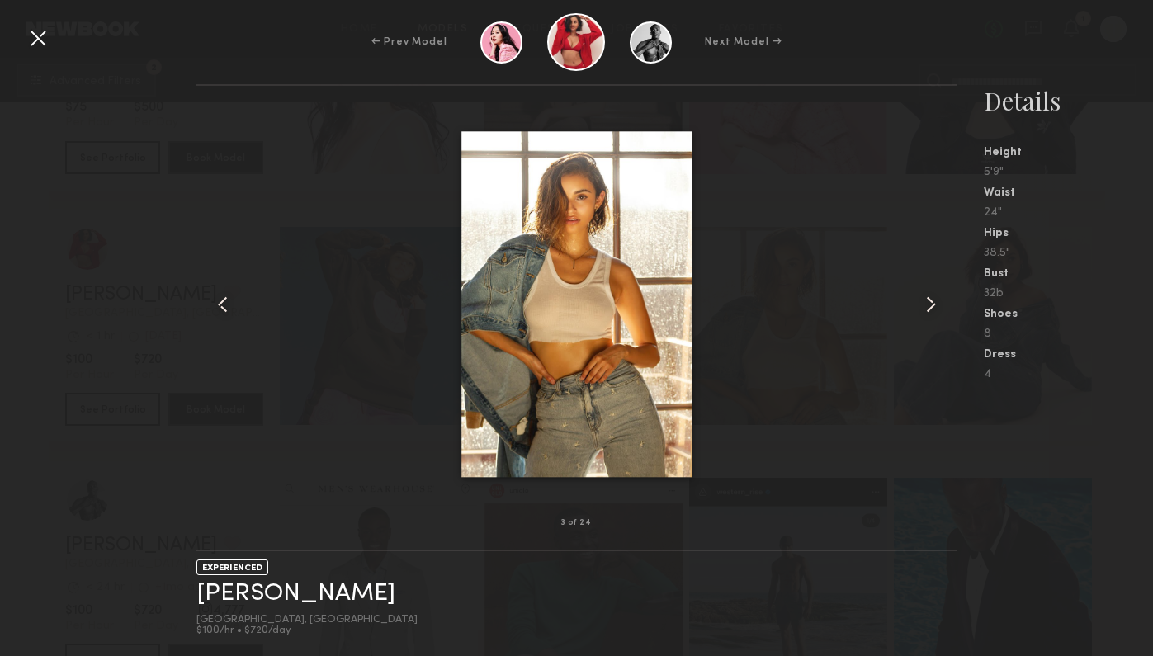
click at [945, 306] on div at bounding box center [942, 304] width 31 height 385
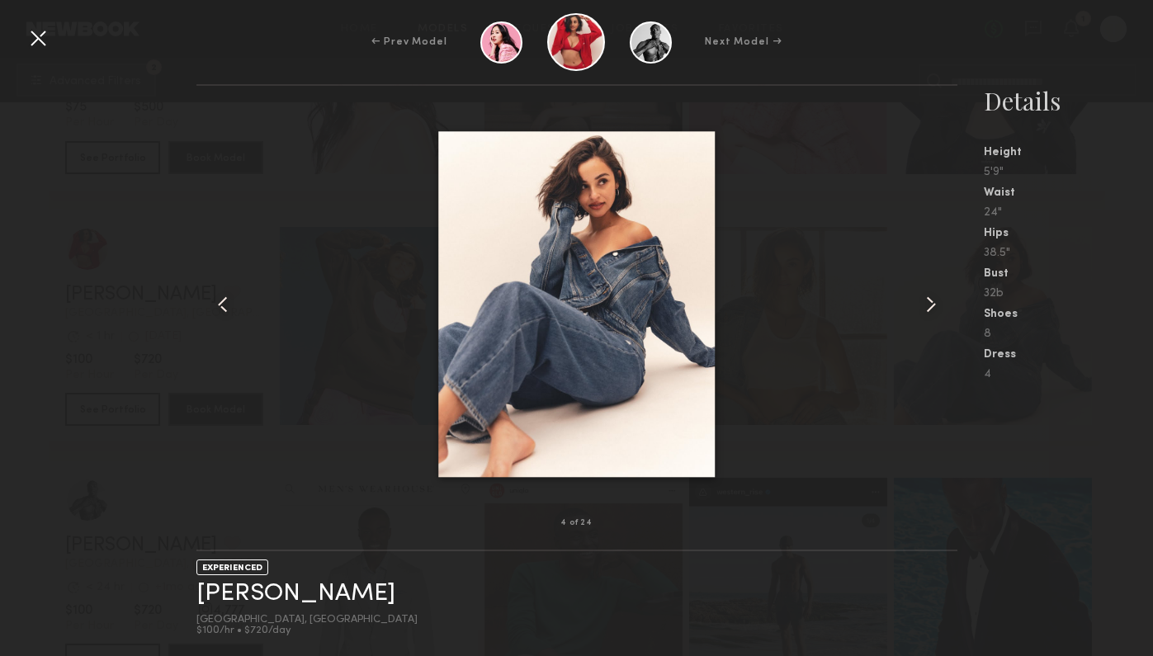
click at [945, 306] on div at bounding box center [942, 304] width 31 height 385
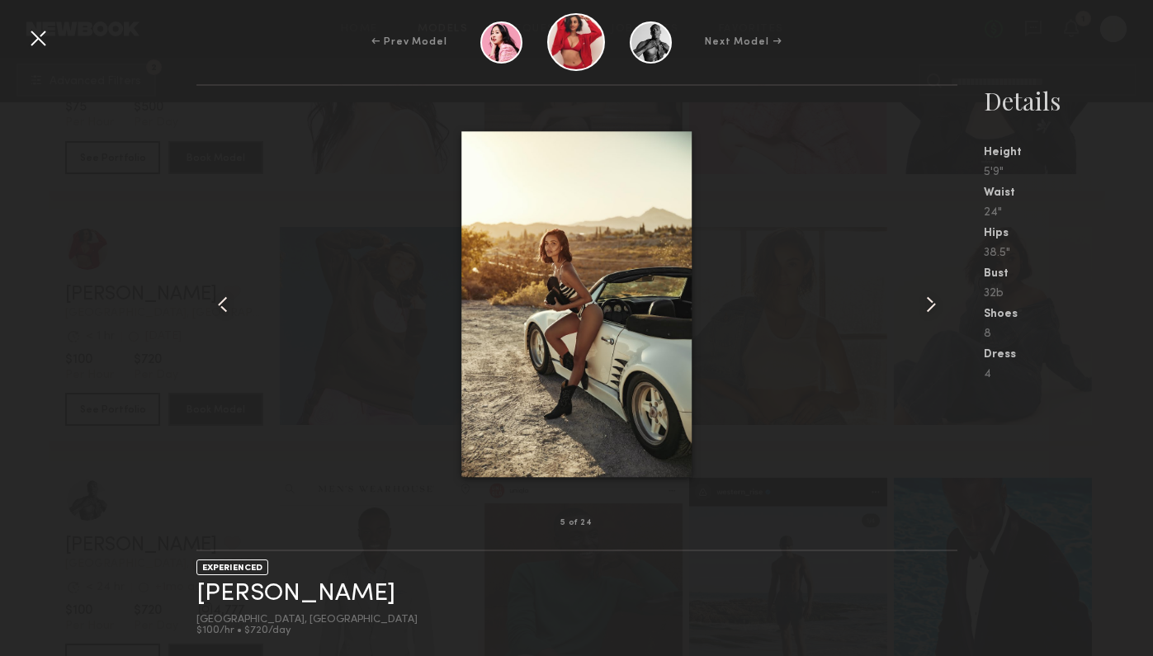
click at [945, 306] on div at bounding box center [942, 304] width 31 height 385
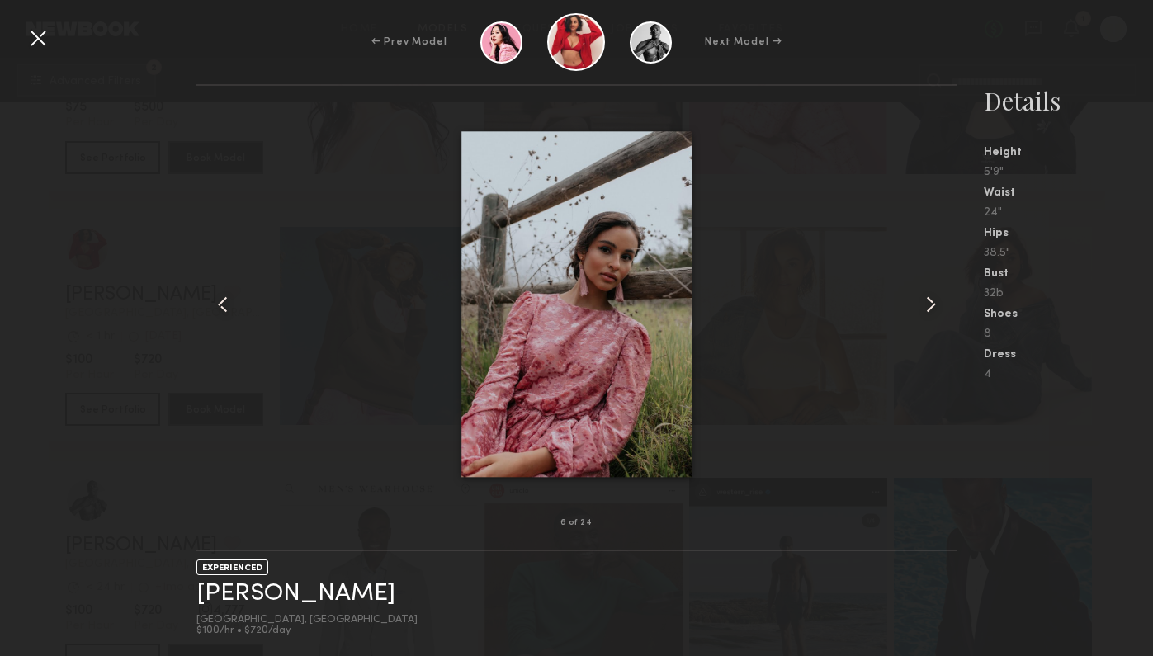
click at [945, 306] on div at bounding box center [942, 304] width 31 height 385
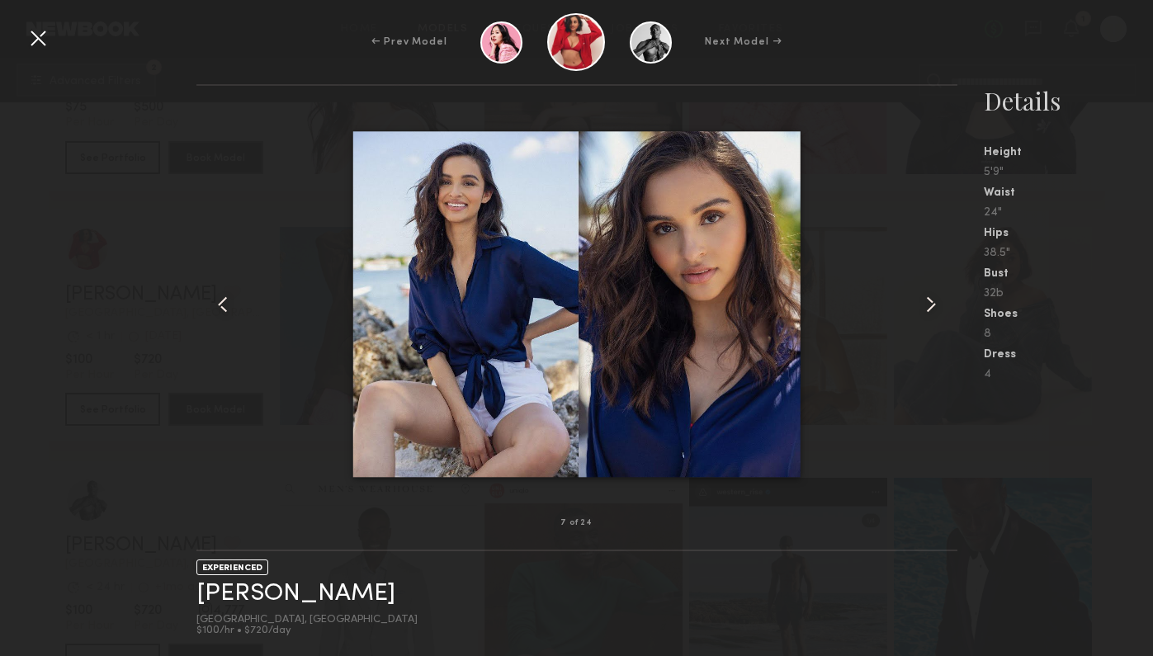
click at [945, 306] on div at bounding box center [942, 304] width 31 height 385
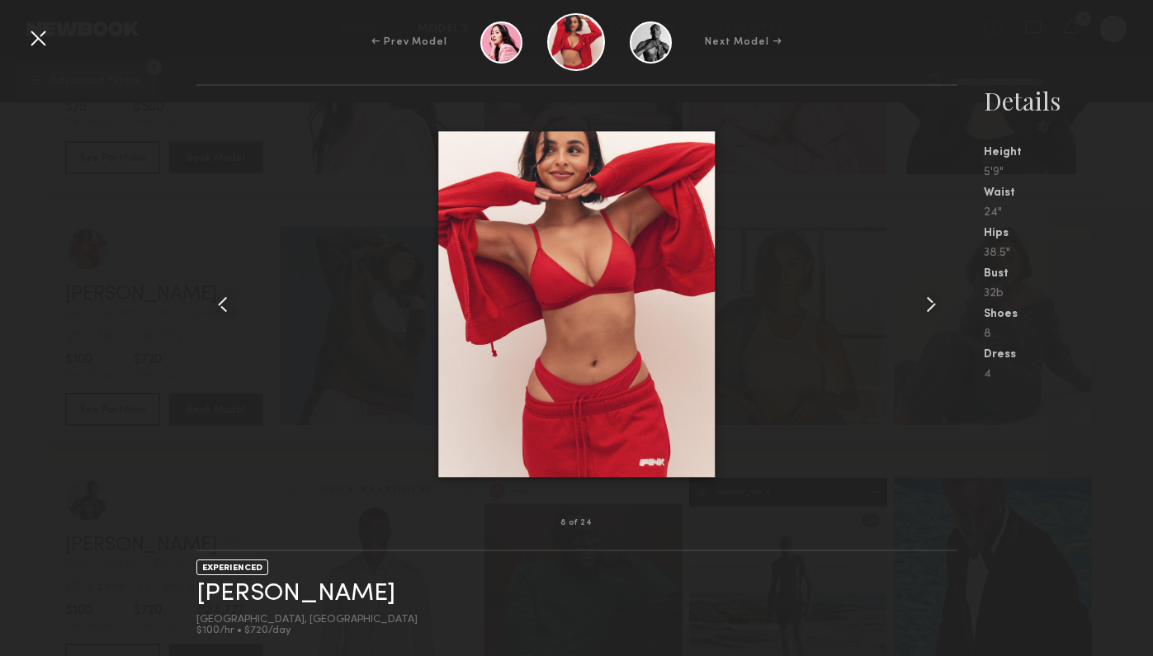
click at [945, 306] on div at bounding box center [942, 304] width 31 height 385
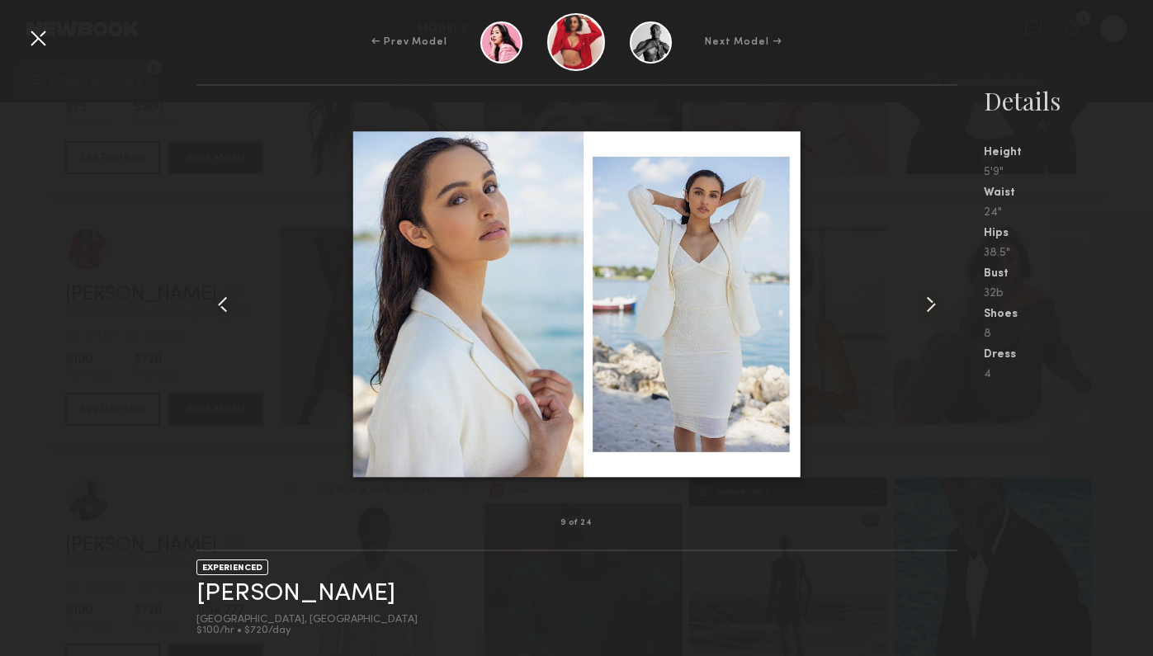
click at [945, 306] on div at bounding box center [942, 304] width 31 height 385
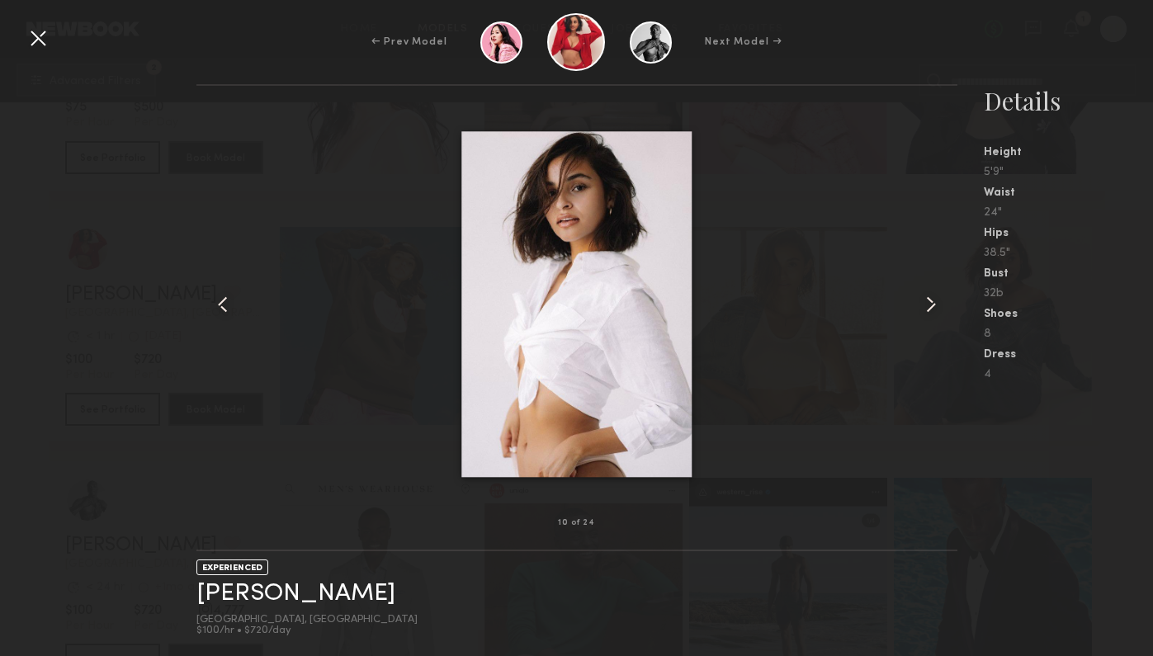
click at [945, 306] on div at bounding box center [942, 304] width 31 height 385
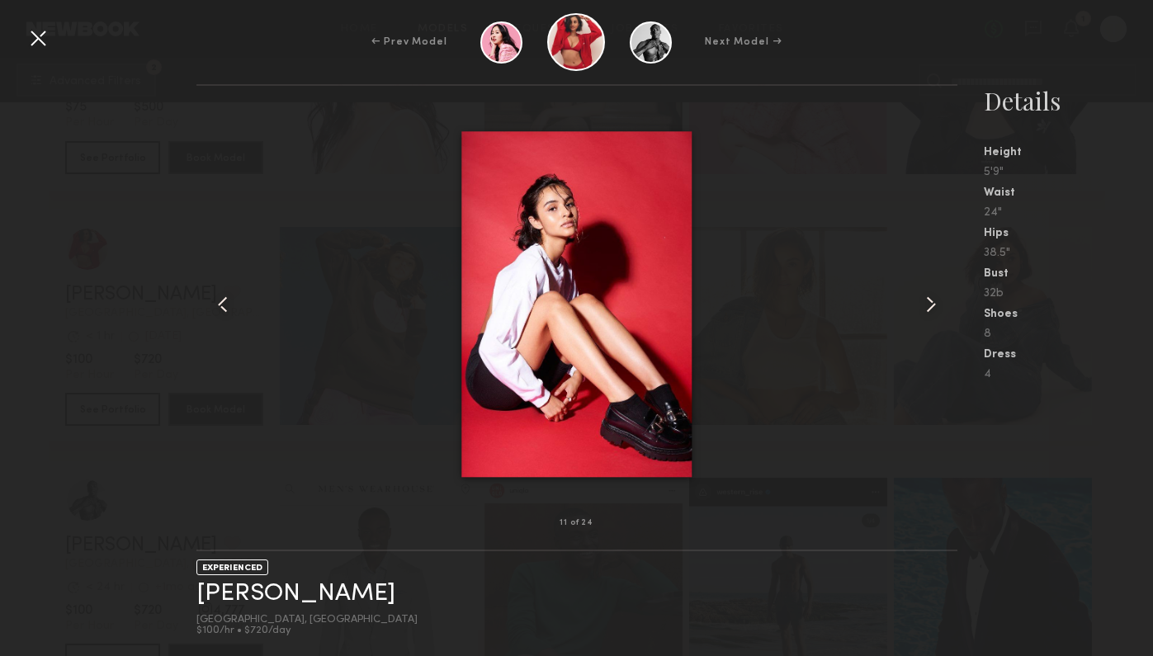
click at [945, 306] on div at bounding box center [942, 304] width 31 height 385
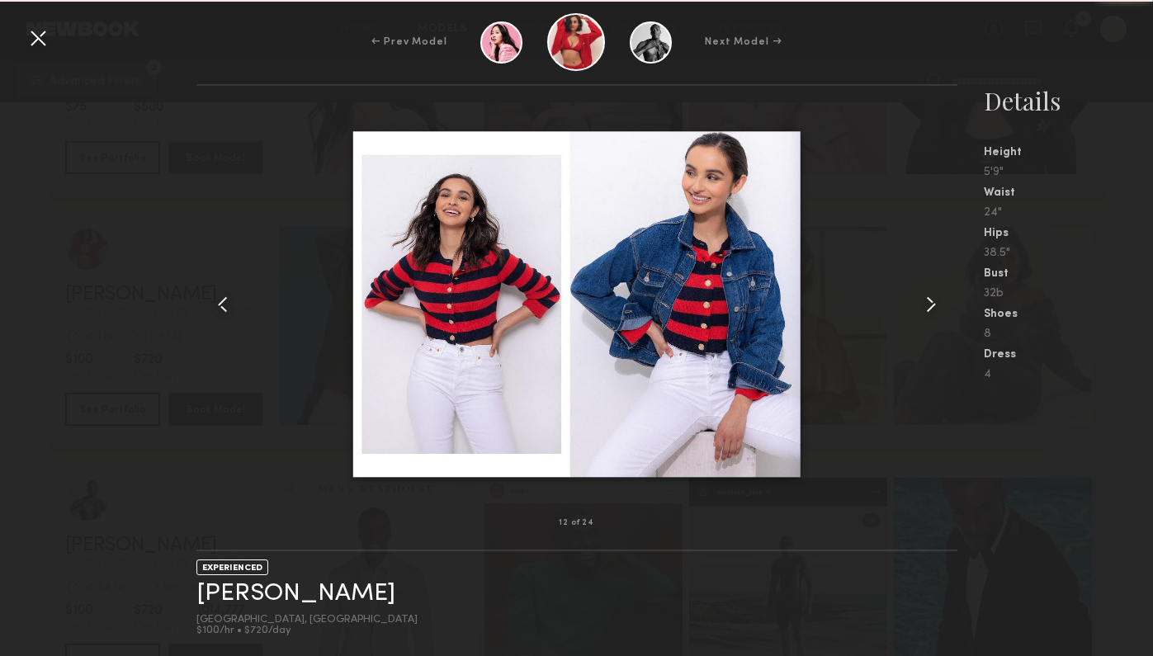
click at [945, 306] on div at bounding box center [942, 304] width 31 height 385
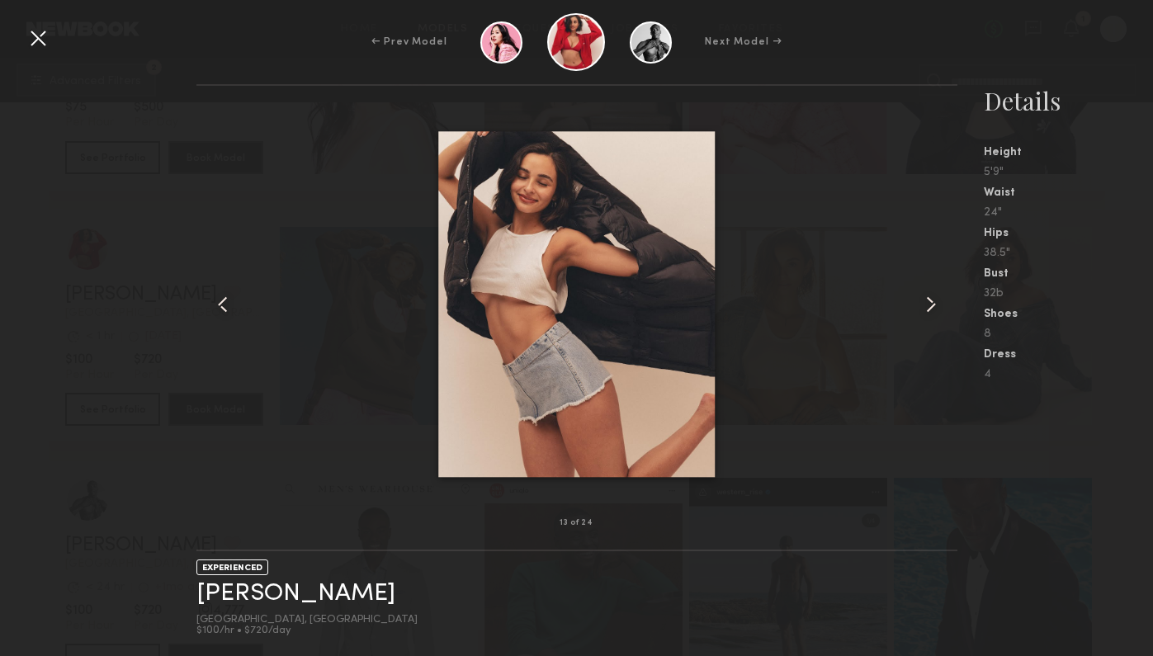
click at [39, 49] on div at bounding box center [38, 38] width 26 height 26
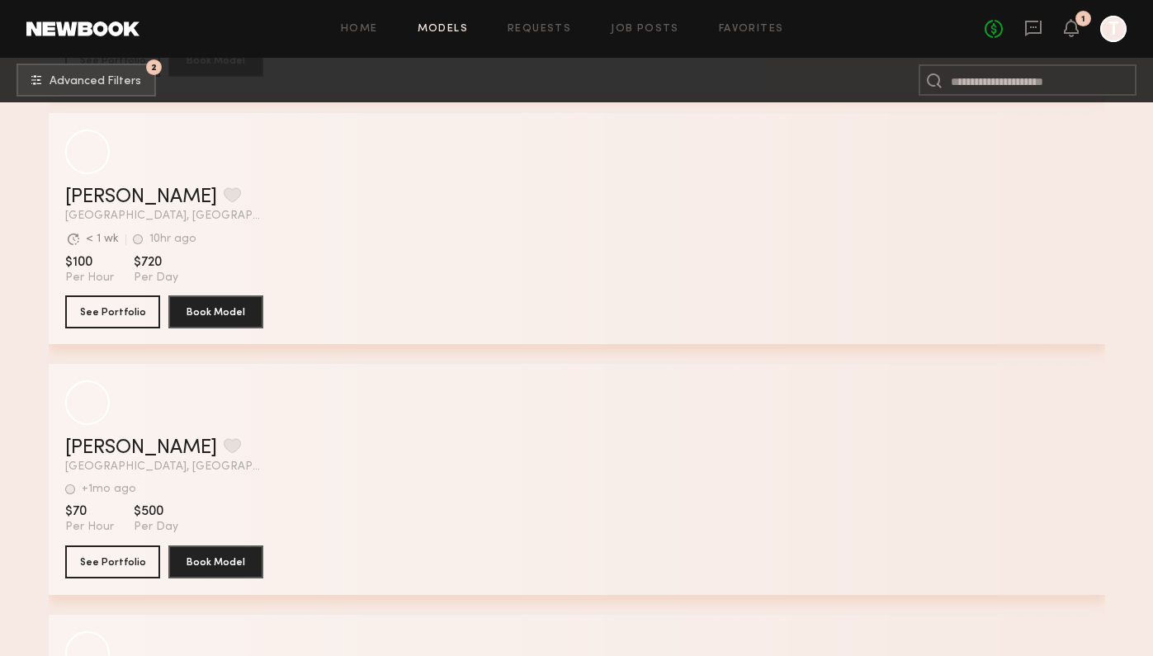
scroll to position [52494, 0]
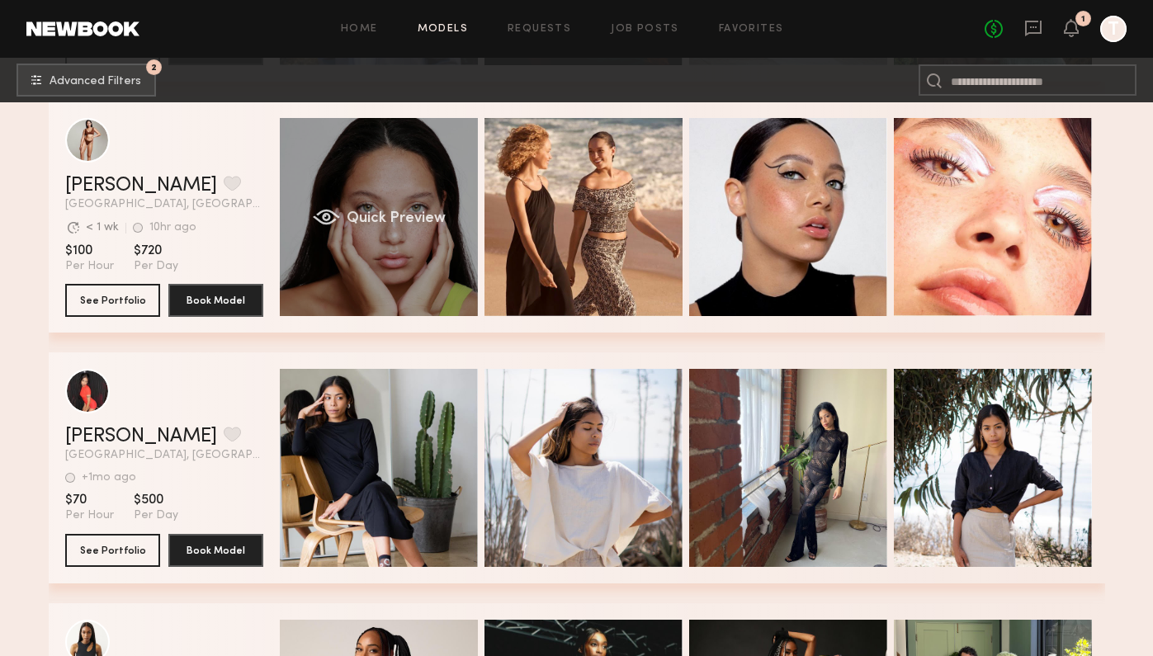
click at [441, 276] on div "Quick Preview" at bounding box center [379, 217] width 198 height 198
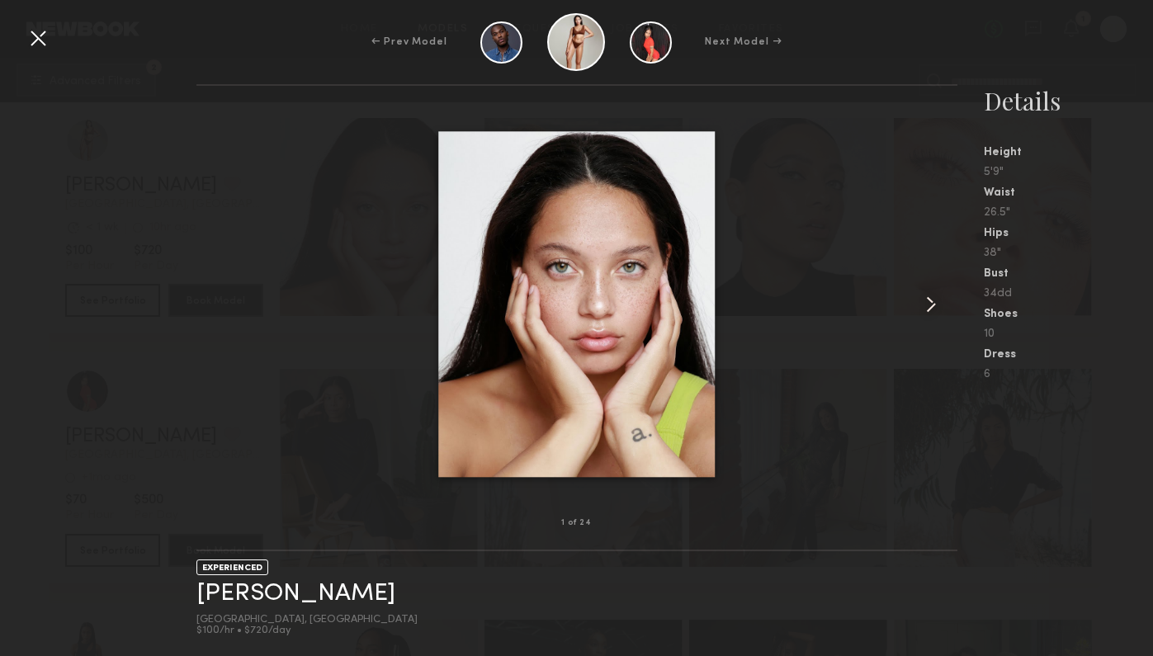
click at [974, 289] on nb-gallery-model-stats "Details Height 5'9" Waist 26.5" Hips 38" Bust 34dd Shoes 10 Dress 6" at bounding box center [1056, 370] width 196 height 572
click at [938, 292] on common-icon at bounding box center [931, 304] width 26 height 26
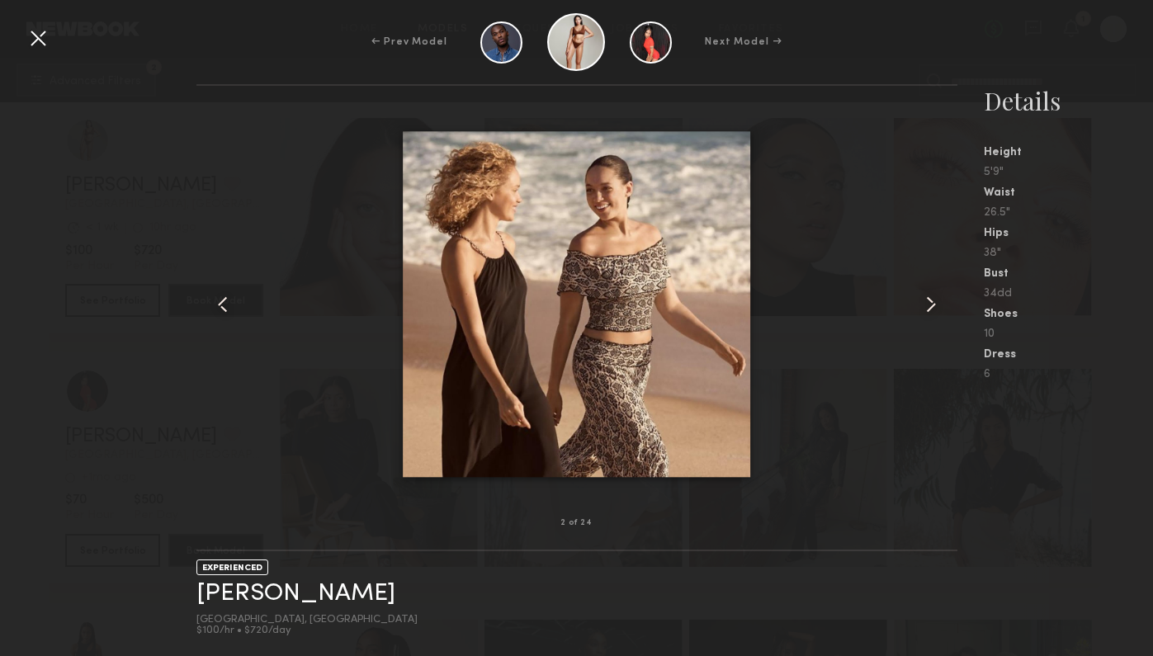
click at [938, 292] on common-icon at bounding box center [931, 304] width 26 height 26
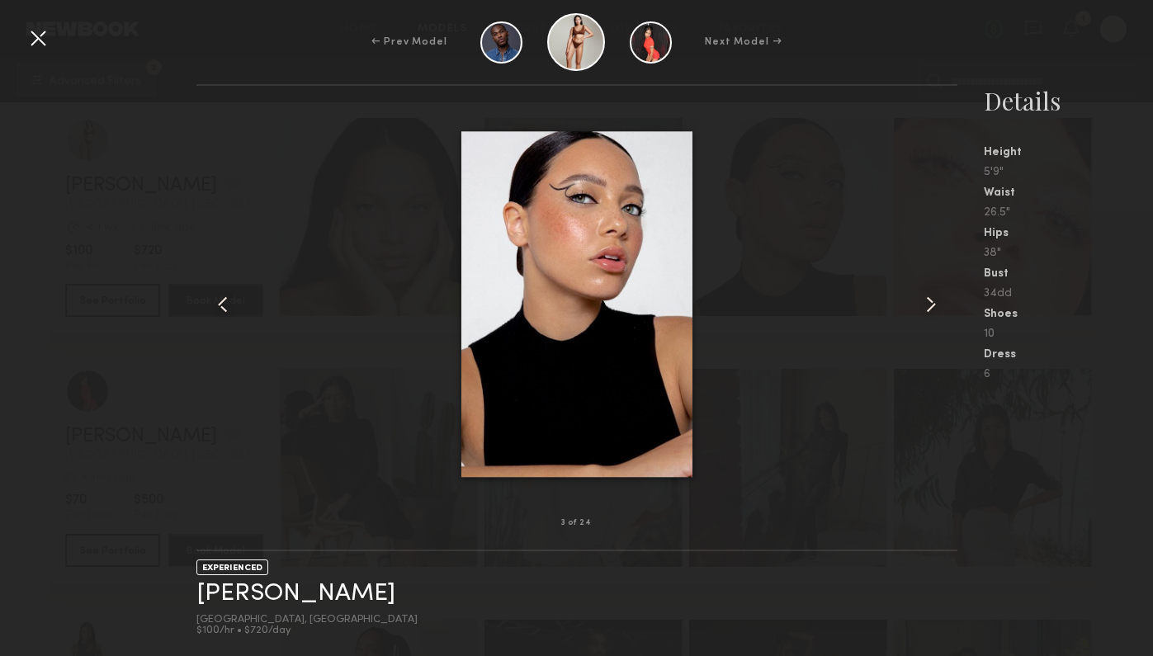
click at [938, 295] on common-icon at bounding box center [931, 304] width 26 height 26
click at [938, 297] on common-icon at bounding box center [931, 304] width 26 height 26
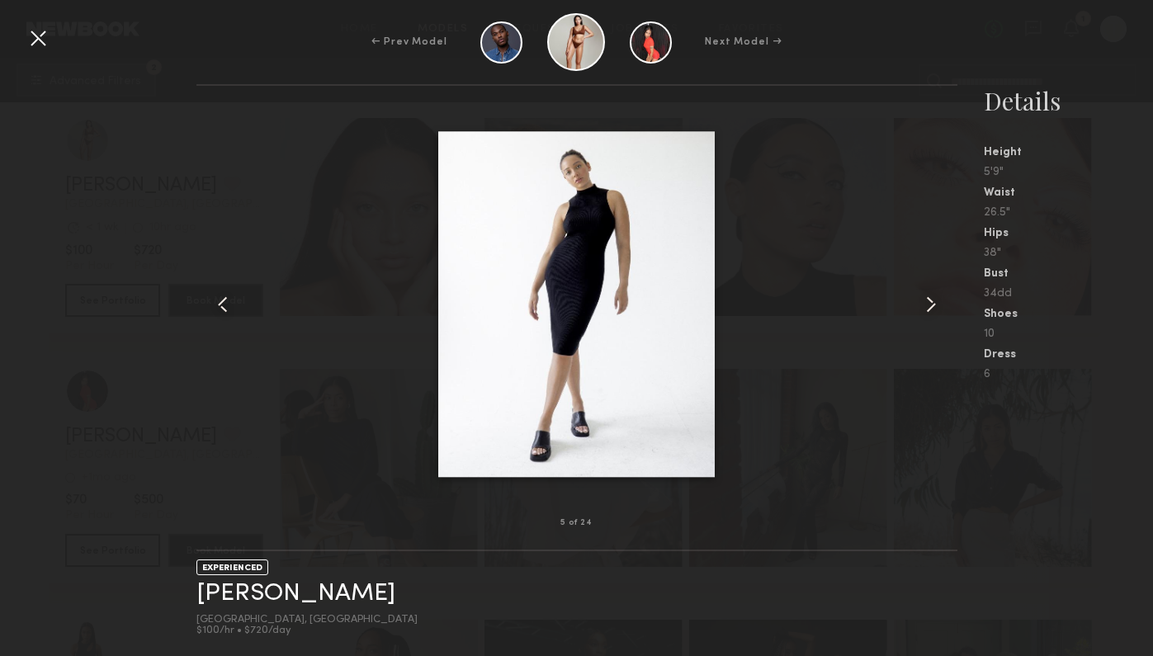
click at [938, 297] on common-icon at bounding box center [931, 304] width 26 height 26
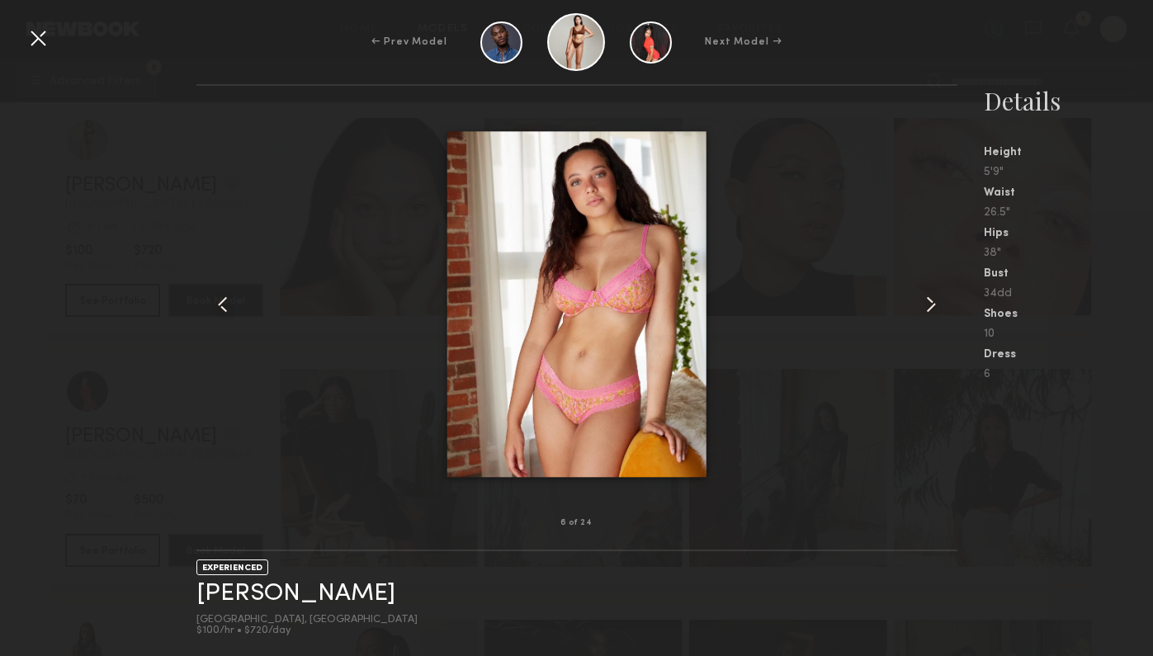
click at [938, 297] on common-icon at bounding box center [931, 304] width 26 height 26
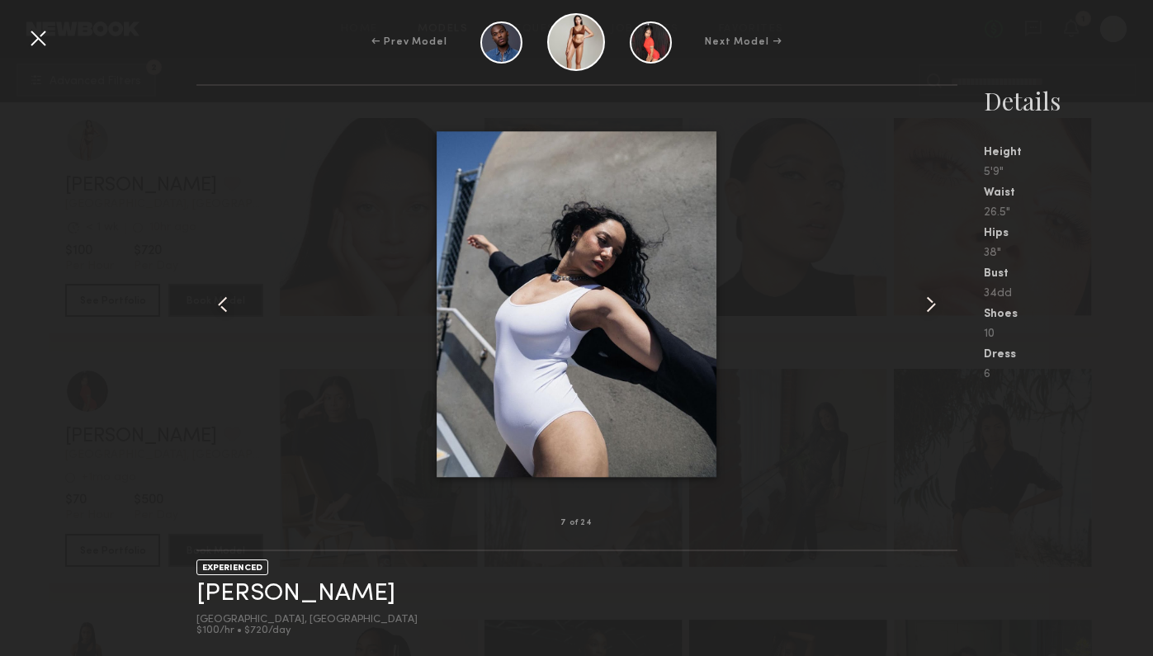
click at [938, 297] on common-icon at bounding box center [931, 304] width 26 height 26
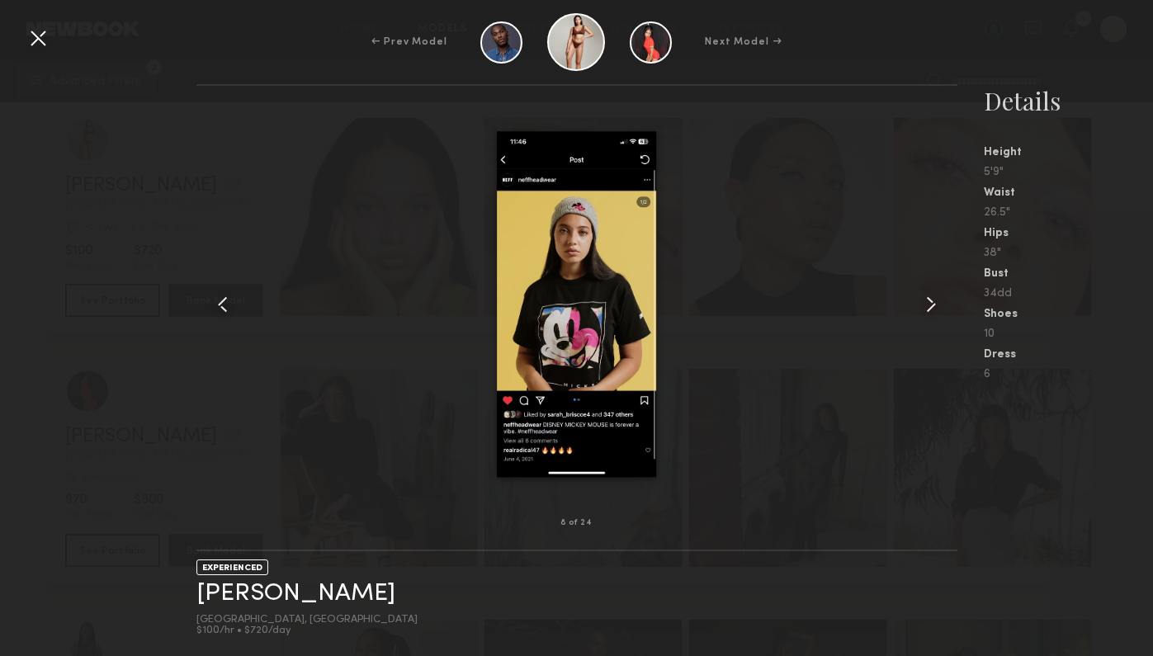
click at [938, 297] on common-icon at bounding box center [931, 304] width 26 height 26
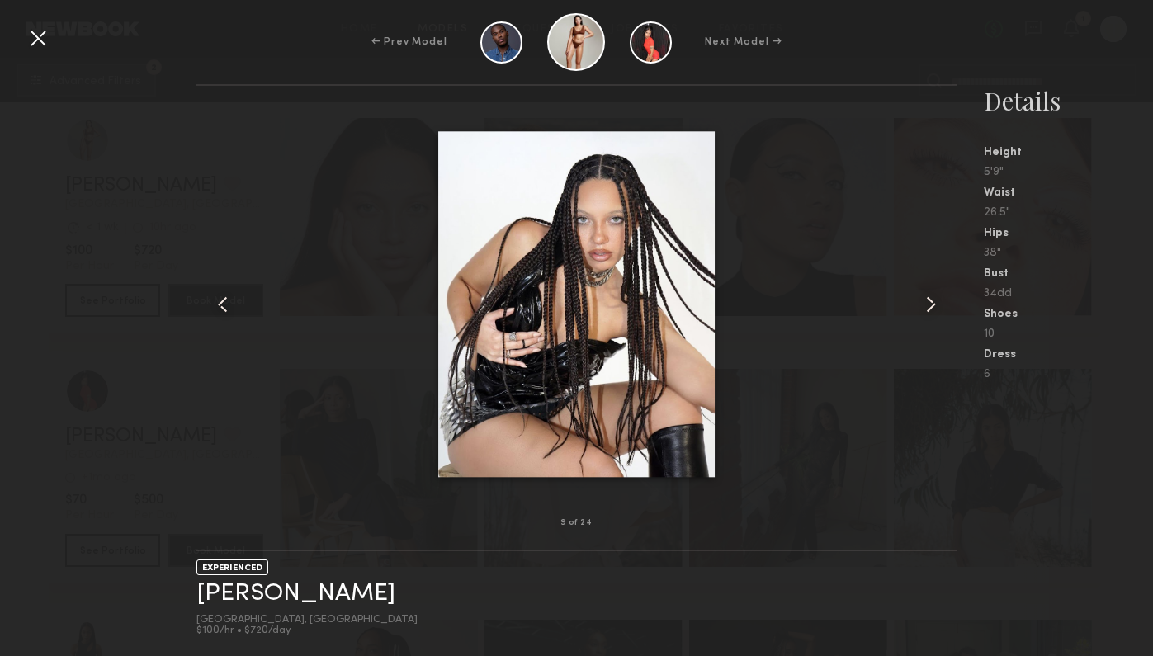
click at [938, 297] on common-icon at bounding box center [931, 304] width 26 height 26
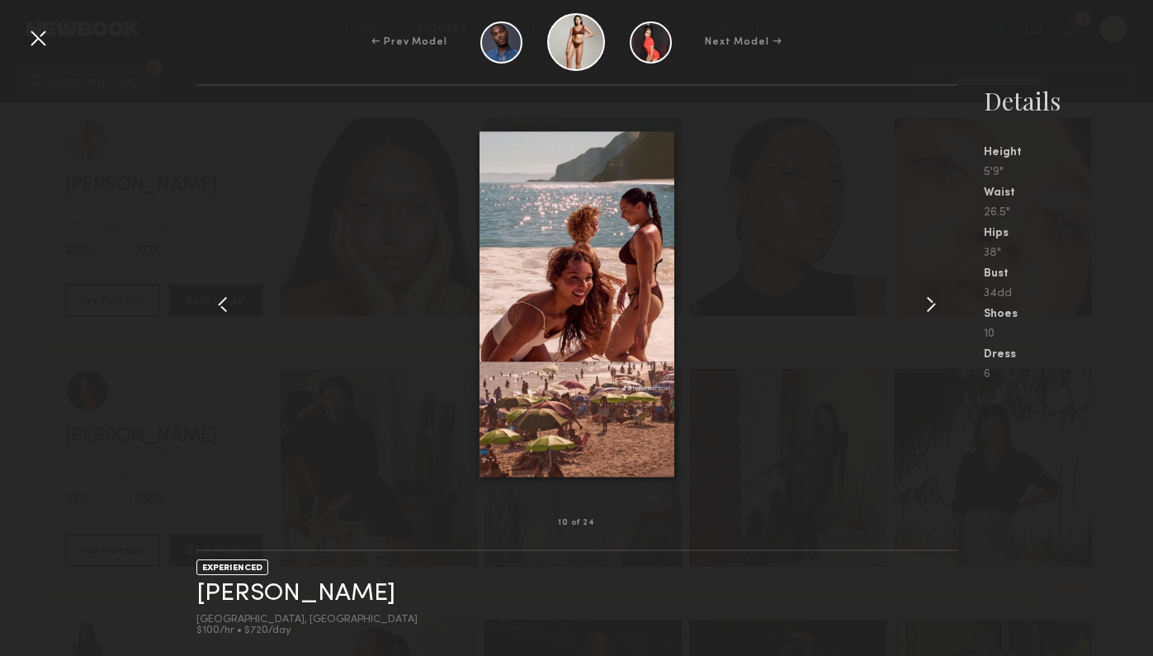
drag, startPoint x: 938, startPoint y: 297, endPoint x: 141, endPoint y: 59, distance: 831.8
click at [155, 59] on div "← Prev Model Next Model → 10 of 24 EXPERIENCED Aria Y. [GEOGRAPHIC_DATA], [GEOG…" at bounding box center [576, 328] width 1153 height 656
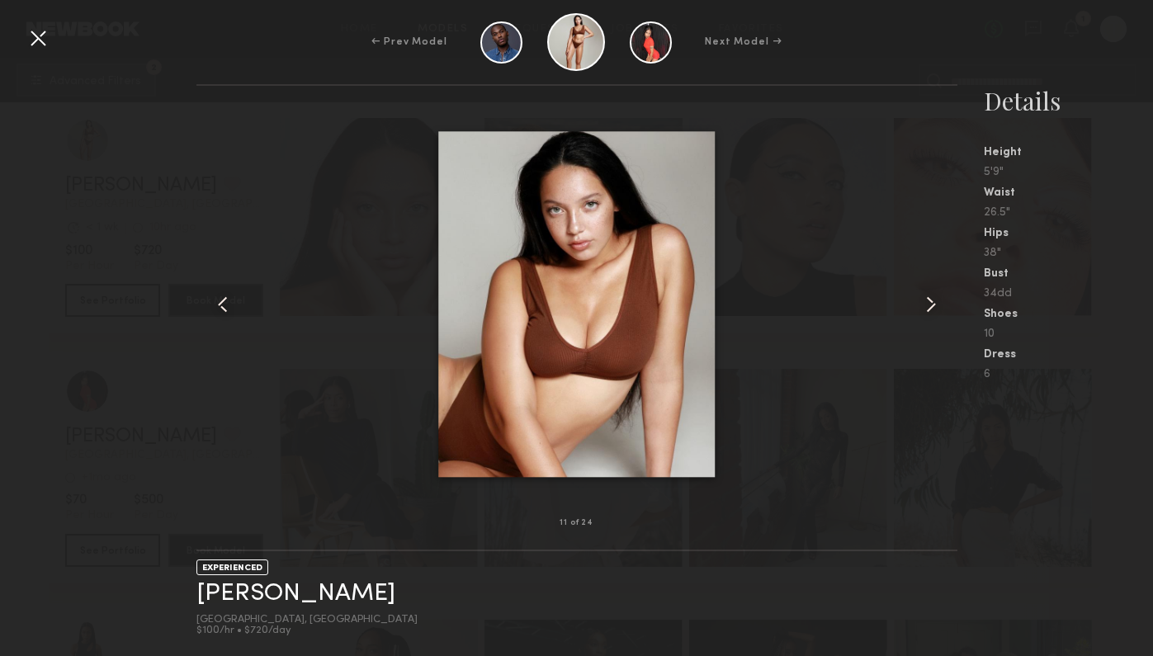
click at [48, 38] on div at bounding box center [38, 38] width 26 height 26
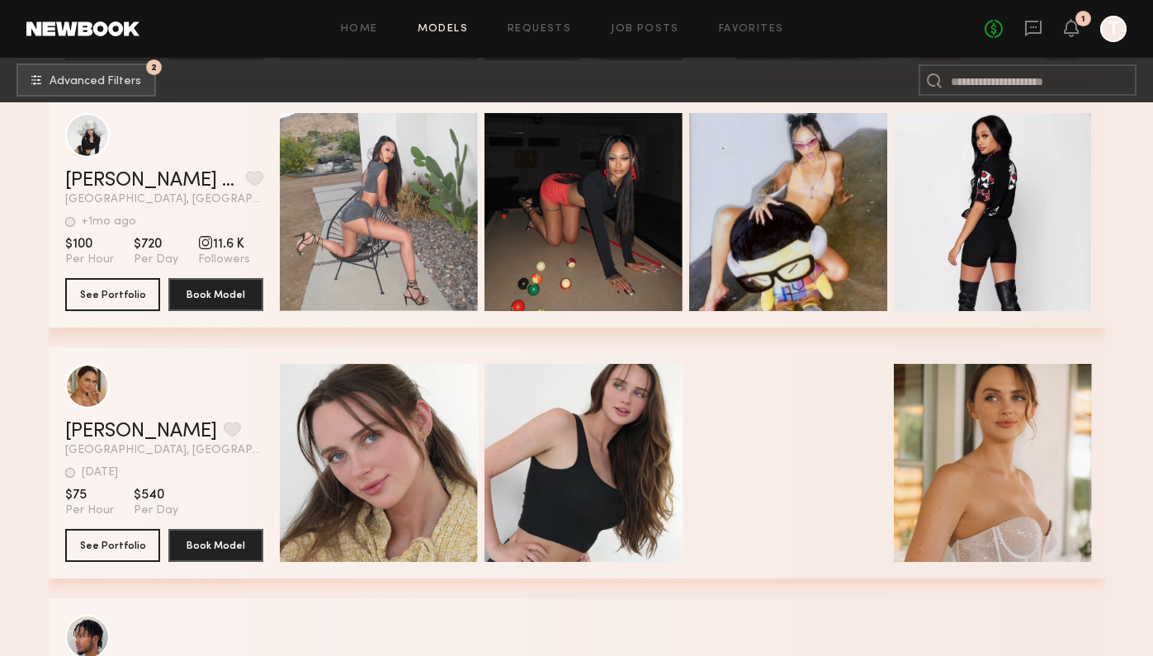
scroll to position [54304, 0]
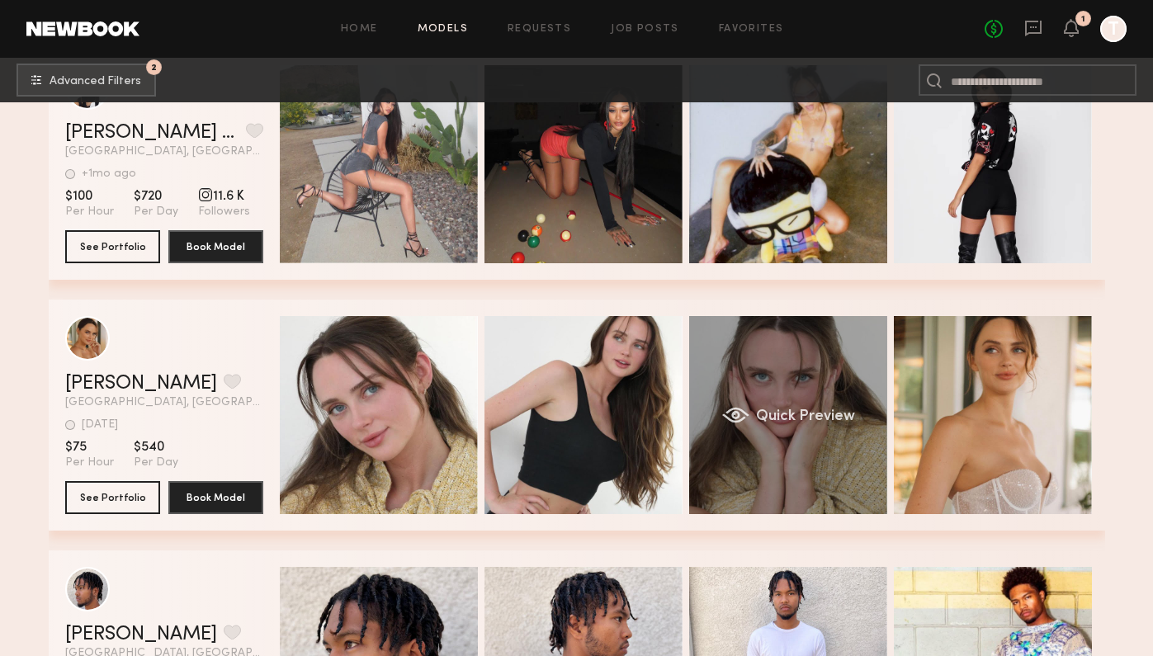
click at [783, 481] on div "Quick Preview" at bounding box center [788, 415] width 198 height 198
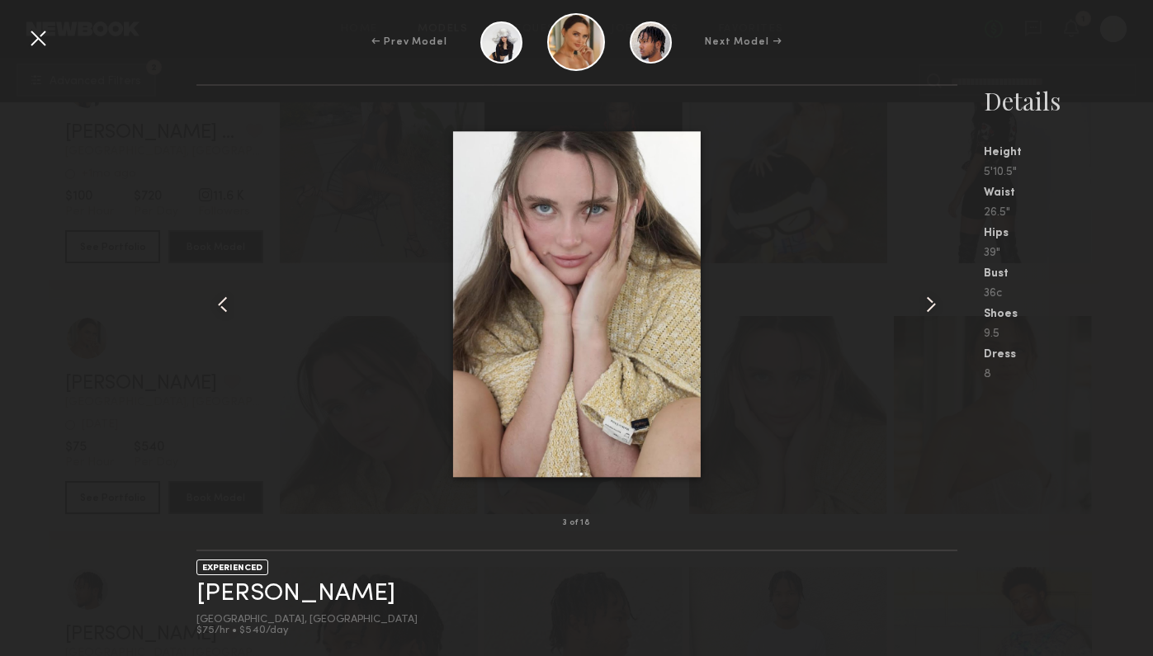
click at [940, 315] on common-icon at bounding box center [931, 304] width 26 height 26
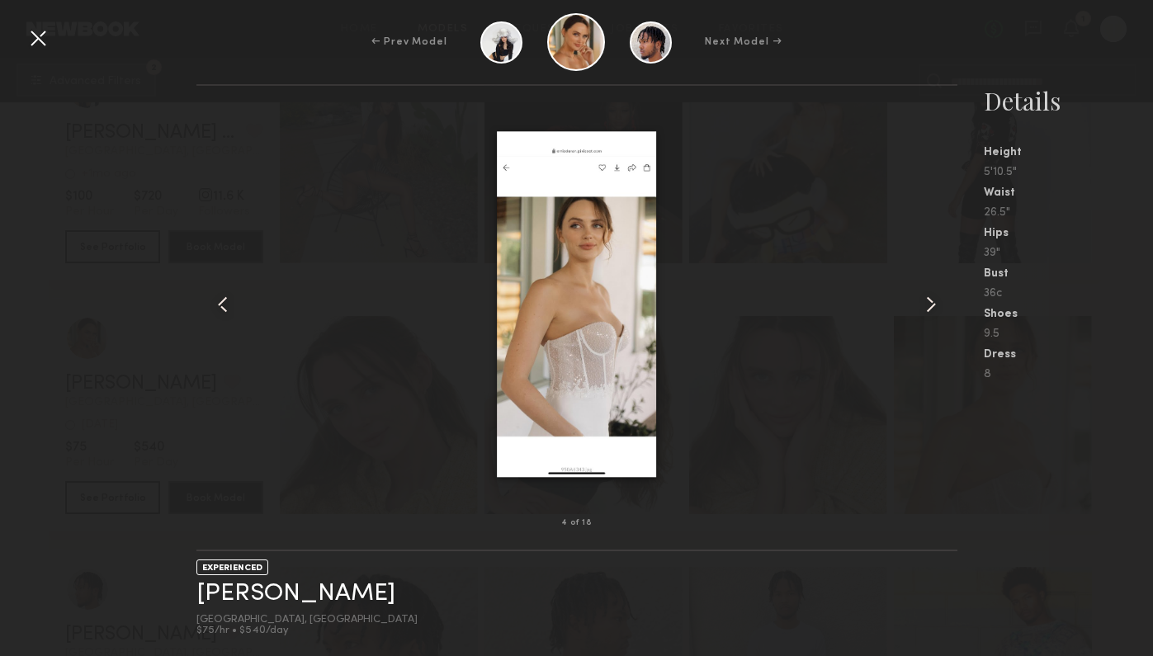
click at [940, 315] on common-icon at bounding box center [931, 304] width 26 height 26
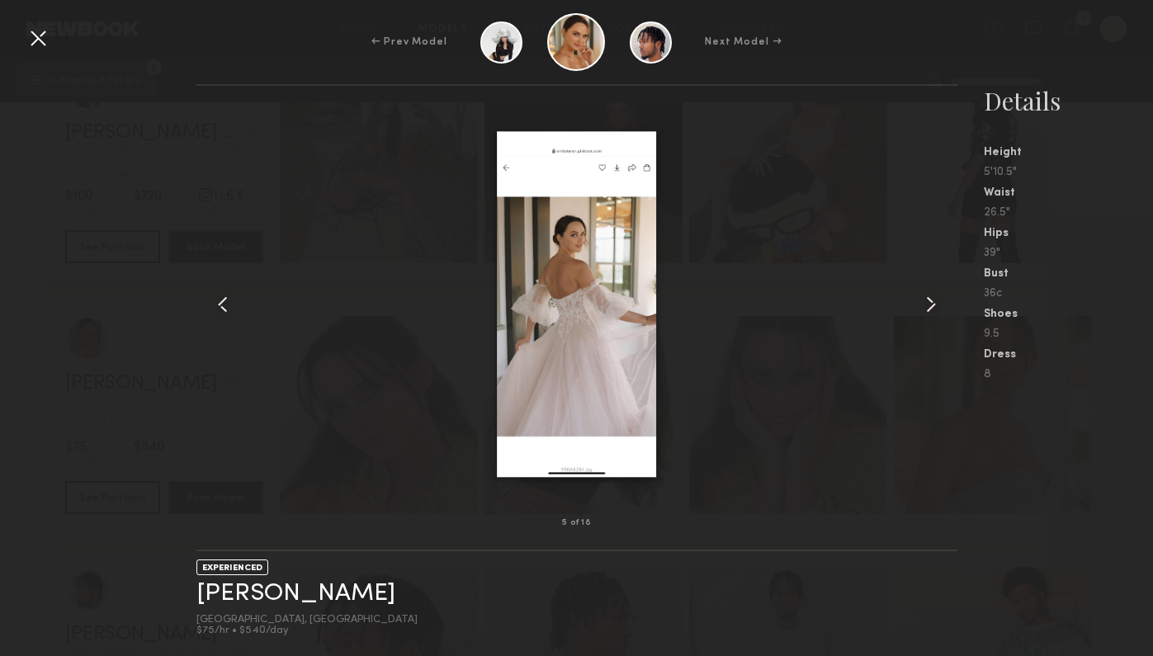
click at [940, 315] on common-icon at bounding box center [931, 304] width 26 height 26
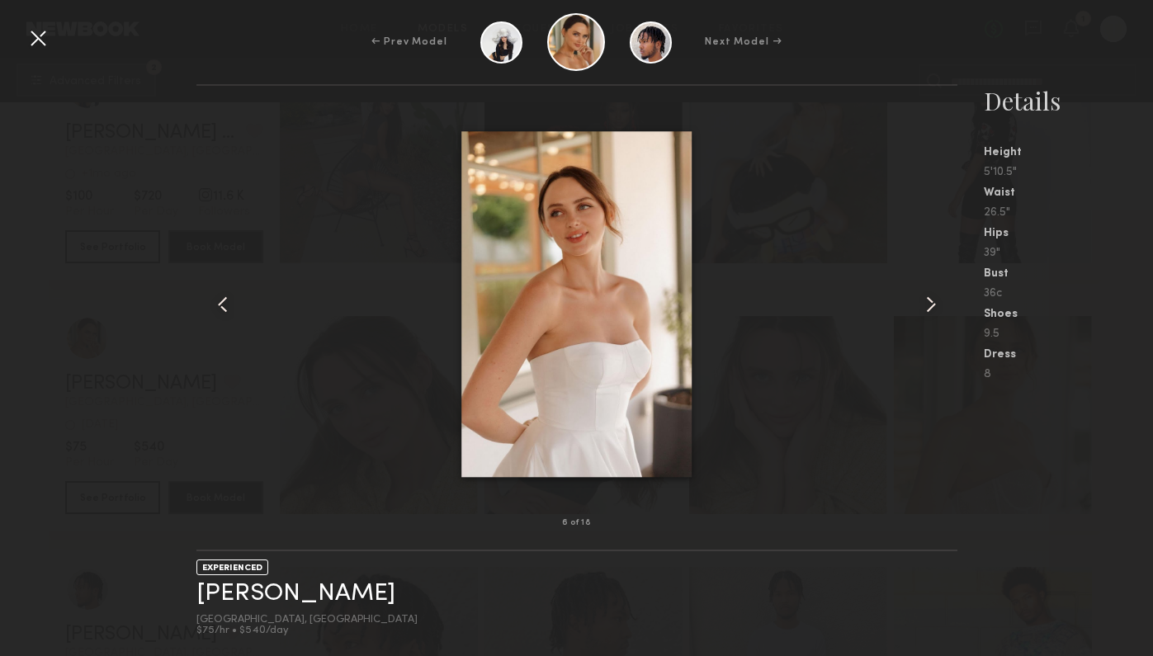
click at [940, 315] on common-icon at bounding box center [931, 304] width 26 height 26
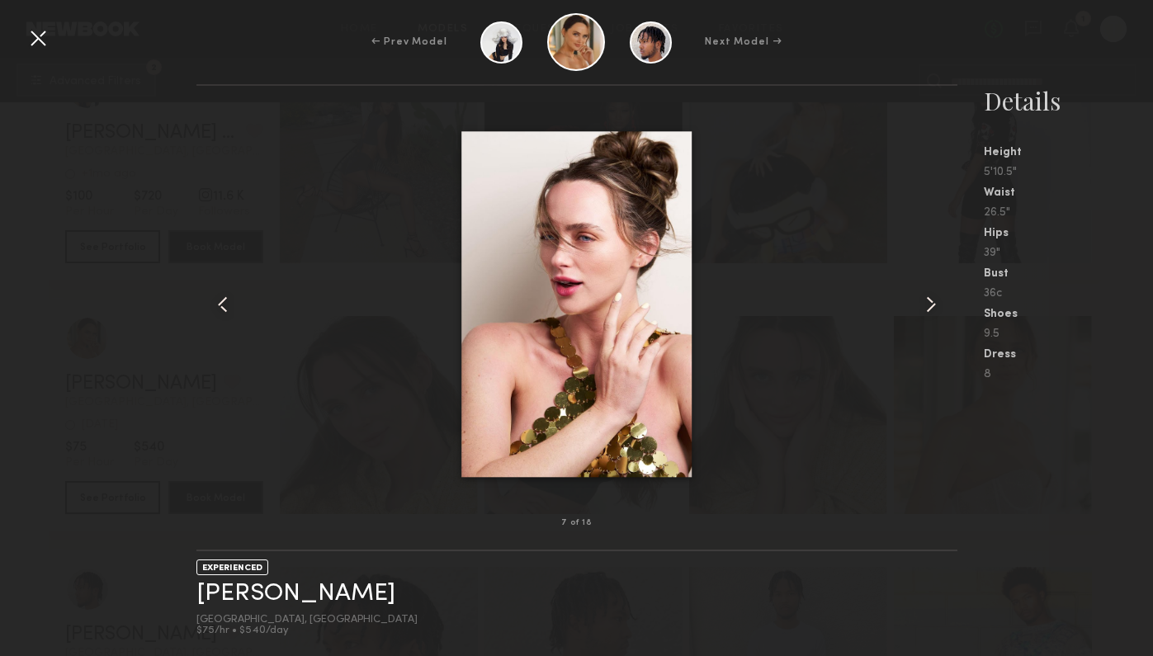
click at [940, 315] on common-icon at bounding box center [931, 304] width 26 height 26
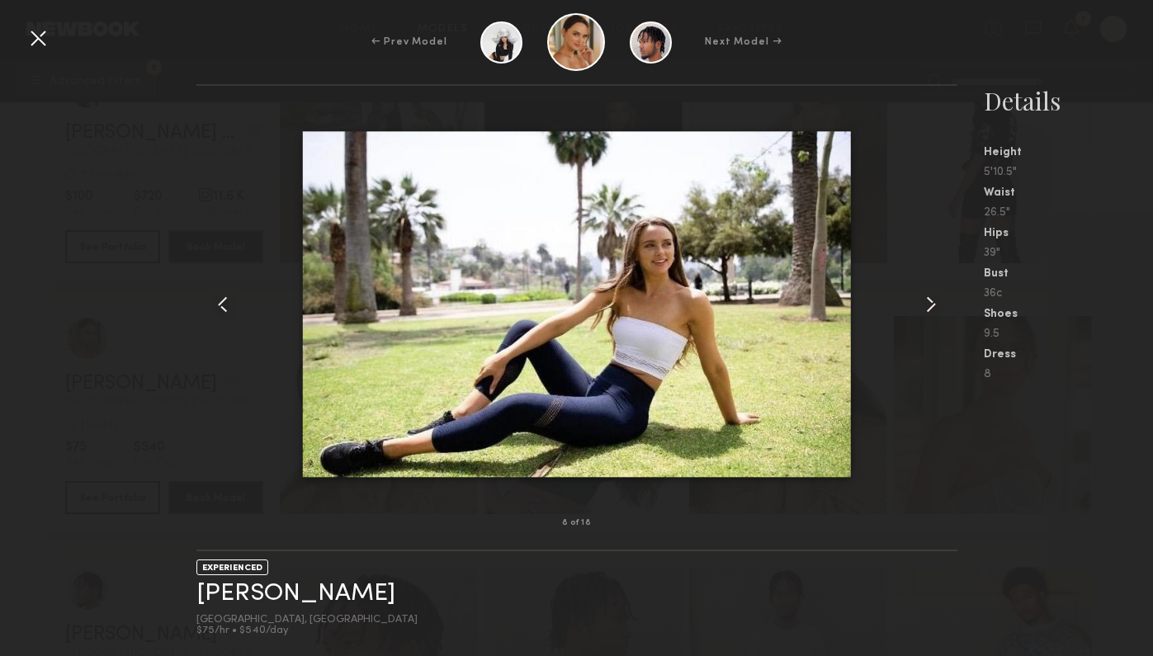
click at [940, 315] on common-icon at bounding box center [931, 304] width 26 height 26
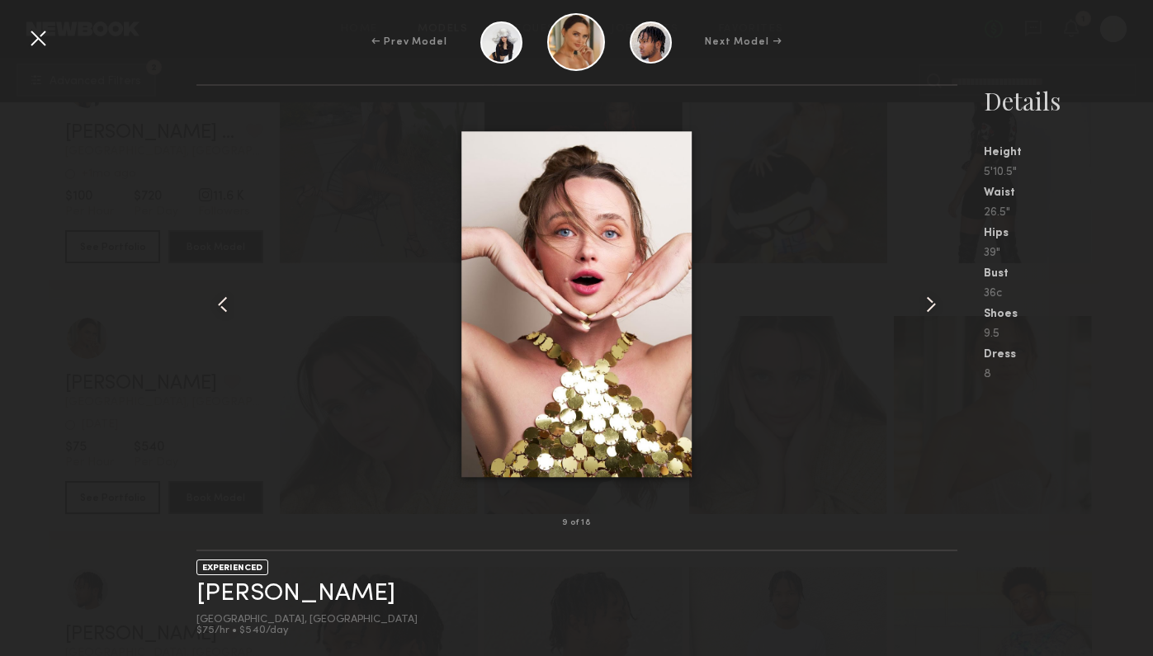
click at [940, 315] on common-icon at bounding box center [931, 304] width 26 height 26
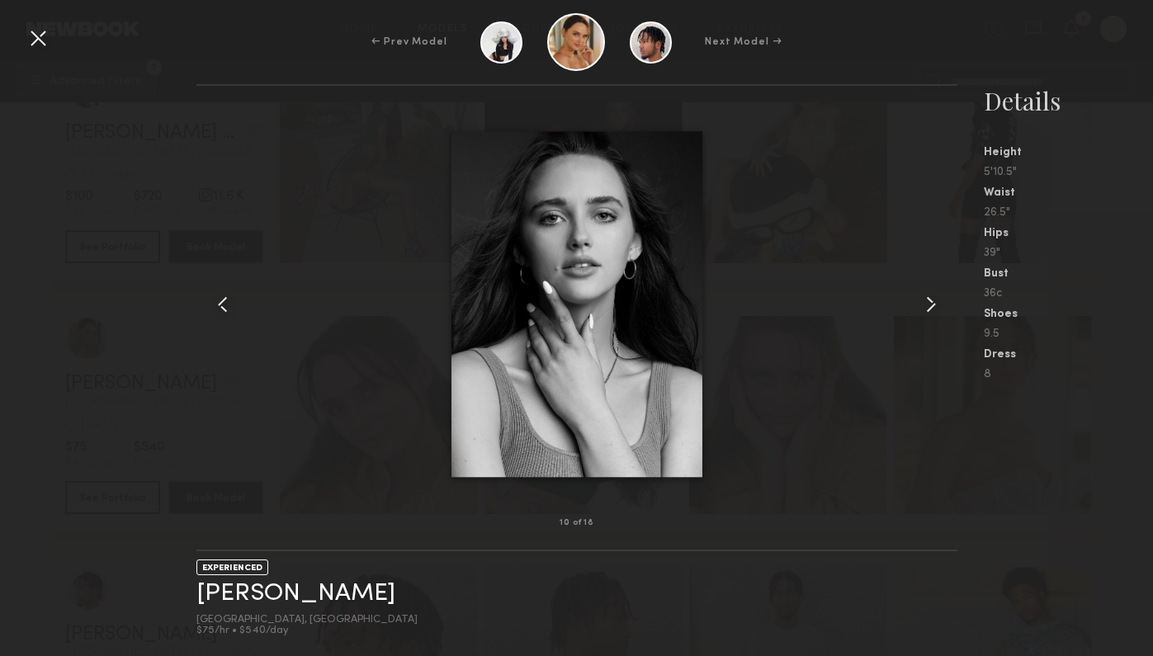
click at [280, 315] on div at bounding box center [577, 304] width 761 height 385
click at [247, 309] on div at bounding box center [577, 304] width 761 height 385
click at [45, 40] on div at bounding box center [38, 38] width 26 height 26
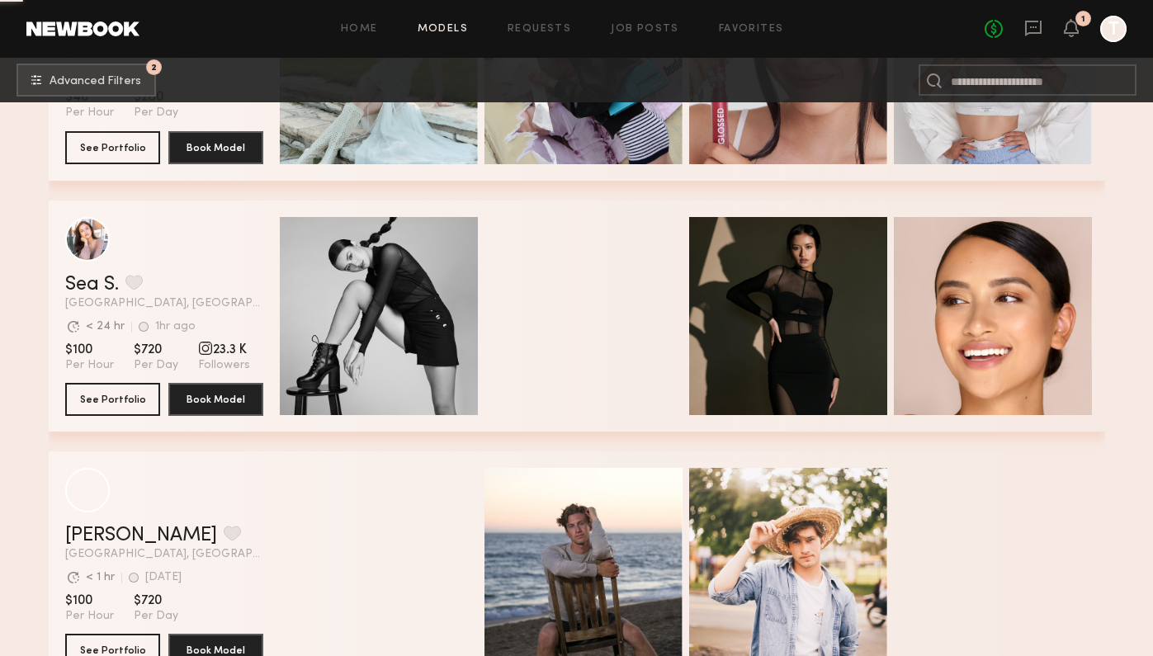
scroll to position [62187, 0]
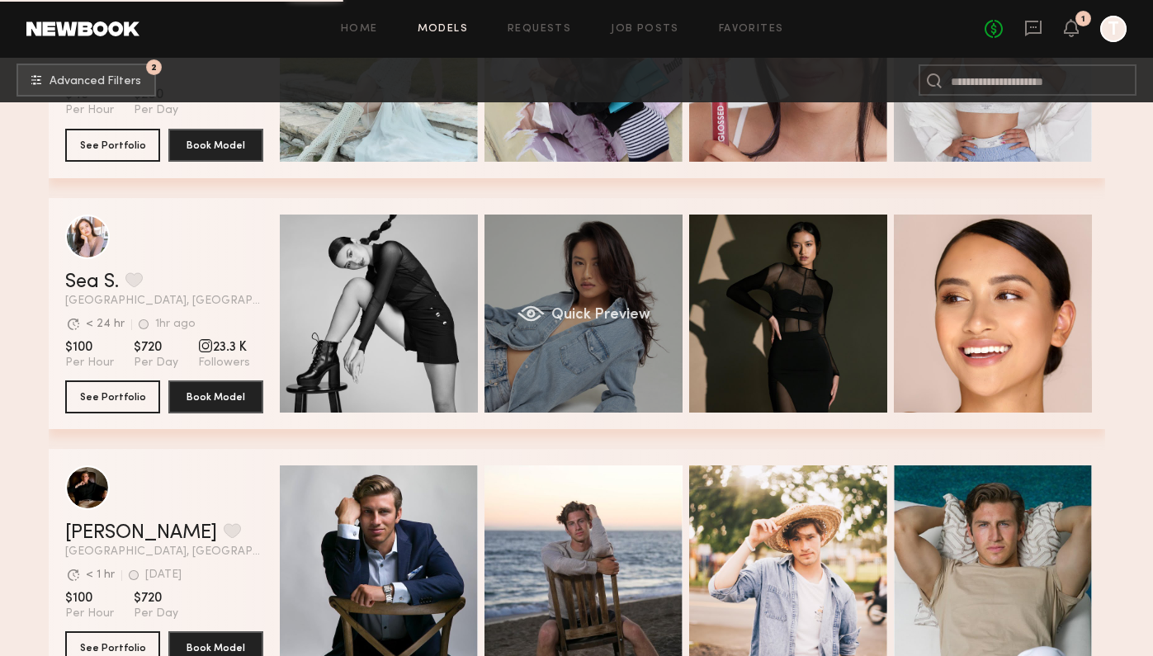
click at [559, 382] on div "Quick Preview" at bounding box center [584, 314] width 198 height 198
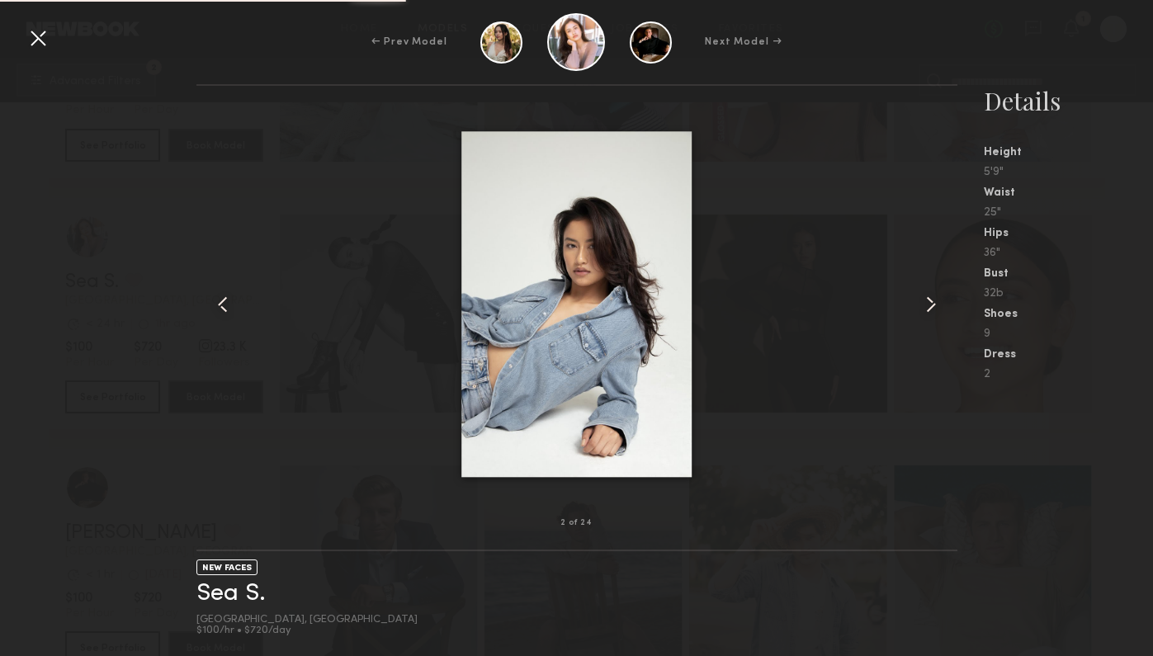
click at [924, 318] on div at bounding box center [577, 304] width 761 height 385
click at [925, 318] on div at bounding box center [577, 304] width 761 height 385
click at [32, 46] on div at bounding box center [38, 38] width 26 height 26
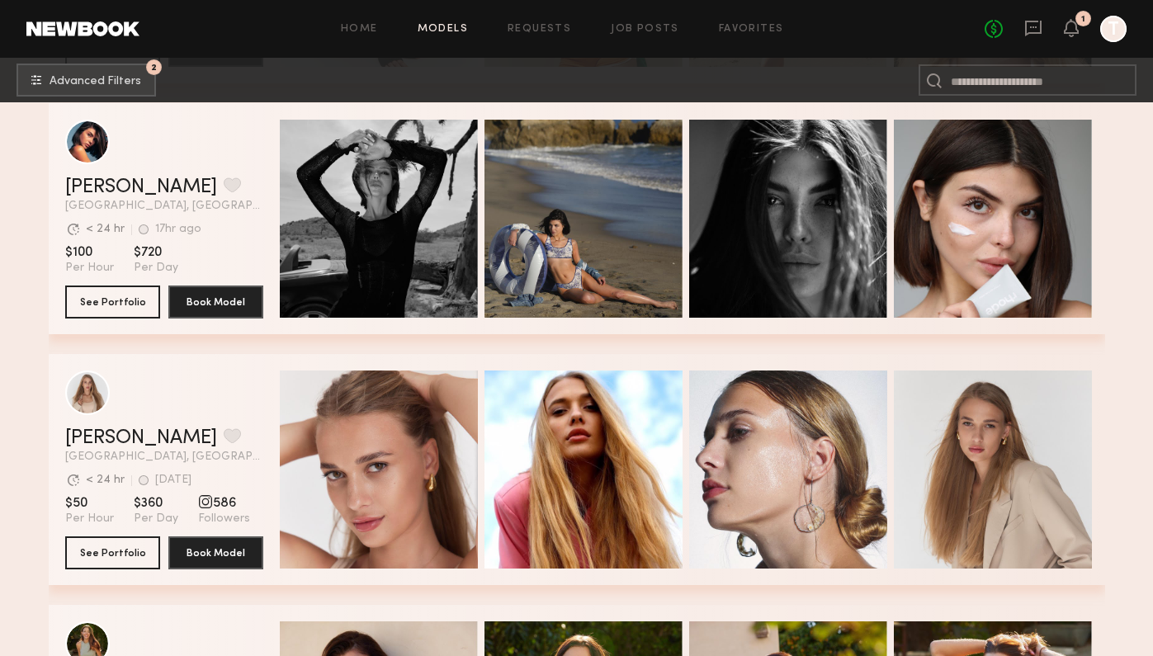
scroll to position [64302, 0]
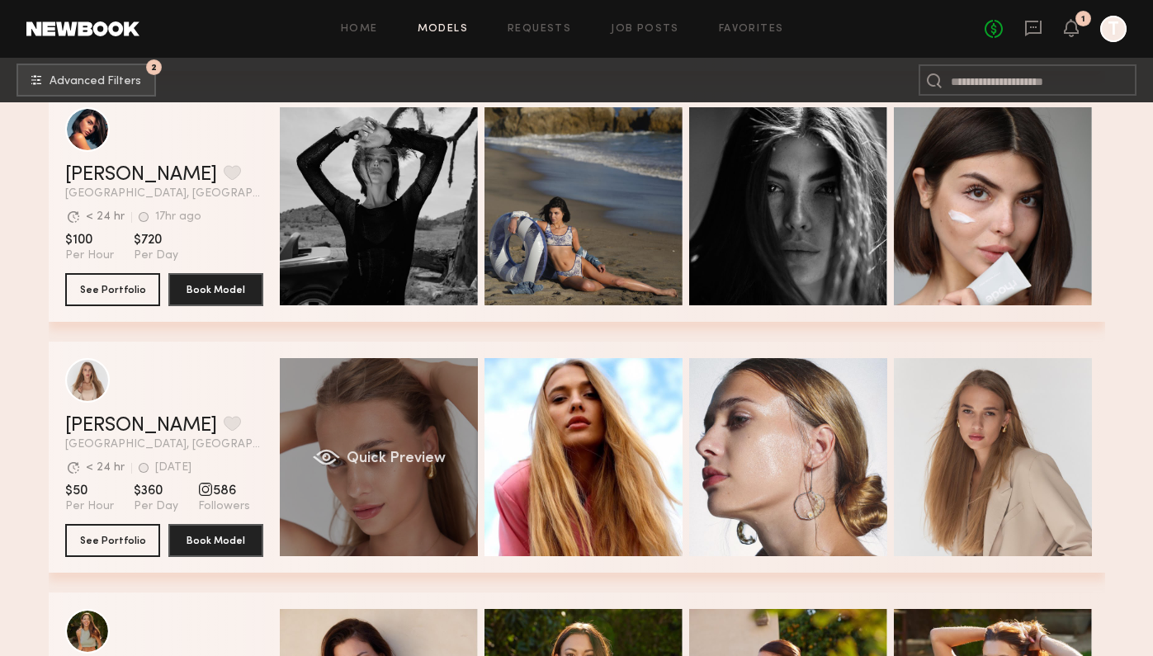
click at [414, 477] on div "Quick Preview" at bounding box center [379, 457] width 198 height 198
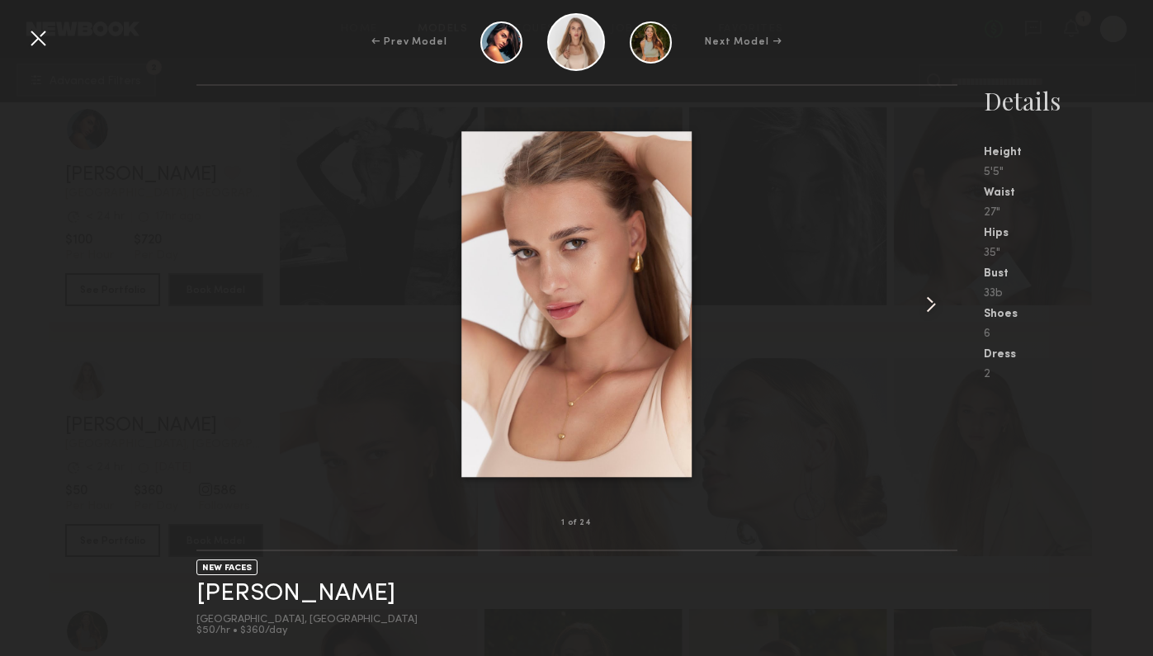
click at [932, 296] on common-icon at bounding box center [931, 304] width 26 height 26
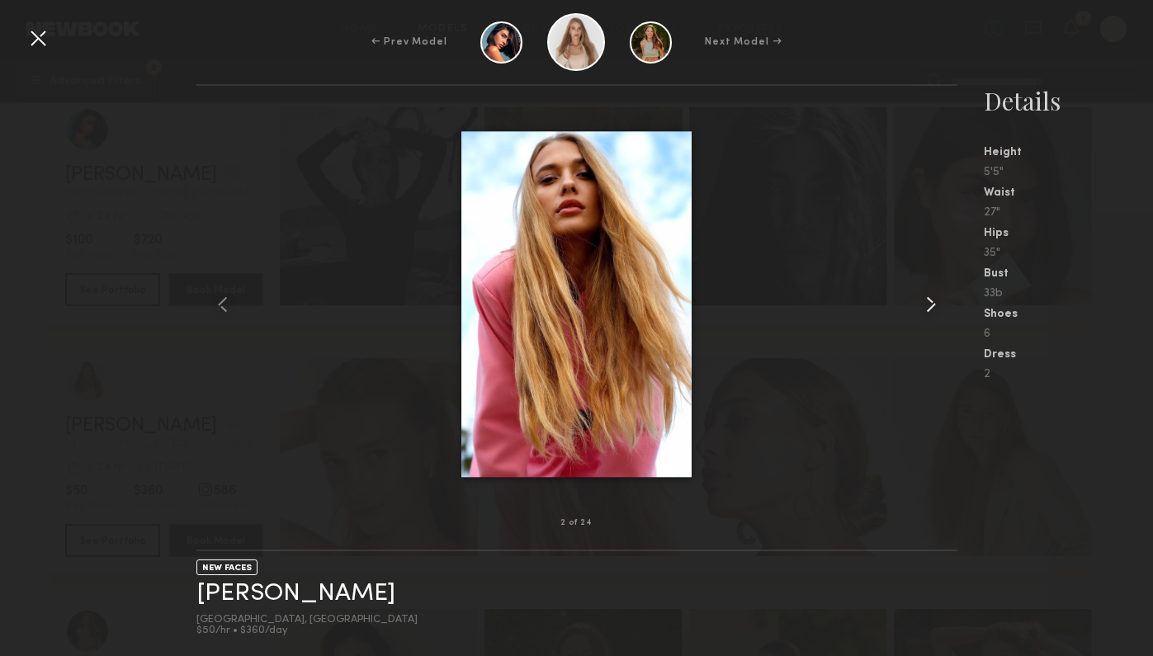
click at [932, 296] on common-icon at bounding box center [931, 304] width 26 height 26
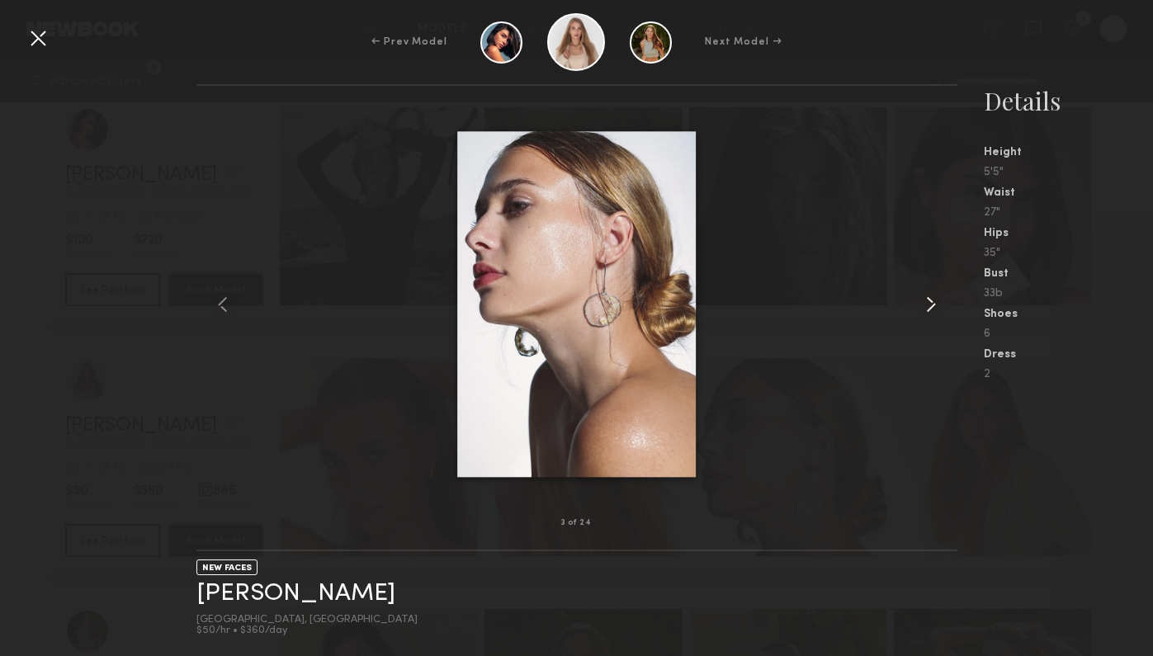
click at [932, 296] on common-icon at bounding box center [931, 304] width 26 height 26
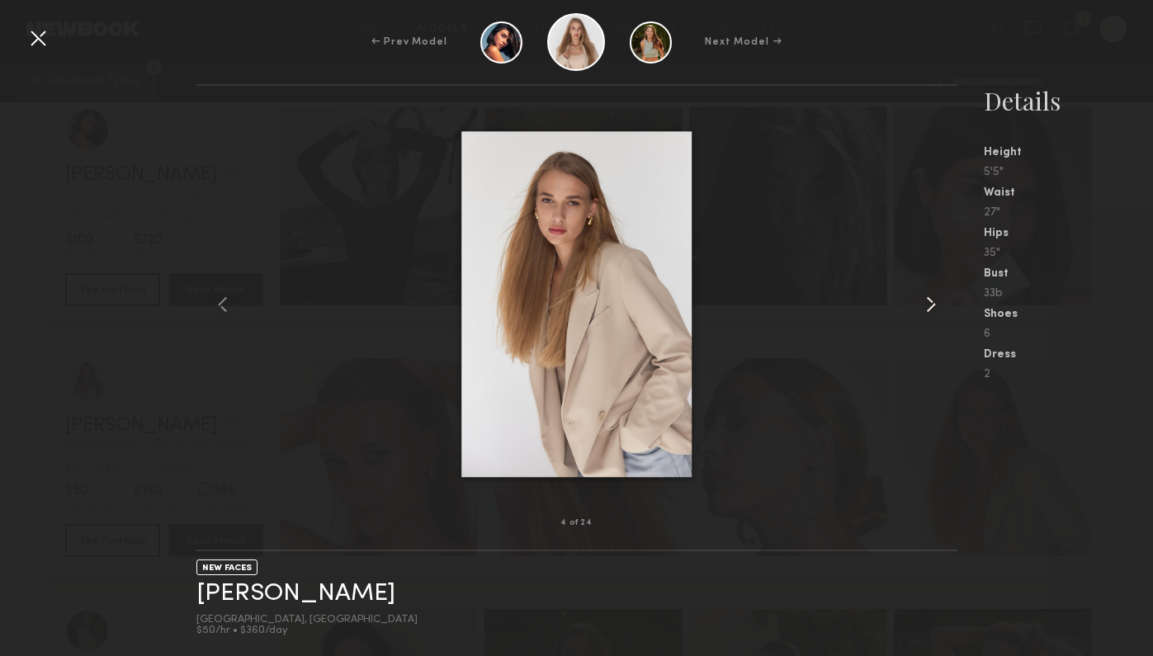
click at [932, 296] on common-icon at bounding box center [931, 304] width 26 height 26
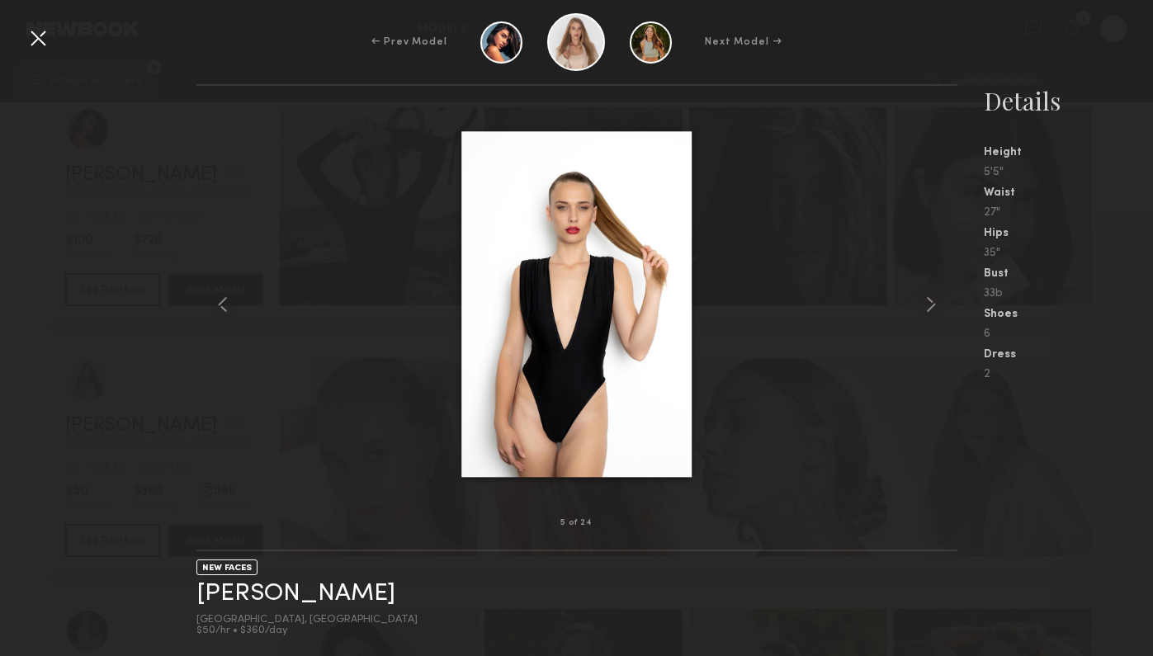
click at [42, 50] on div at bounding box center [38, 38] width 26 height 26
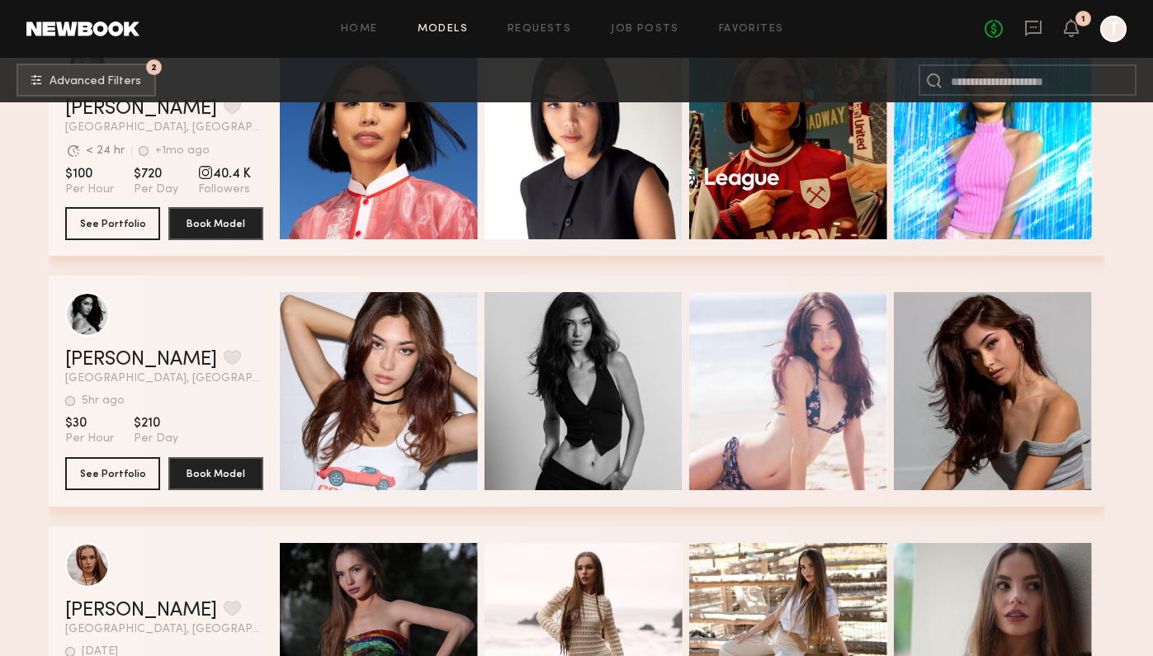
scroll to position [67393, 0]
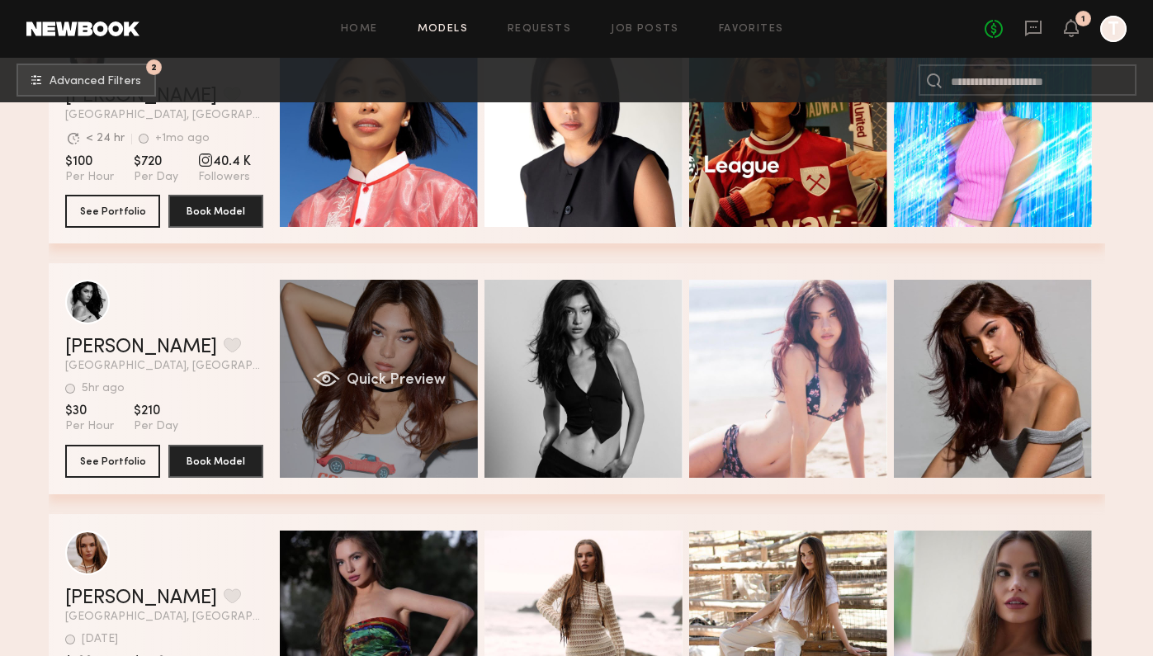
click at [447, 348] on div "Quick Preview" at bounding box center [379, 379] width 198 height 198
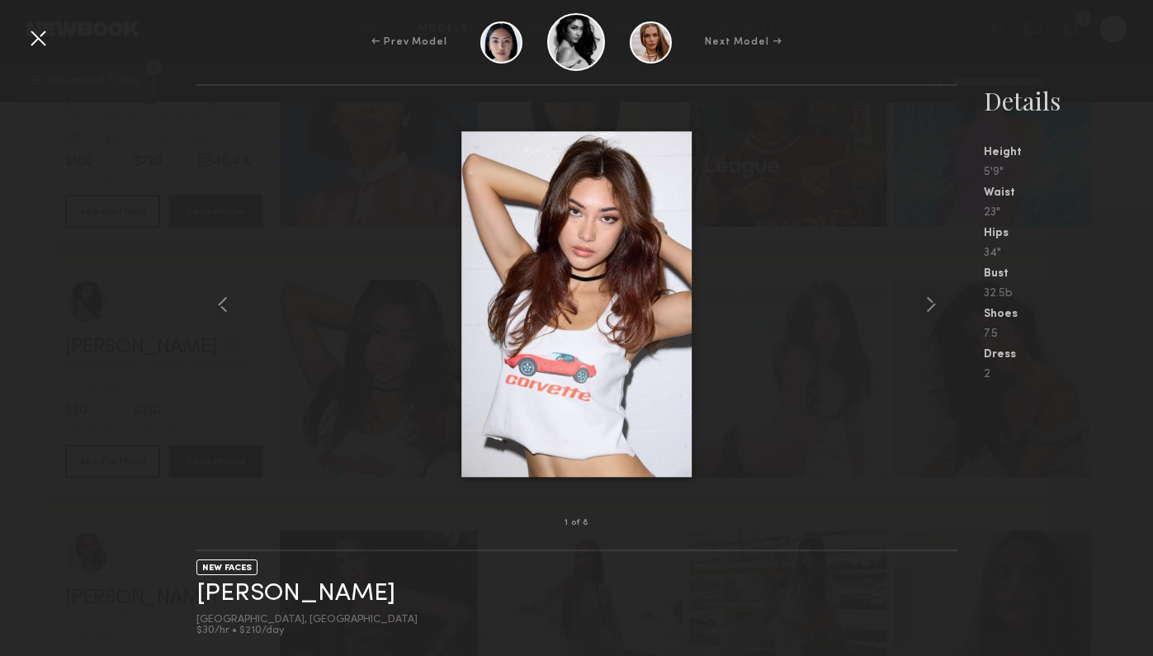
click at [915, 315] on div at bounding box center [577, 304] width 761 height 385
click at [924, 315] on common-icon at bounding box center [931, 304] width 26 height 26
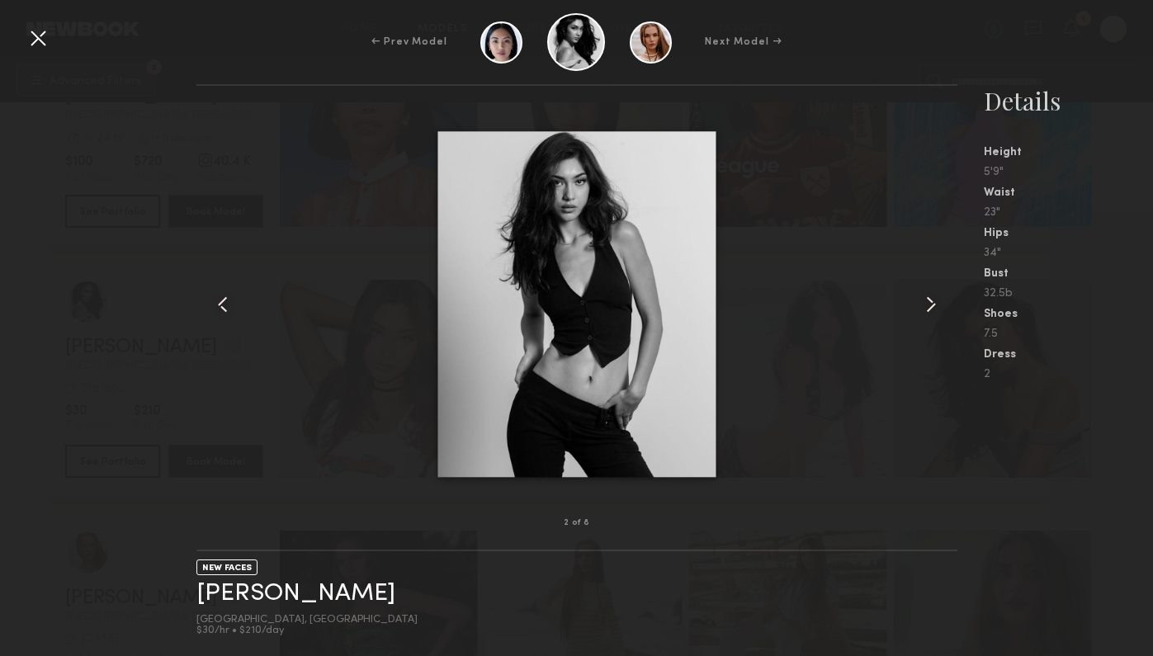
click at [924, 315] on common-icon at bounding box center [931, 304] width 26 height 26
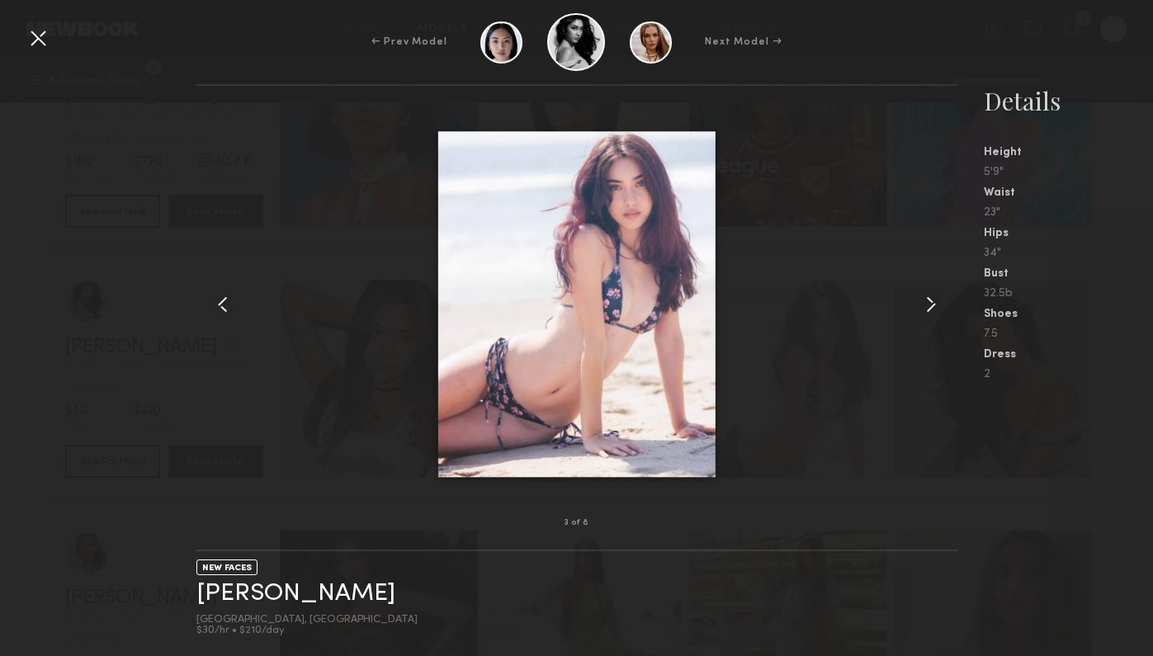
click at [924, 315] on common-icon at bounding box center [931, 304] width 26 height 26
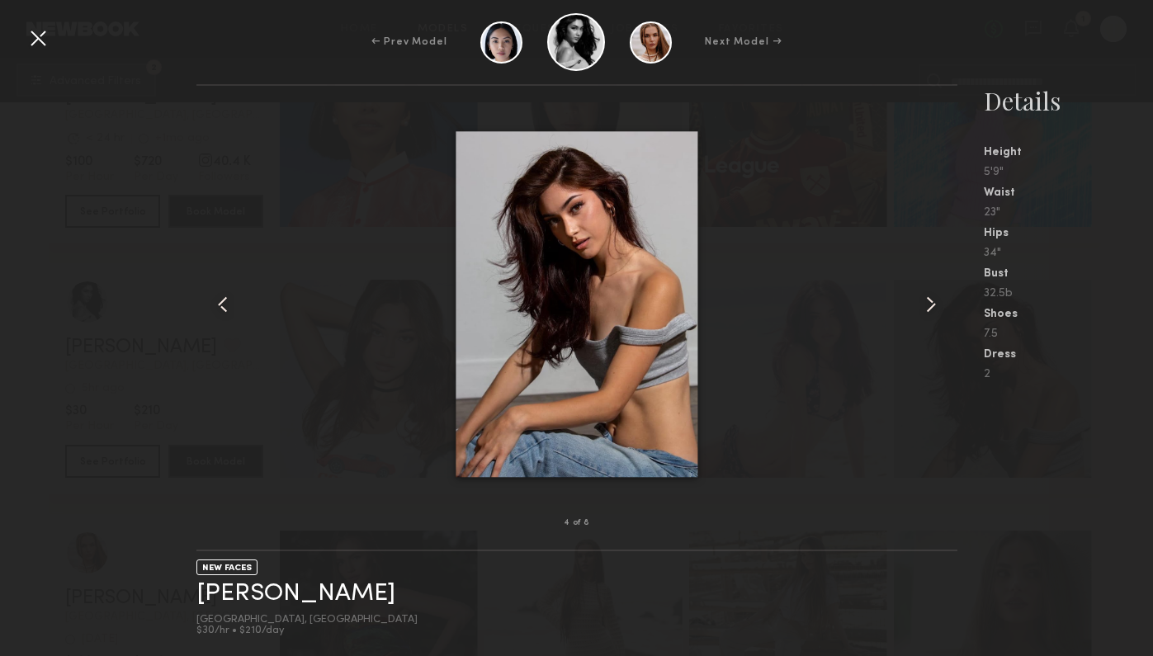
click at [924, 315] on common-icon at bounding box center [931, 304] width 26 height 26
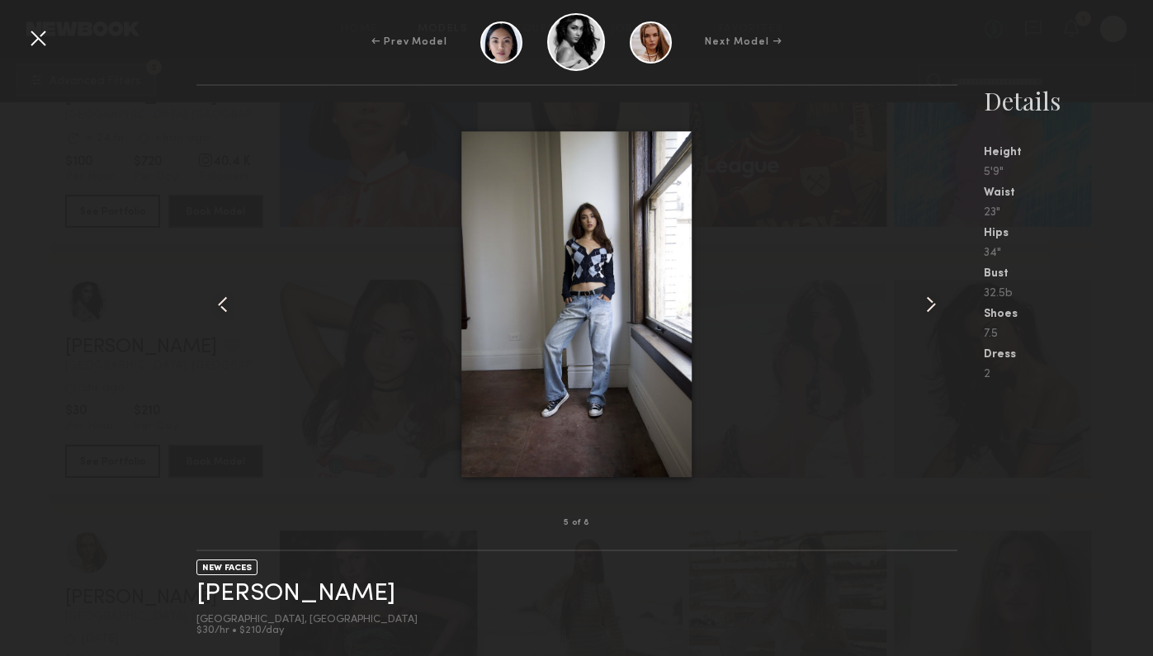
click at [924, 315] on common-icon at bounding box center [931, 304] width 26 height 26
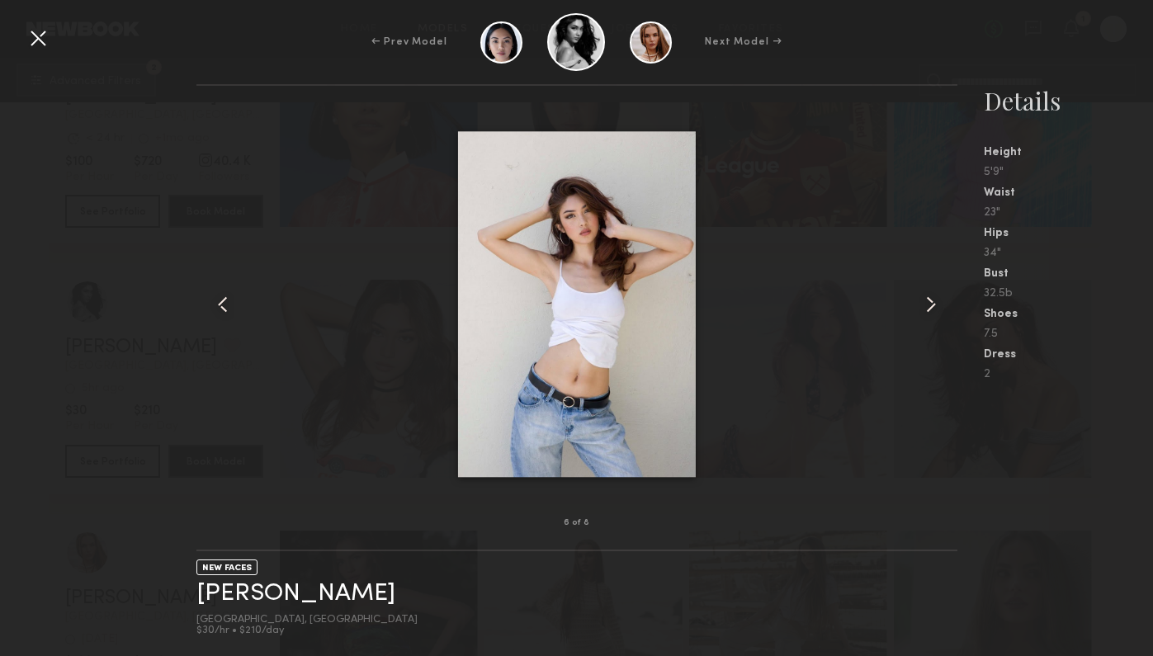
click at [924, 315] on common-icon at bounding box center [931, 304] width 26 height 26
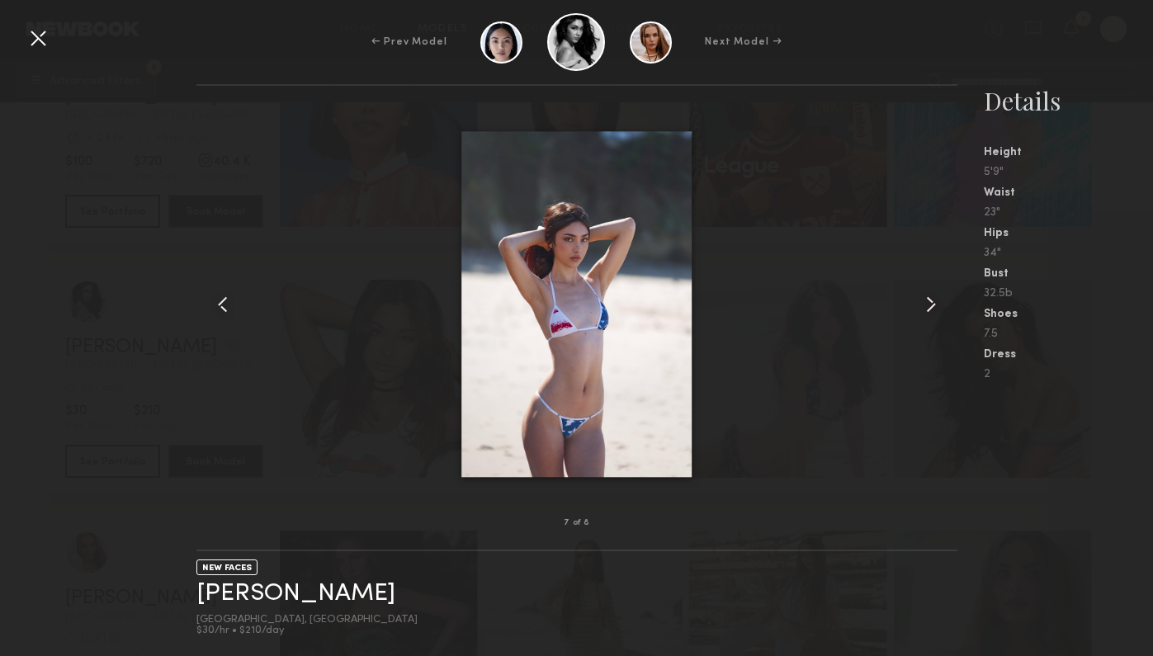
click at [924, 315] on common-icon at bounding box center [931, 304] width 26 height 26
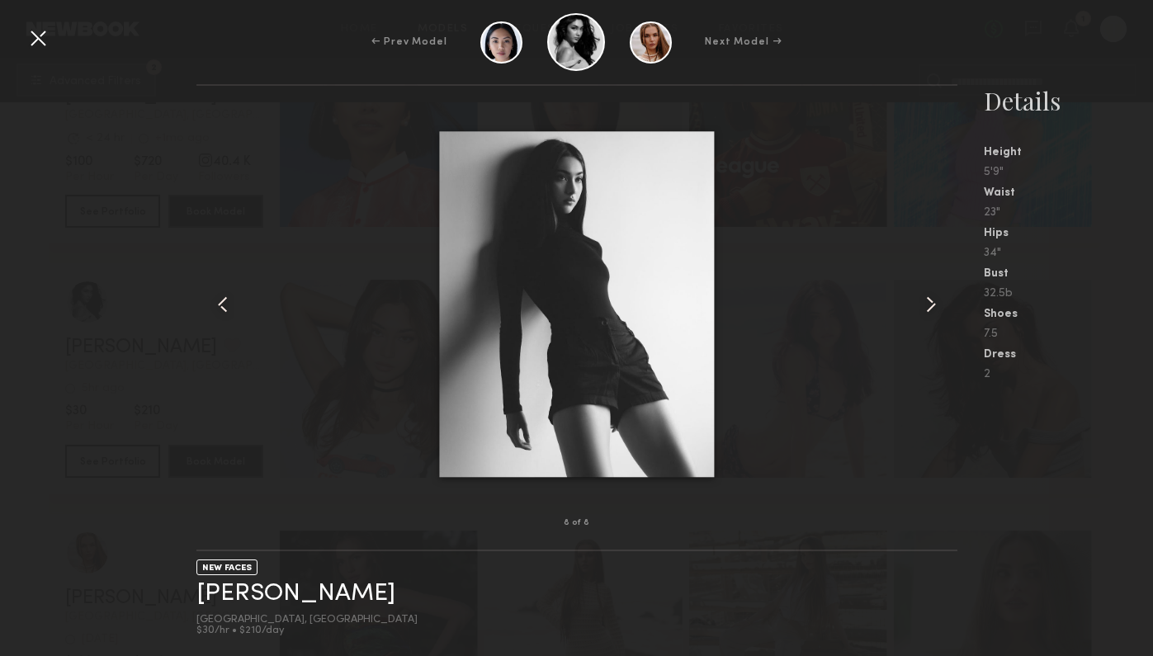
click at [924, 315] on common-icon at bounding box center [931, 304] width 26 height 26
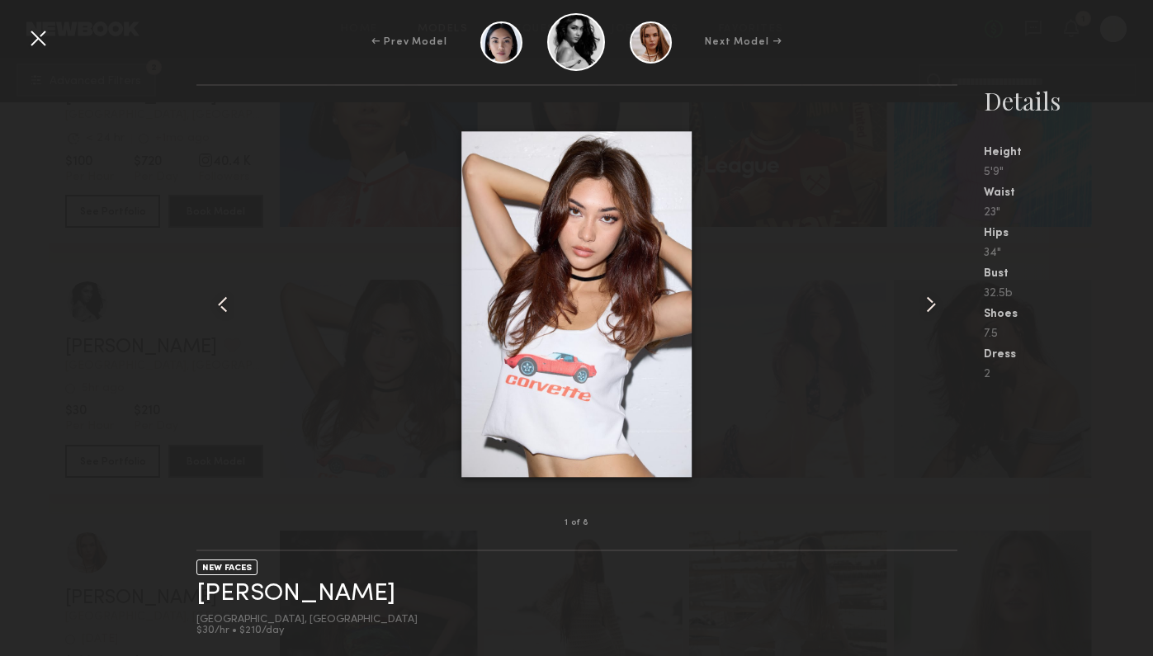
click at [924, 315] on common-icon at bounding box center [931, 304] width 26 height 26
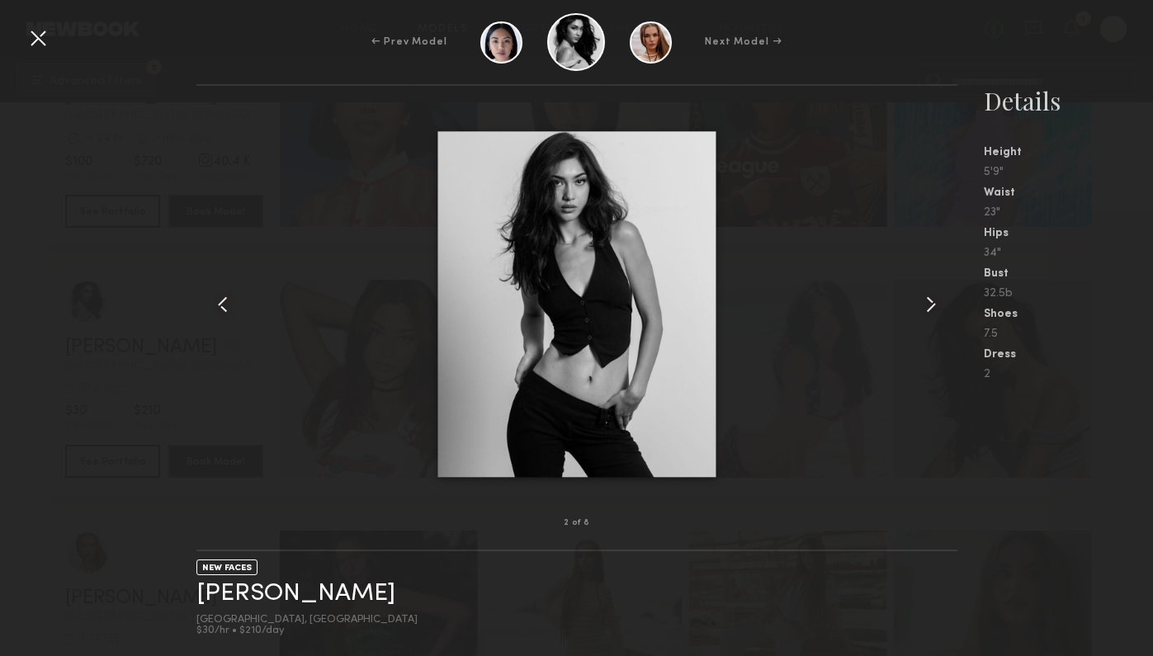
click at [924, 315] on common-icon at bounding box center [931, 304] width 26 height 26
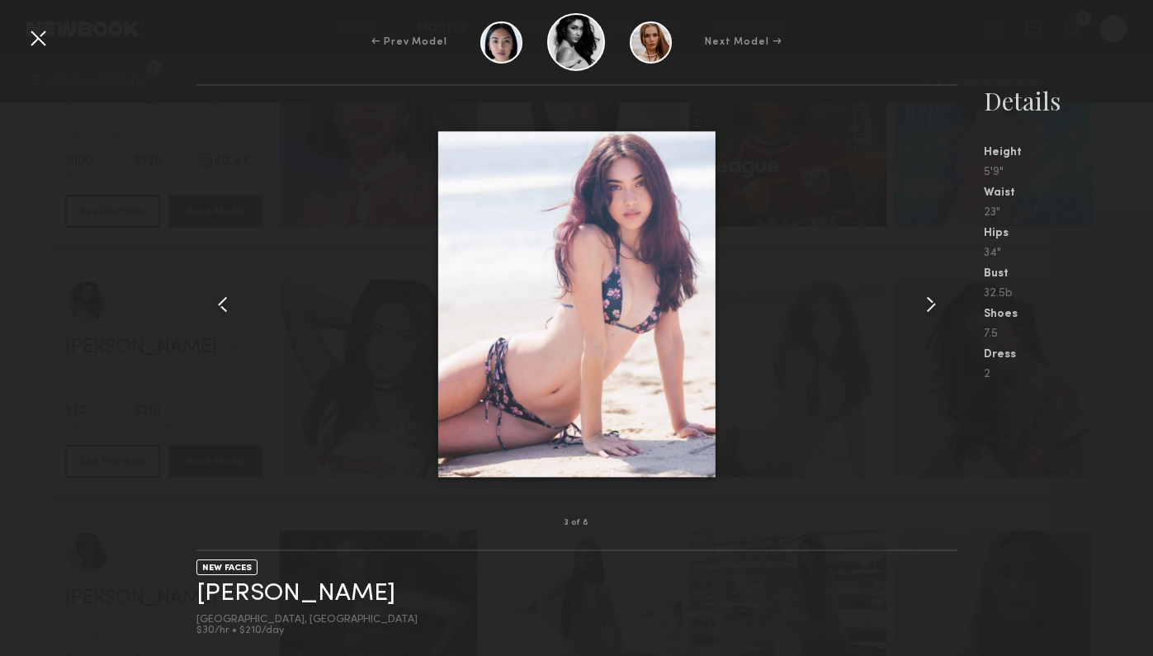
click at [924, 315] on common-icon at bounding box center [931, 304] width 26 height 26
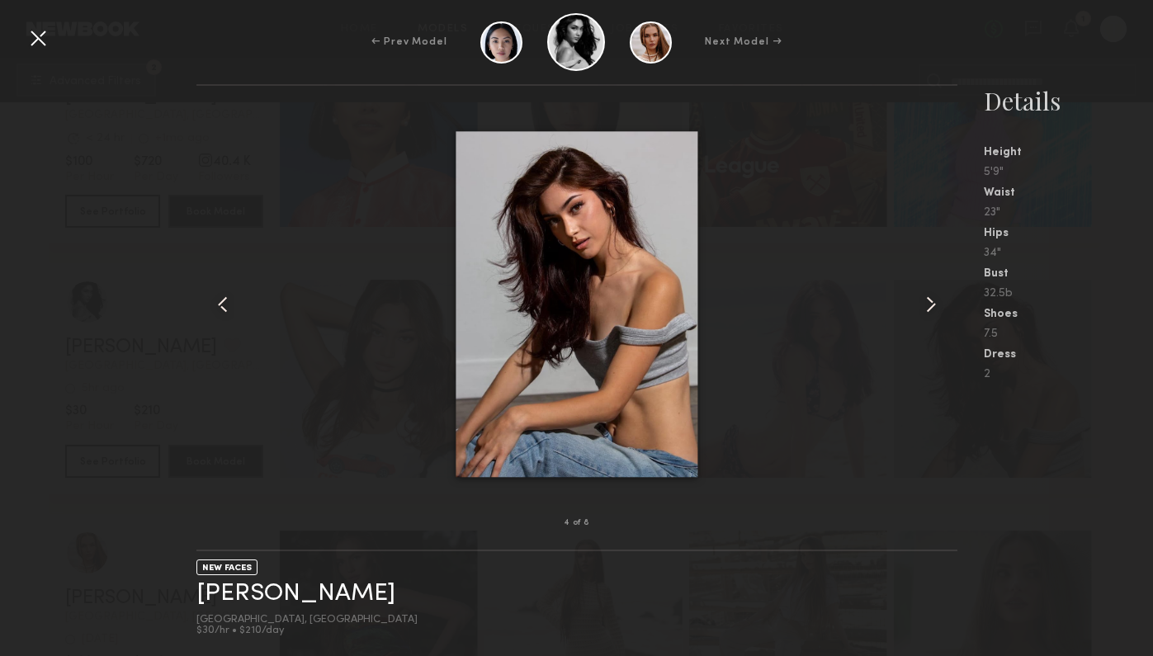
click at [924, 315] on common-icon at bounding box center [931, 304] width 26 height 26
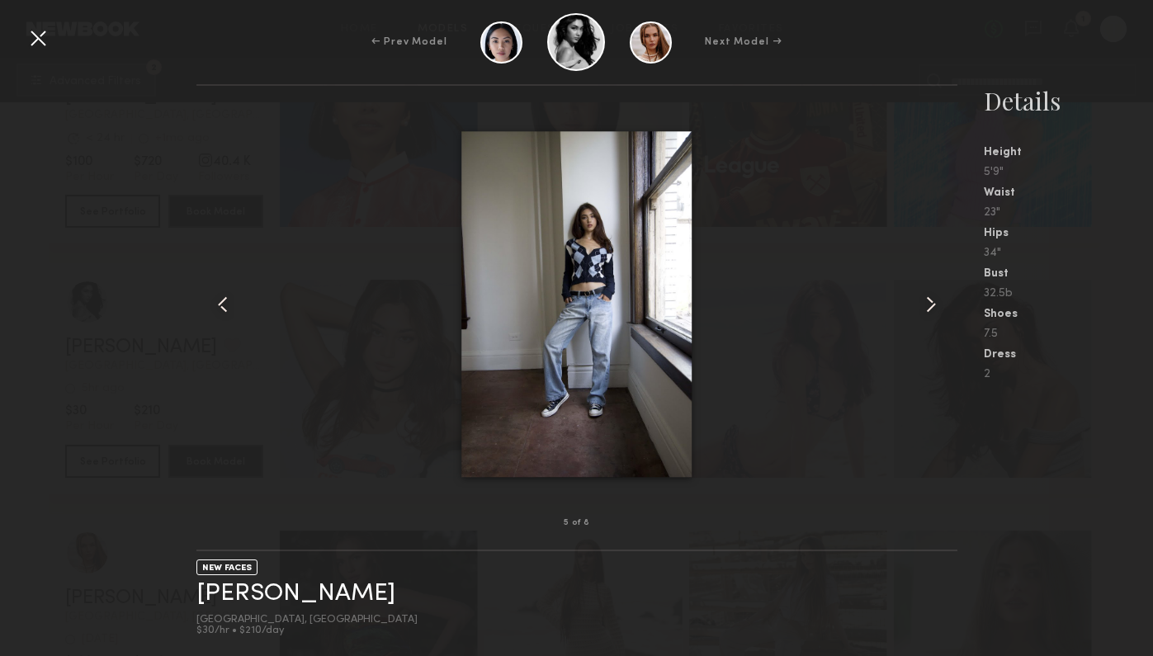
click at [924, 315] on common-icon at bounding box center [931, 304] width 26 height 26
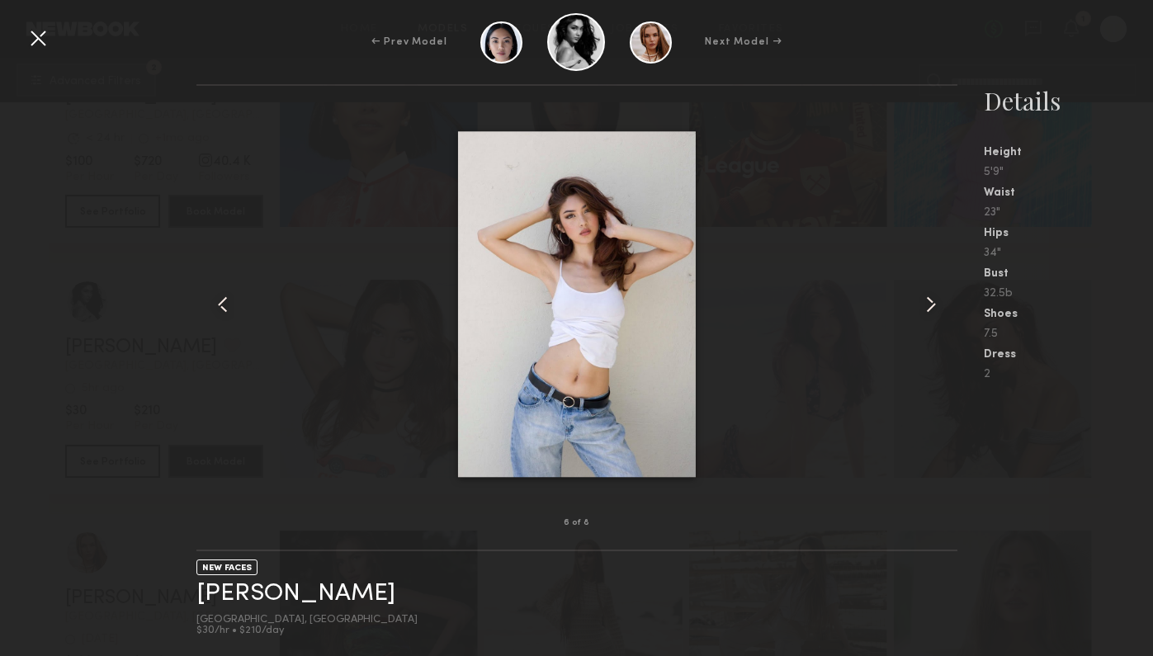
click at [32, 42] on div at bounding box center [38, 38] width 26 height 26
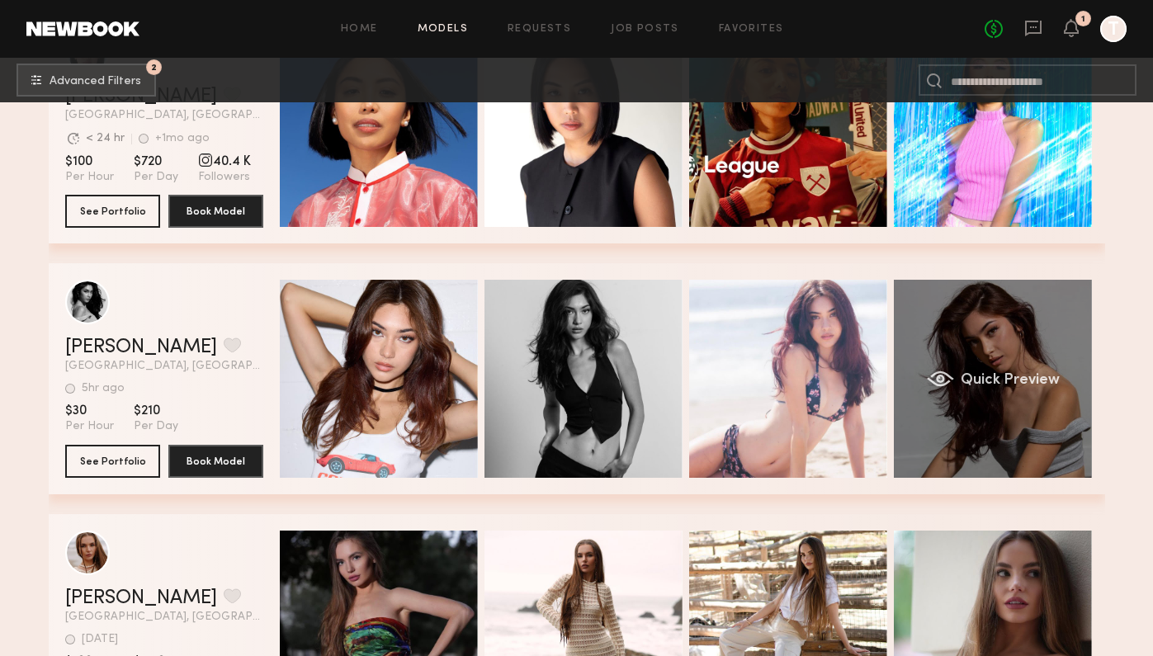
click at [1044, 418] on div "Quick Preview" at bounding box center [993, 379] width 198 height 198
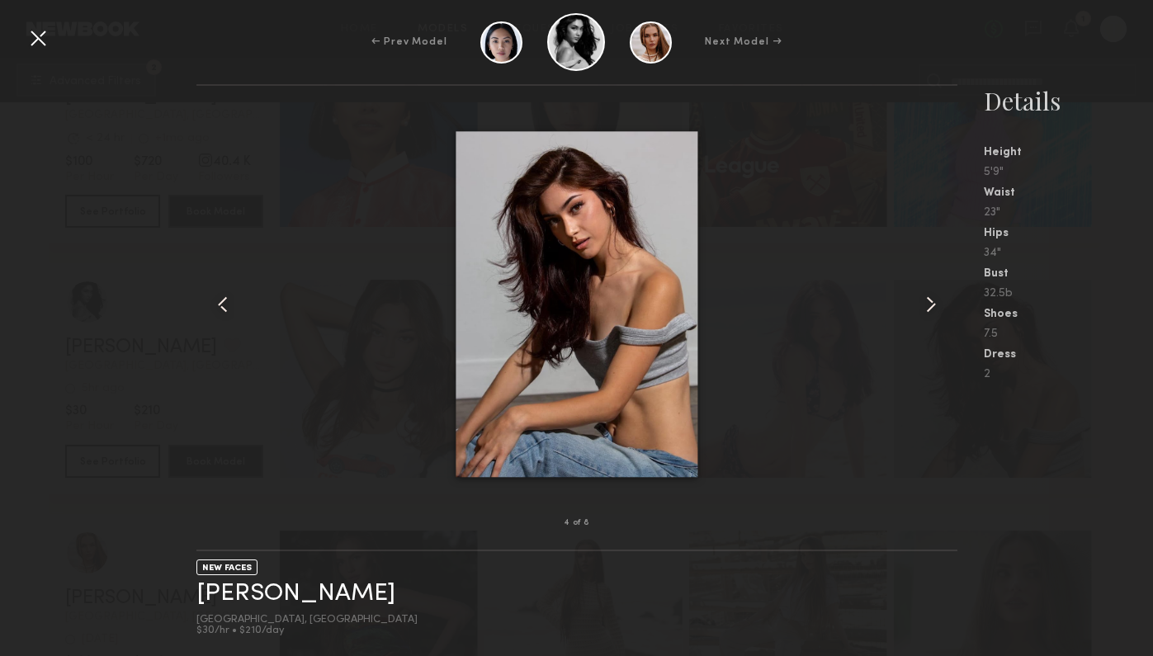
click at [923, 305] on common-icon at bounding box center [931, 304] width 26 height 26
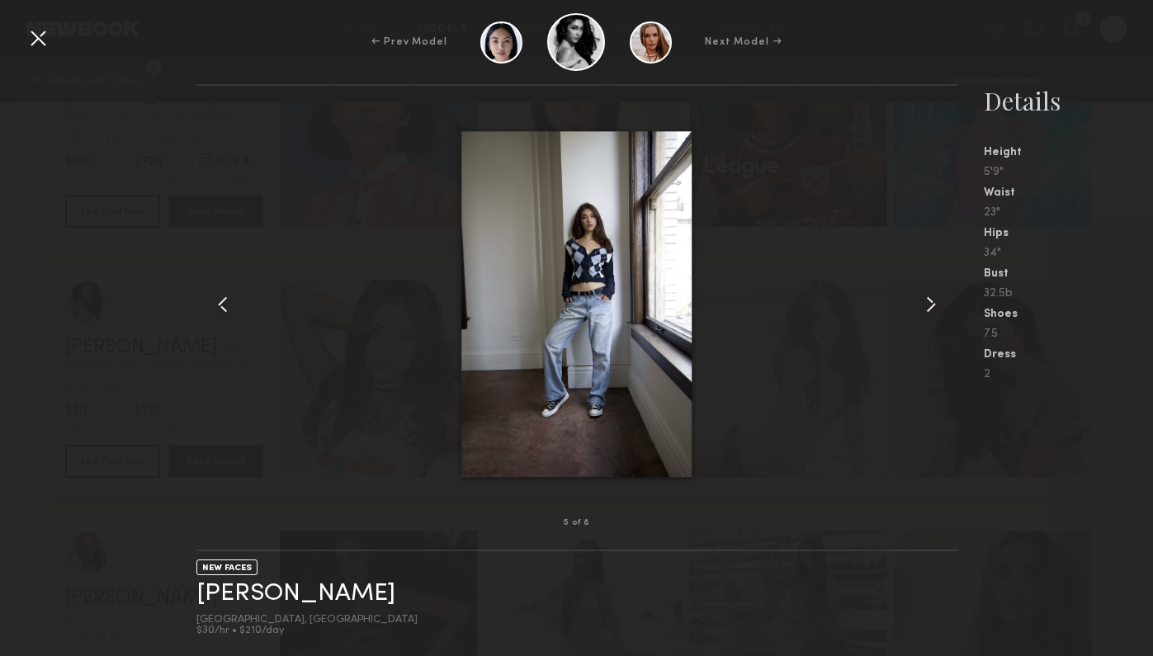
click at [923, 305] on common-icon at bounding box center [931, 304] width 26 height 26
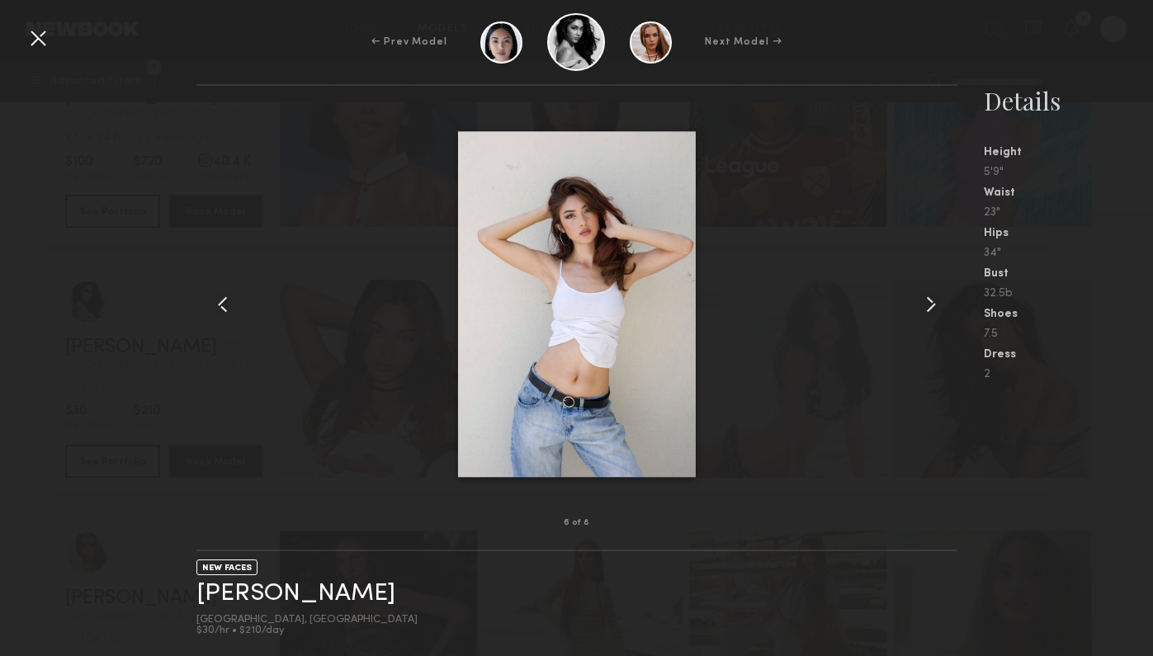
click at [923, 305] on common-icon at bounding box center [931, 304] width 26 height 26
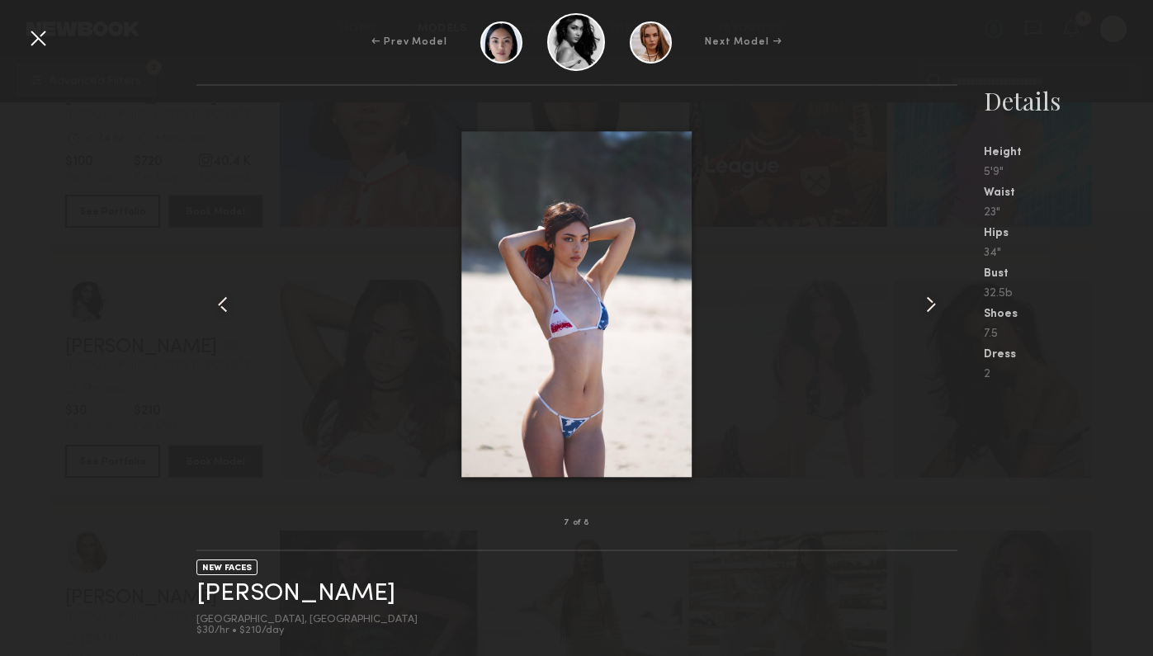
click at [923, 305] on common-icon at bounding box center [931, 304] width 26 height 26
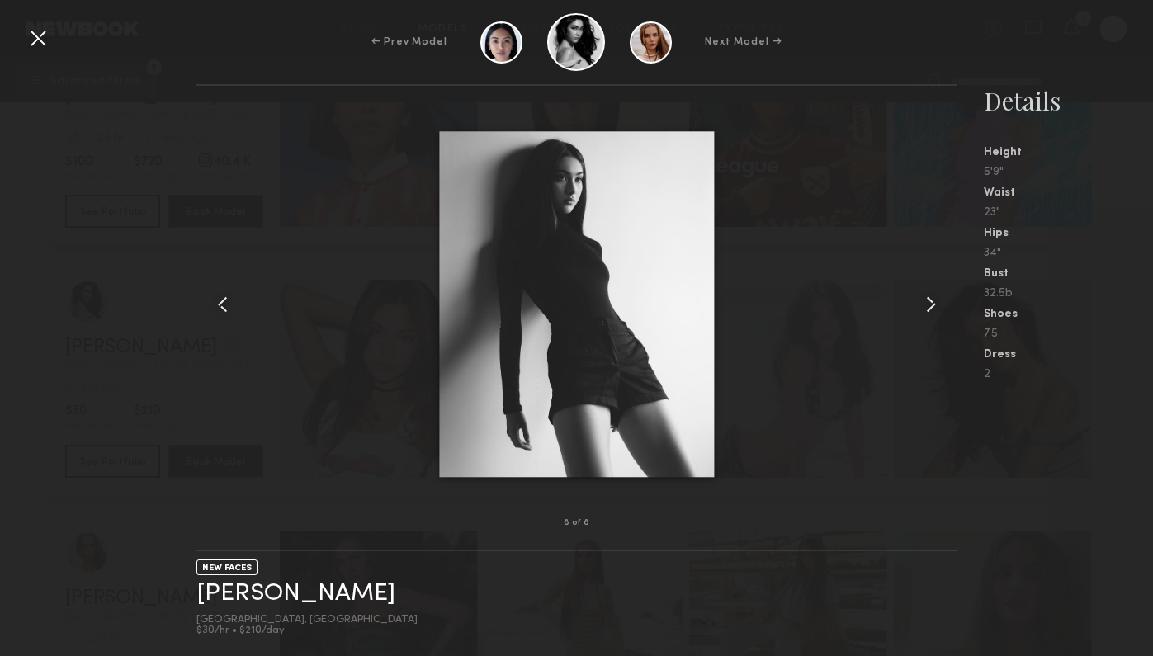
click at [923, 305] on common-icon at bounding box center [931, 304] width 26 height 26
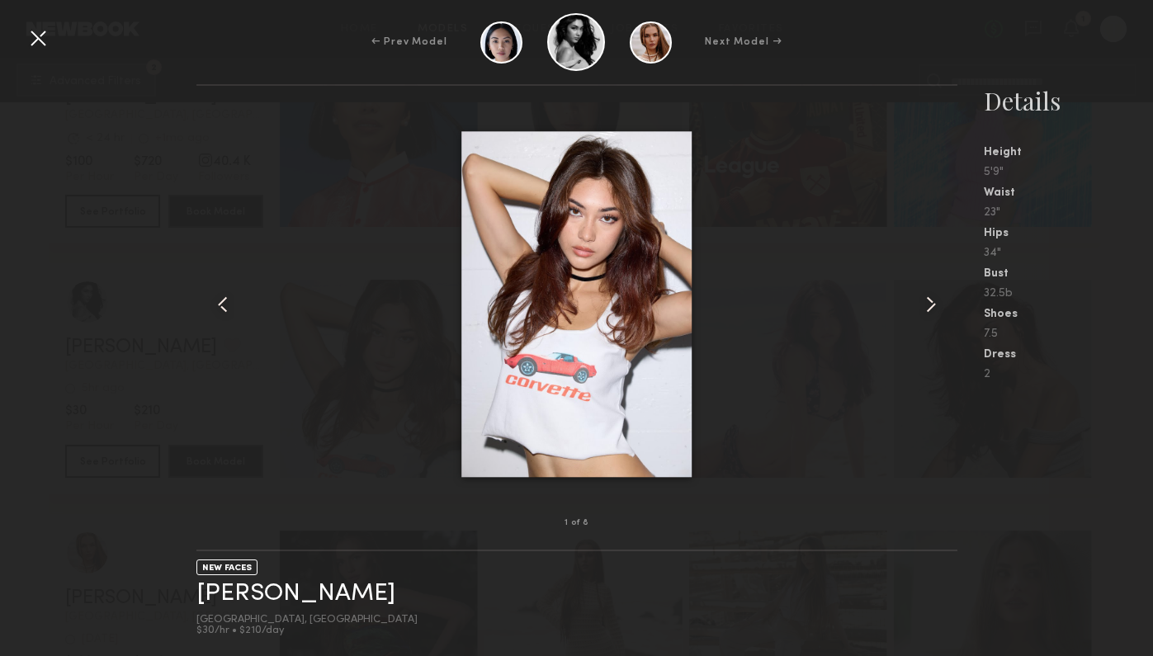
click at [841, 255] on div at bounding box center [577, 304] width 761 height 385
click at [778, 257] on div at bounding box center [577, 304] width 761 height 385
click at [30, 26] on div at bounding box center [38, 38] width 26 height 26
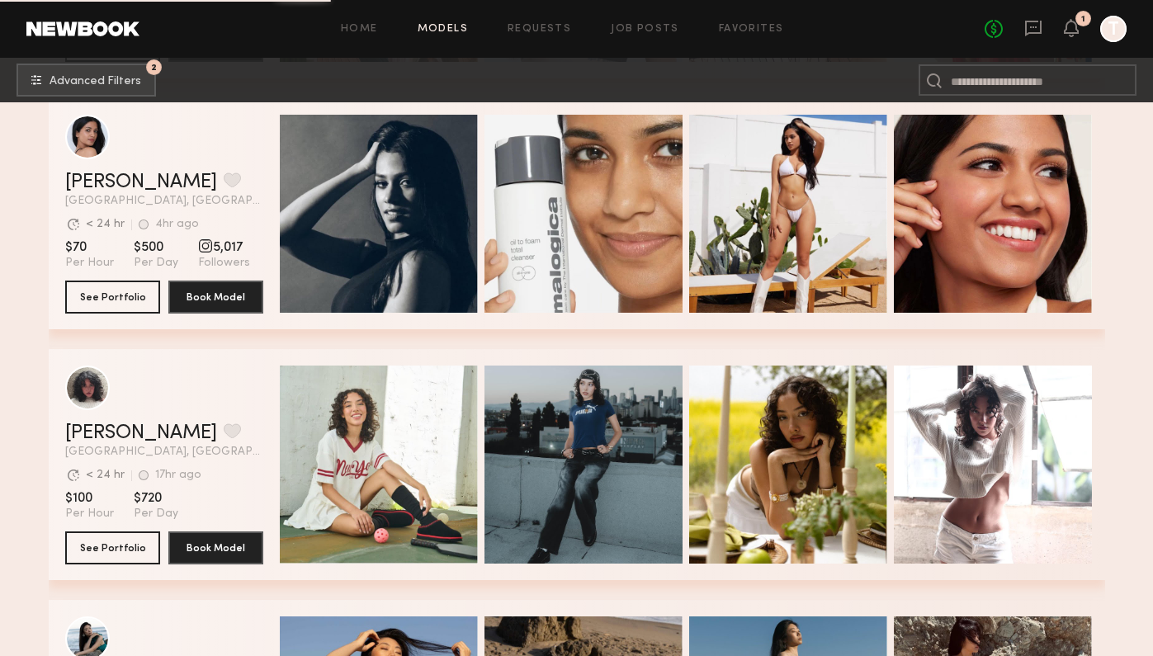
scroll to position [68301, 0]
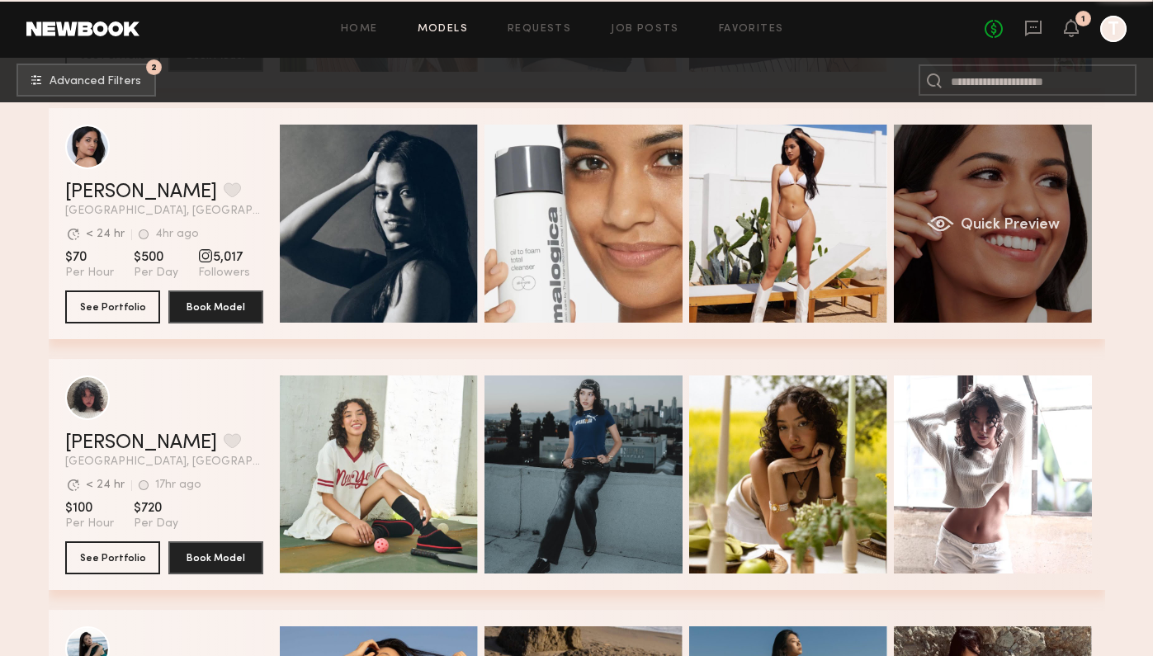
click at [954, 254] on div "Quick Preview" at bounding box center [993, 224] width 198 height 198
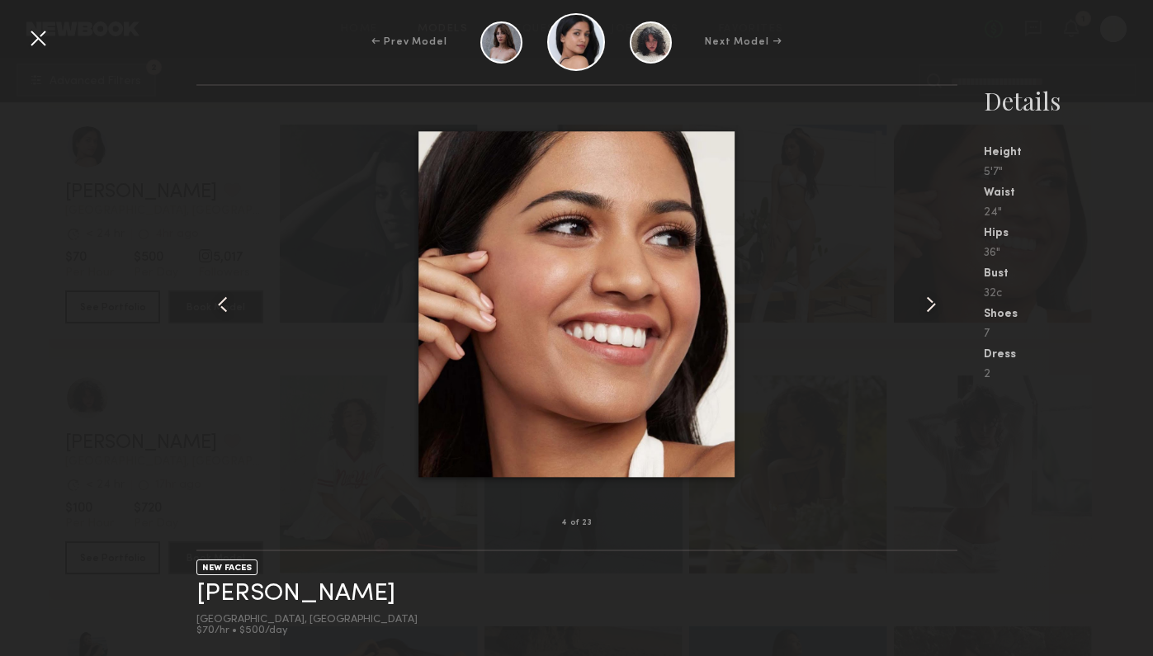
click at [973, 275] on nb-gallery-model-stats "Details Height 5'7" Waist 24" Hips 36" Bust 32c Shoes 7 Dress 2" at bounding box center [1056, 370] width 196 height 572
click at [953, 292] on div at bounding box center [942, 304] width 31 height 385
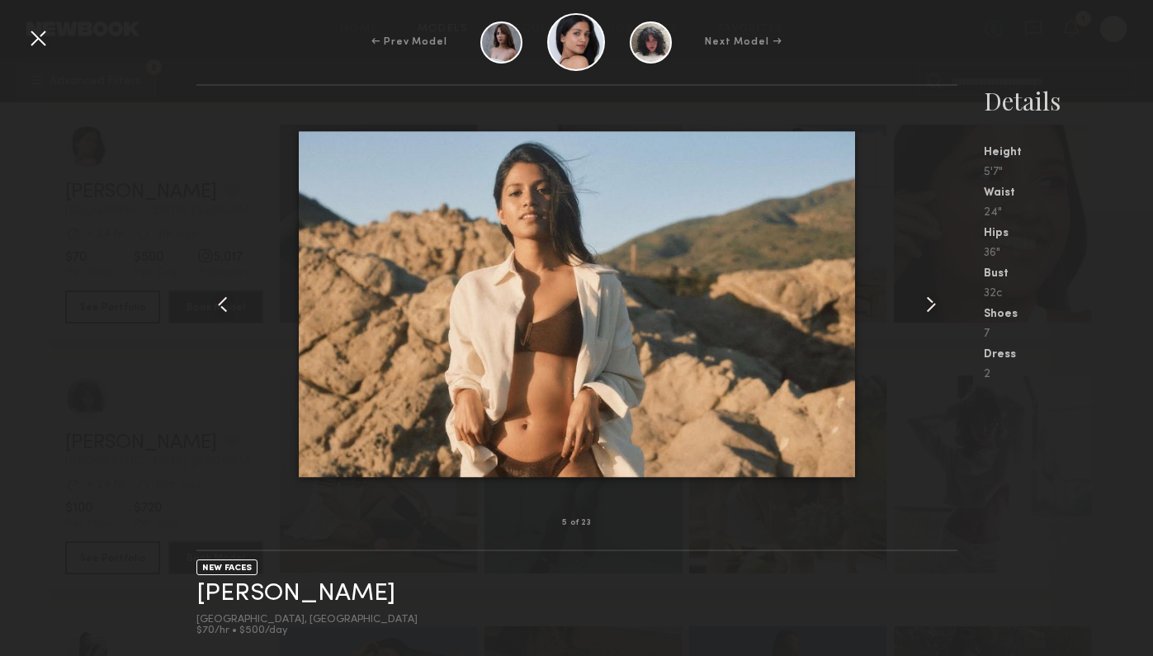
click at [40, 36] on div at bounding box center [38, 38] width 26 height 26
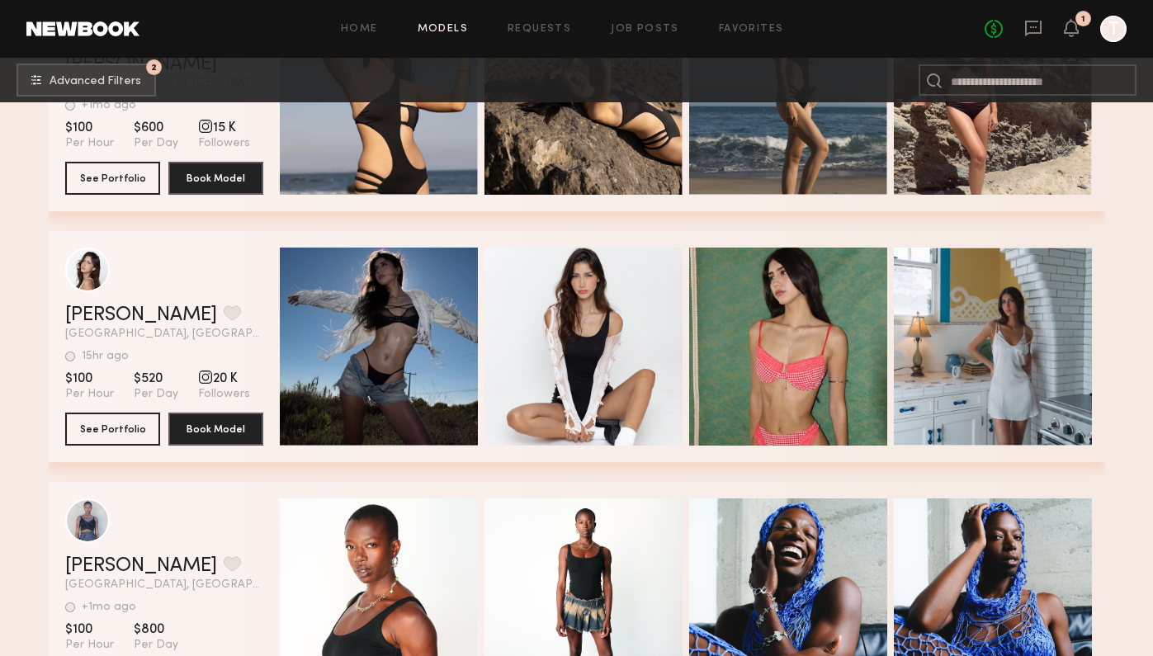
scroll to position [68919, 0]
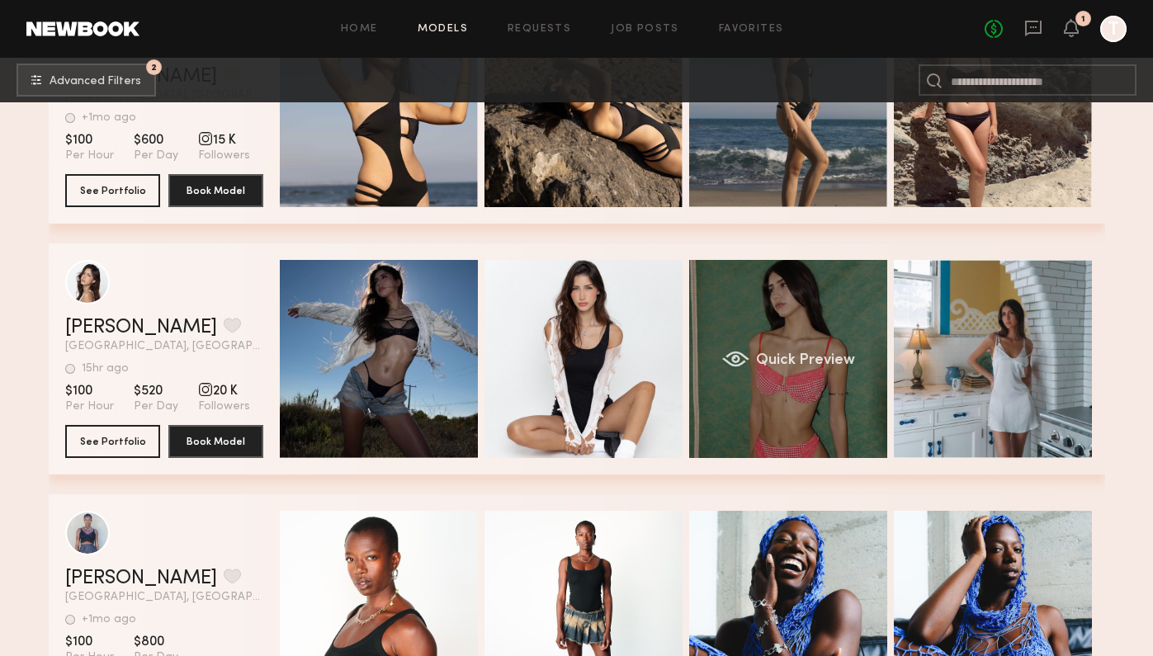
click at [766, 362] on span "Quick Preview" at bounding box center [805, 360] width 99 height 15
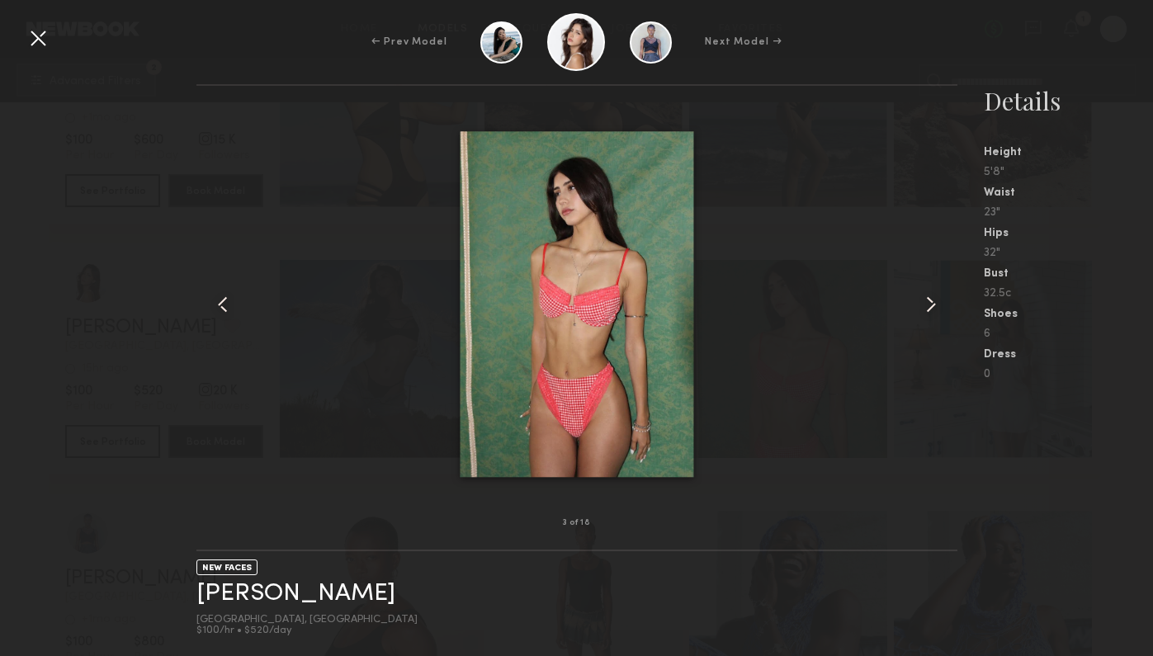
click at [951, 294] on div at bounding box center [942, 304] width 31 height 385
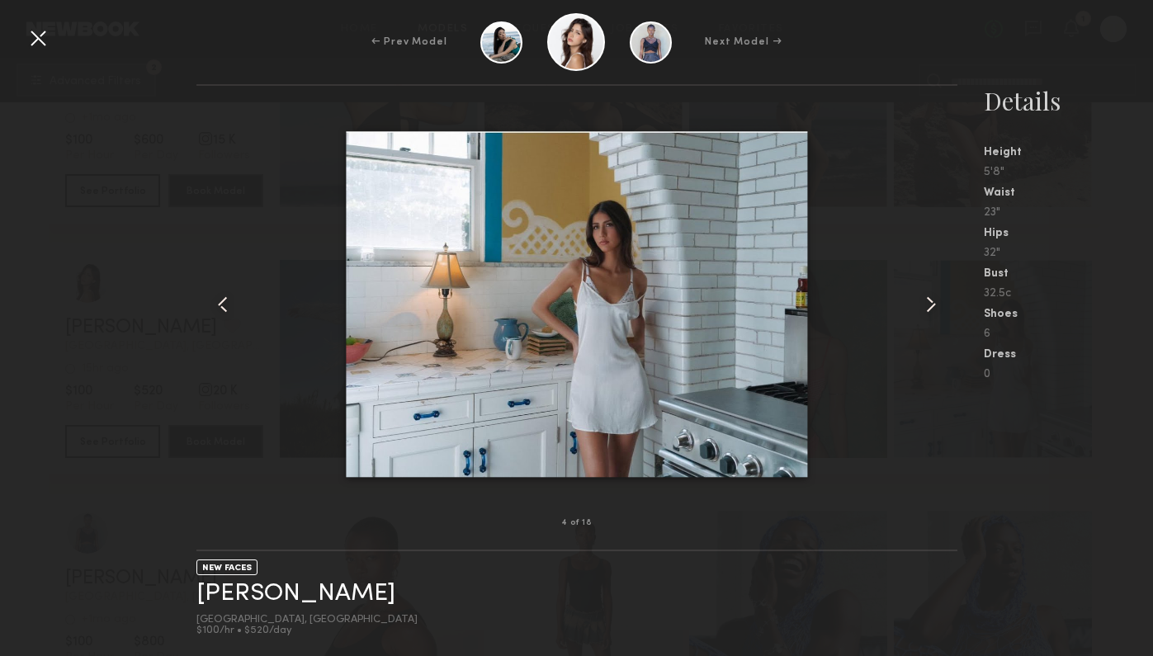
click at [949, 294] on div at bounding box center [942, 304] width 31 height 385
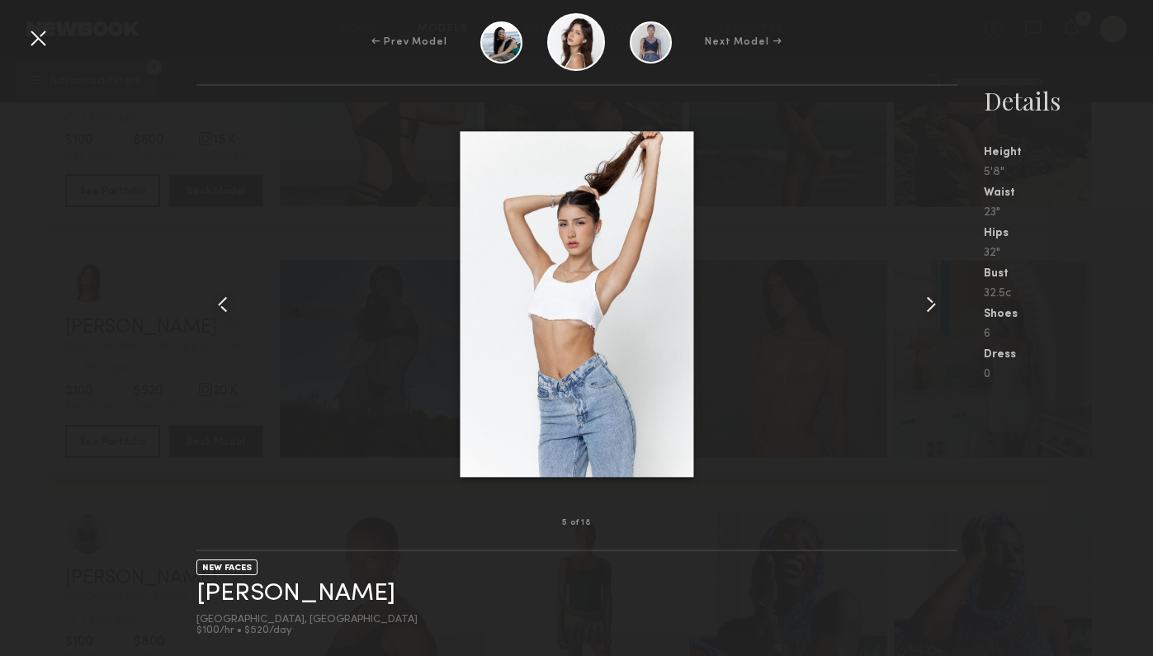
click at [949, 294] on div at bounding box center [942, 304] width 31 height 385
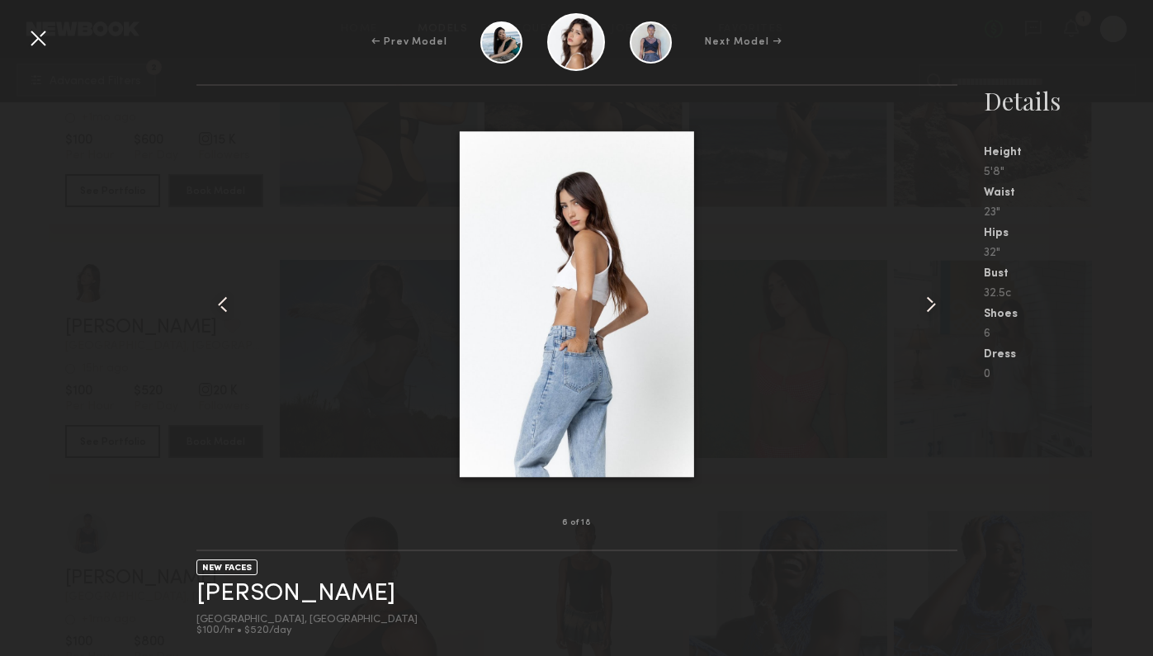
click at [949, 294] on div at bounding box center [942, 304] width 31 height 385
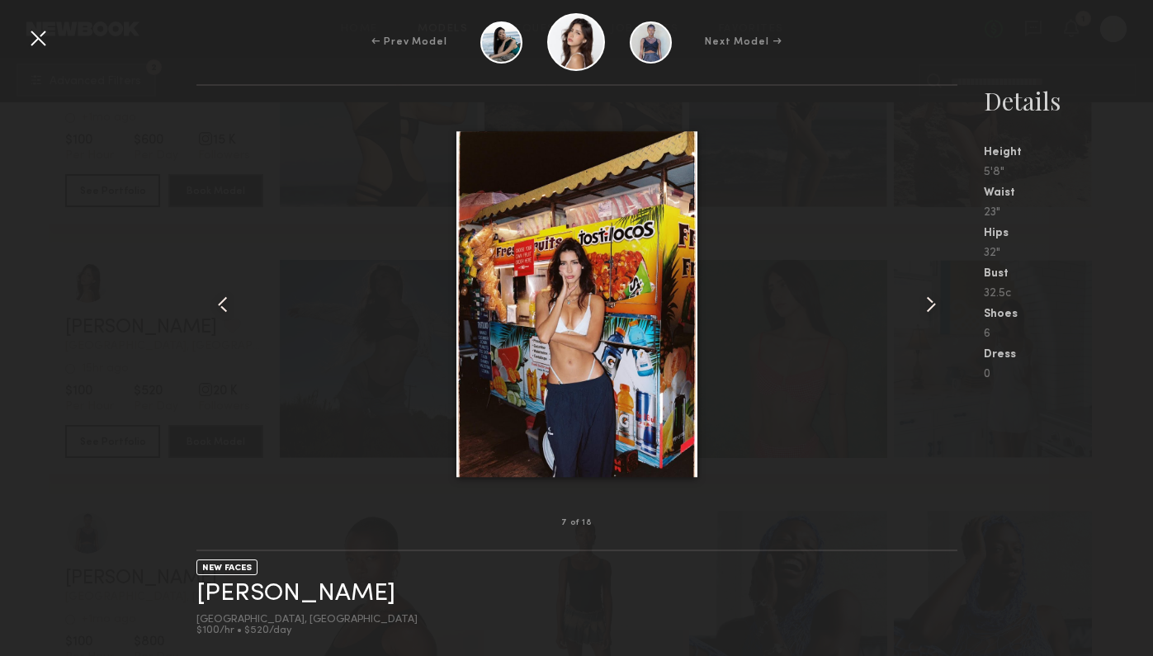
click at [949, 294] on div at bounding box center [942, 304] width 31 height 385
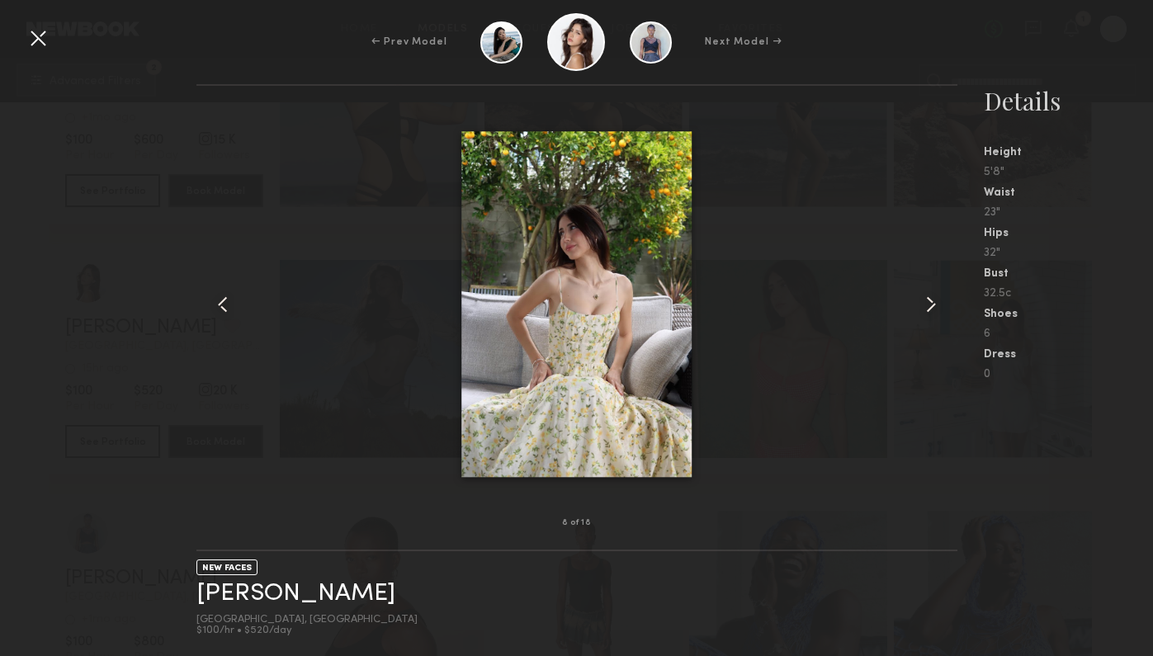
click at [949, 294] on div at bounding box center [942, 304] width 31 height 385
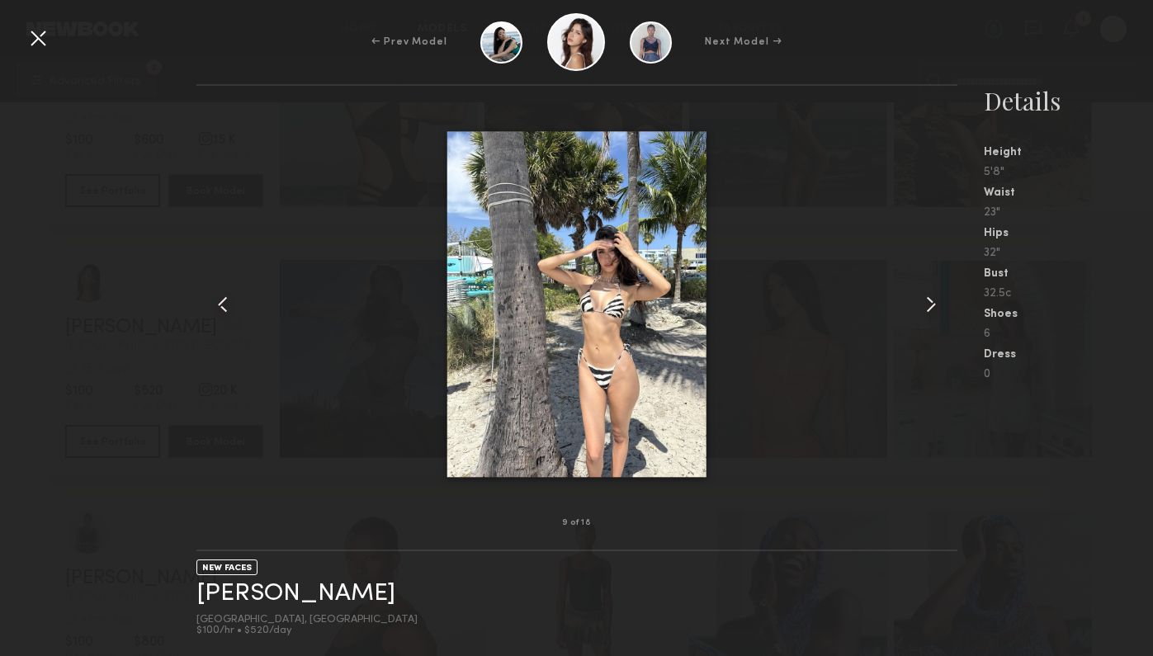
click at [949, 294] on div at bounding box center [942, 304] width 31 height 385
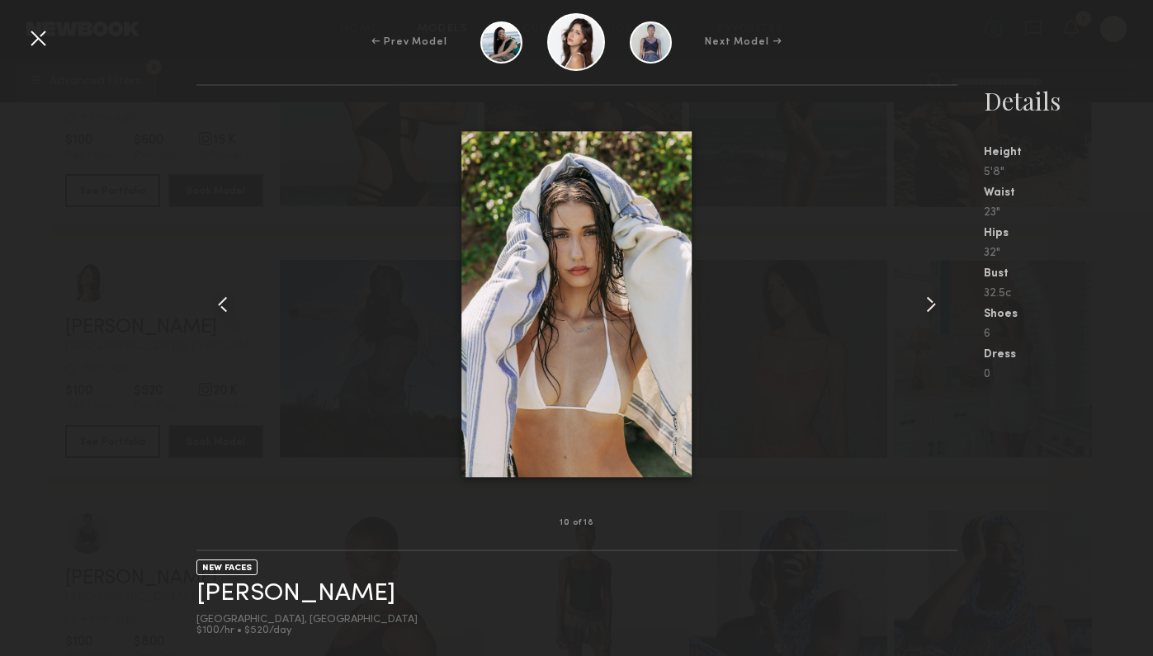
click at [949, 294] on div at bounding box center [942, 304] width 31 height 385
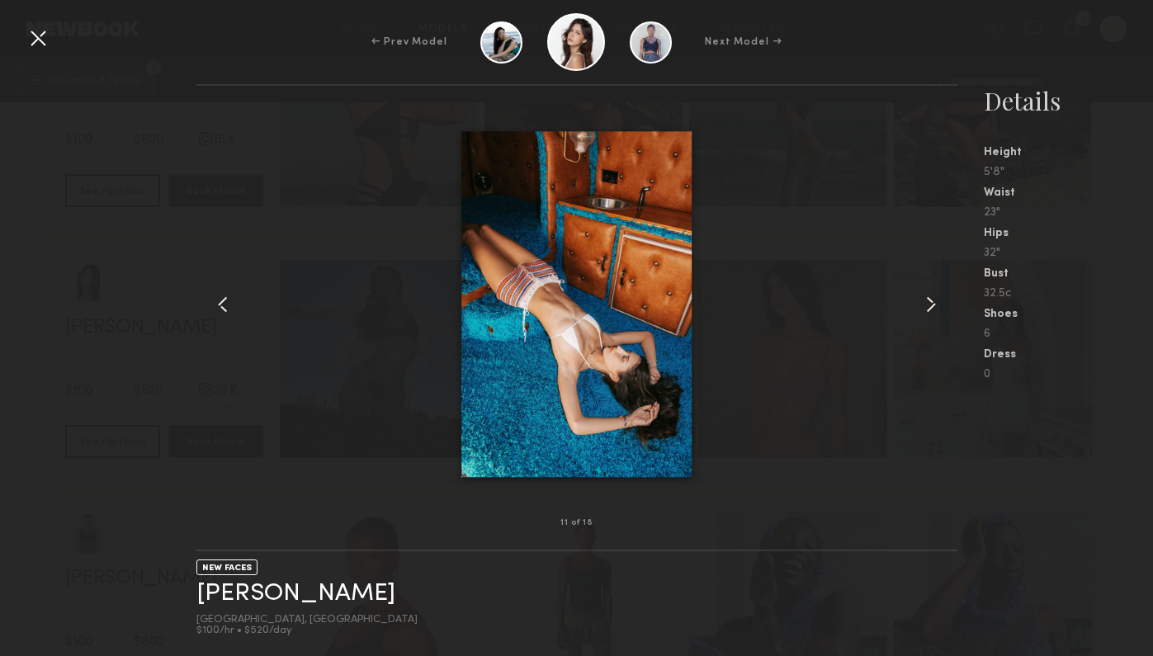
click at [949, 294] on div at bounding box center [942, 304] width 31 height 385
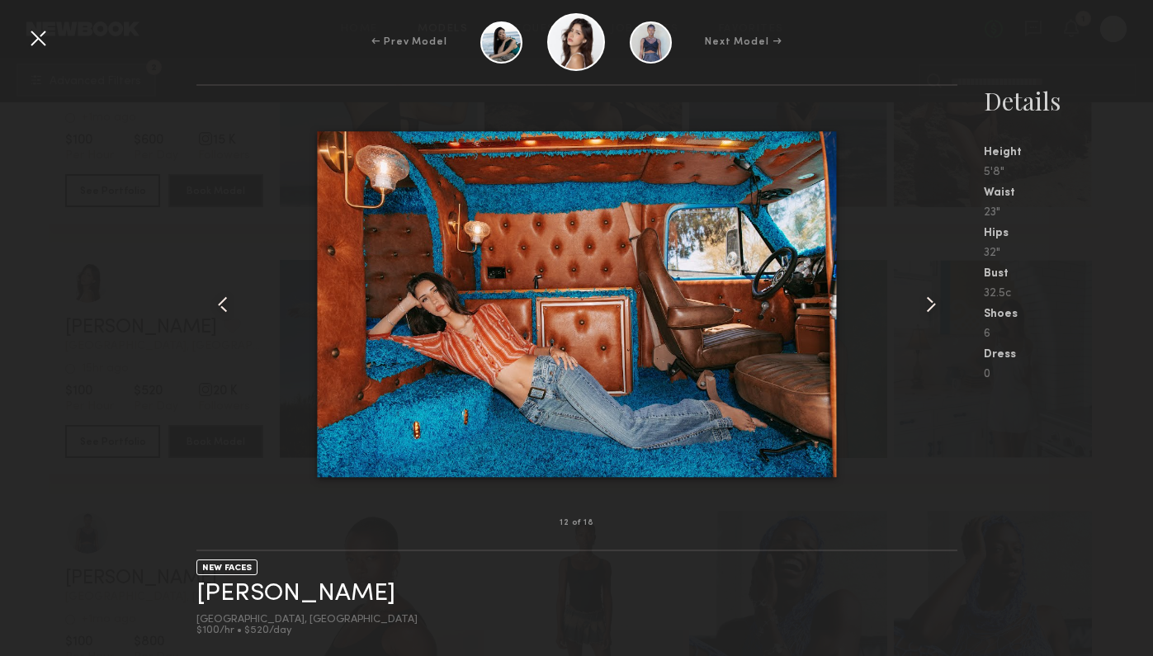
click at [36, 44] on div at bounding box center [38, 38] width 26 height 26
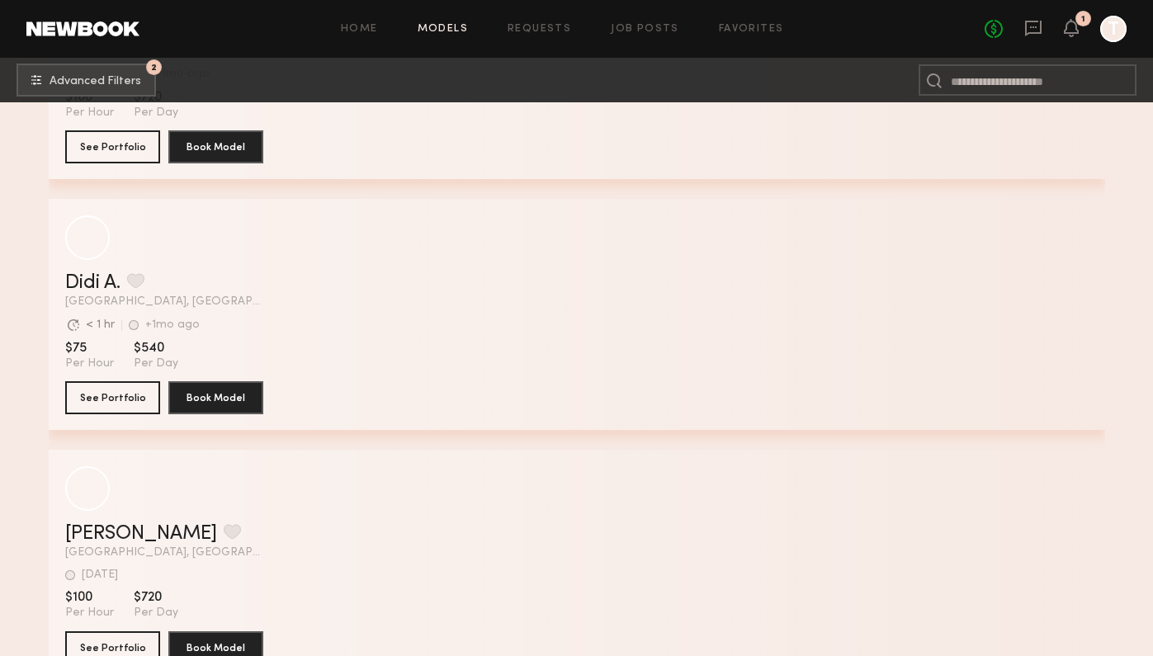
scroll to position [70222, 0]
